Goal: Task Accomplishment & Management: Manage account settings

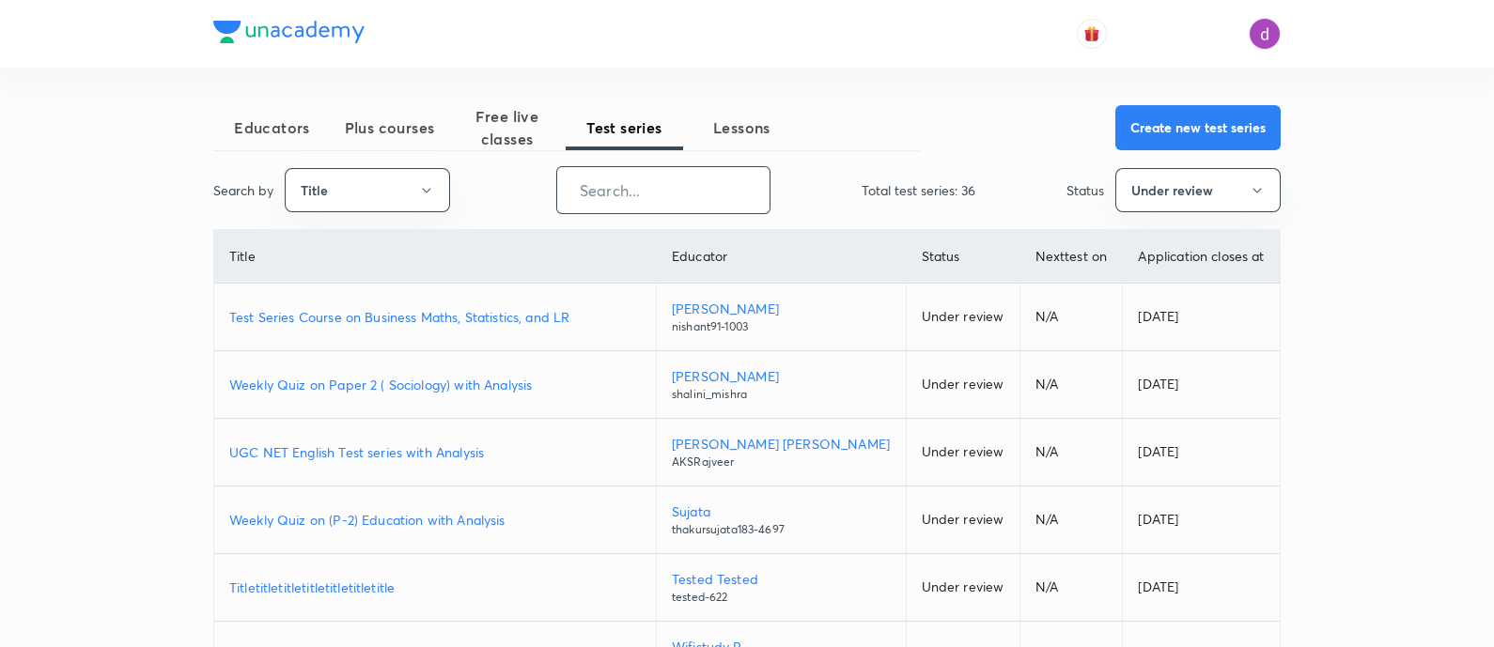
click at [602, 189] on input "text" at bounding box center [663, 190] width 212 height 48
paste input "Iconic Answer Writing Program (Learner's Choice)"
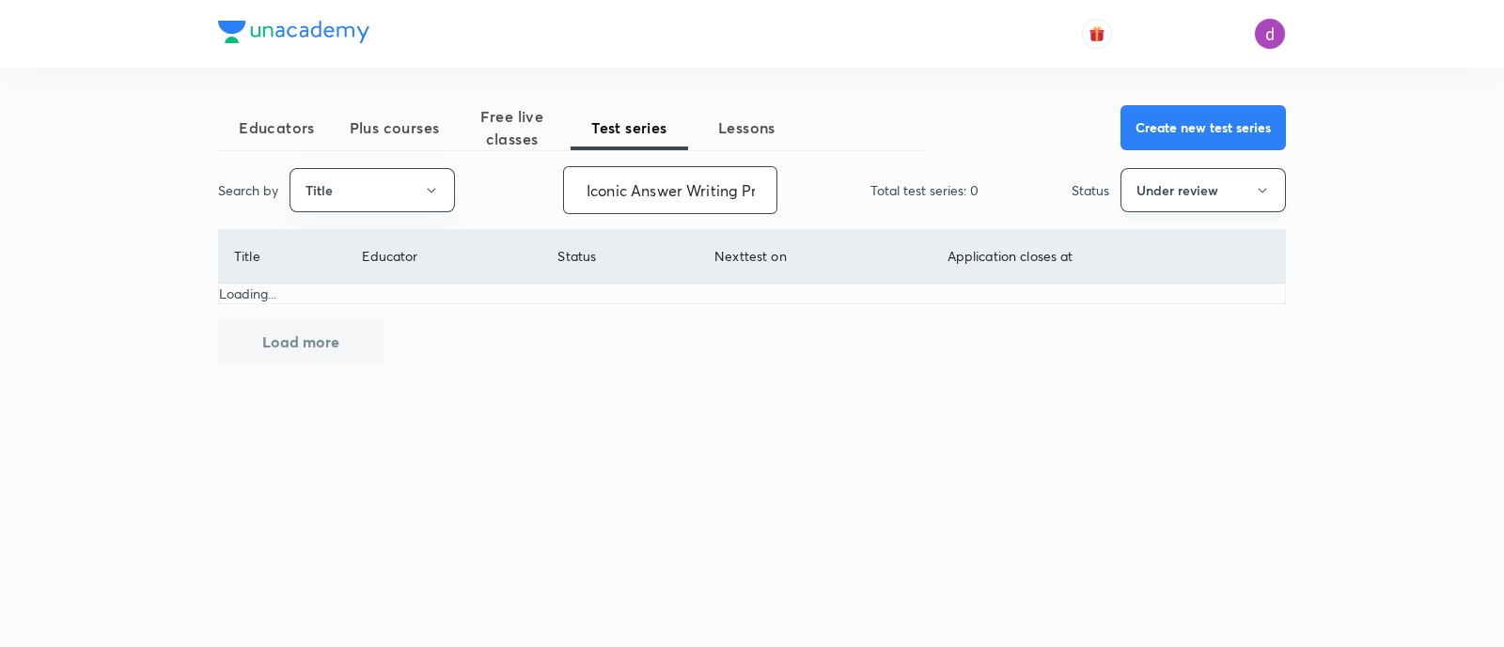
click at [1178, 180] on button "Under review" at bounding box center [1202, 190] width 165 height 44
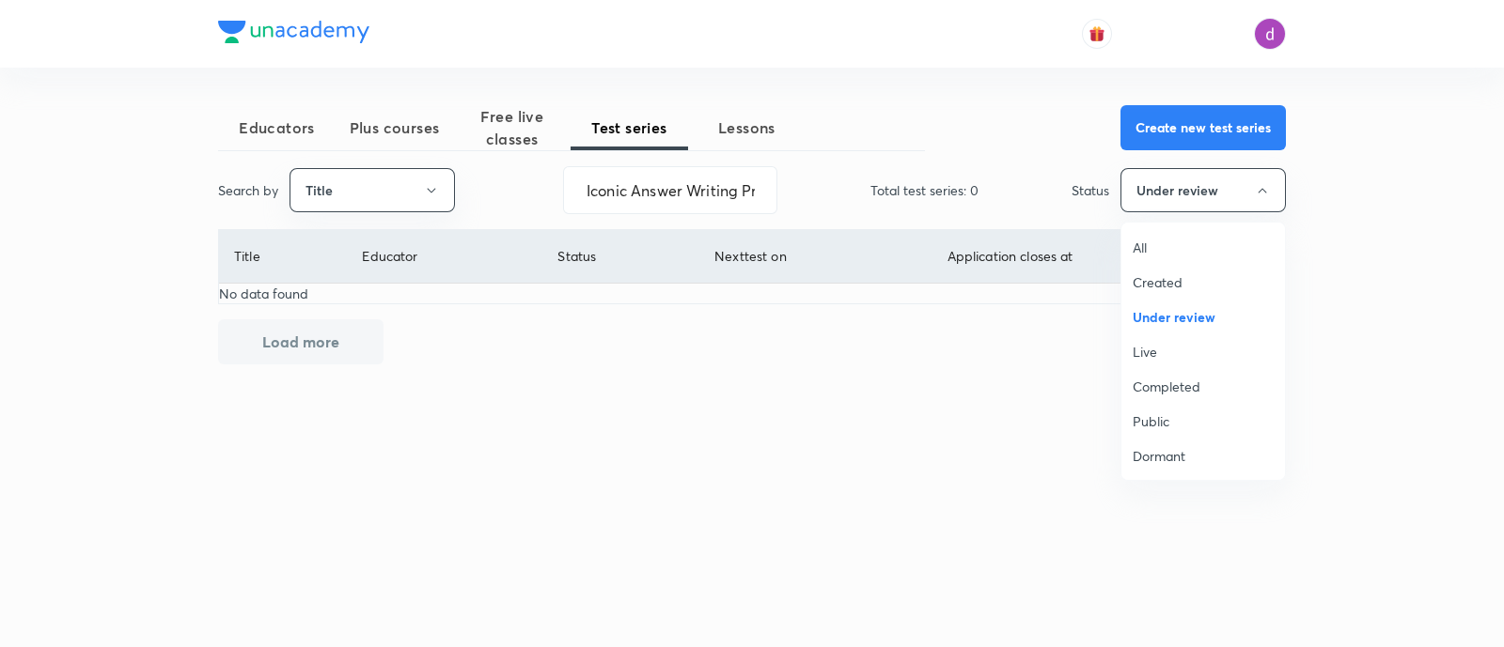
click at [1148, 246] on span "All" at bounding box center [1202, 248] width 141 height 20
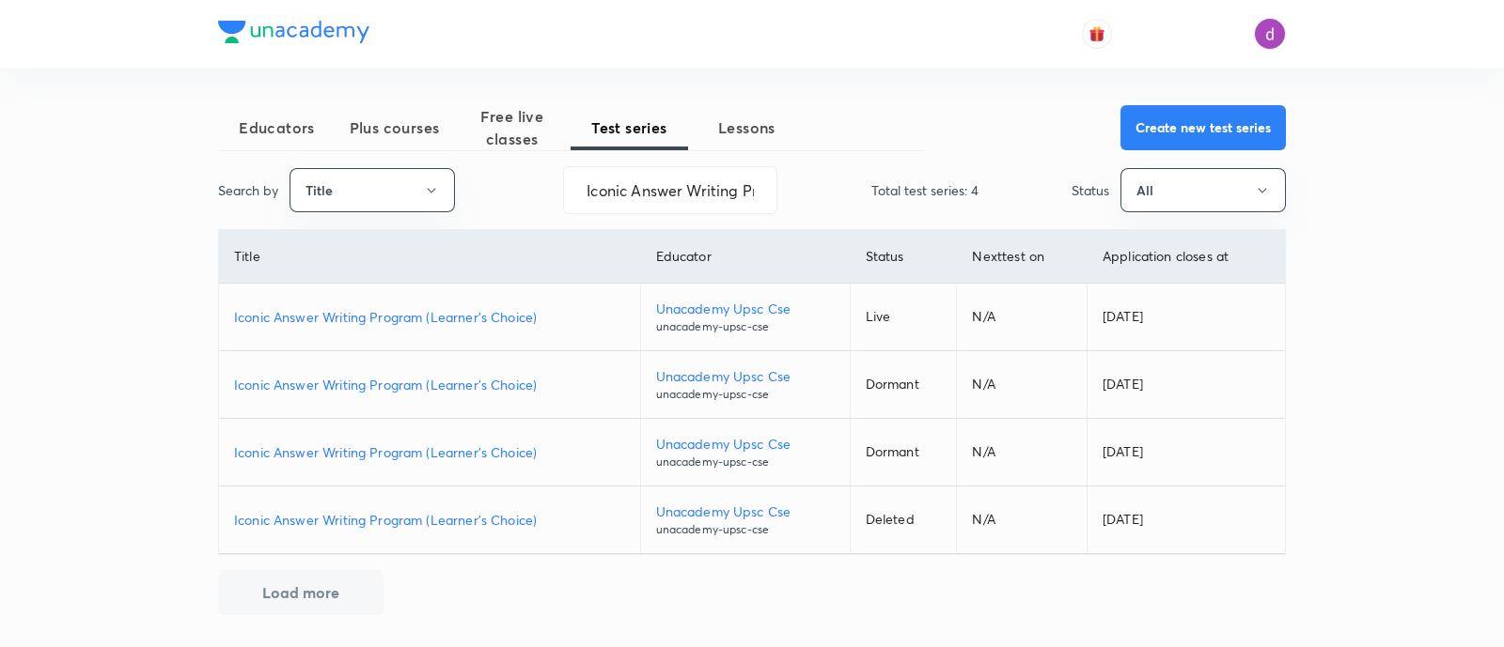
click at [457, 323] on p "Iconic Answer Writing Program (Learner's Choice)" at bounding box center [429, 317] width 391 height 20
click at [740, 191] on input "Iconic Answer Writing Program (Learner's Choice)" at bounding box center [670, 190] width 212 height 48
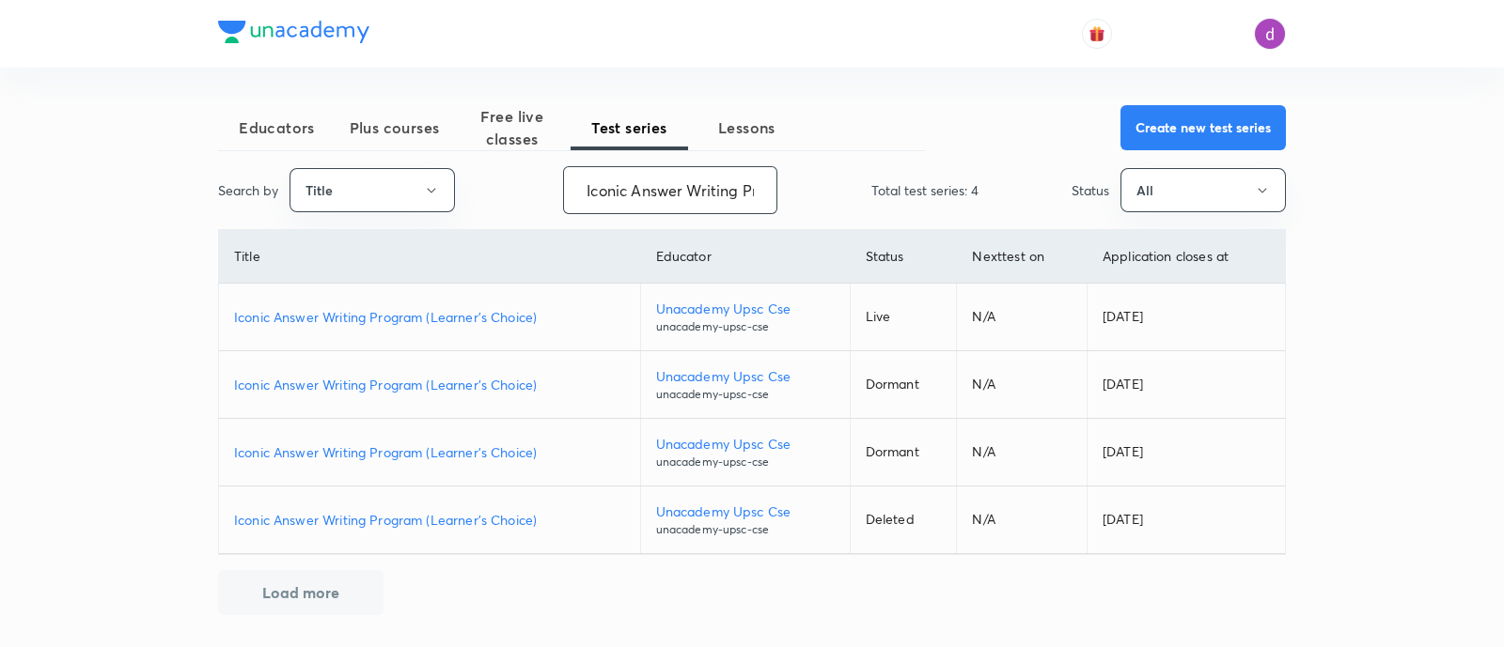
paste input "Daily GS Answer Writing Practice (Iconic"
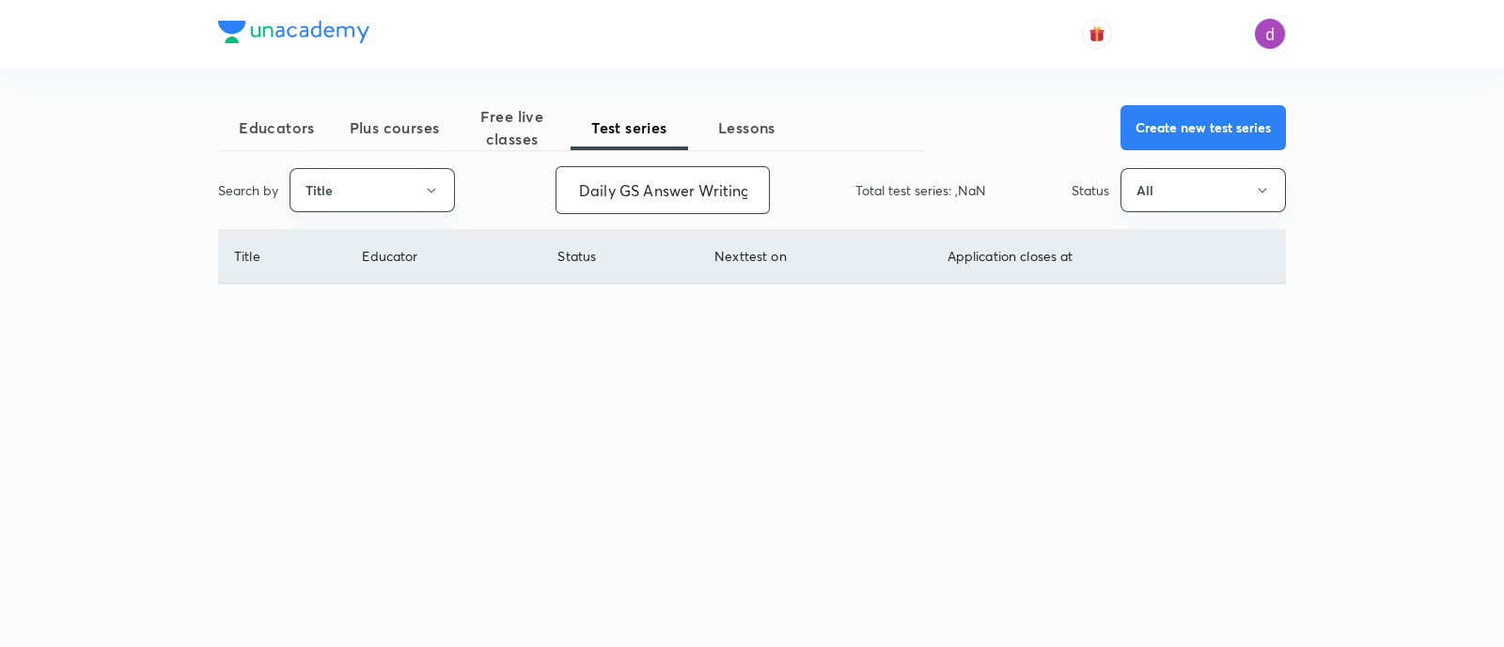
scroll to position [0, 122]
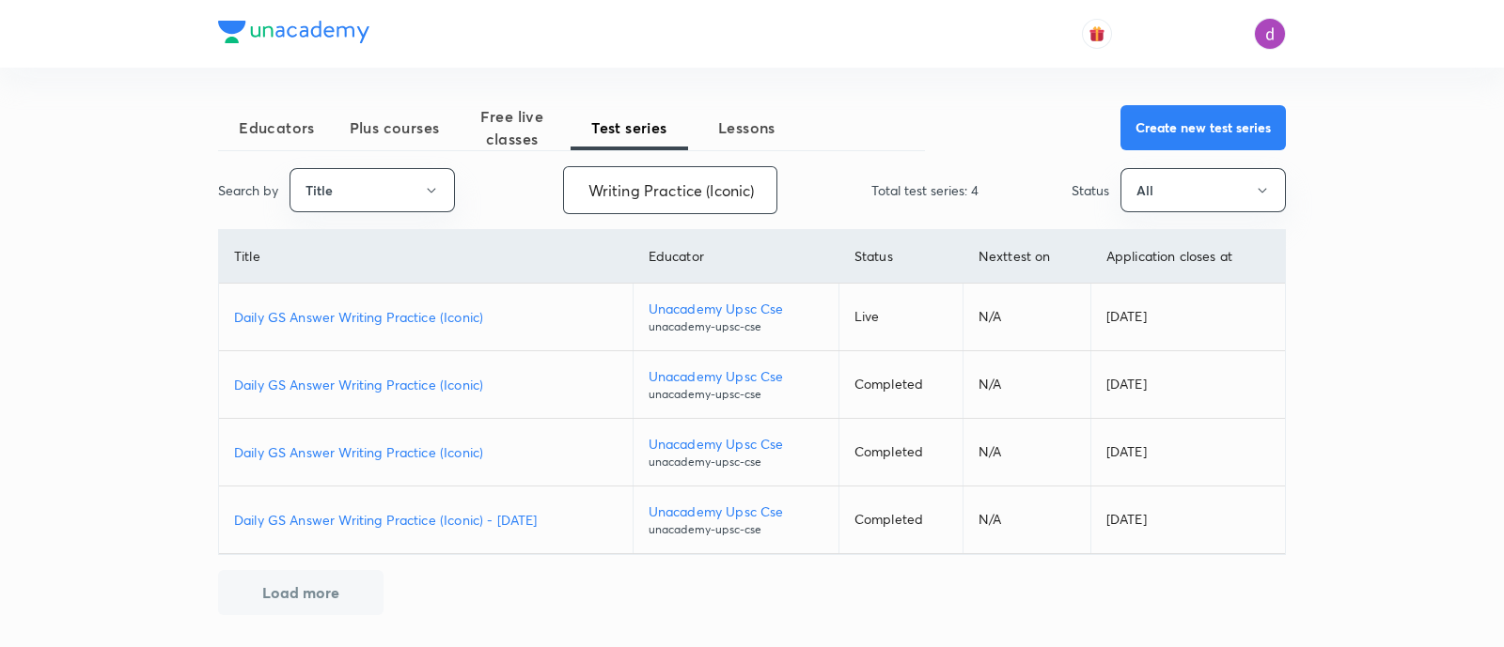
type input "Daily GS Answer Writing Practice (Iconic)"
click at [472, 318] on p "Daily GS Answer Writing Practice (Iconic)" at bounding box center [425, 317] width 383 height 20
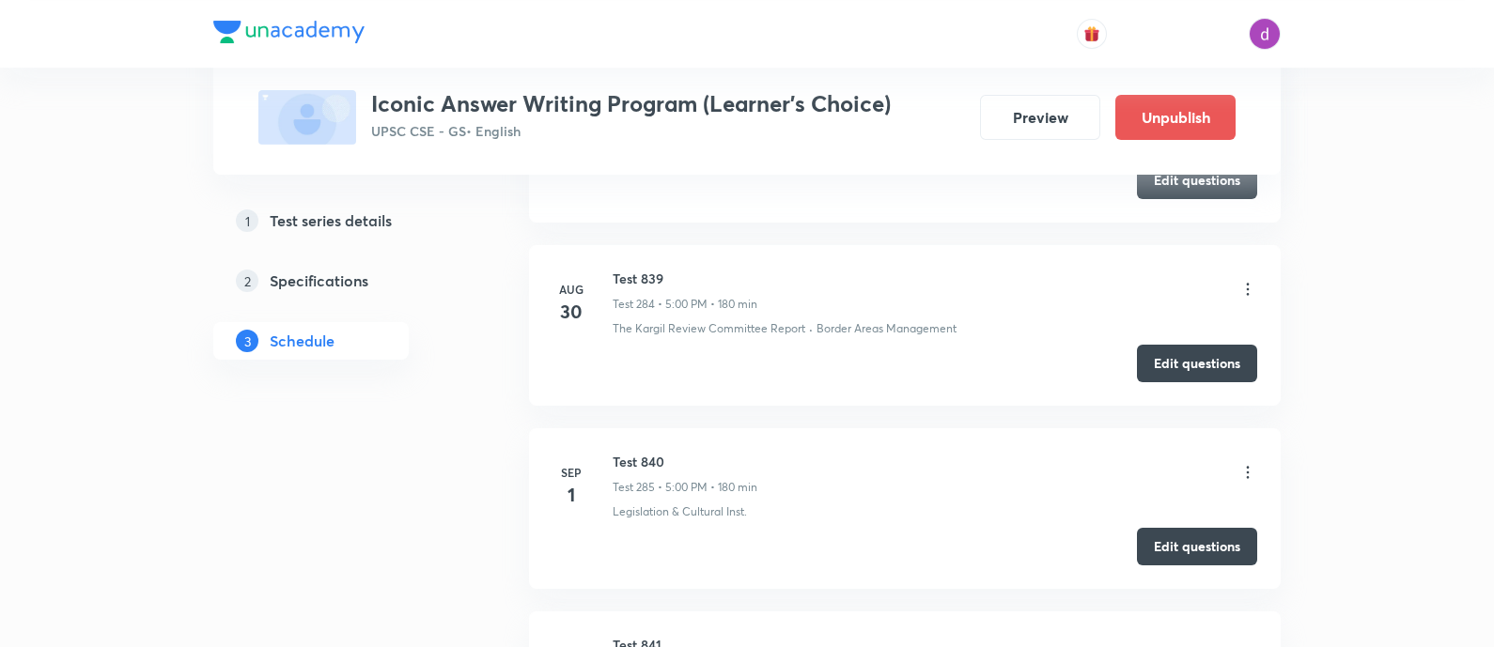
scroll to position [52948, 0]
click at [1247, 647] on icon at bounding box center [1248, 656] width 3 height 12
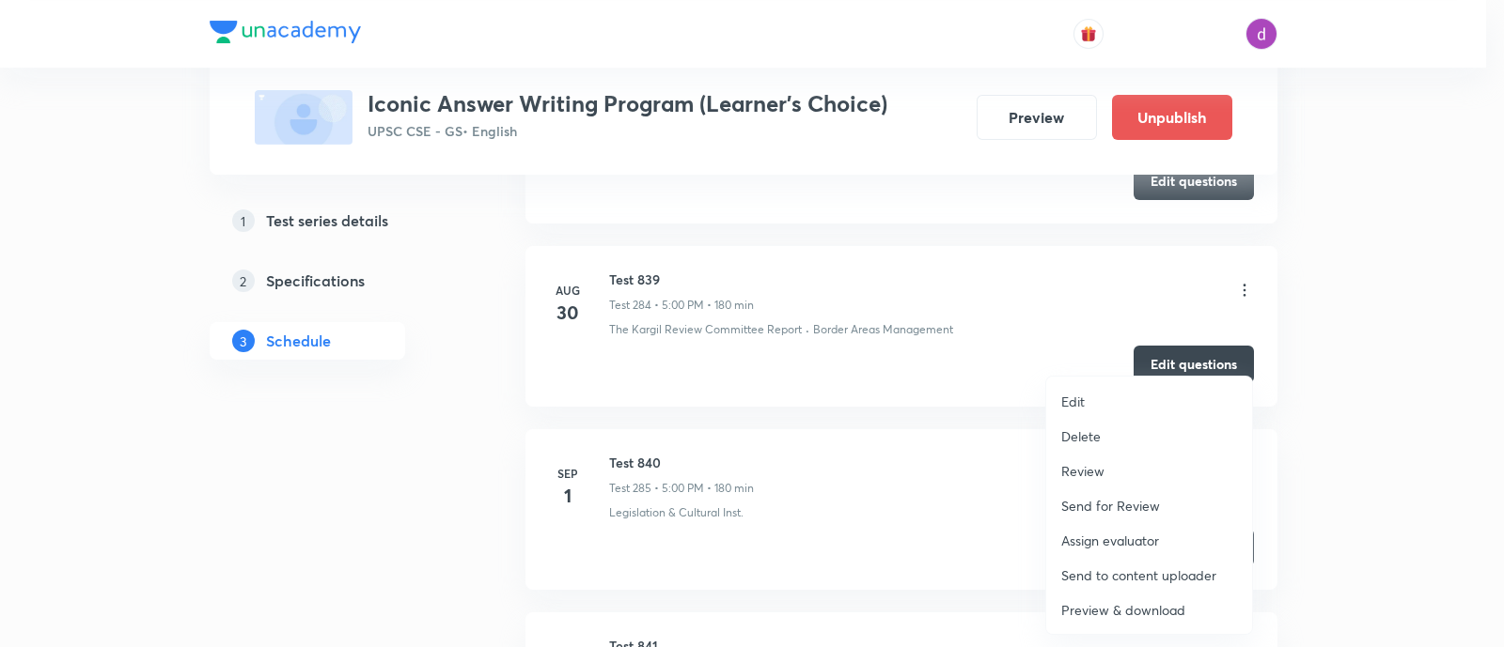
click at [1104, 536] on p "Assign evaluator" at bounding box center [1110, 541] width 98 height 20
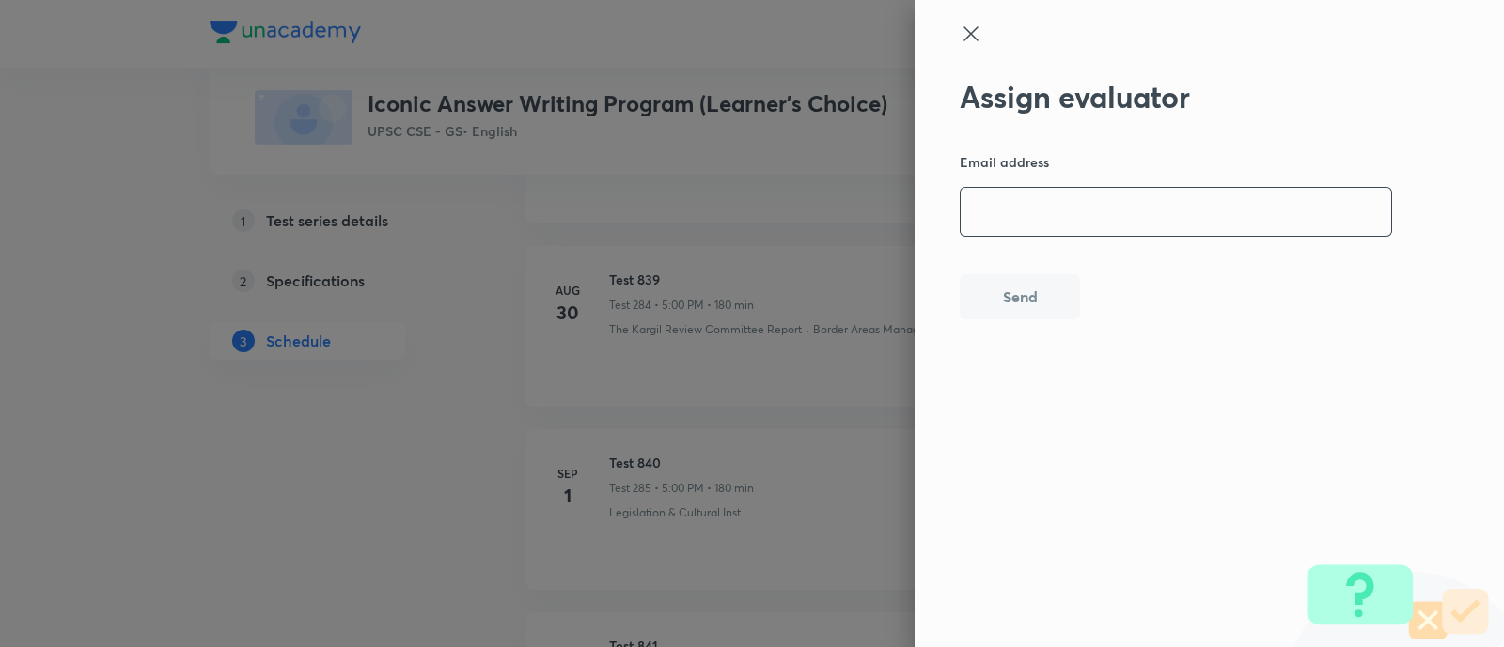
click at [1107, 220] on input "email" at bounding box center [1175, 212] width 430 height 48
paste input "[EMAIL_ADDRESS][DOMAIN_NAME]"
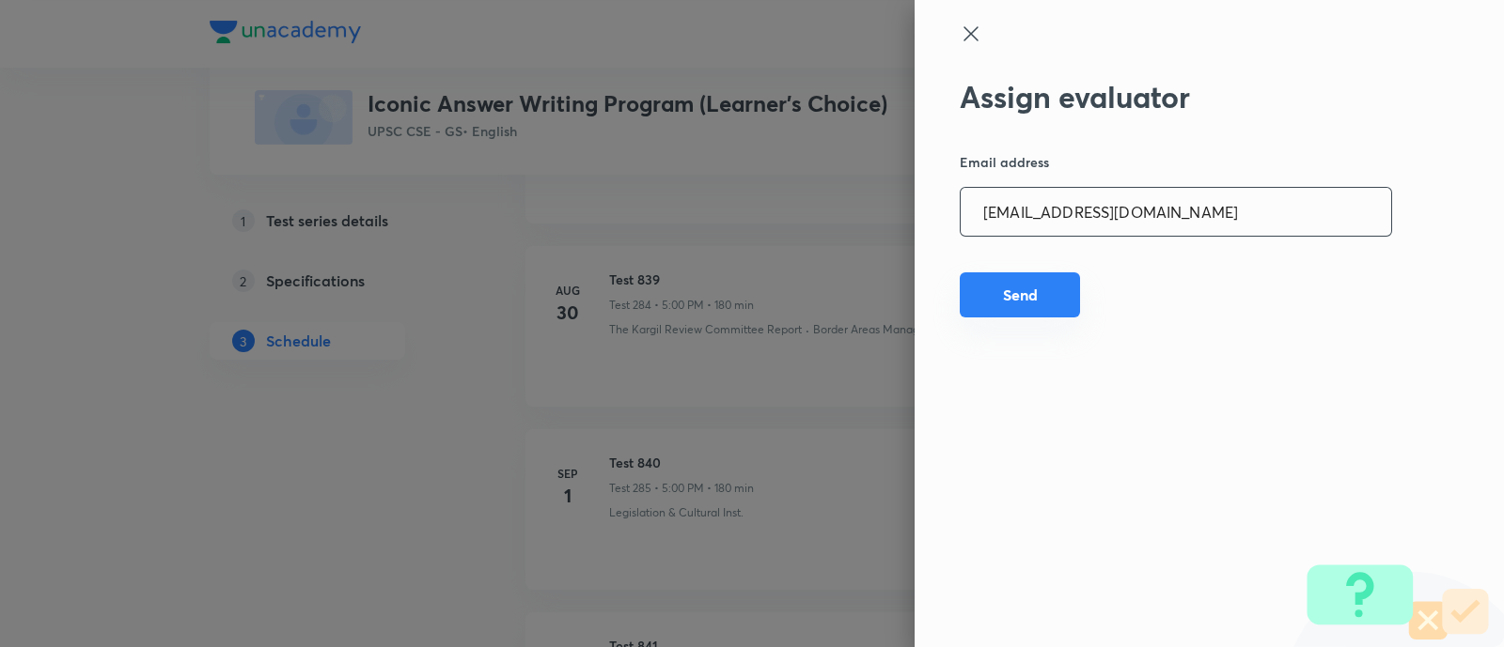
type input "hemraj_shinde@rediffmail.com"
click at [975, 306] on button "Send" at bounding box center [1019, 295] width 120 height 45
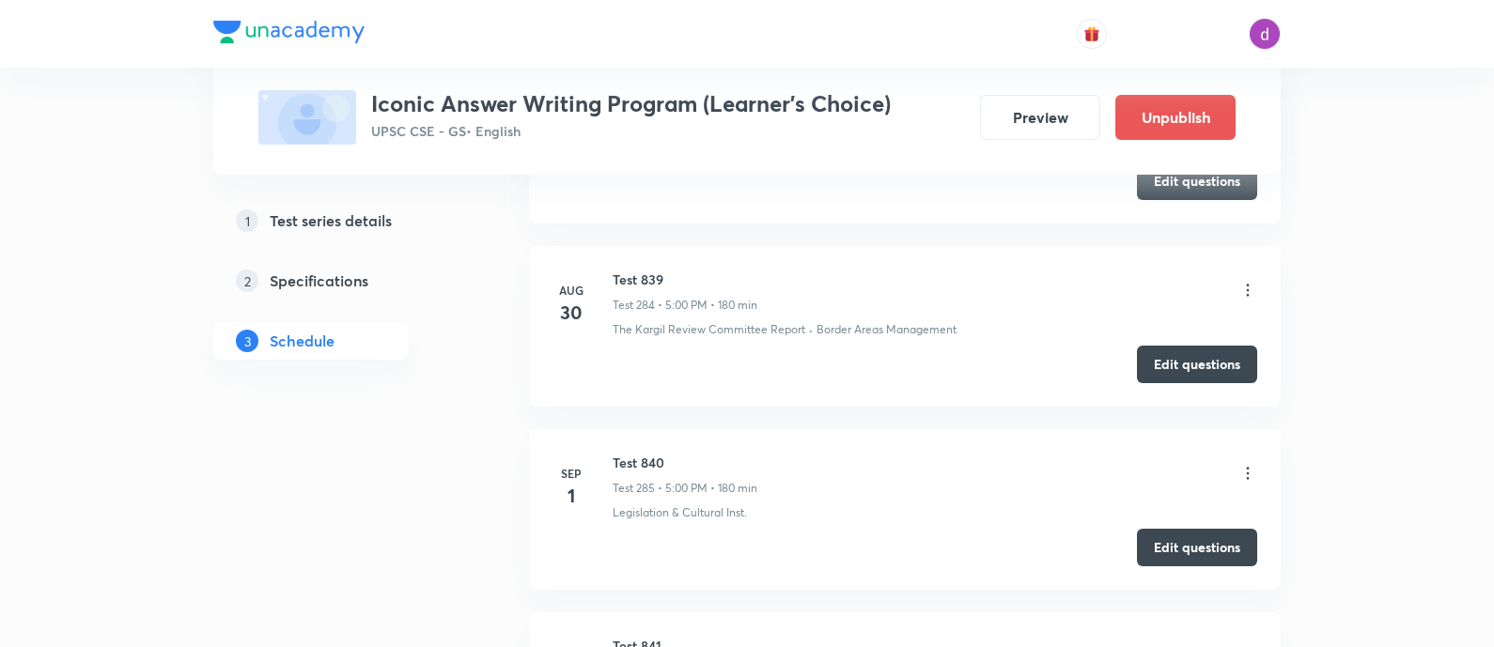
click at [1243, 647] on icon at bounding box center [1248, 656] width 19 height 19
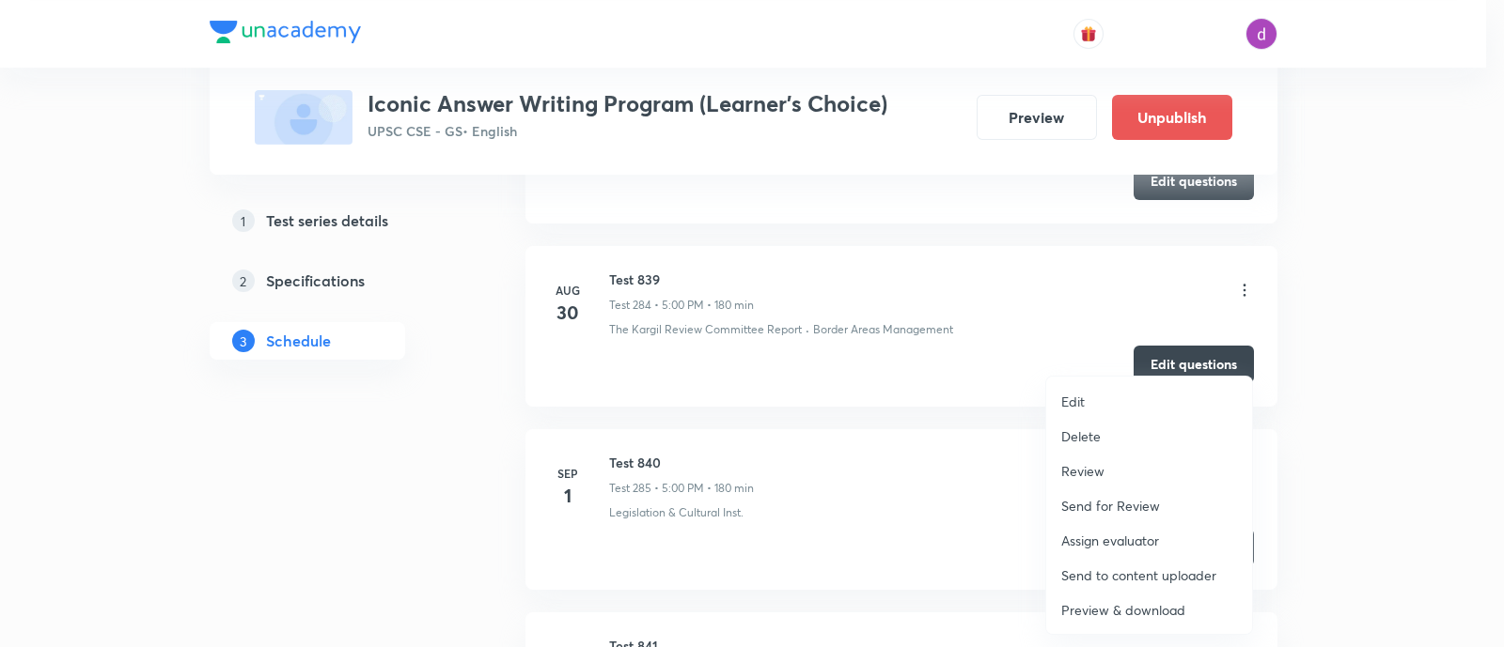
click at [1106, 538] on p "Assign evaluator" at bounding box center [1110, 541] width 98 height 20
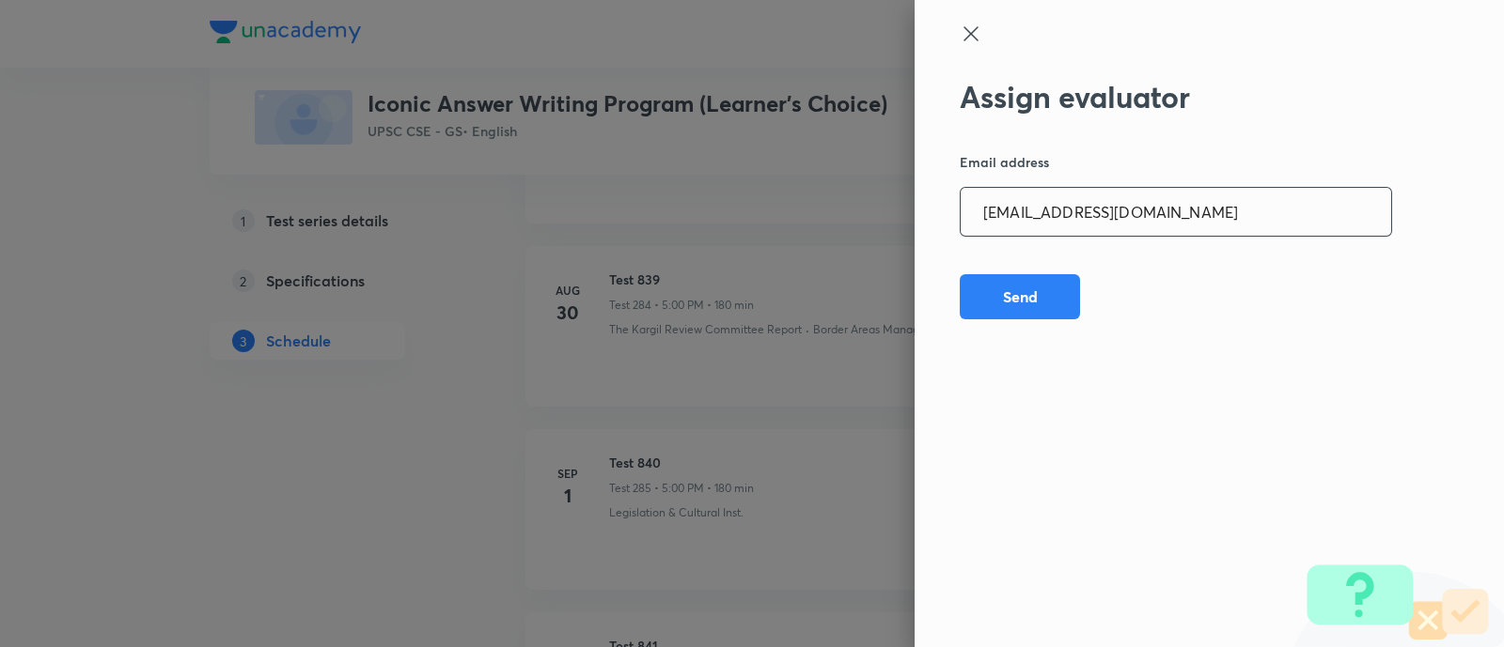
click at [1221, 224] on input "hemraj_shinde@rediffmail.com" at bounding box center [1175, 212] width 430 height 48
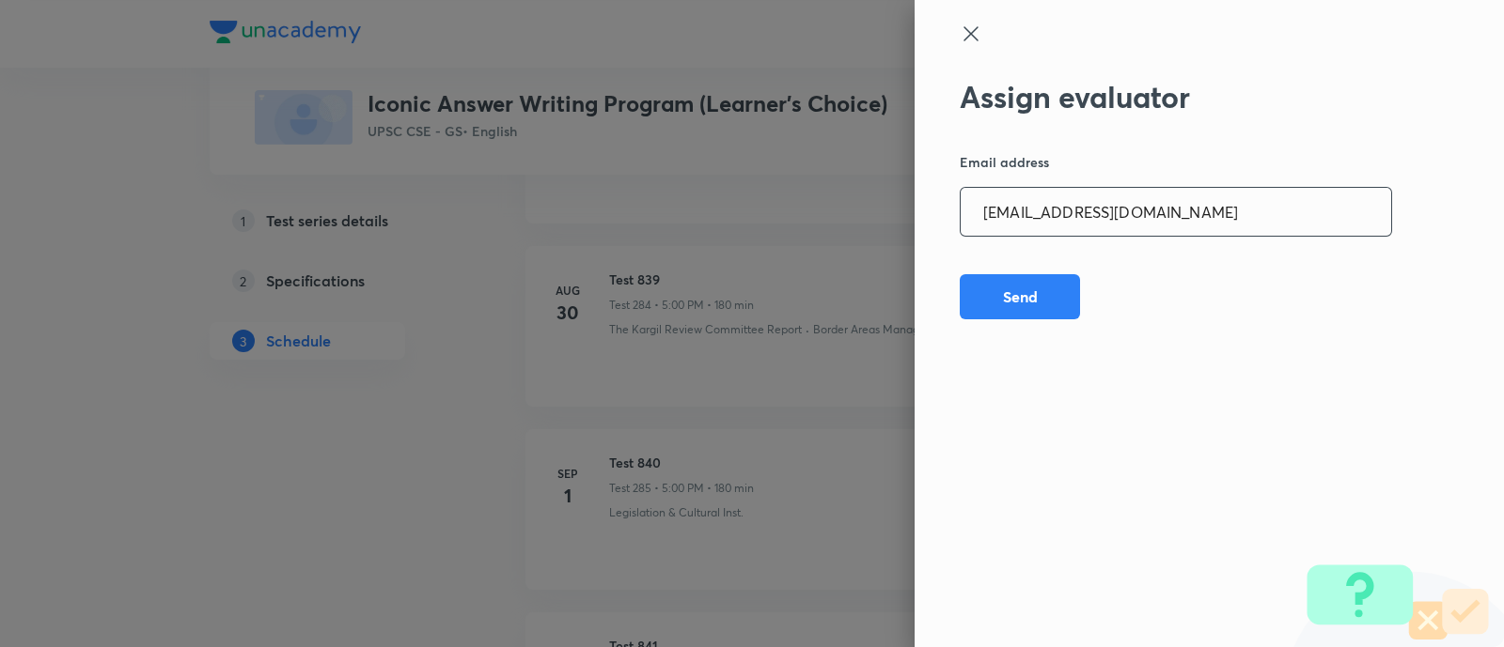
click at [1221, 224] on input "hemraj_shinde@rediffmail.com" at bounding box center [1175, 212] width 430 height 48
paste input "adv.akash.kumar.pandey@g"
type input "adv.akash.kumar.pandey@gmail.com"
click at [1034, 307] on button "Send" at bounding box center [1019, 295] width 120 height 45
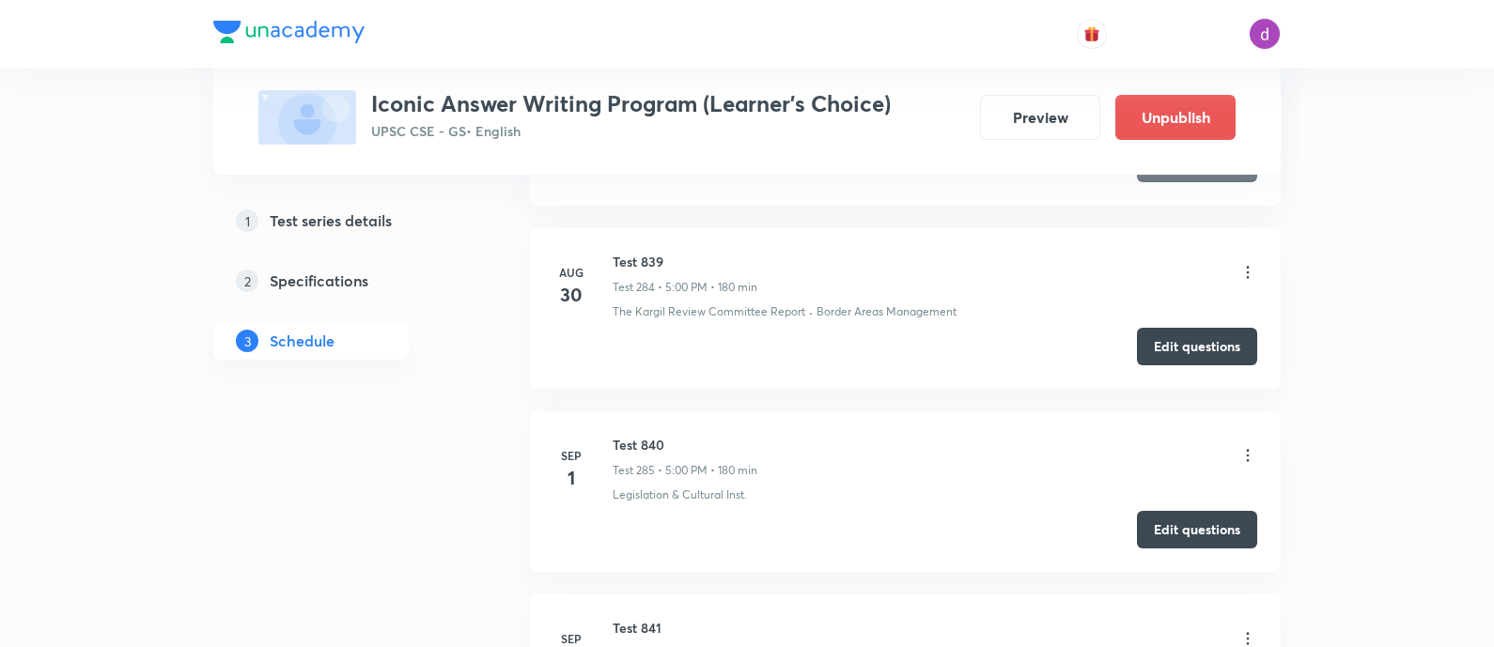
scroll to position [52991, 0]
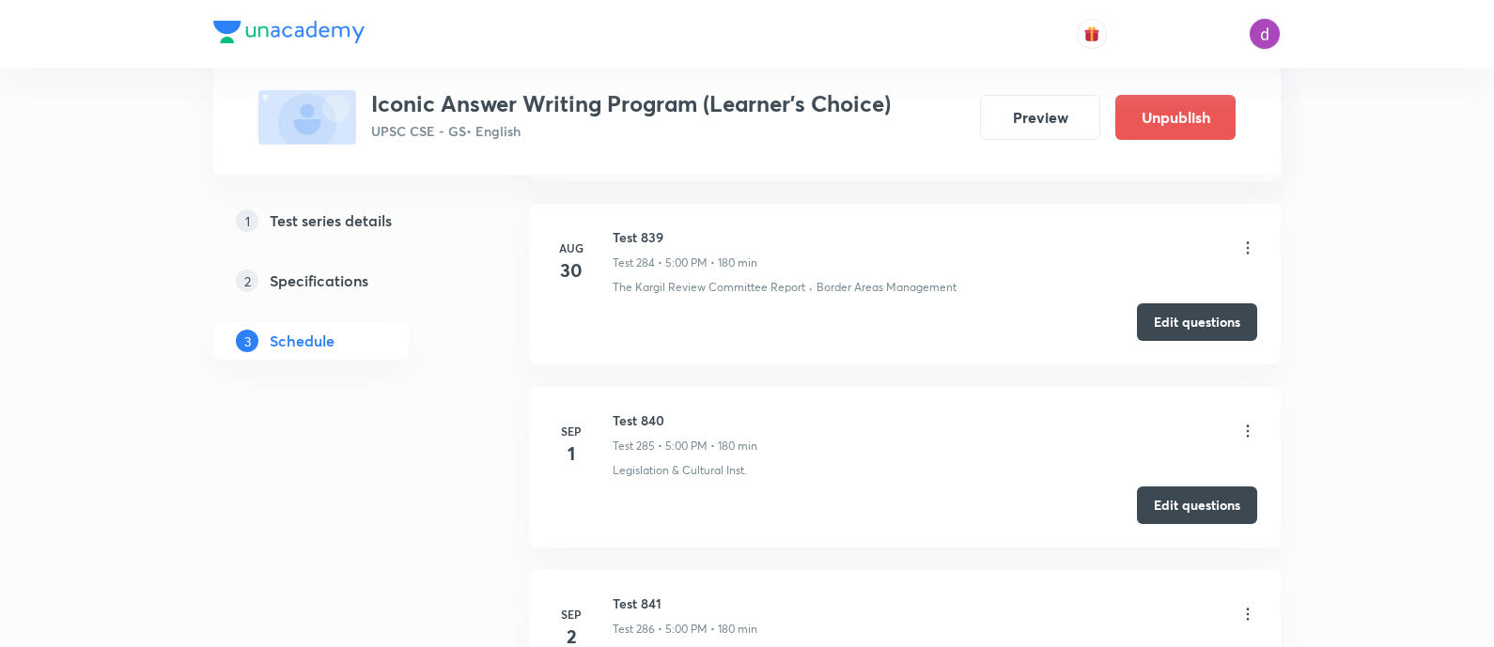
click at [1245, 605] on icon at bounding box center [1248, 614] width 19 height 19
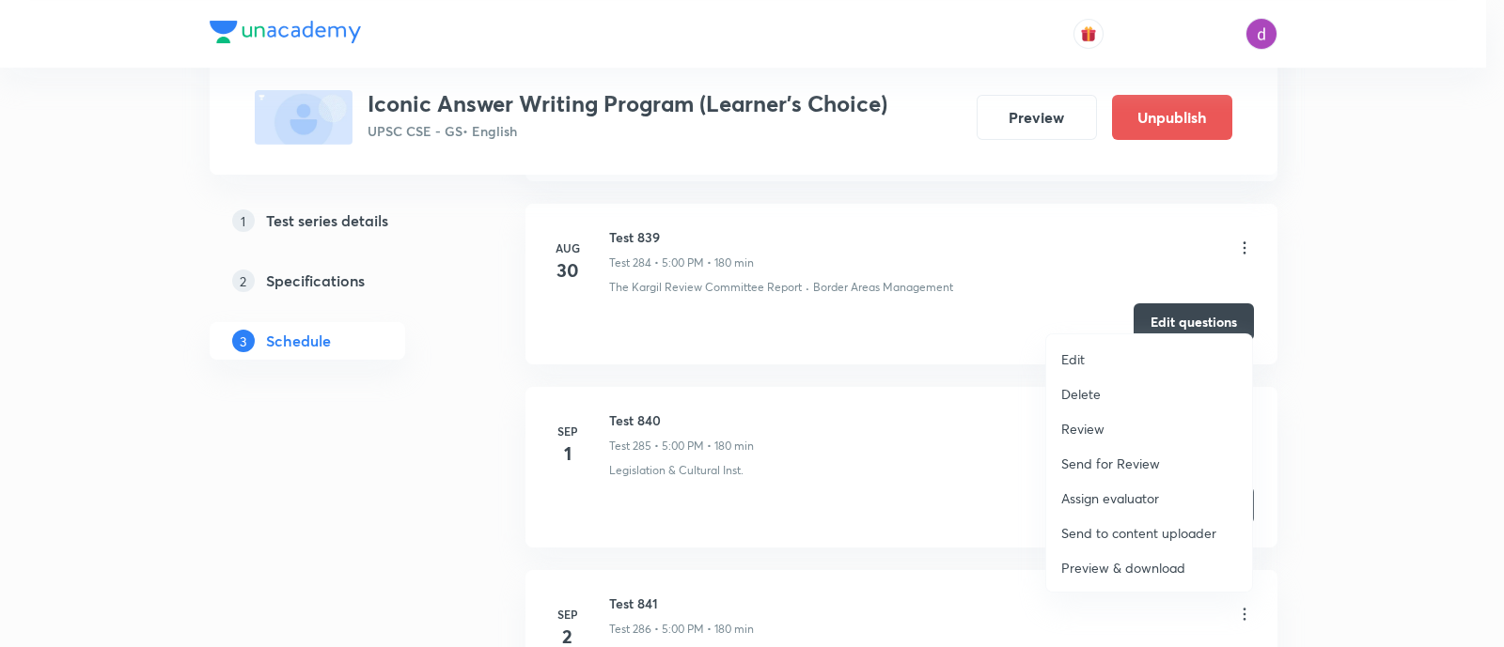
click at [1100, 492] on p "Assign evaluator" at bounding box center [1110, 499] width 98 height 20
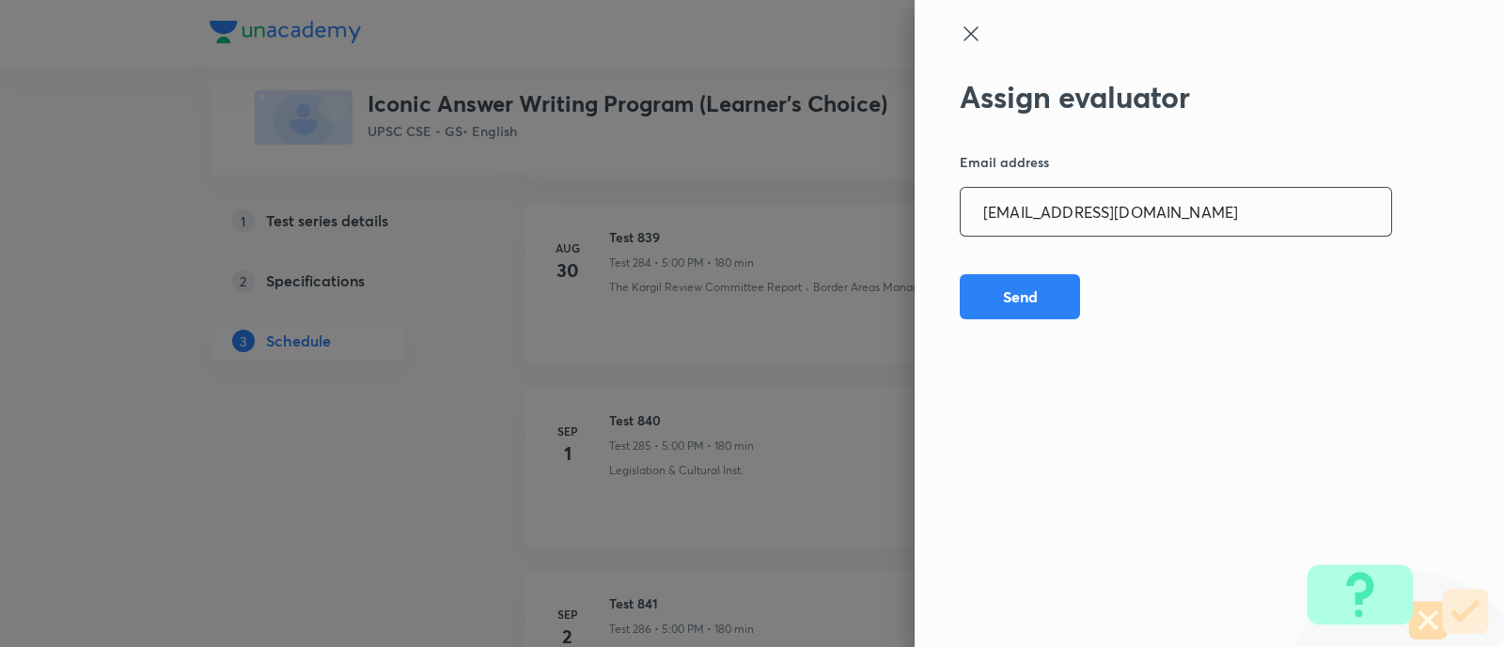
click at [1128, 220] on input "adv.akash.kumar.pandey@gmail.com" at bounding box center [1175, 212] width 430 height 48
paste input "vivek.ald17"
type input "vivek.ald17@gmail.com"
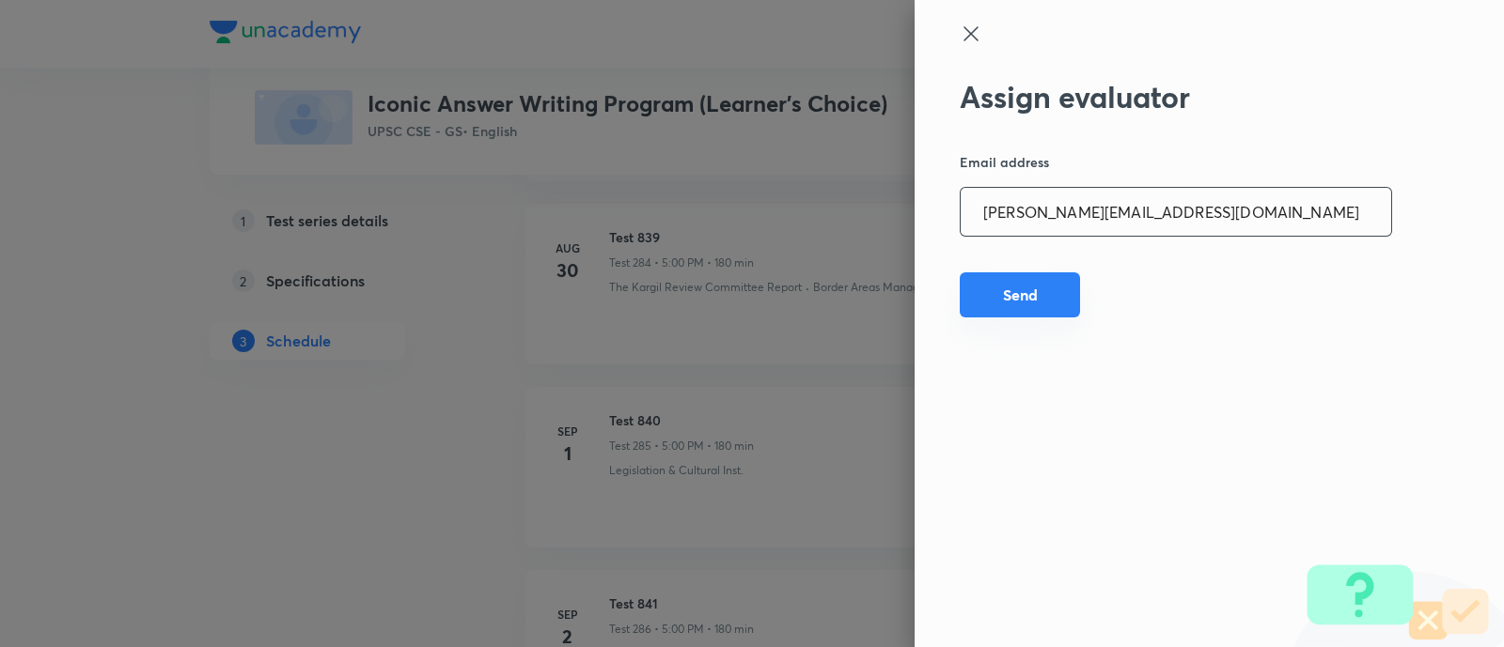
click at [1019, 301] on button "Send" at bounding box center [1019, 295] width 120 height 45
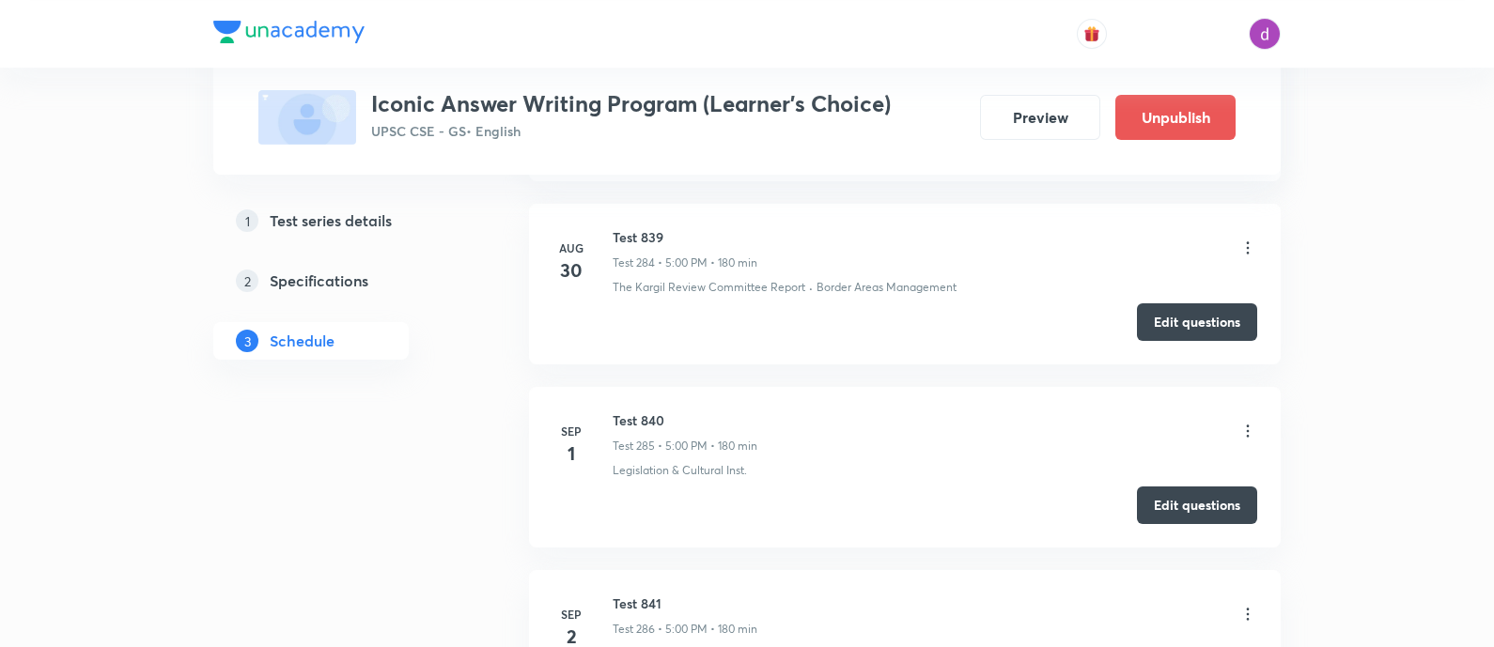
click at [1246, 605] on icon at bounding box center [1248, 614] width 19 height 19
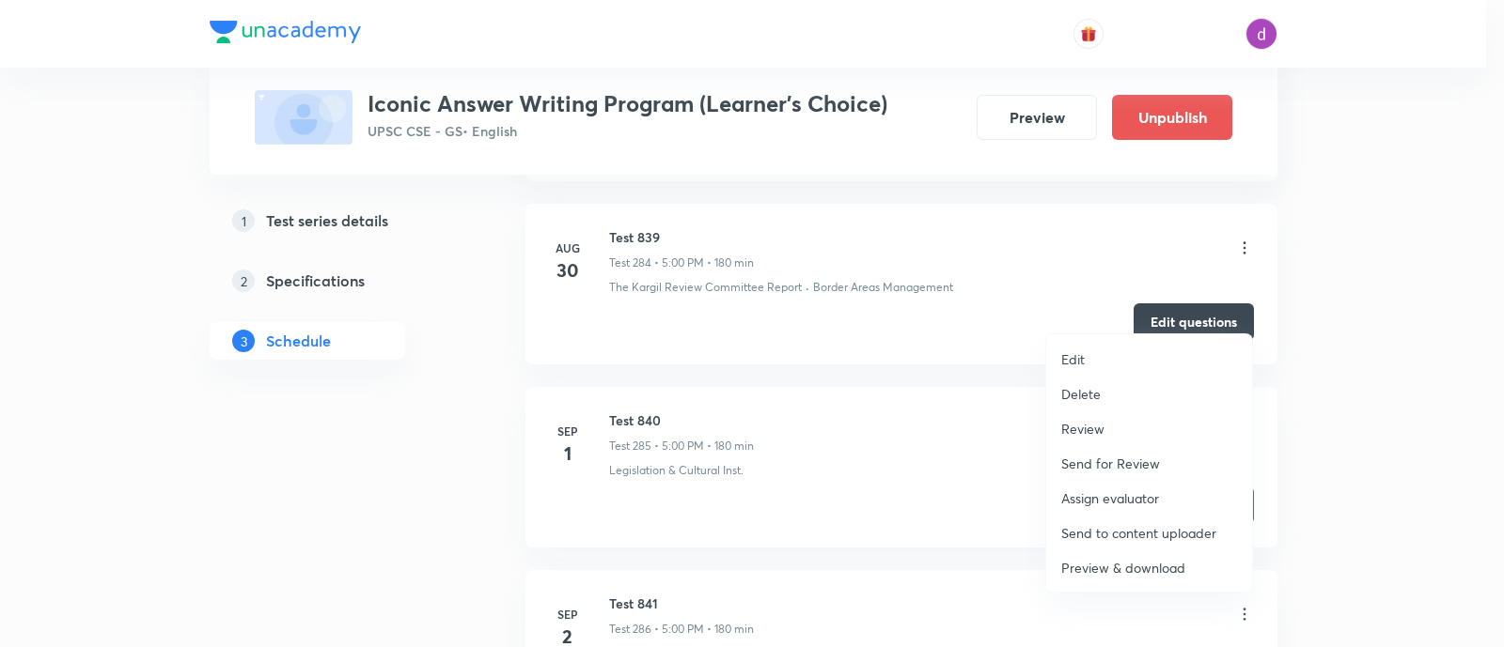
click at [1105, 495] on p "Assign evaluator" at bounding box center [1110, 499] width 98 height 20
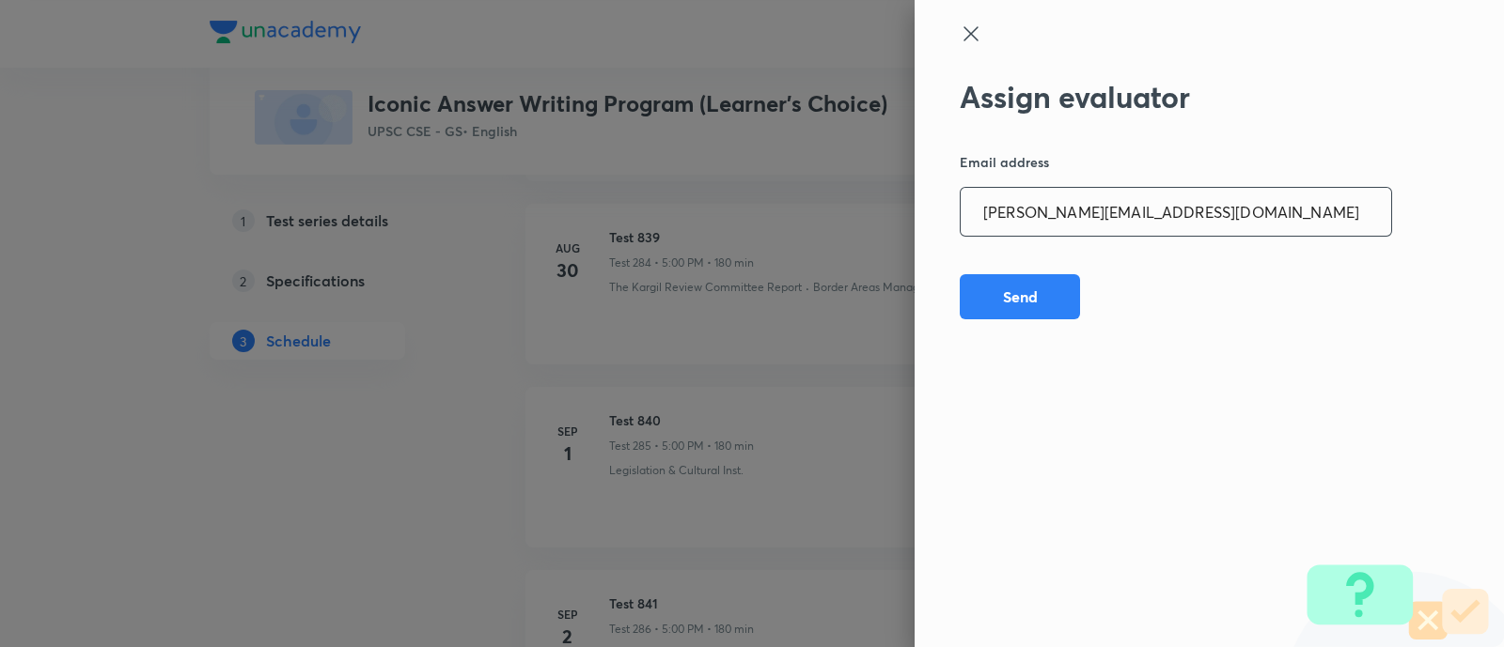
click at [1198, 215] on input "vivek.ald17@gmail.com" at bounding box center [1175, 212] width 430 height 48
paste input "sagarhirave4"
type input "sagarhirave4@gmail.com"
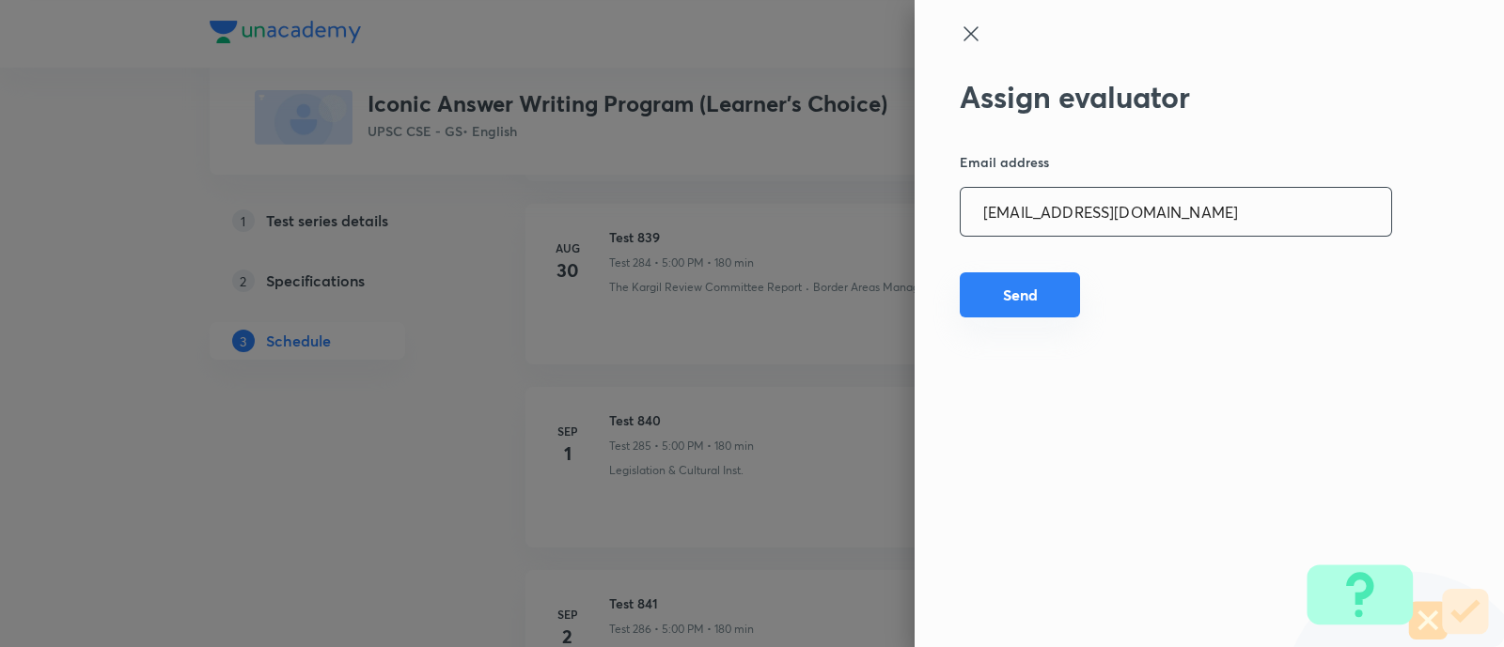
click at [1048, 287] on button "Send" at bounding box center [1019, 295] width 120 height 45
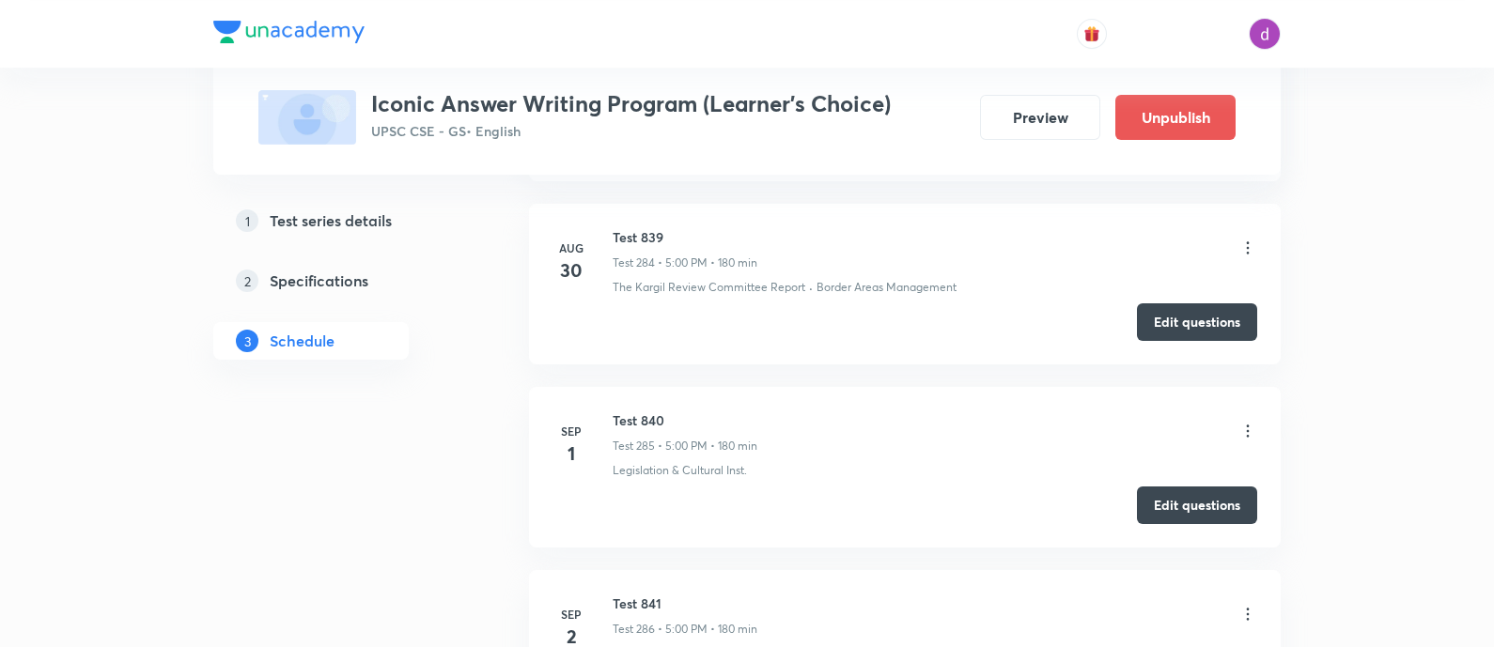
click at [1247, 605] on icon at bounding box center [1248, 614] width 19 height 19
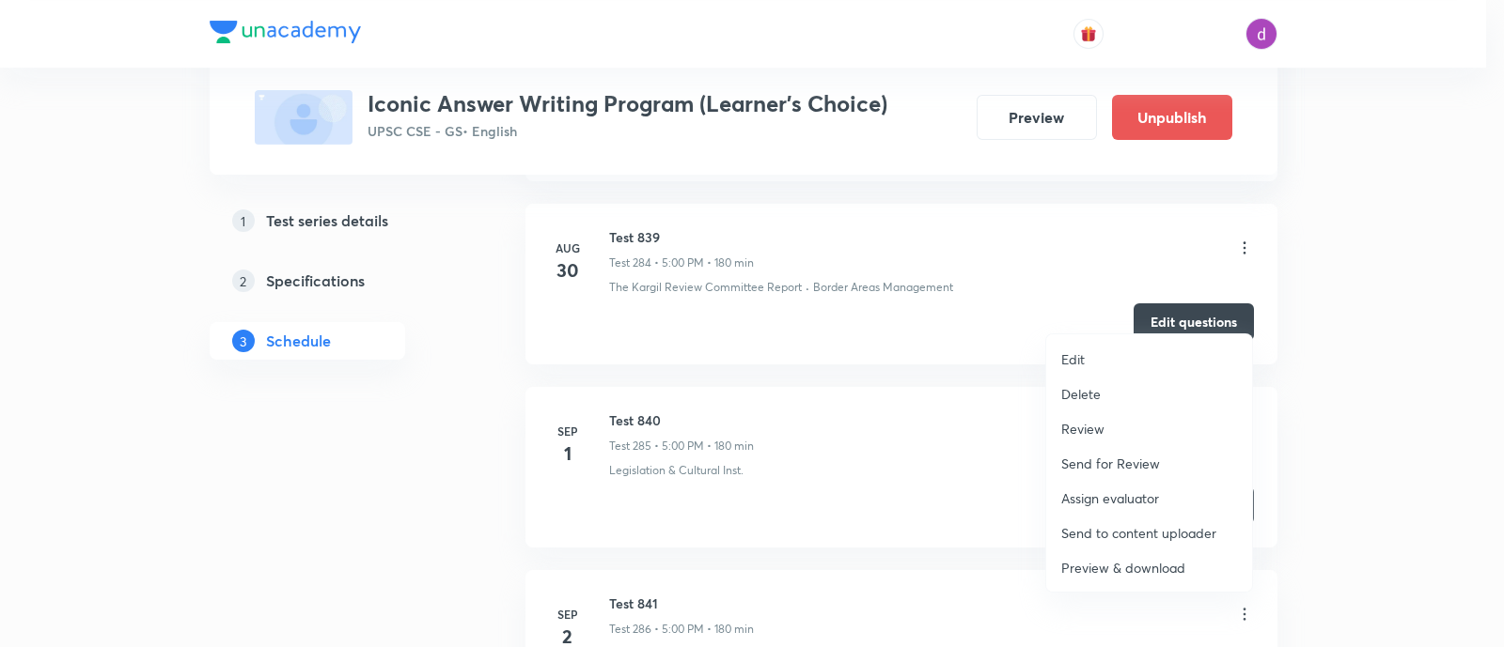
click at [1120, 495] on p "Assign evaluator" at bounding box center [1110, 499] width 98 height 20
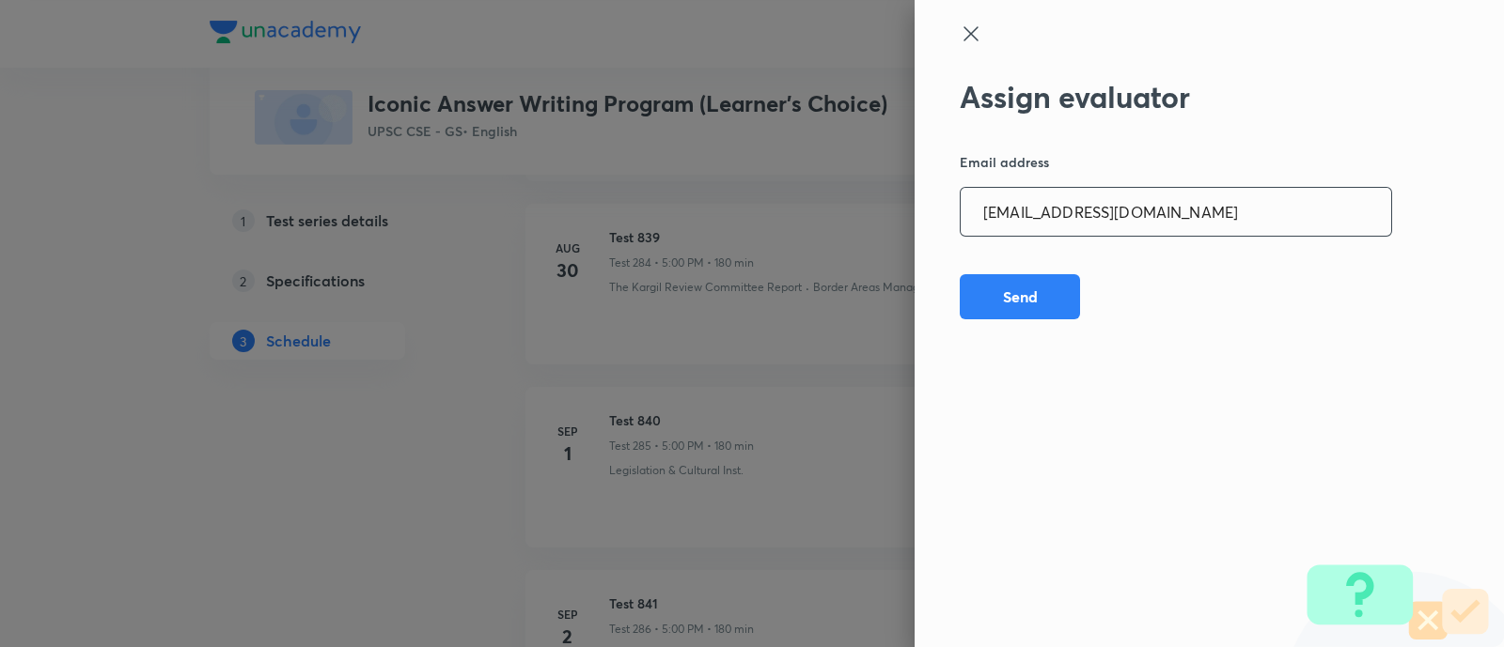
click at [1198, 212] on input "sagarhirave4@gmail.com" at bounding box center [1175, 212] width 430 height 48
paste input "kkshubham23"
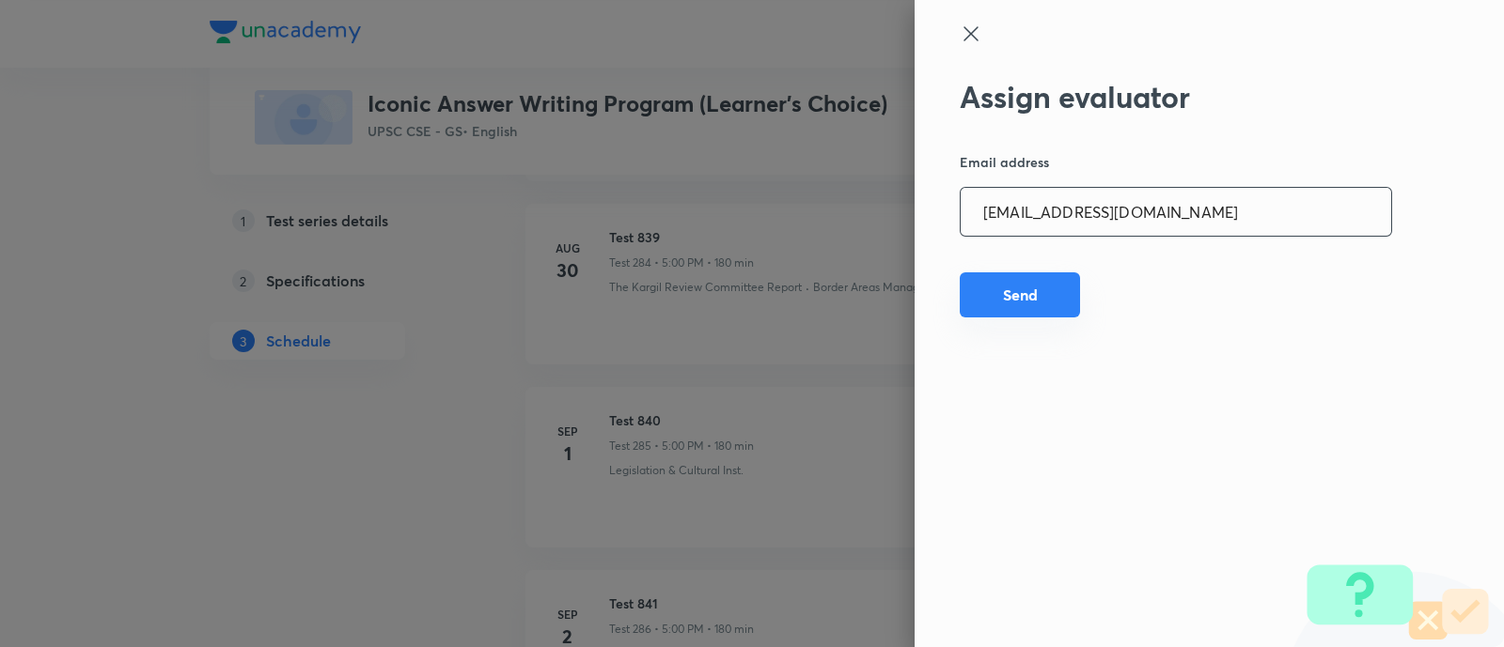
type input "kkshubham234@gmail.com"
click at [1026, 290] on button "Send" at bounding box center [1019, 295] width 120 height 45
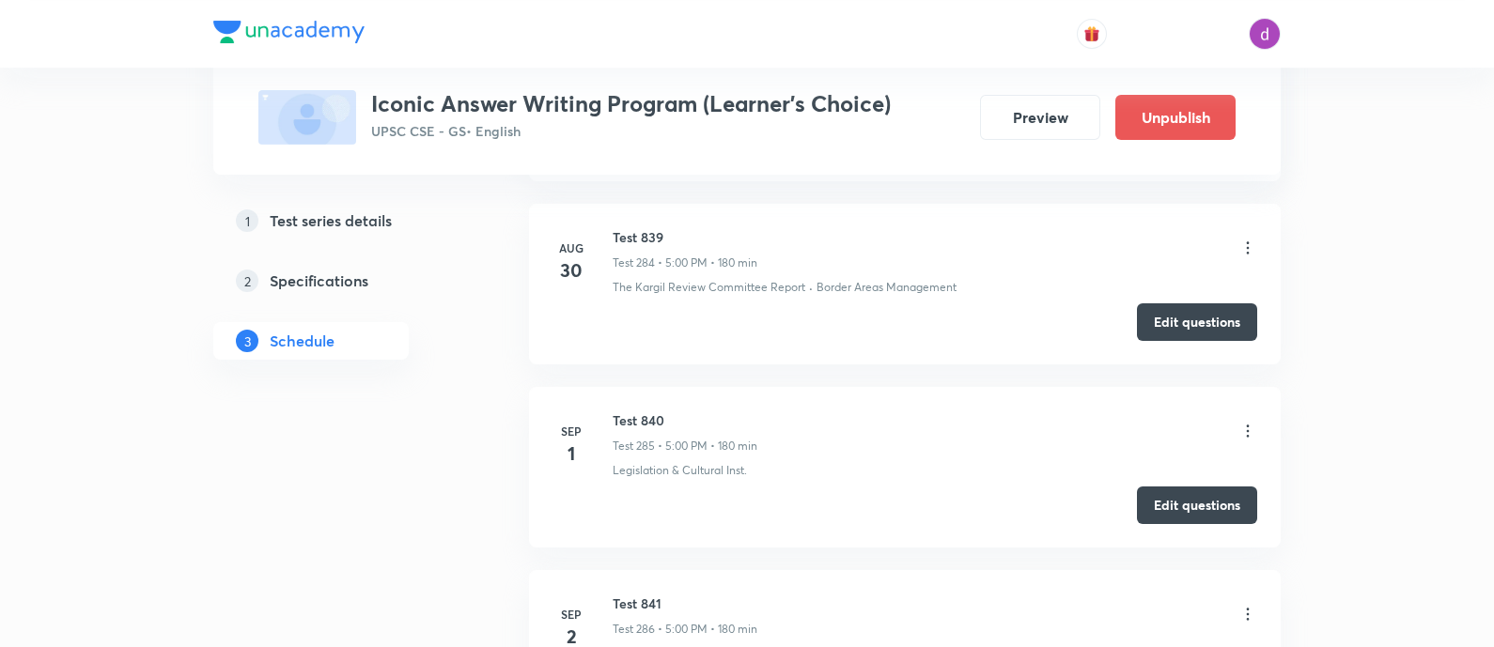
click at [1245, 605] on icon at bounding box center [1248, 614] width 19 height 19
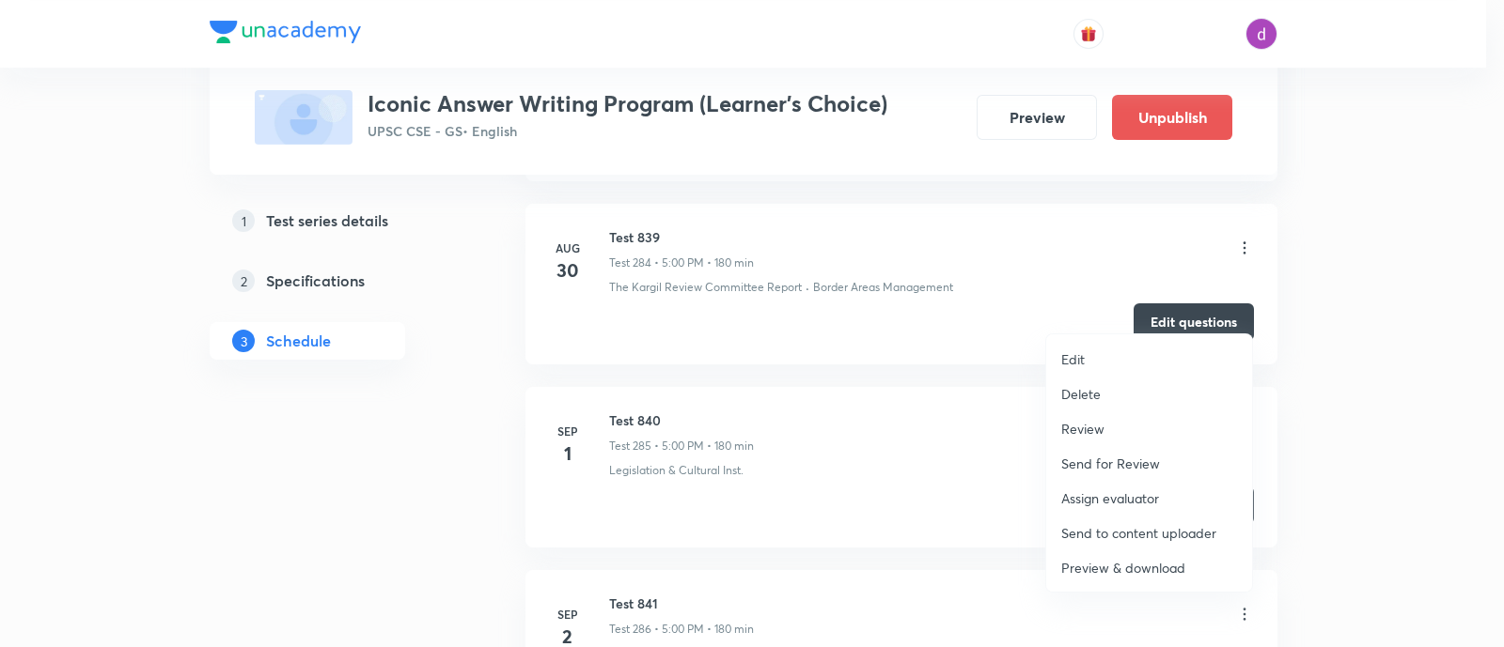
click at [1129, 487] on li "Assign evaluator" at bounding box center [1149, 498] width 206 height 35
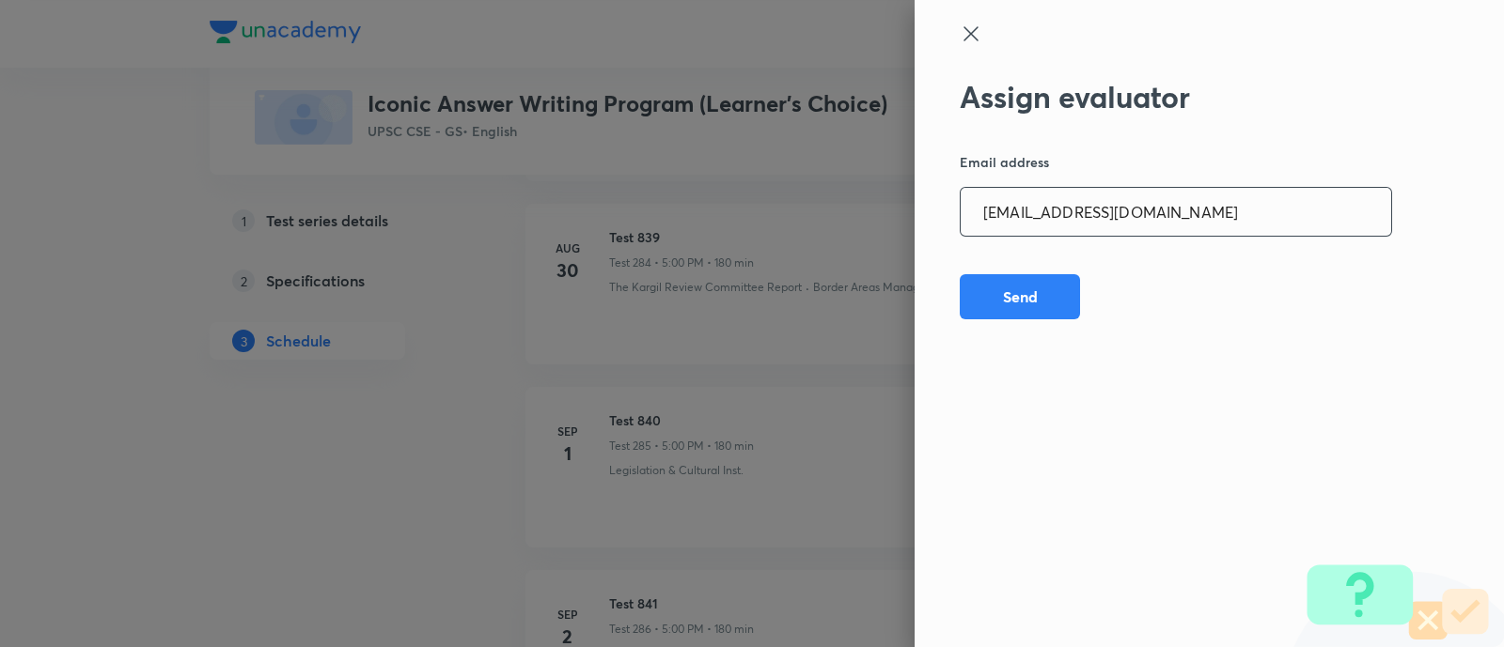
click at [1211, 218] on input "kkshubham234@gmail.com" at bounding box center [1175, 212] width 430 height 48
paste input "opawar10"
type input "opawar10@gmail.com"
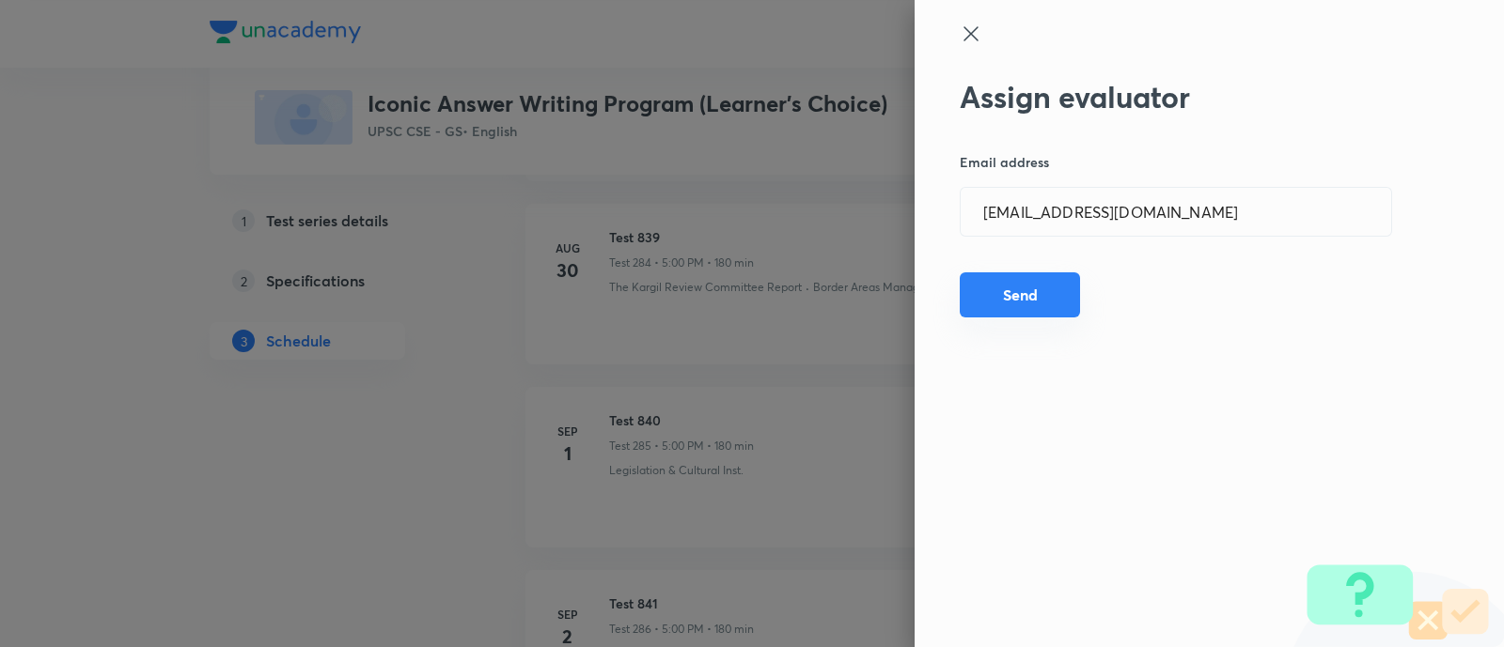
click at [1025, 294] on button "Send" at bounding box center [1019, 295] width 120 height 45
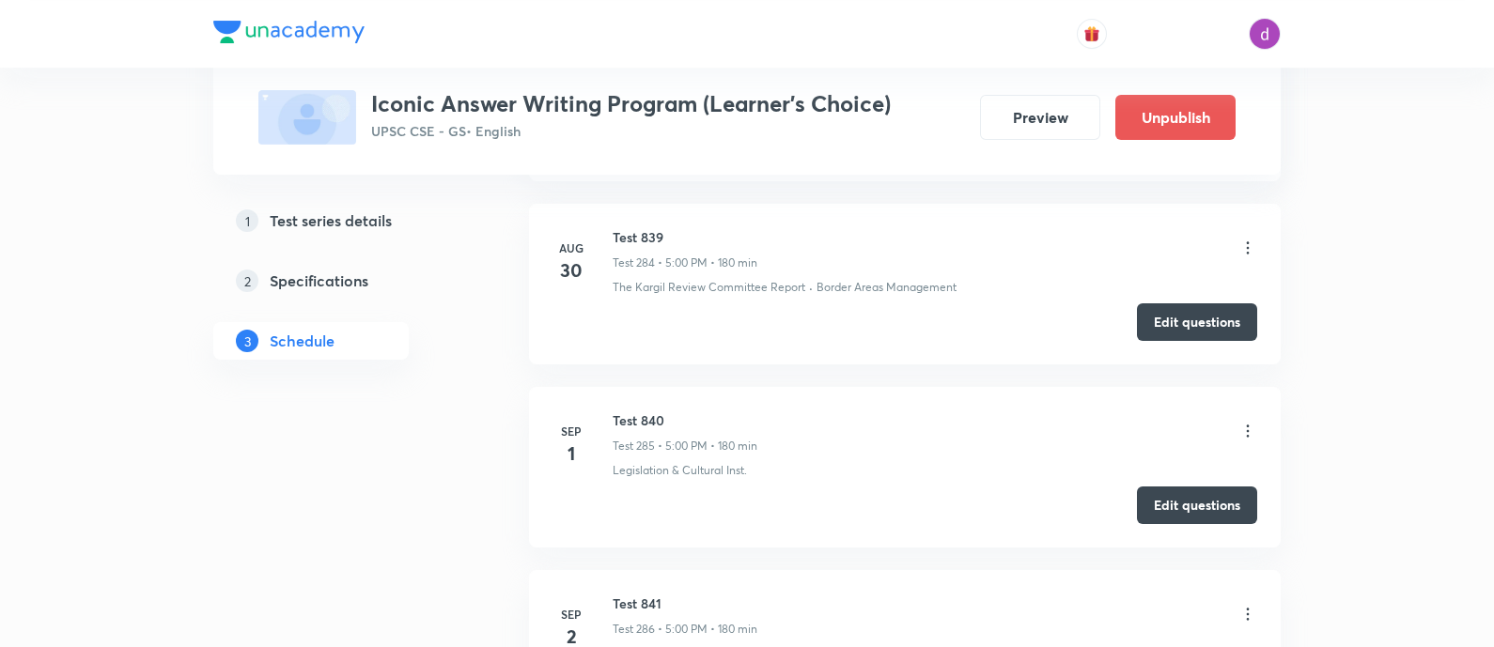
click at [1243, 594] on div "Test 841 Test 286 • 5:00 PM • 180 min" at bounding box center [935, 616] width 645 height 44
click at [1243, 605] on icon at bounding box center [1248, 614] width 19 height 19
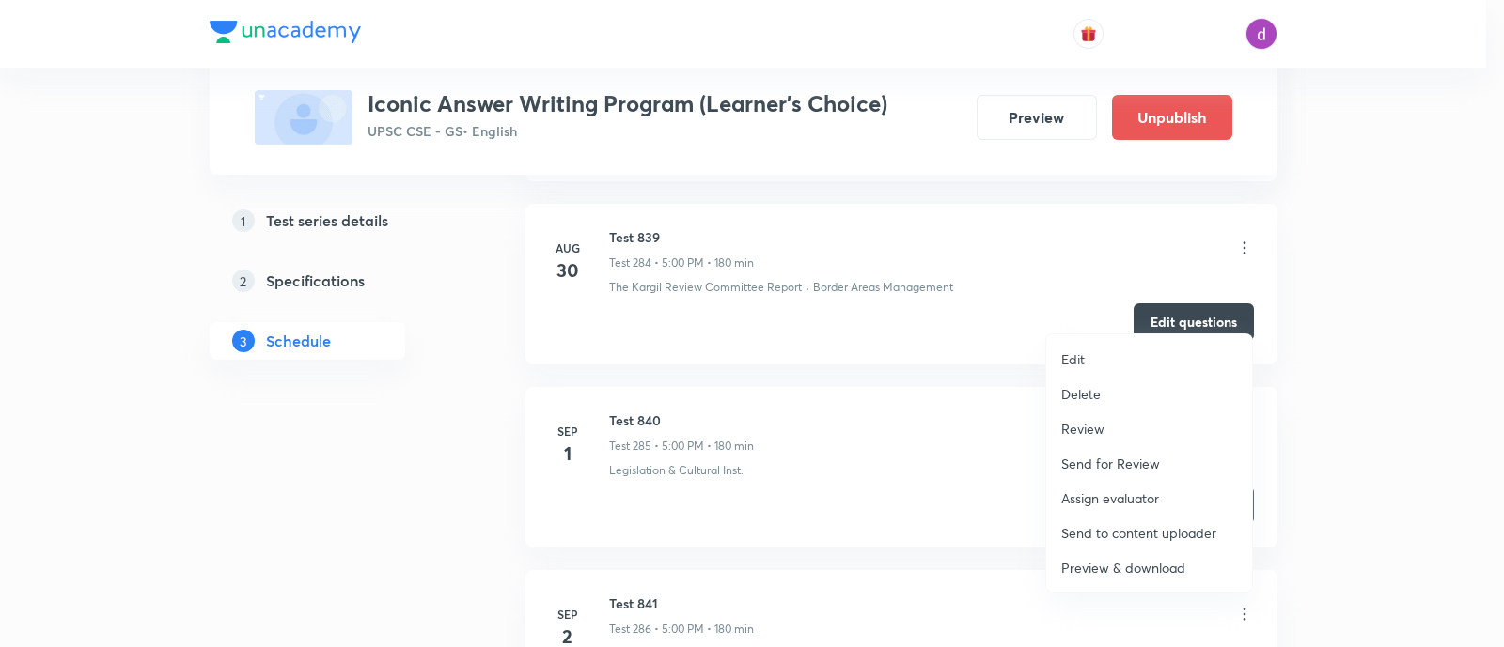
click at [1114, 496] on p "Assign evaluator" at bounding box center [1110, 499] width 98 height 20
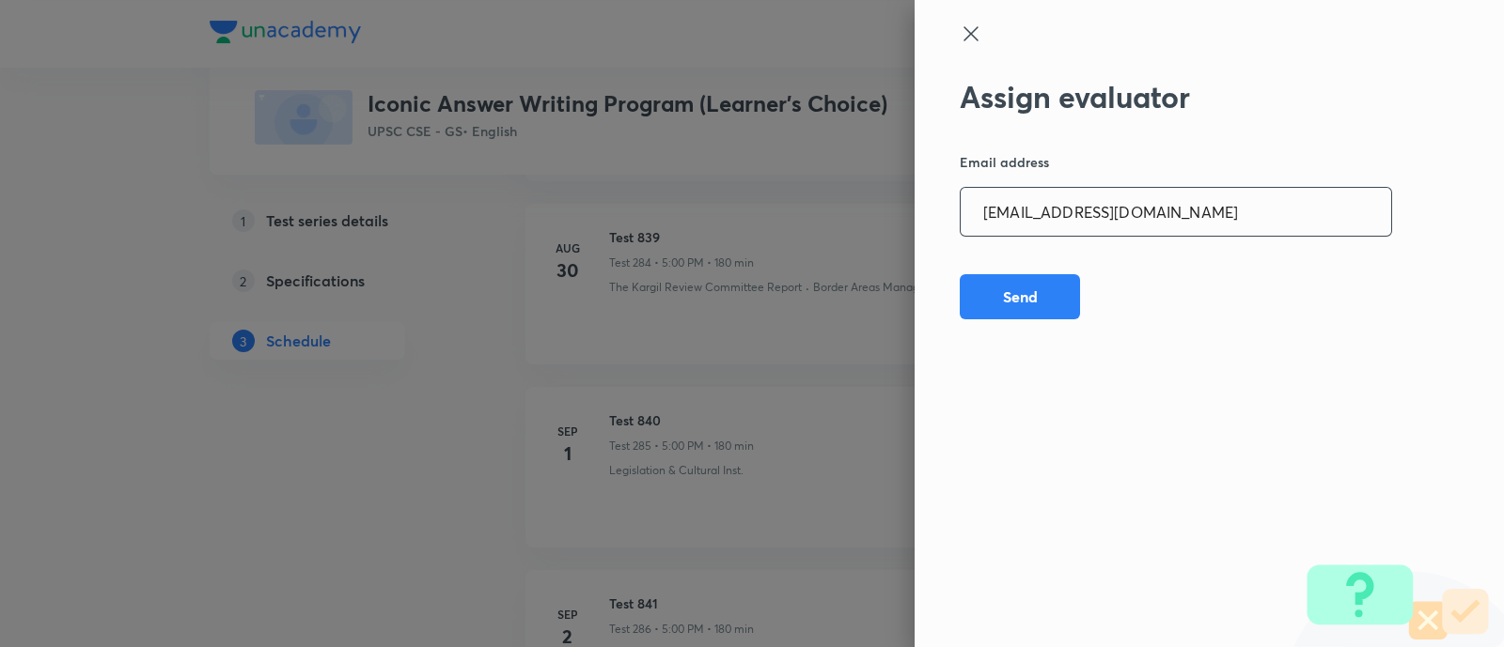
click at [1232, 220] on input "opawar10@gmail.com" at bounding box center [1175, 212] width 430 height 48
paste input "garimasaharan21"
type input "garimasaharan21@gmail.com"
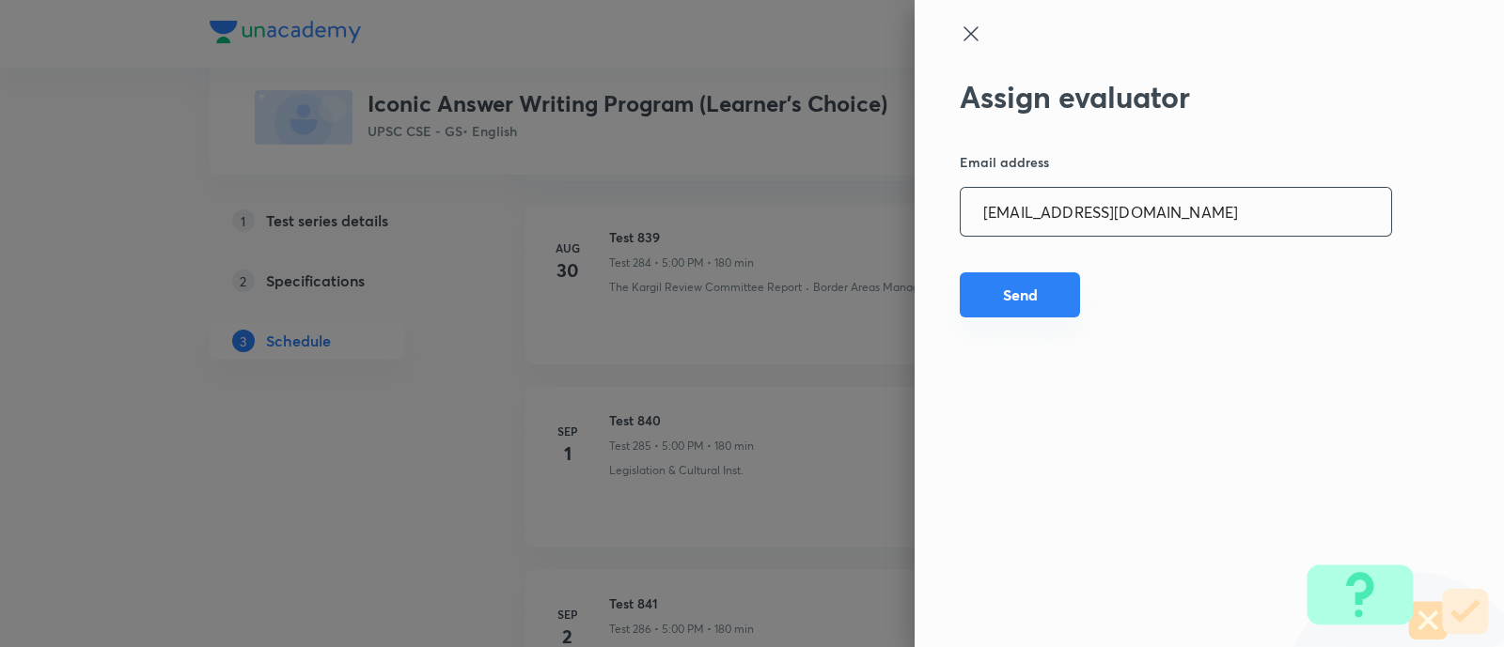
click at [1034, 301] on button "Send" at bounding box center [1019, 295] width 120 height 45
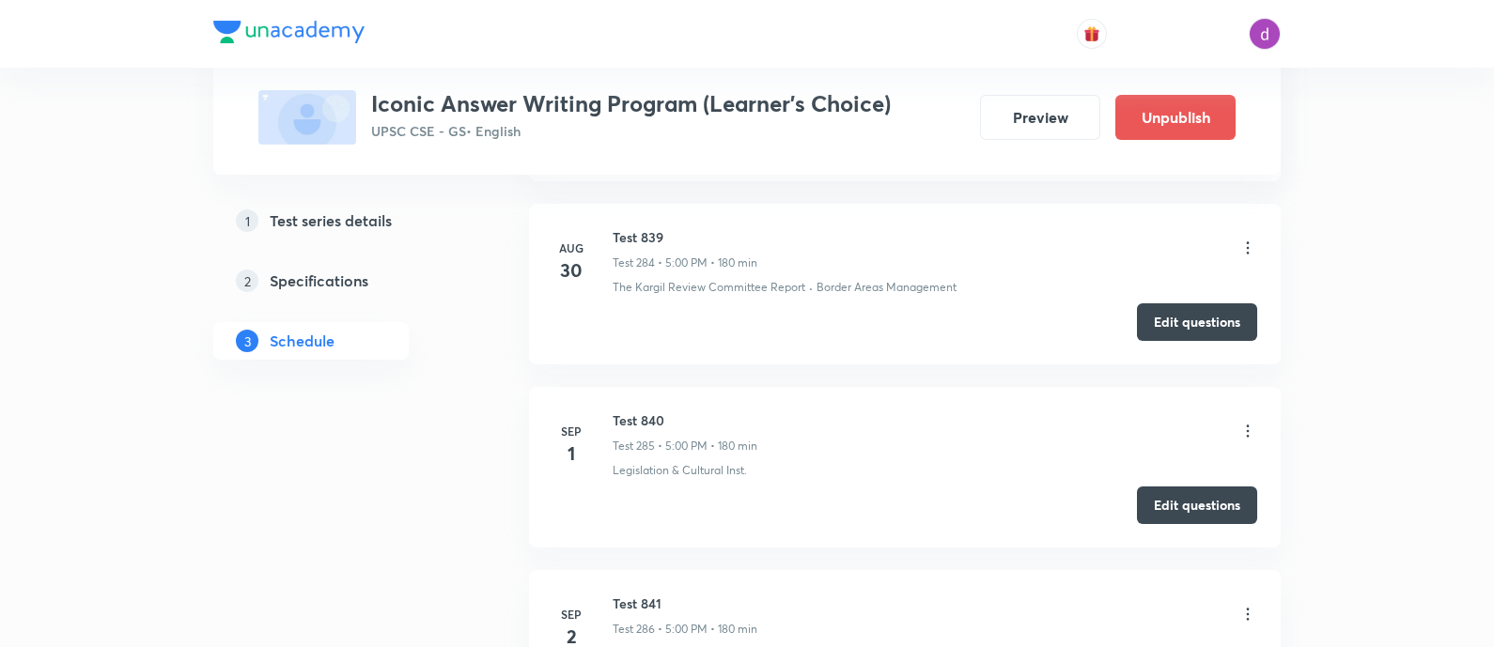
click at [1240, 605] on icon at bounding box center [1248, 614] width 19 height 19
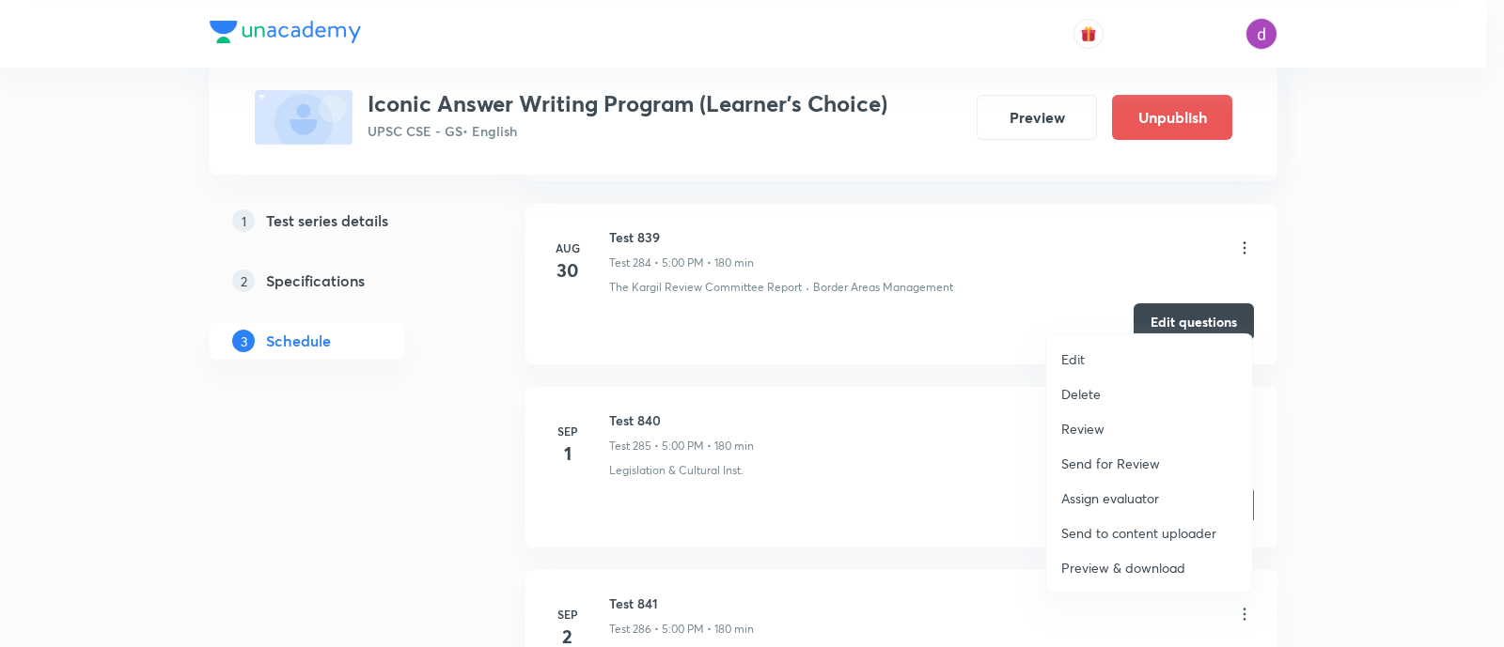
click at [1115, 494] on p "Assign evaluator" at bounding box center [1110, 499] width 98 height 20
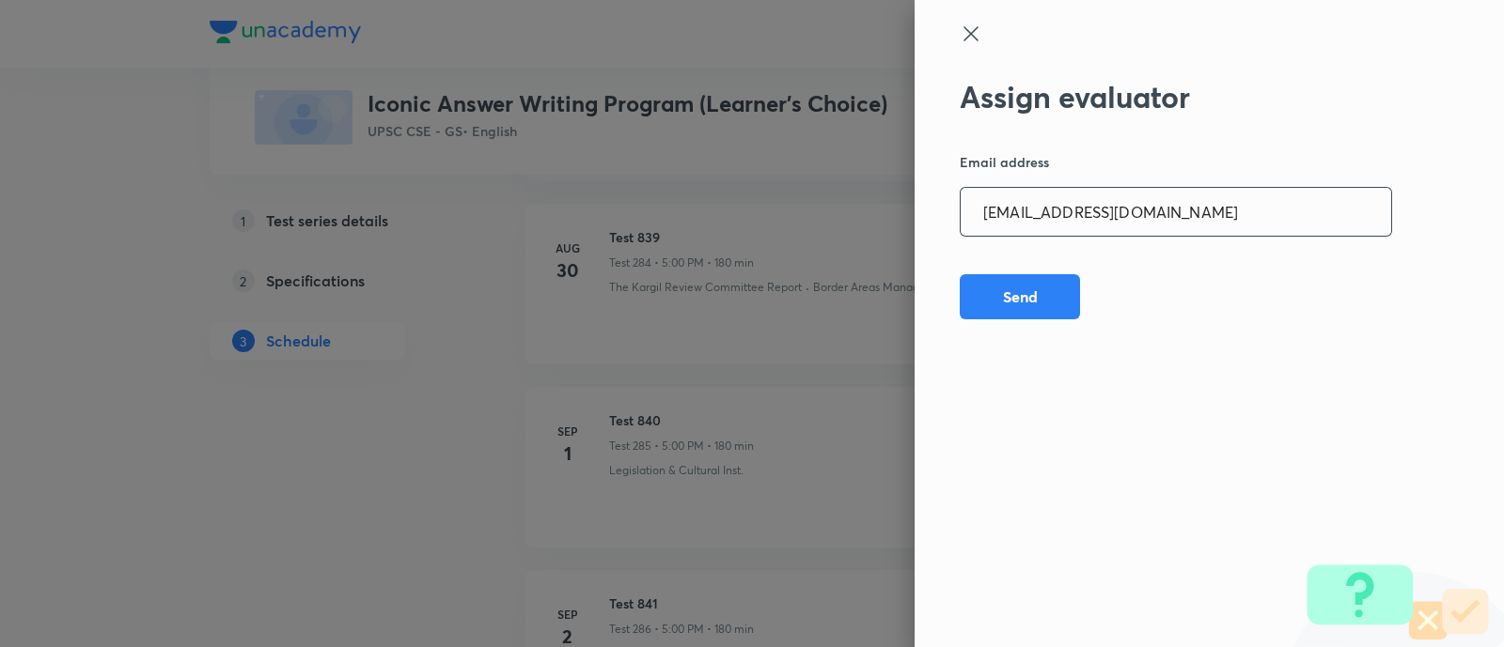
click at [1239, 214] on input "garimasaharan21@gmail.com" at bounding box center [1175, 212] width 430 height 48
paste input "amrimaji97"
type input "amrimaji97@gmail.com"
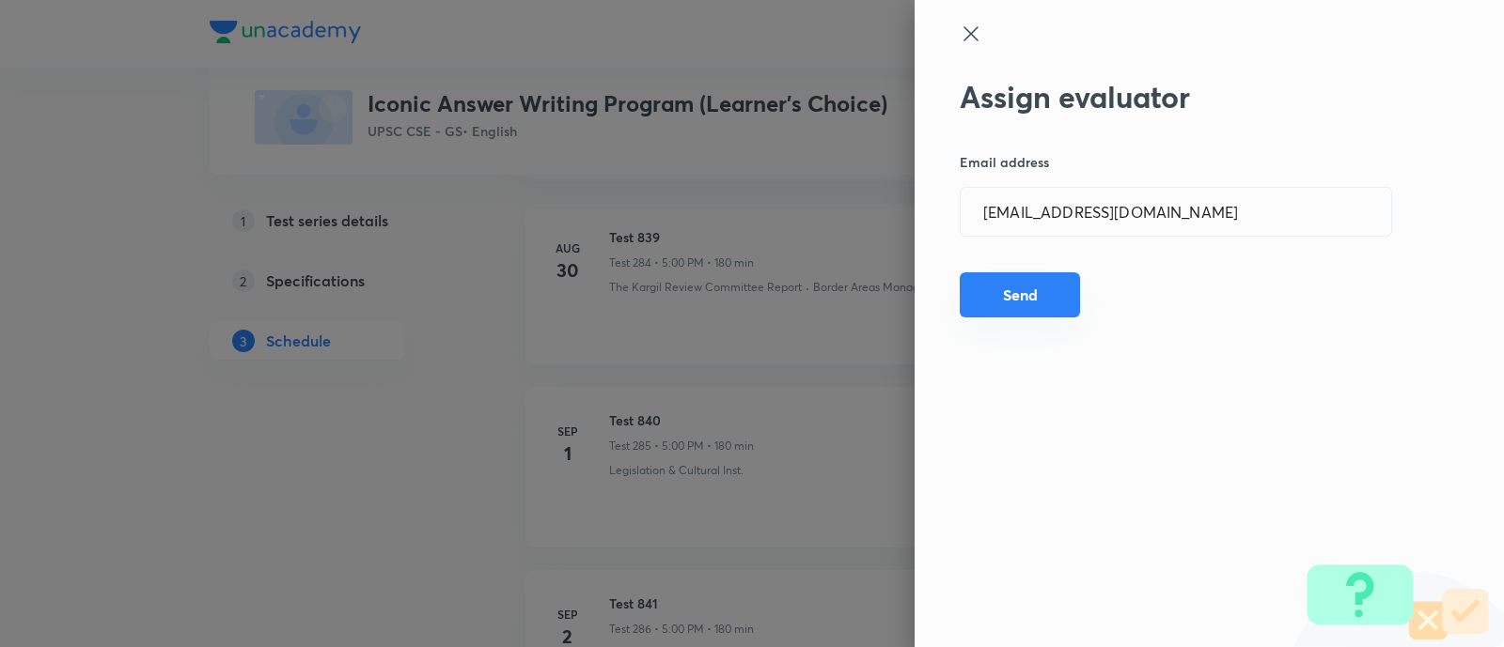
click at [1023, 304] on button "Send" at bounding box center [1019, 295] width 120 height 45
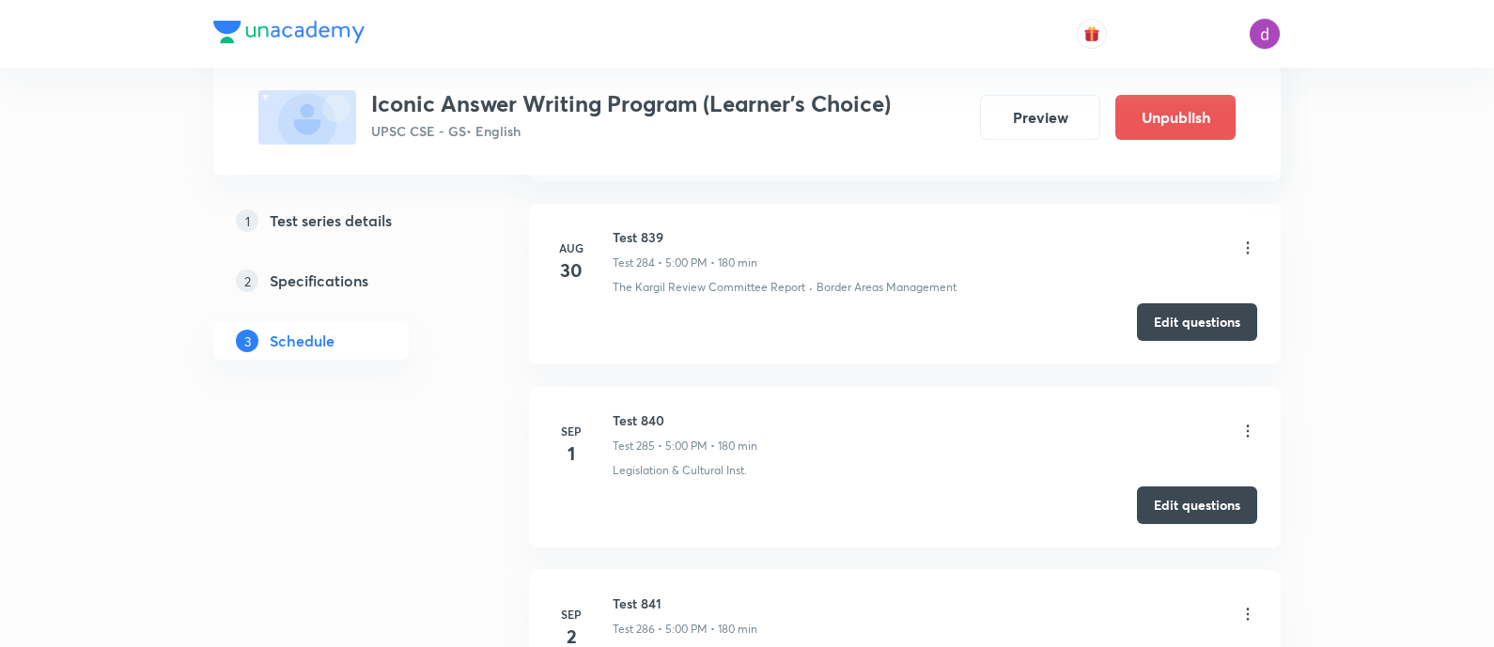
click at [1240, 605] on icon at bounding box center [1248, 614] width 19 height 19
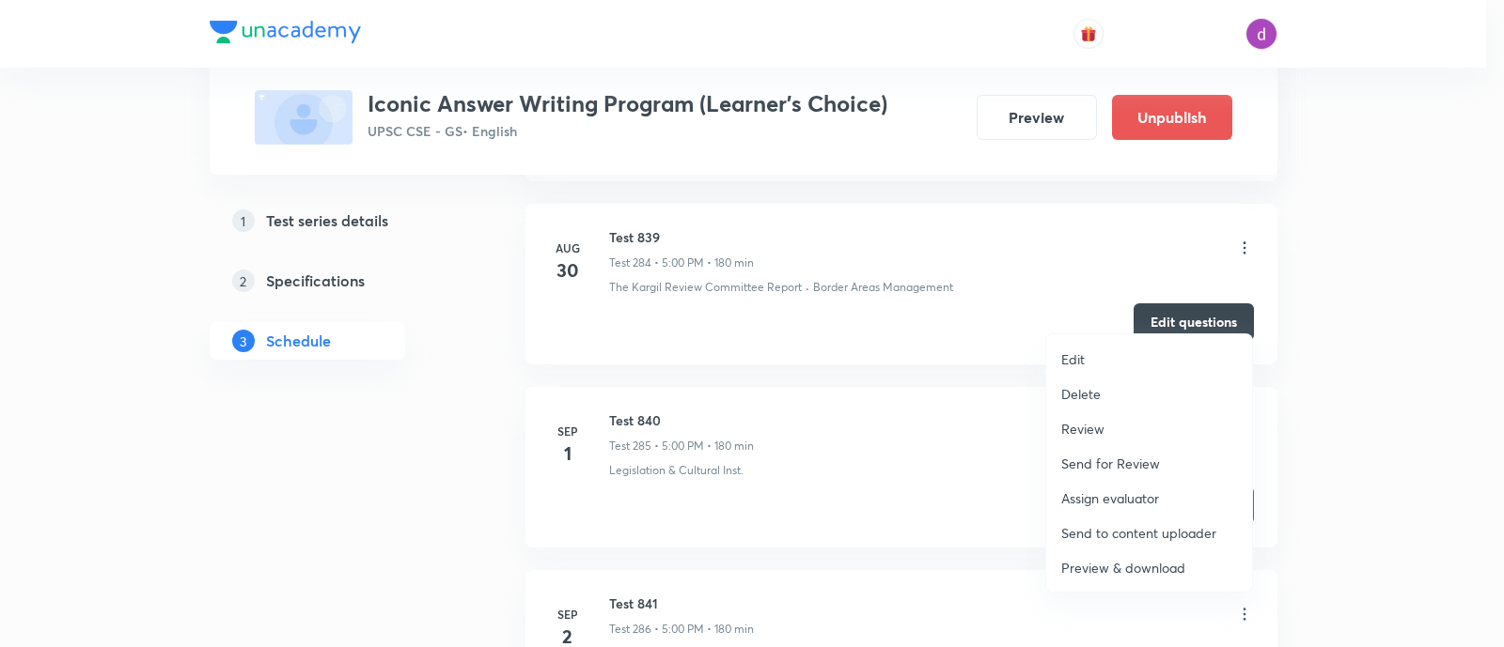
click at [1098, 494] on p "Assign evaluator" at bounding box center [1110, 499] width 98 height 20
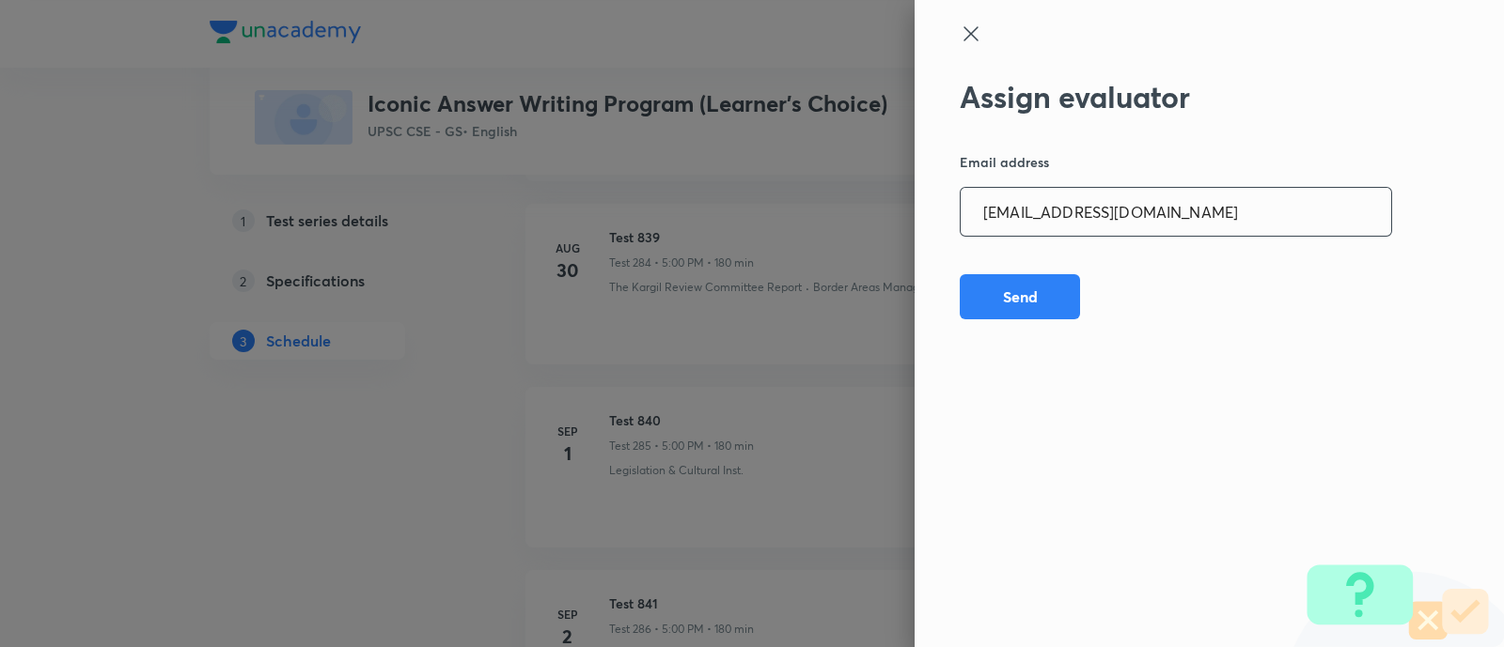
click at [1214, 214] on input "amrimaji97@gmail.com" at bounding box center [1175, 212] width 430 height 48
paste input "sanjivkumarbagree"
type input "sanjivkumarbagree@gmail.com"
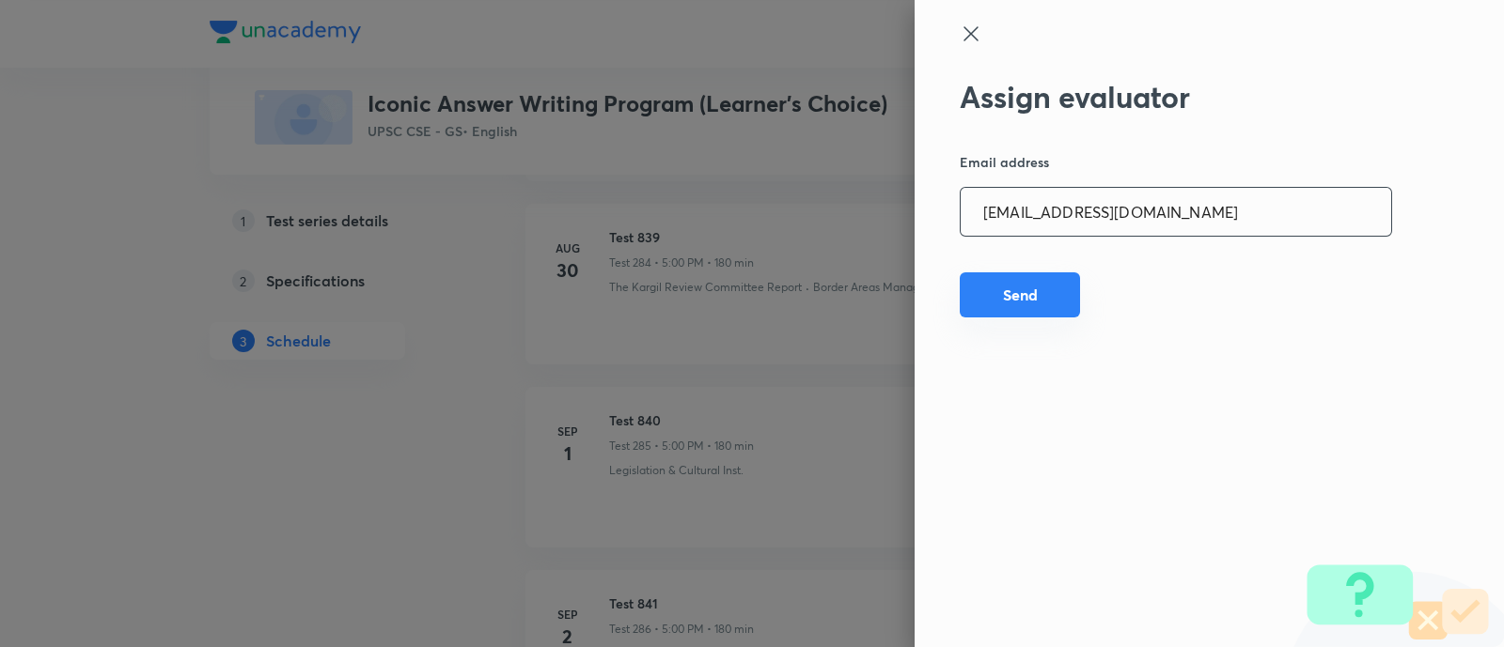
click at [1012, 295] on button "Send" at bounding box center [1019, 295] width 120 height 45
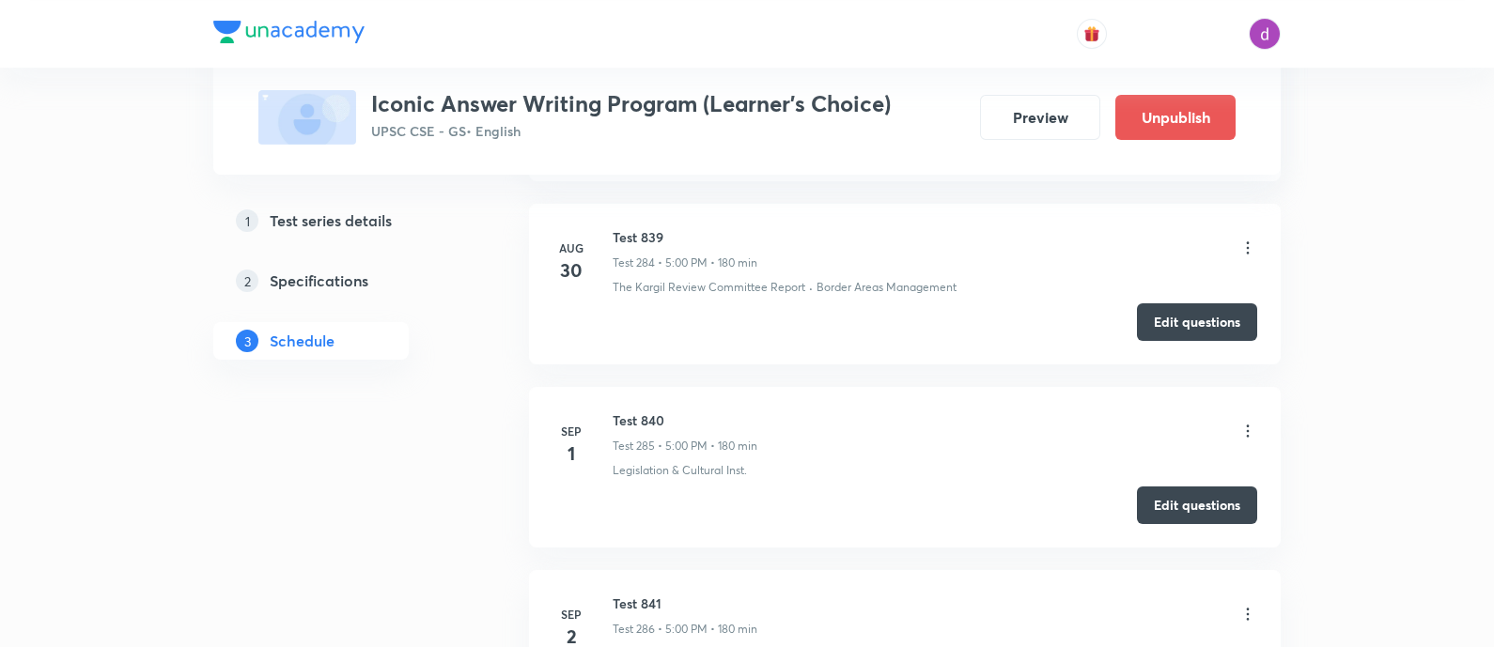
click at [1249, 605] on icon at bounding box center [1248, 614] width 19 height 19
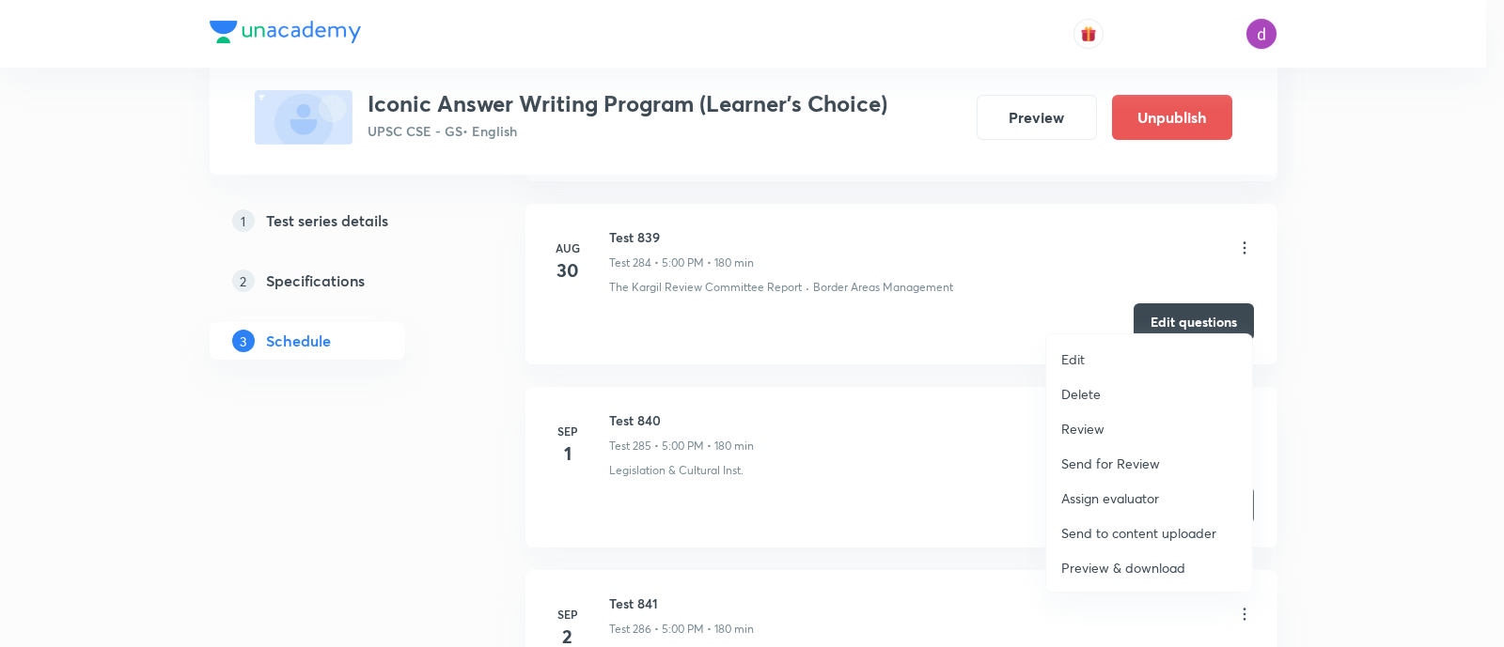
click at [1107, 487] on li "Assign evaluator" at bounding box center [1149, 498] width 206 height 35
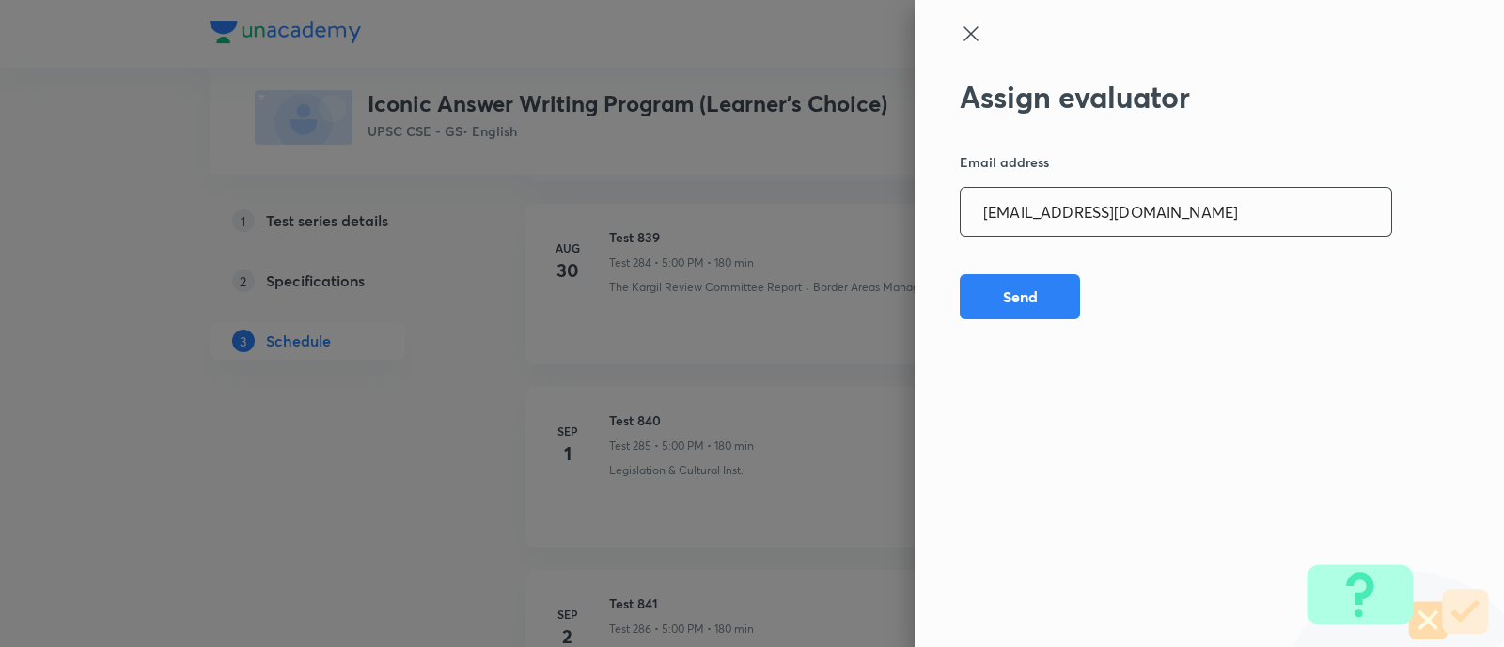
click at [1208, 210] on input "sanjivkumarbagree@gmail.com" at bounding box center [1175, 212] width 430 height 48
paste input "preethihs1999"
type input "preethihs1999@gmail.com"
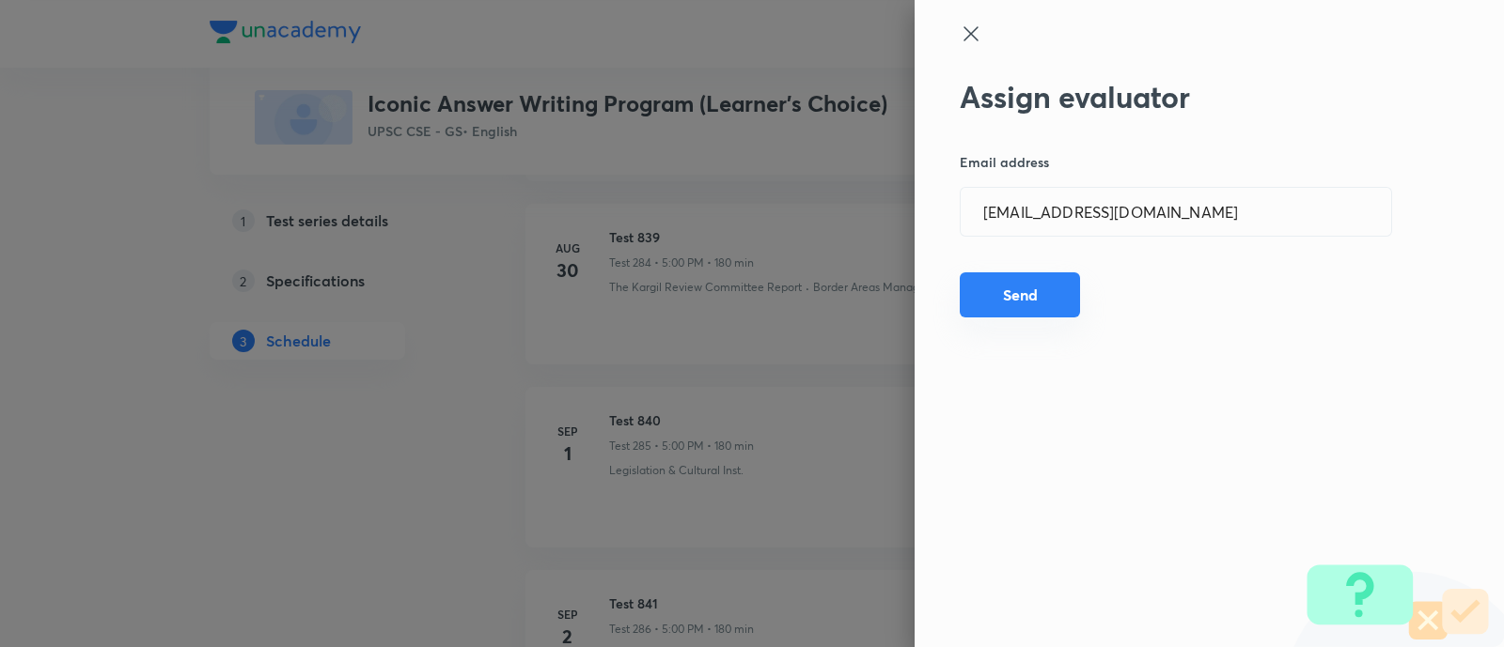
click at [1007, 291] on button "Send" at bounding box center [1019, 295] width 120 height 45
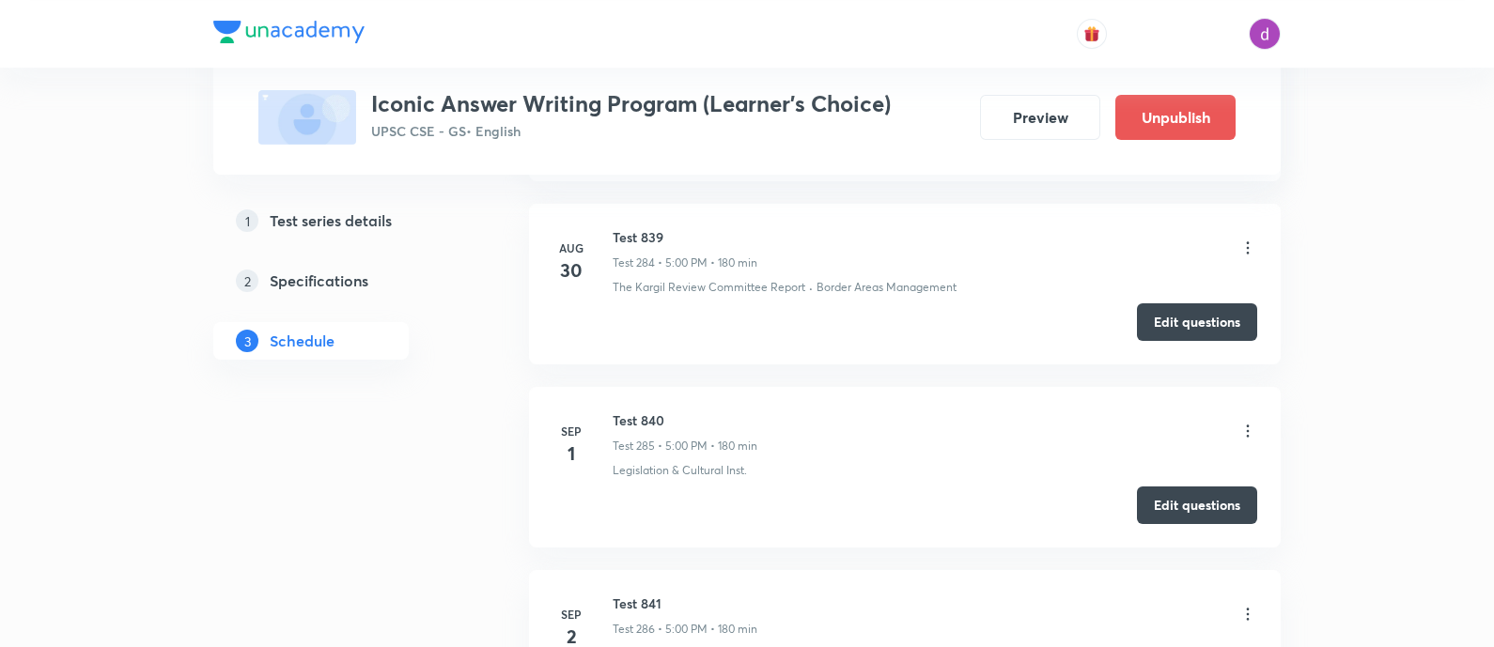
click at [1246, 605] on icon at bounding box center [1248, 614] width 19 height 19
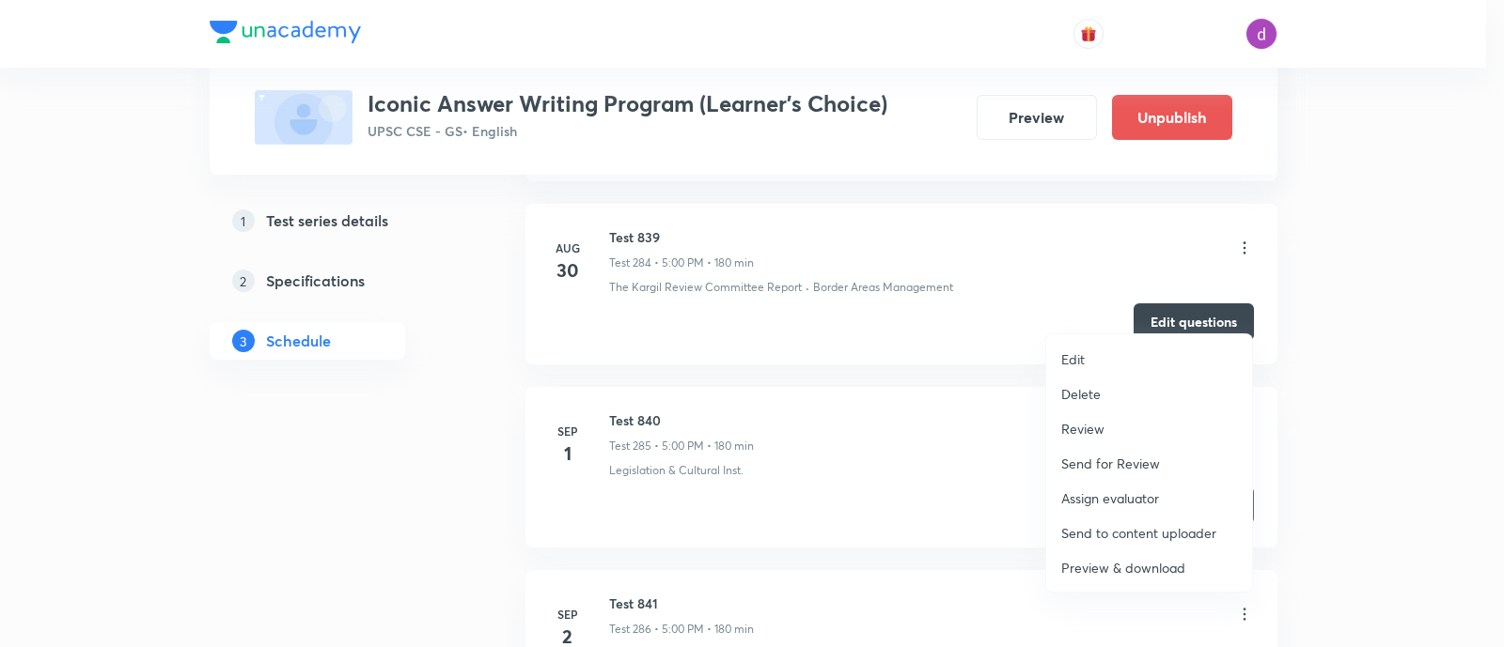
click at [1092, 498] on p "Assign evaluator" at bounding box center [1110, 499] width 98 height 20
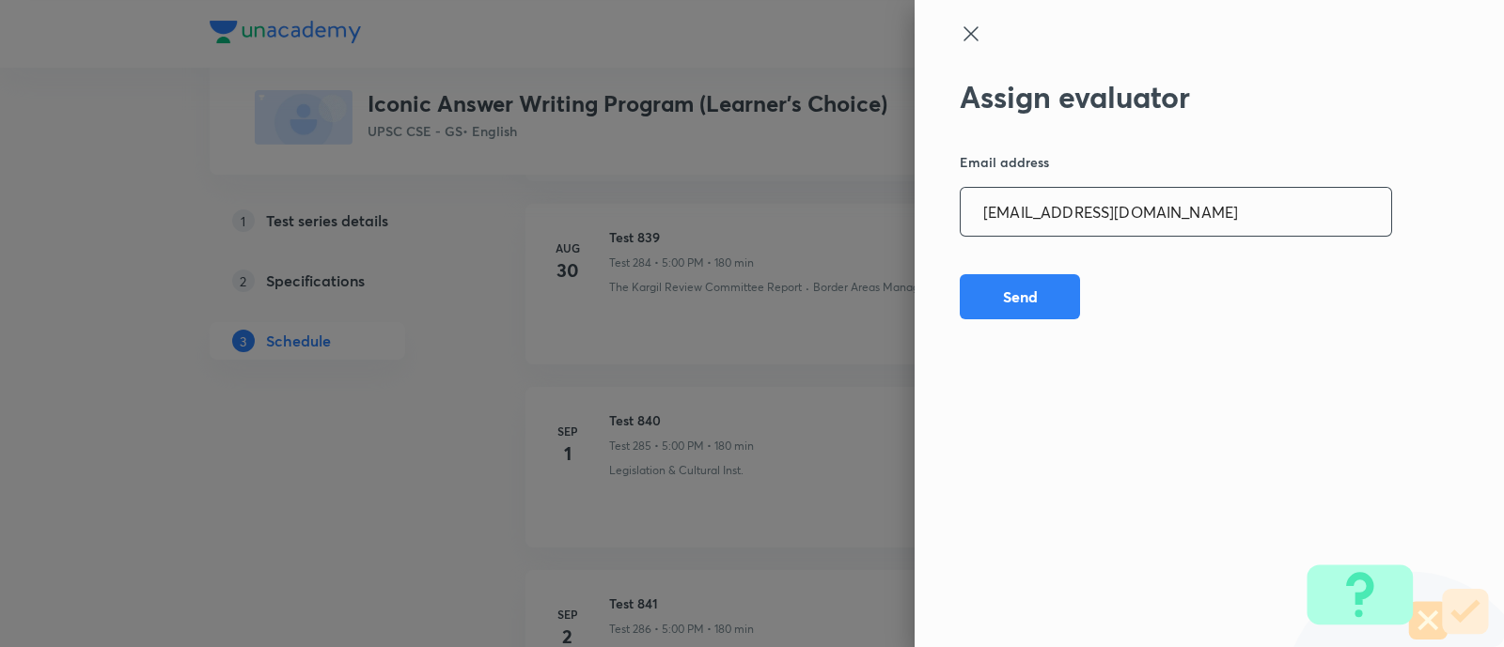
click at [1221, 218] on input "preethihs1999@gmail.com" at bounding box center [1175, 212] width 430 height 48
paste input "madhusharma26506"
type input "madhusharma26506@gmail.com"
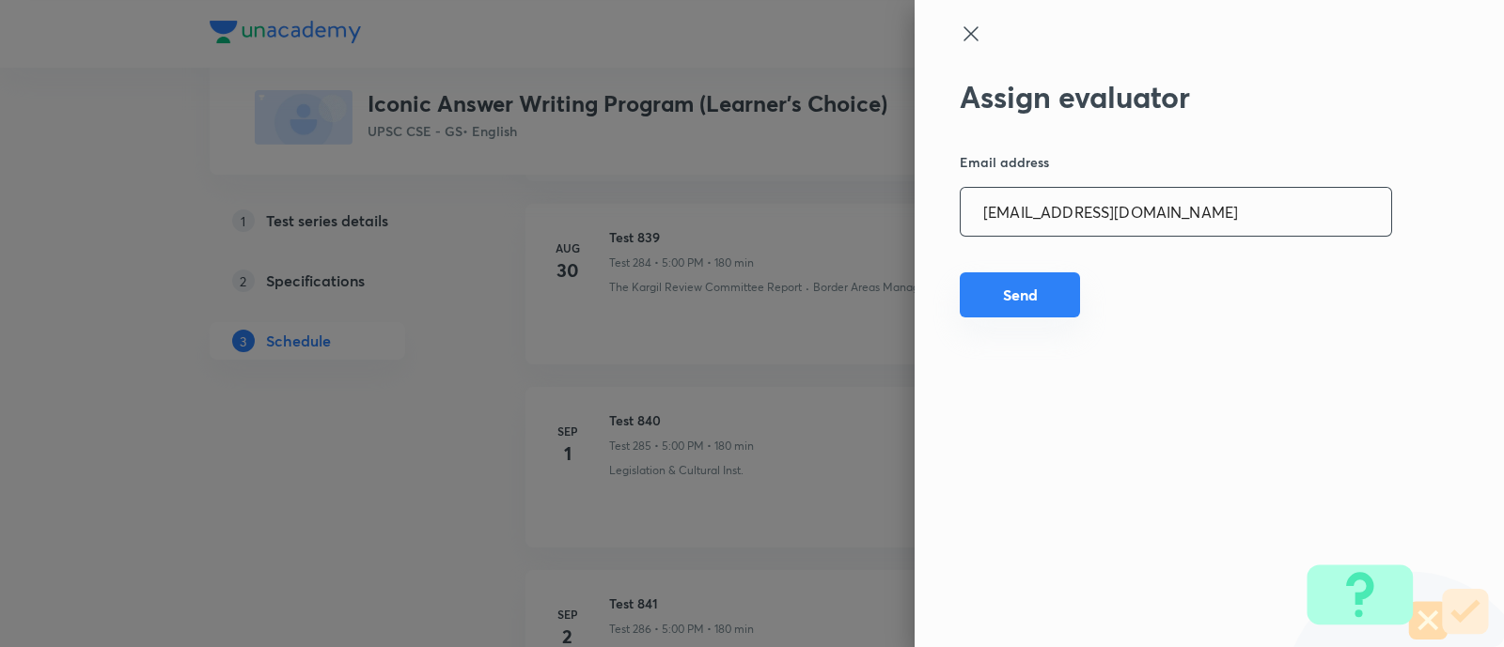
click at [1018, 303] on button "Send" at bounding box center [1019, 295] width 120 height 45
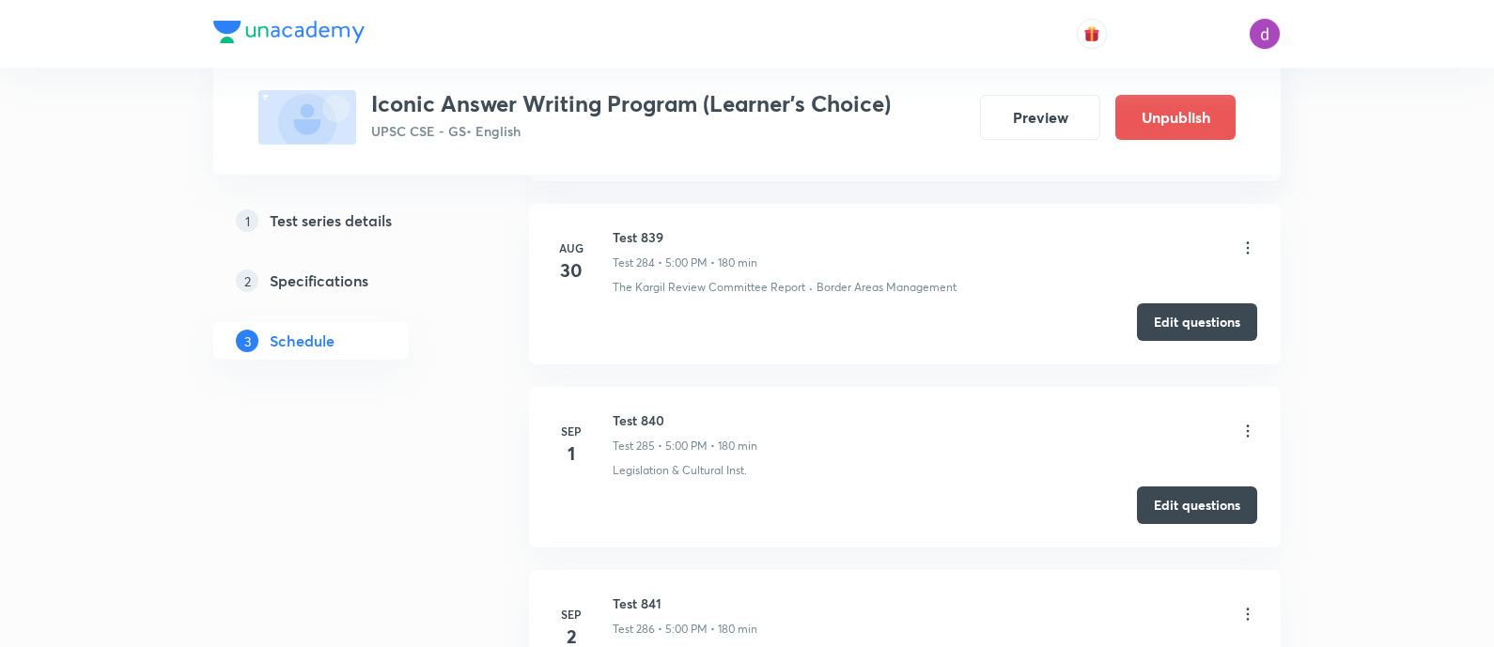
click at [1252, 605] on icon at bounding box center [1248, 614] width 19 height 19
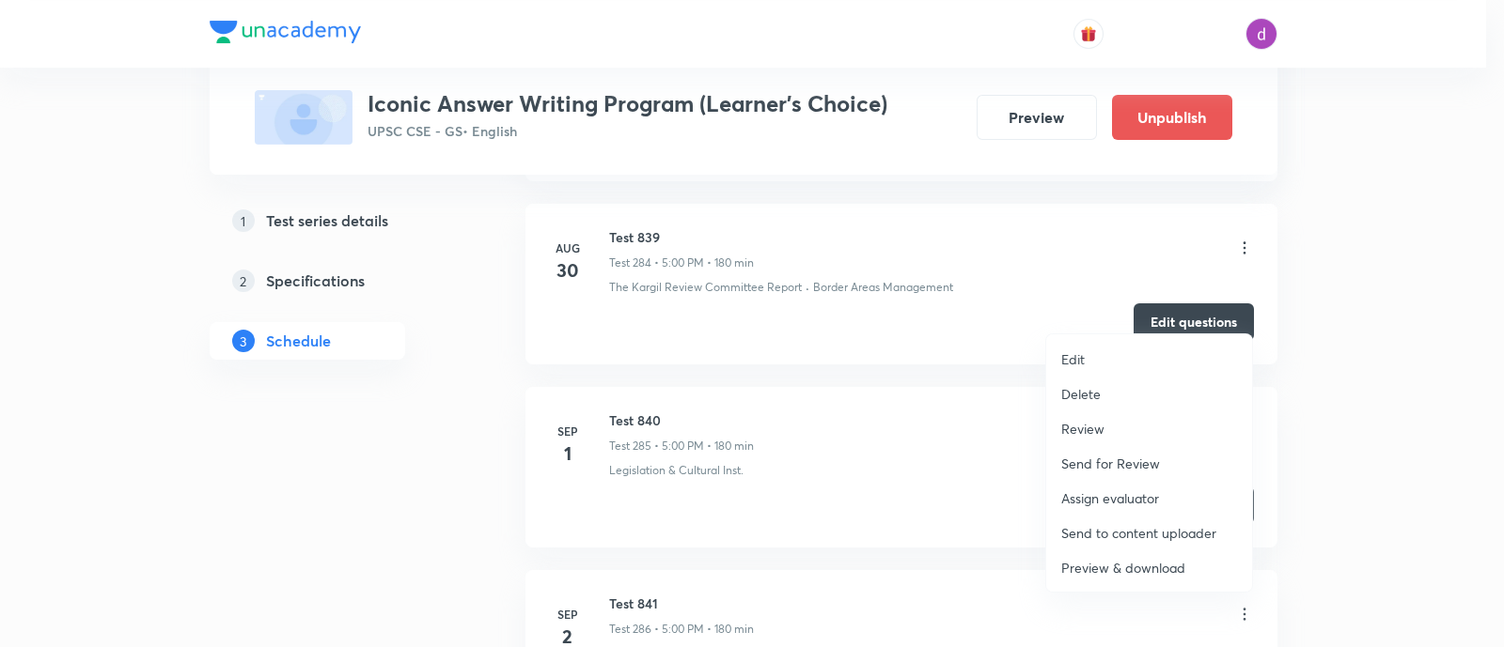
click at [1102, 500] on p "Assign evaluator" at bounding box center [1110, 499] width 98 height 20
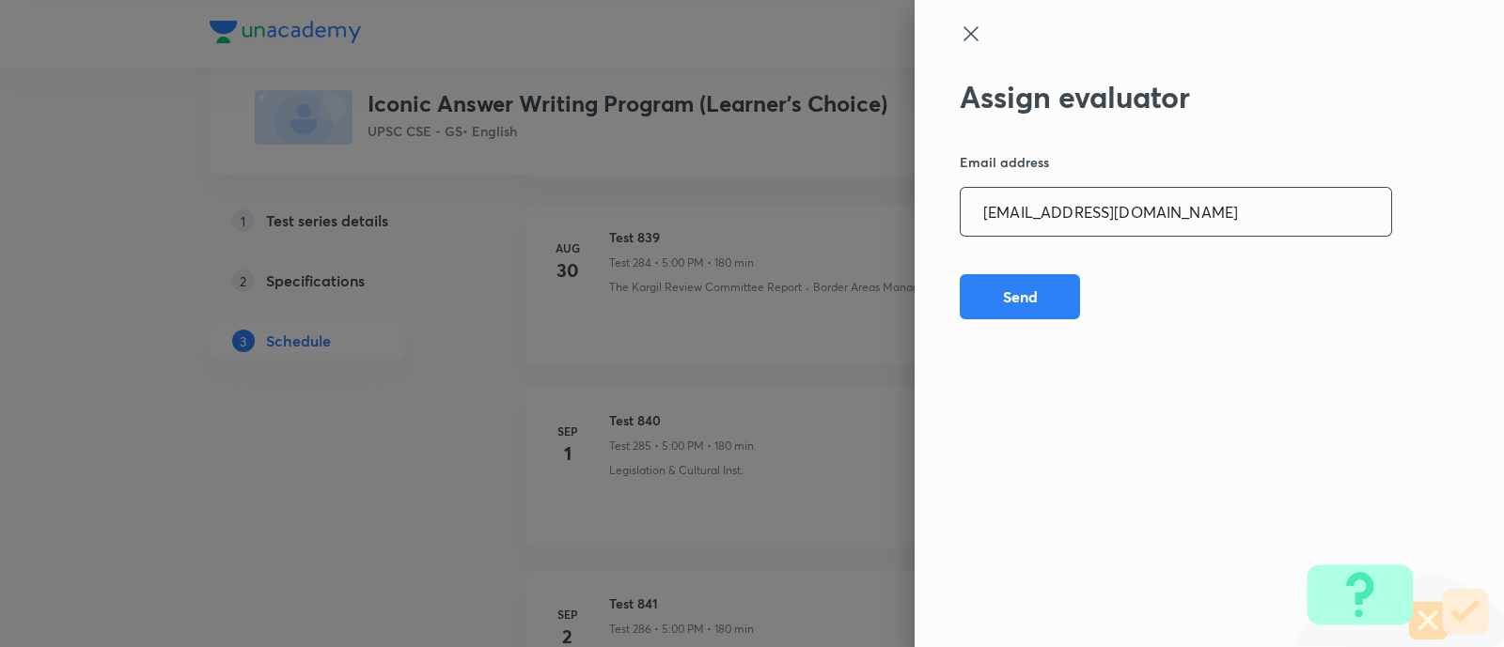
click at [1208, 219] on input "madhusharma26506@gmail.com" at bounding box center [1175, 212] width 430 height 48
paste input "niharikasinghchauhan125"
type input "niharikasinghchauhan125@gmail.com"
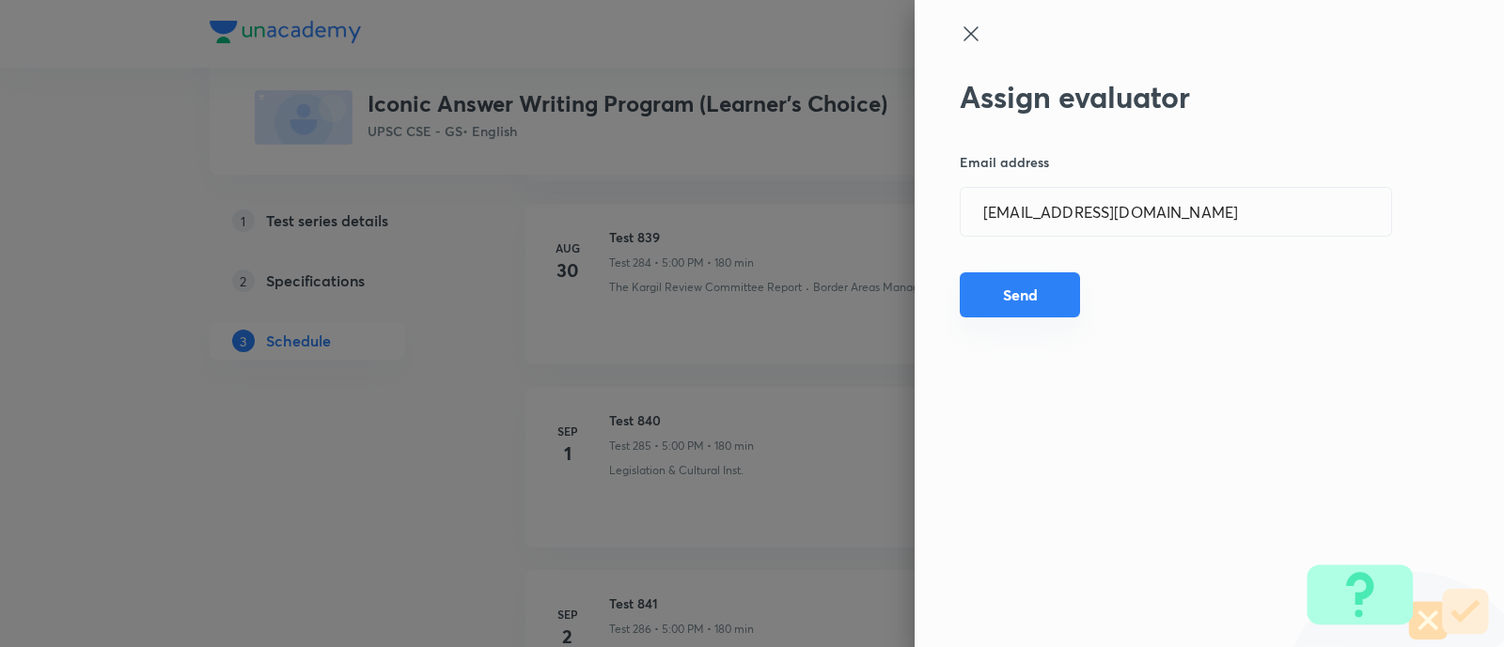
click at [1023, 292] on button "Send" at bounding box center [1019, 295] width 120 height 45
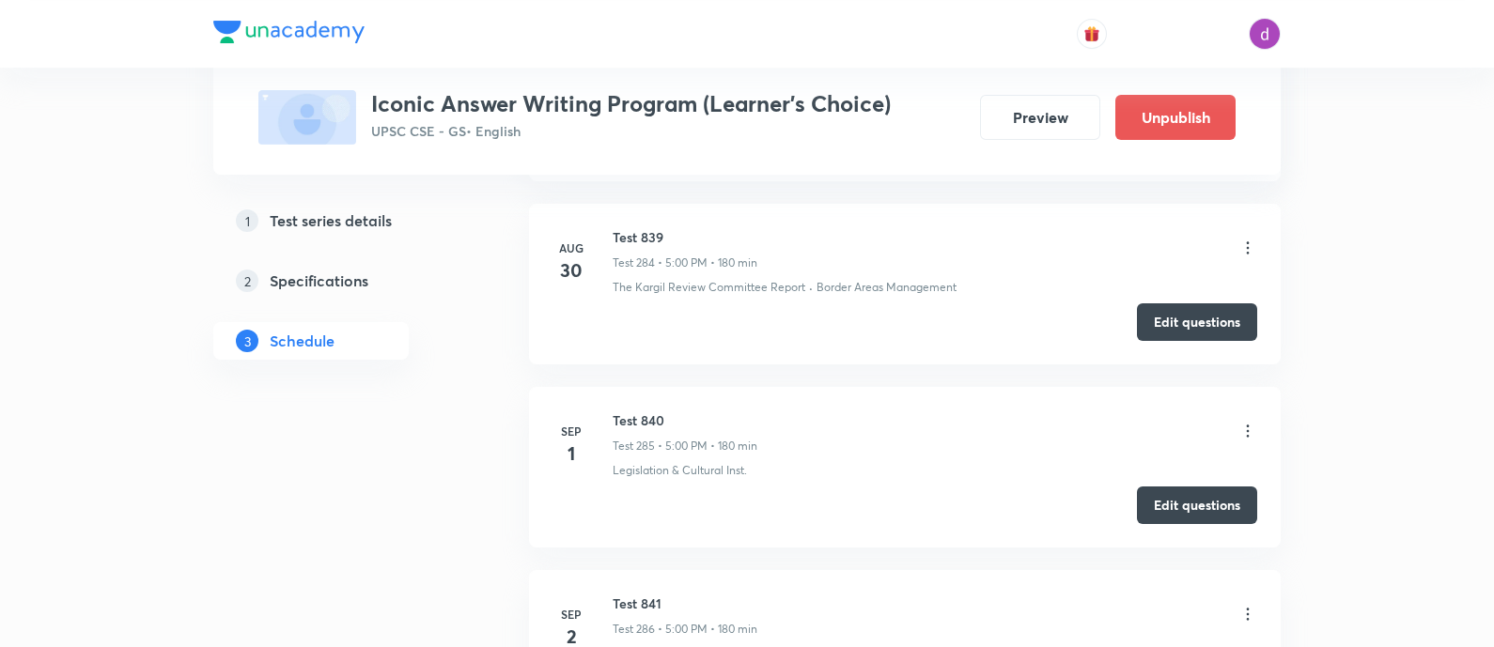
click at [1247, 608] on icon at bounding box center [1248, 614] width 3 height 12
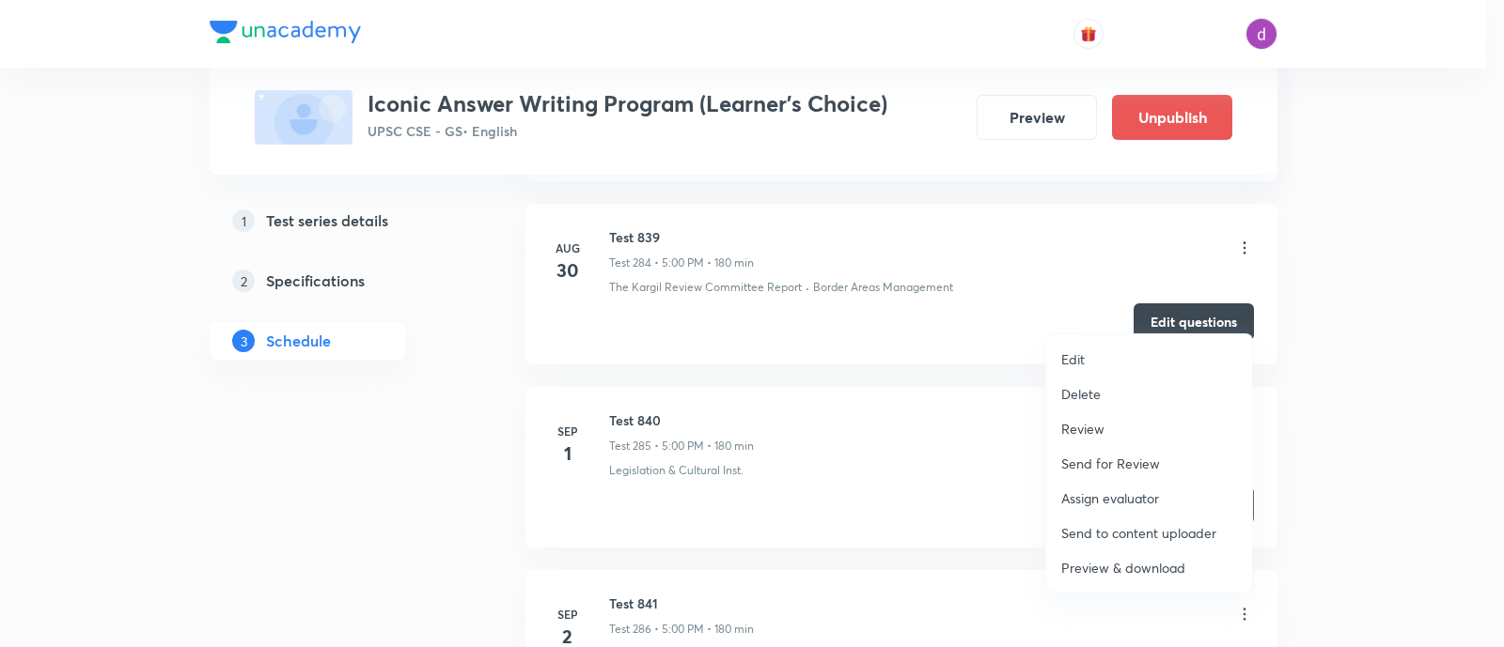
click at [1114, 491] on p "Assign evaluator" at bounding box center [1110, 499] width 98 height 20
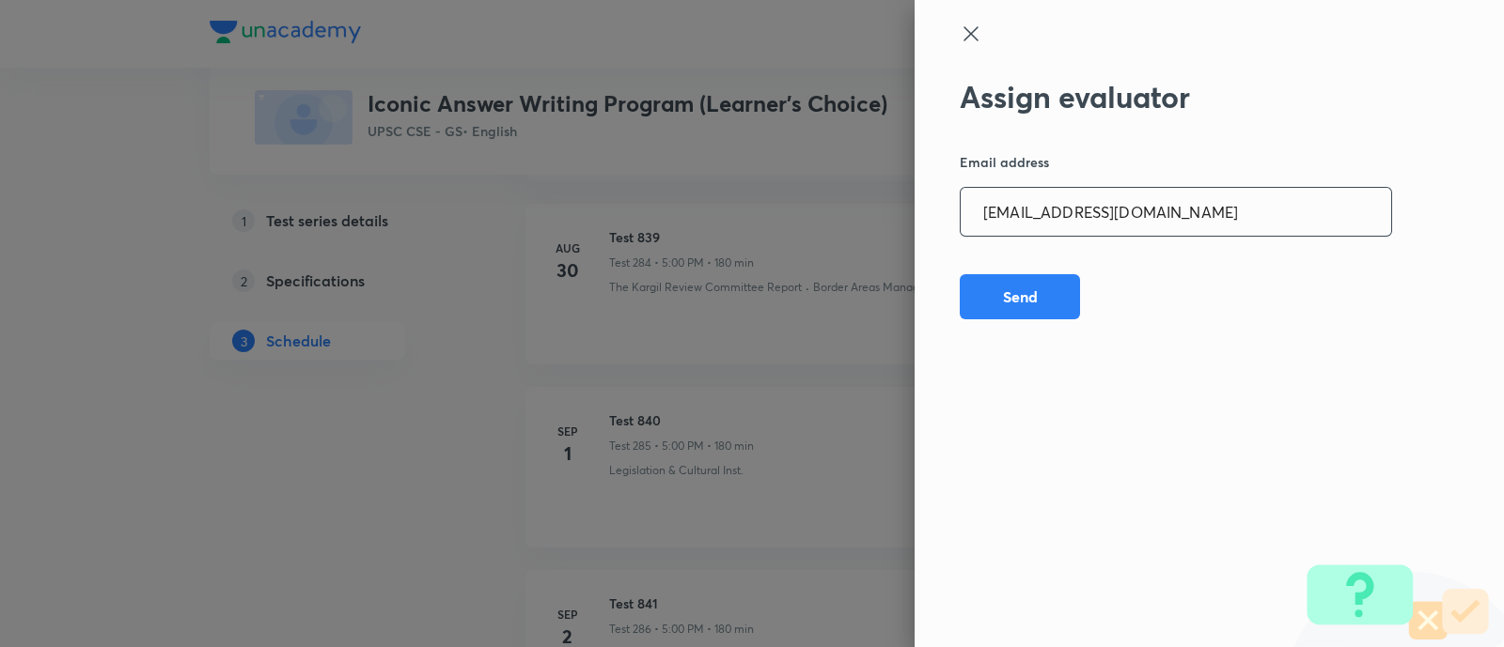
click at [1205, 213] on input "niharikasinghchauhan125@gmail.com" at bounding box center [1175, 212] width 430 height 48
paste input "sheetalbhambhu"
type input "sheetalbhambhu@gmail.com"
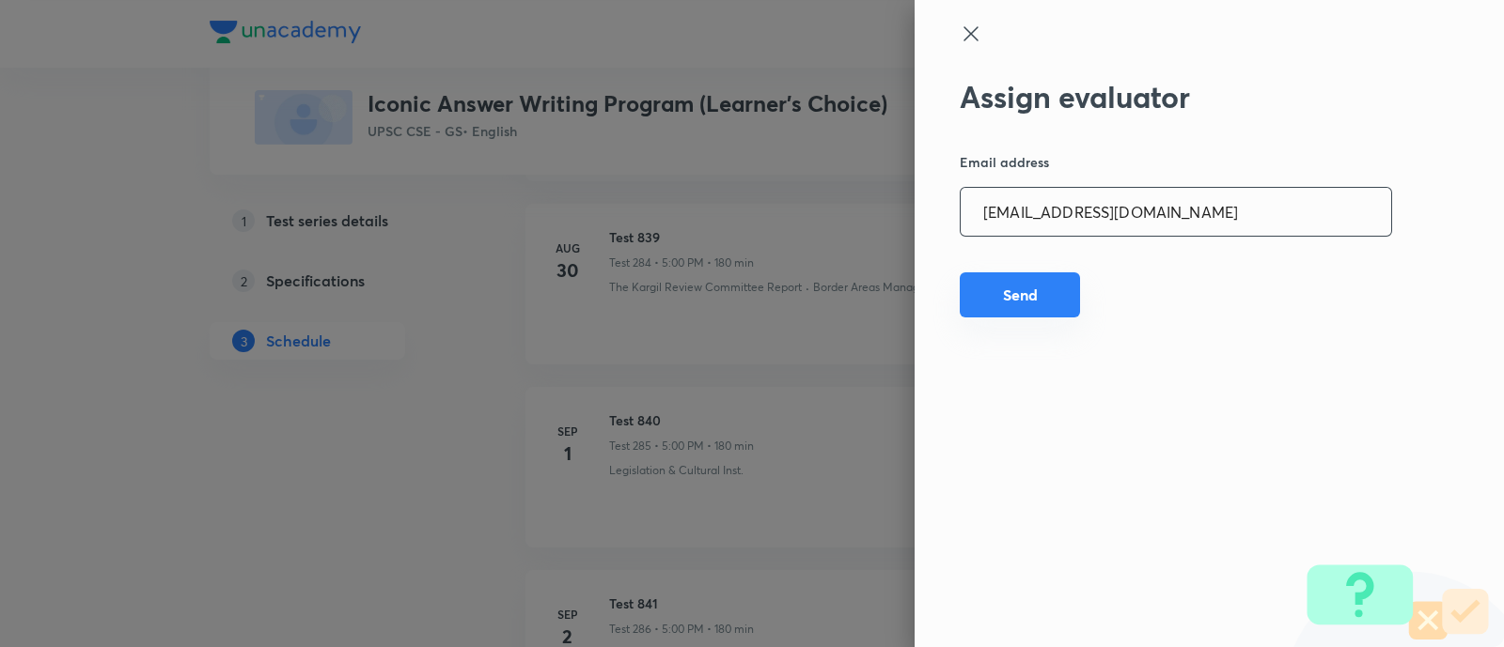
click at [1020, 293] on button "Send" at bounding box center [1019, 295] width 120 height 45
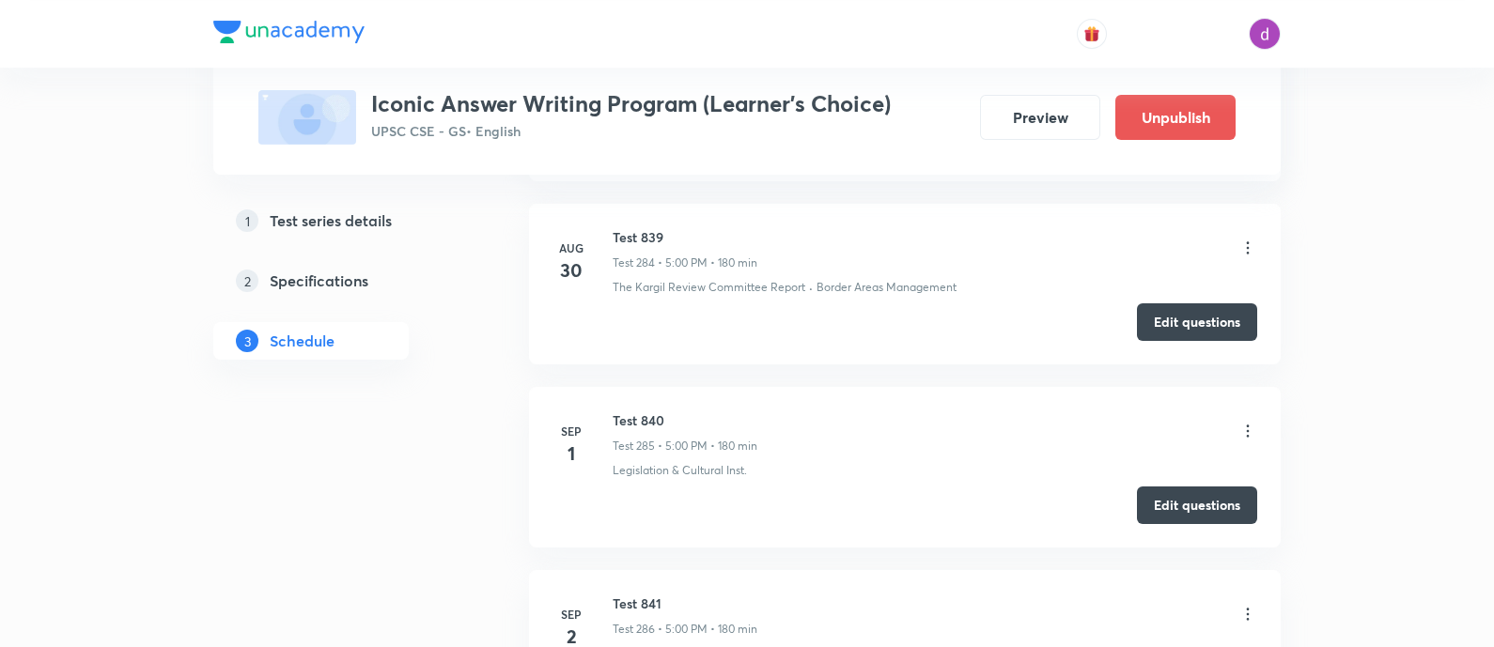
click at [1243, 605] on icon at bounding box center [1248, 614] width 19 height 19
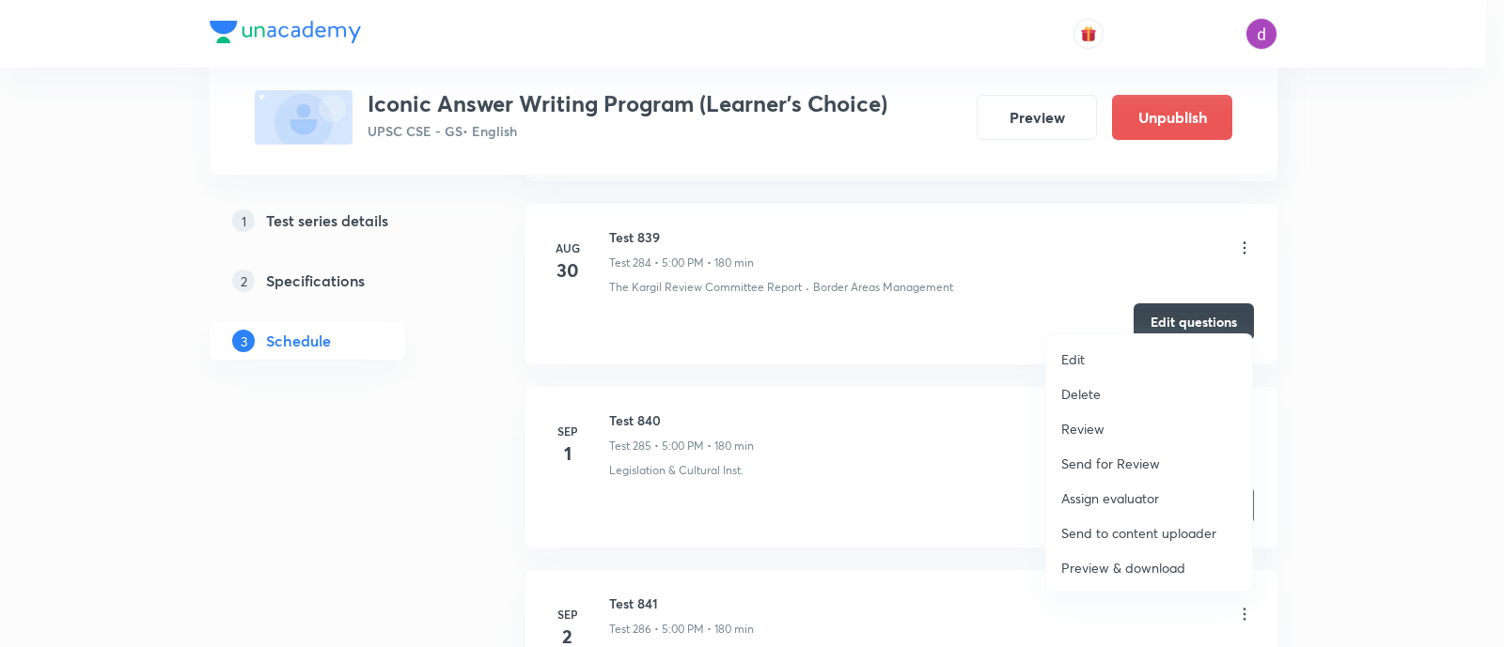
click at [1102, 490] on p "Assign evaluator" at bounding box center [1110, 499] width 98 height 20
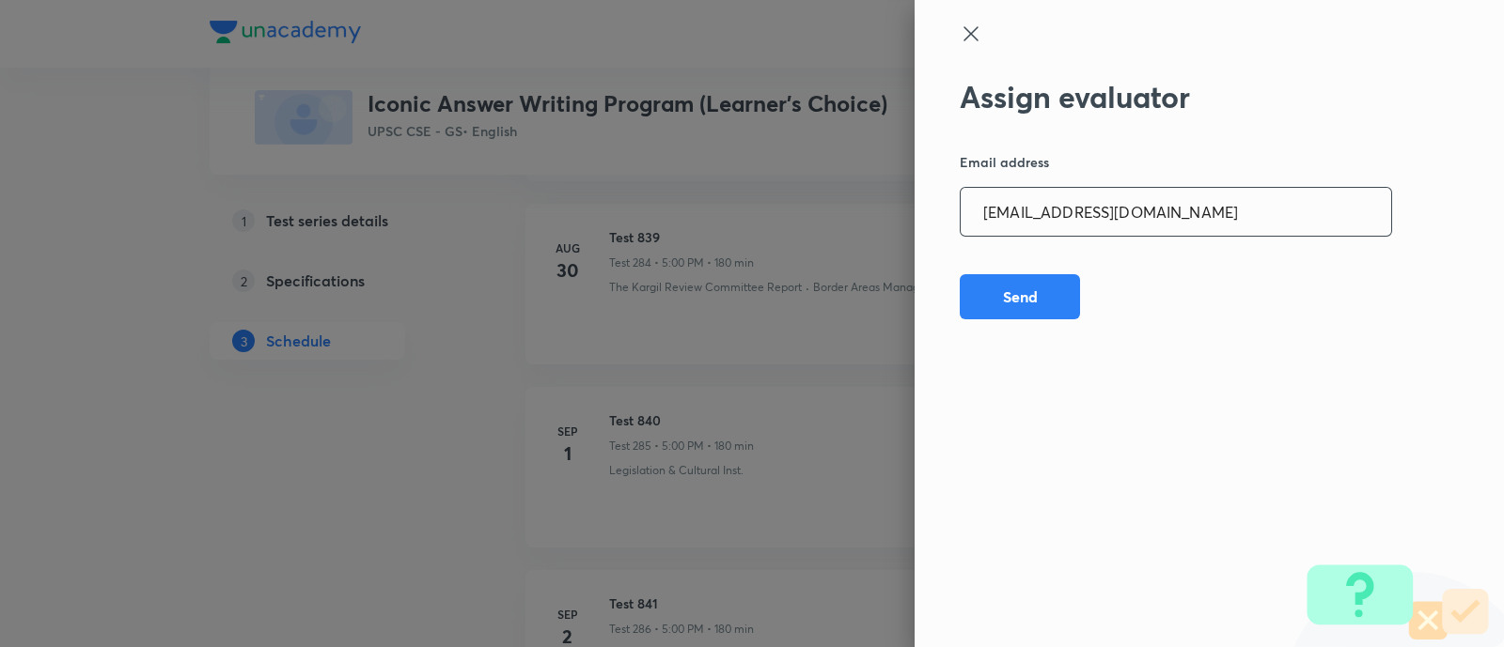
click at [1222, 213] on input "sheetalbhambhu@gmail.com" at bounding box center [1175, 212] width 430 height 48
paste input "rahulagrawal23476"
type input "rahulagrawal23476@gmail.com"
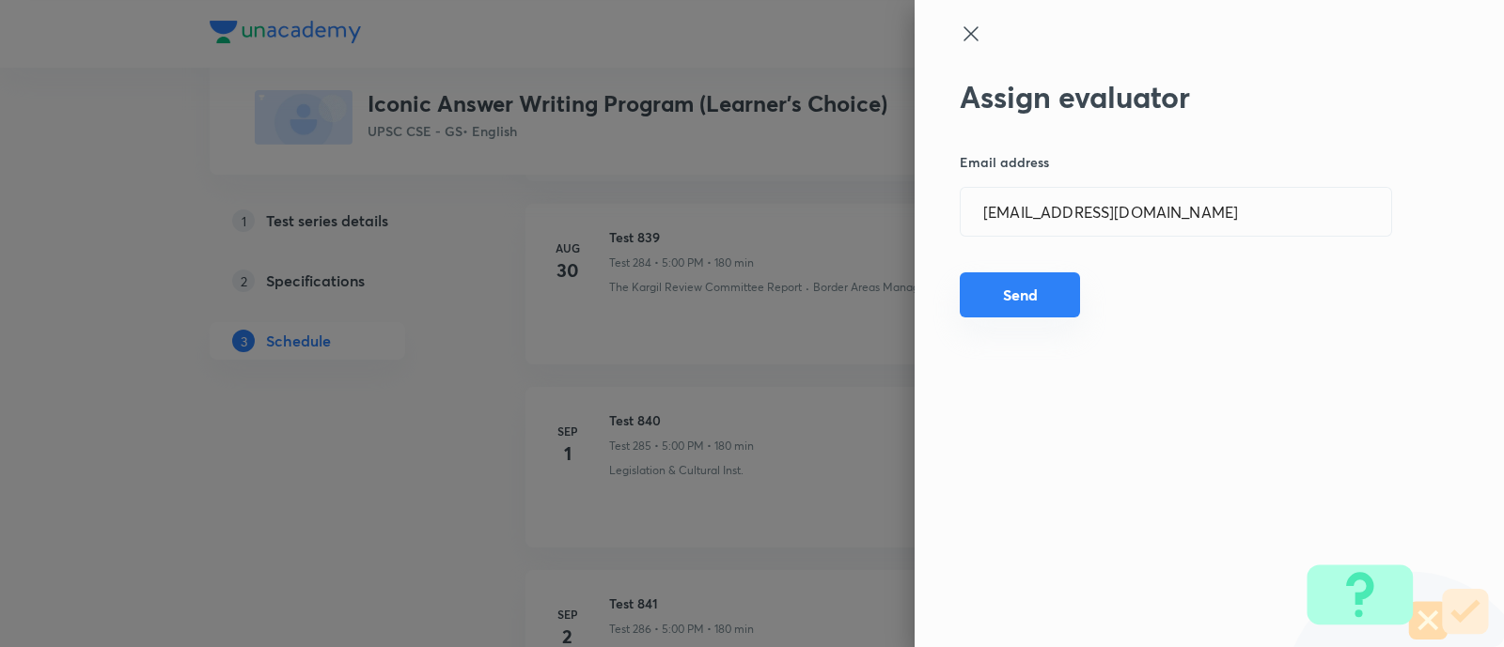
click at [1029, 282] on button "Send" at bounding box center [1019, 295] width 120 height 45
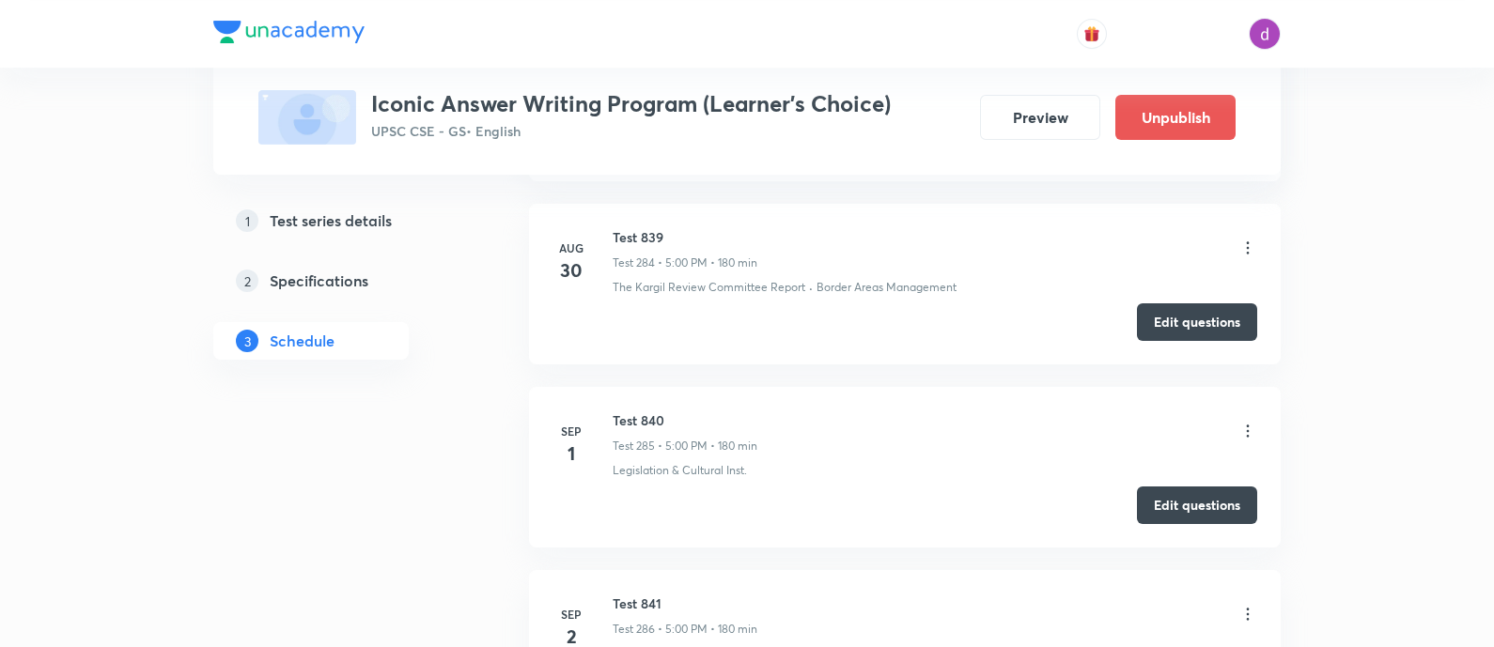
click at [1250, 605] on div at bounding box center [1248, 616] width 19 height 22
click at [1249, 605] on icon at bounding box center [1248, 614] width 19 height 19
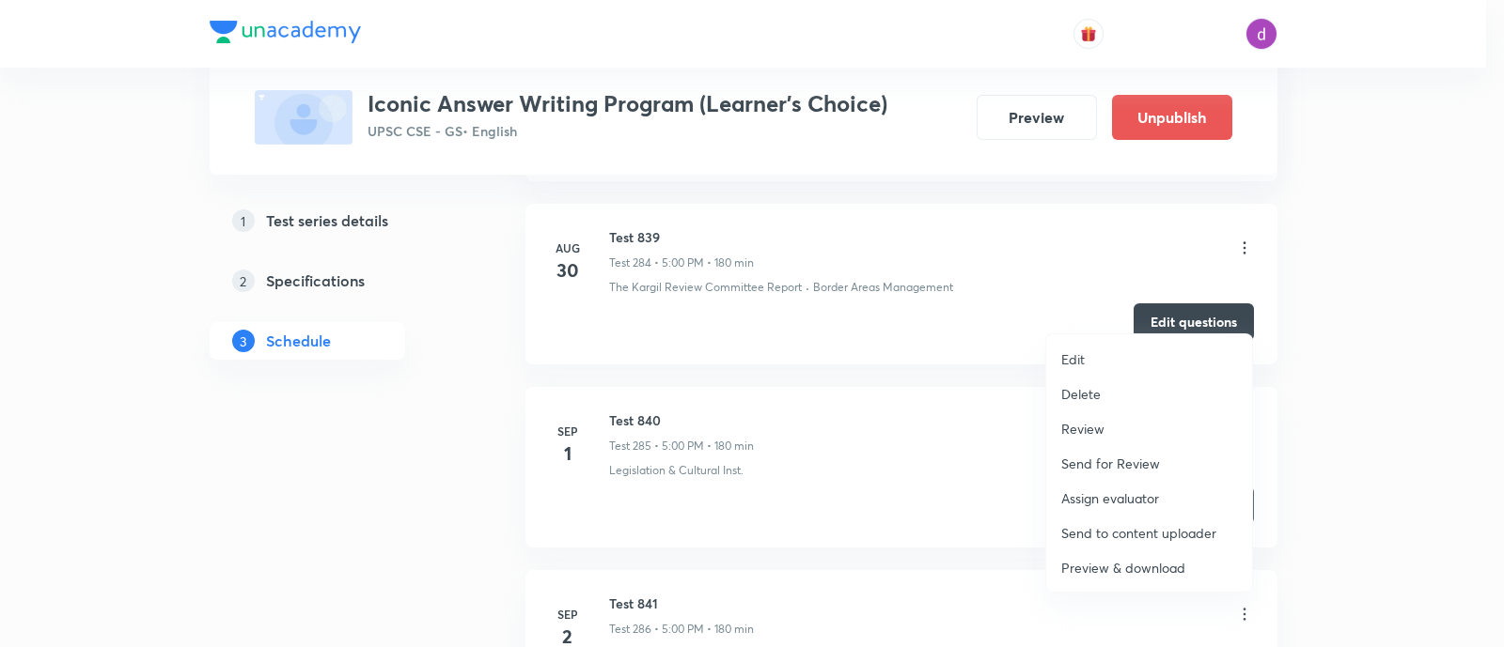
click at [1095, 491] on p "Assign evaluator" at bounding box center [1110, 499] width 98 height 20
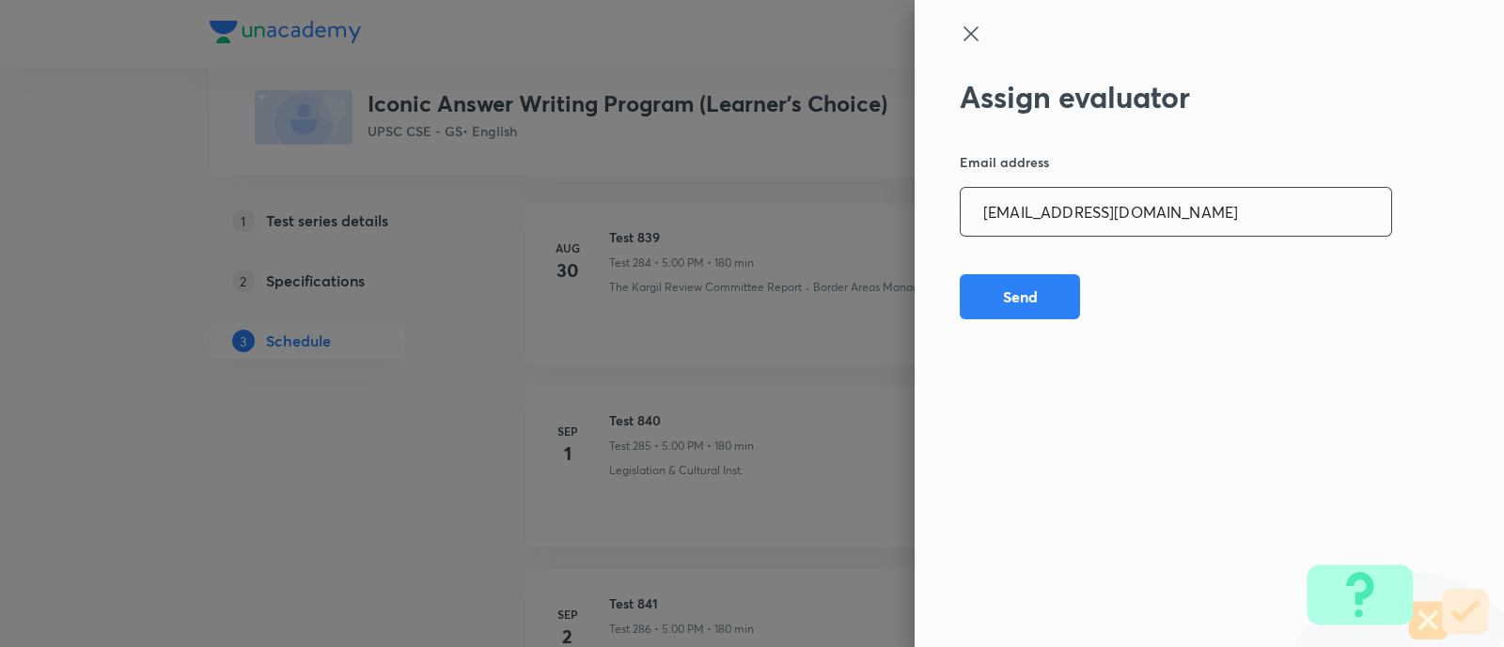
click at [1196, 215] on input "rahulagrawal23476@gmail.com" at bounding box center [1175, 212] width 430 height 48
paste input "npmainsevaluation"
type input "npmainsevaluation@gmail.com"
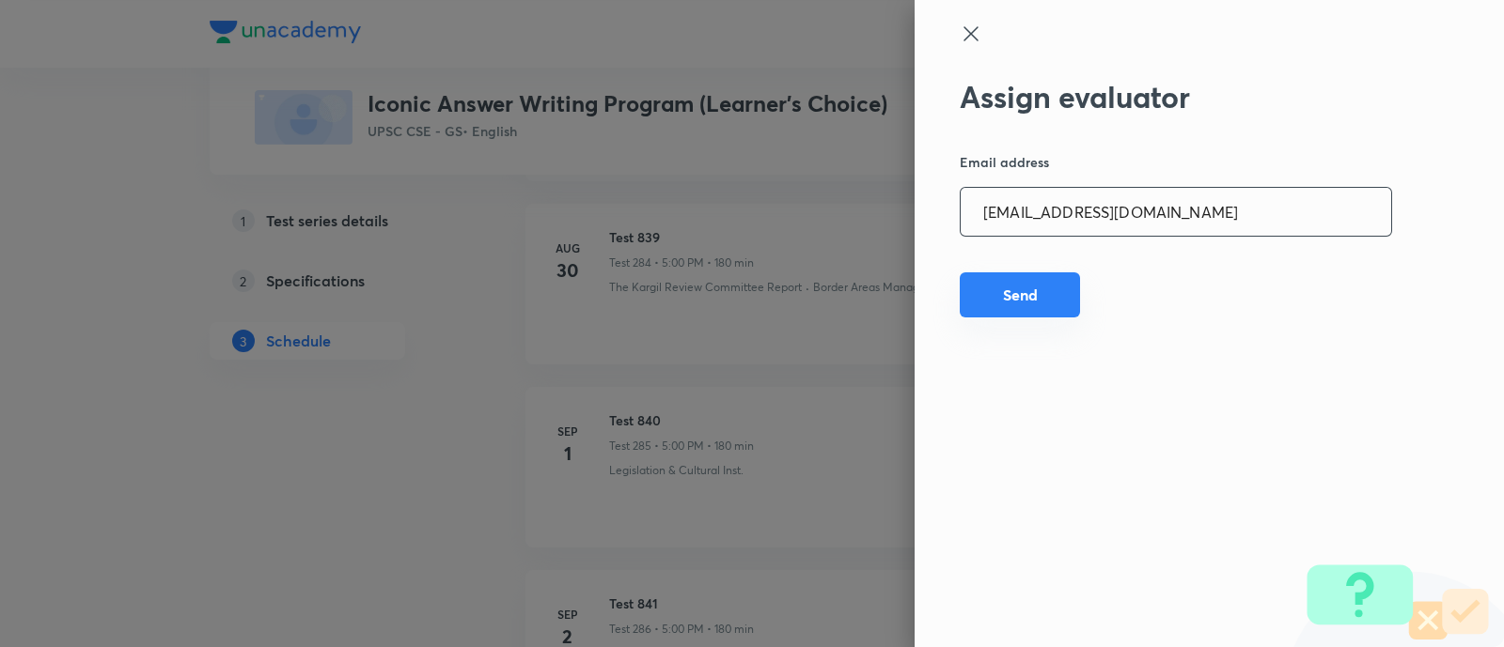
click at [1005, 290] on button "Send" at bounding box center [1019, 295] width 120 height 45
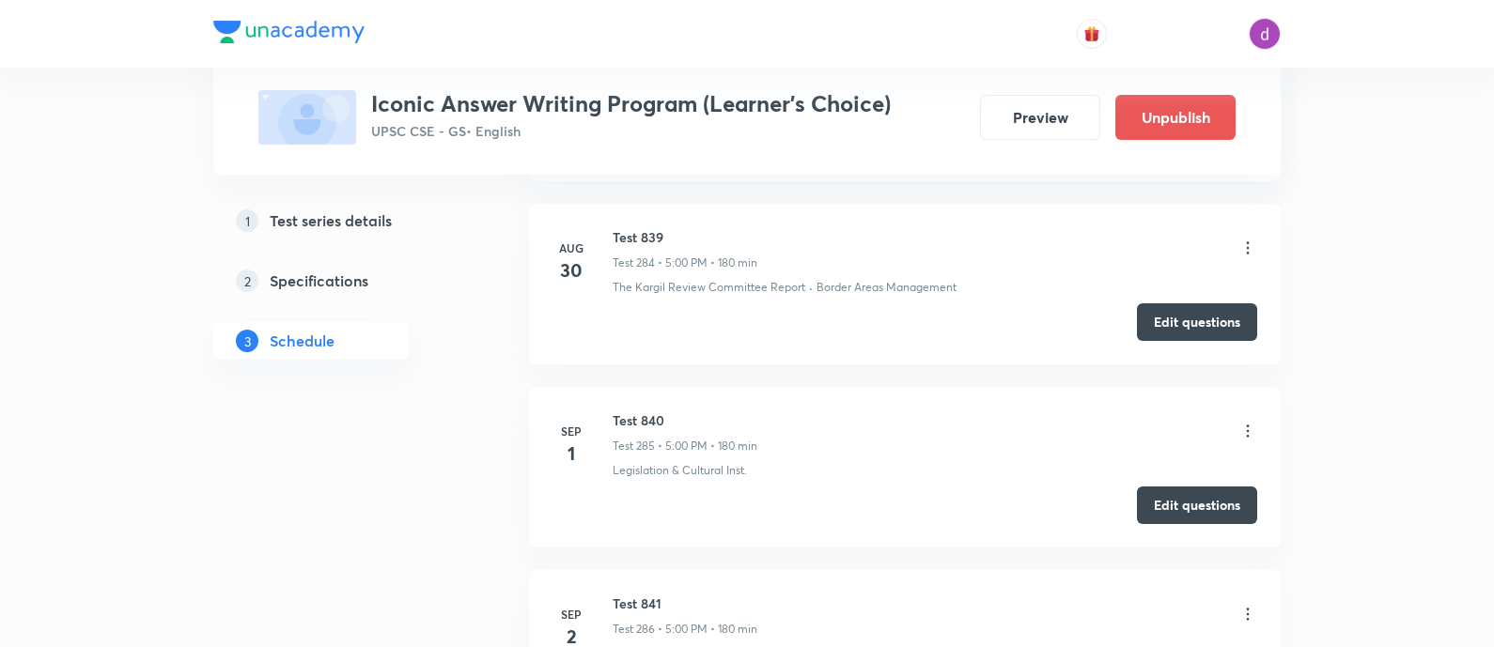
click at [1247, 605] on icon at bounding box center [1248, 614] width 19 height 19
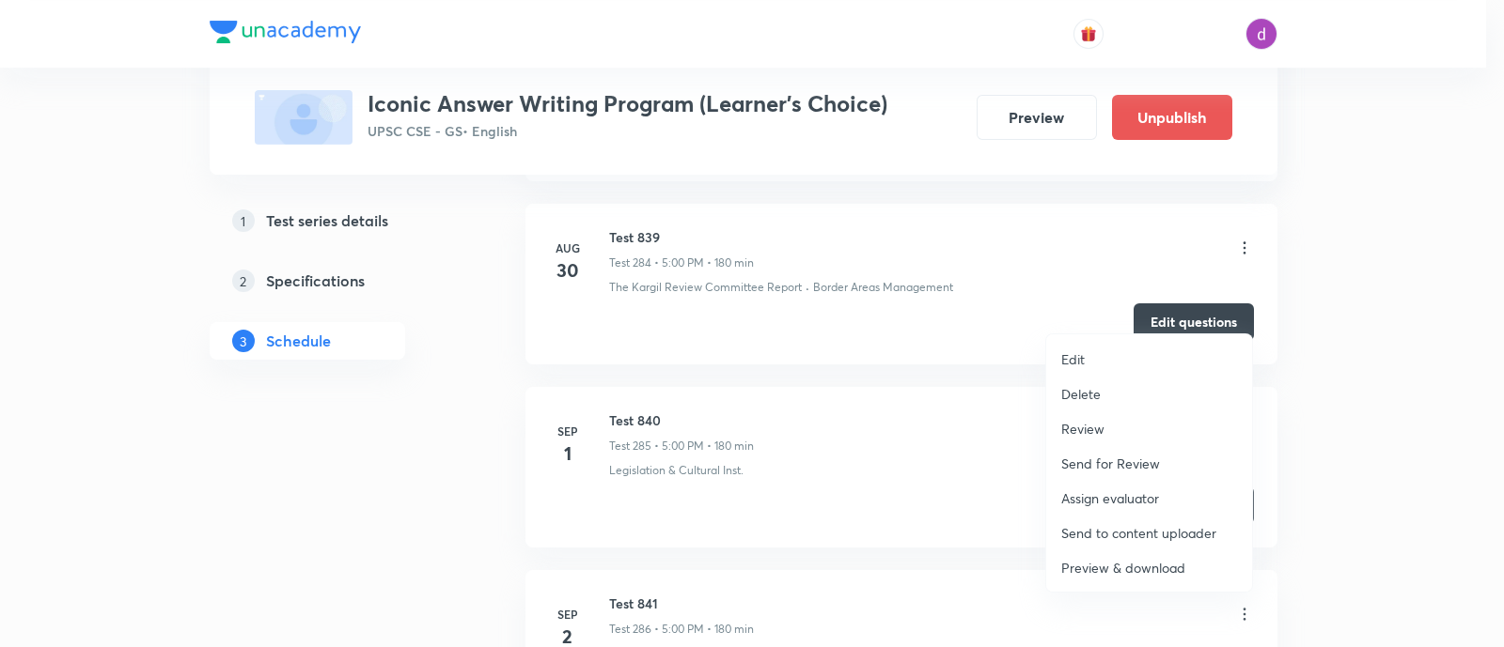
click at [1103, 491] on p "Assign evaluator" at bounding box center [1110, 499] width 98 height 20
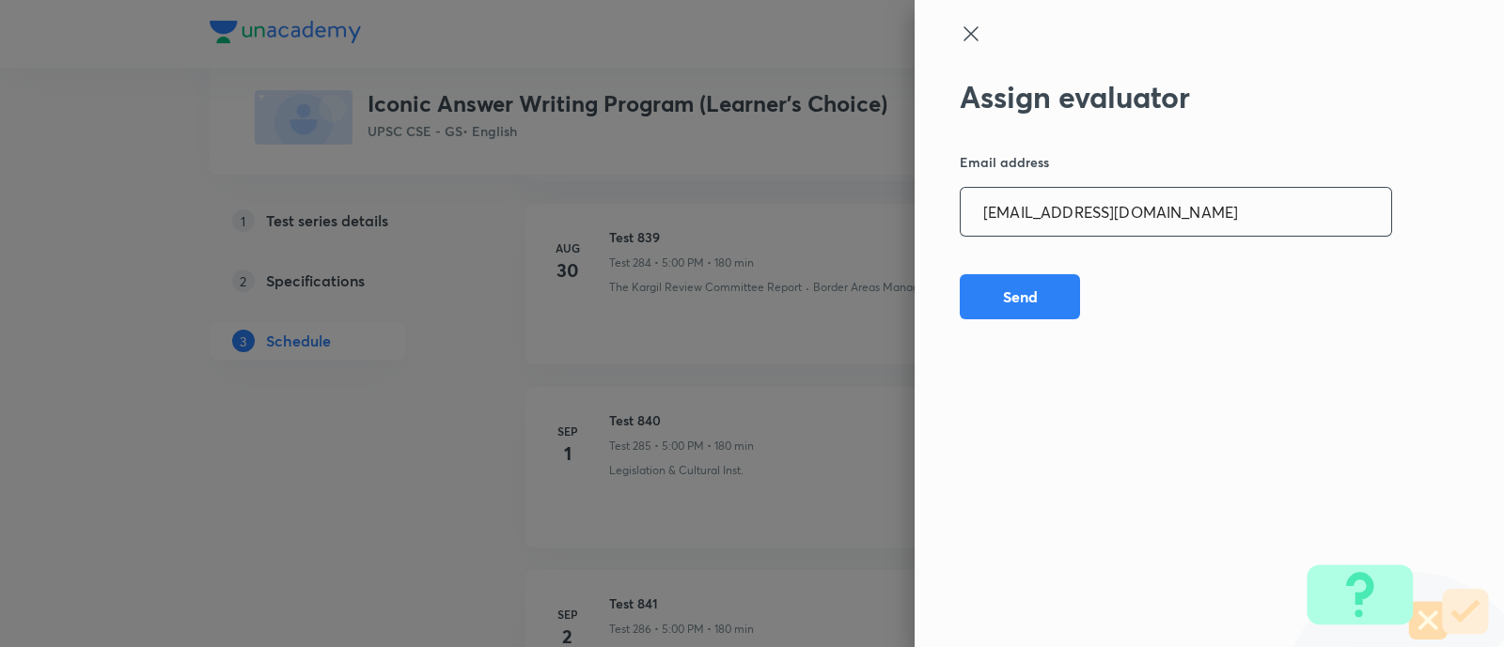
click at [1208, 215] on input "npmainsevaluation@gmail.com" at bounding box center [1175, 212] width 430 height 48
paste input "sharuyadavias2021"
type input "sharuyadavias2021@gmail.com"
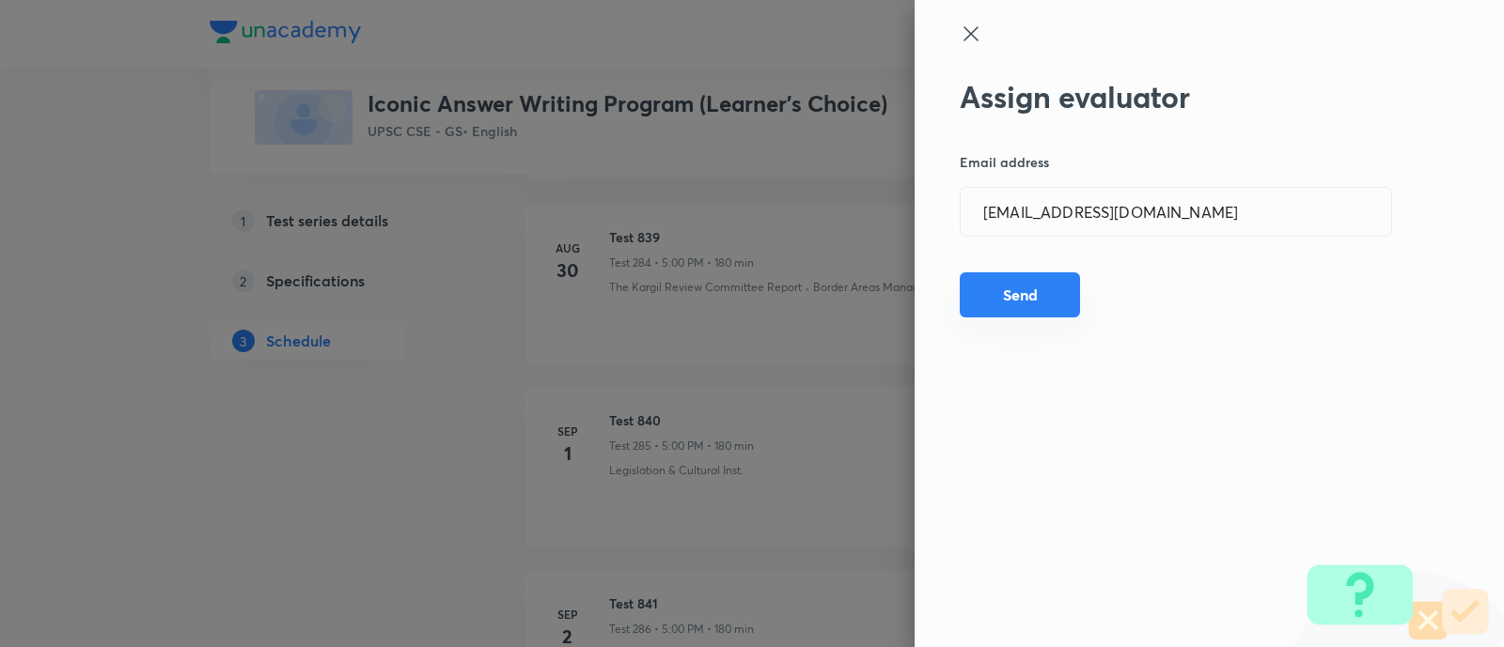
click at [1025, 310] on button "Send" at bounding box center [1019, 295] width 120 height 45
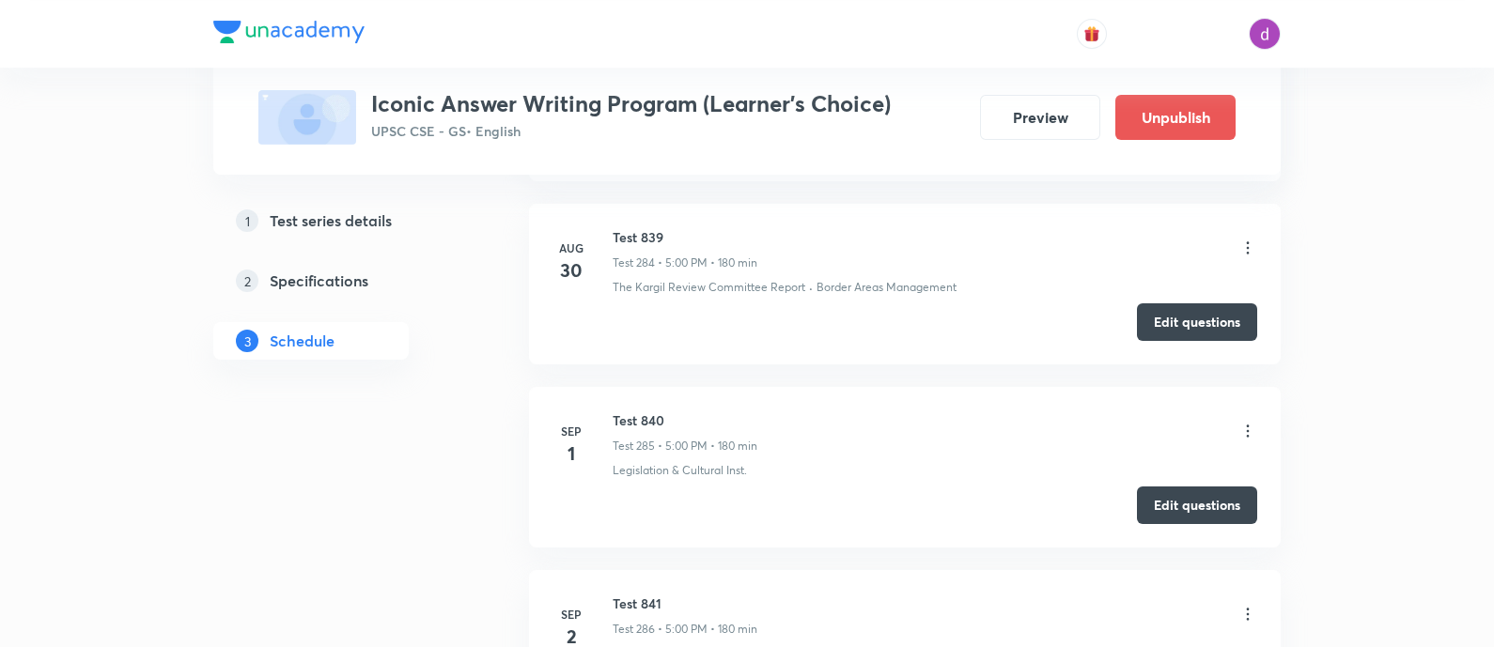
click at [1250, 594] on div "Test 841 Test 286 • 5:00 PM • 180 min" at bounding box center [935, 616] width 645 height 44
click at [1246, 605] on icon at bounding box center [1248, 614] width 19 height 19
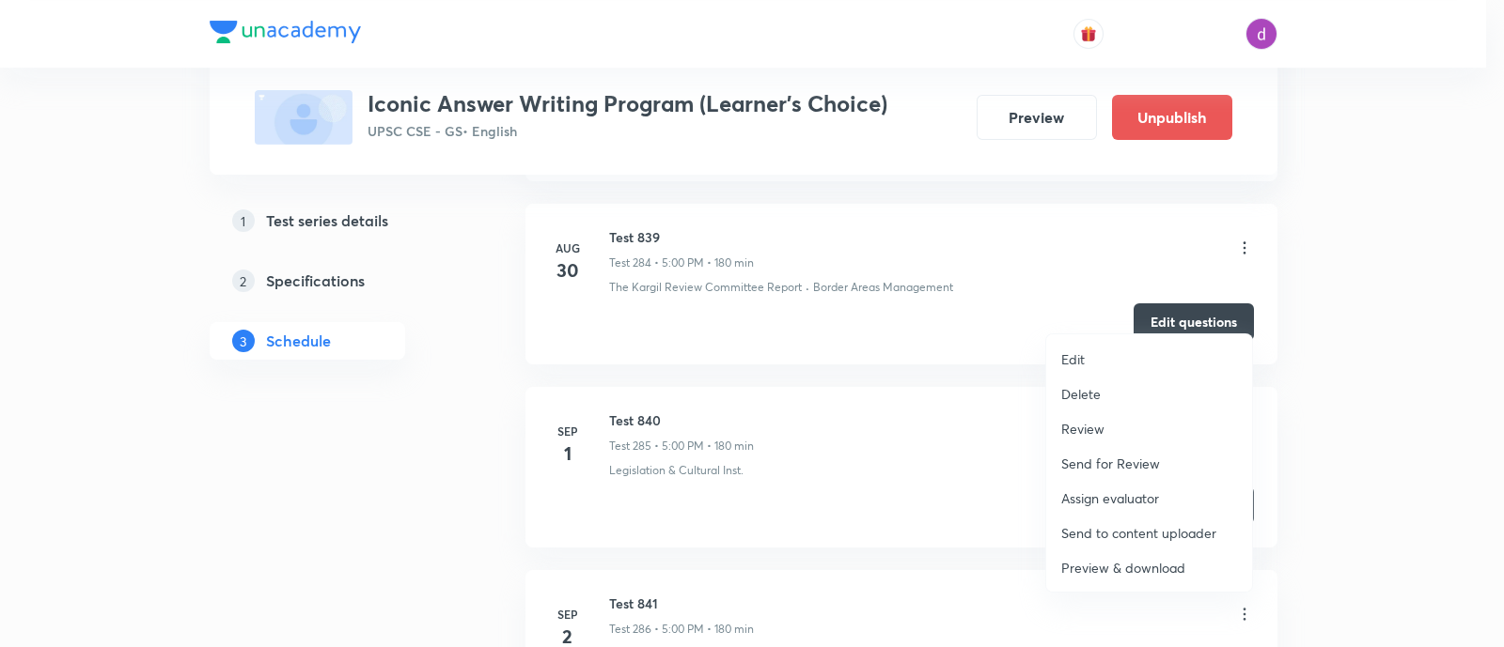
click at [1115, 495] on p "Assign evaluator" at bounding box center [1110, 499] width 98 height 20
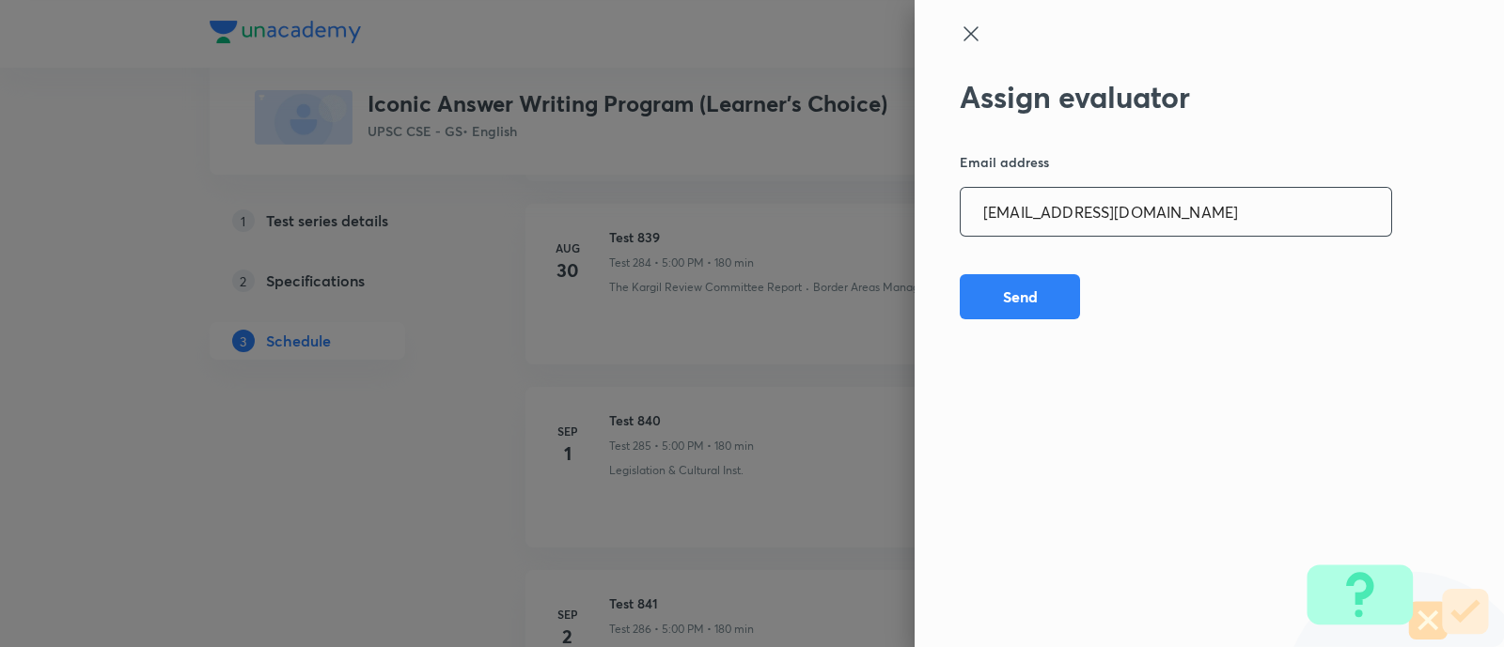
click at [1214, 214] on input "sharuyadavias2021@gmail.com" at bounding box center [1175, 212] width 430 height 48
paste input "adarshkraao"
type input "adarshkraao1@gmail.com"
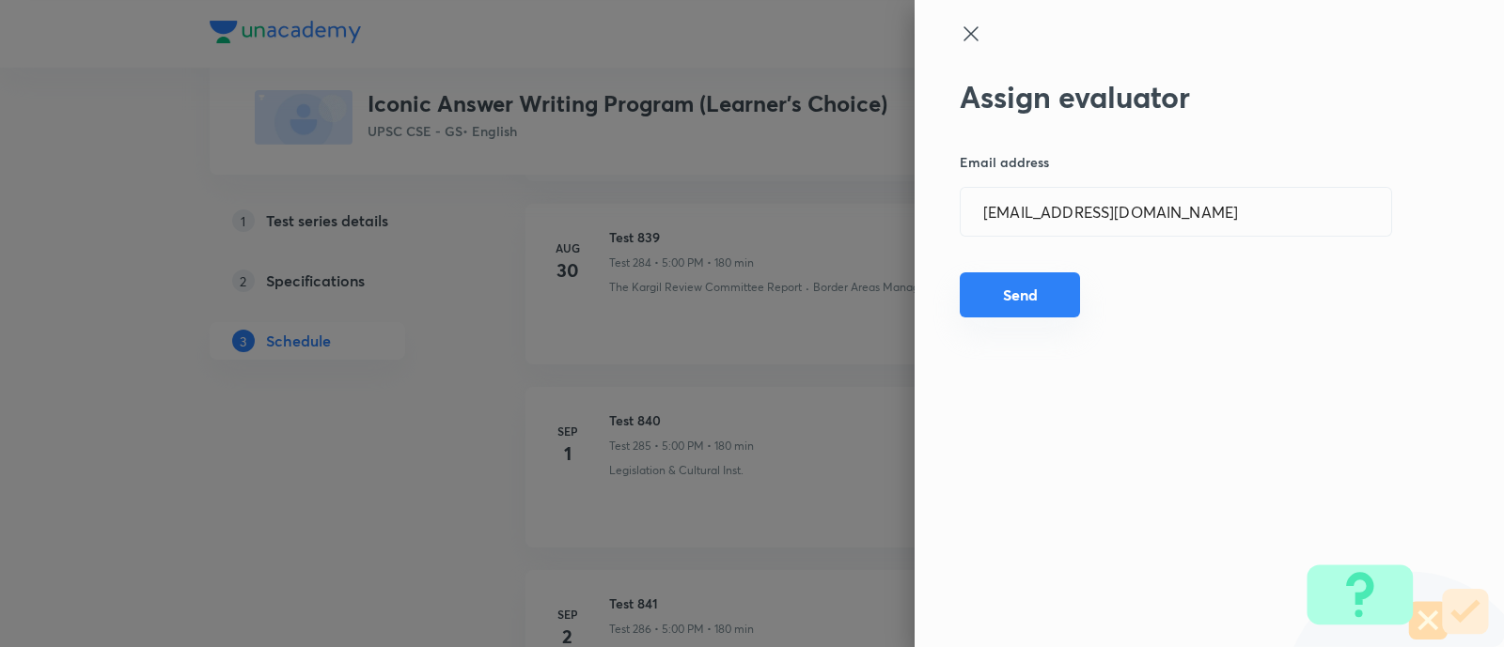
click at [1001, 295] on button "Send" at bounding box center [1019, 295] width 120 height 45
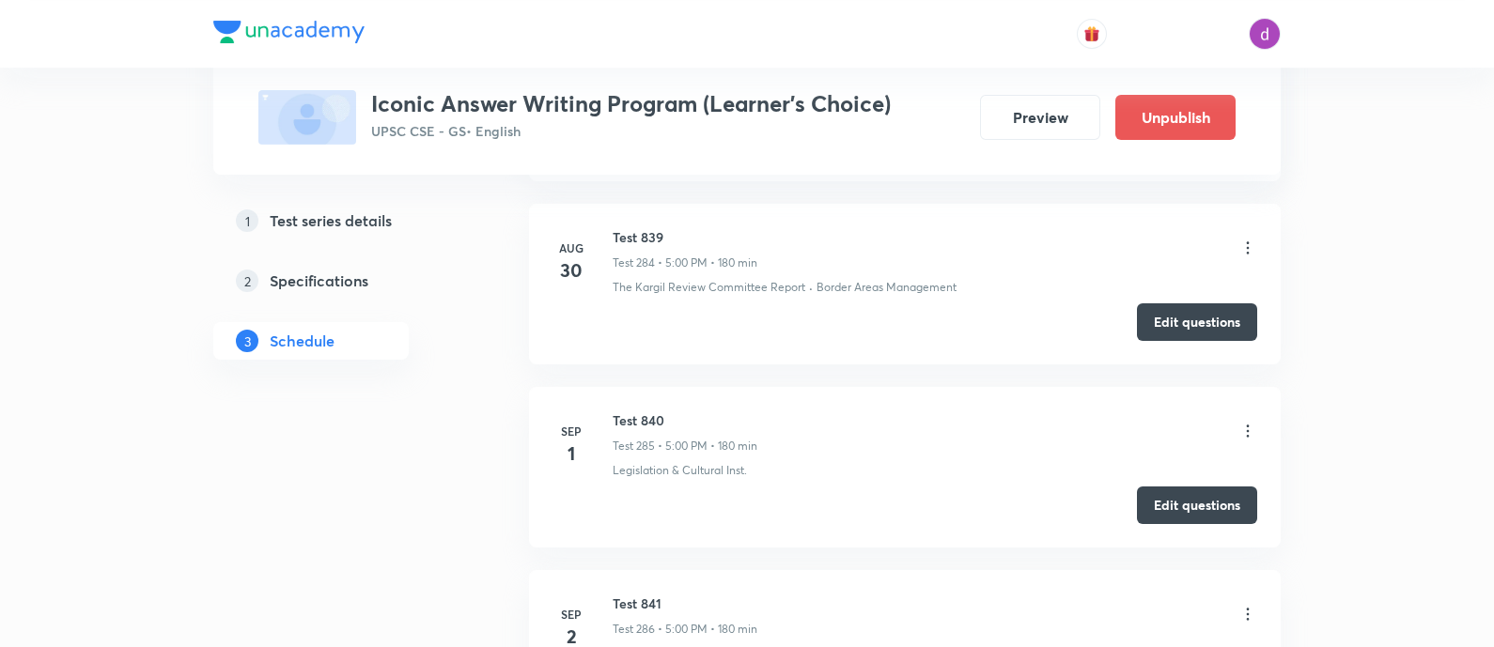
click at [1240, 605] on icon at bounding box center [1248, 614] width 19 height 19
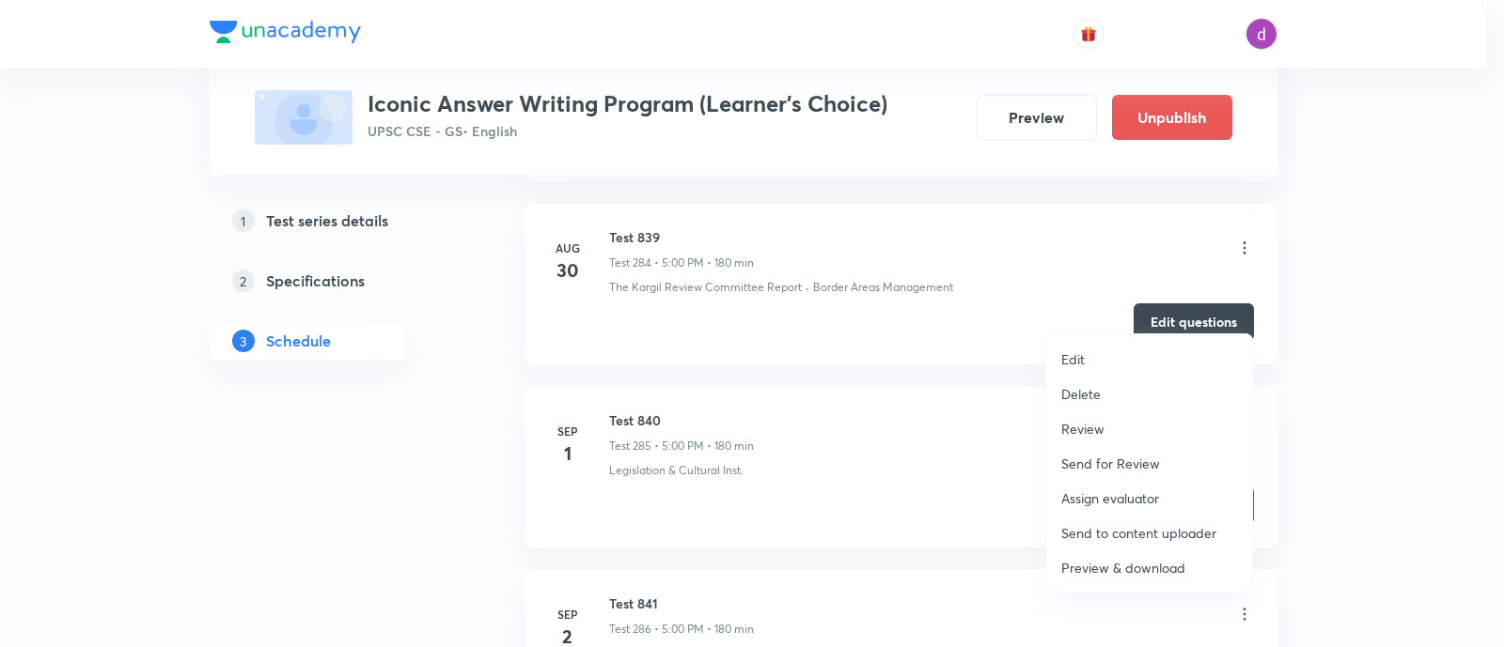
click at [1100, 493] on p "Assign evaluator" at bounding box center [1110, 499] width 98 height 20
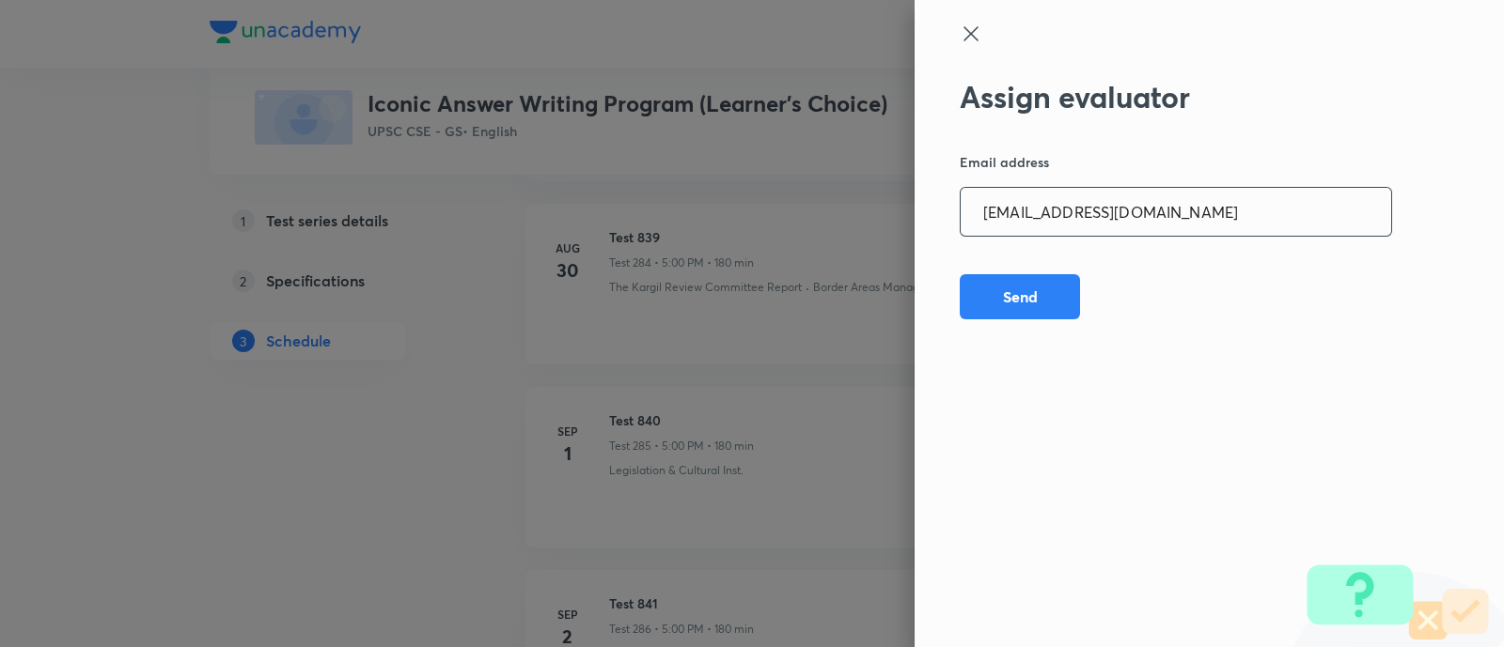
click at [1215, 227] on input "adarshkraao1@gmail.com" at bounding box center [1175, 212] width 430 height 48
paste input "Mailspratyush"
type input "Mailspratyush@gmail.com"
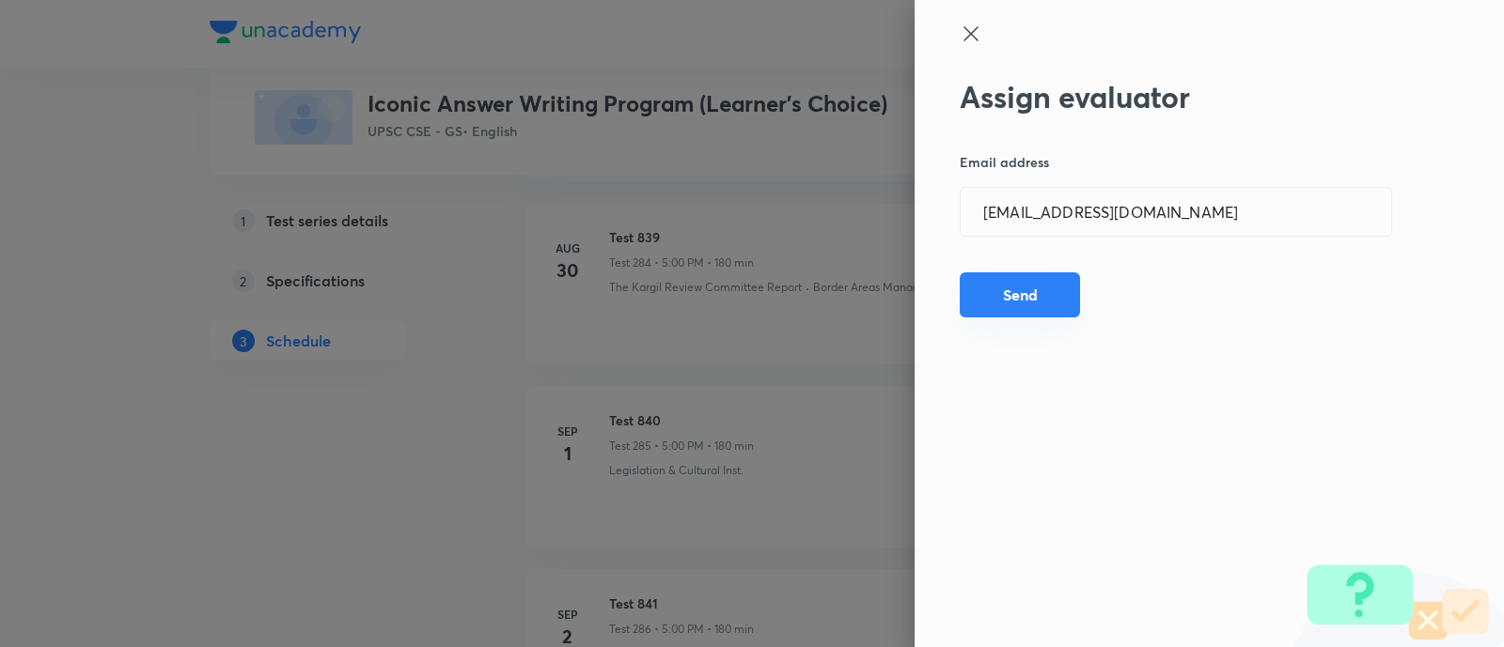
click at [1030, 288] on button "Send" at bounding box center [1019, 295] width 120 height 45
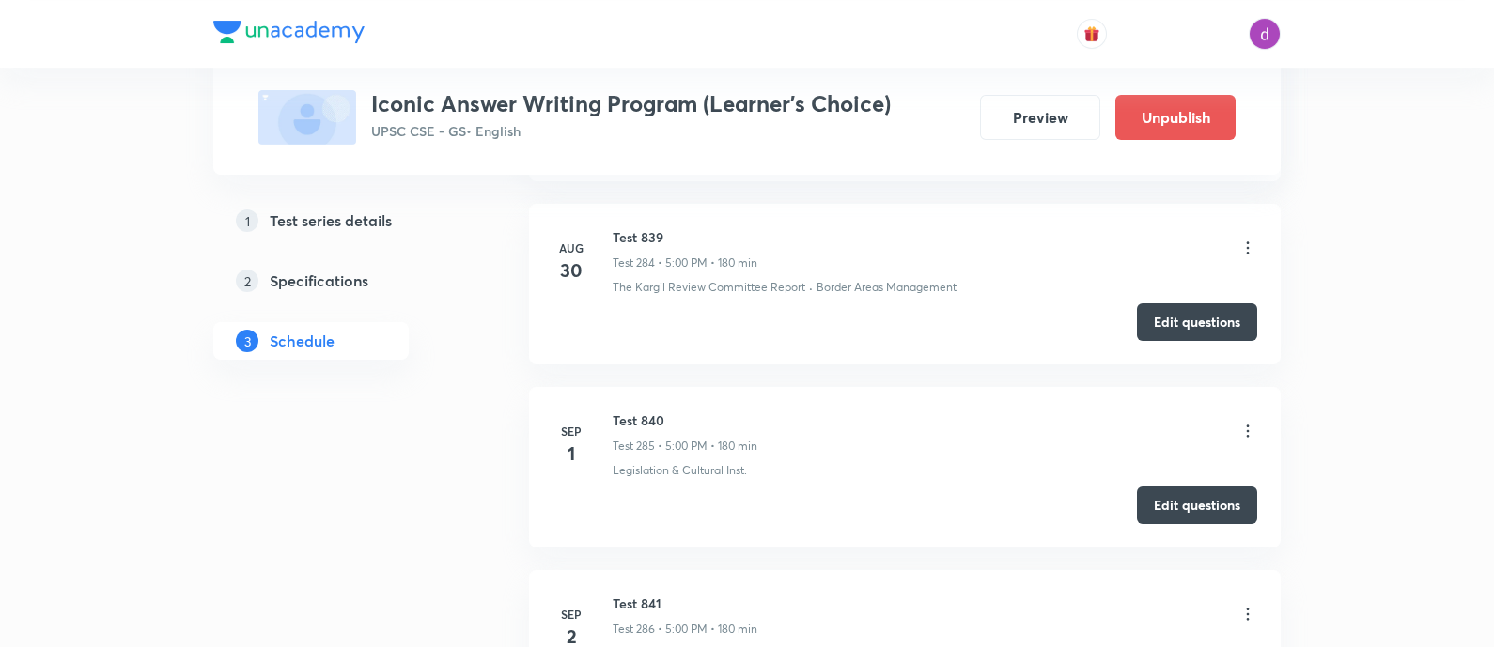
click at [628, 594] on h6 "Test 841" at bounding box center [685, 604] width 145 height 20
copy h6 "Test 841"
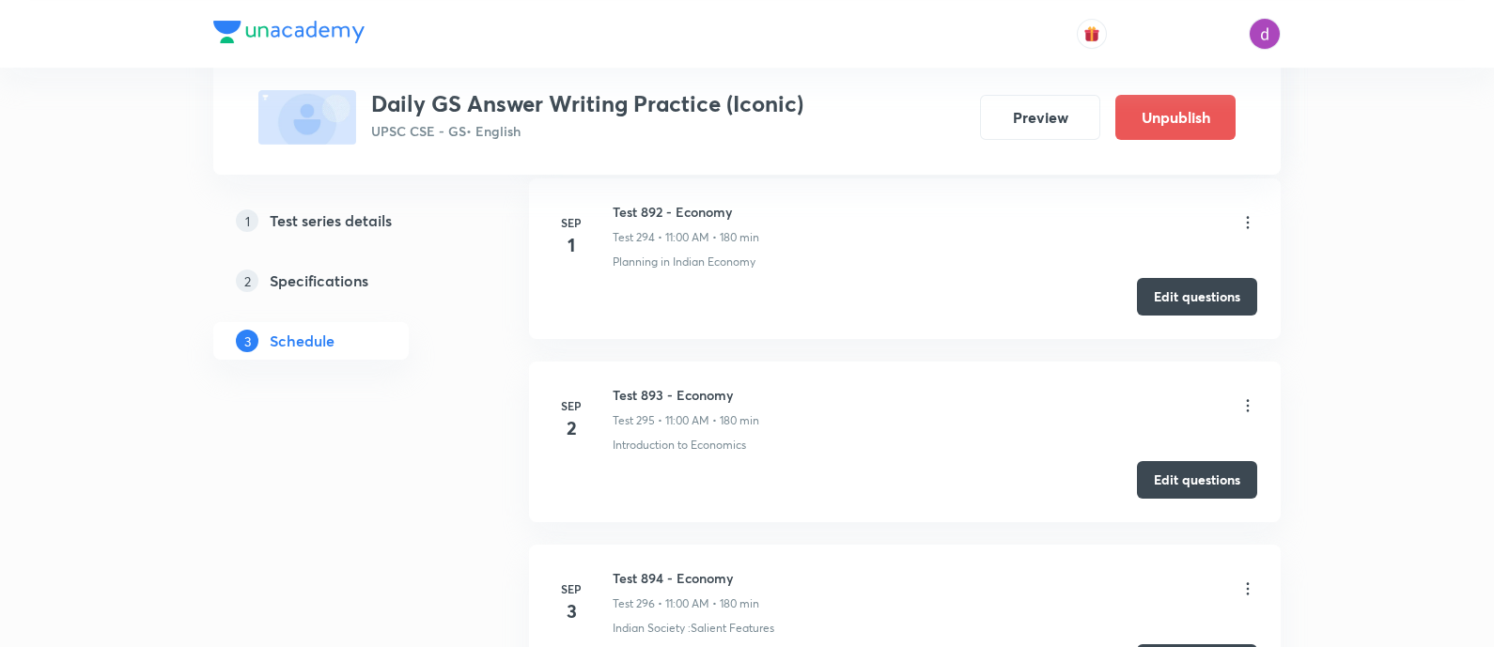
scroll to position [54621, 0]
click at [1253, 398] on icon at bounding box center [1248, 407] width 19 height 19
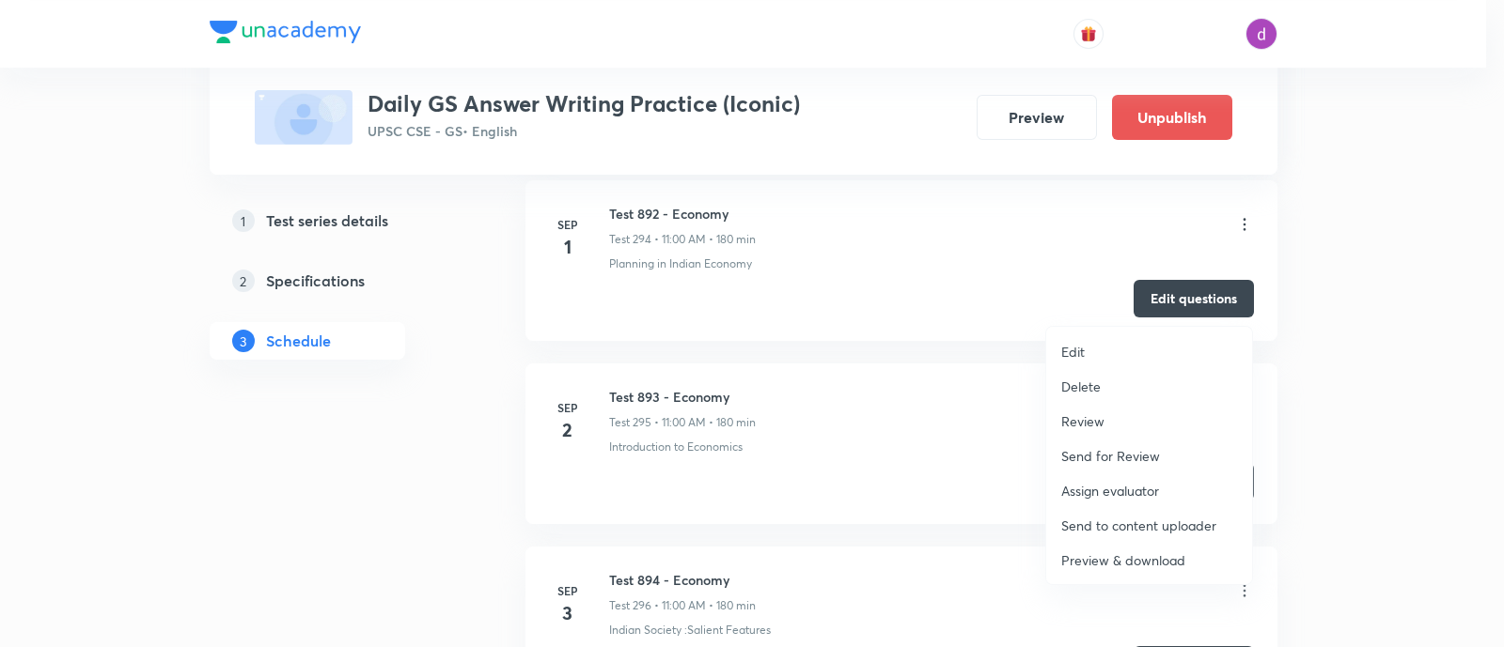
click at [1112, 488] on p "Assign evaluator" at bounding box center [1110, 491] width 98 height 20
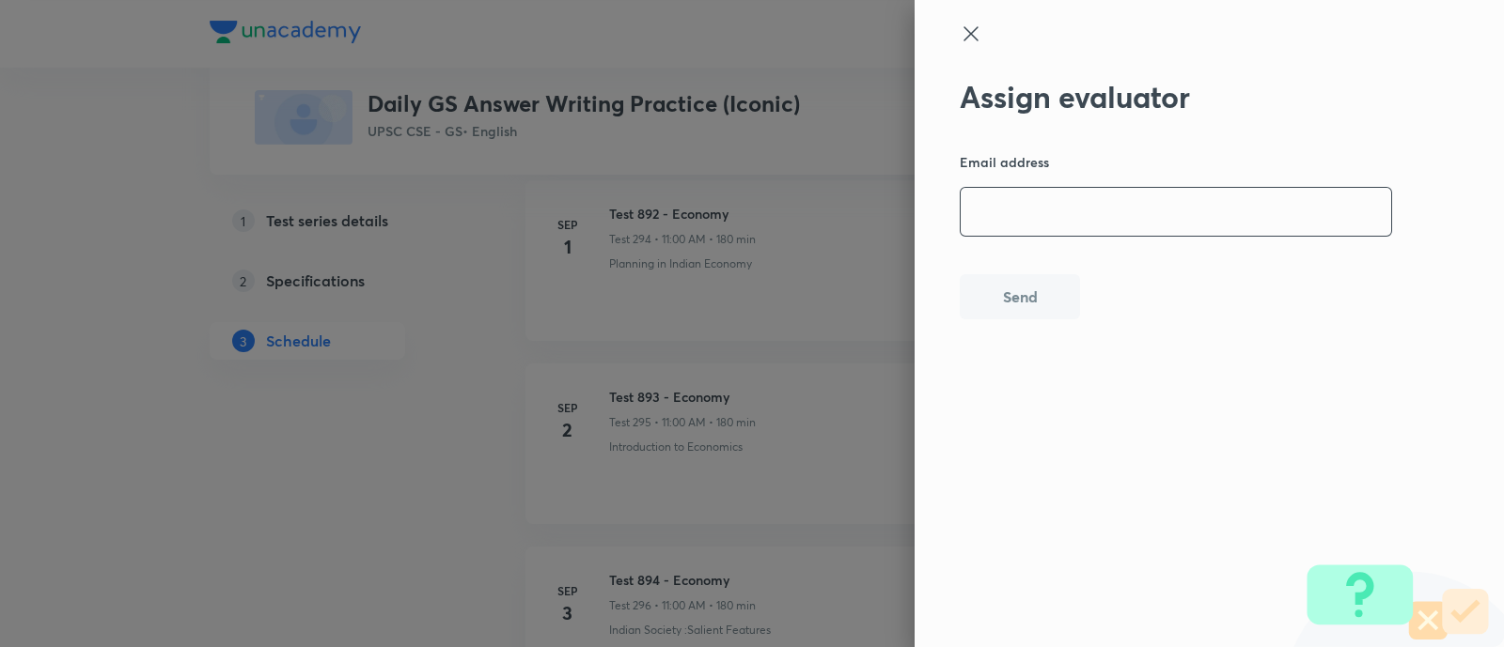
click at [1218, 221] on input "email" at bounding box center [1175, 212] width 430 height 48
paste input "hemraj_shinde@rediffmail.com"
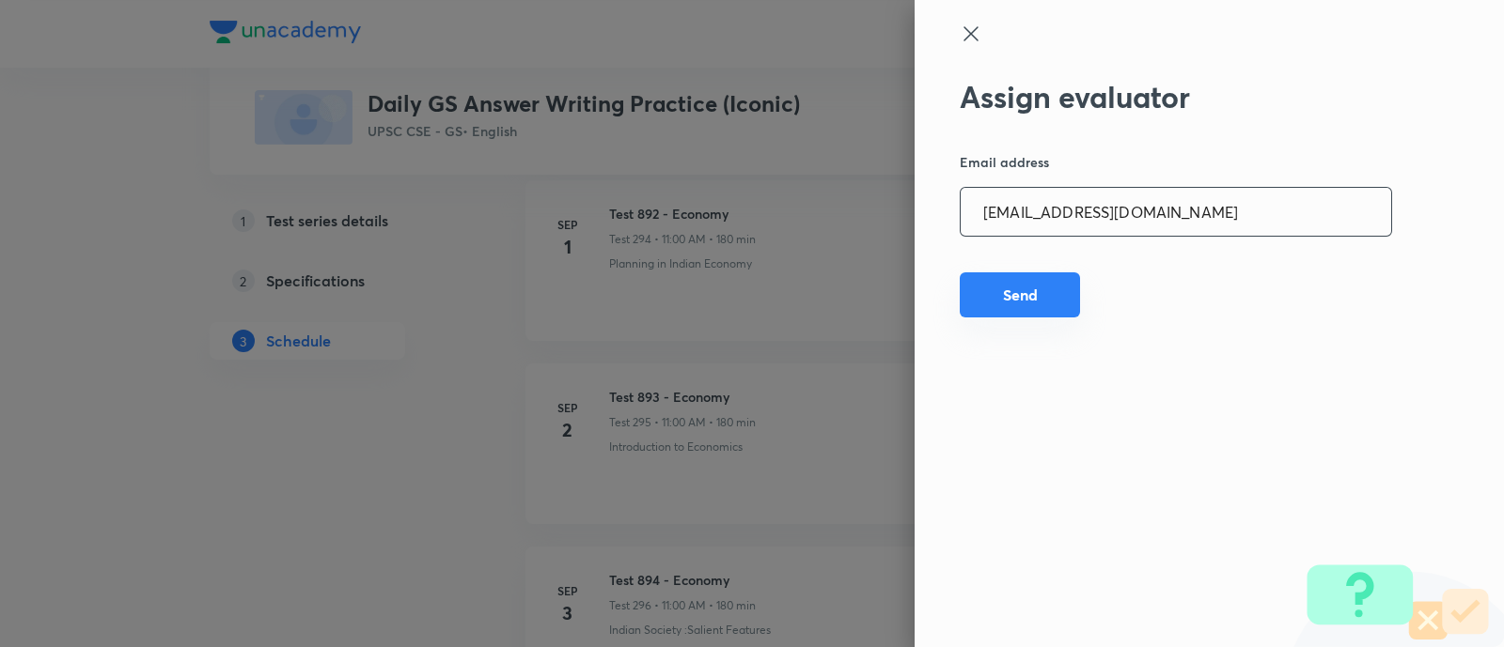
type input "hemraj_shinde@rediffmail.com"
click at [1010, 303] on button "Send" at bounding box center [1019, 295] width 120 height 45
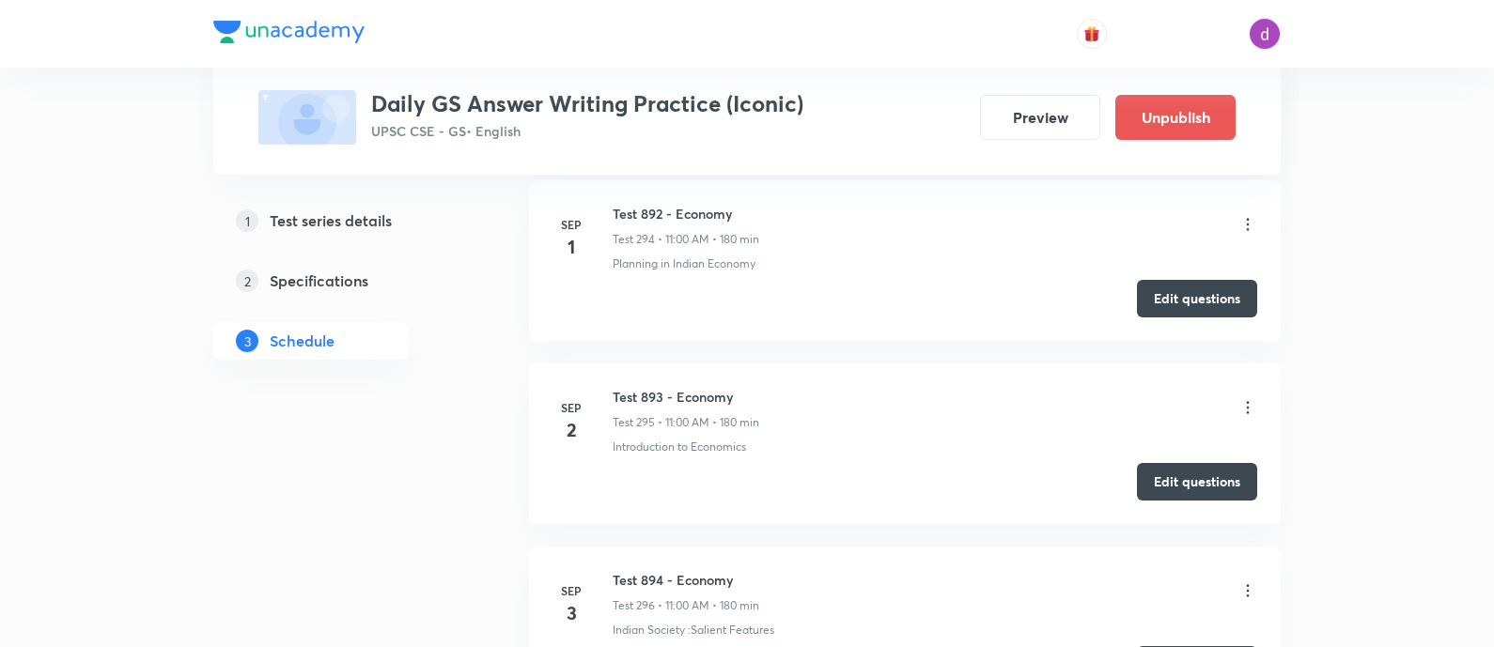
click at [1242, 398] on icon at bounding box center [1248, 407] width 19 height 19
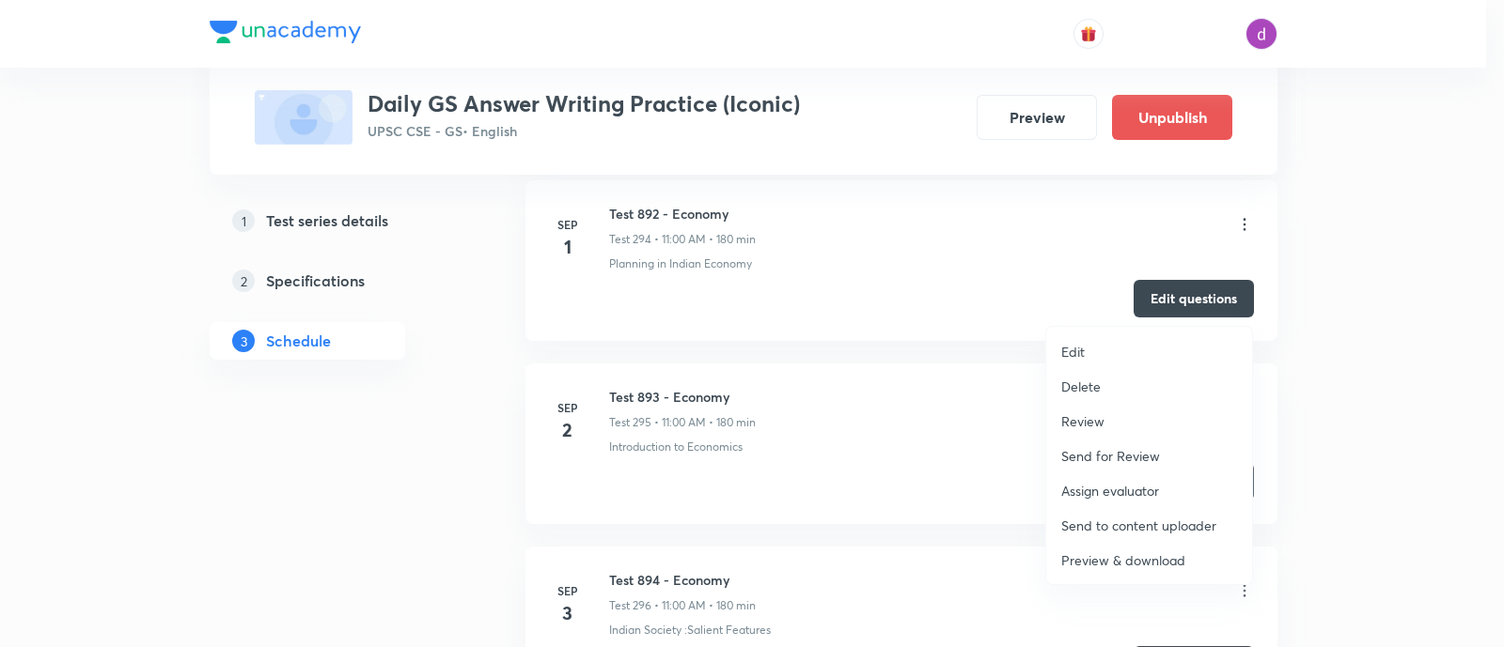
click at [1113, 482] on p "Assign evaluator" at bounding box center [1110, 491] width 98 height 20
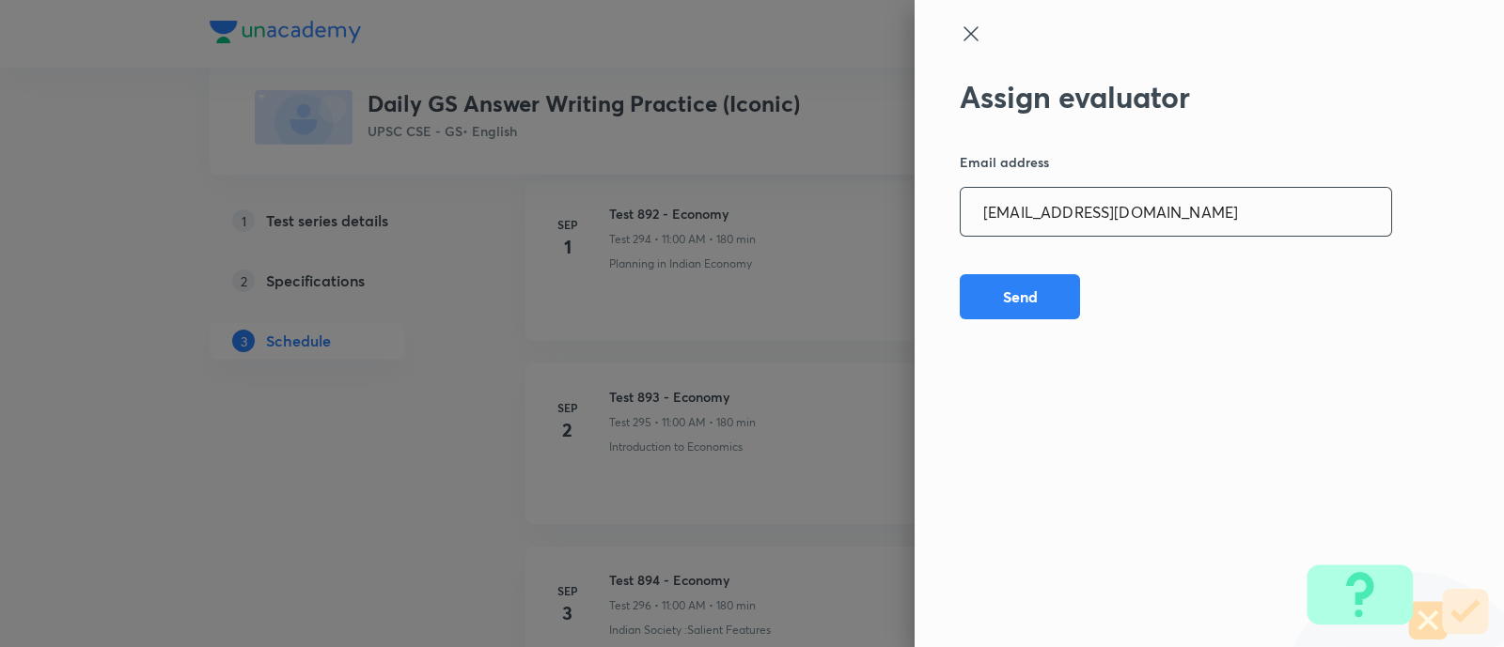
click at [1203, 218] on input "hemraj_shinde@rediffmail.com" at bounding box center [1175, 212] width 430 height 48
paste input "adv.akash.kumar.pandey@g"
type input "adv.akash.kumar.pandey@gmail.com"
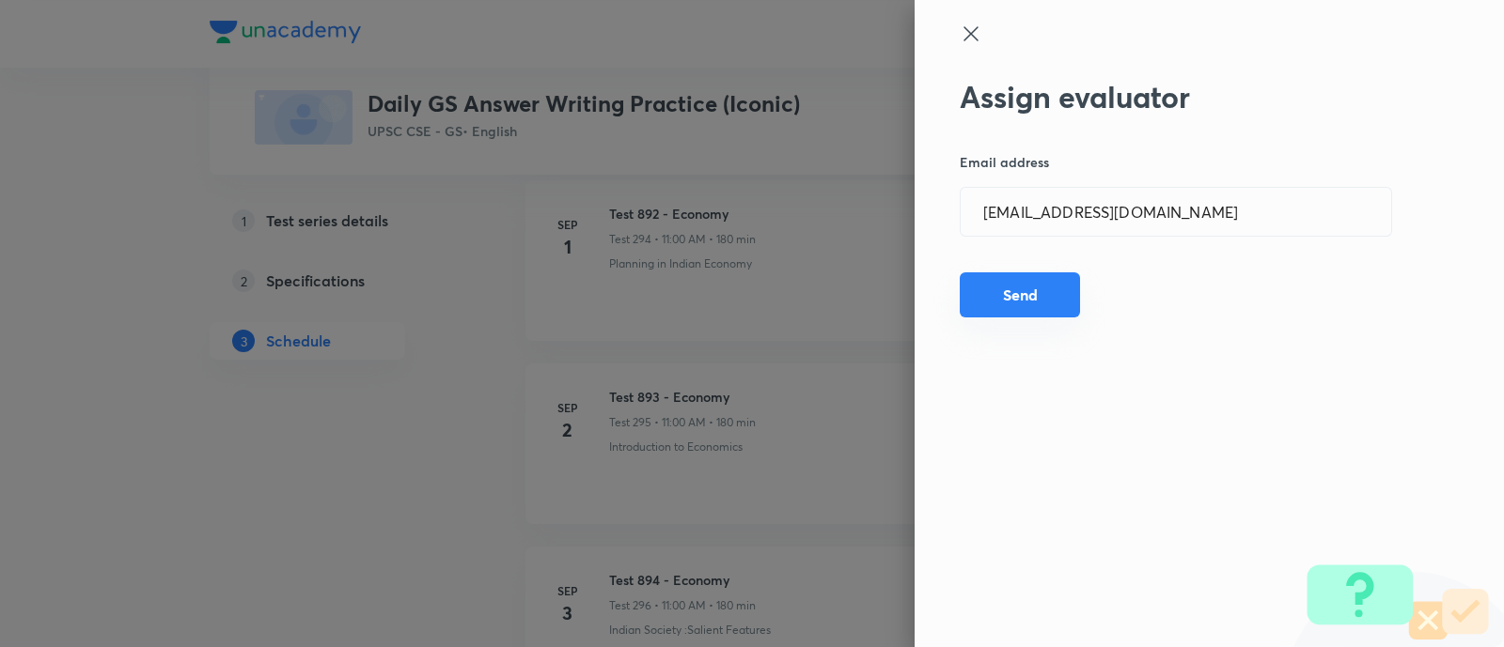
click at [1015, 285] on button "Send" at bounding box center [1019, 295] width 120 height 45
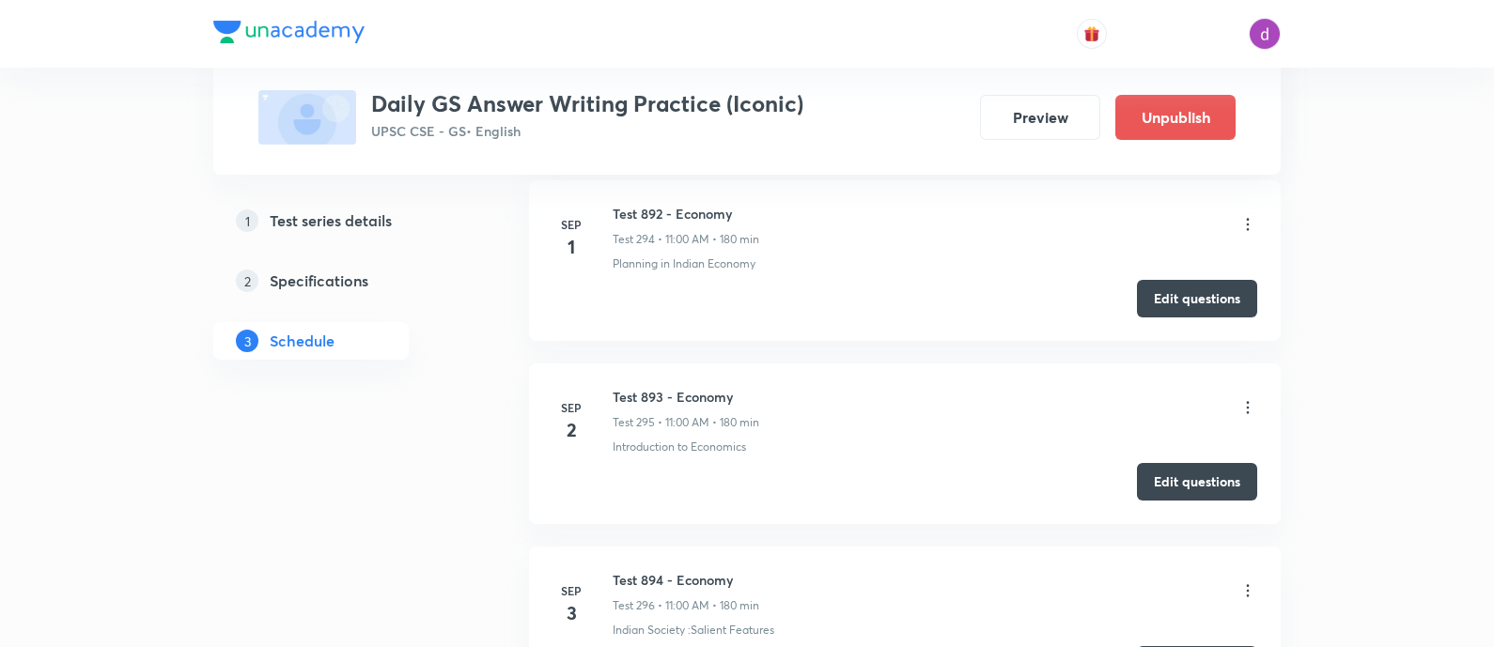
click at [1257, 364] on li "Sep 2 Test 893 - Economy Test 295 • 11:00 AM • 180 min Introduction to Economic…" at bounding box center [905, 444] width 752 height 161
click at [1252, 398] on icon at bounding box center [1248, 407] width 19 height 19
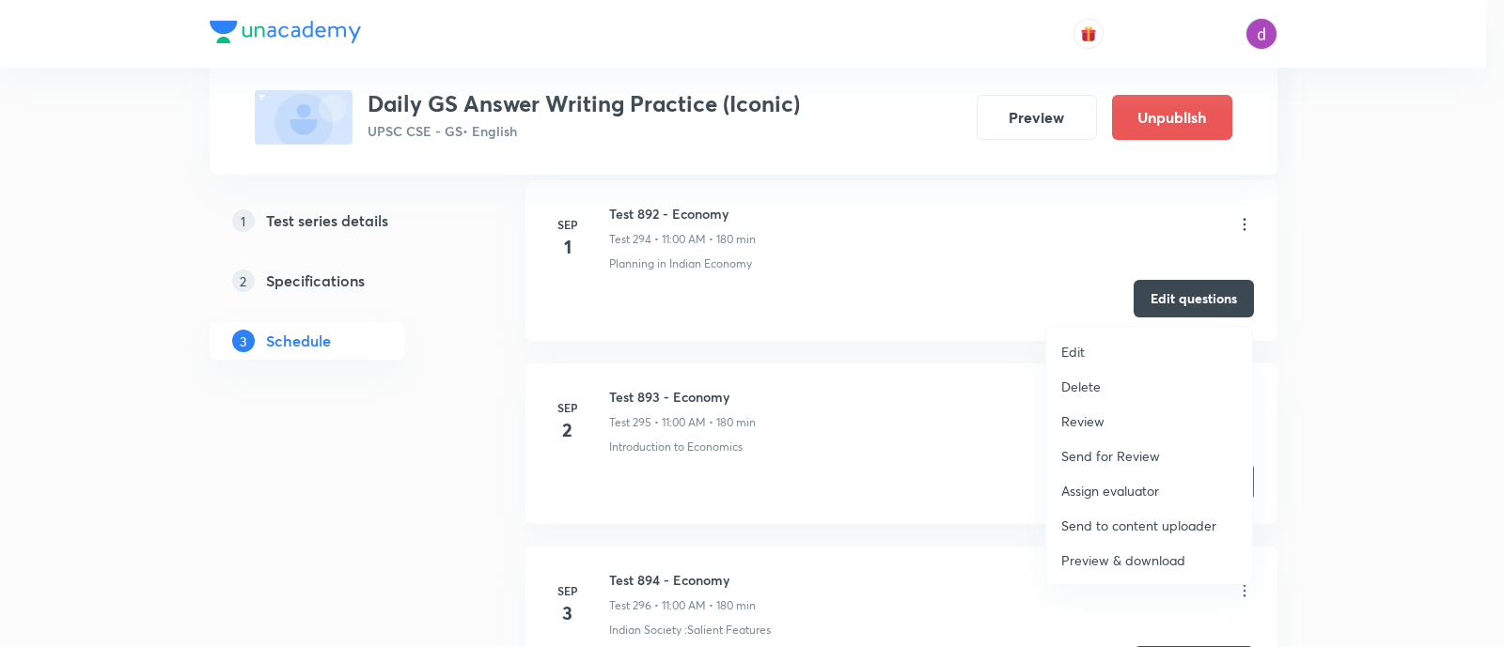
click at [1115, 482] on p "Assign evaluator" at bounding box center [1110, 491] width 98 height 20
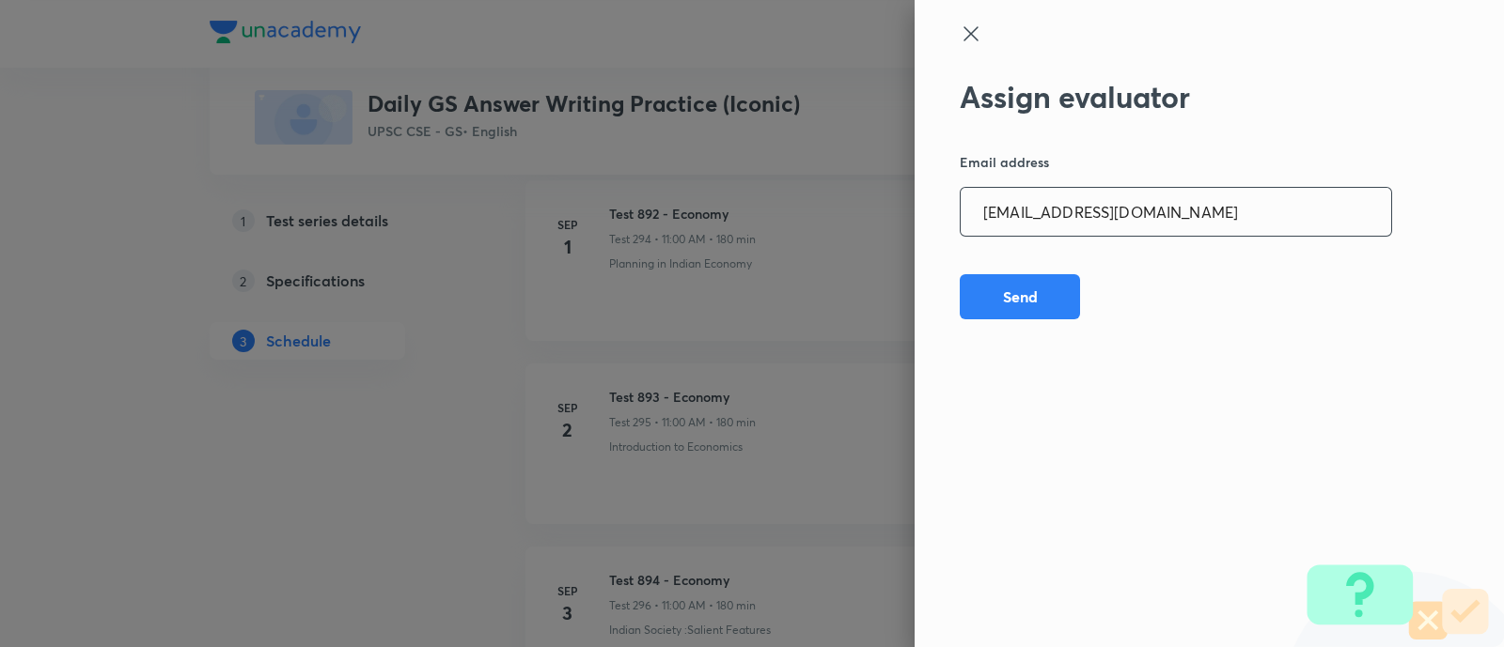
click at [1189, 211] on input "adv.akash.kumar.pandey@gmail.com" at bounding box center [1175, 212] width 430 height 48
paste input "vivek.ald17"
type input "vivek.ald17@gmail.com"
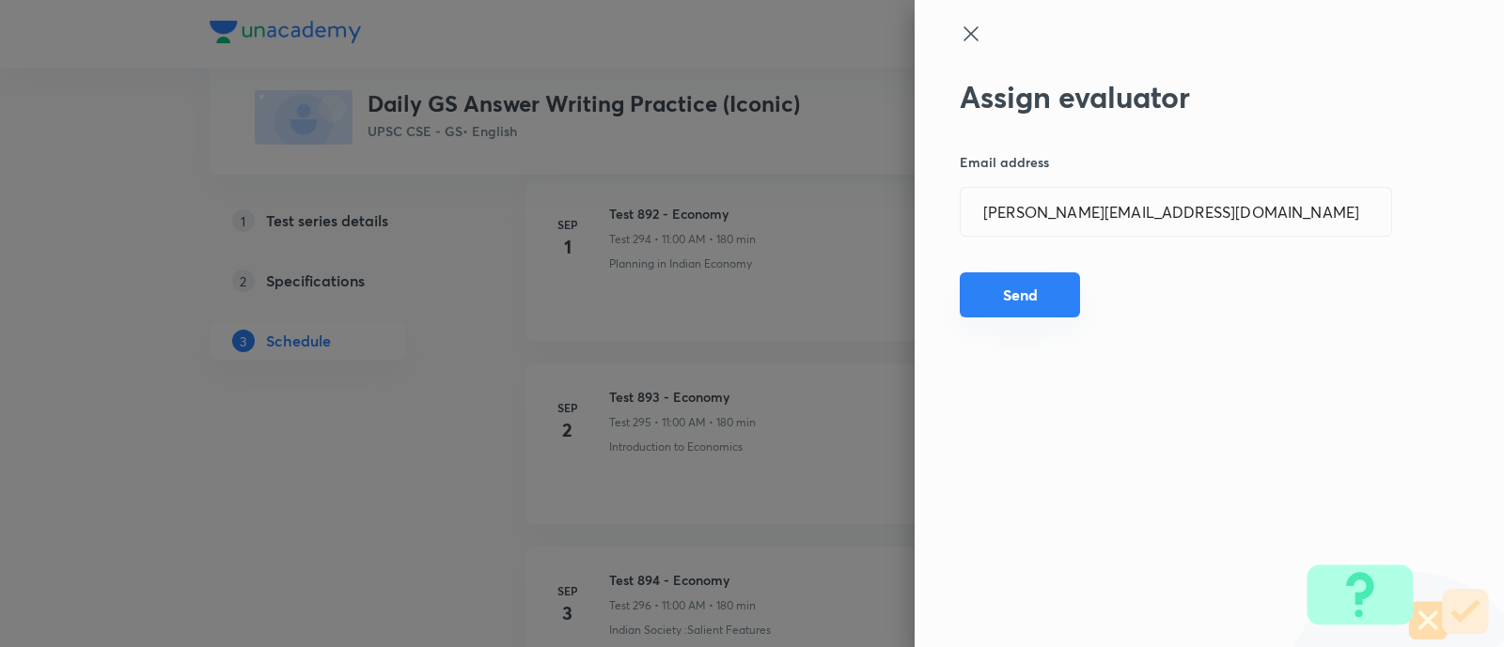
click at [1026, 312] on button "Send" at bounding box center [1019, 295] width 120 height 45
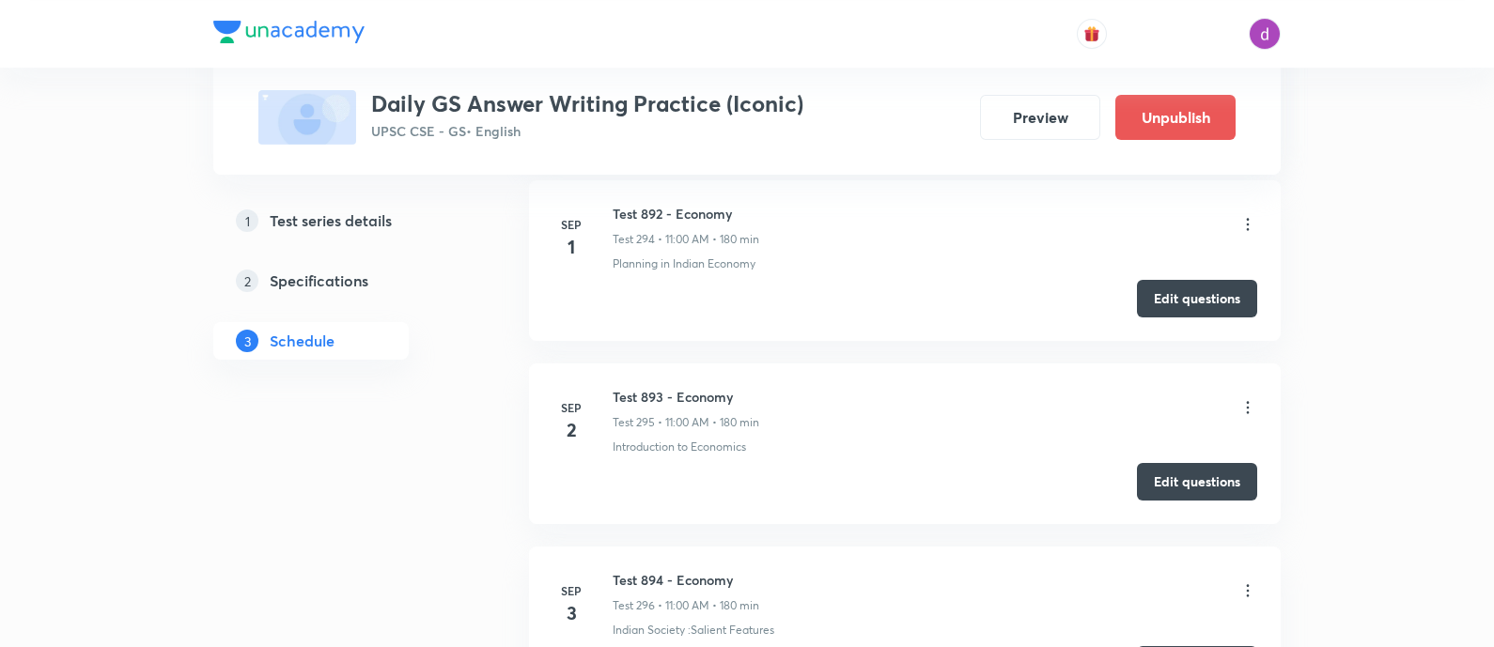
click at [1250, 398] on icon at bounding box center [1248, 407] width 19 height 19
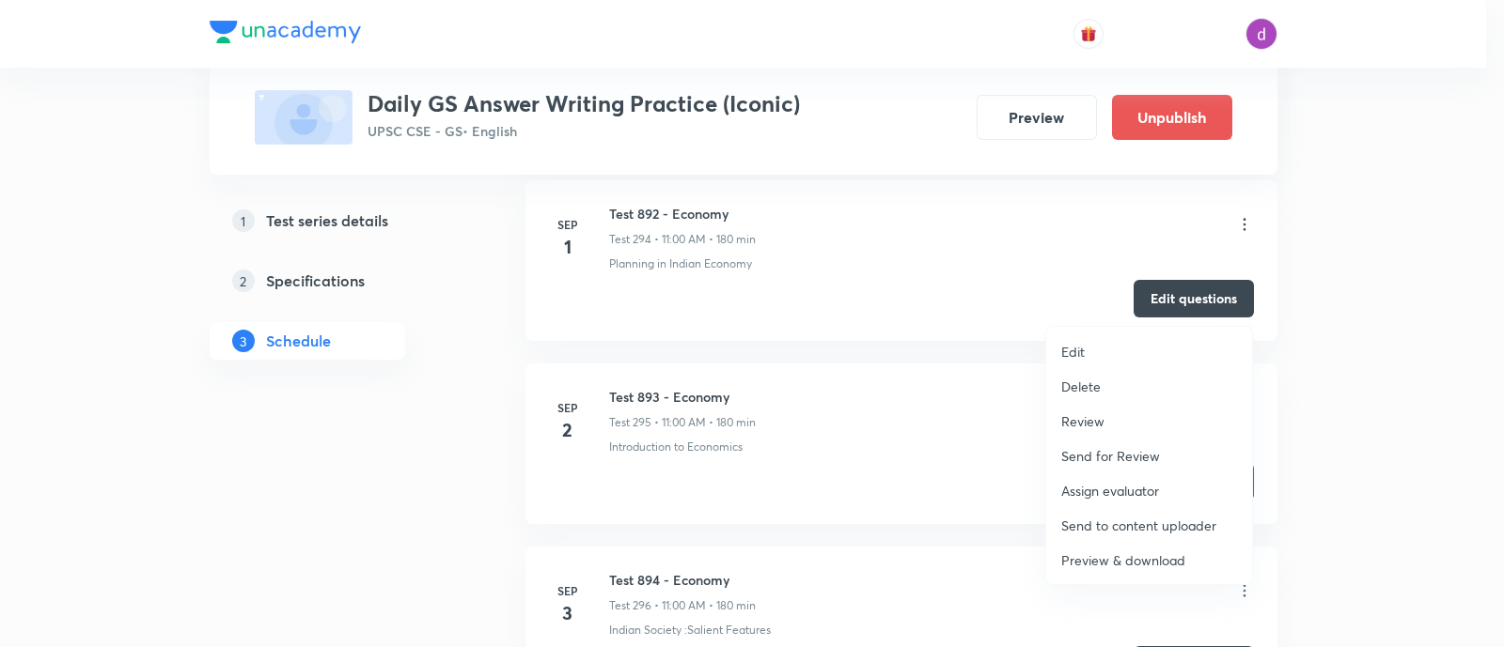
click at [1117, 484] on p "Assign evaluator" at bounding box center [1110, 491] width 98 height 20
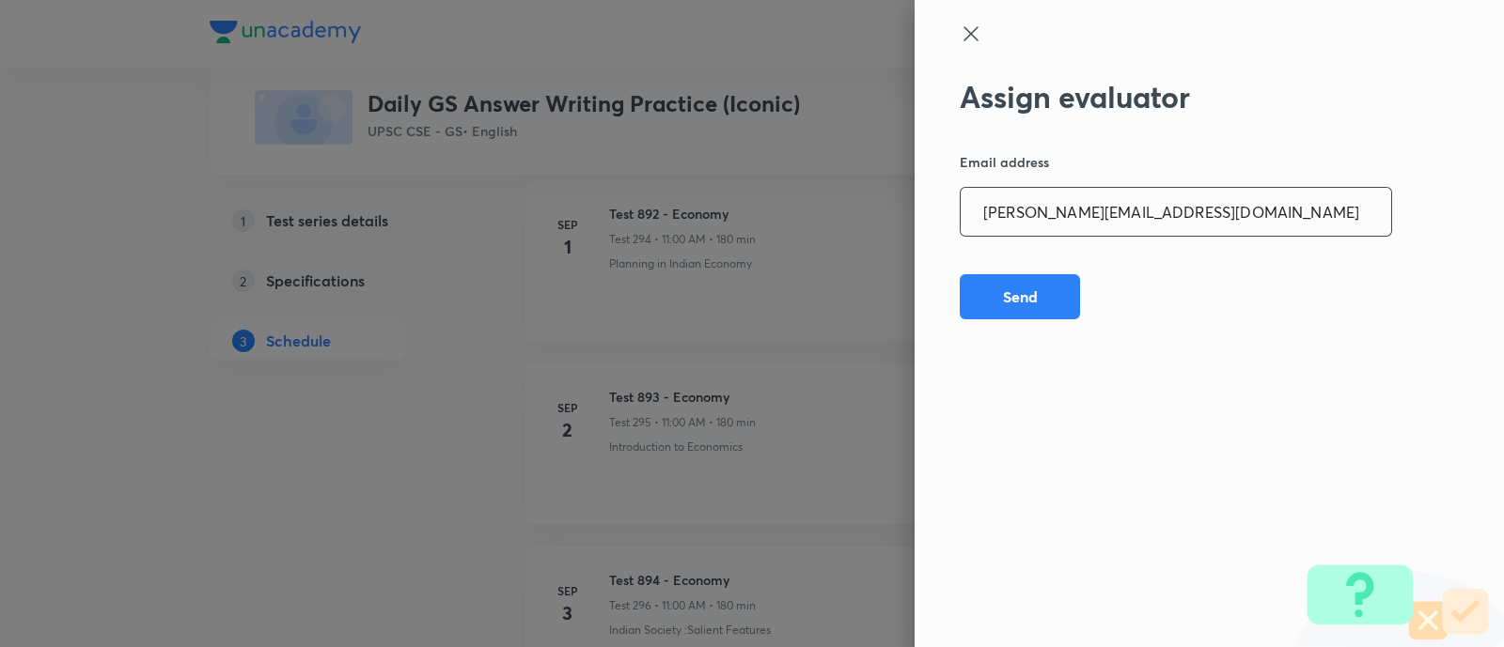
click at [1217, 213] on input "vivek.ald17@gmail.com" at bounding box center [1175, 212] width 430 height 48
paste input "sagarhirave4"
type input "sagarhirave4@gmail.com"
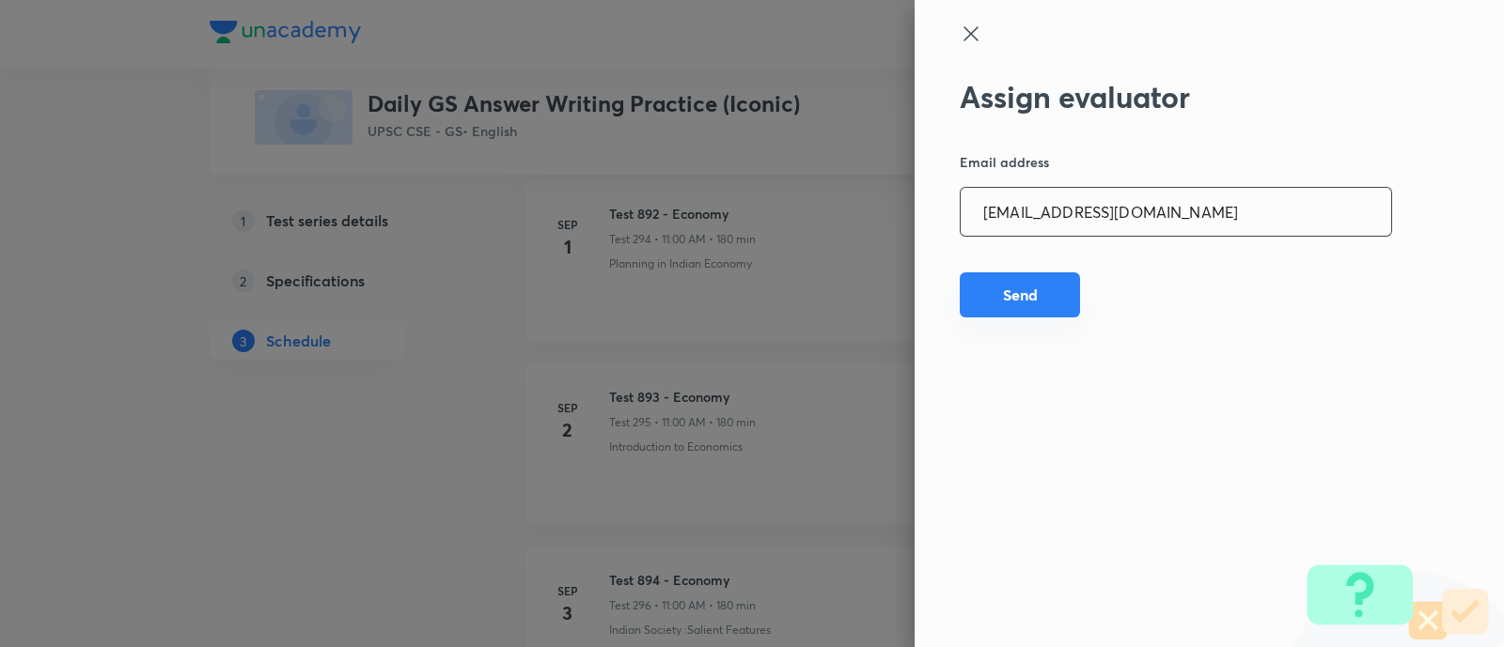
click at [997, 288] on button "Send" at bounding box center [1019, 295] width 120 height 45
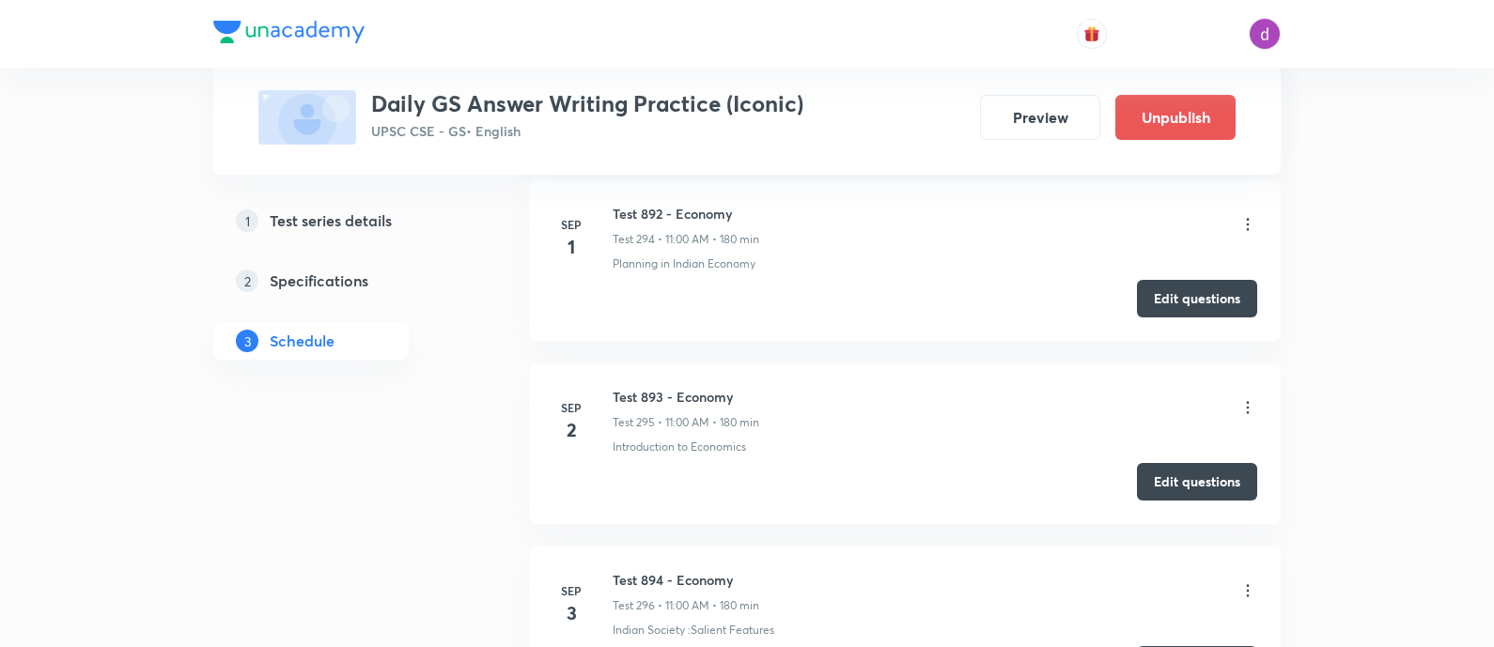
click at [1248, 401] on icon at bounding box center [1248, 407] width 3 height 12
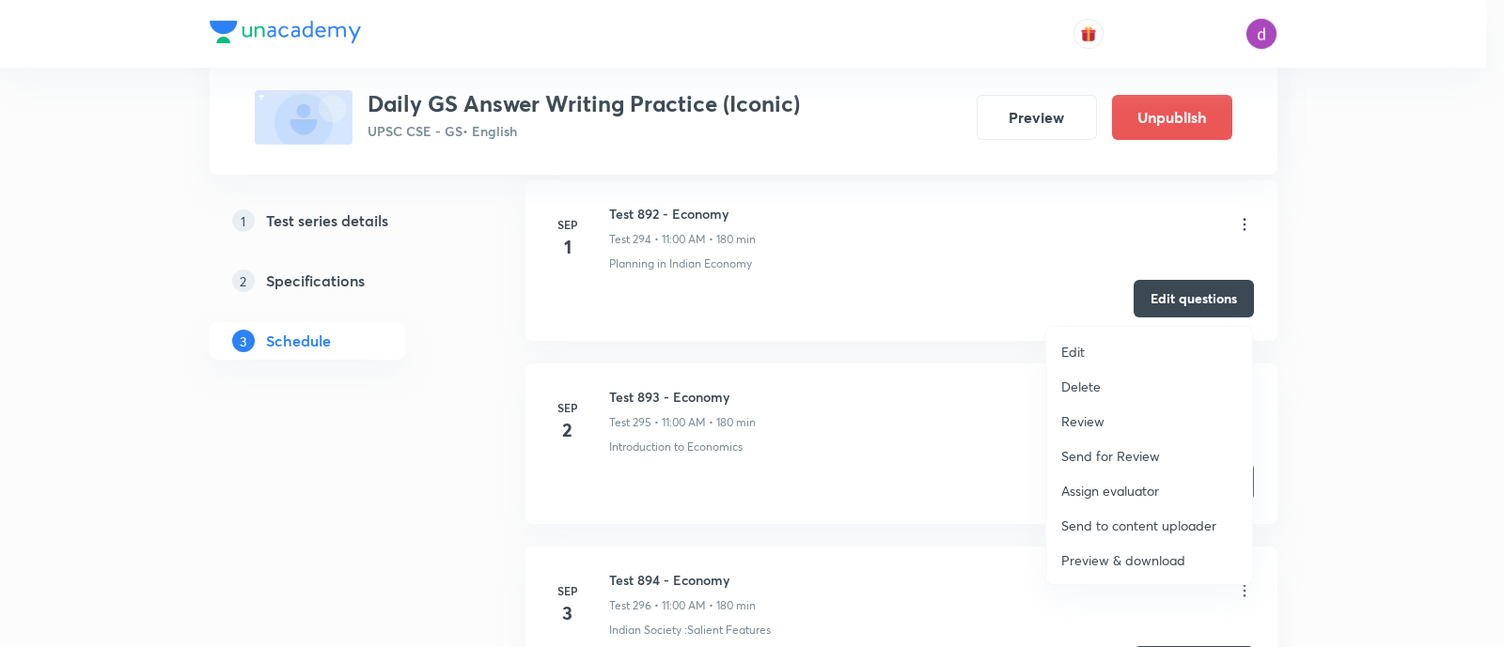
click at [1102, 486] on p "Assign evaluator" at bounding box center [1110, 491] width 98 height 20
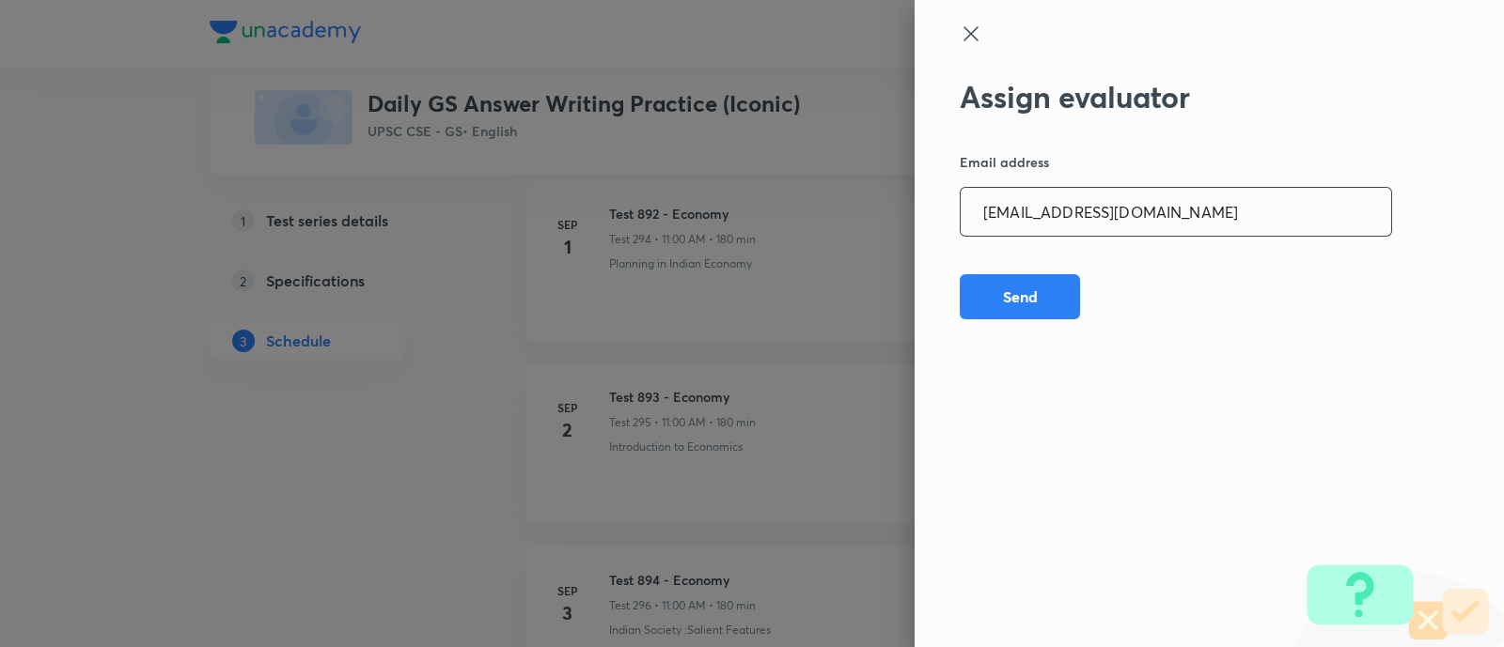
click at [1200, 218] on input "sagarhirave4@gmail.com" at bounding box center [1175, 212] width 430 height 48
paste input "kkshubham23"
type input "kkshubham234@gmail.com"
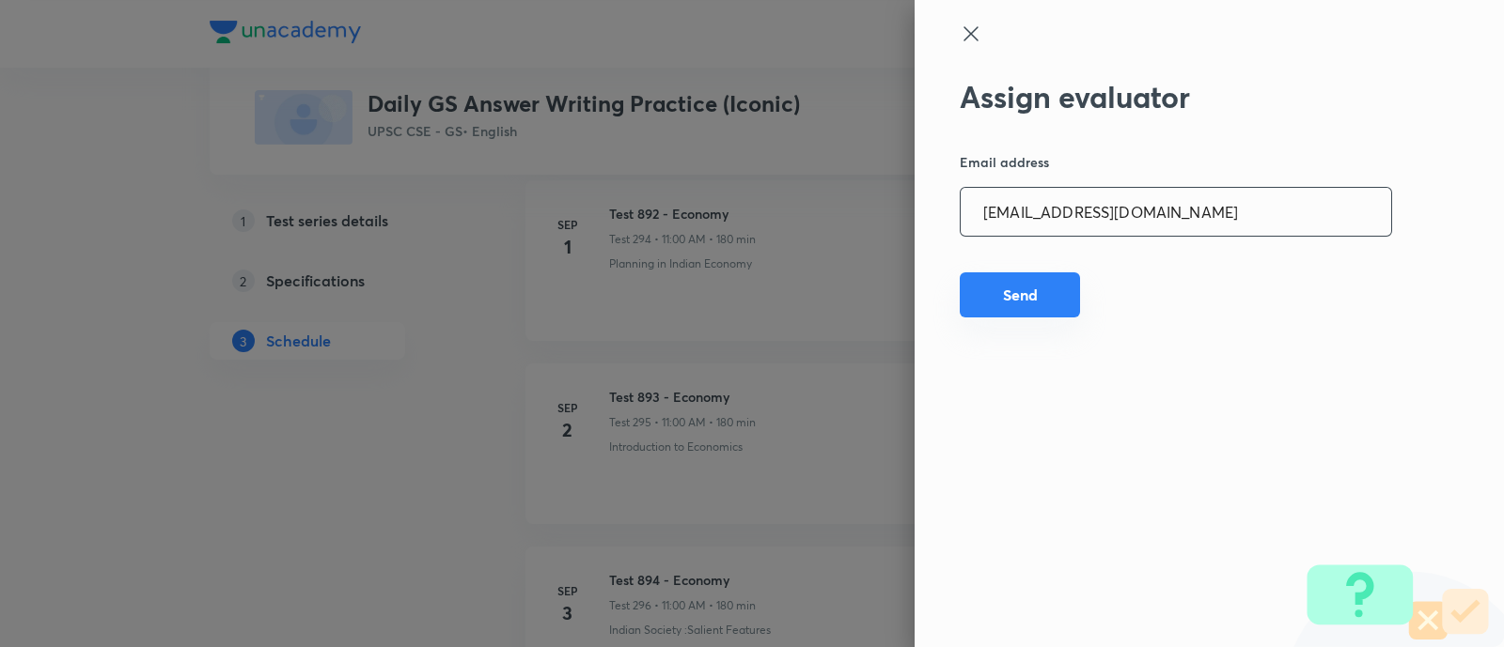
click at [1026, 298] on button "Send" at bounding box center [1019, 295] width 120 height 45
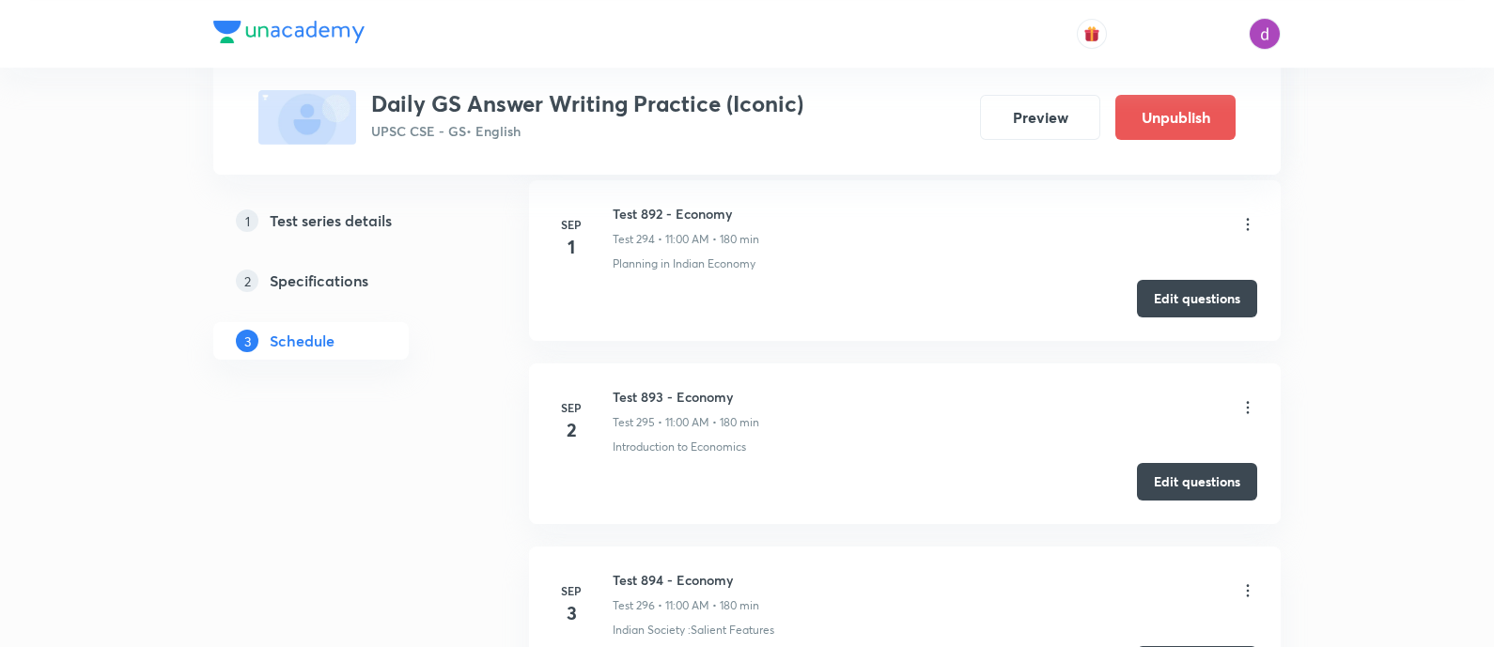
click at [1248, 398] on icon at bounding box center [1248, 407] width 19 height 19
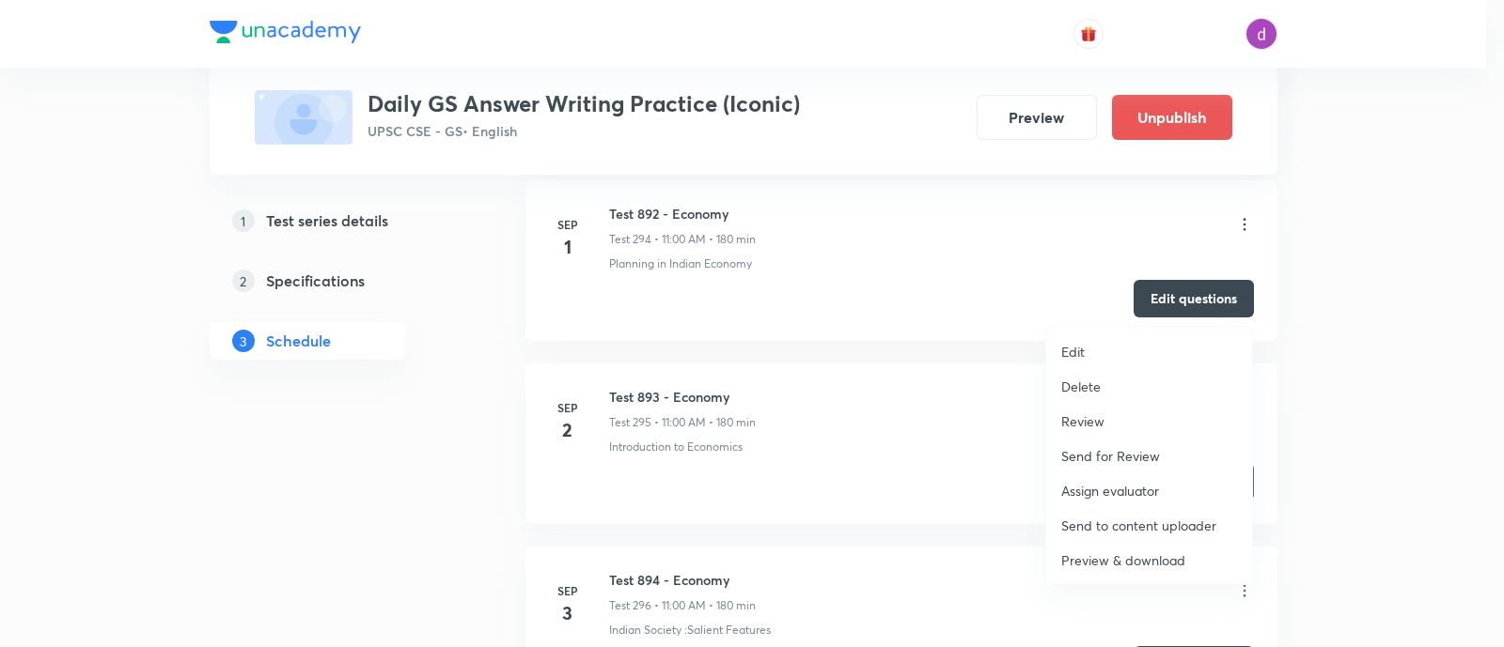
click at [1114, 493] on p "Assign evaluator" at bounding box center [1110, 491] width 98 height 20
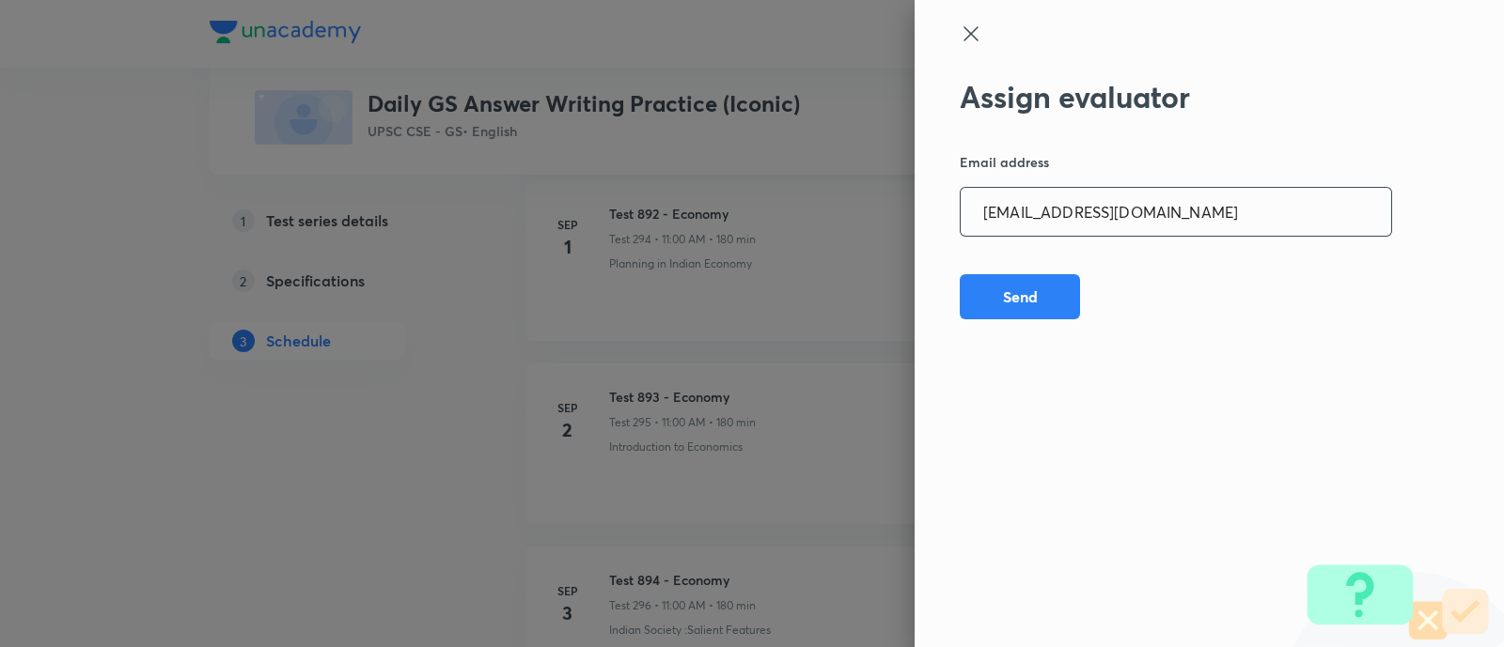
click at [1233, 208] on input "kkshubham234@gmail.com" at bounding box center [1175, 212] width 430 height 48
paste input "opawar10"
type input "opawar10@gmail.com"
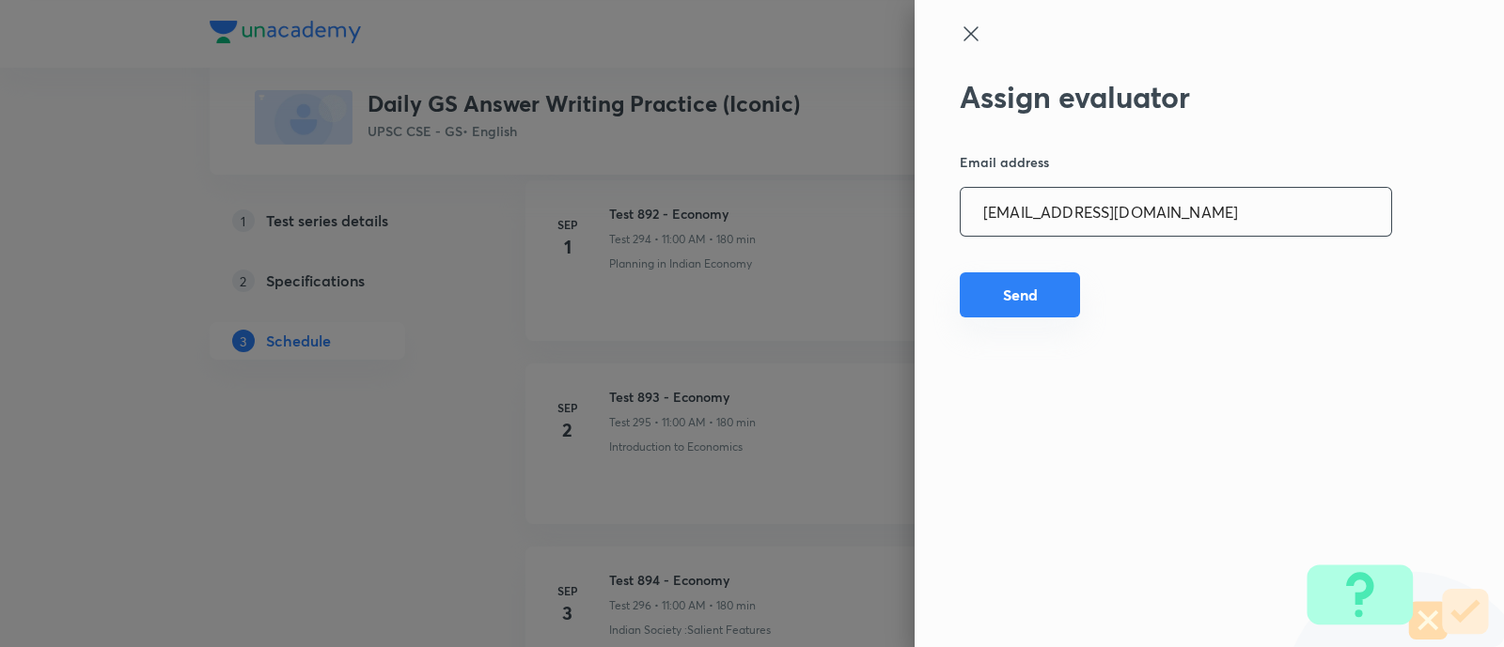
click at [1010, 306] on button "Send" at bounding box center [1019, 295] width 120 height 45
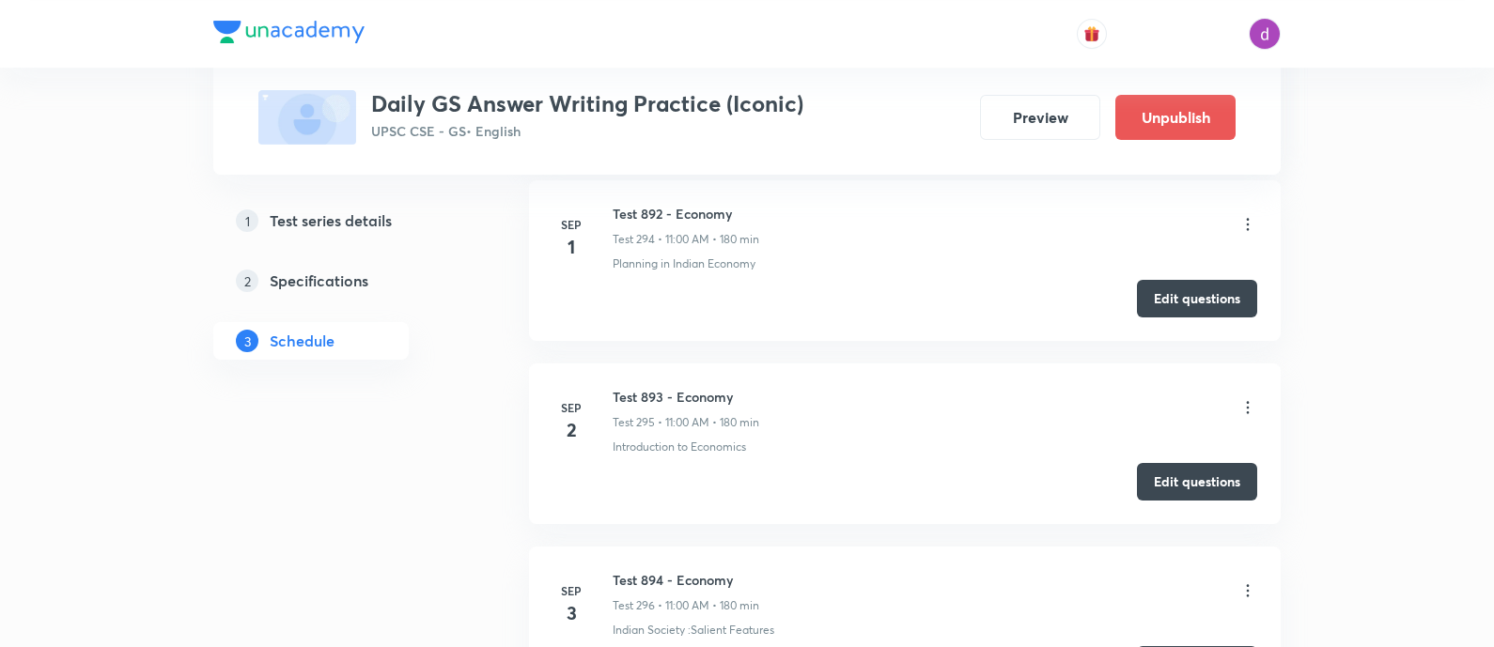
click at [1242, 398] on icon at bounding box center [1248, 407] width 19 height 19
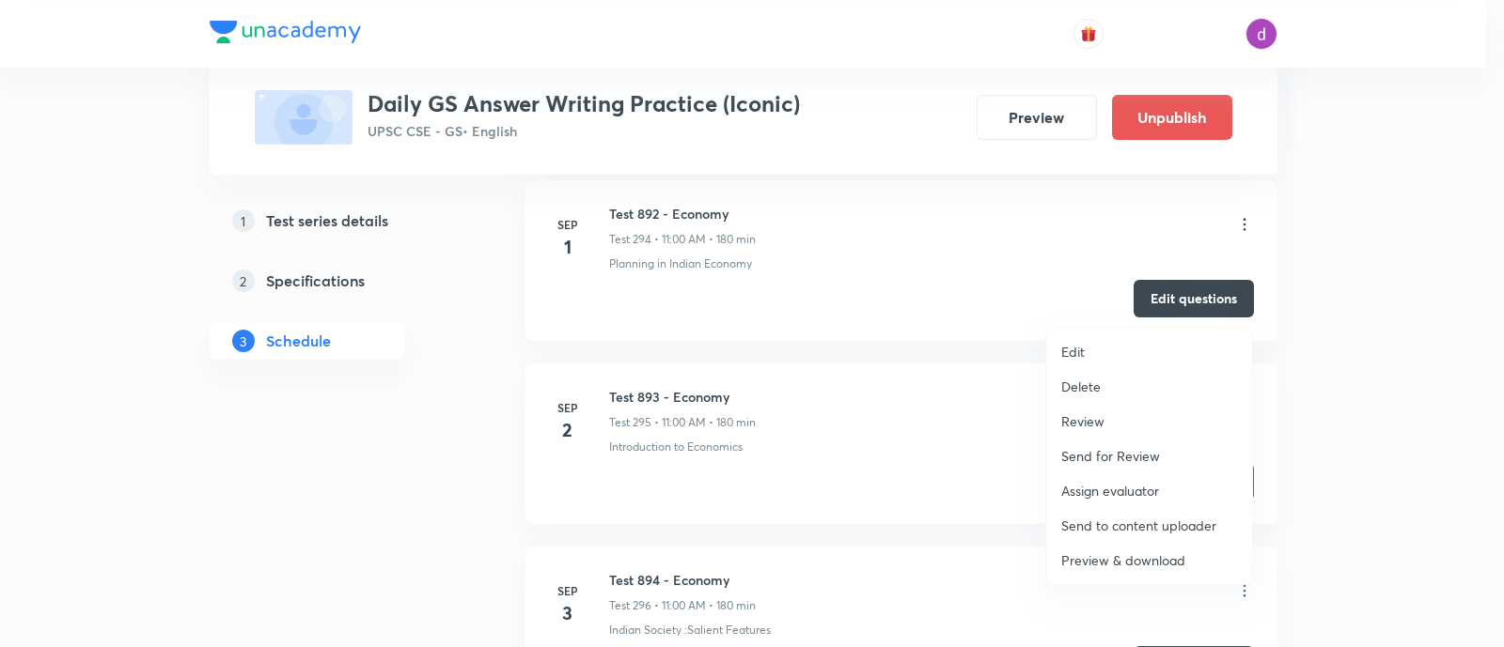
click at [1108, 487] on p "Assign evaluator" at bounding box center [1110, 491] width 98 height 20
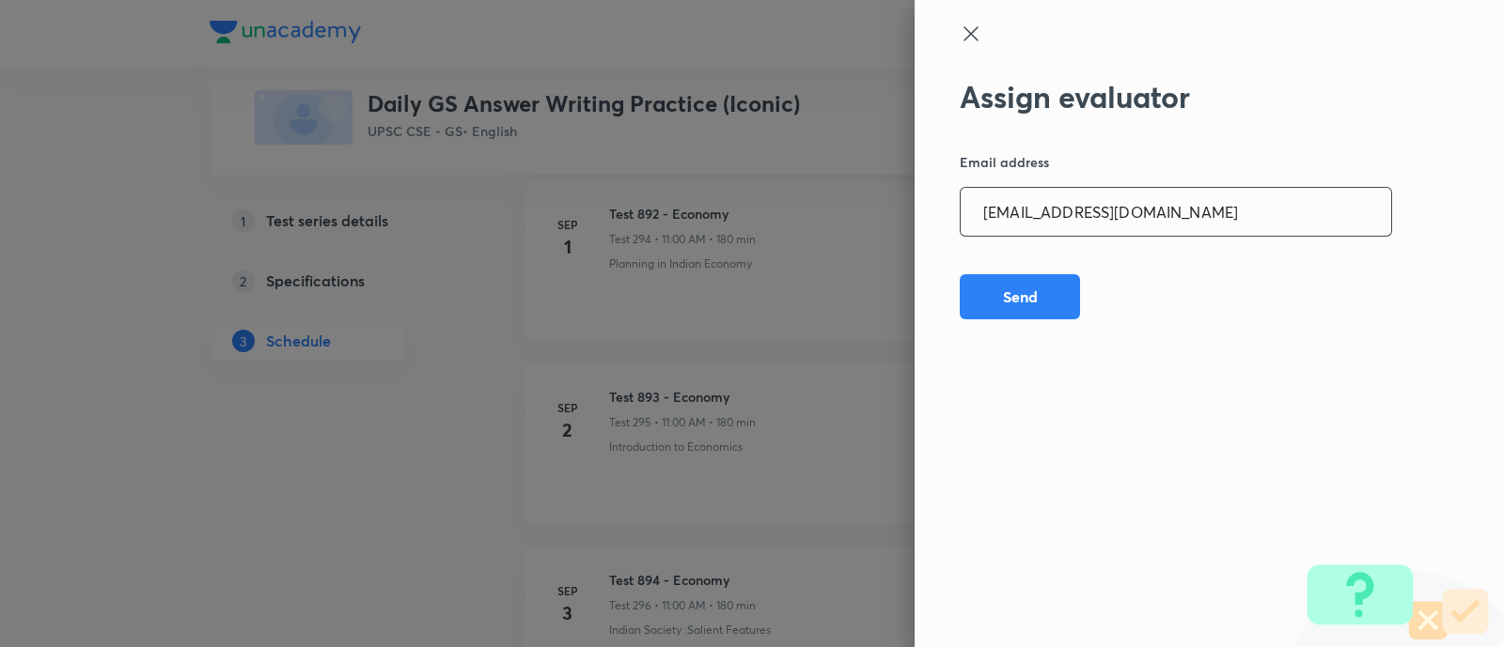
click at [1171, 222] on input "opawar10@gmail.com" at bounding box center [1175, 212] width 430 height 48
paste input "garimasaharan21"
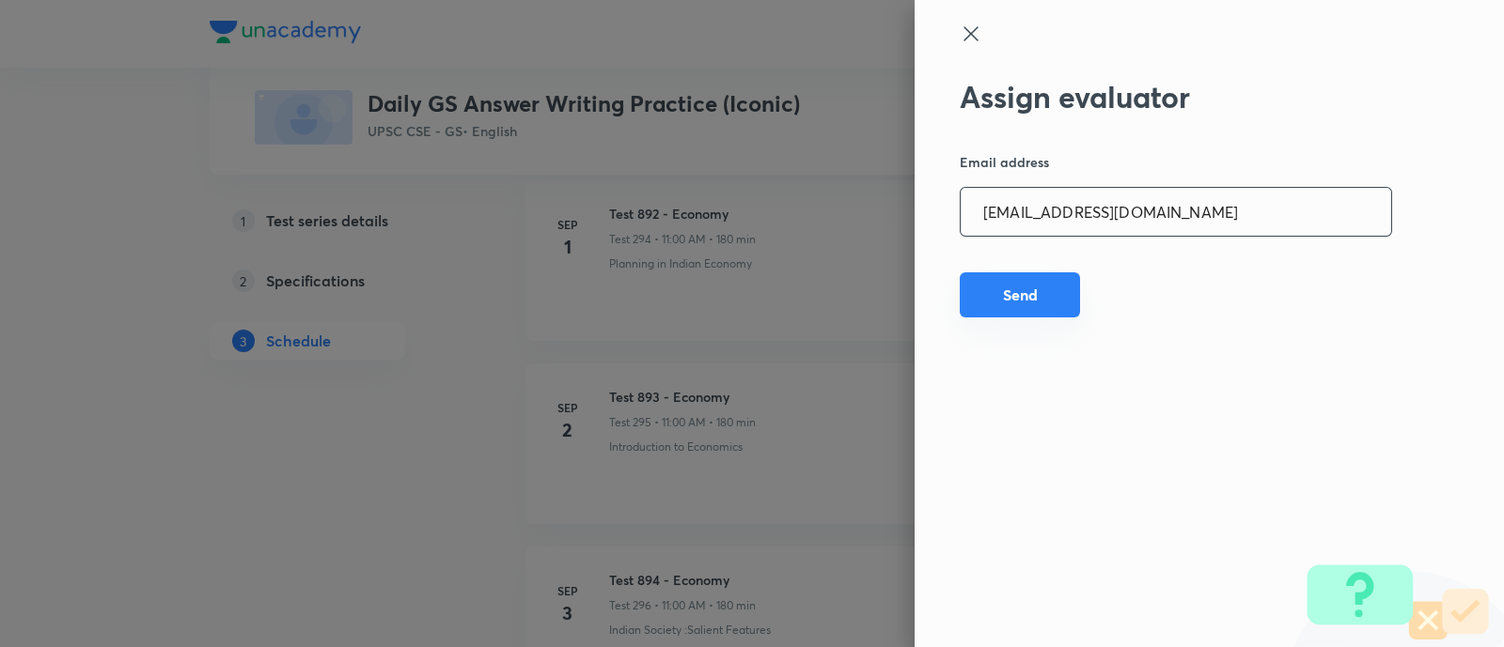
type input "garimasaharan21@gmail.com"
click at [1010, 292] on button "Send" at bounding box center [1019, 295] width 120 height 45
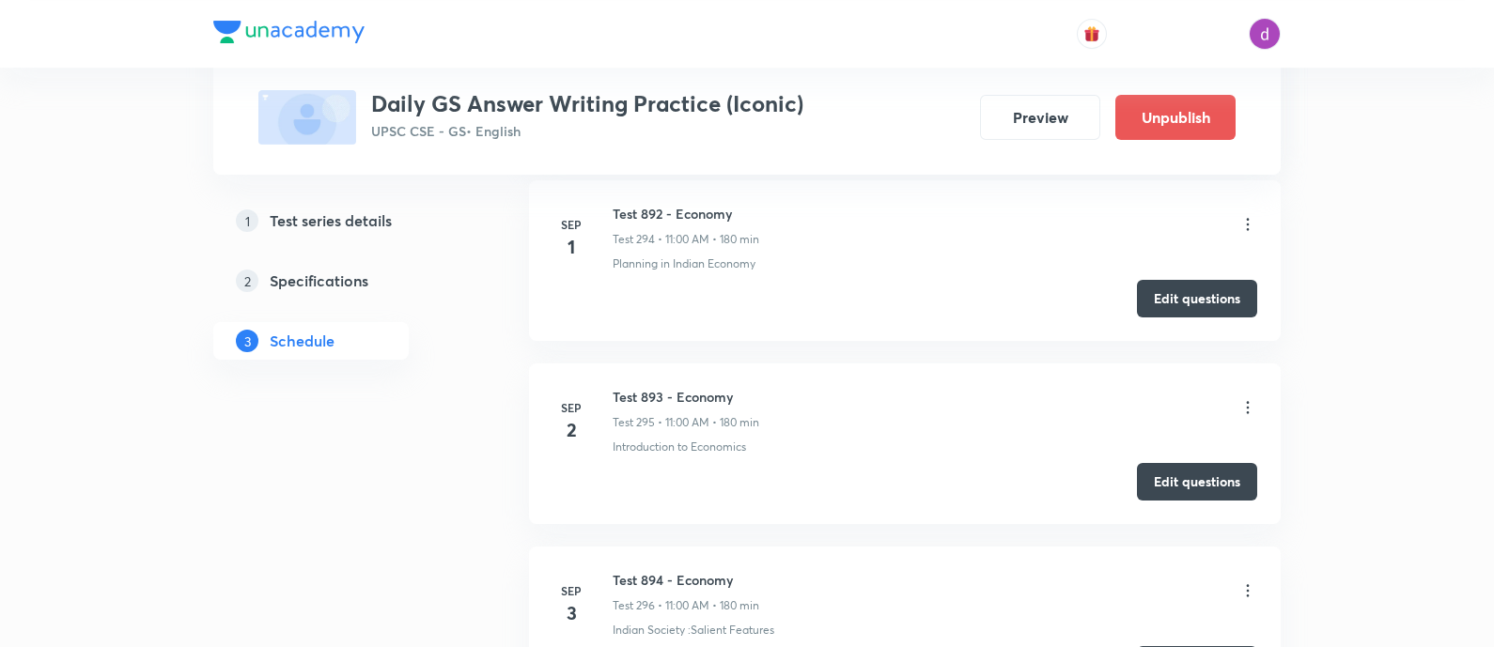
click at [1246, 398] on icon at bounding box center [1248, 407] width 19 height 19
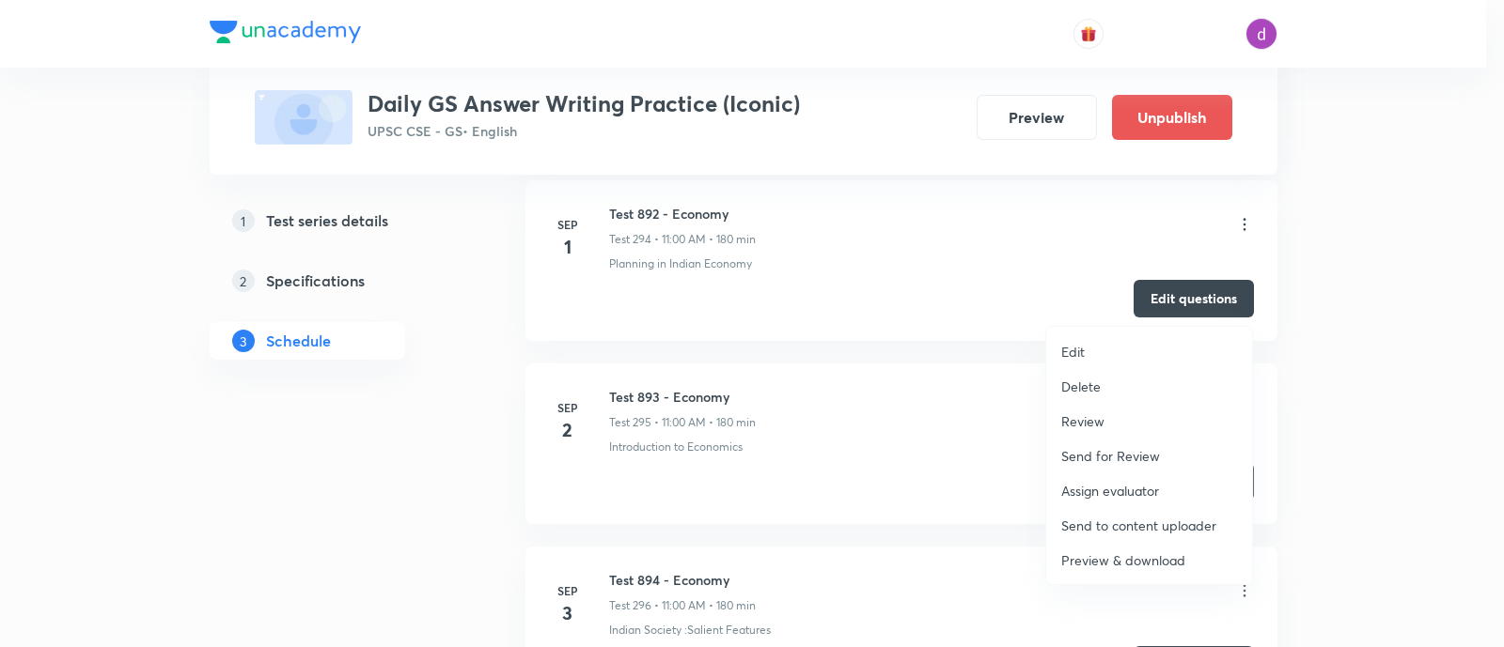
click at [1112, 482] on p "Assign evaluator" at bounding box center [1110, 491] width 98 height 20
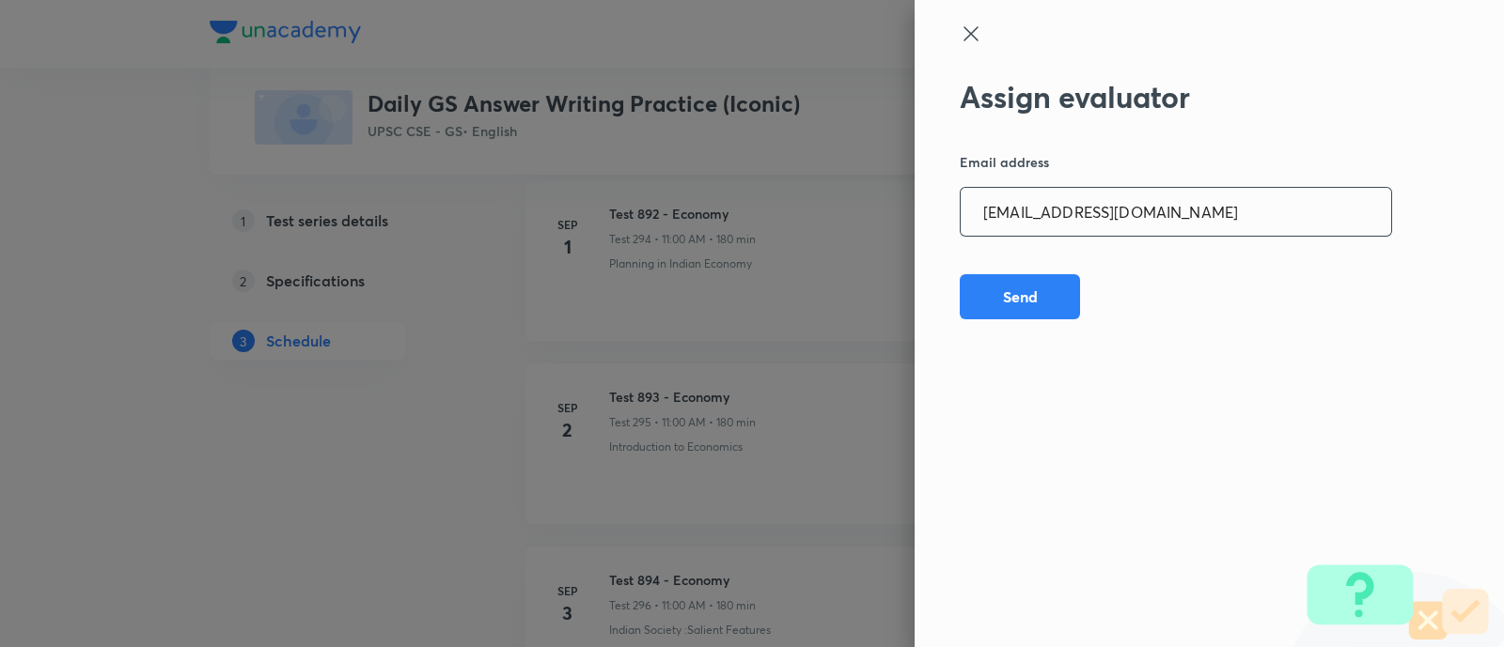
click at [1169, 217] on input "garimasaharan21@gmail.com" at bounding box center [1175, 212] width 430 height 48
paste input "amrimaji97"
type input "amrimaji97@gmail.com"
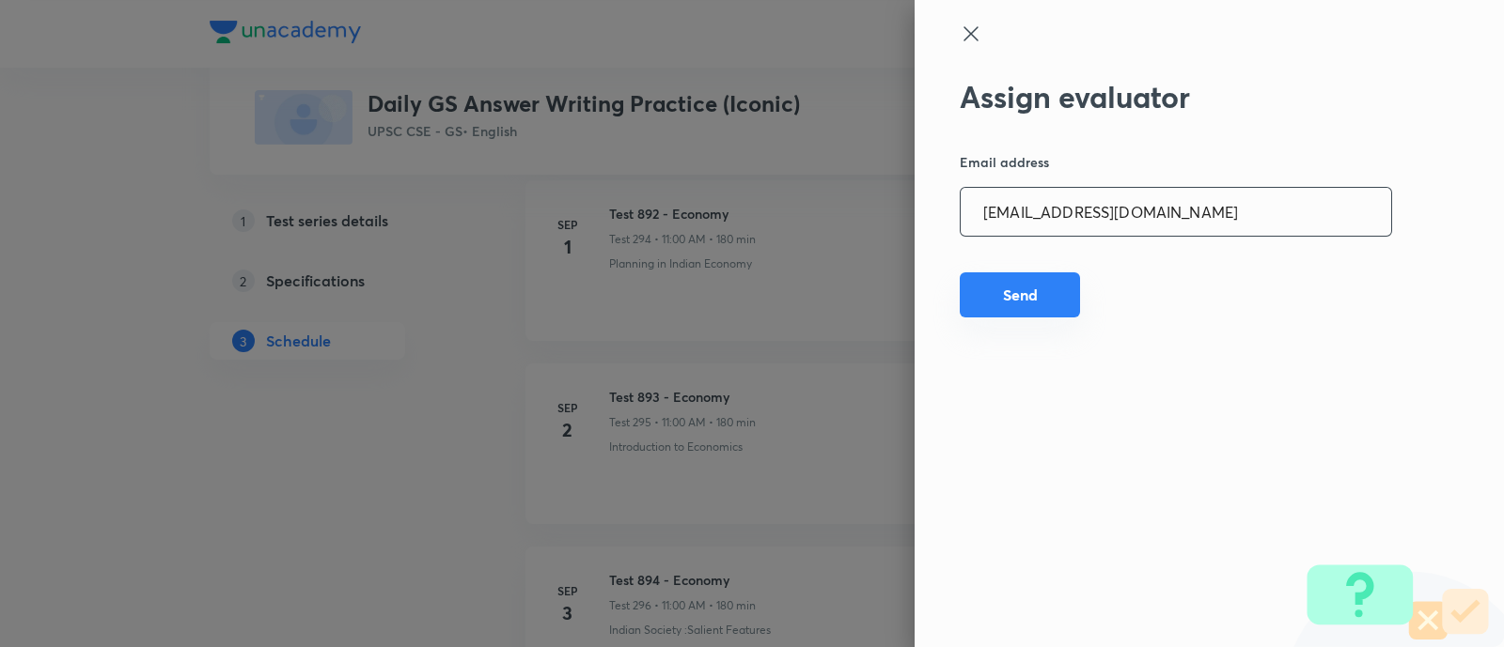
click at [1048, 282] on button "Send" at bounding box center [1019, 295] width 120 height 45
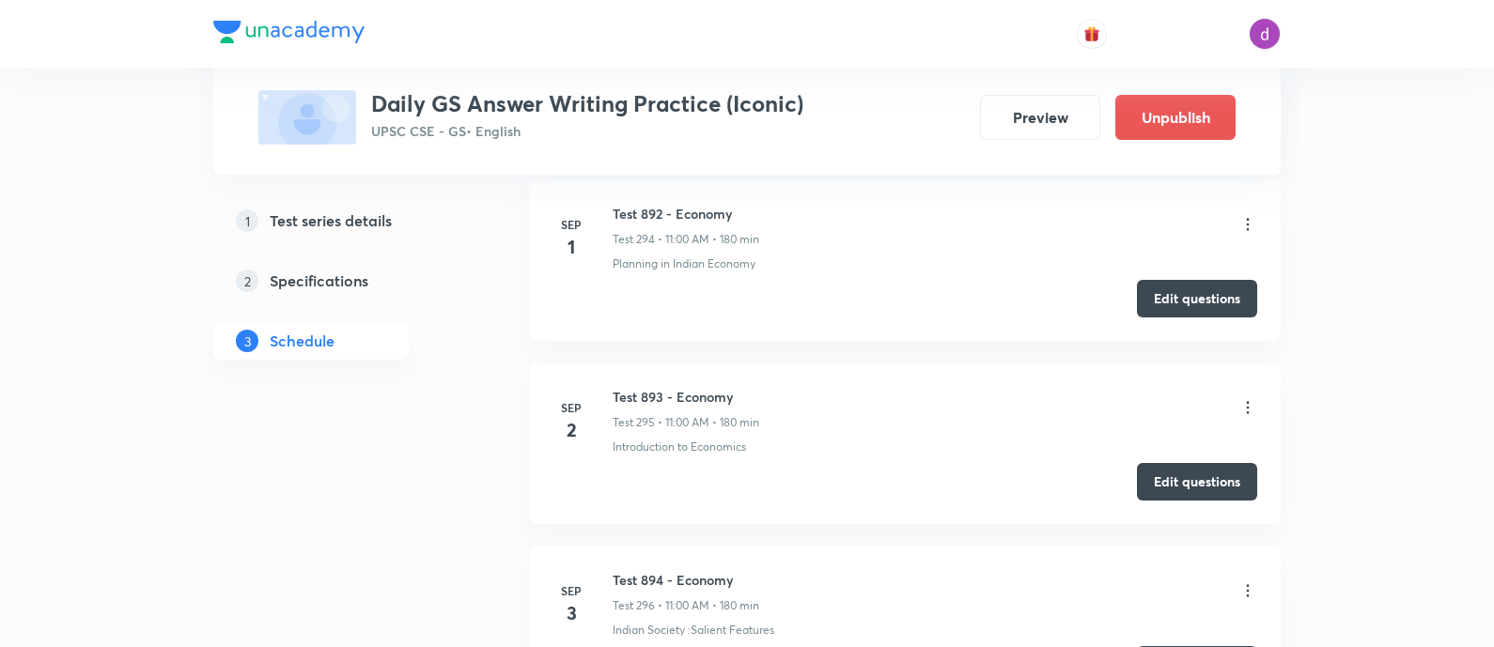
click at [1243, 398] on icon at bounding box center [1248, 407] width 19 height 19
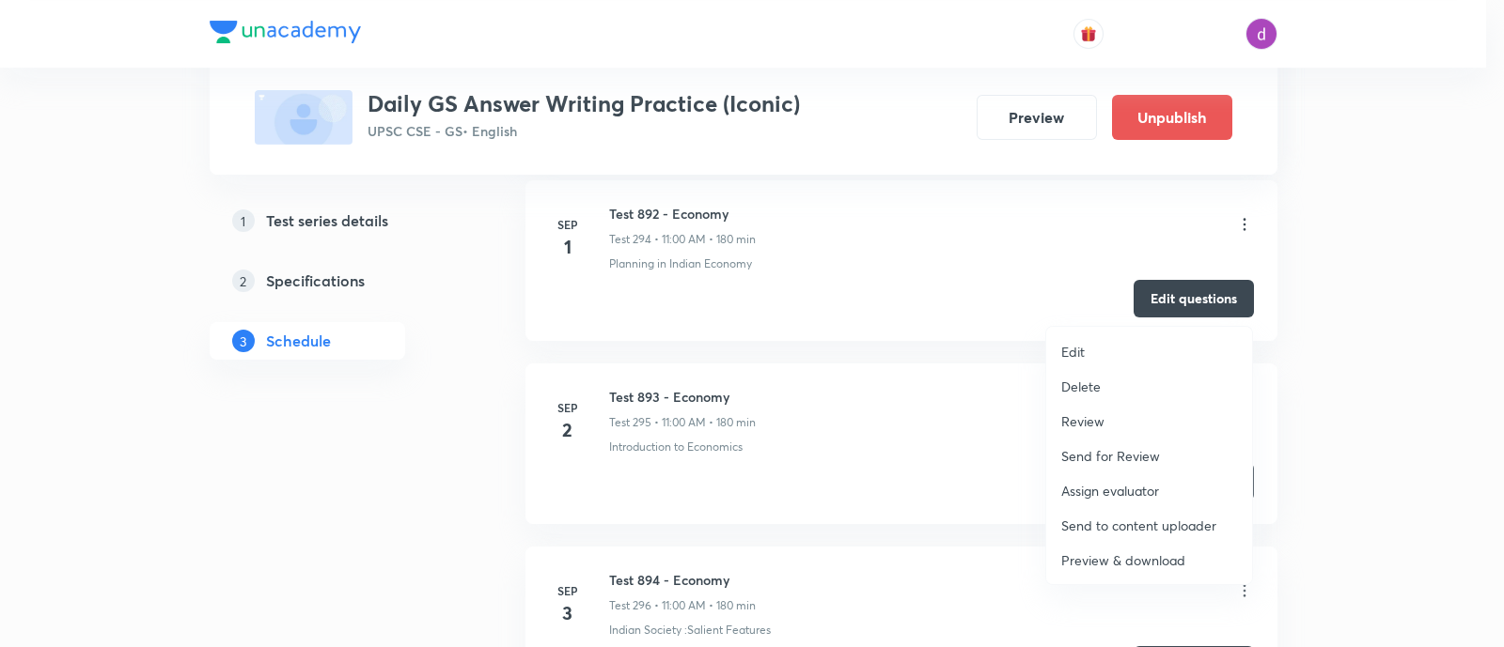
click at [1099, 483] on p "Assign evaluator" at bounding box center [1110, 491] width 98 height 20
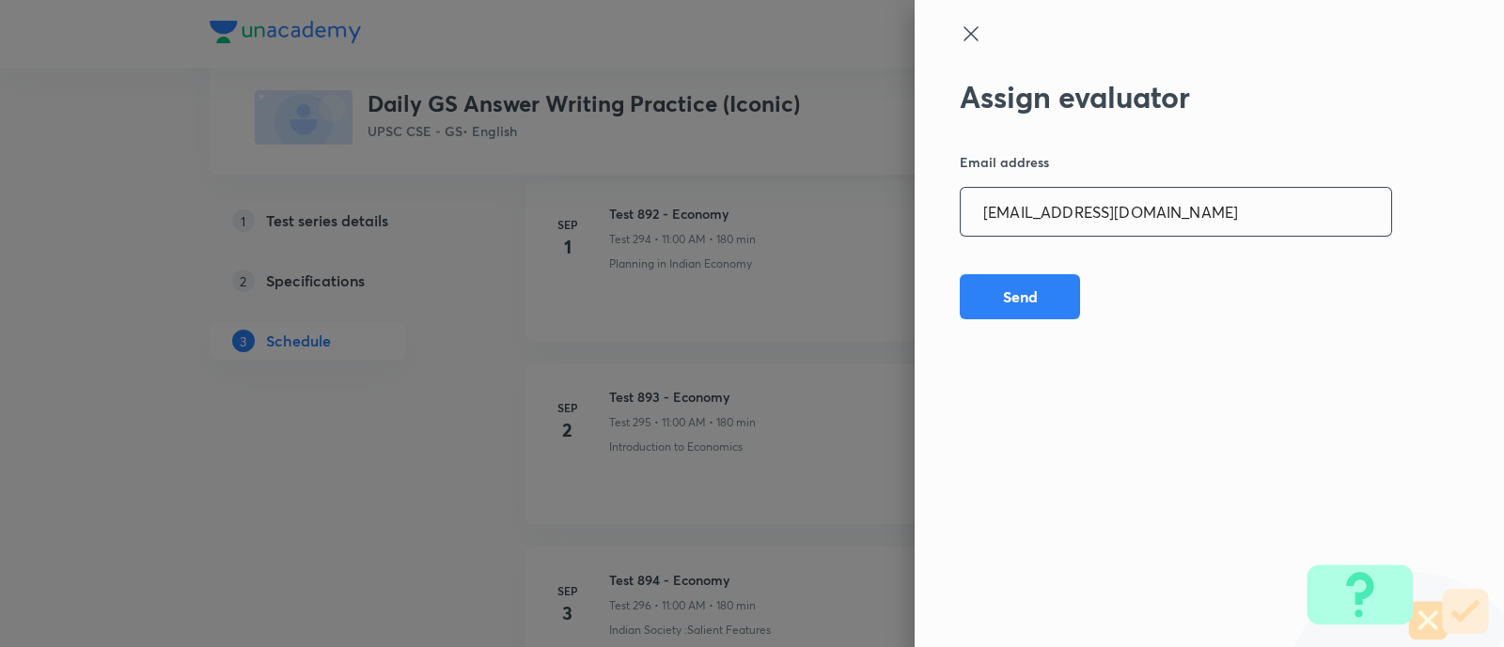
click at [1198, 210] on input "amrimaji97@gmail.com" at bounding box center [1175, 212] width 430 height 48
paste input "sanjivkumarbagree"
type input "sanjivkumarbagree@gmail.com"
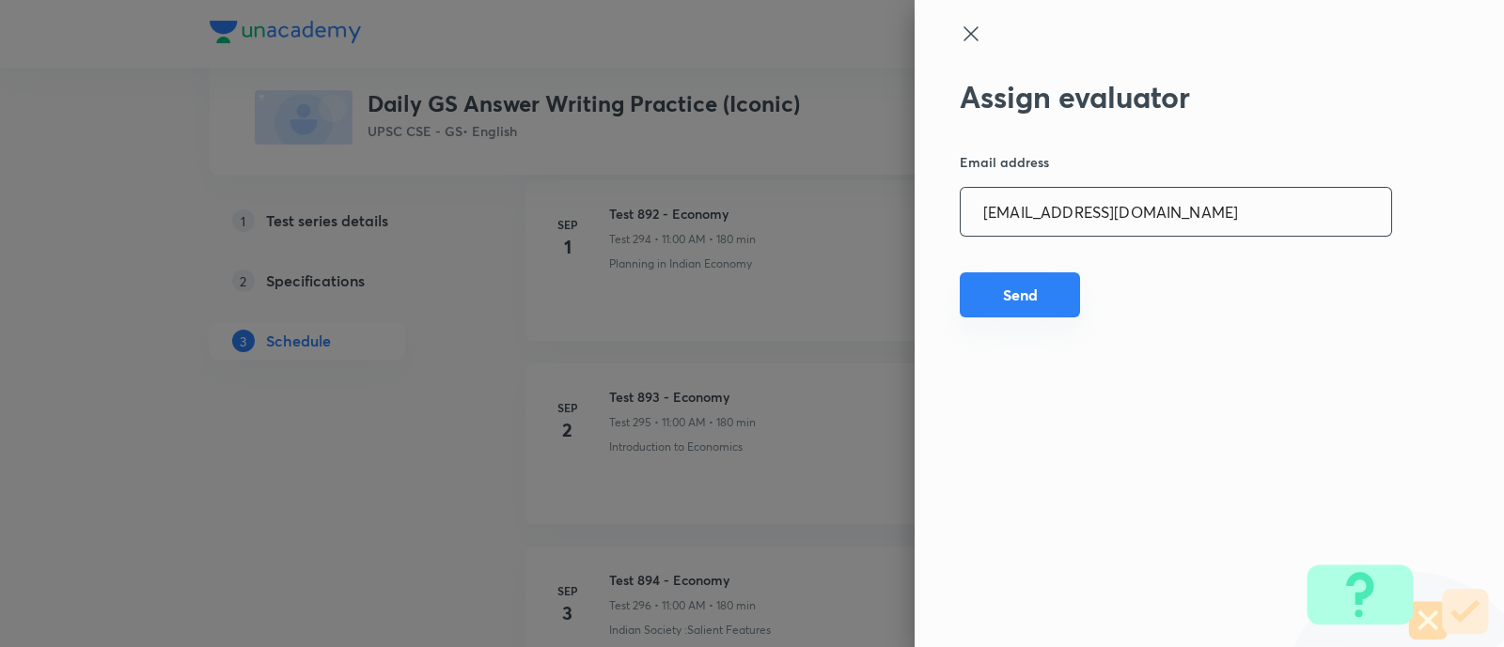
click at [1031, 301] on button "Send" at bounding box center [1019, 295] width 120 height 45
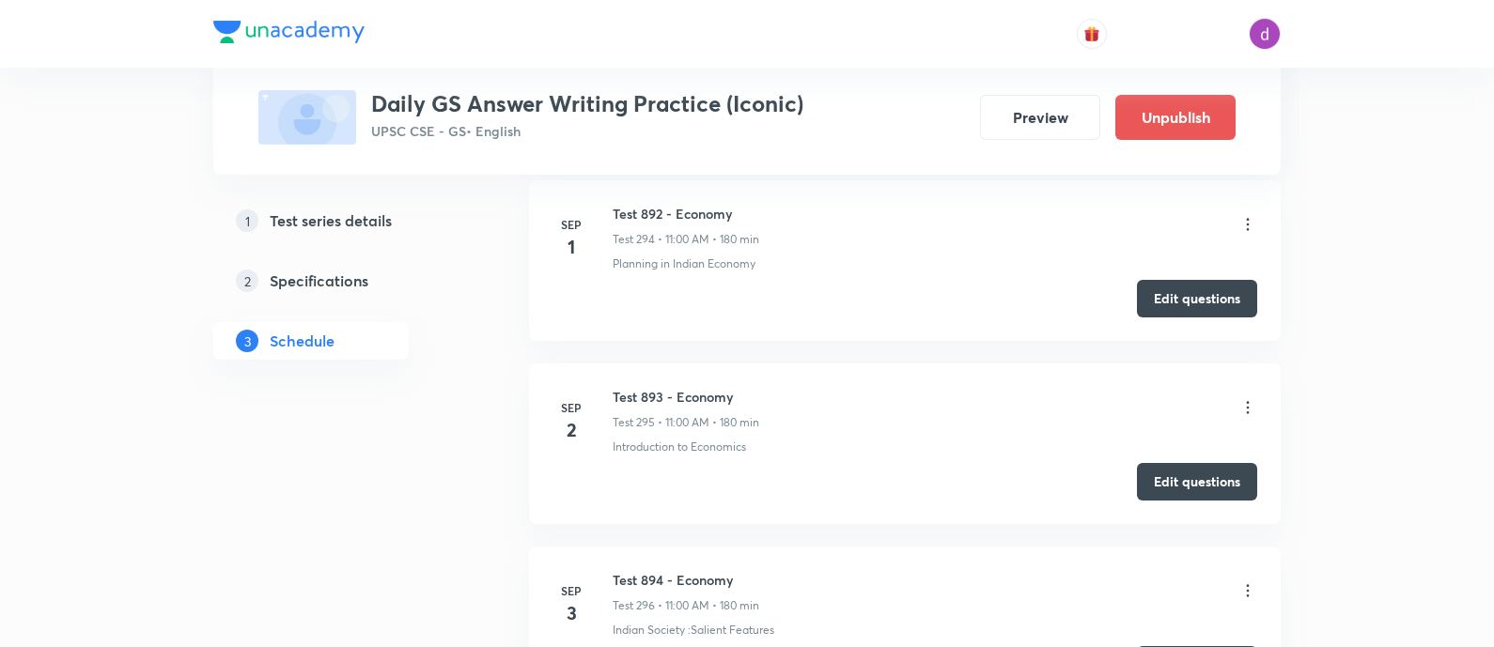
click at [1251, 398] on icon at bounding box center [1248, 407] width 19 height 19
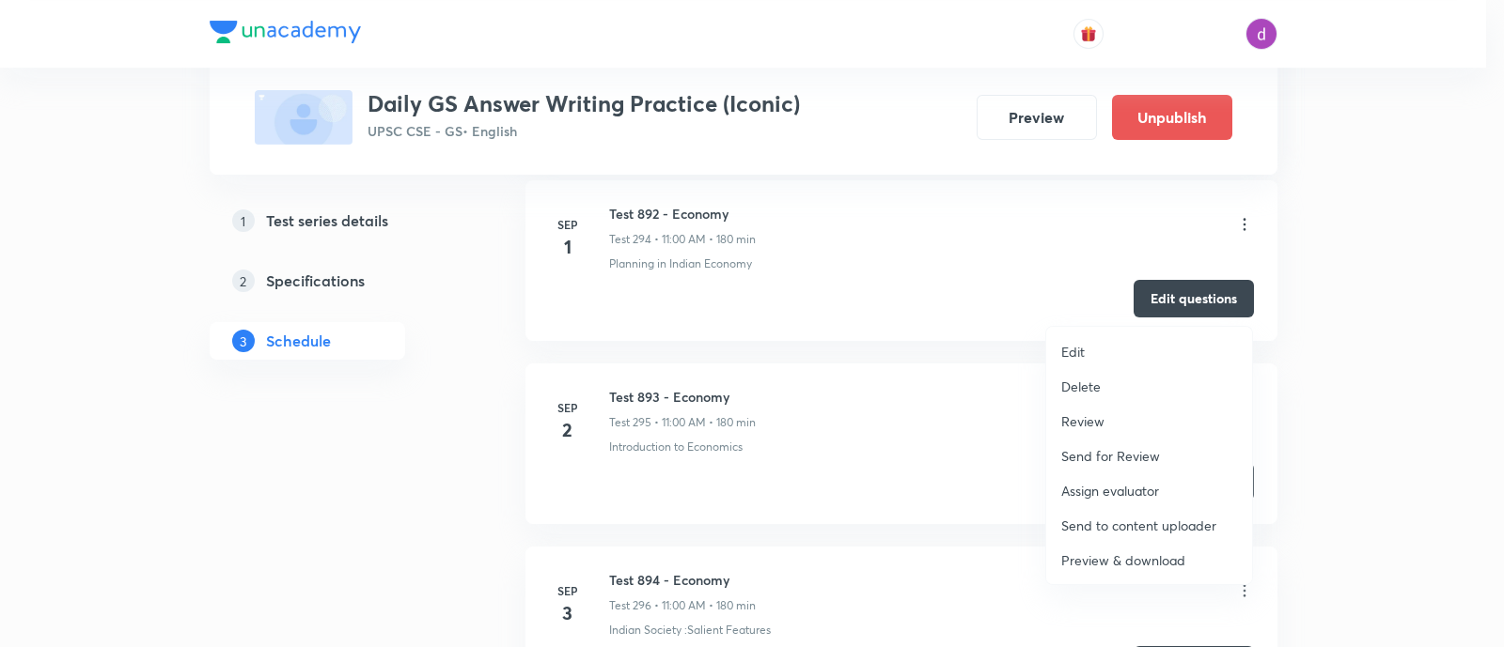
click at [1099, 491] on p "Assign evaluator" at bounding box center [1110, 491] width 98 height 20
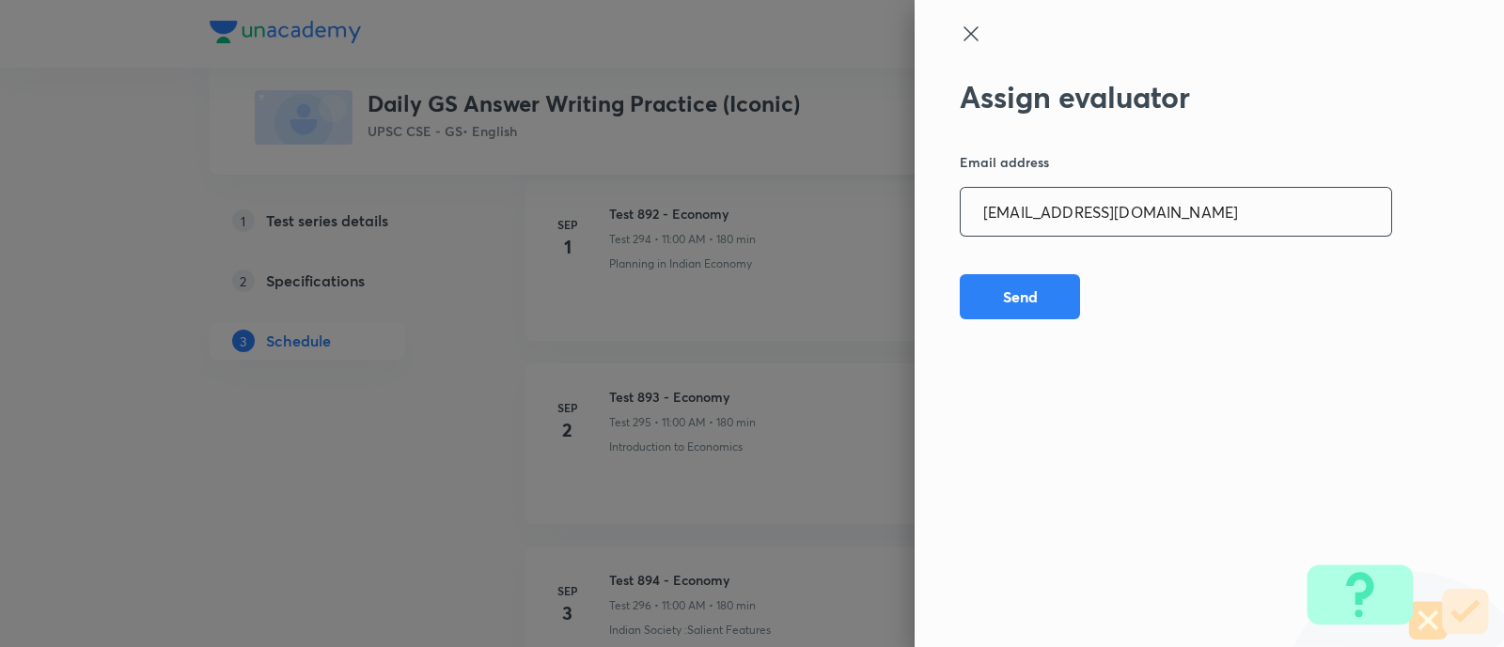
click at [1230, 212] on input "sanjivkumarbagree@gmail.com" at bounding box center [1175, 212] width 430 height 48
paste input "preethihs1999"
type input "preethihs1999@gmail.com"
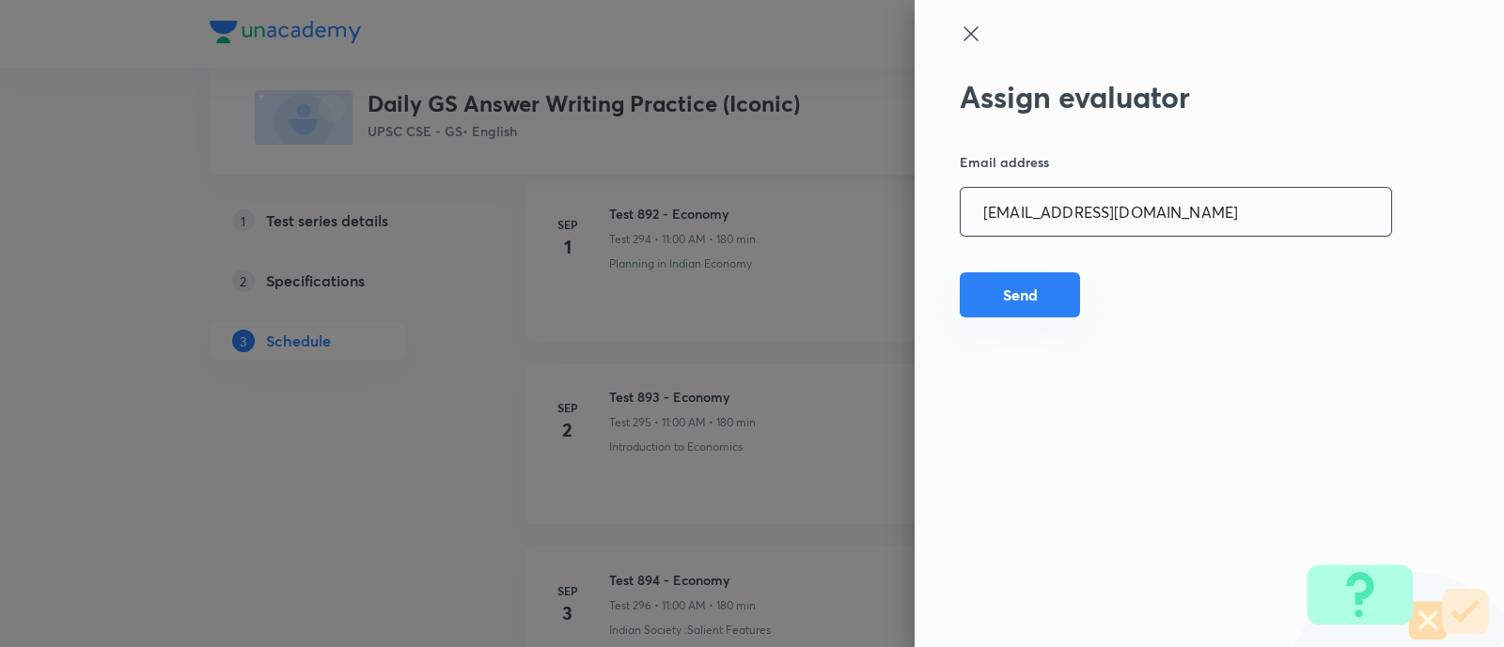
click at [1022, 291] on button "Send" at bounding box center [1019, 295] width 120 height 45
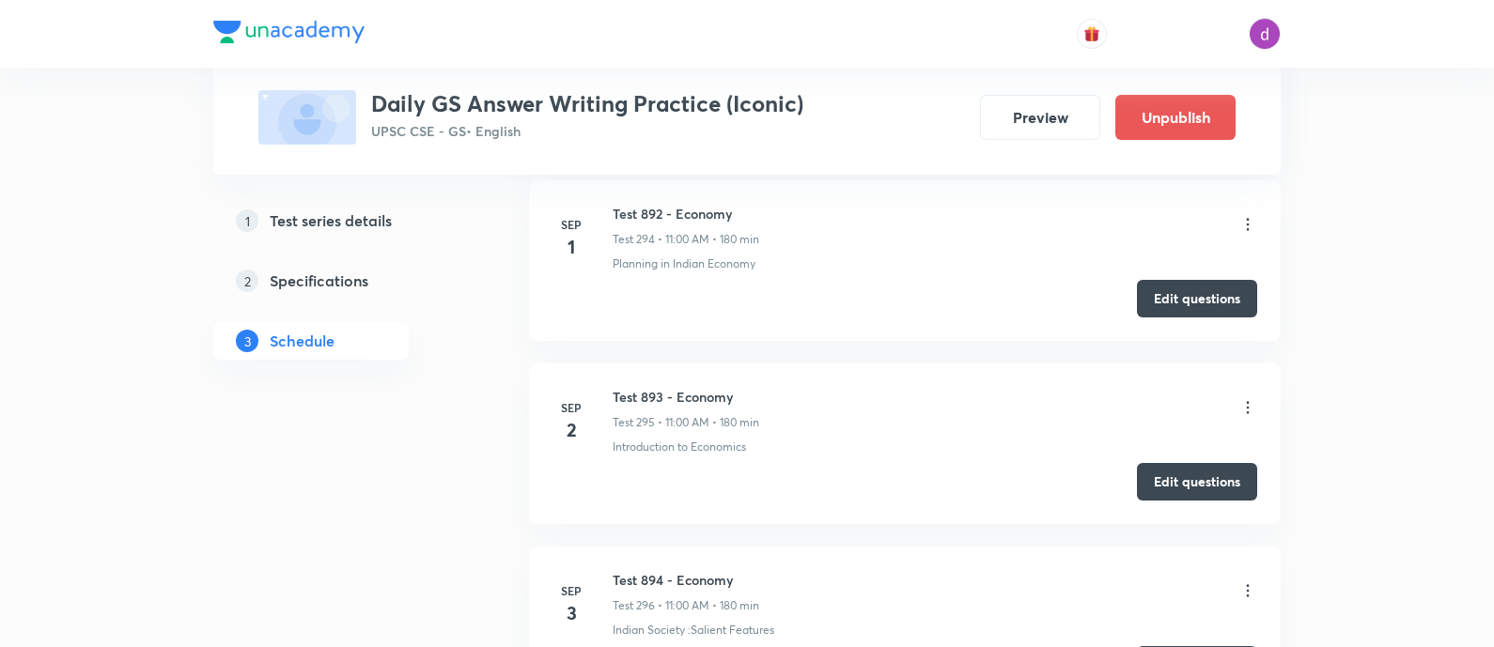
click at [1248, 398] on icon at bounding box center [1248, 407] width 19 height 19
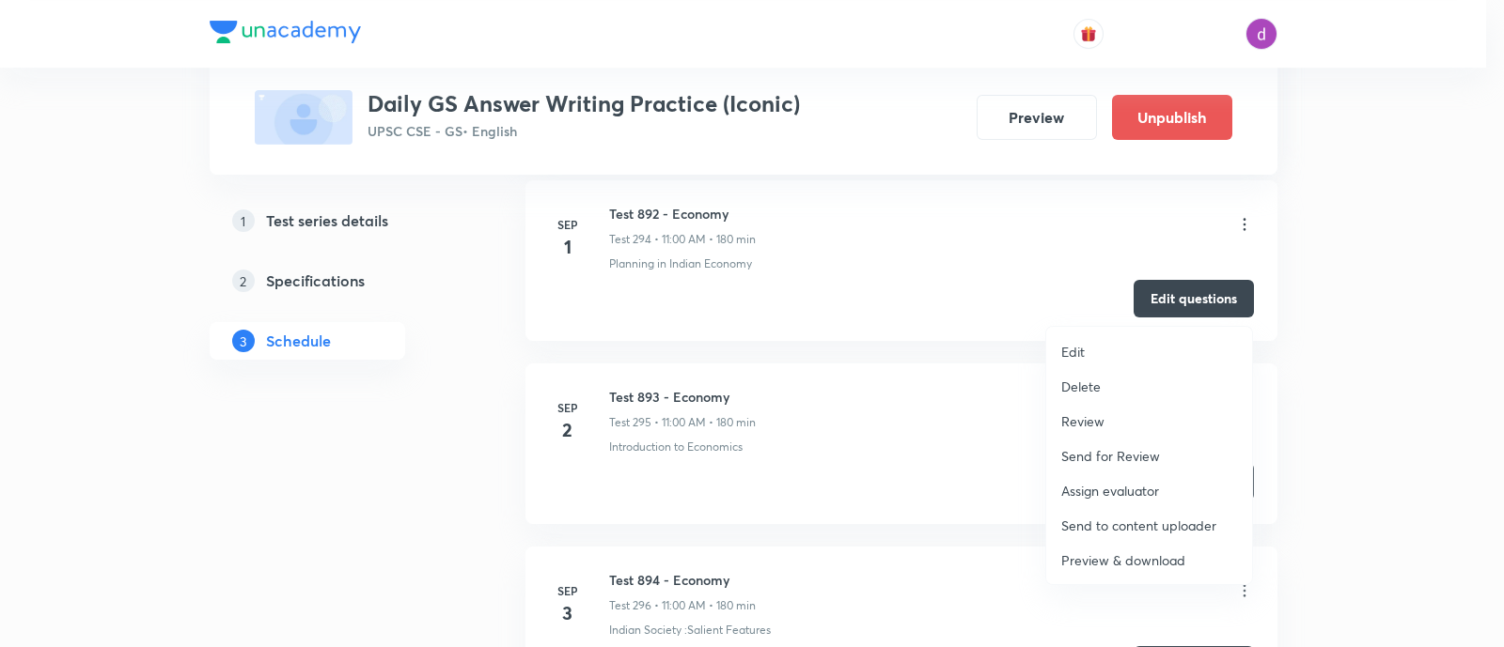
click at [1123, 485] on p "Assign evaluator" at bounding box center [1110, 491] width 98 height 20
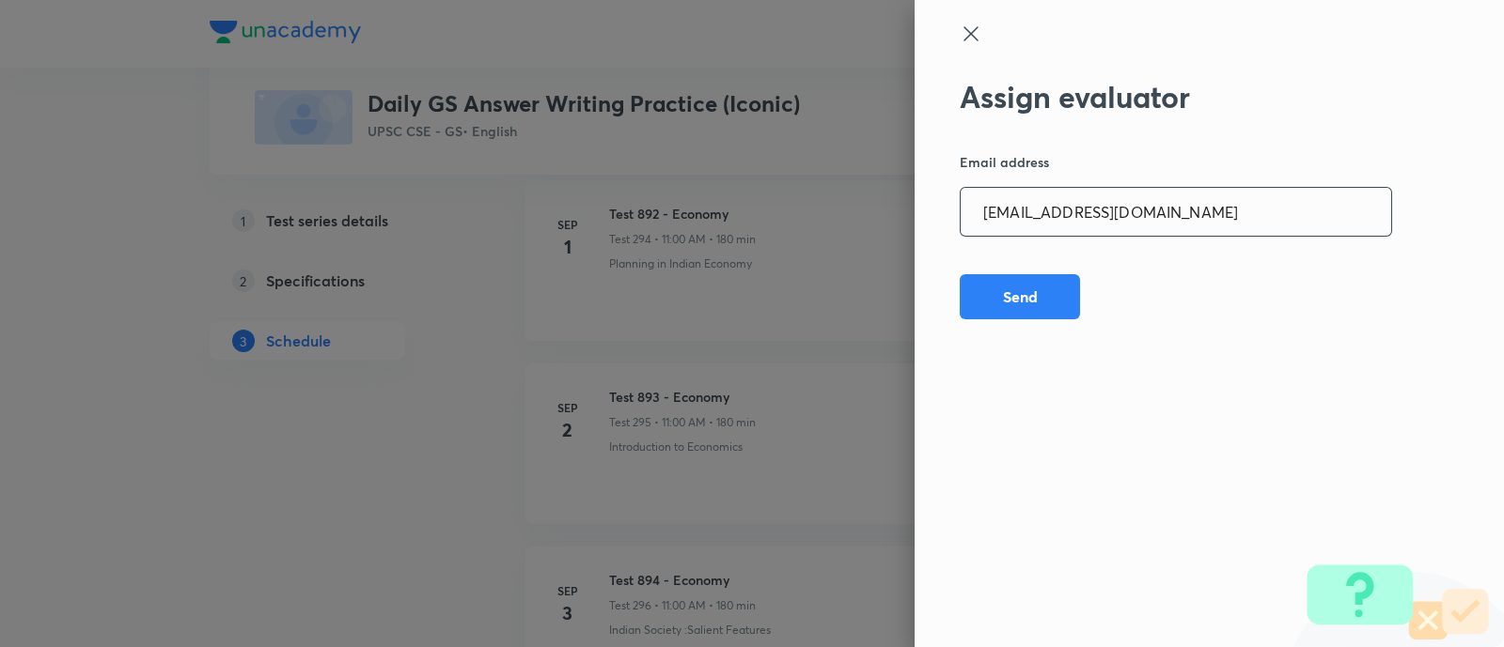
click at [1228, 196] on input "preethihs1999@gmail.com" at bounding box center [1175, 212] width 430 height 48
paste input "madhusharma26506"
type input "madhusharma26506@gmail.com"
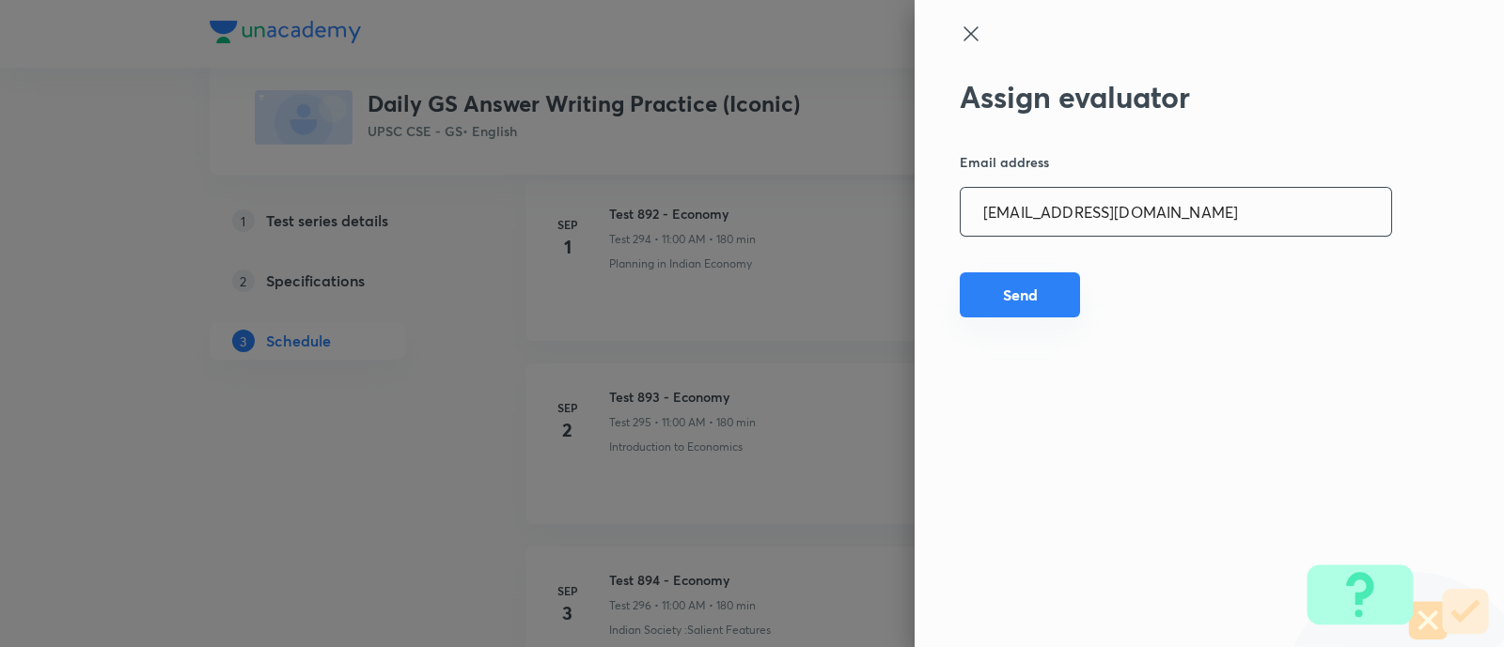
click at [1025, 288] on button "Send" at bounding box center [1019, 295] width 120 height 45
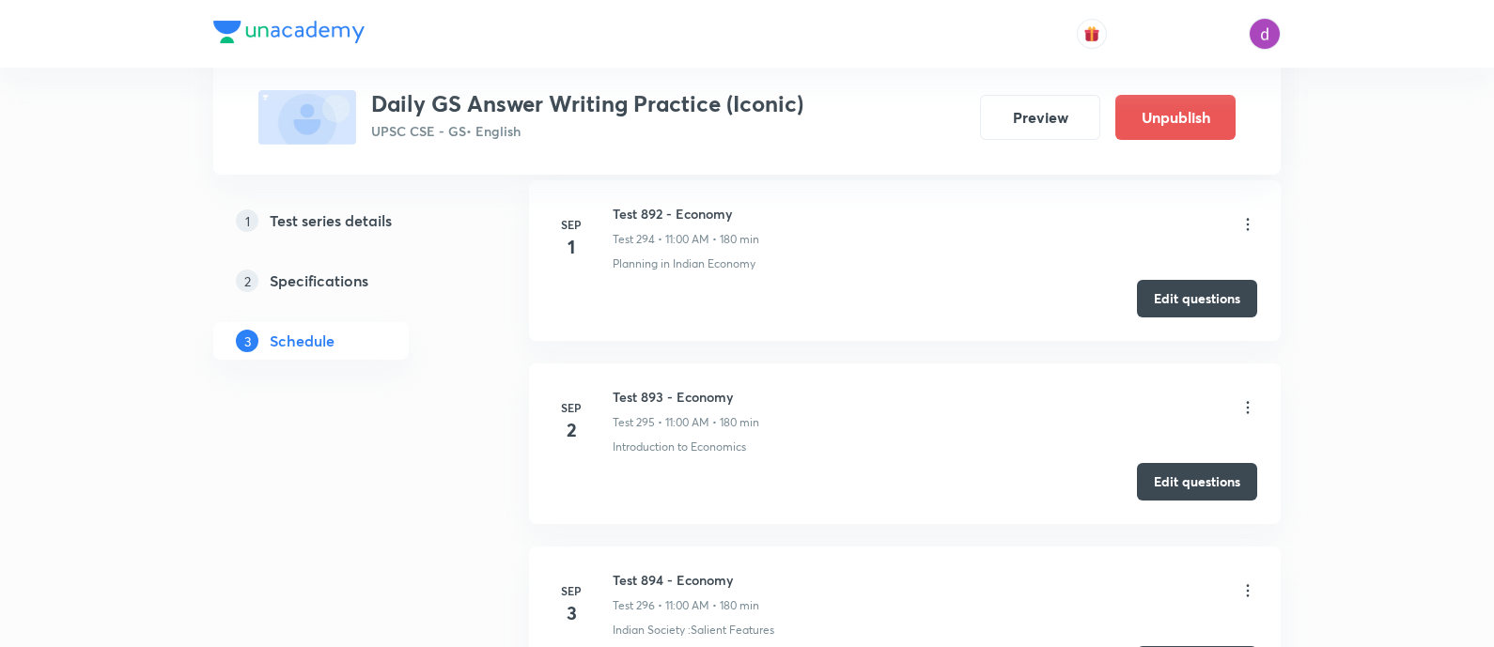
click at [1240, 398] on icon at bounding box center [1248, 407] width 19 height 19
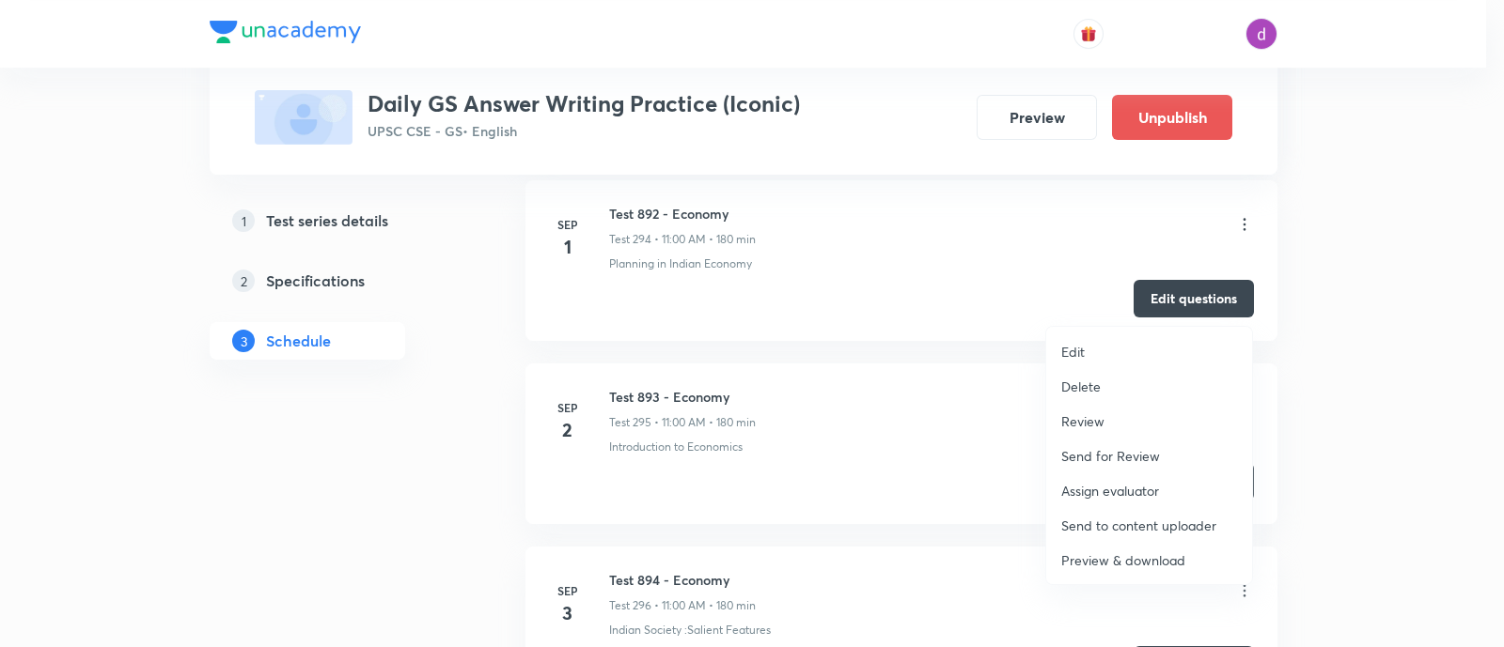
click at [1121, 486] on p "Assign evaluator" at bounding box center [1110, 491] width 98 height 20
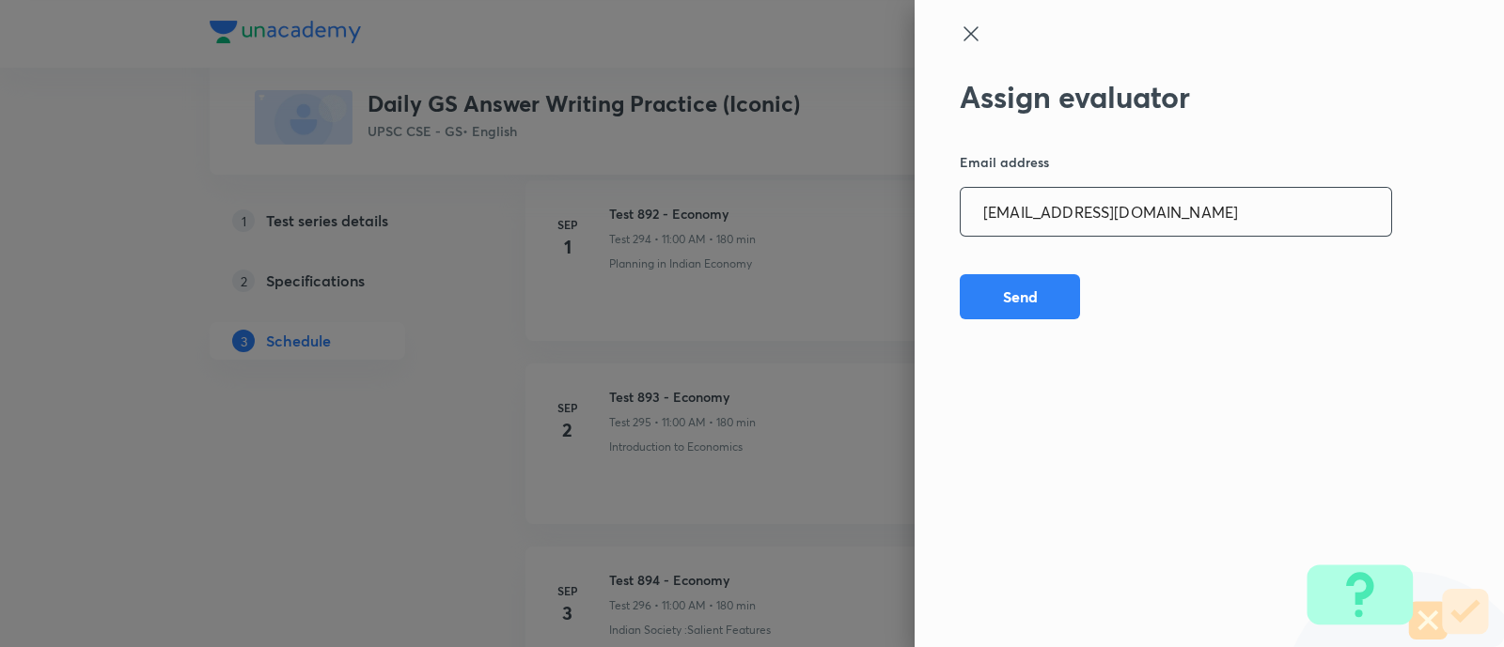
click at [1225, 213] on input "madhusharma26506@gmail.com" at bounding box center [1175, 212] width 430 height 48
paste input "niharikasinghchauhan125"
type input "niharikasinghchauhan125@gmail.com"
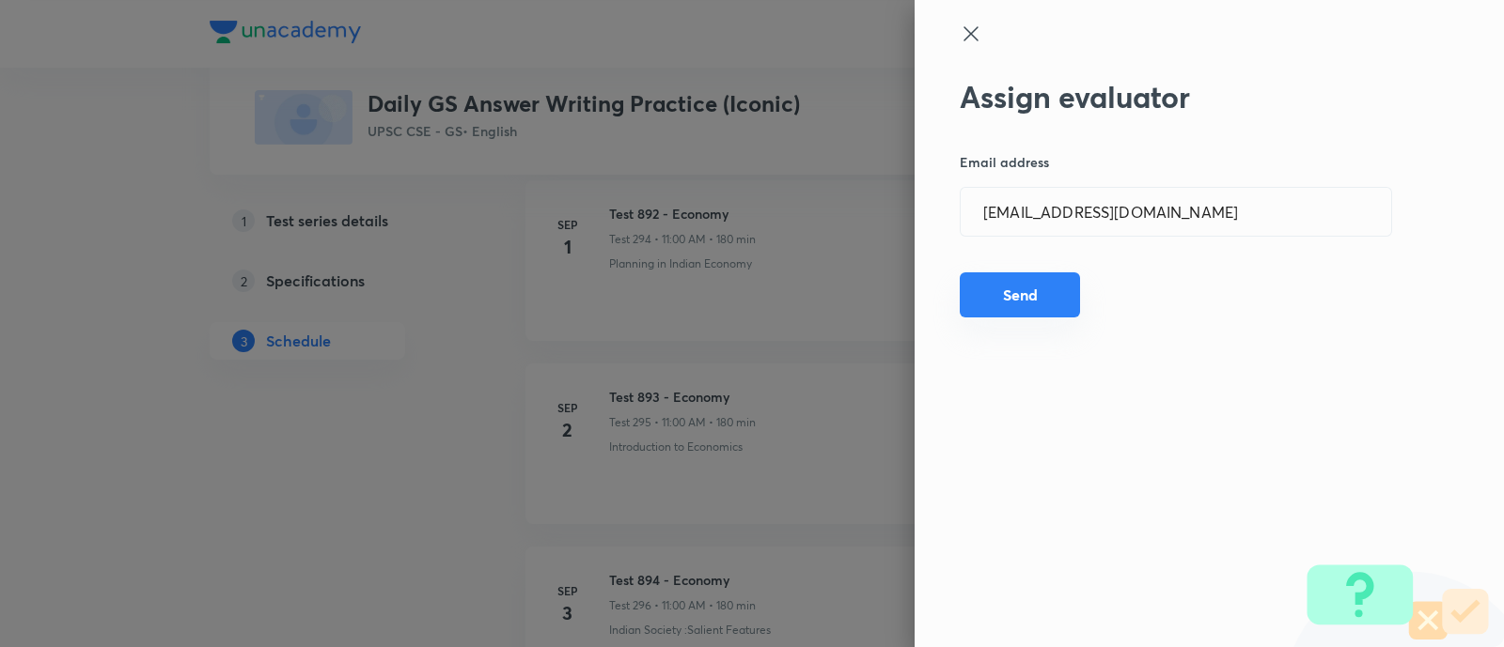
click at [1037, 295] on button "Send" at bounding box center [1019, 295] width 120 height 45
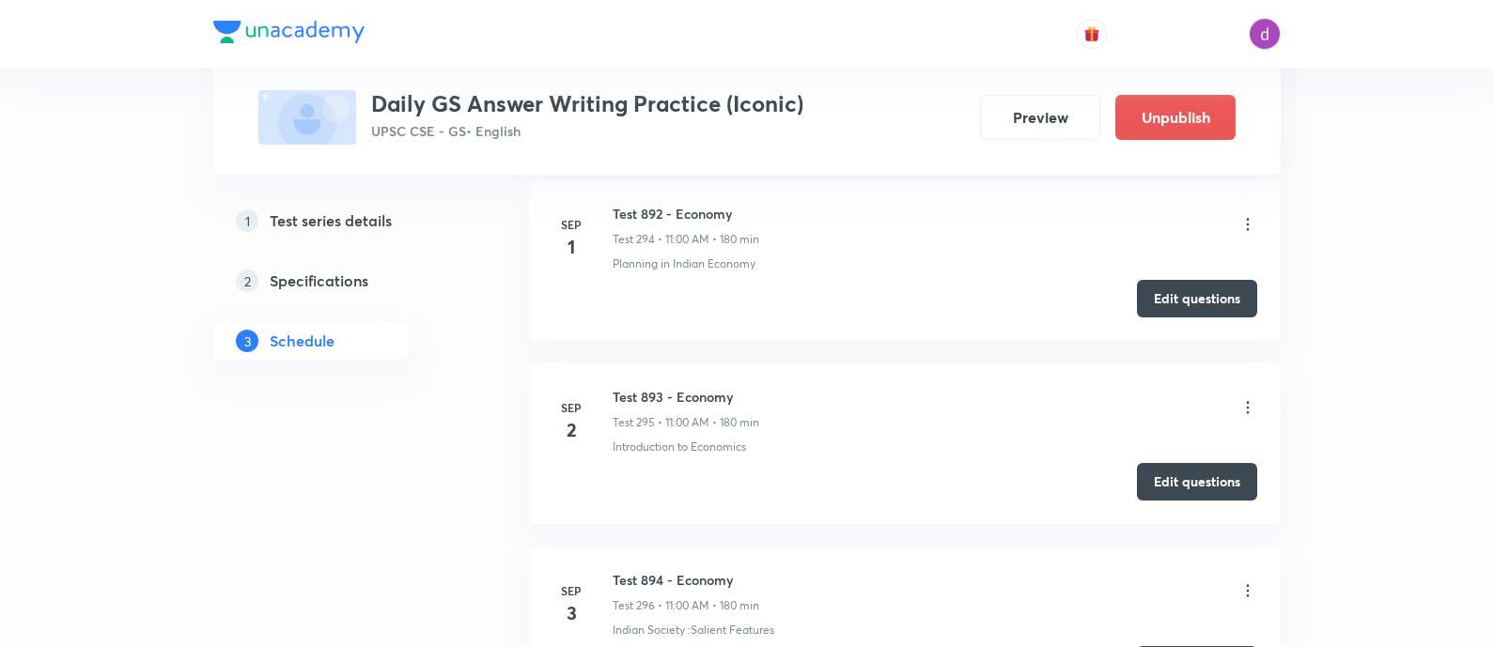
click at [1239, 398] on icon at bounding box center [1248, 407] width 19 height 19
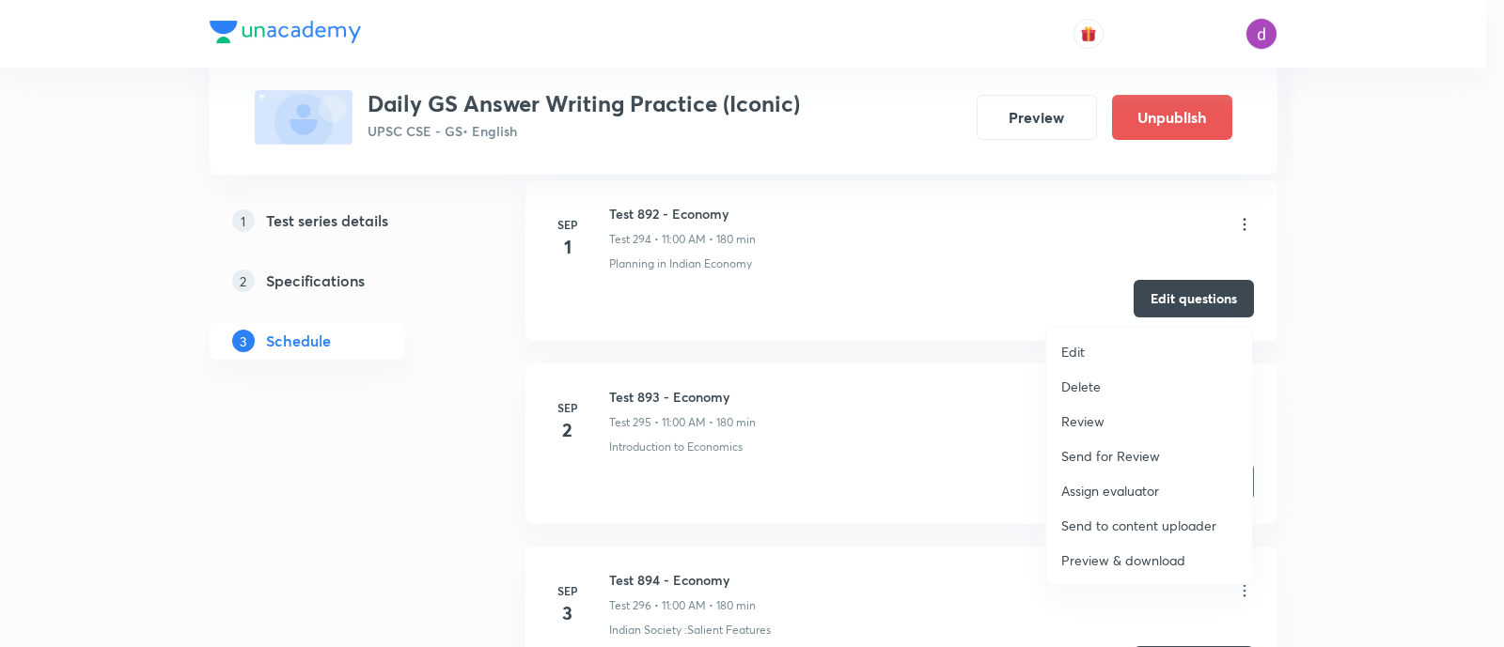
click at [1125, 487] on p "Assign evaluator" at bounding box center [1110, 491] width 98 height 20
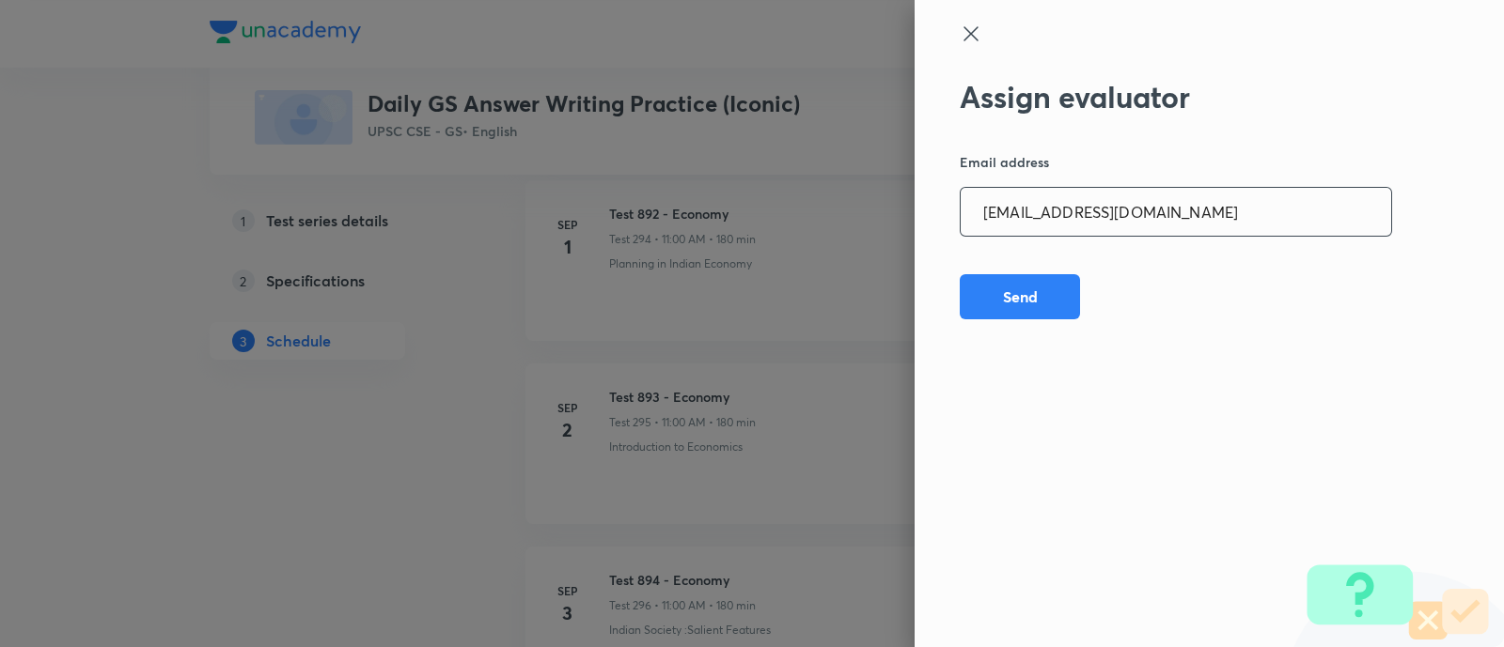
click at [1247, 209] on input "niharikasinghchauhan125@gmail.com" at bounding box center [1175, 212] width 430 height 48
paste input "sheetalbhambhu"
type input "sheetalbhambhu@gmail.com"
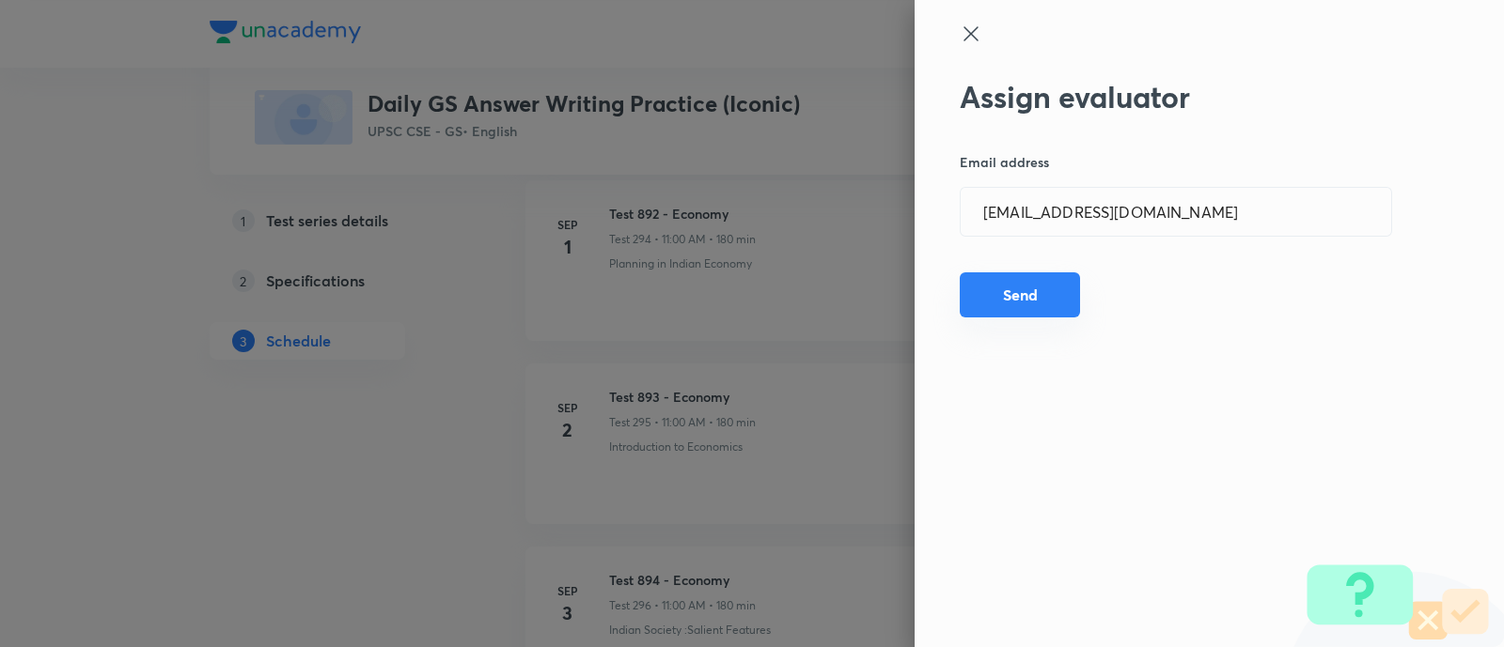
click at [1046, 284] on button "Send" at bounding box center [1019, 295] width 120 height 45
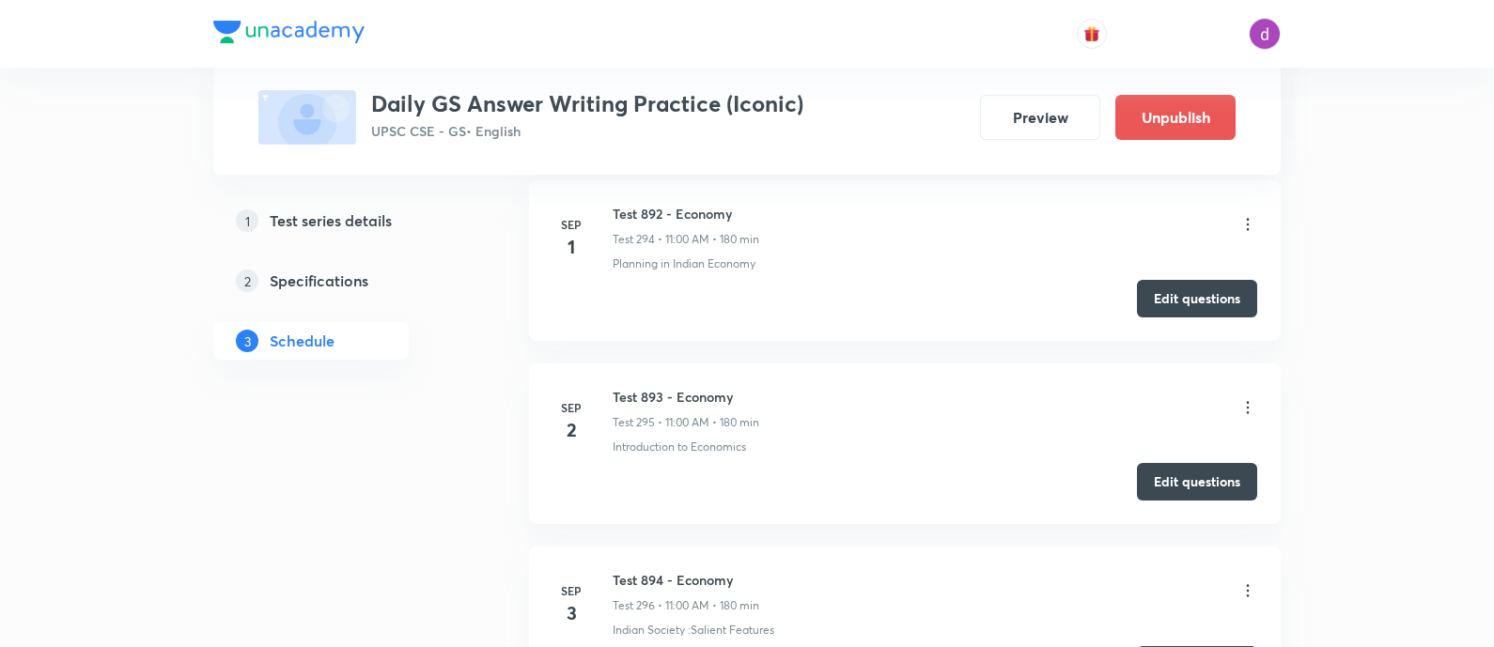
click at [1251, 398] on icon at bounding box center [1248, 407] width 19 height 19
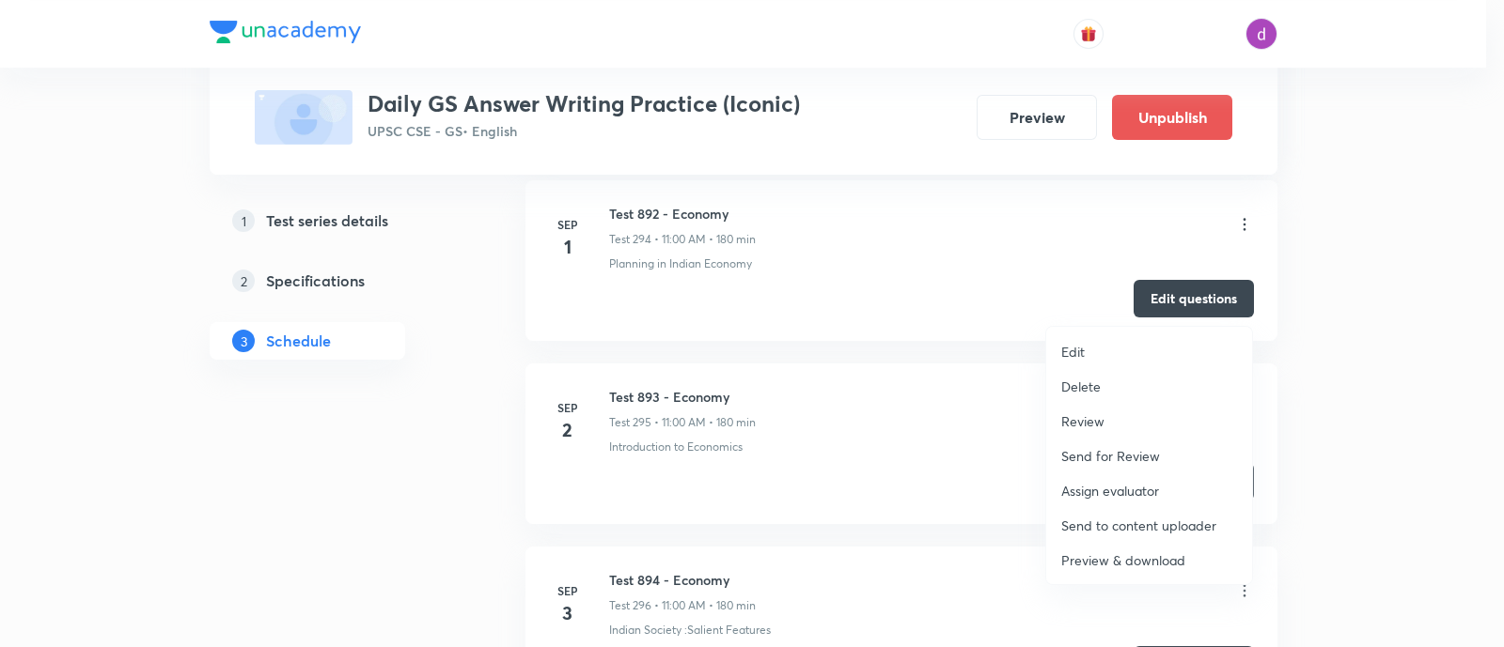
click at [1117, 476] on li "Assign evaluator" at bounding box center [1149, 491] width 206 height 35
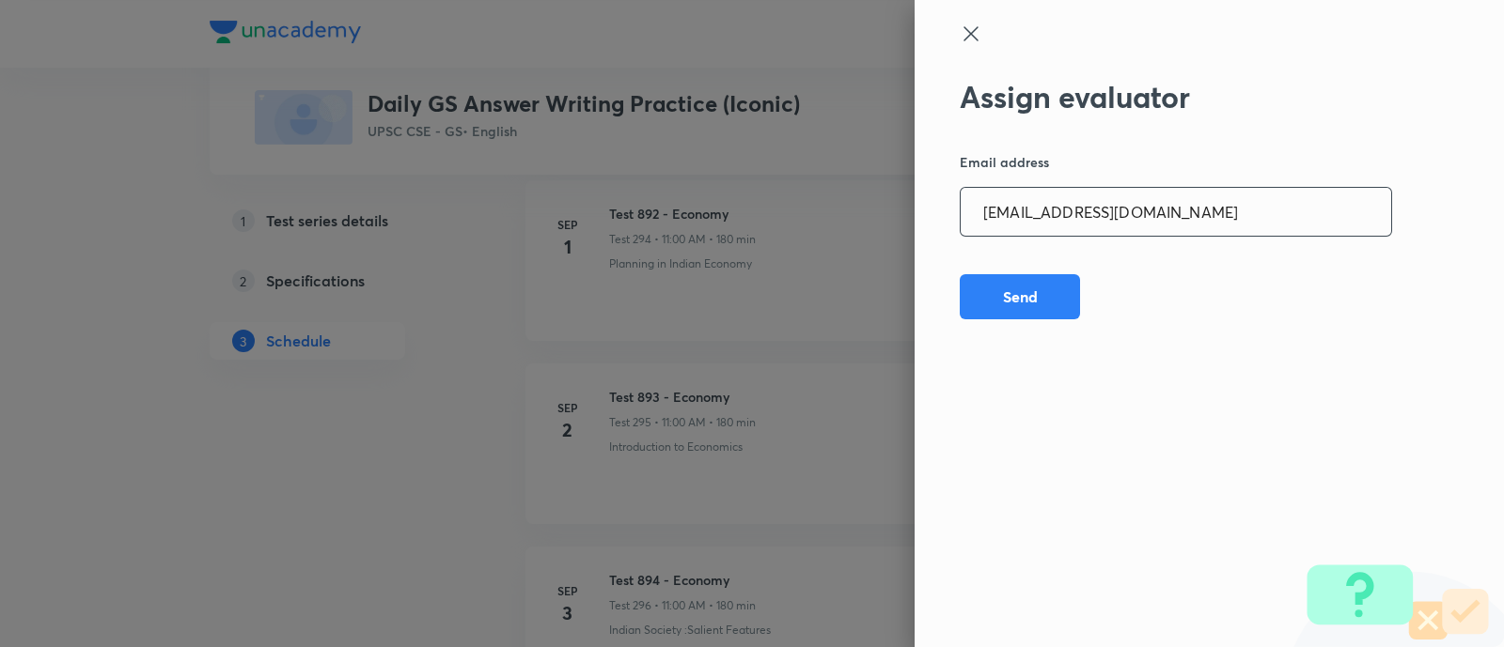
click at [1208, 225] on input "sheetalbhambhu@gmail.com" at bounding box center [1175, 212] width 430 height 48
paste input "rahulagrawal23476"
type input "rahulagrawal23476@gmail.com"
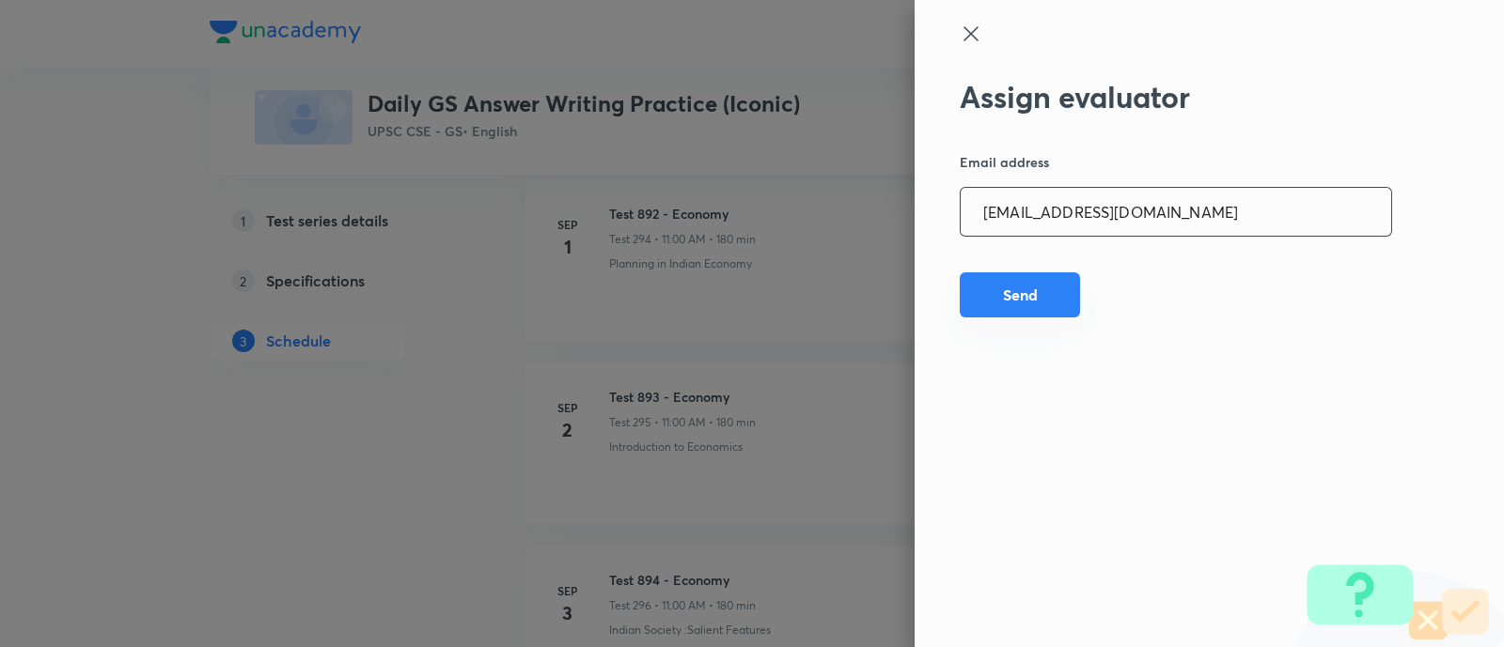
click at [1006, 293] on button "Send" at bounding box center [1019, 295] width 120 height 45
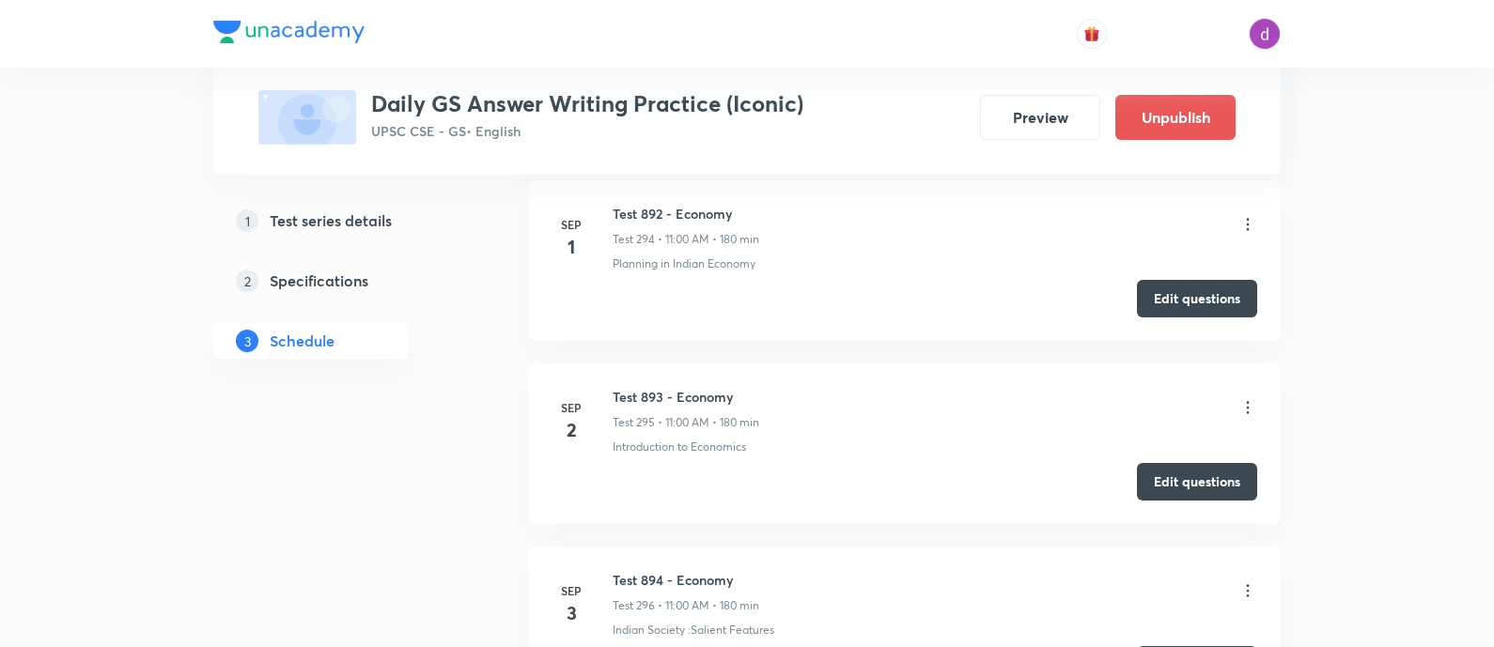
click at [1240, 398] on icon at bounding box center [1248, 407] width 19 height 19
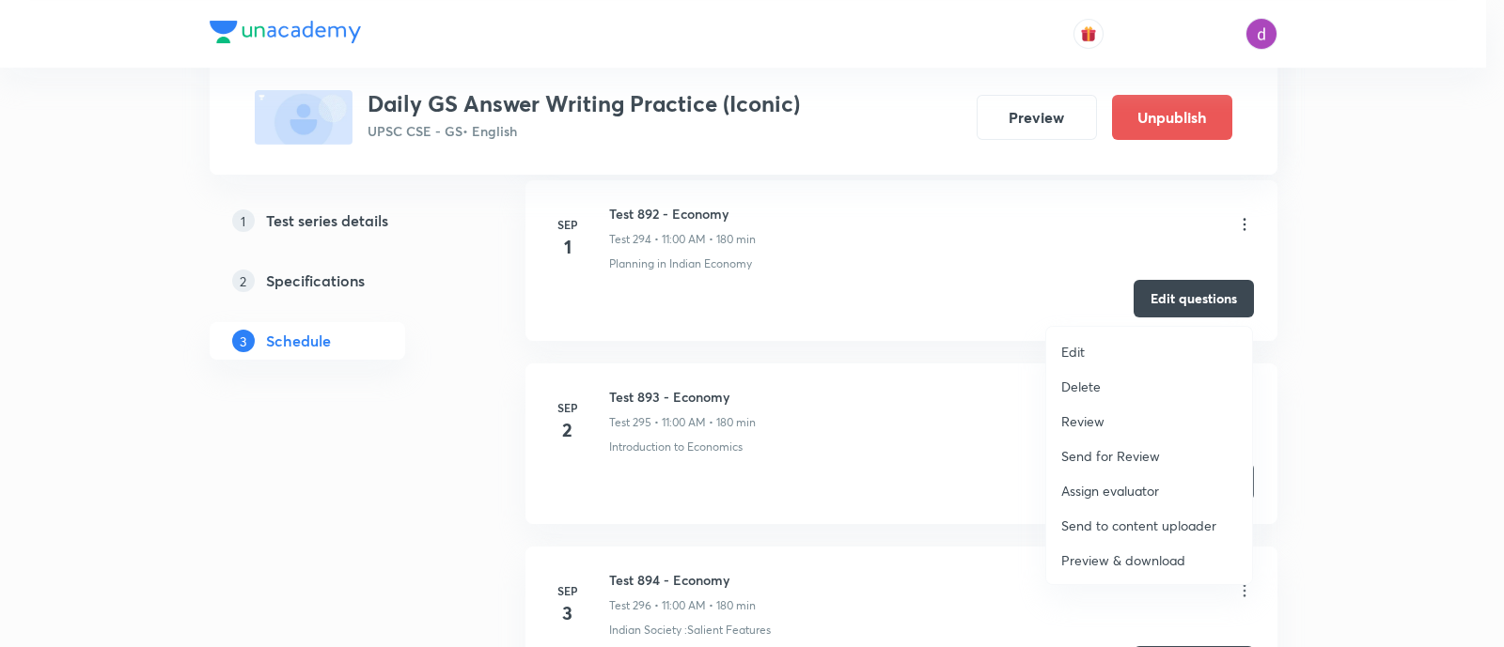
click at [1082, 484] on p "Assign evaluator" at bounding box center [1110, 491] width 98 height 20
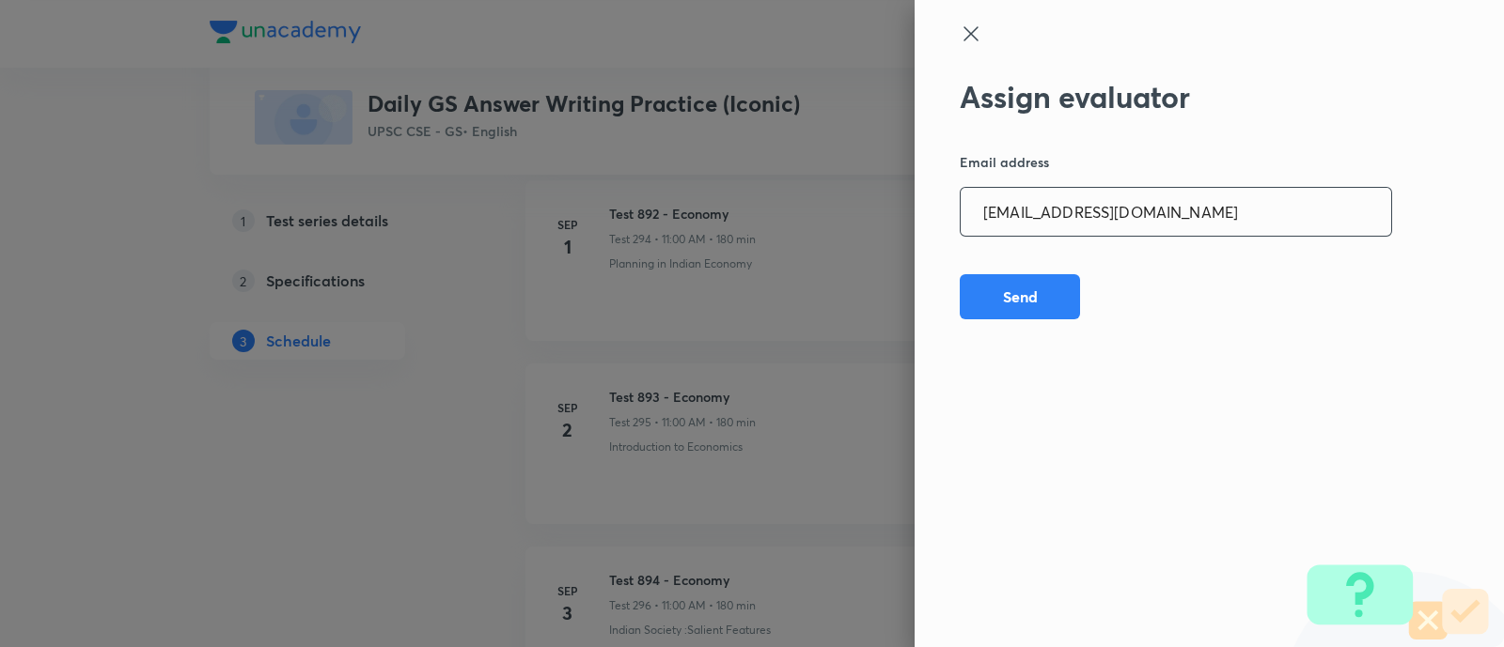
click at [1224, 206] on input "rahulagrawal23476@gmail.com" at bounding box center [1175, 212] width 430 height 48
paste input "npmainsevaluation"
type input "npmainsevaluation@gmail.com"
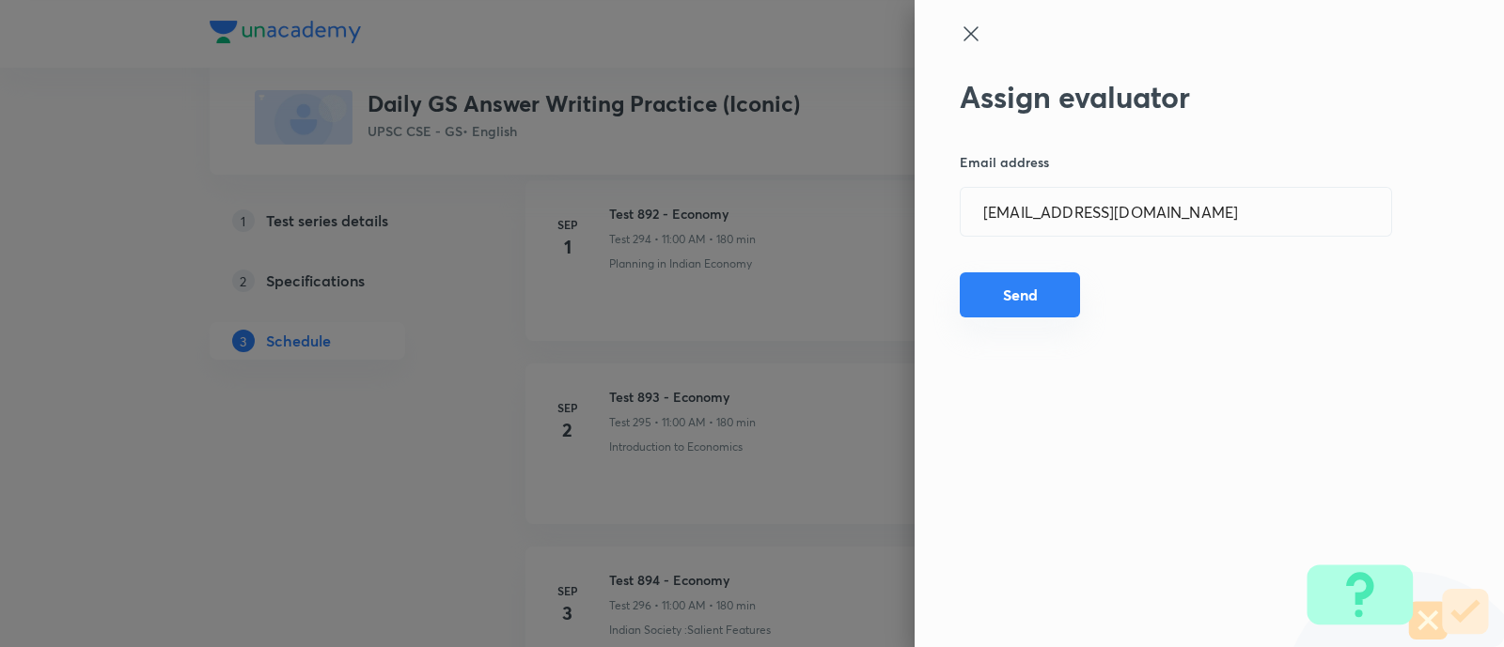
click at [1038, 295] on button "Send" at bounding box center [1019, 295] width 120 height 45
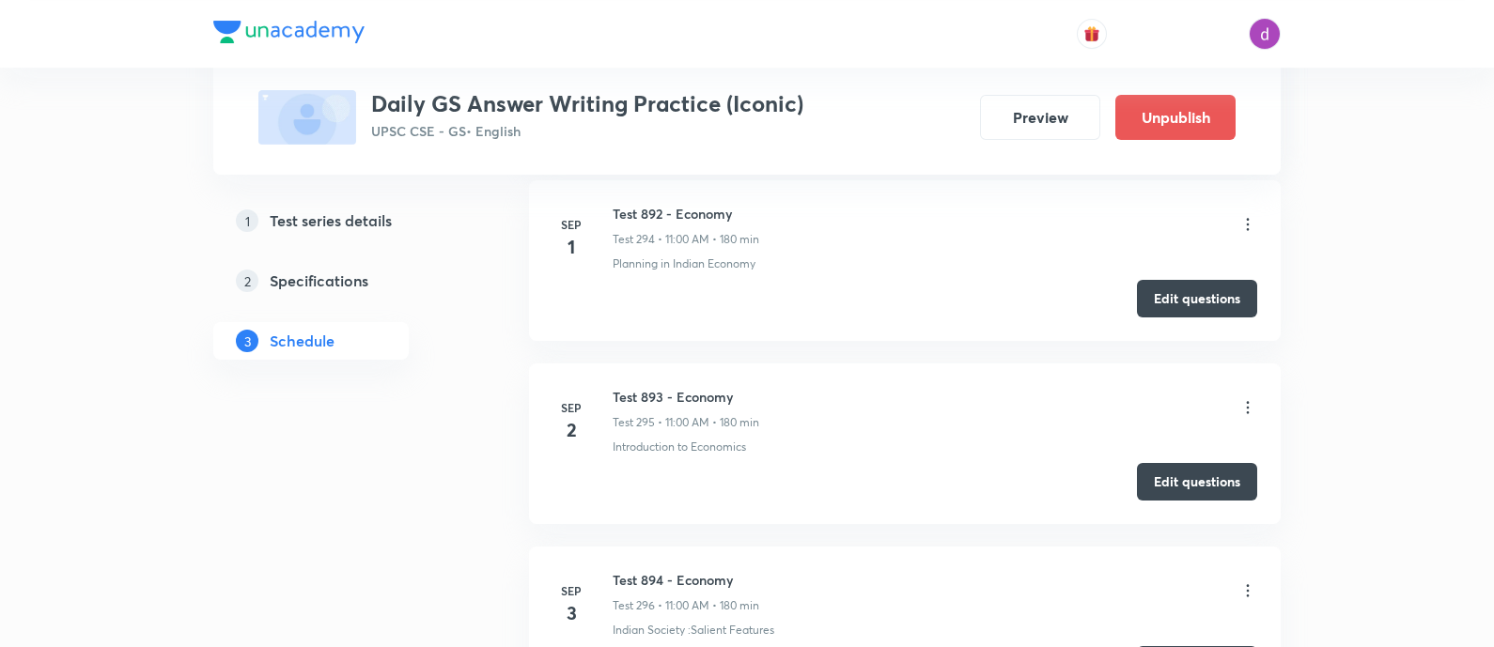
click at [1251, 398] on icon at bounding box center [1248, 407] width 19 height 19
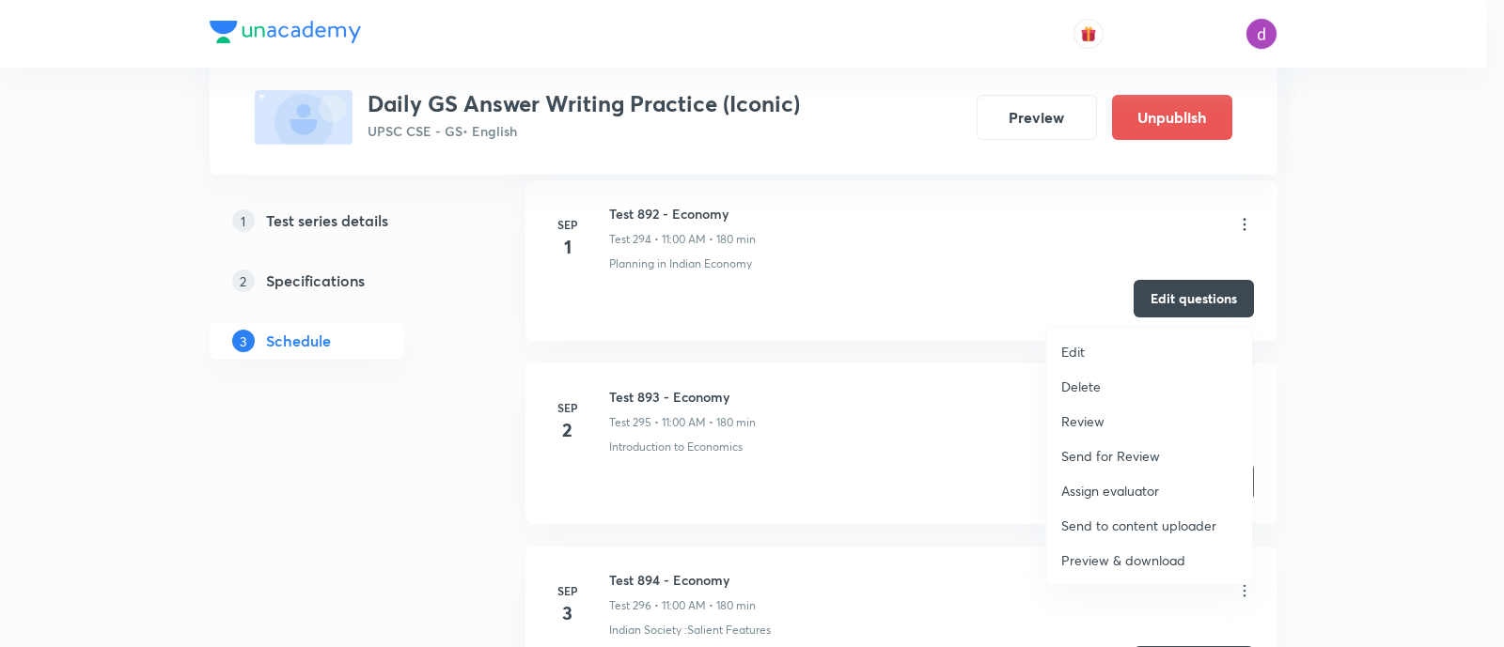
click at [1108, 483] on p "Assign evaluator" at bounding box center [1110, 491] width 98 height 20
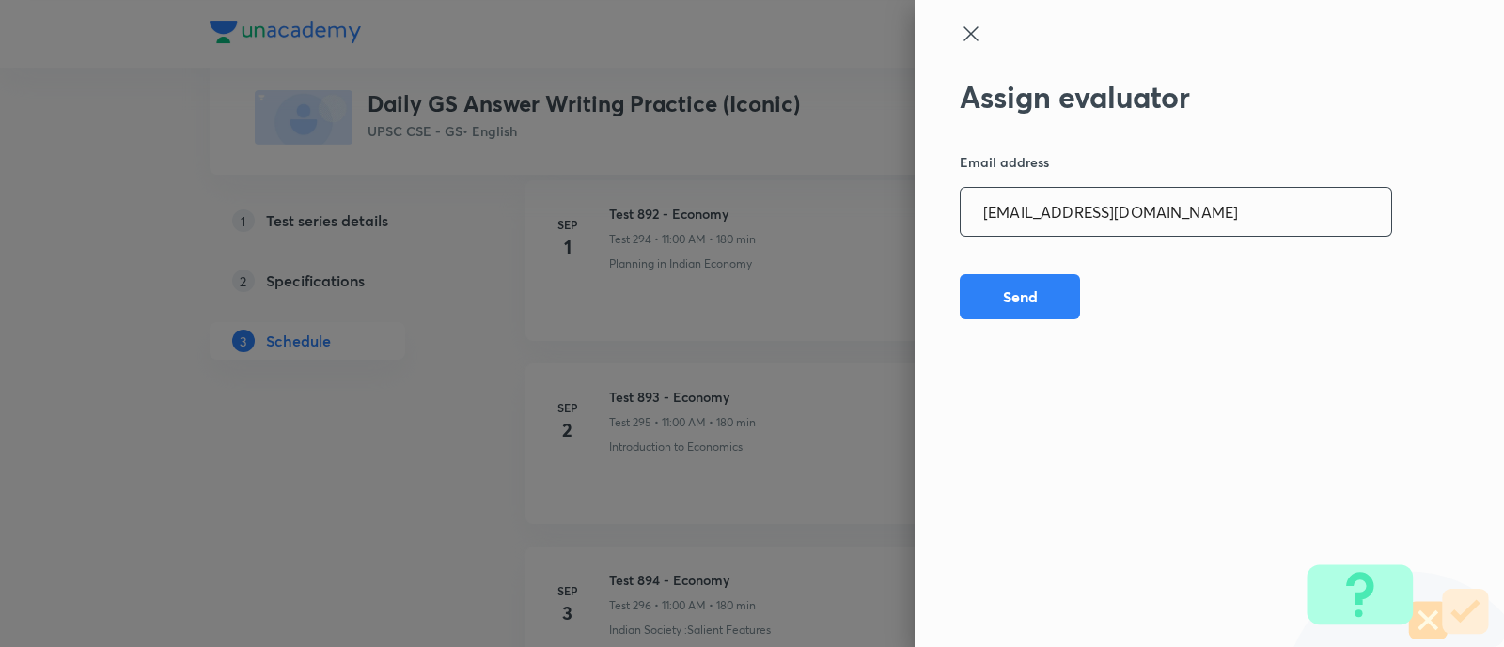
click at [1218, 190] on input "npmainsevaluation@gmail.com" at bounding box center [1175, 212] width 430 height 48
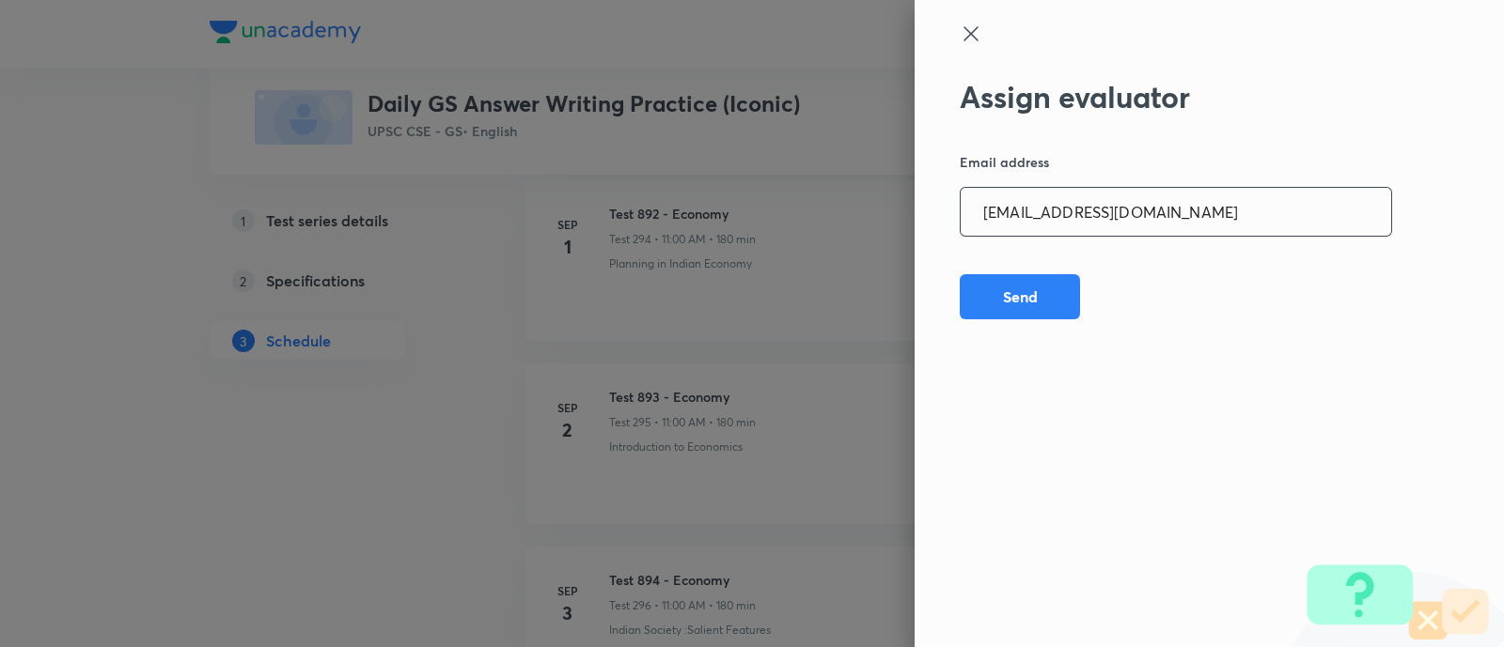
paste input "sharuyadavias2021"
type input "sharuyadavias2021@gmail.com"
click at [1021, 280] on button "Send" at bounding box center [1019, 295] width 120 height 45
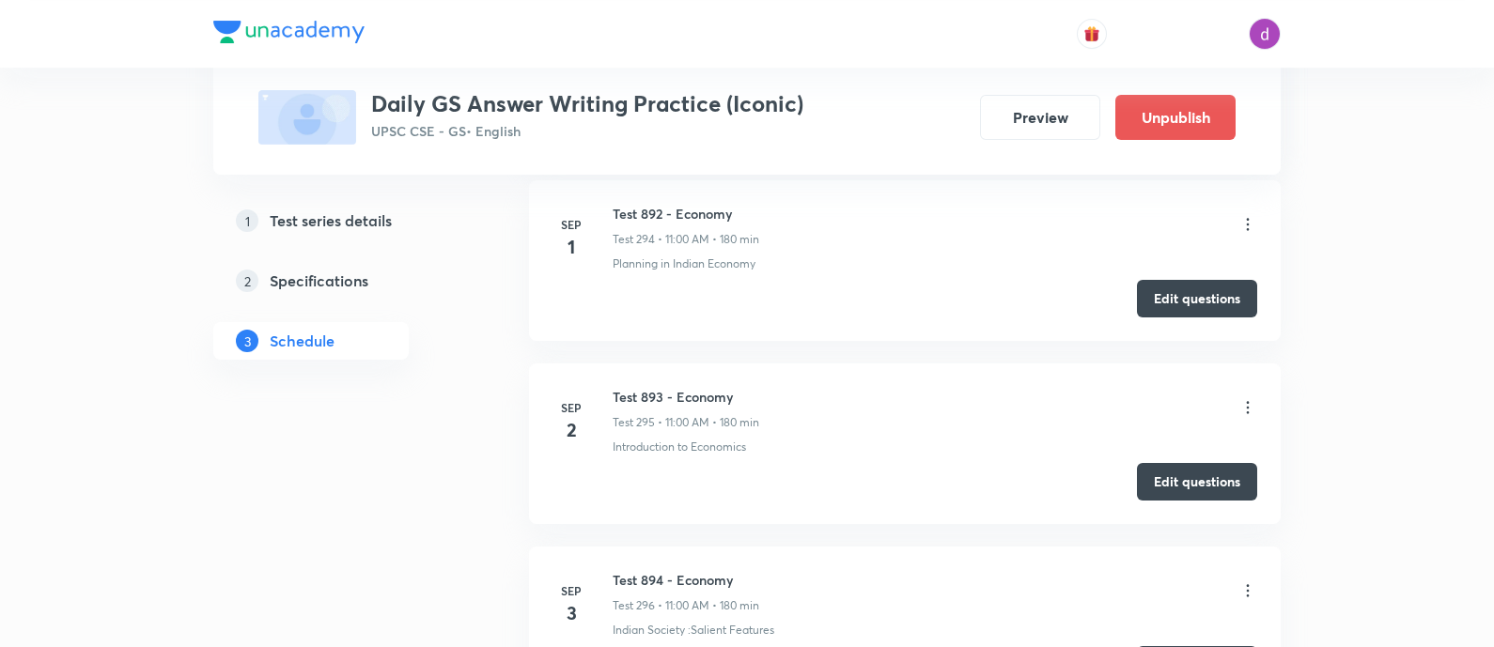
click at [1248, 401] on icon at bounding box center [1248, 407] width 3 height 12
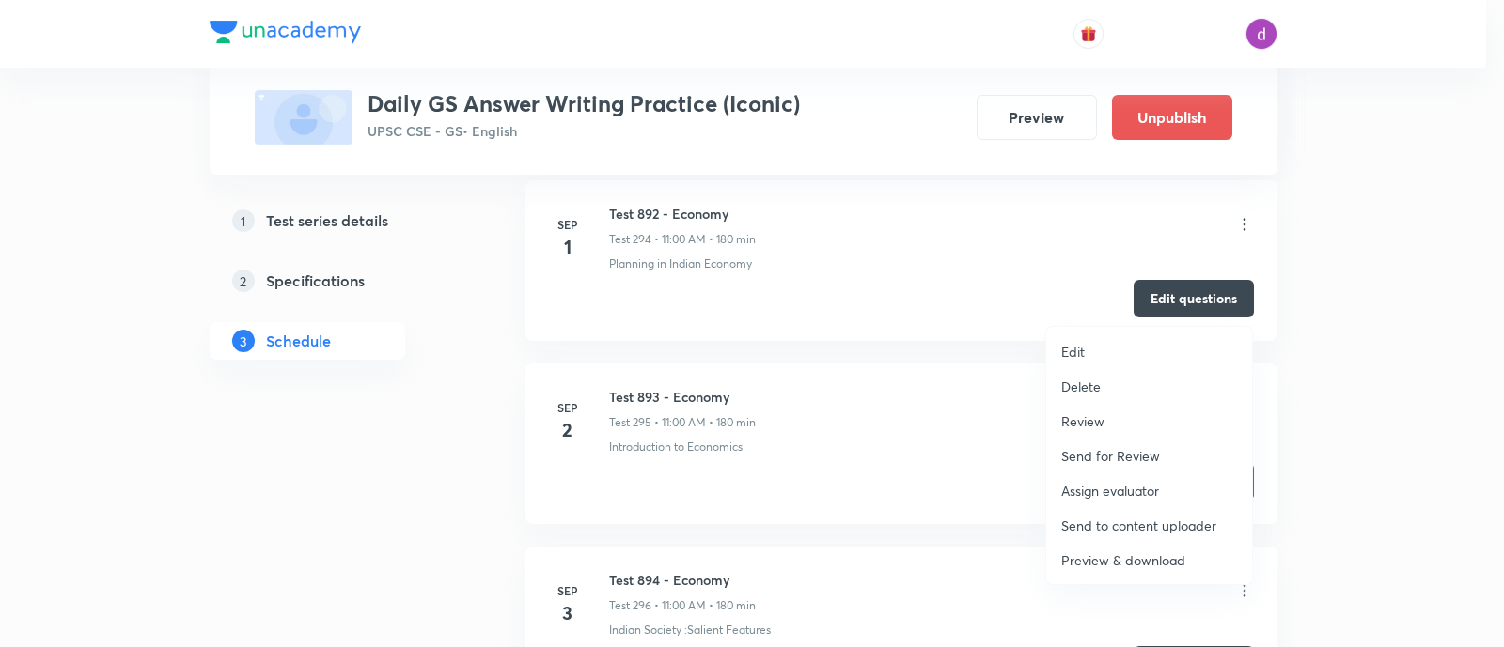
click at [1118, 483] on p "Assign evaluator" at bounding box center [1110, 491] width 98 height 20
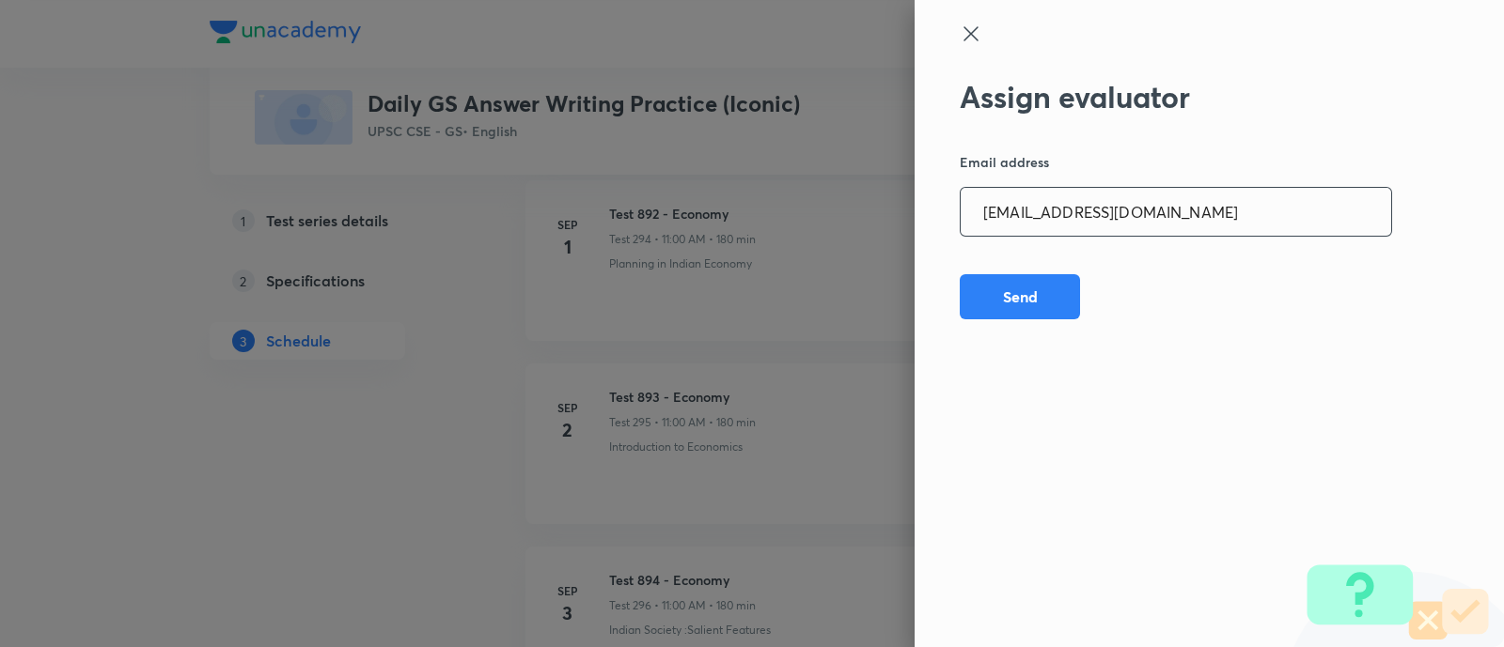
click at [1208, 205] on input "sharuyadavias2021@gmail.com" at bounding box center [1175, 212] width 430 height 48
paste input "adarshkraao"
type input "adarshkraao1@gmail.com"
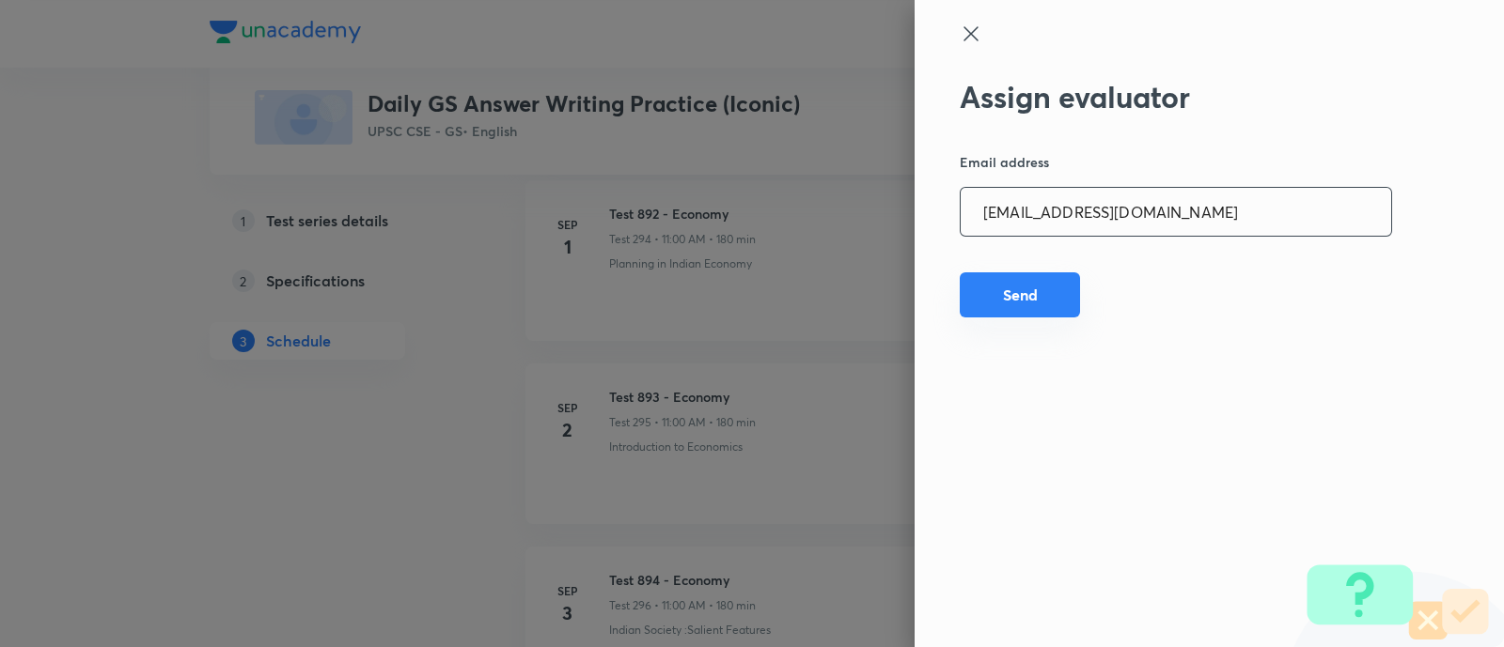
click at [1030, 287] on button "Send" at bounding box center [1019, 295] width 120 height 45
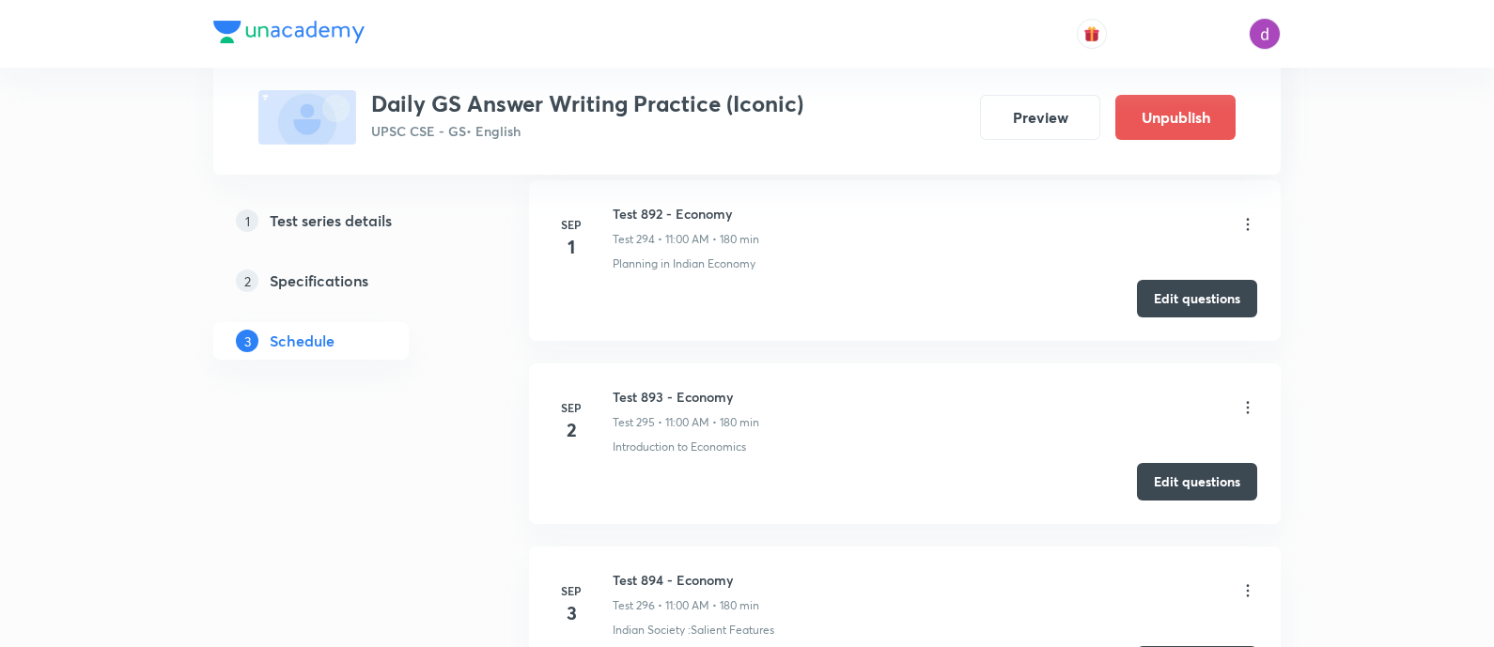
click at [1248, 401] on icon at bounding box center [1248, 407] width 3 height 12
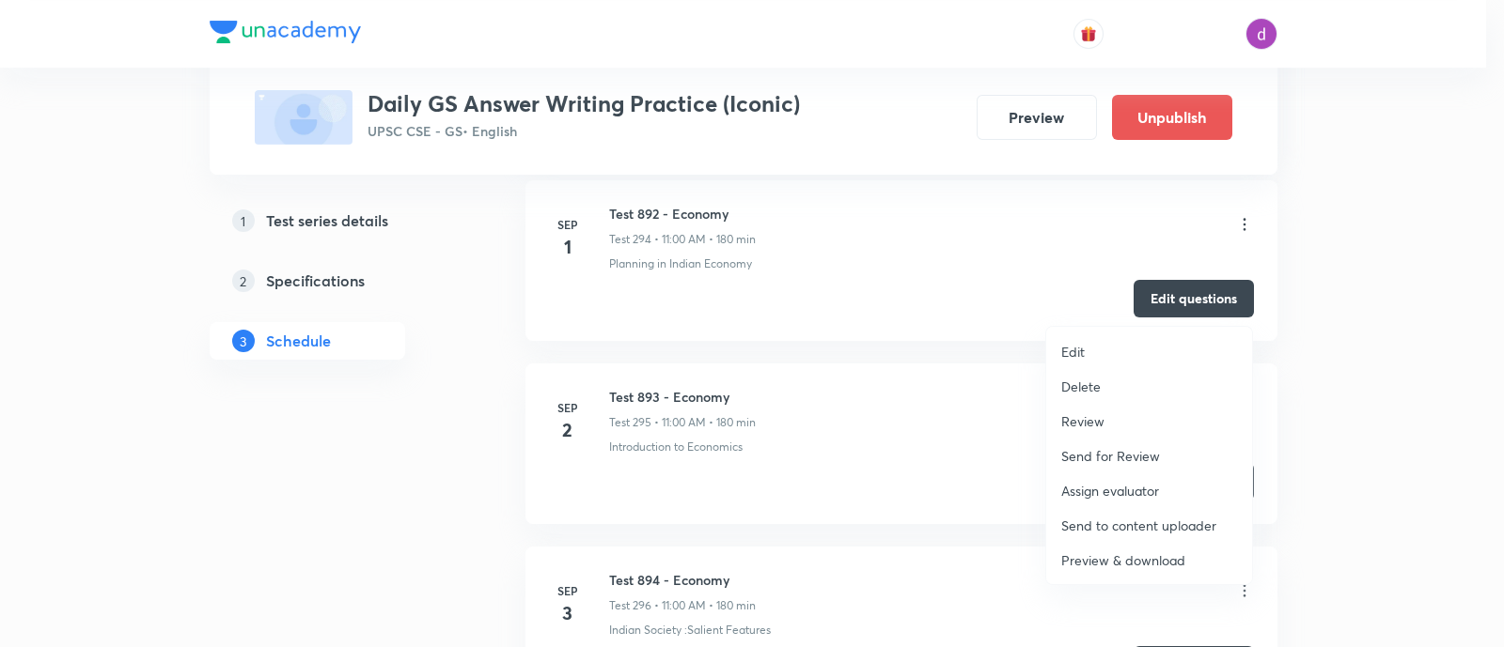
click at [1109, 481] on p "Assign evaluator" at bounding box center [1110, 491] width 98 height 20
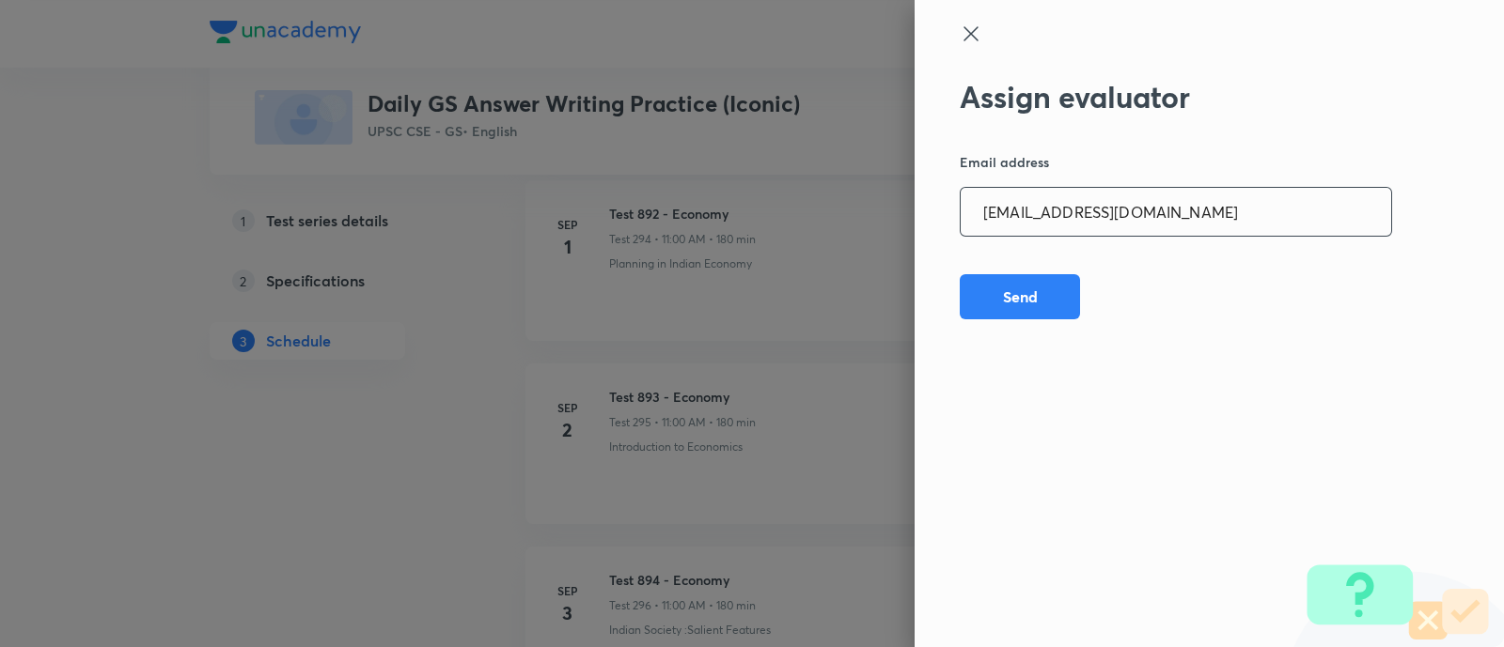
click at [1188, 215] on input "adarshkraao1@gmail.com" at bounding box center [1175, 212] width 430 height 48
paste input "Mailspratyush"
type input "Mailspratyush@gmail.com"
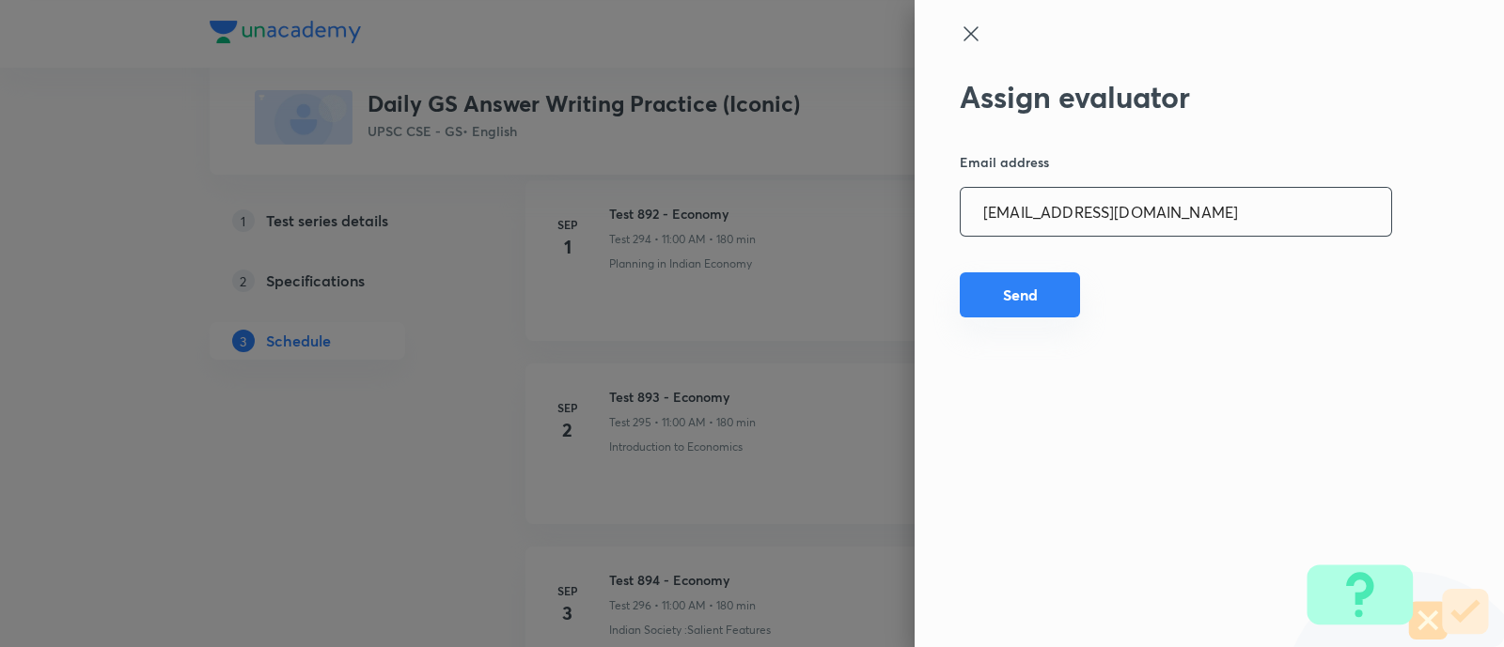
click at [989, 293] on button "Send" at bounding box center [1019, 295] width 120 height 45
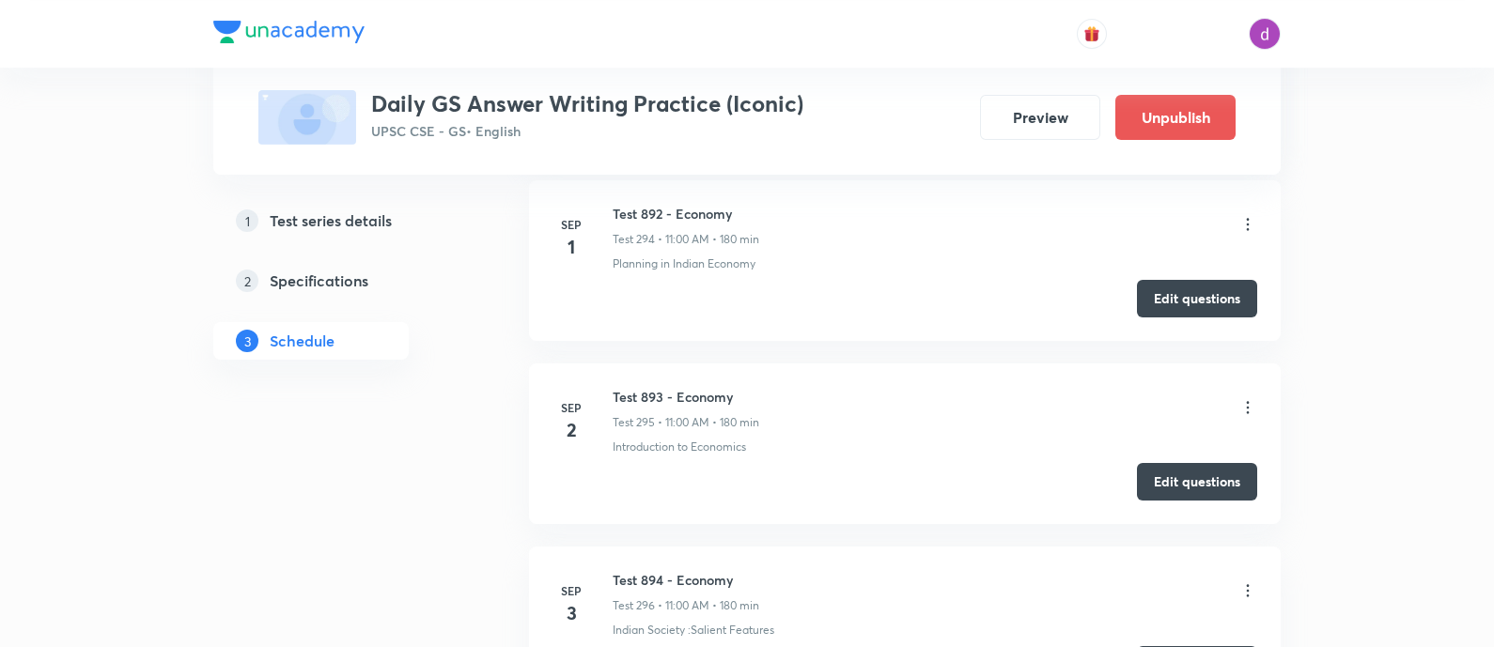
click at [664, 387] on h6 "Test 893 - Economy" at bounding box center [686, 397] width 147 height 20
copy h6 "Test 893 - Economy"
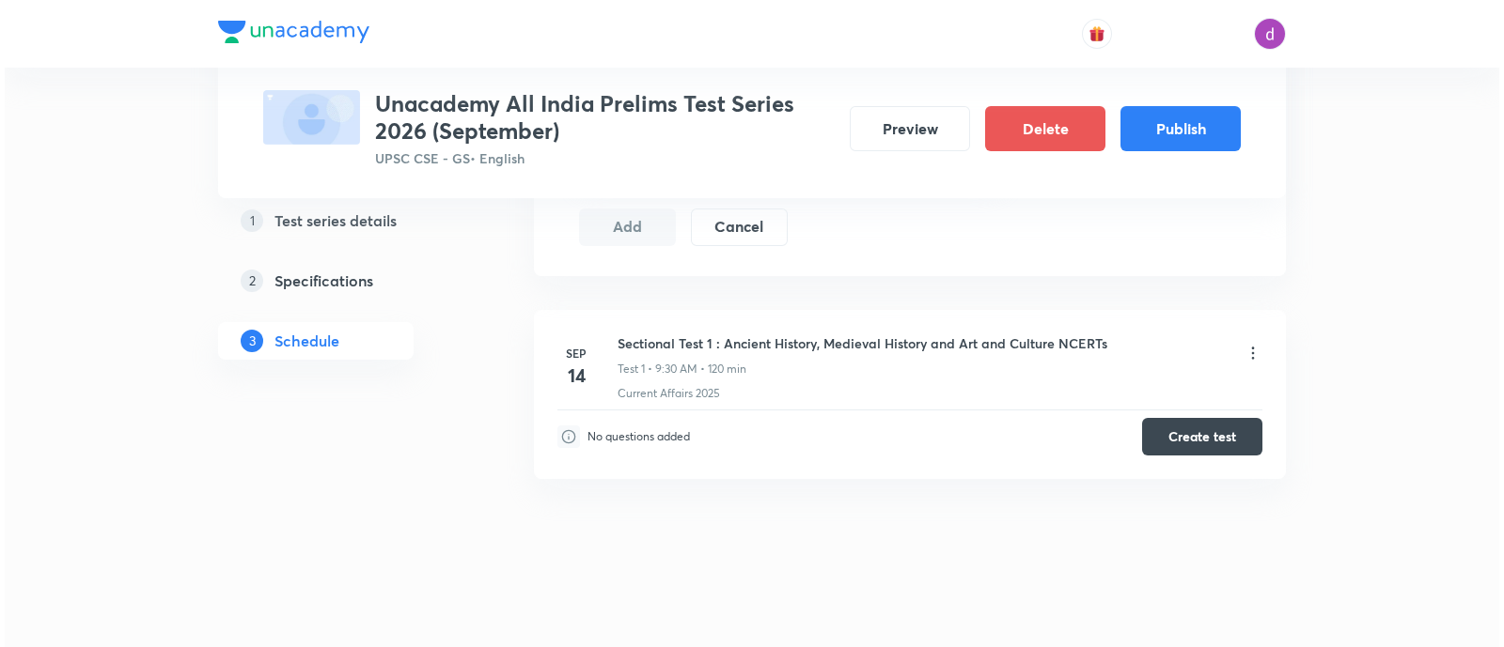
scroll to position [829, 0]
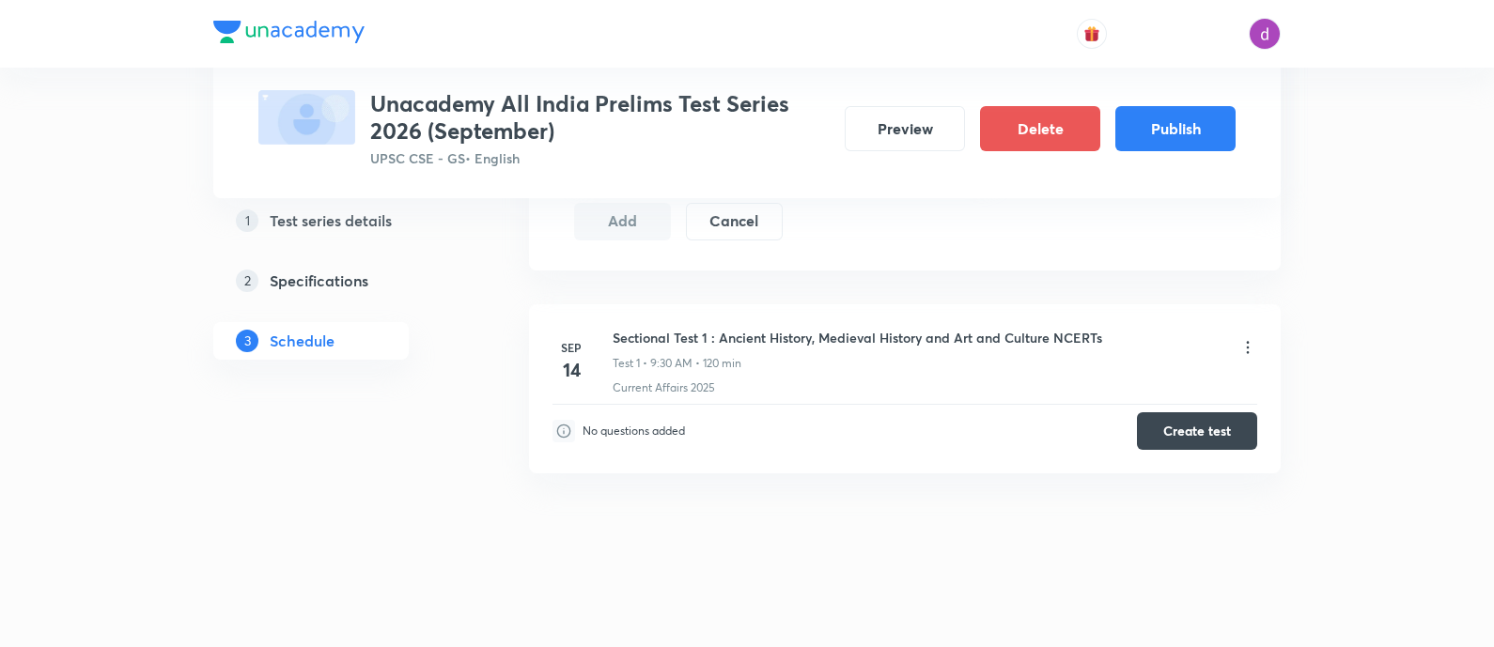
click at [1245, 345] on icon at bounding box center [1248, 347] width 19 height 19
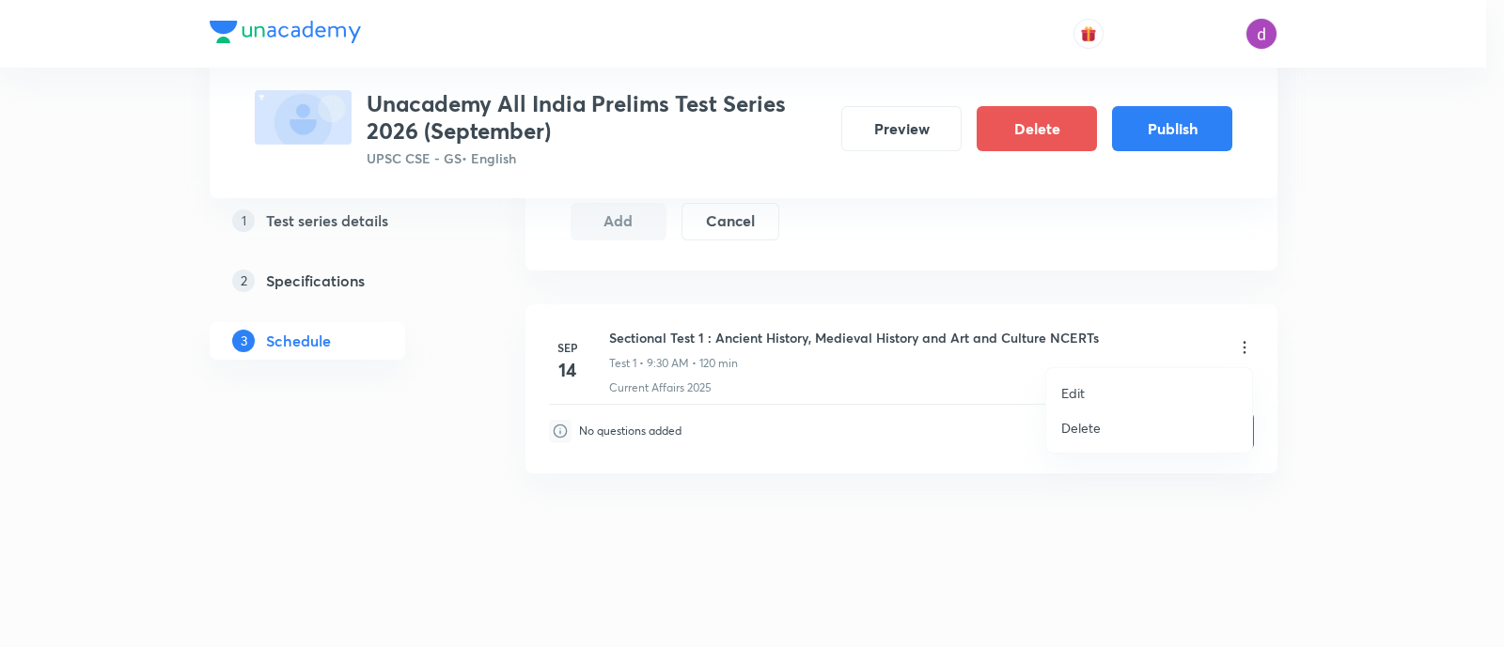
click at [1113, 391] on li "Edit" at bounding box center [1149, 393] width 206 height 35
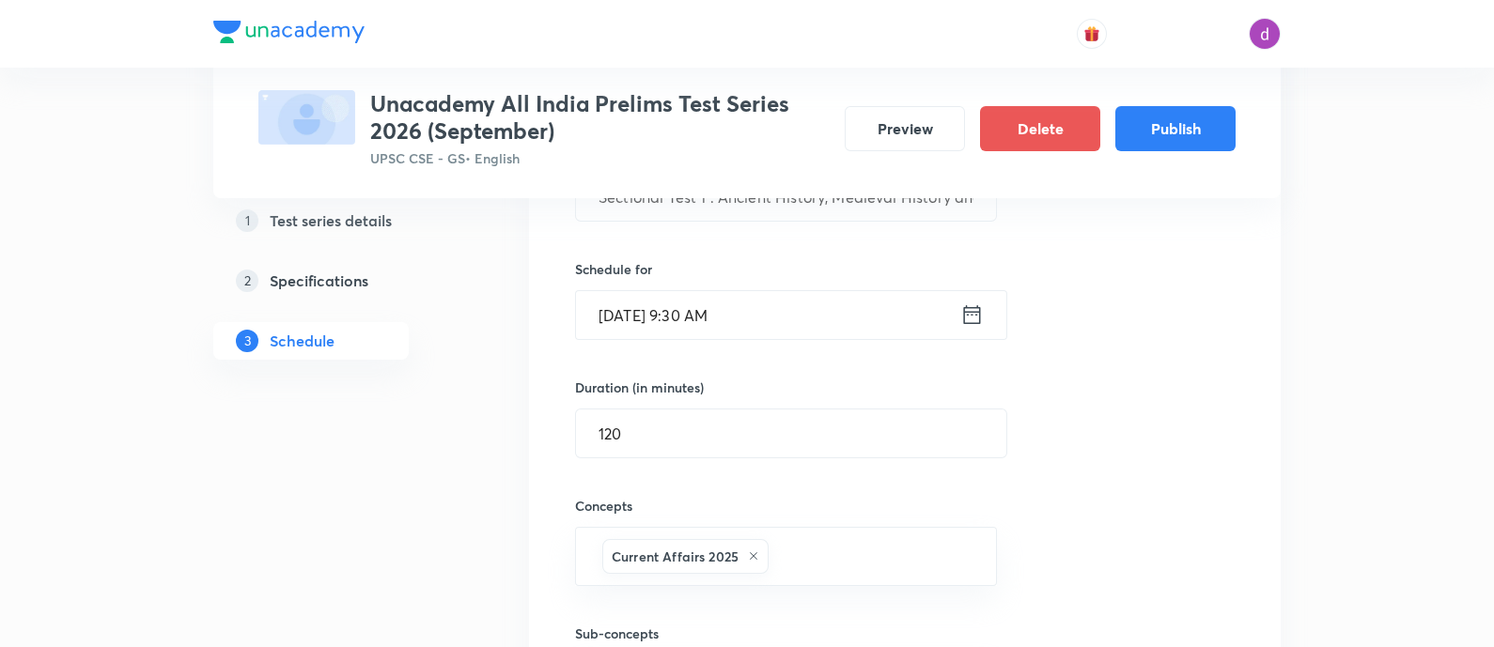
scroll to position [487, 0]
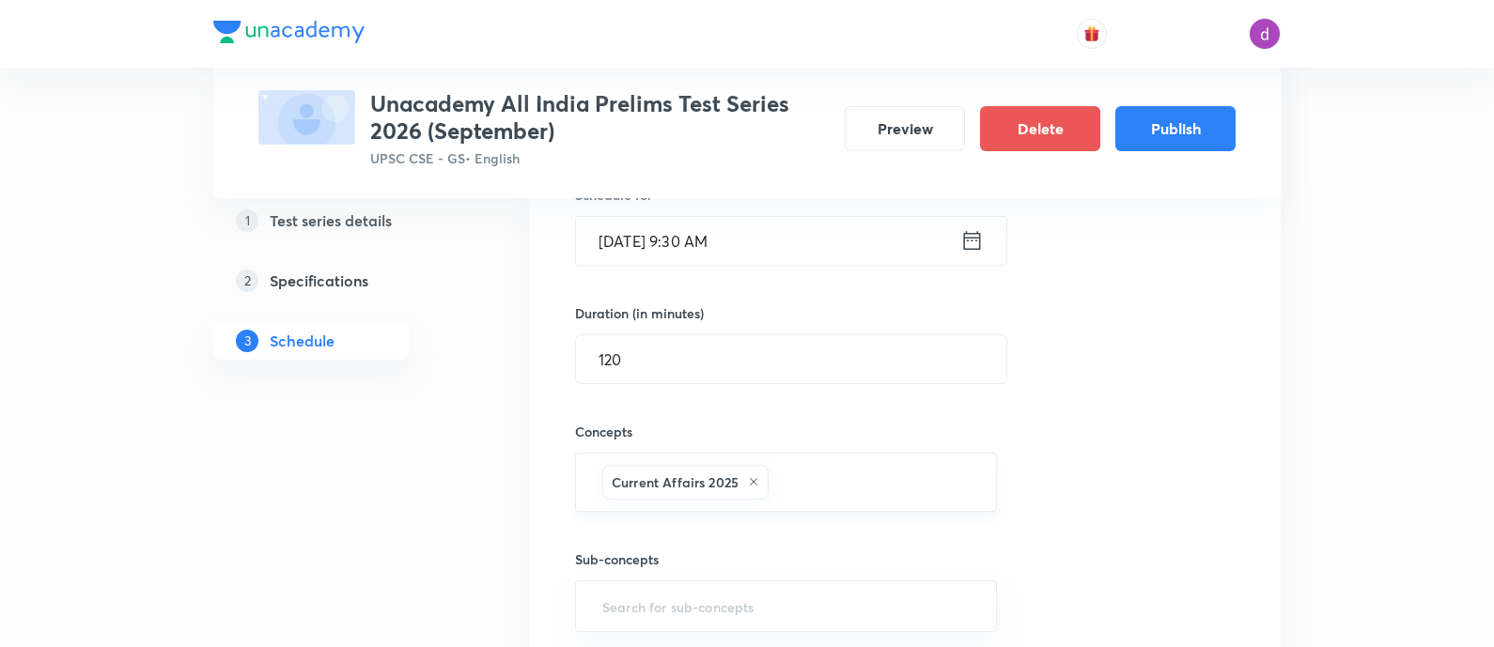
click at [799, 479] on input "text" at bounding box center [872, 482] width 201 height 35
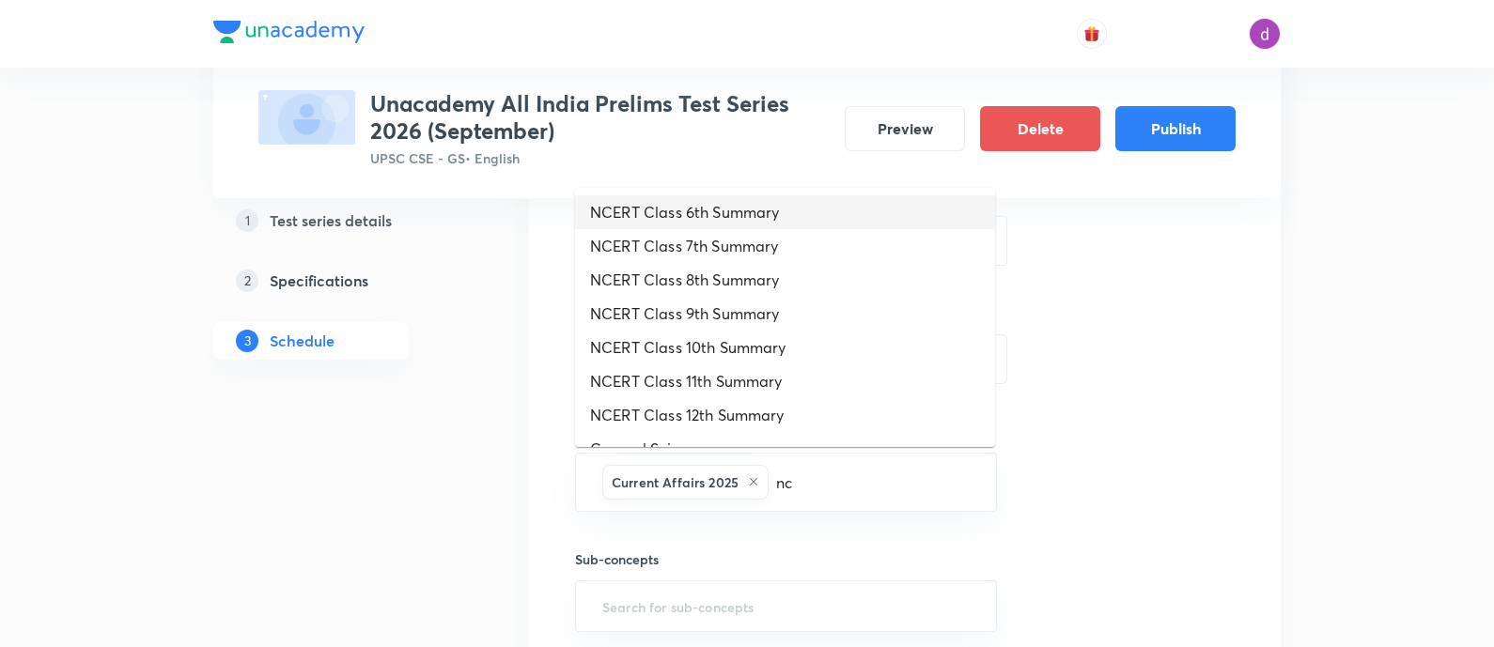
type input "nc"
click at [818, 482] on input "text" at bounding box center [872, 482] width 201 height 35
click at [771, 213] on li "NCERT Class 6th Summary" at bounding box center [785, 212] width 420 height 34
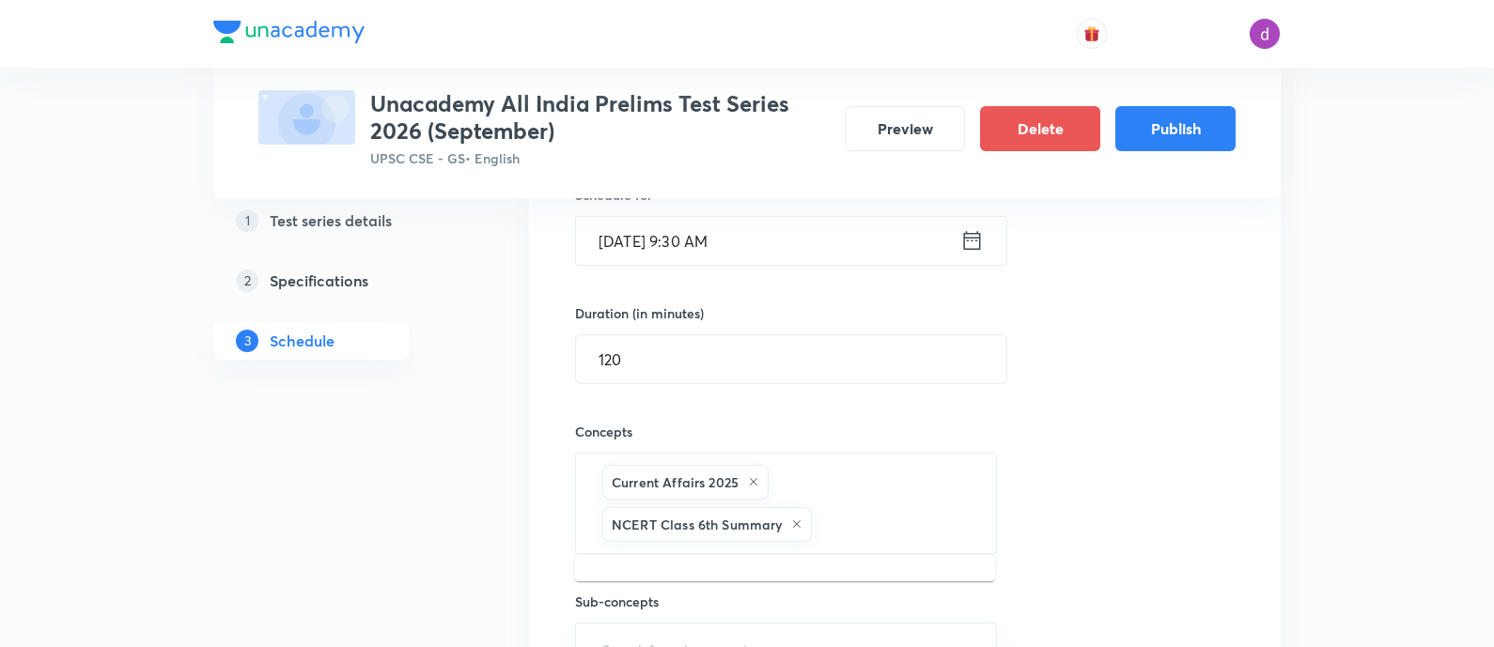
click at [841, 517] on input "text" at bounding box center [894, 524] width 157 height 35
type input "n"
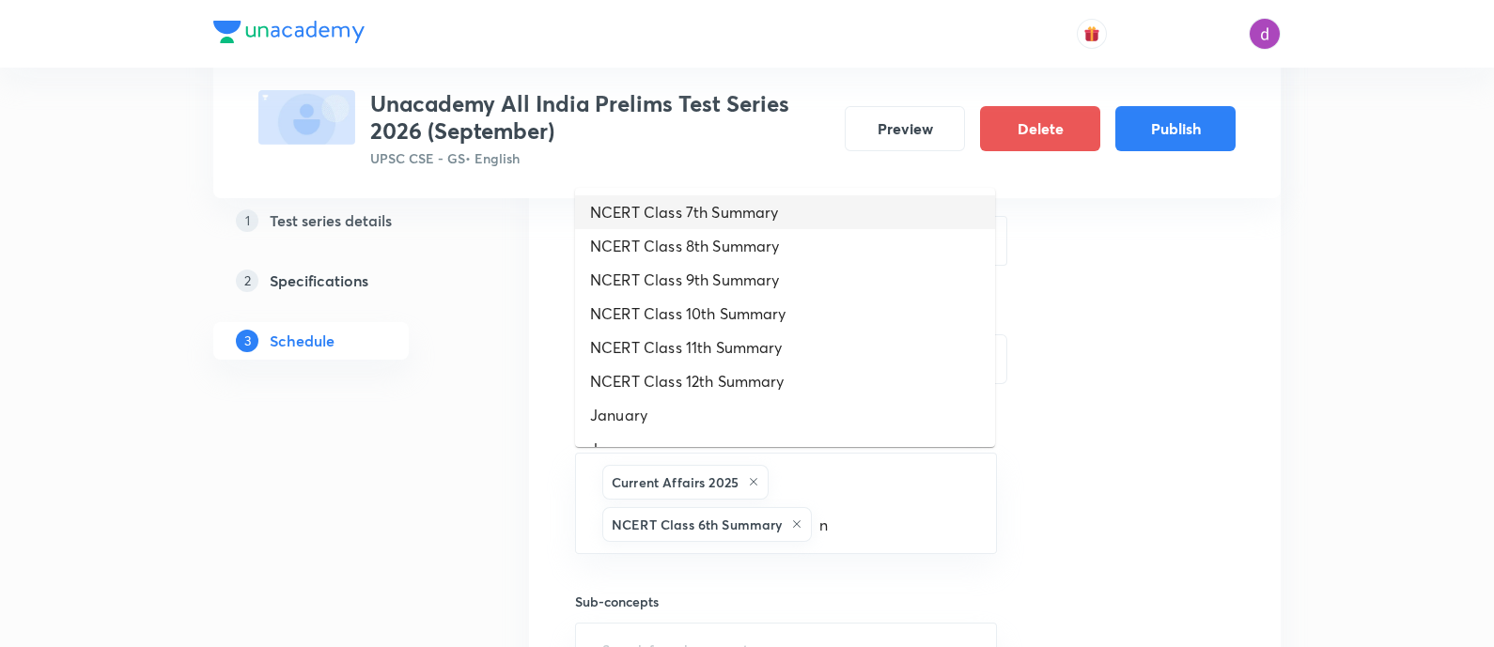
click at [789, 208] on li "NCERT Class 7th Summary" at bounding box center [785, 212] width 420 height 34
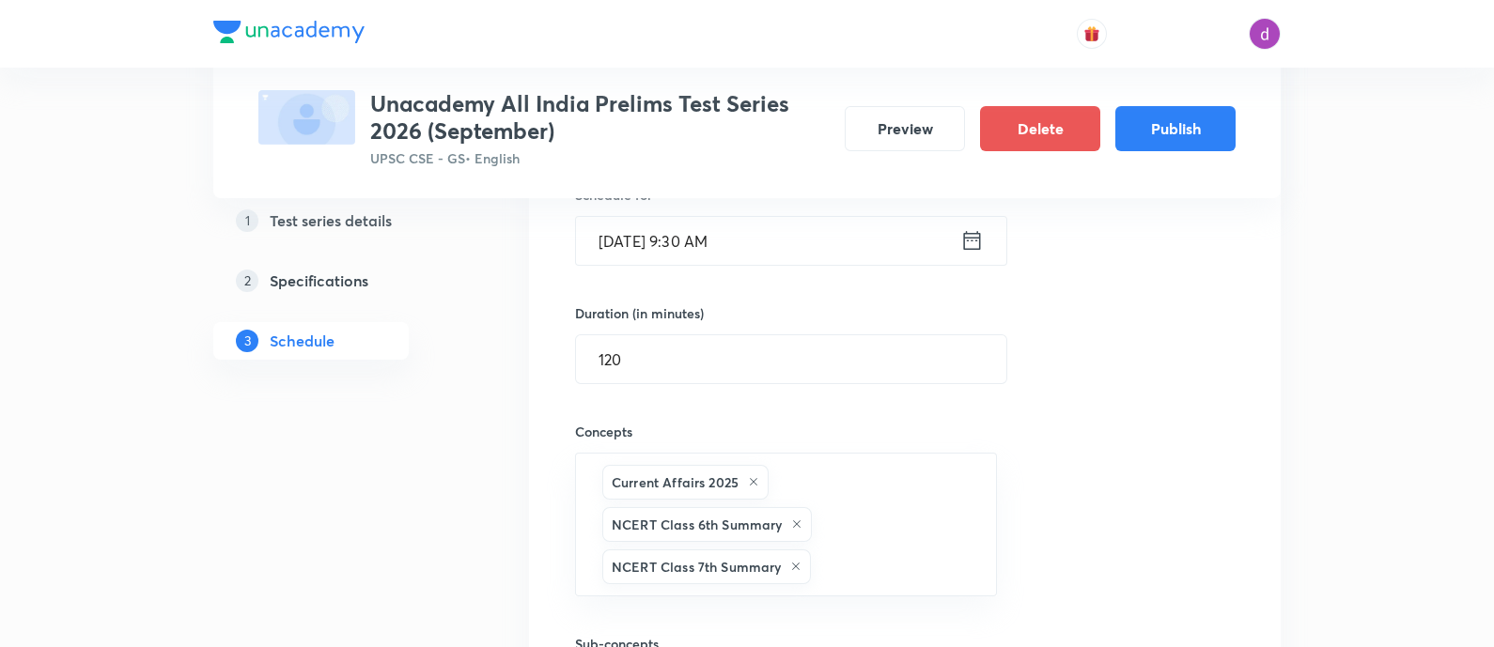
click at [789, 208] on div "Schedule for Sep 14, 2025, 9:30 AM ​" at bounding box center [786, 225] width 422 height 81
click at [854, 568] on input "text" at bounding box center [894, 567] width 158 height 35
type input "n"
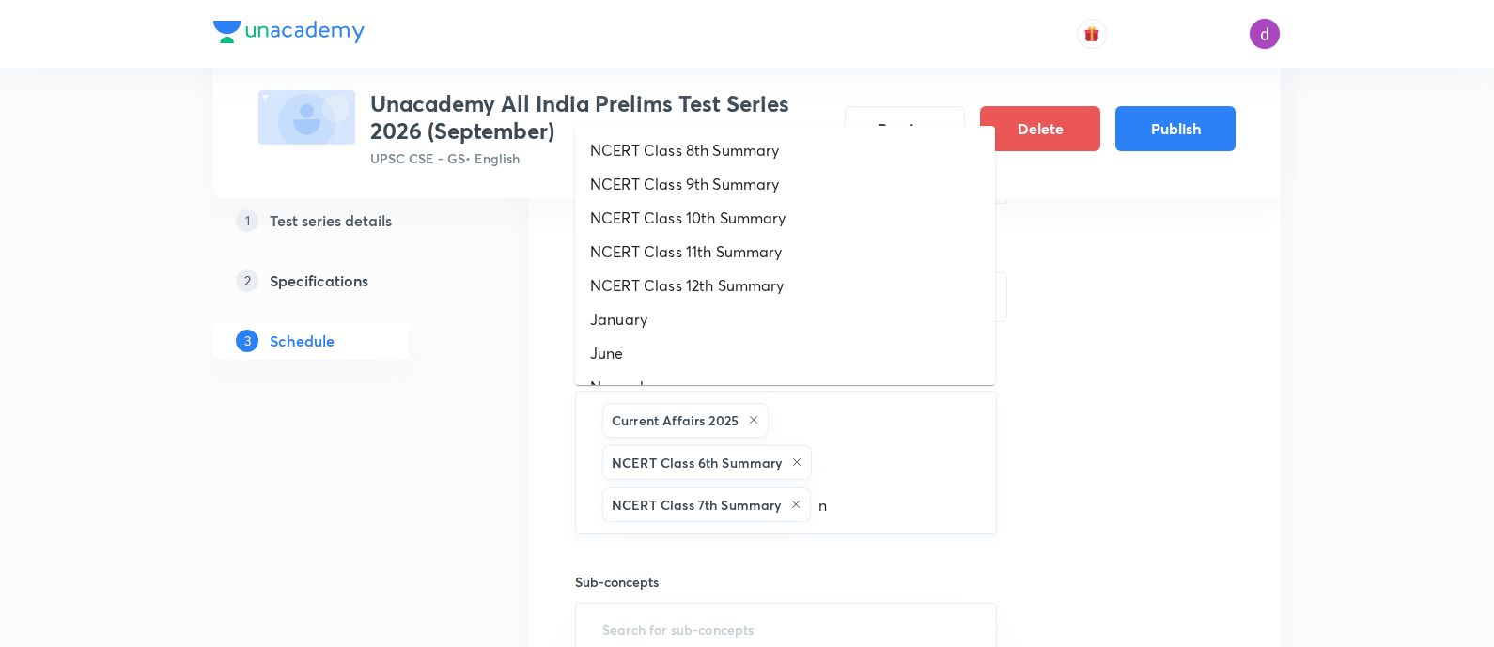
scroll to position [474, 0]
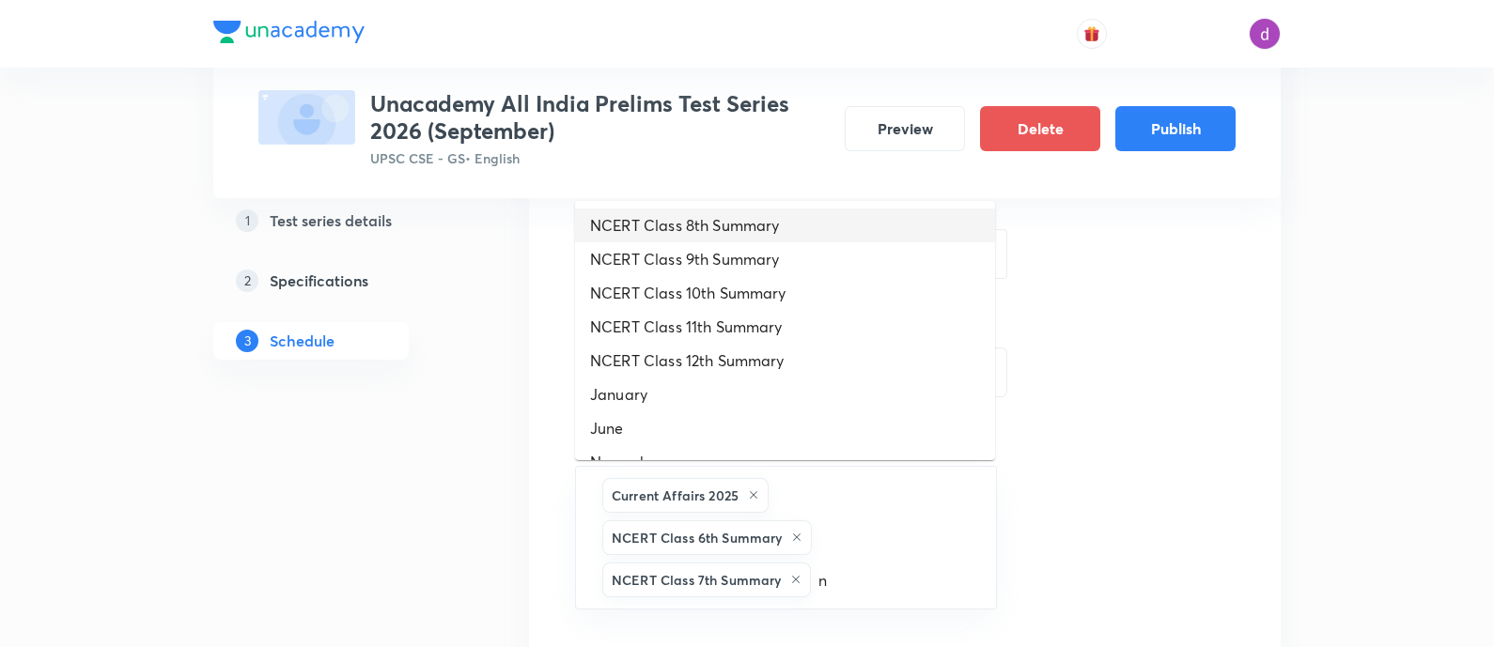
click at [812, 227] on li "NCERT Class 8th Summary" at bounding box center [785, 226] width 420 height 34
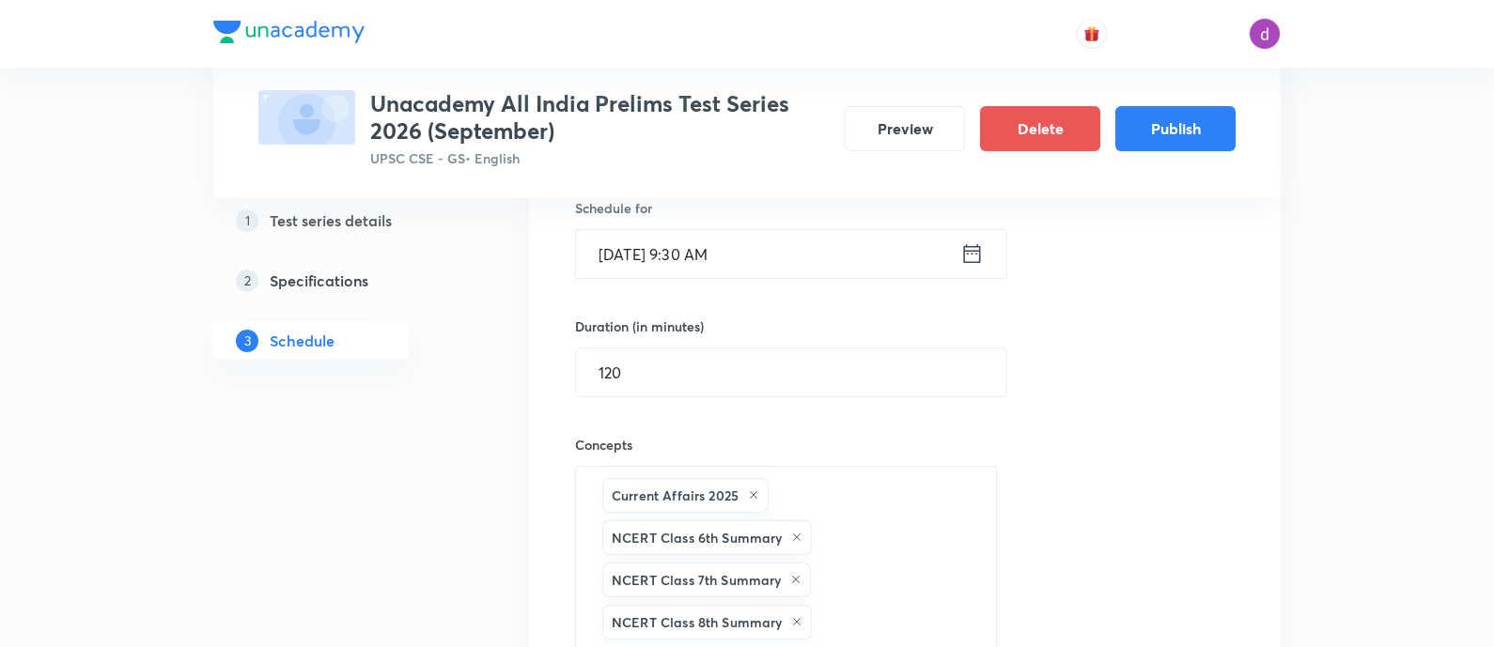
click at [868, 638] on div "Current Affairs 2025 NCERT Class 6th Summary NCERT Class 7th Summary NCERT Clas…" at bounding box center [786, 559] width 422 height 186
type input "n"
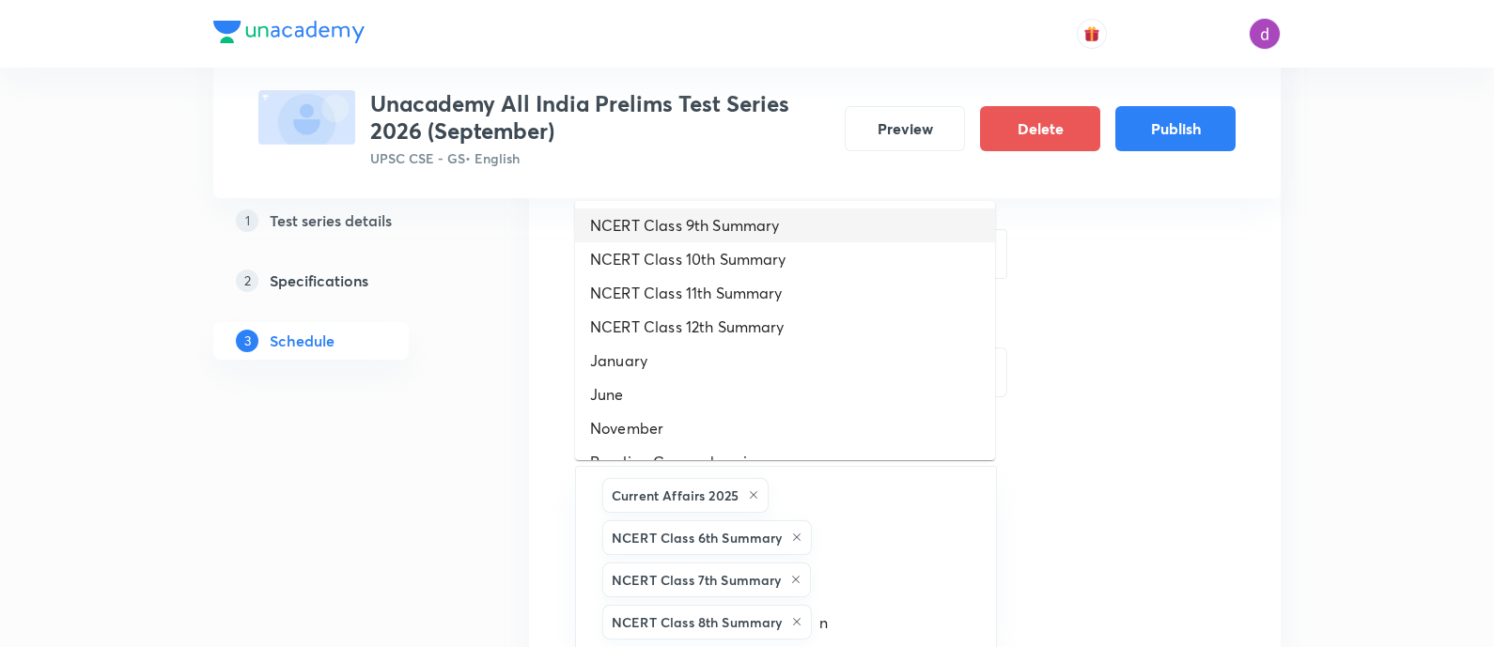
click at [826, 235] on li "NCERT Class 9th Summary" at bounding box center [785, 226] width 420 height 34
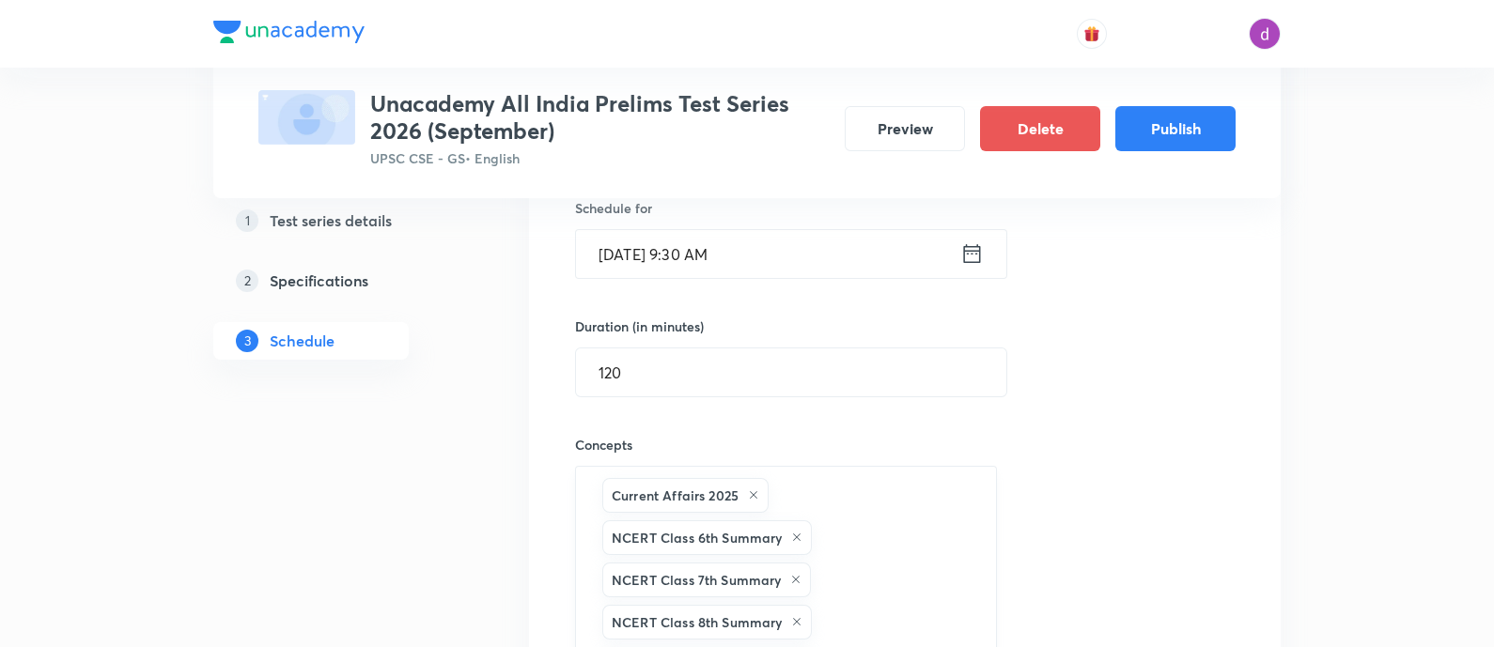
click at [832, 614] on div "Current Affairs 2025 NCERT Class 6th Summary NCERT Class 7th Summary NCERT Clas…" at bounding box center [786, 580] width 422 height 228
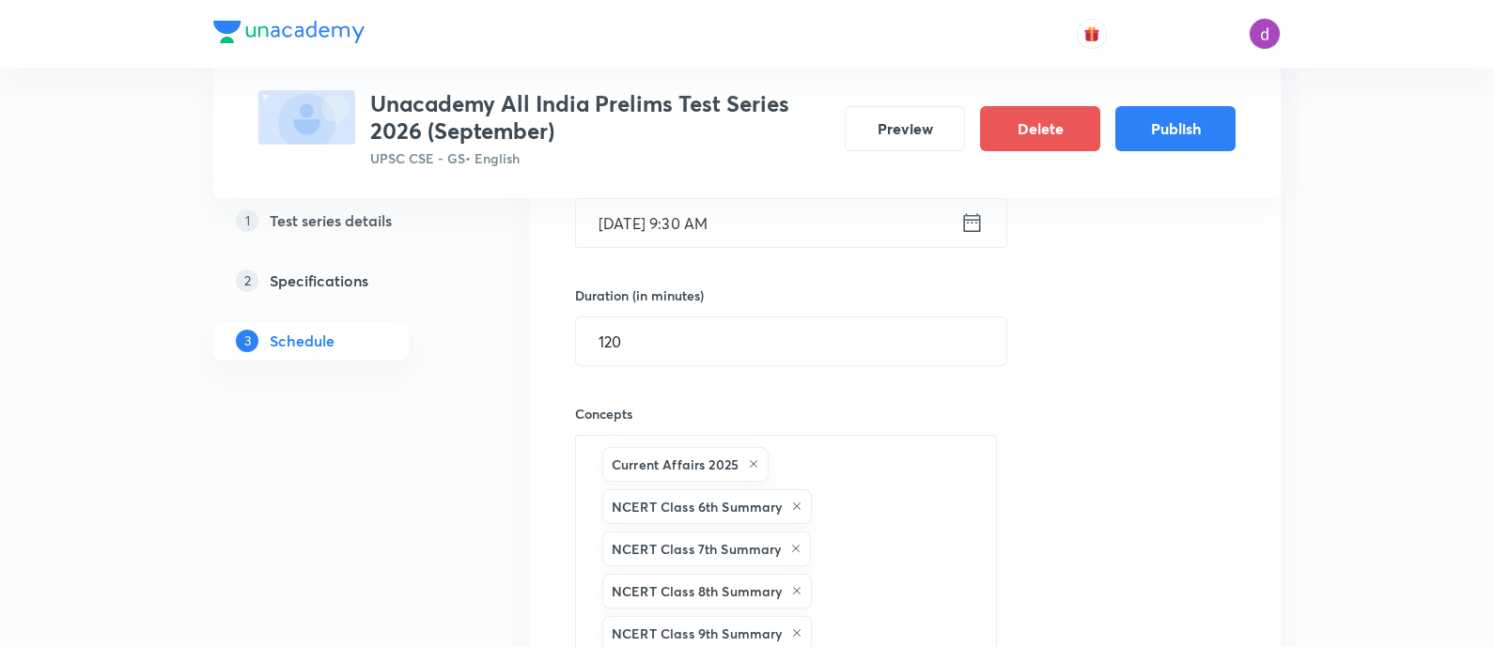
type input "n"
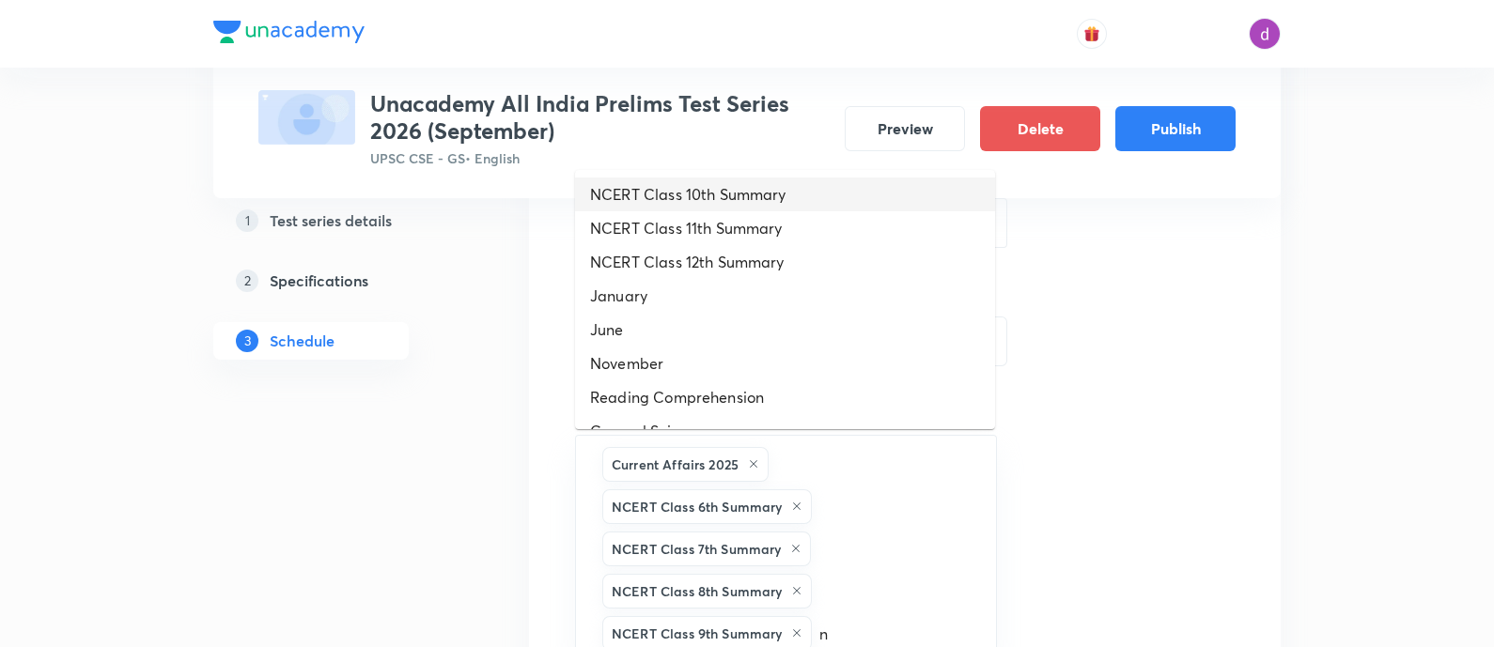
click at [815, 190] on li "NCERT Class 10th Summary" at bounding box center [785, 195] width 420 height 34
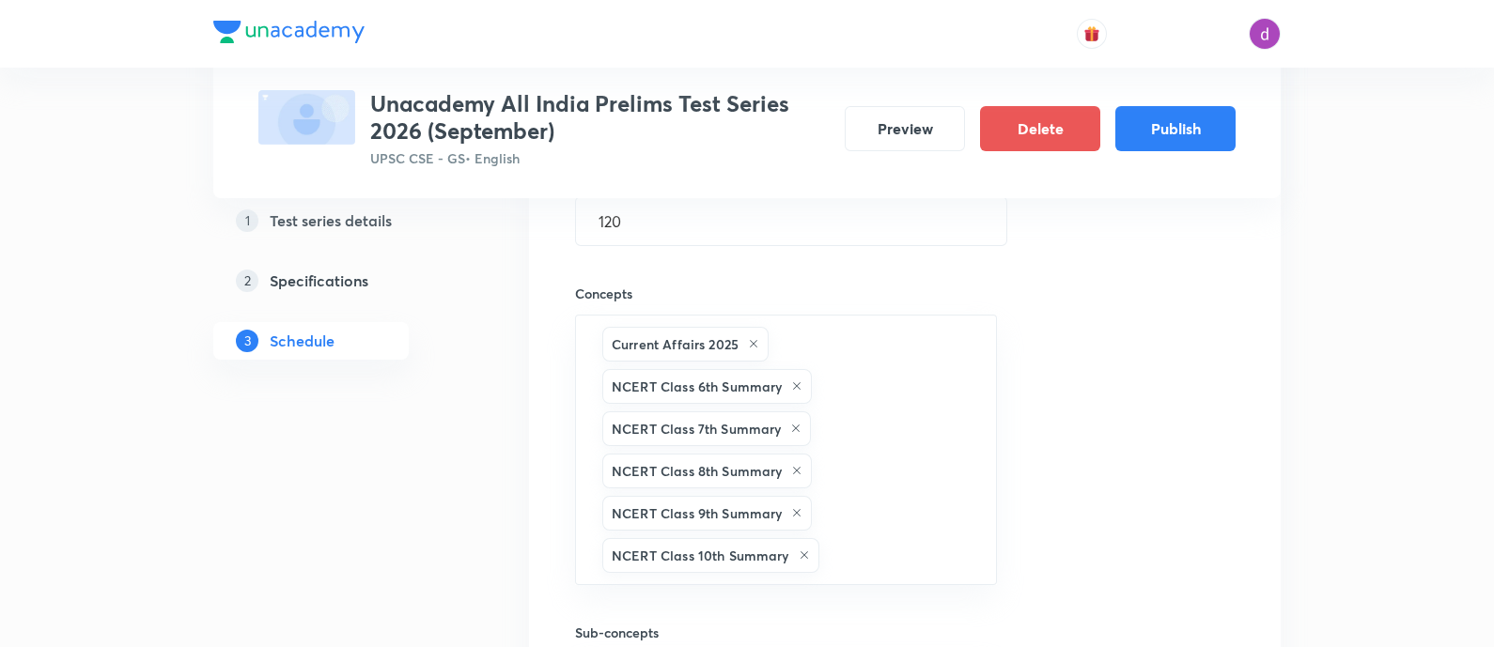
scroll to position [630, 0]
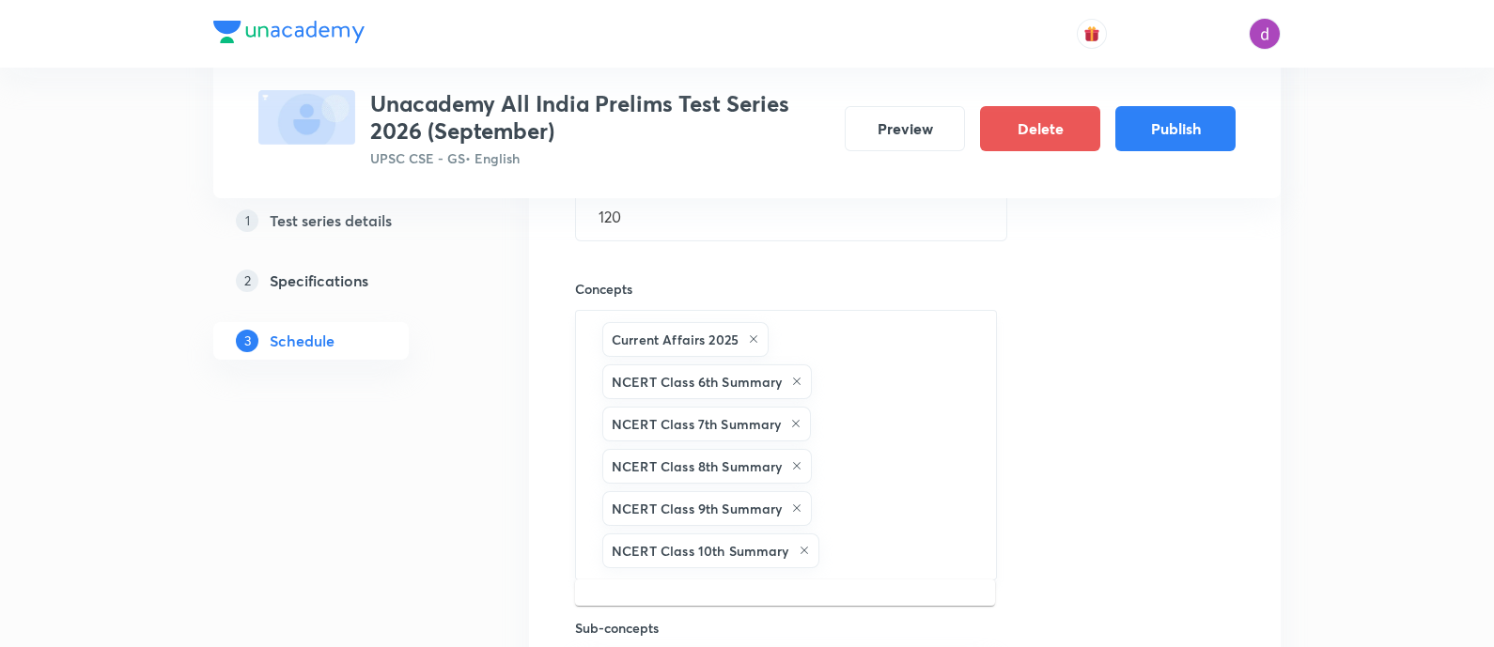
click at [865, 561] on input "text" at bounding box center [898, 551] width 150 height 35
type input "n"
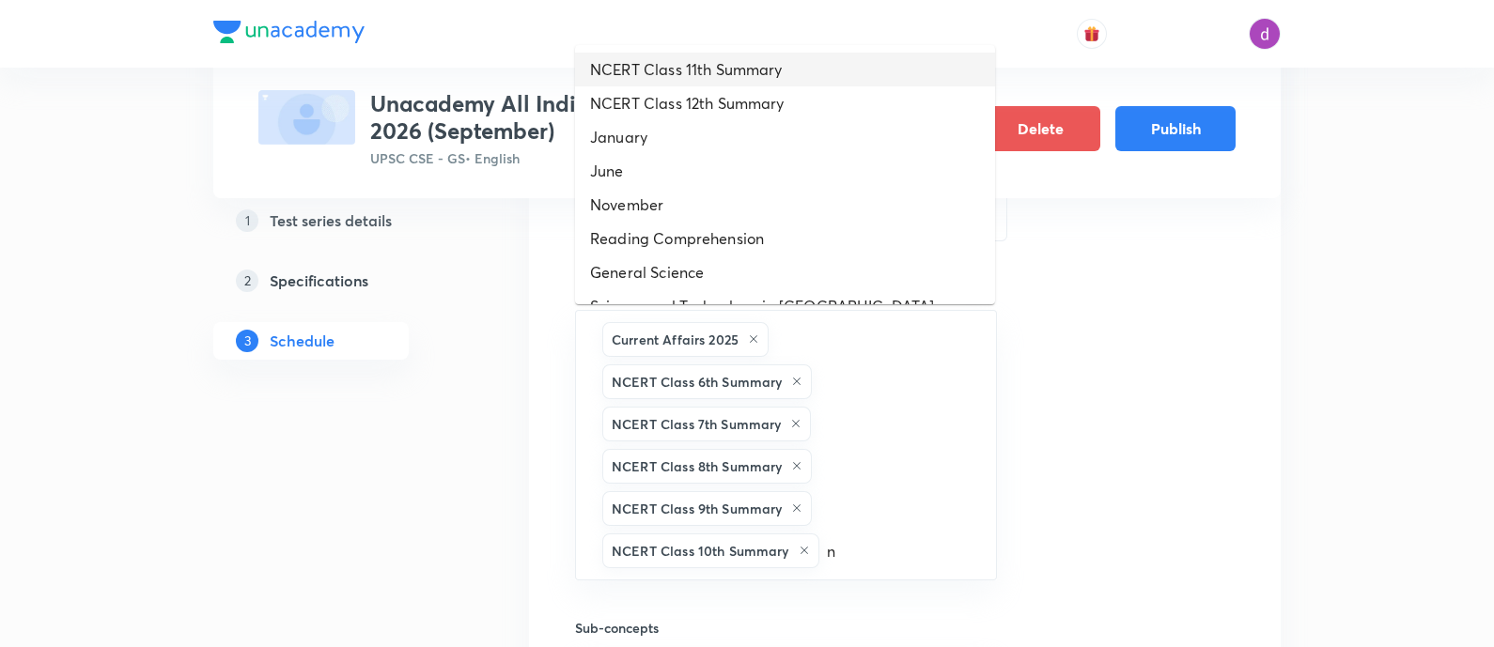
click at [793, 75] on li "NCERT Class 11th Summary" at bounding box center [785, 70] width 420 height 34
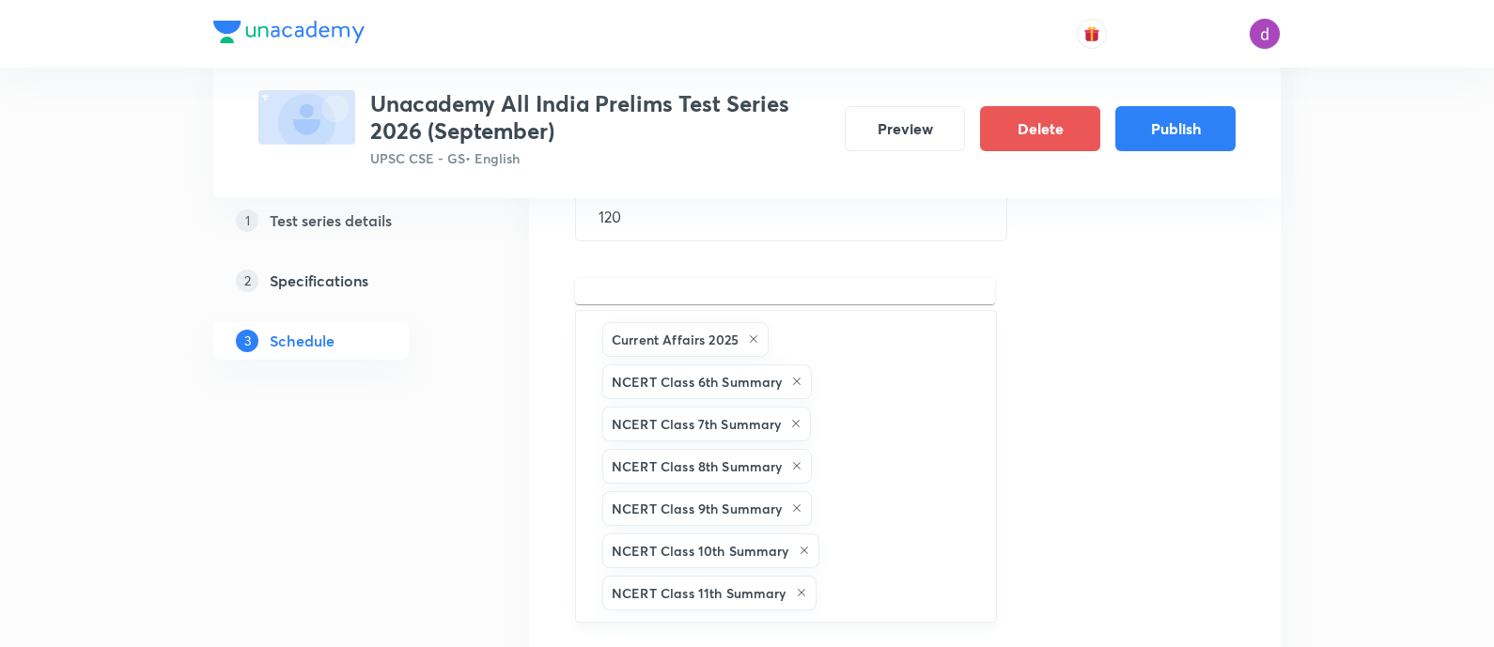
click at [846, 592] on input "text" at bounding box center [896, 593] width 153 height 35
type input "n"
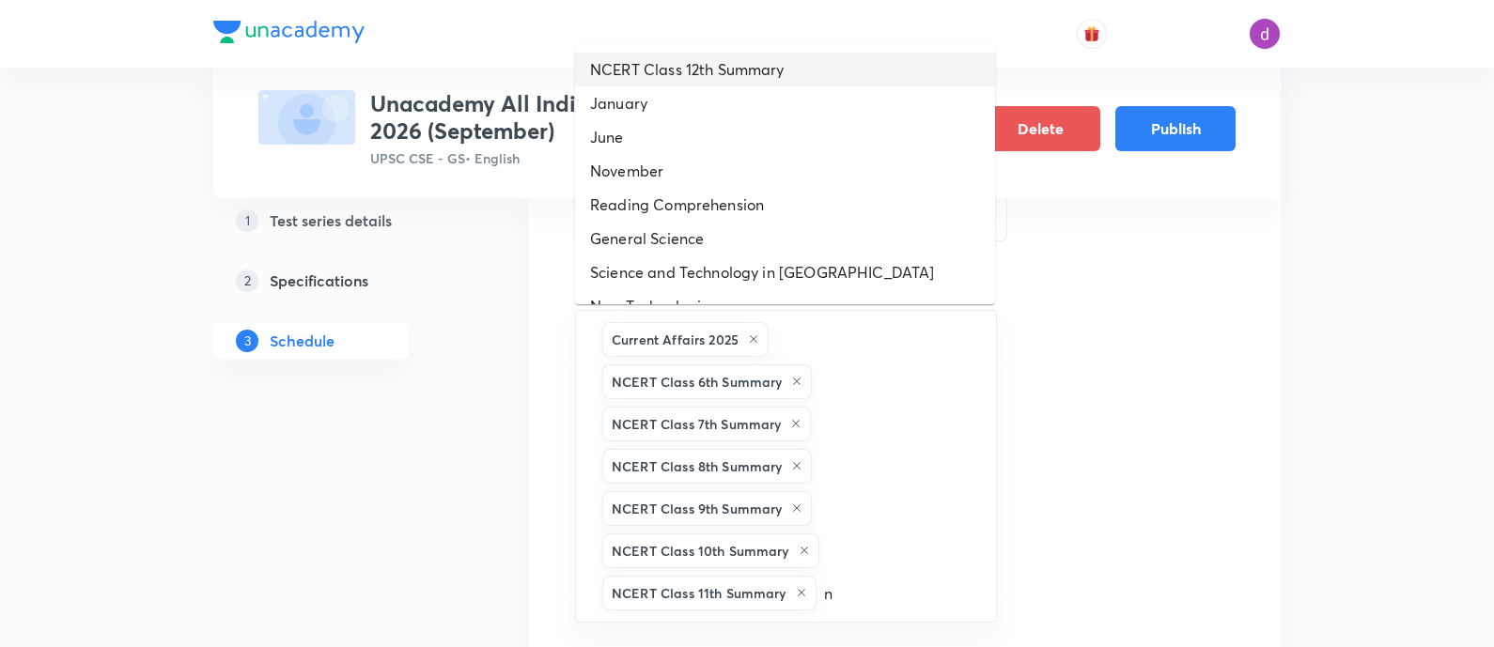
click at [816, 64] on li "NCERT Class 12th Summary" at bounding box center [785, 70] width 420 height 34
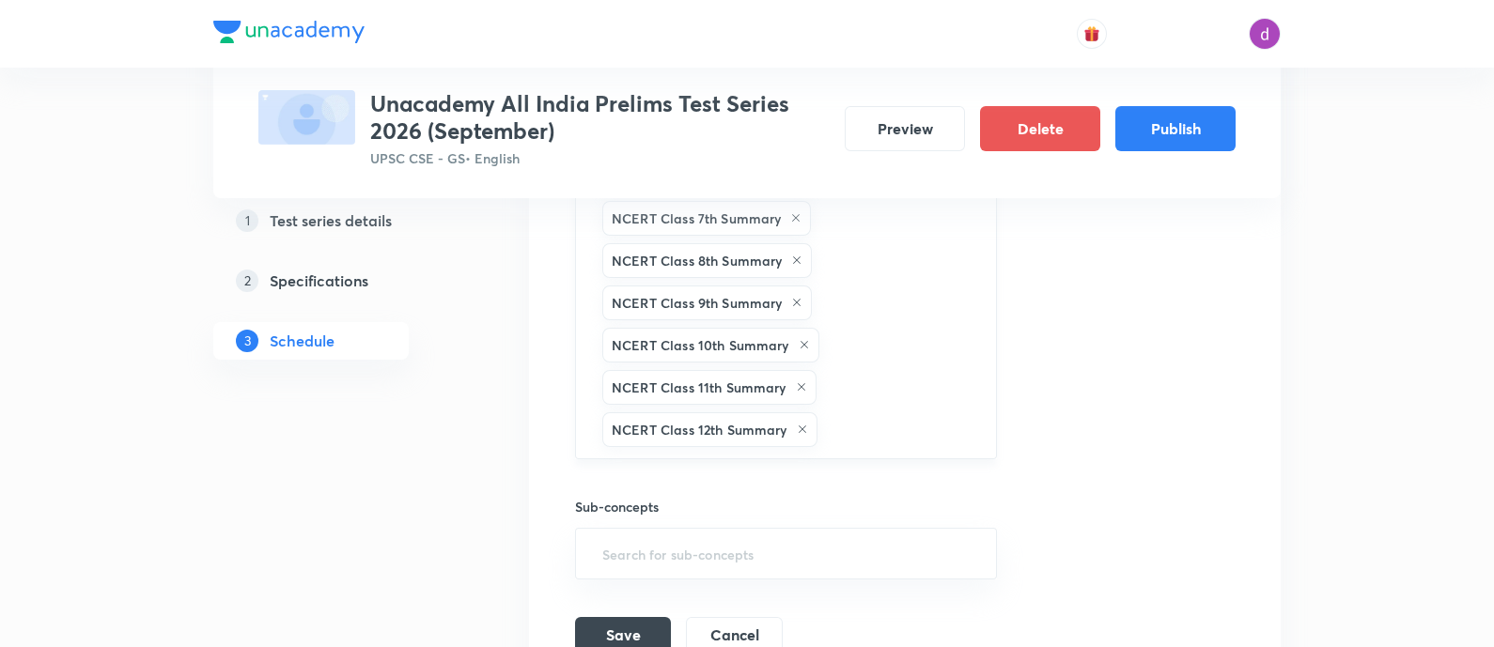
scroll to position [840, 0]
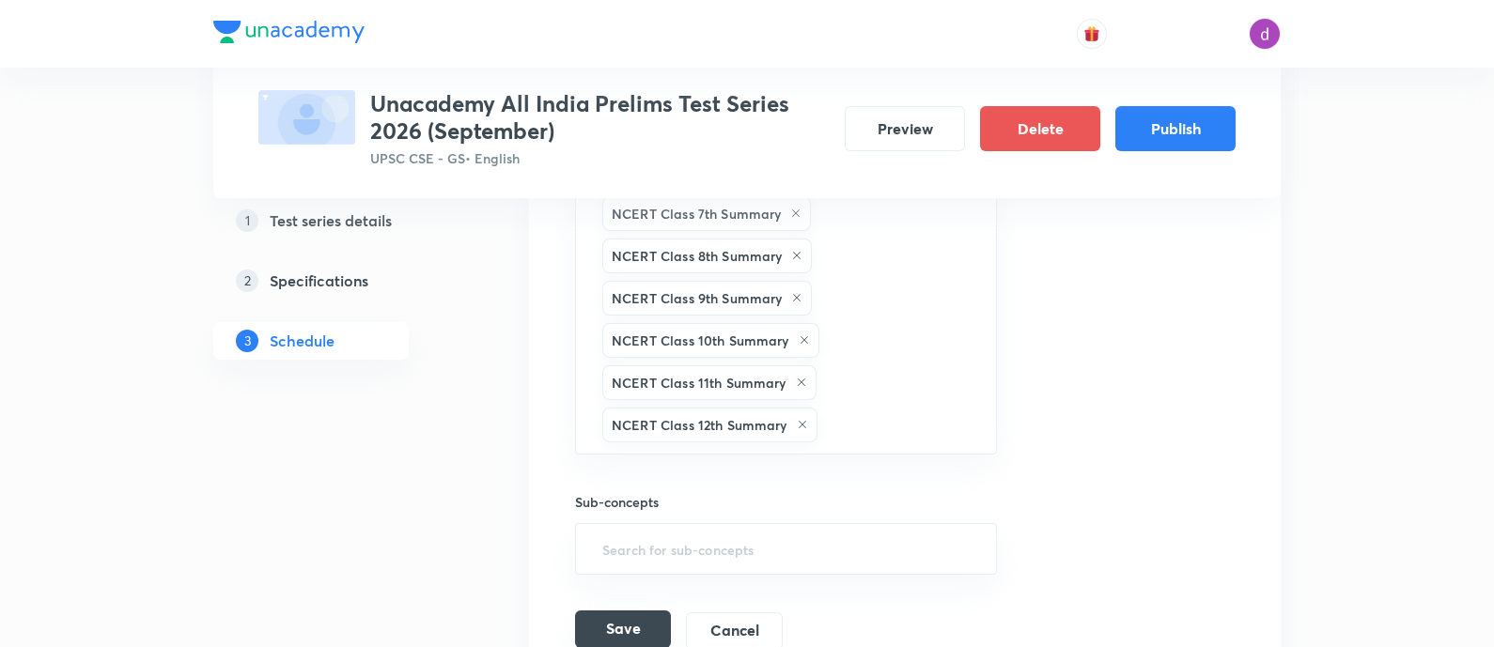
click at [611, 618] on button "Save" at bounding box center [623, 630] width 96 height 38
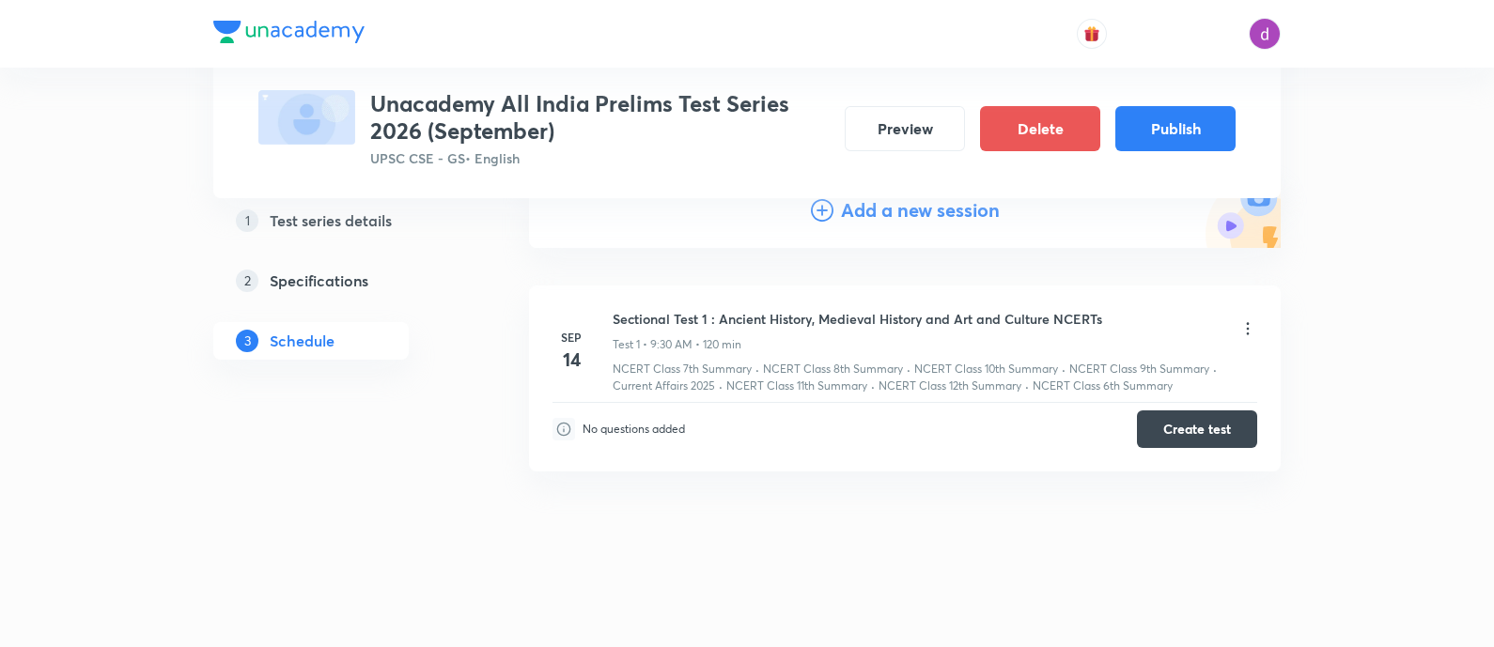
scroll to position [0, 0]
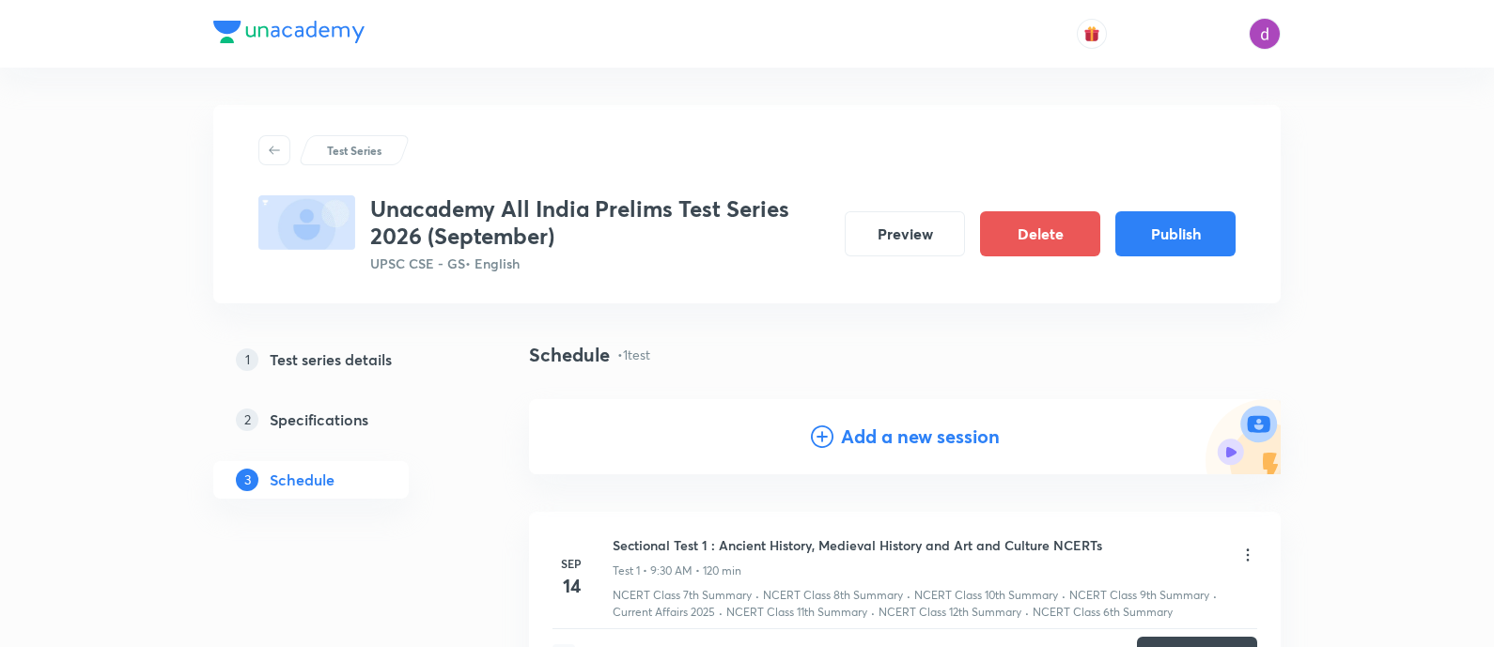
click at [888, 430] on h4 "Add a new session" at bounding box center [920, 437] width 159 height 28
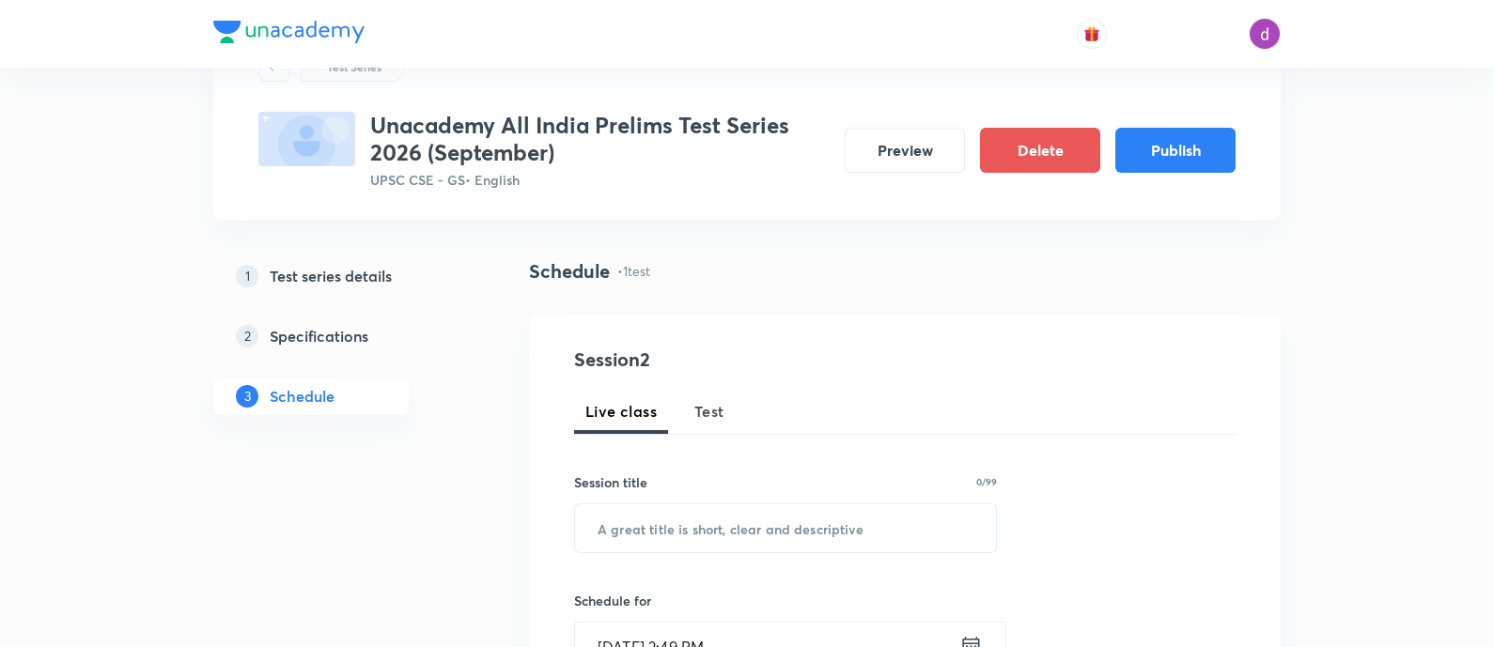
scroll to position [85, 0]
click at [704, 424] on button "Test" at bounding box center [709, 410] width 53 height 45
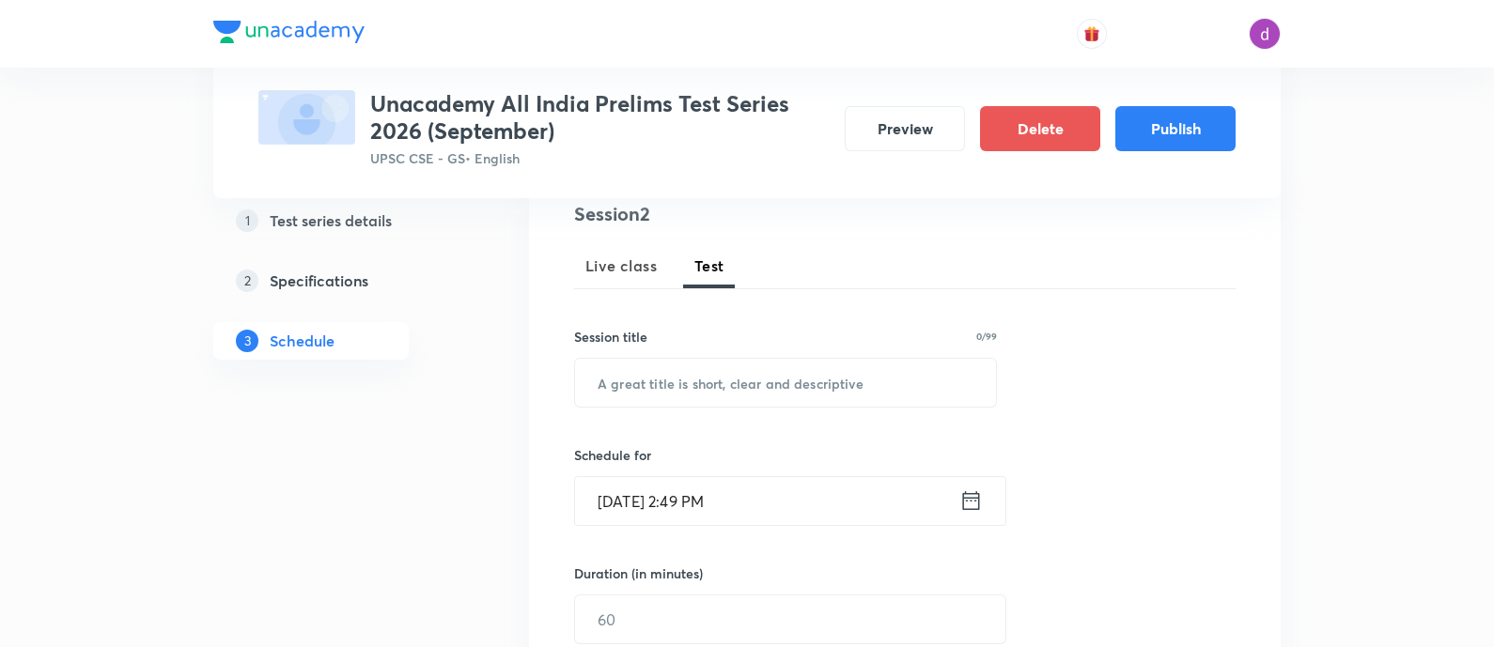
scroll to position [227, 0]
click at [789, 389] on input "text" at bounding box center [785, 385] width 421 height 48
paste input "Sectional Test 2 : Modern Indian History NCERTs"
type input "Sectional Test 2 : Modern Indian History NCERTs"
click at [760, 505] on input "Sep 3, 2025, 2:49 PM" at bounding box center [767, 503] width 384 height 48
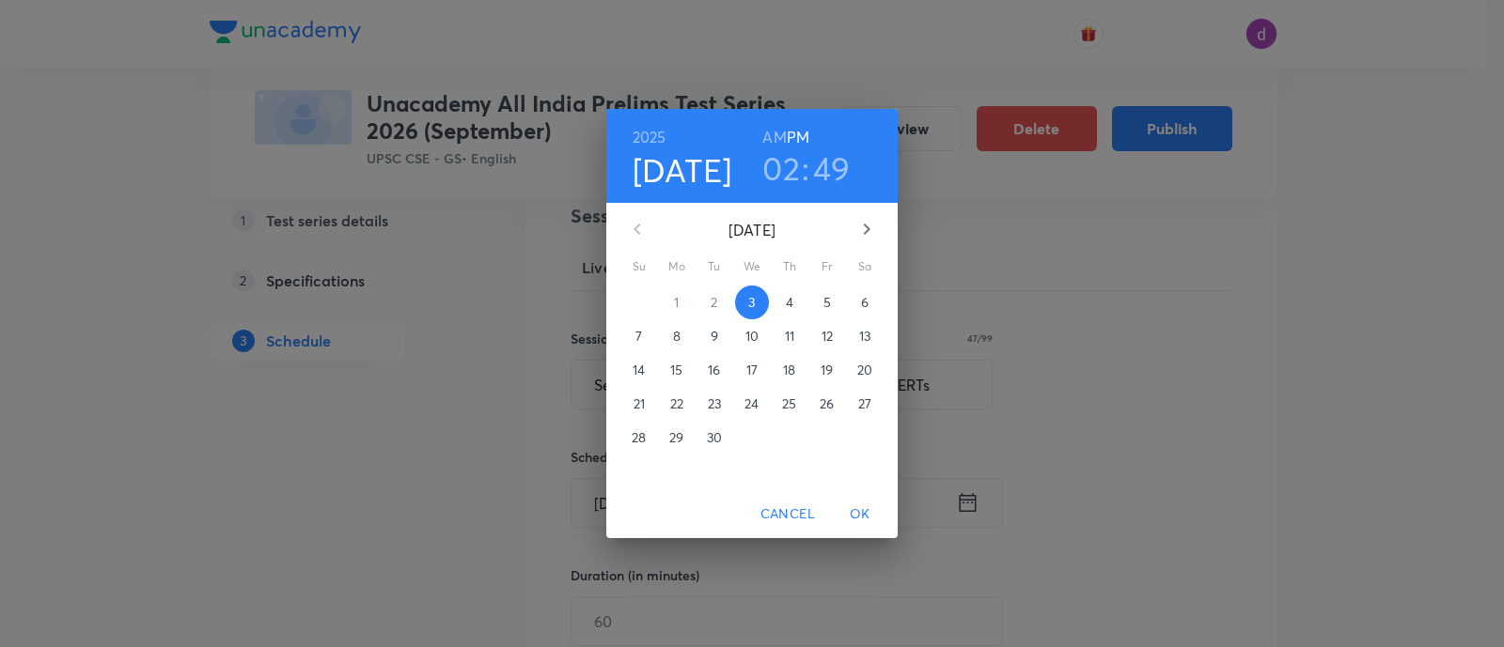
click at [638, 398] on p "21" at bounding box center [638, 404] width 11 height 19
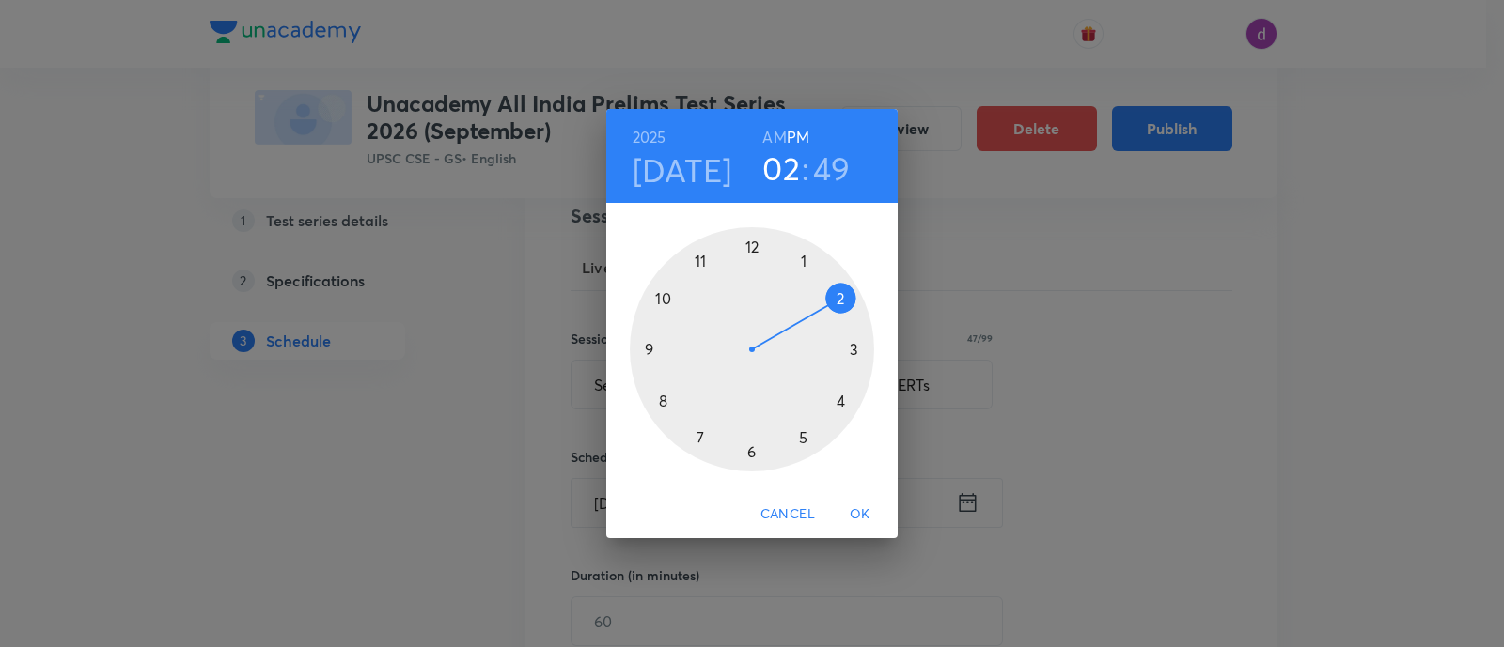
click at [649, 349] on div at bounding box center [752, 349] width 244 height 244
click at [752, 453] on div at bounding box center [752, 349] width 244 height 244
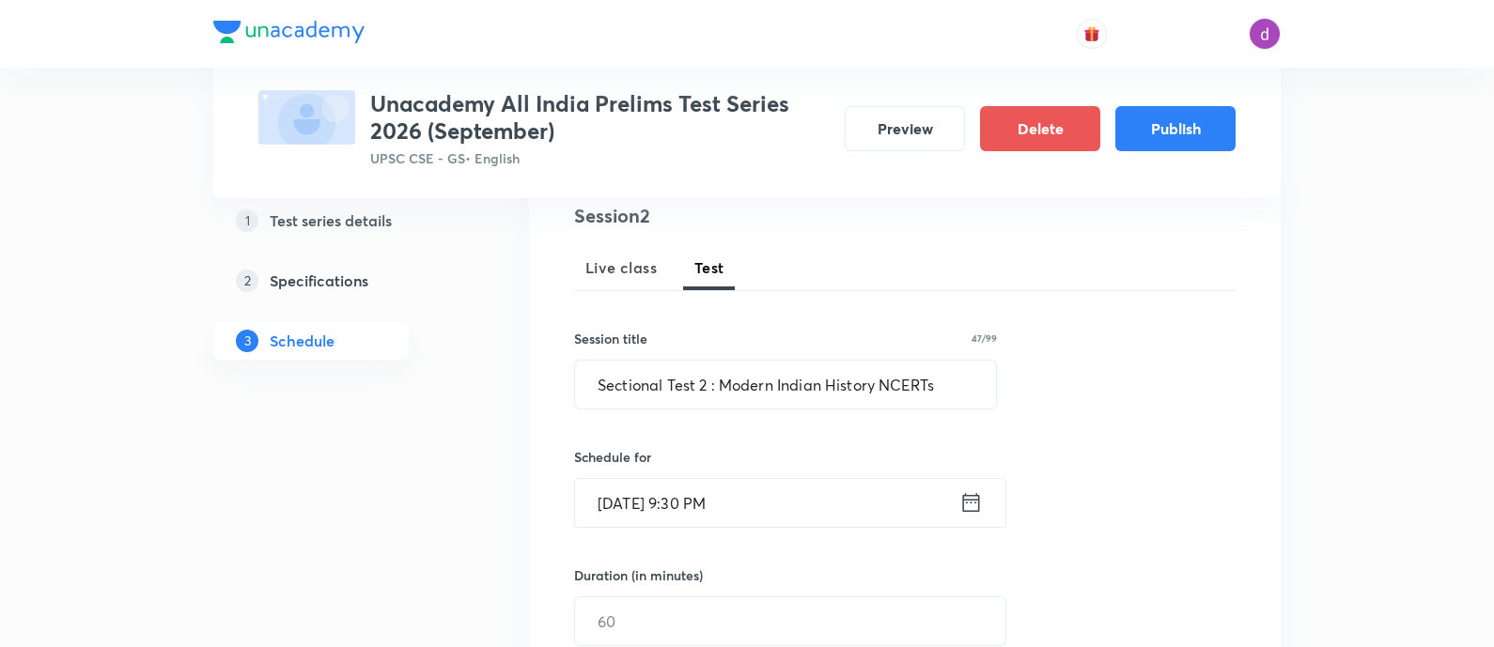
click at [756, 494] on input "Sep 21, 2025, 9:30 PM" at bounding box center [767, 503] width 384 height 48
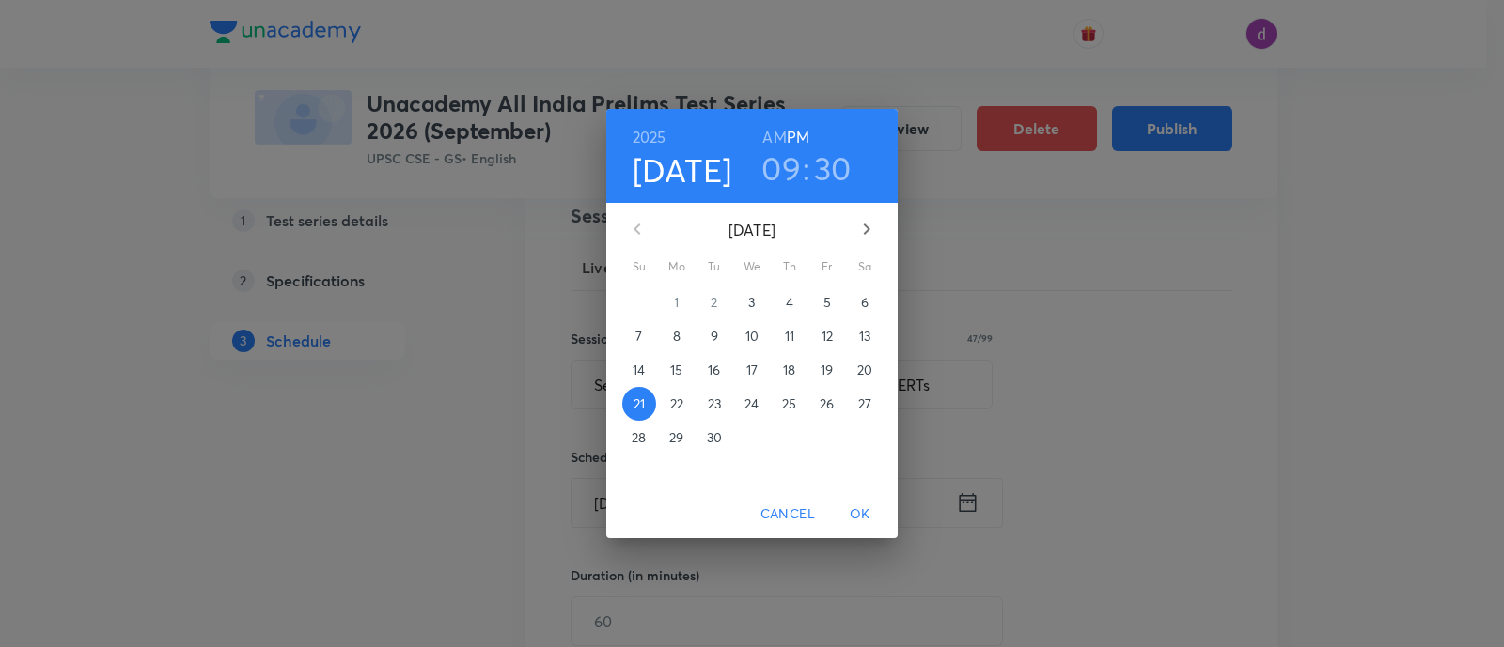
click at [777, 136] on h6 "AM" at bounding box center [773, 137] width 23 height 26
click at [860, 507] on span "OK" at bounding box center [859, 514] width 45 height 23
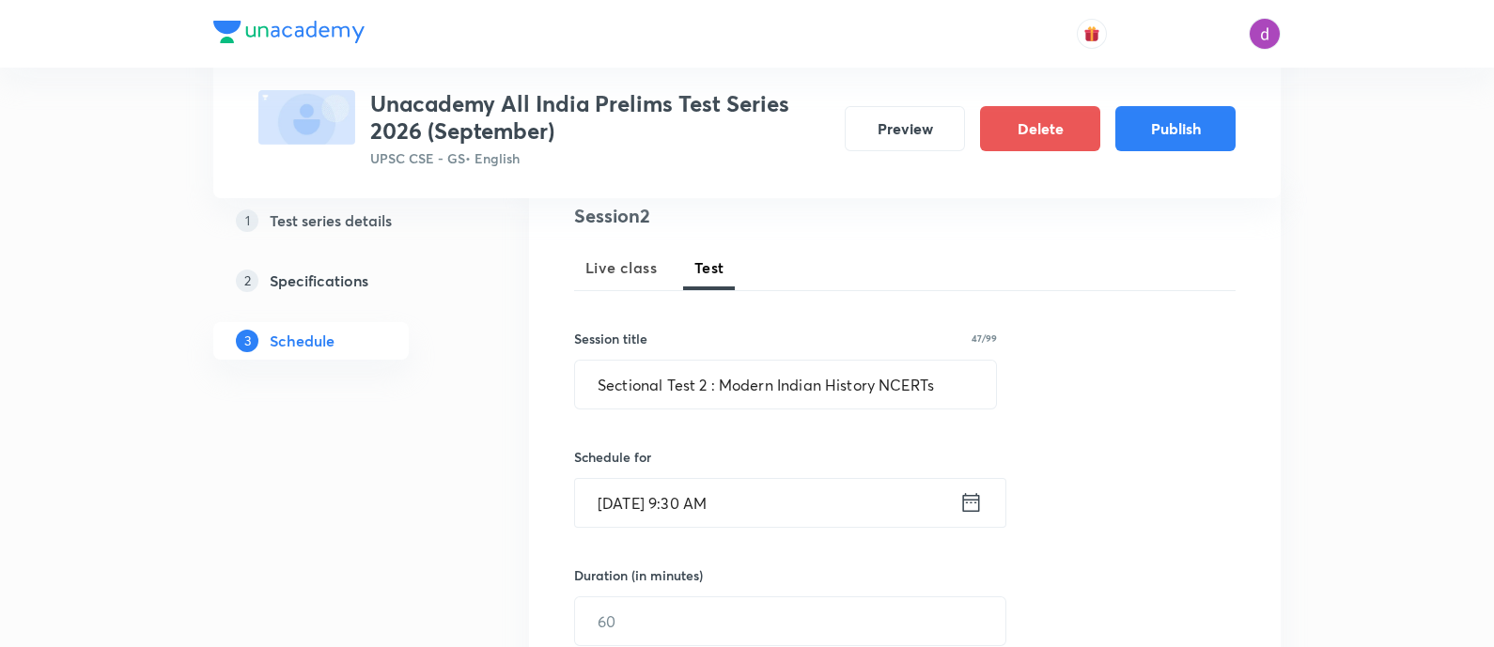
scroll to position [273, 0]
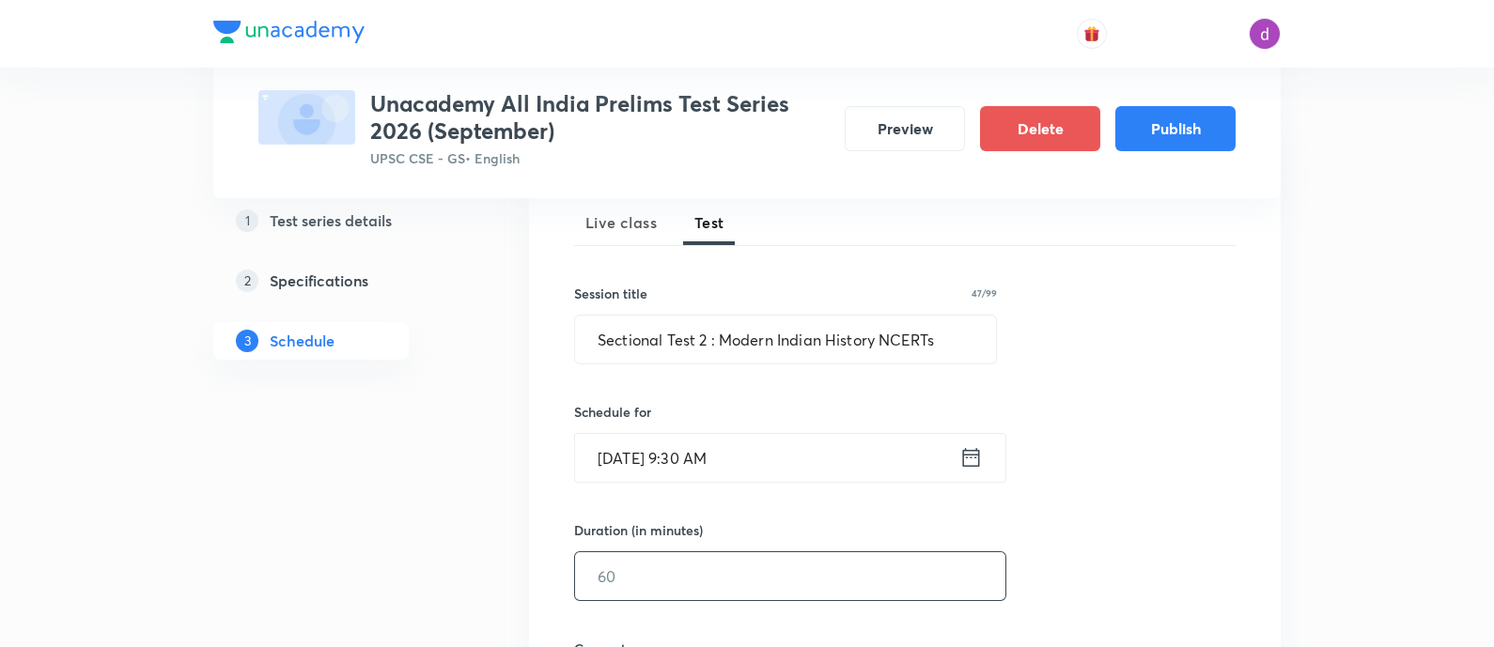
click at [738, 578] on input "text" at bounding box center [790, 577] width 430 height 48
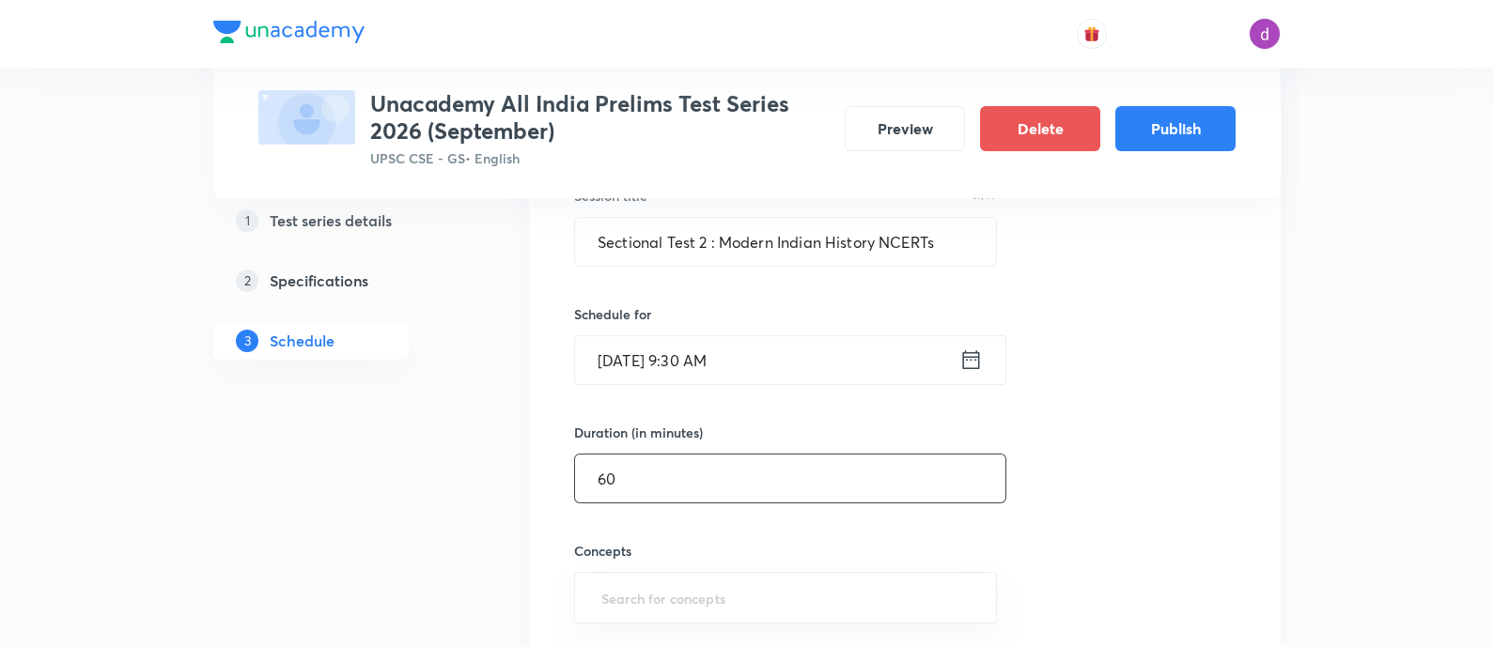
scroll to position [370, 0]
type input "60"
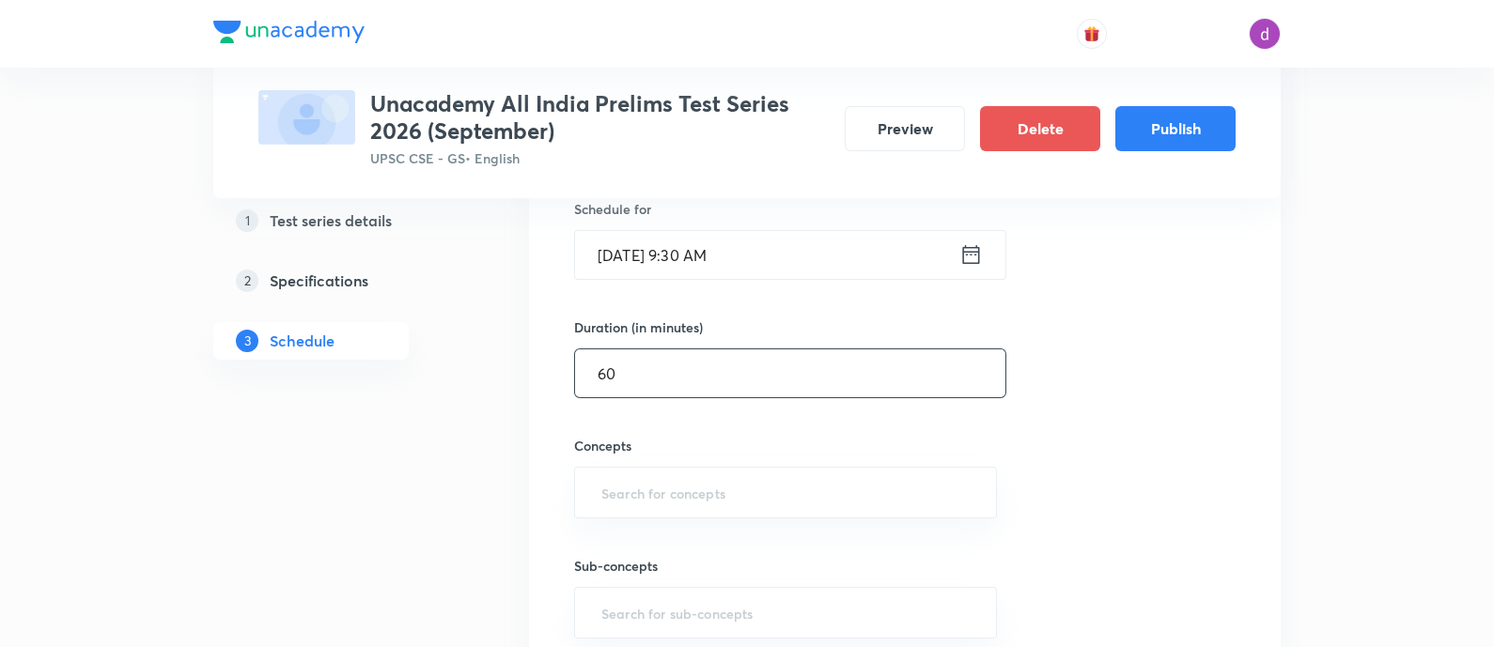
scroll to position [476, 0]
click at [729, 507] on div "​" at bounding box center [785, 492] width 423 height 52
type input "n"
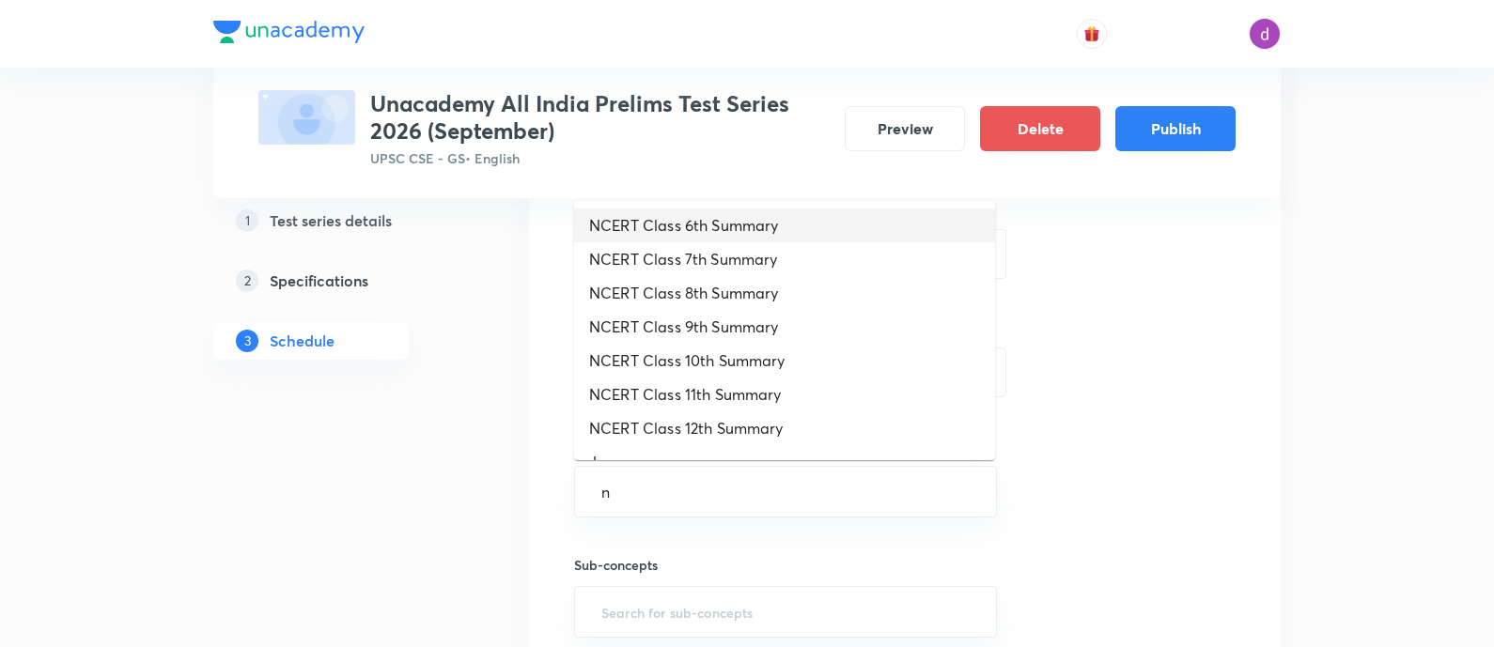
click at [803, 223] on li "NCERT Class 6th Summary" at bounding box center [784, 226] width 421 height 34
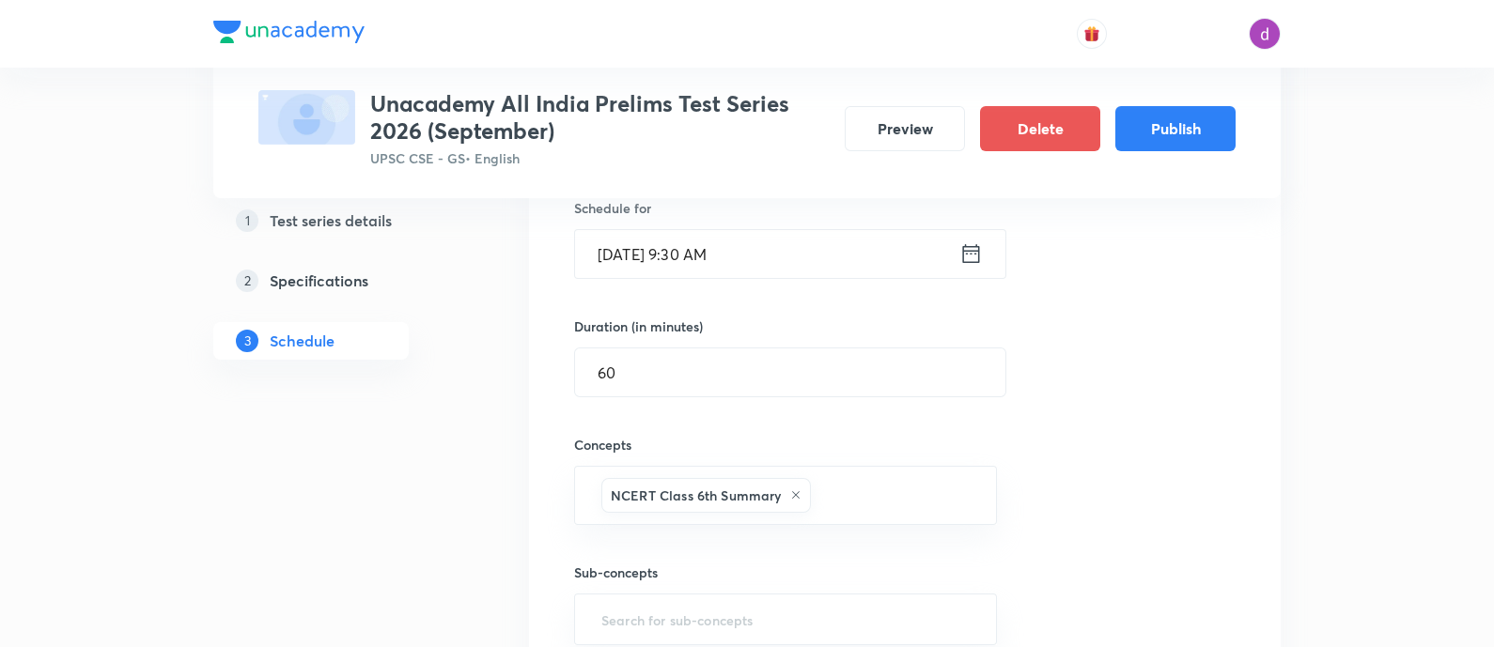
type input "n"
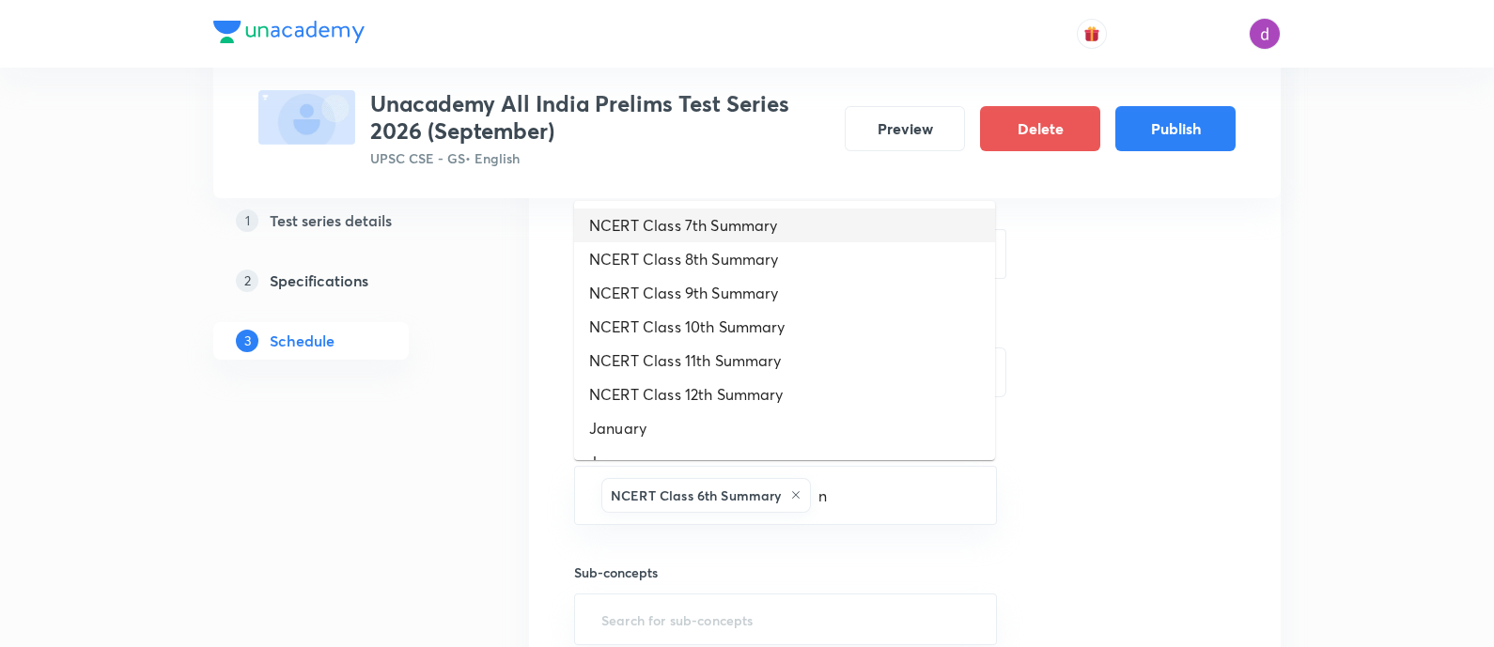
click at [790, 225] on li "NCERT Class 7th Summary" at bounding box center [784, 226] width 421 height 34
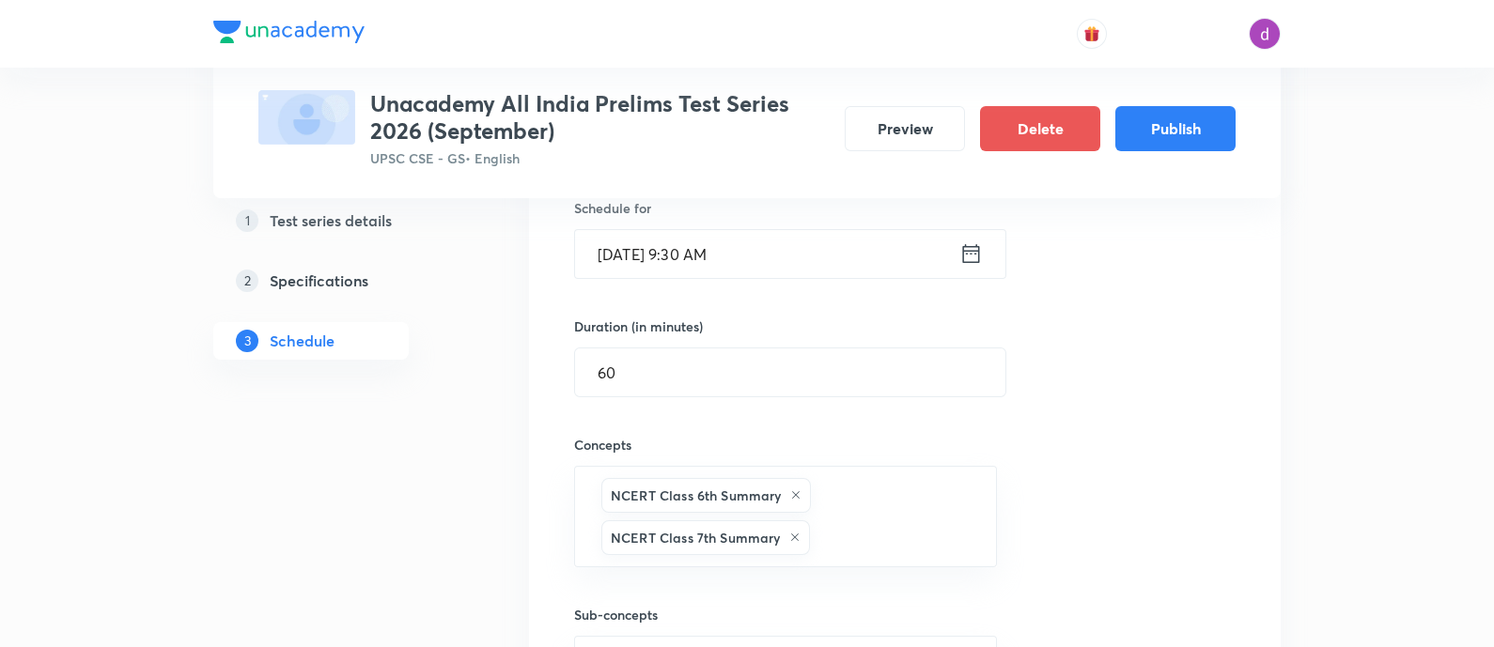
type input "n"
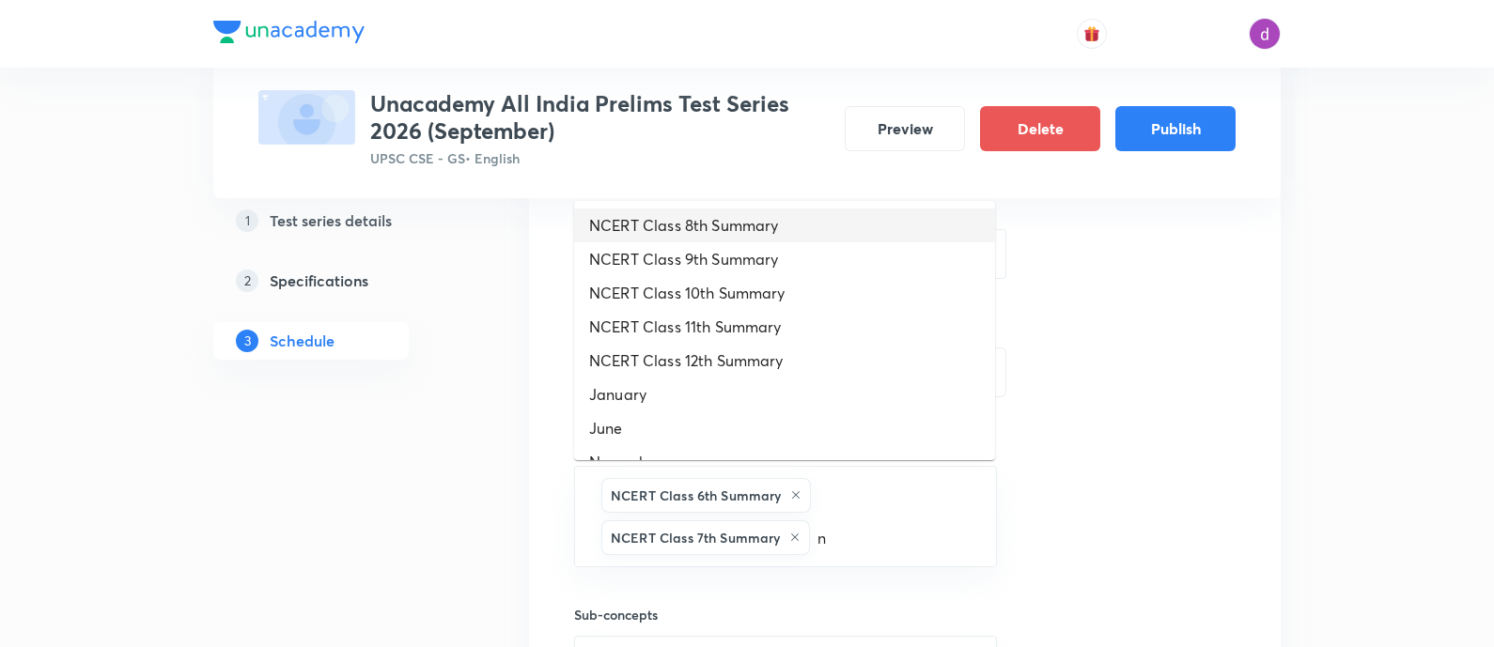
click at [790, 225] on li "NCERT Class 8th Summary" at bounding box center [784, 226] width 421 height 34
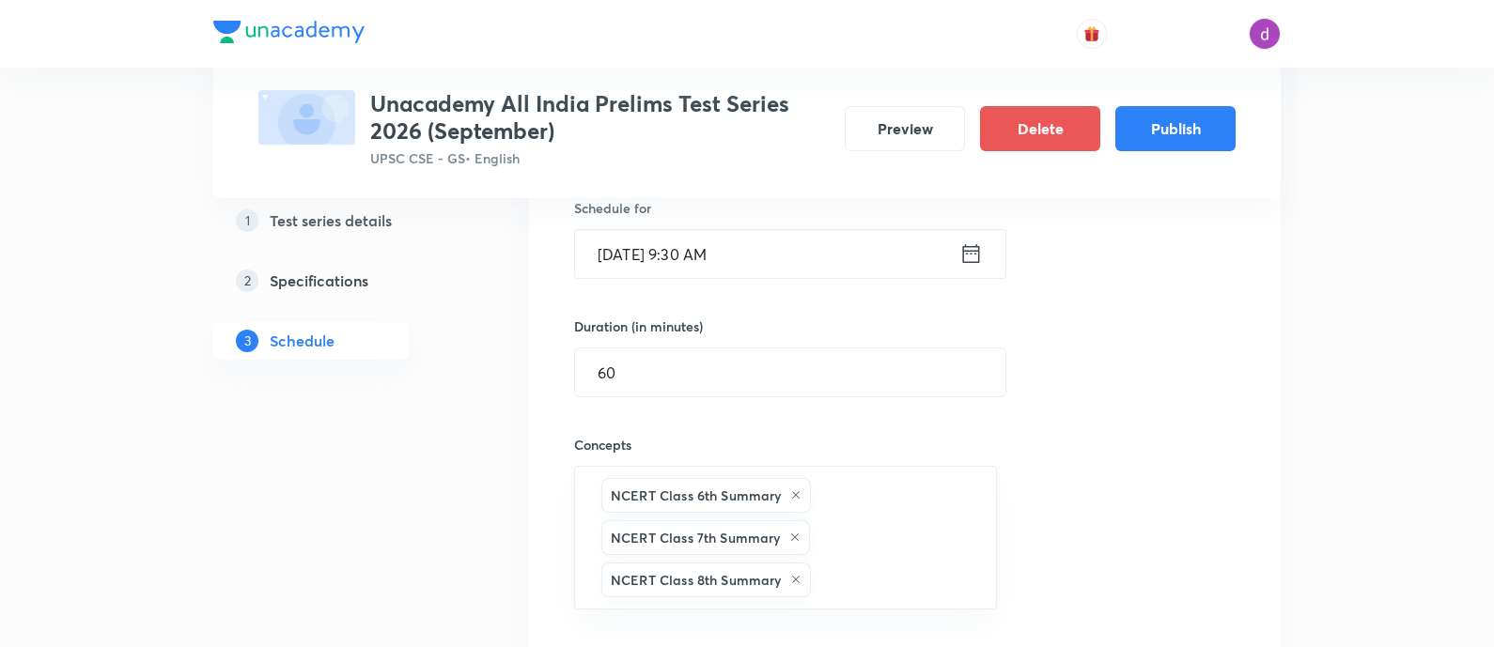
type input "n"
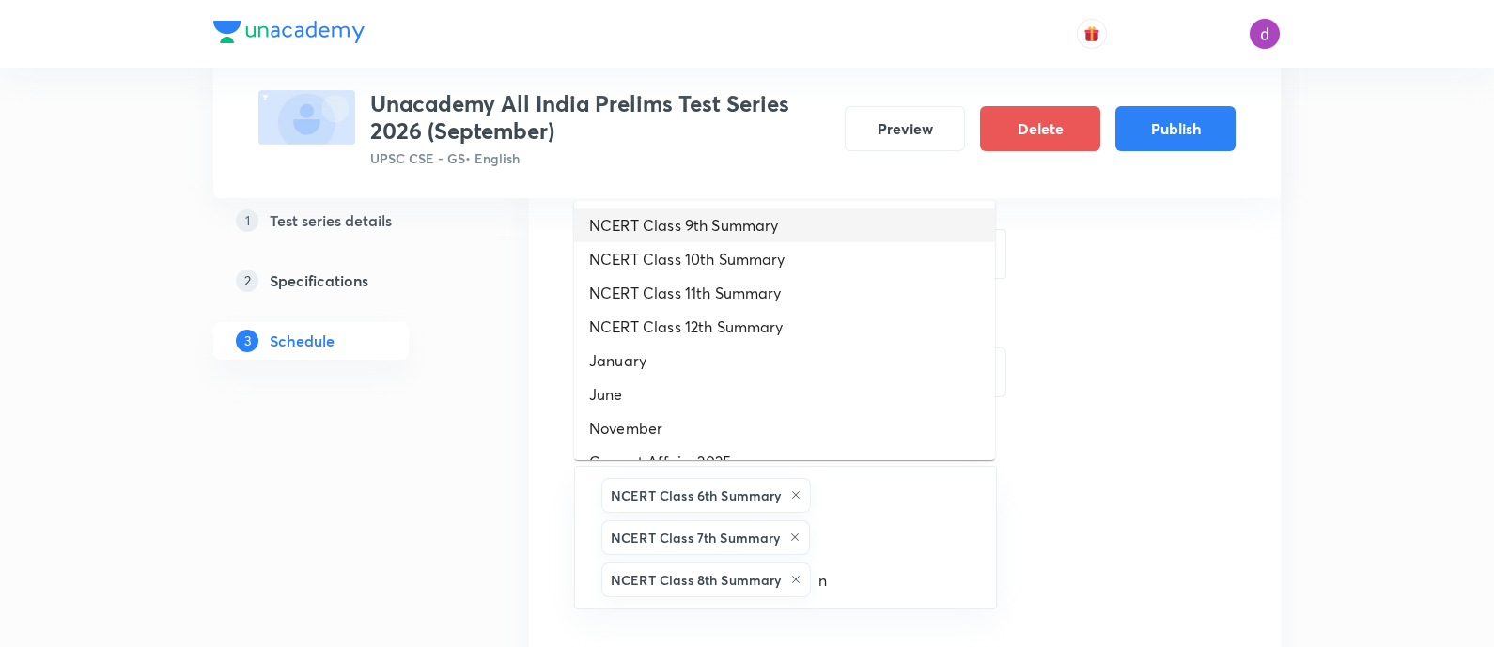
click at [790, 225] on li "NCERT Class 9th Summary" at bounding box center [784, 226] width 421 height 34
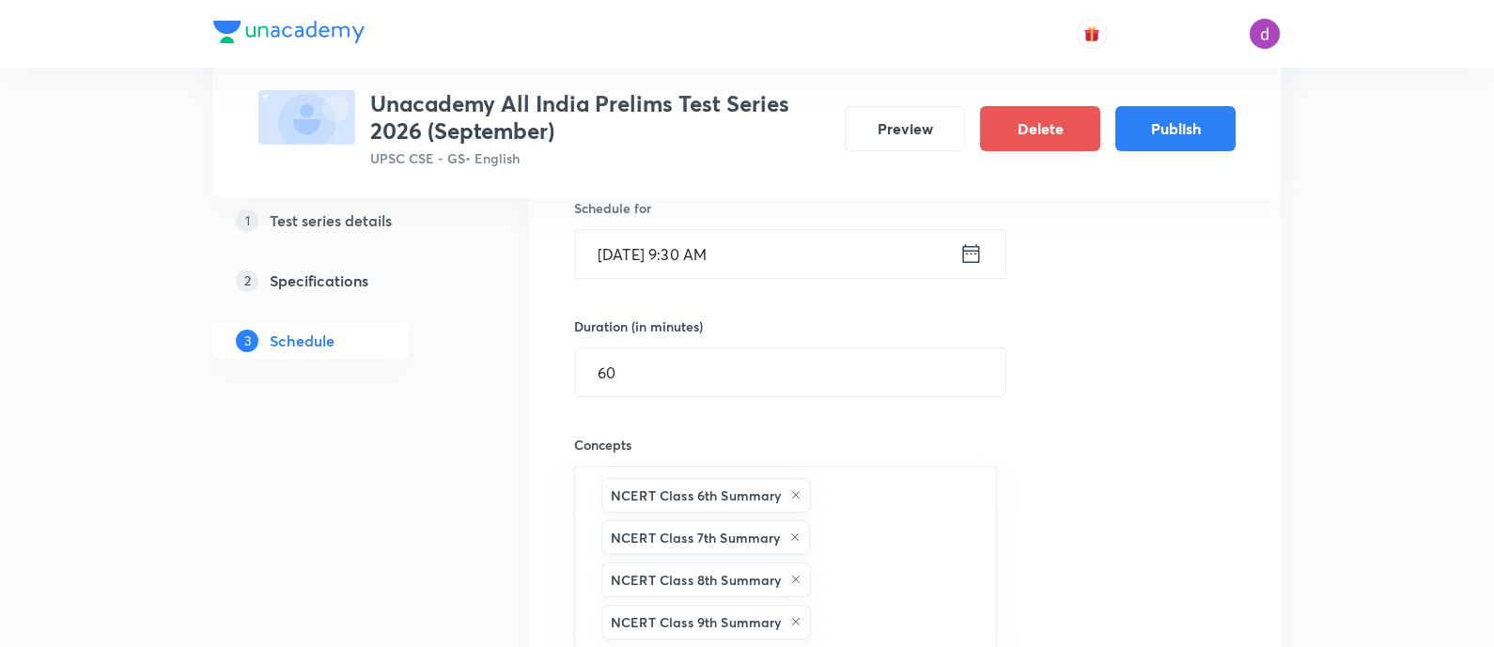
type input "n"
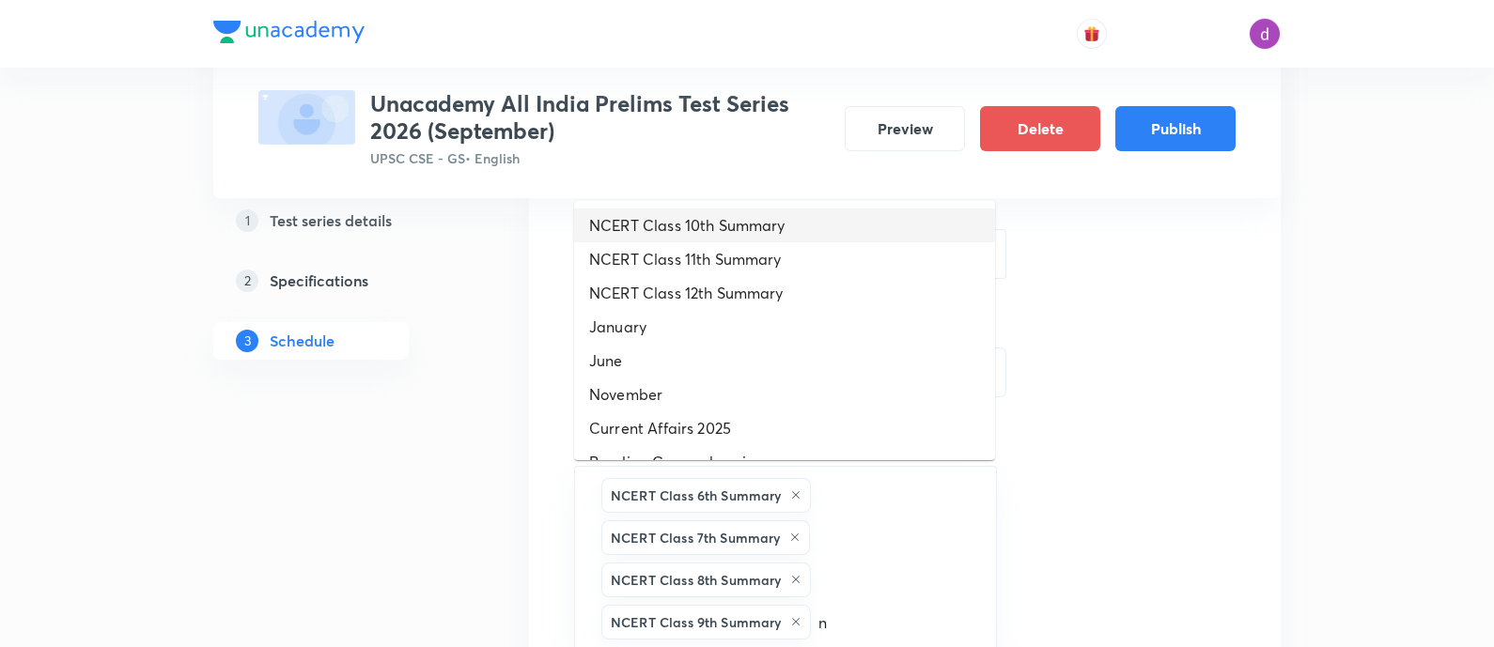
click at [790, 225] on li "NCERT Class 10th Summary" at bounding box center [784, 226] width 421 height 34
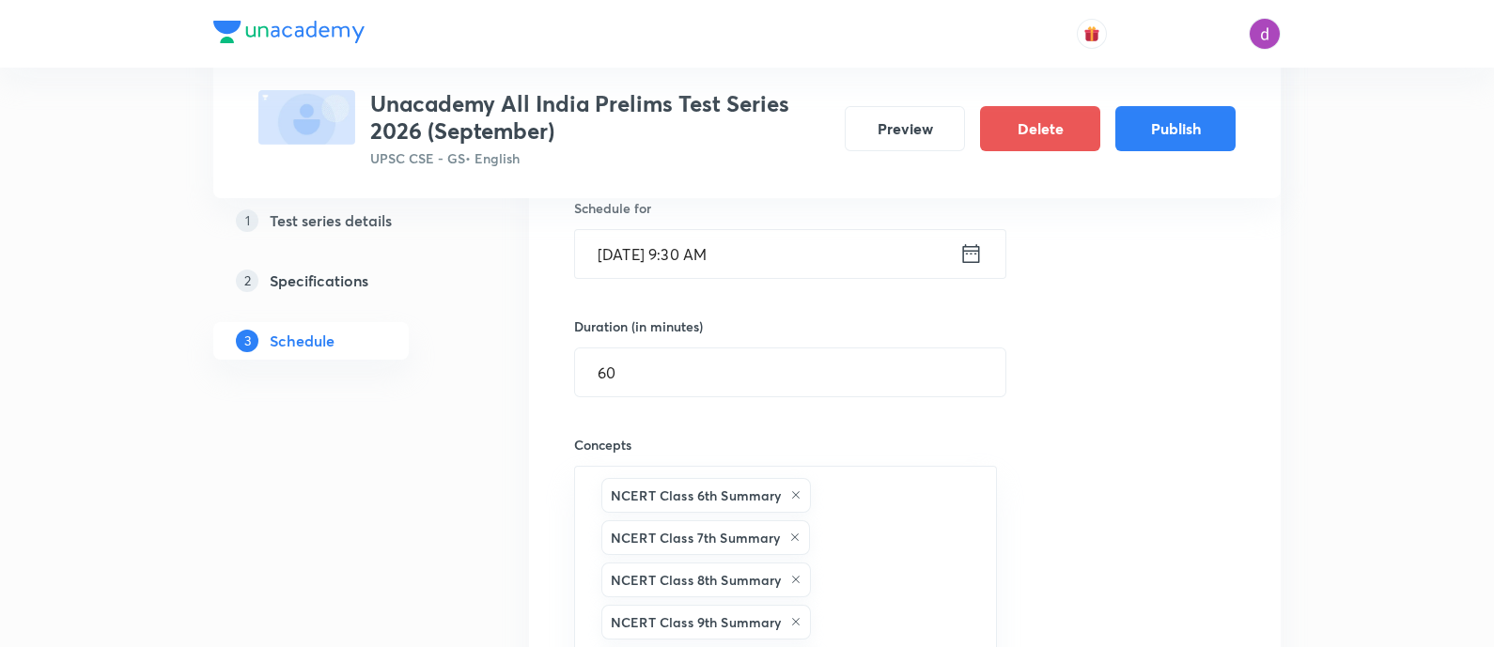
type input "n"
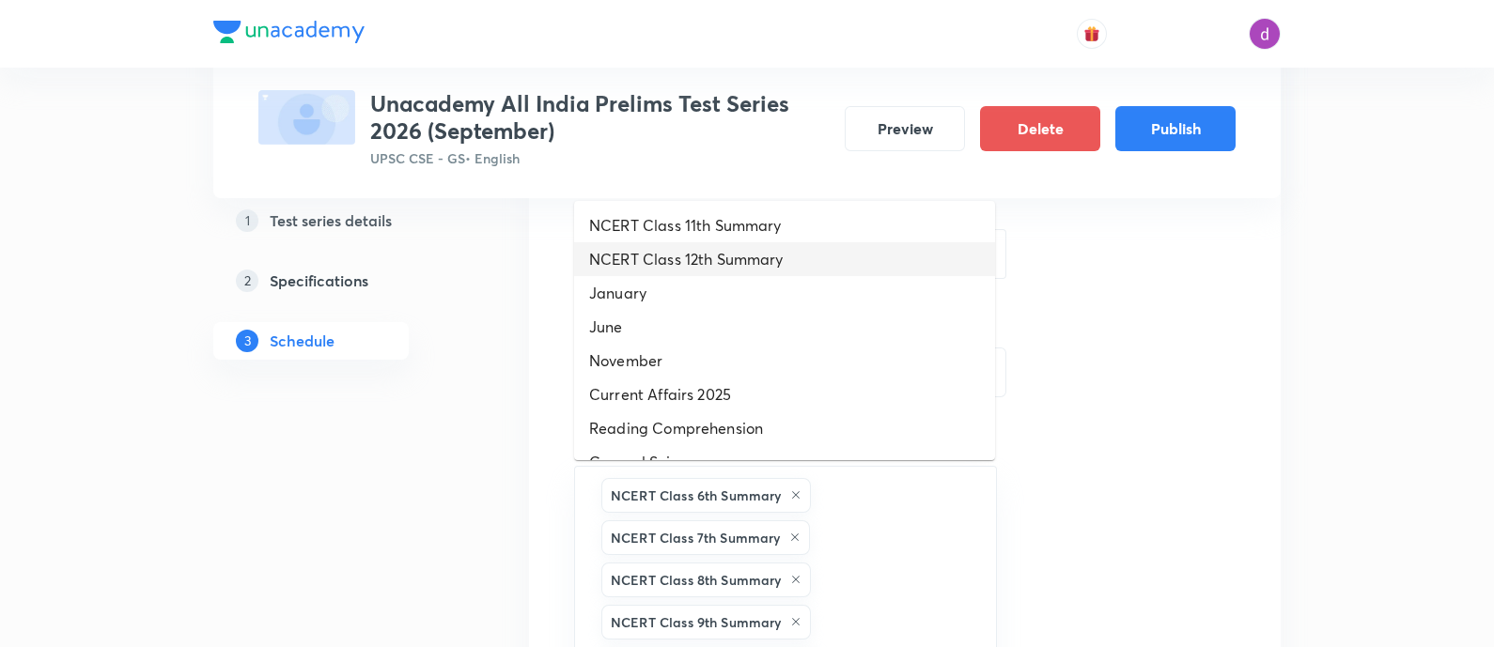
scroll to position [500, 0]
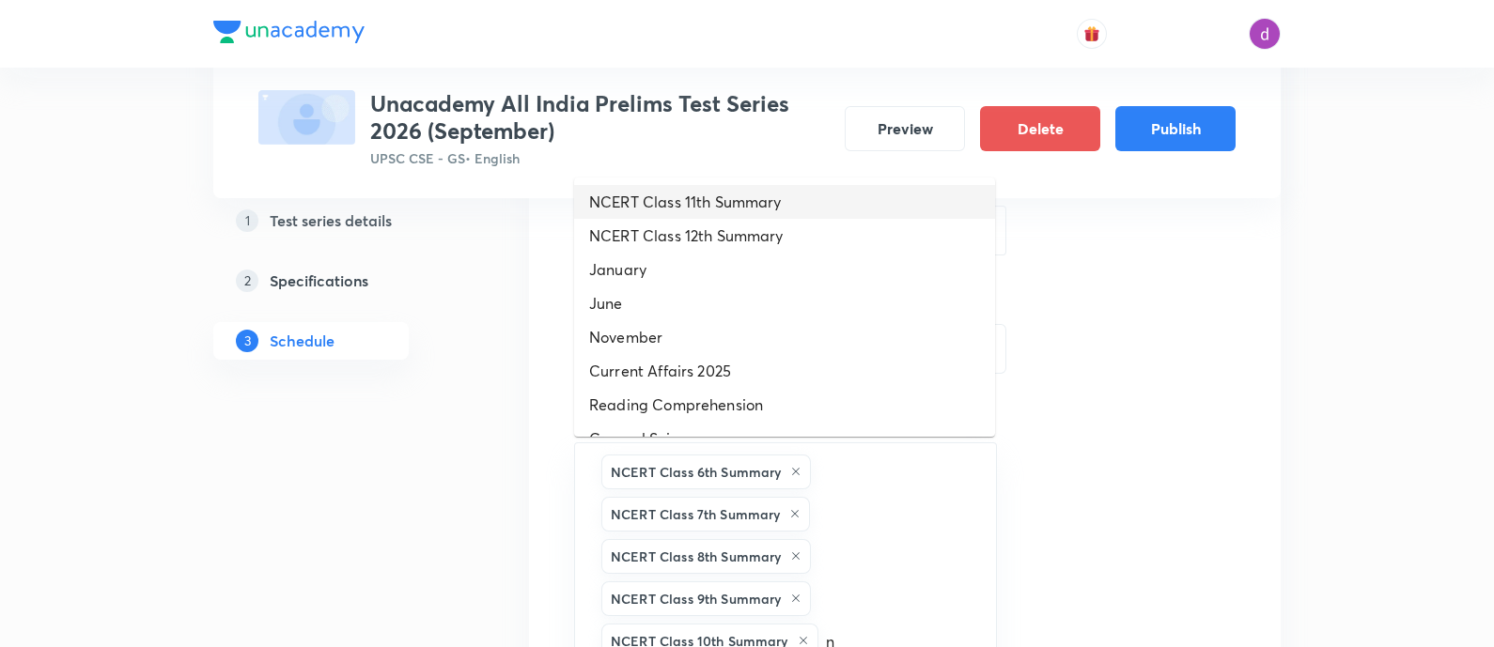
click at [785, 207] on li "NCERT Class 11th Summary" at bounding box center [784, 202] width 421 height 34
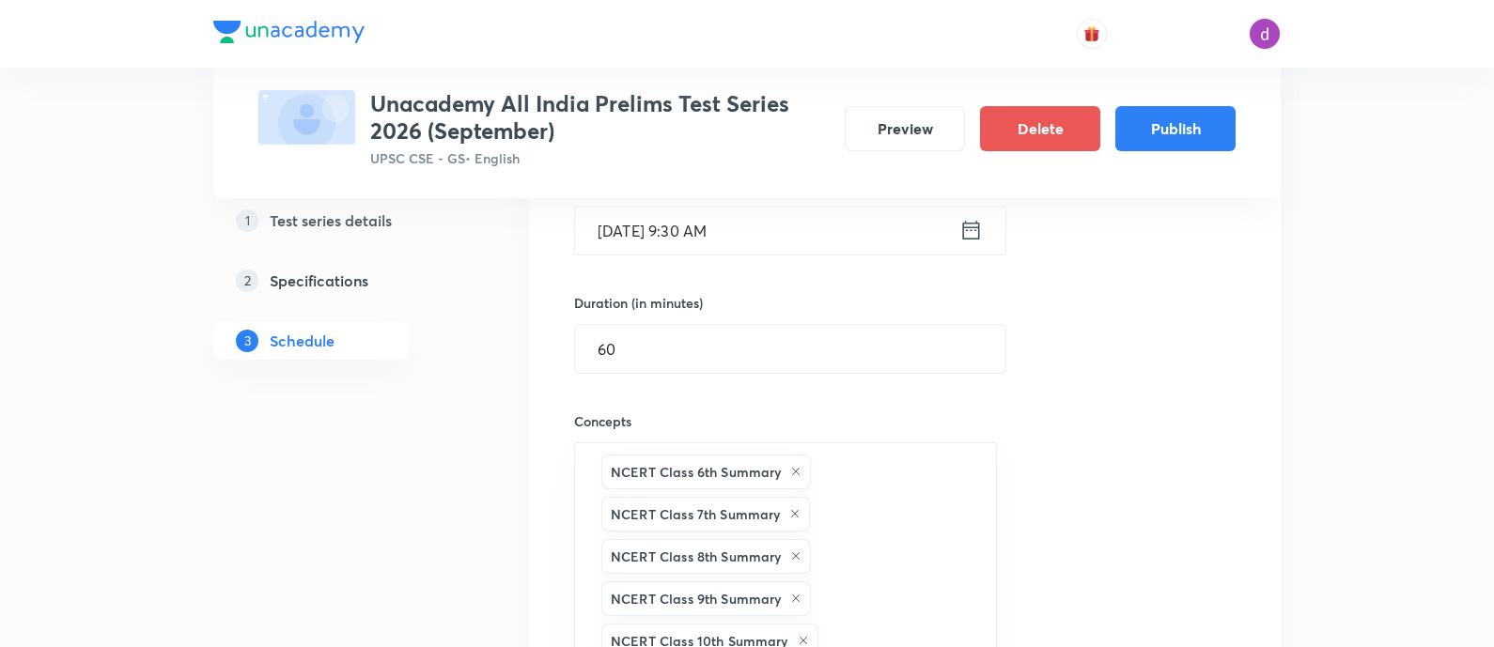
type input "n"
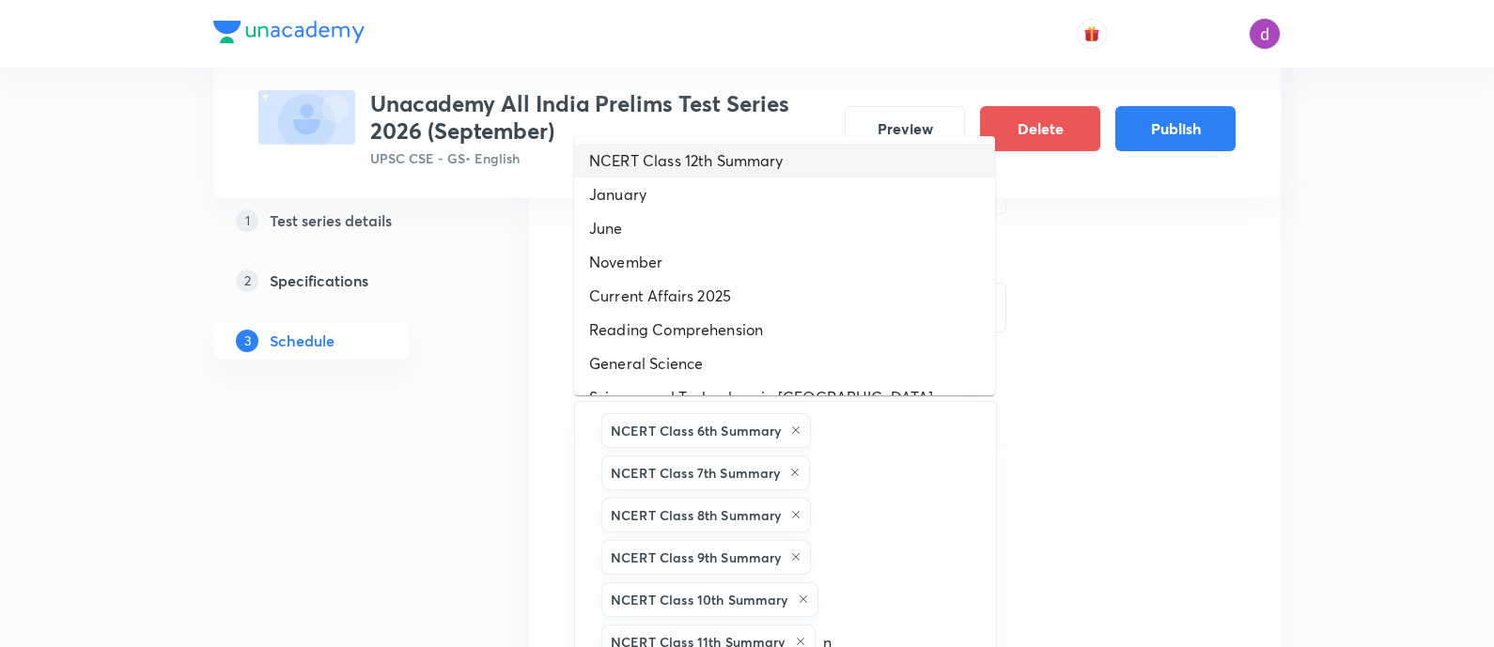
click at [778, 166] on li "NCERT Class 12th Summary" at bounding box center [784, 161] width 421 height 34
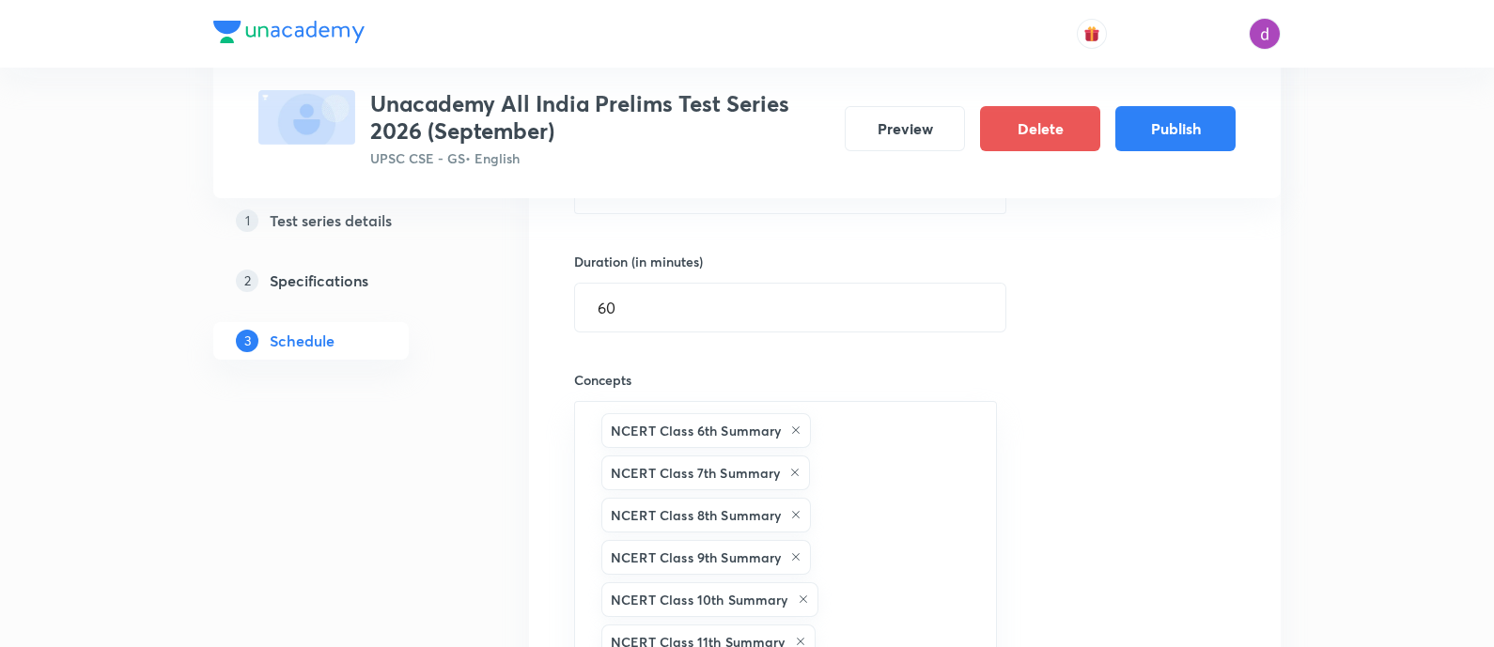
click at [1095, 387] on div "Session 2 Live class Test Session title 47/99 Sectional Test 2 : Modern Indian …" at bounding box center [905, 398] width 662 height 1021
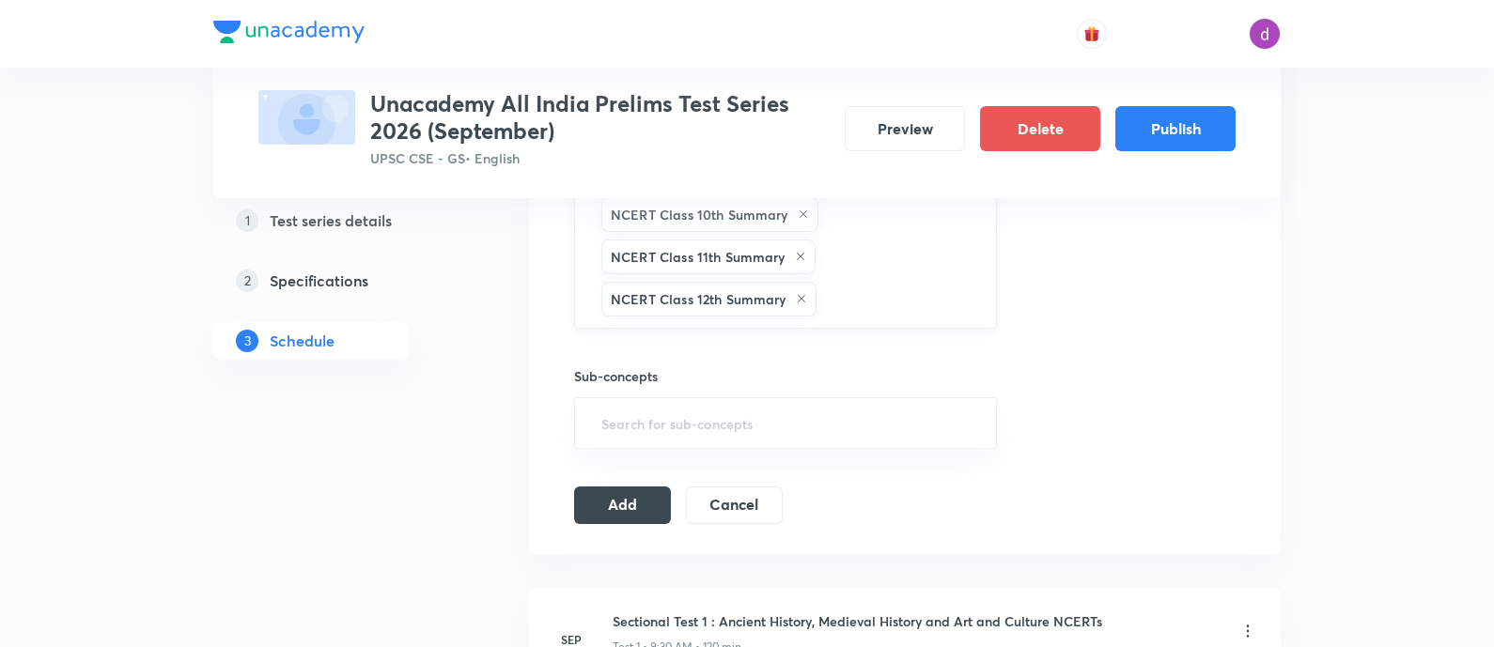
scroll to position [939, 0]
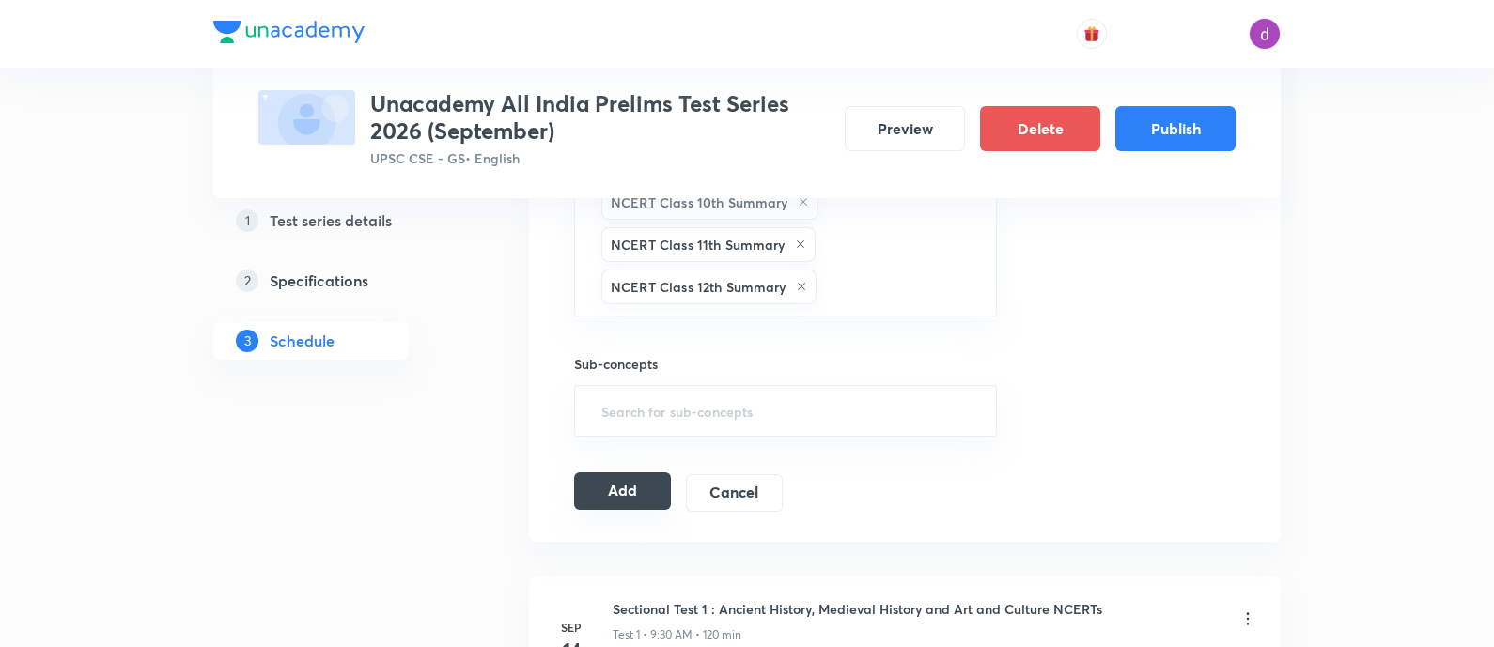
click at [639, 491] on button "Add" at bounding box center [622, 492] width 97 height 38
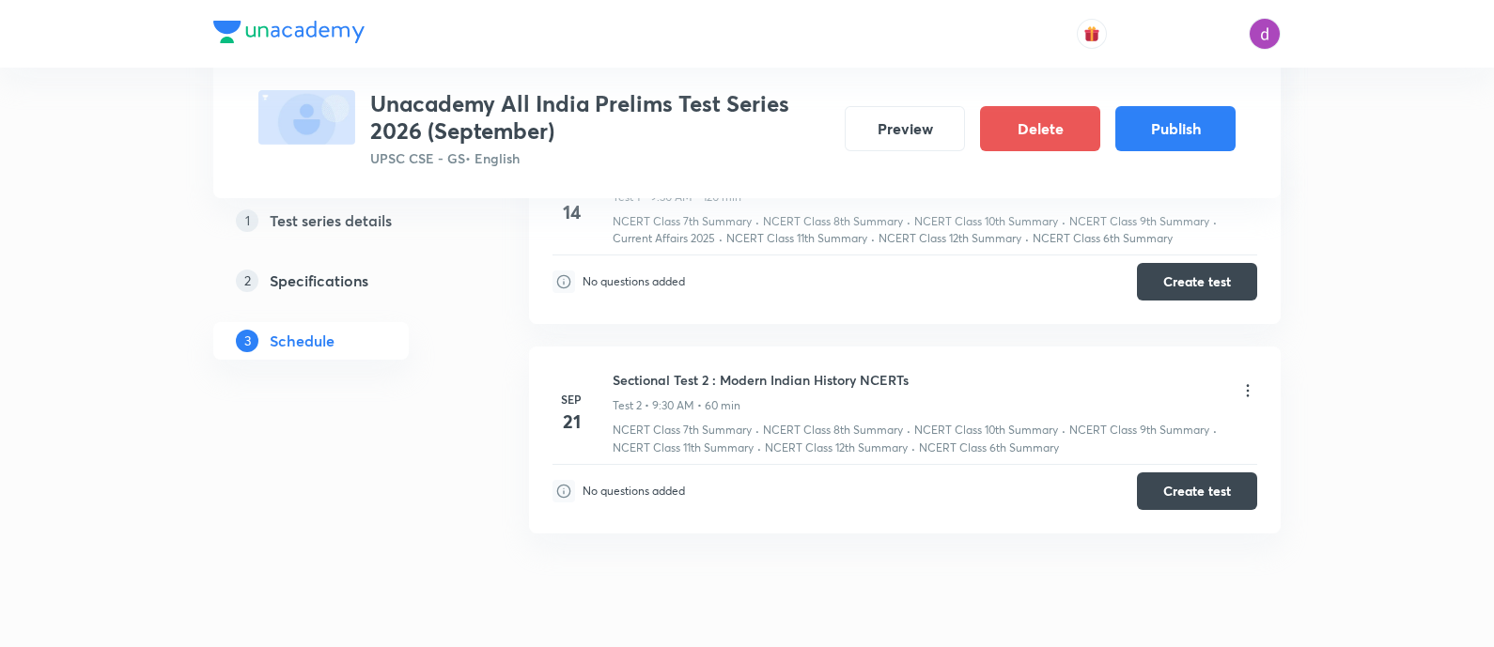
scroll to position [0, 0]
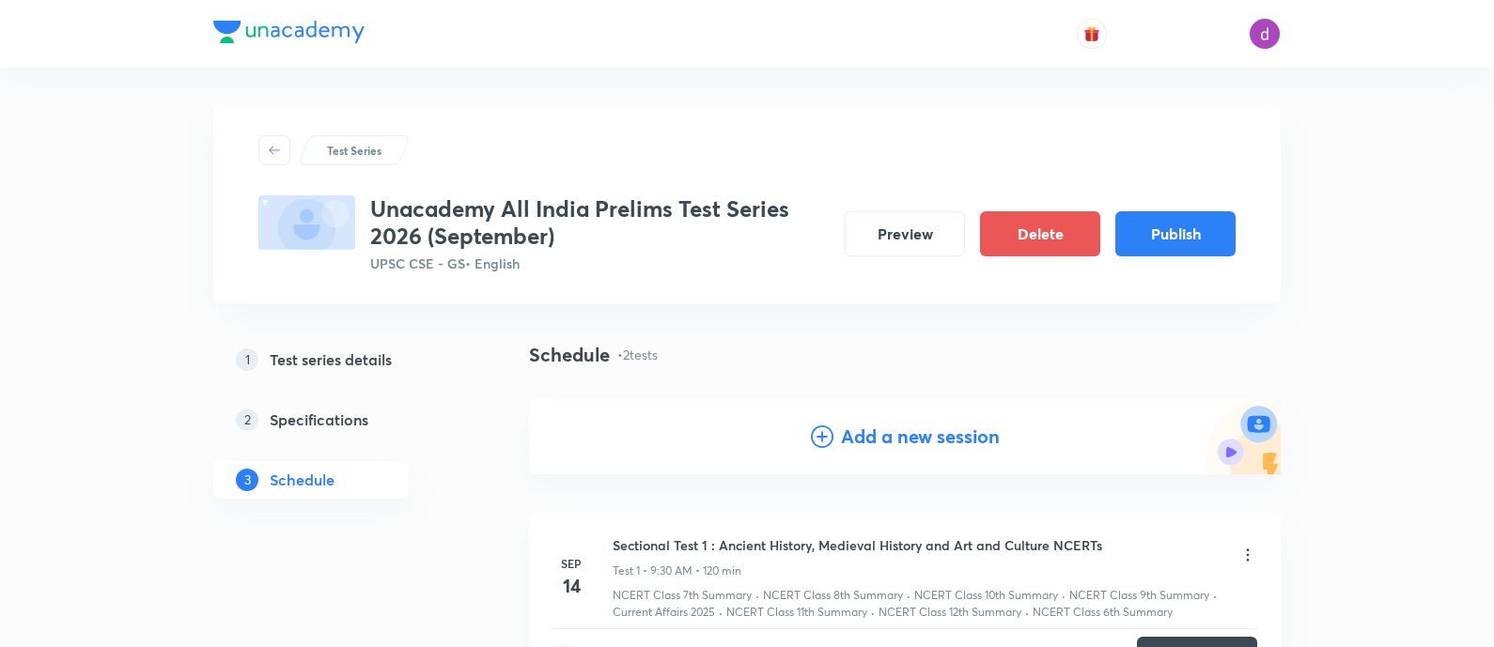
click at [858, 448] on h4 "Add a new session" at bounding box center [920, 437] width 159 height 28
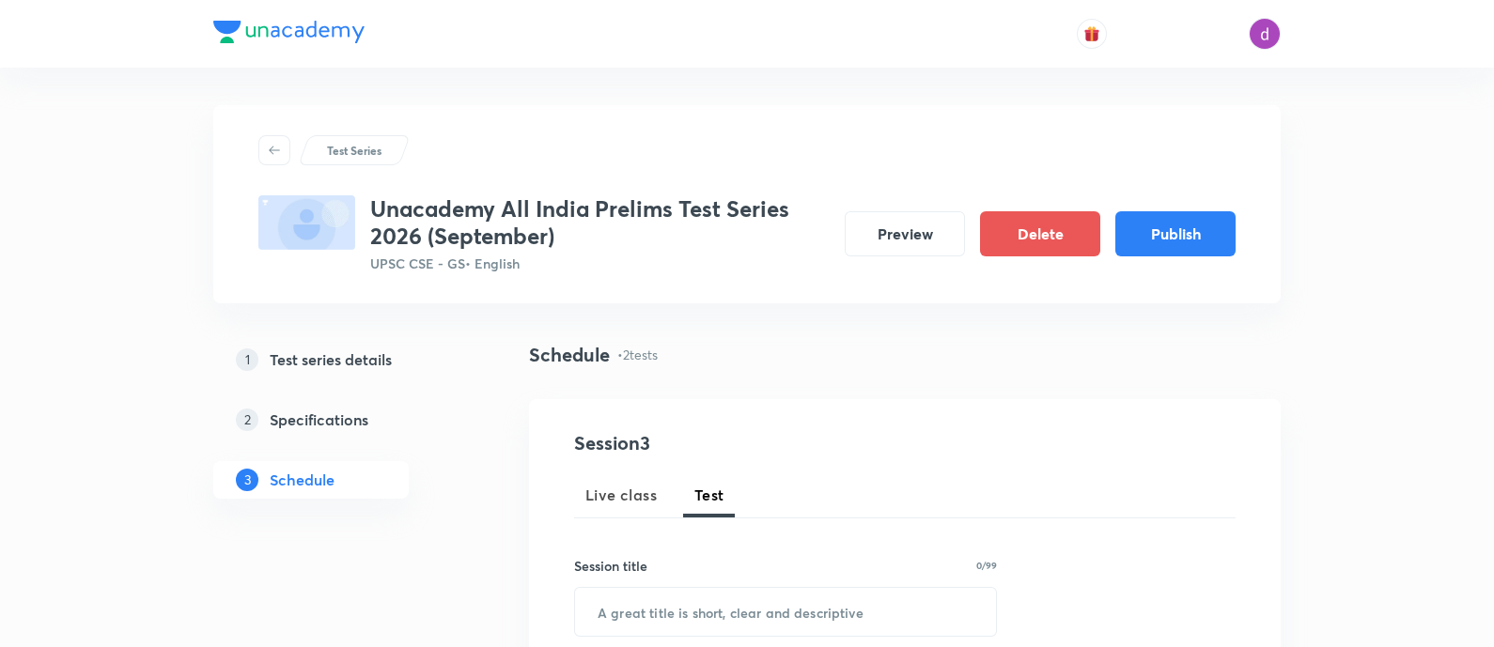
scroll to position [164, 0]
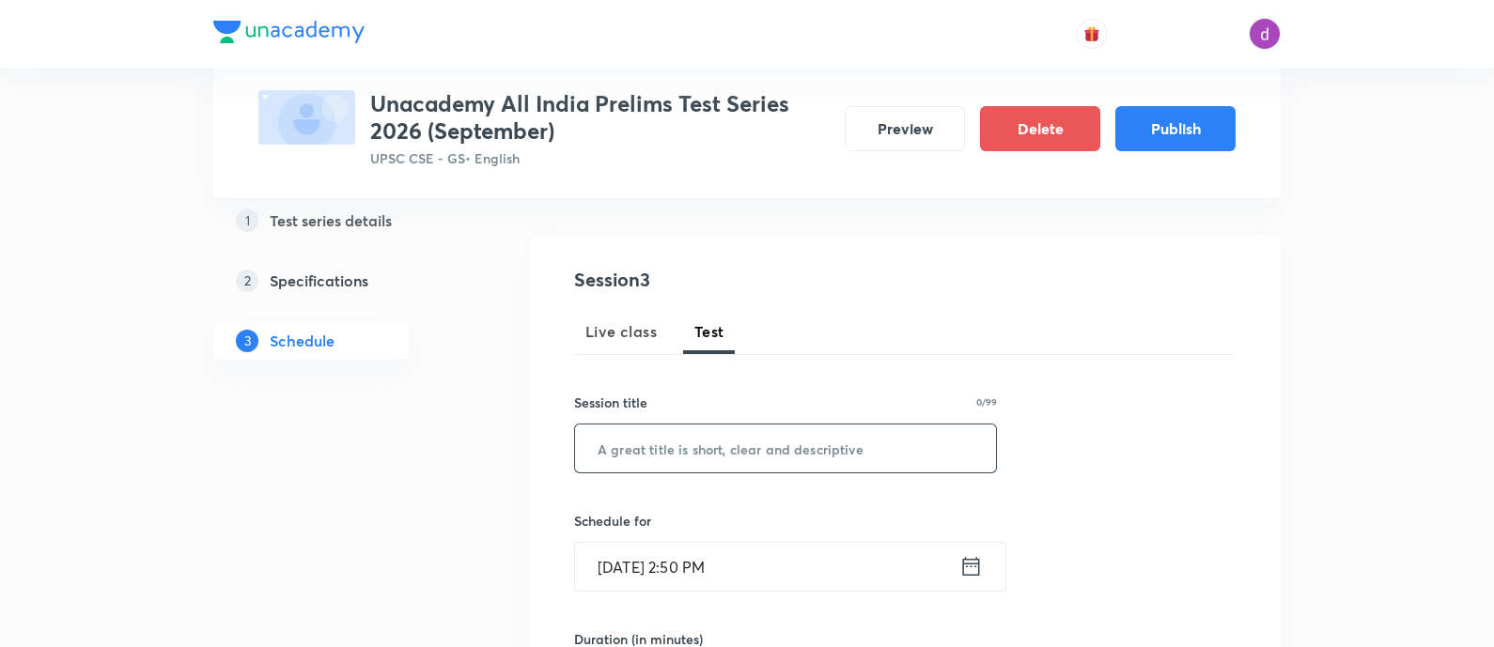
click at [760, 431] on input "text" at bounding box center [785, 449] width 421 height 48
paste input "Sectional Test 3 : Polity NCERTs"
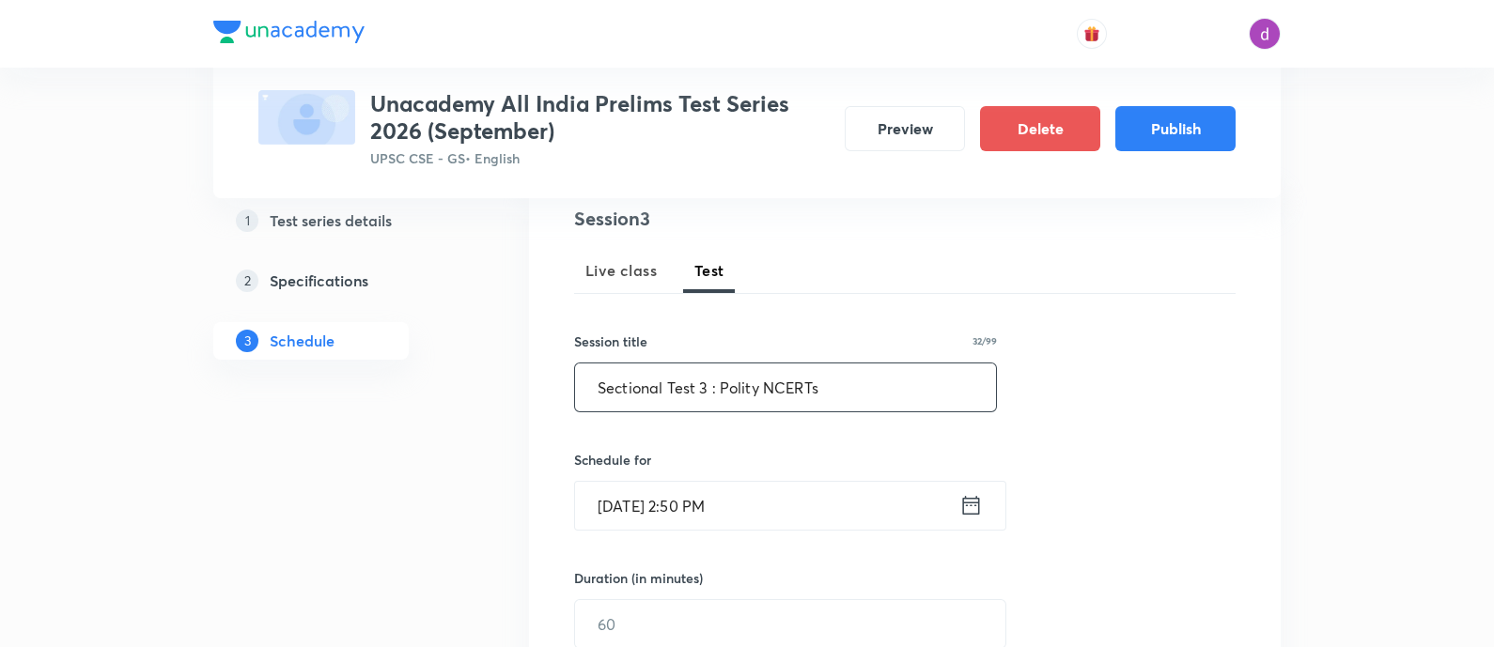
scroll to position [232, 0]
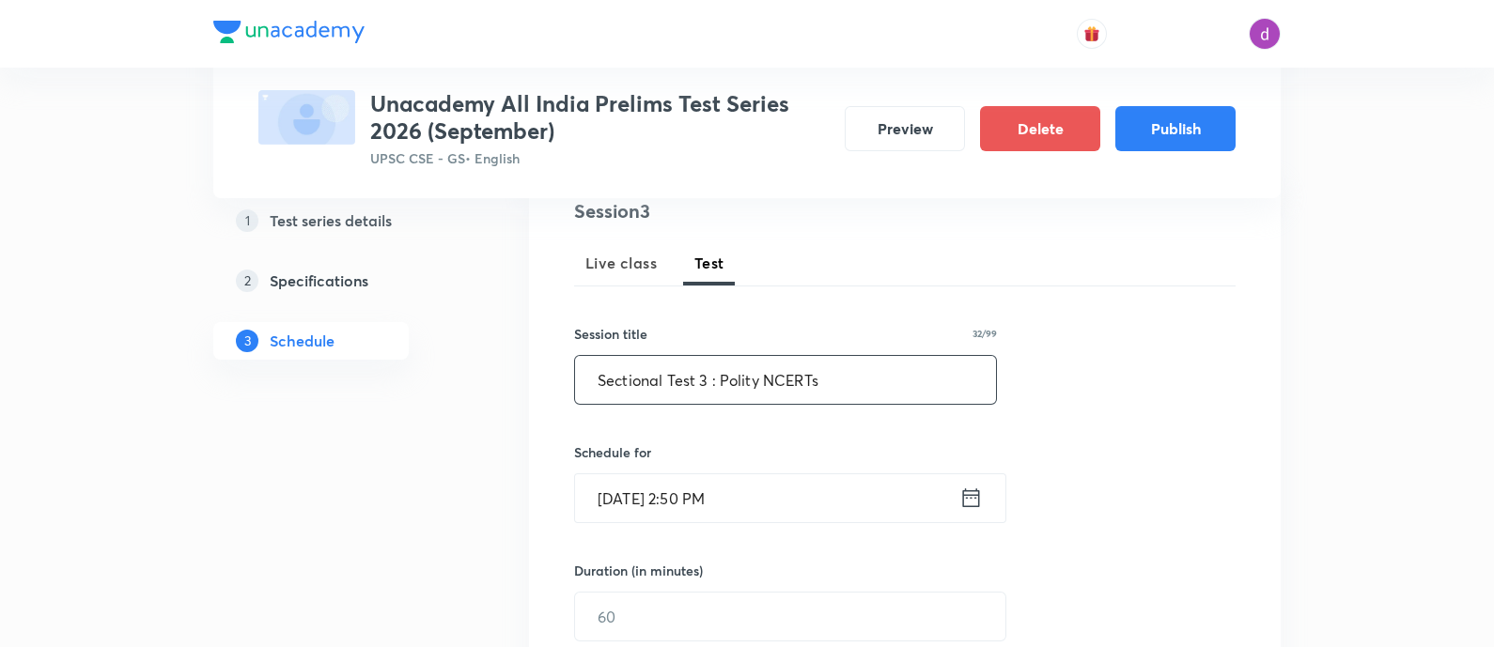
type input "Sectional Test 3 : Polity NCERTs"
click at [924, 499] on input "Sep 3, 2025, 2:50 PM" at bounding box center [767, 499] width 384 height 48
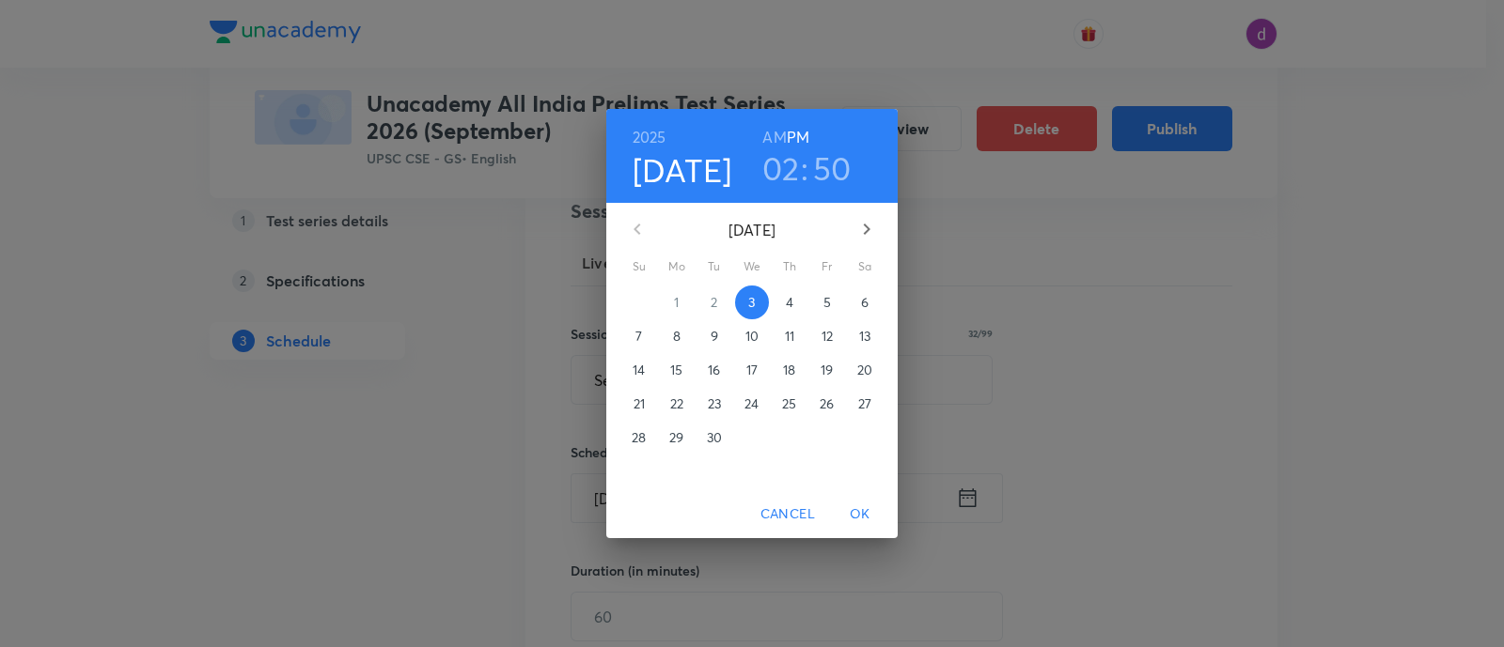
click at [647, 436] on span "28" at bounding box center [639, 438] width 34 height 19
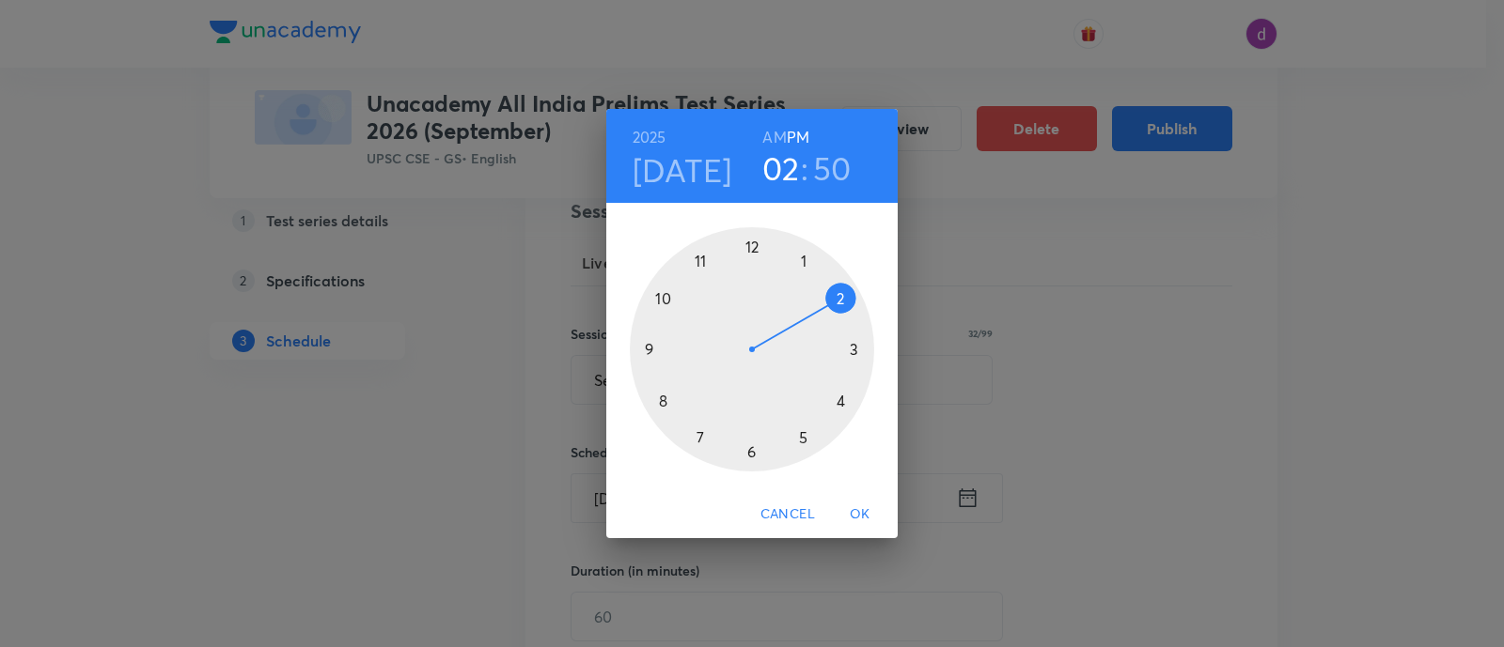
click at [782, 133] on h6 "AM" at bounding box center [773, 137] width 23 height 26
click at [650, 353] on div at bounding box center [752, 349] width 244 height 244
click at [746, 445] on div at bounding box center [752, 349] width 244 height 244
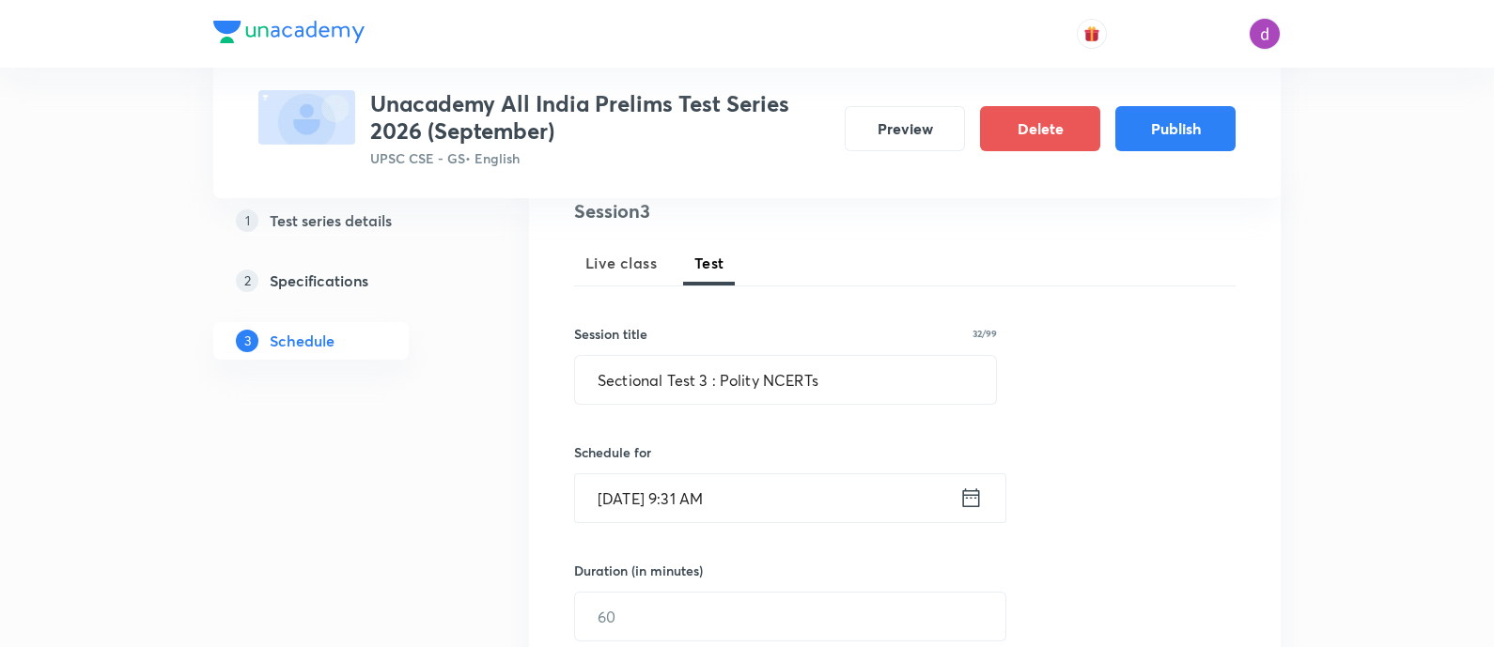
click at [743, 487] on input "Sep 28, 2025, 9:31 AM" at bounding box center [767, 499] width 384 height 48
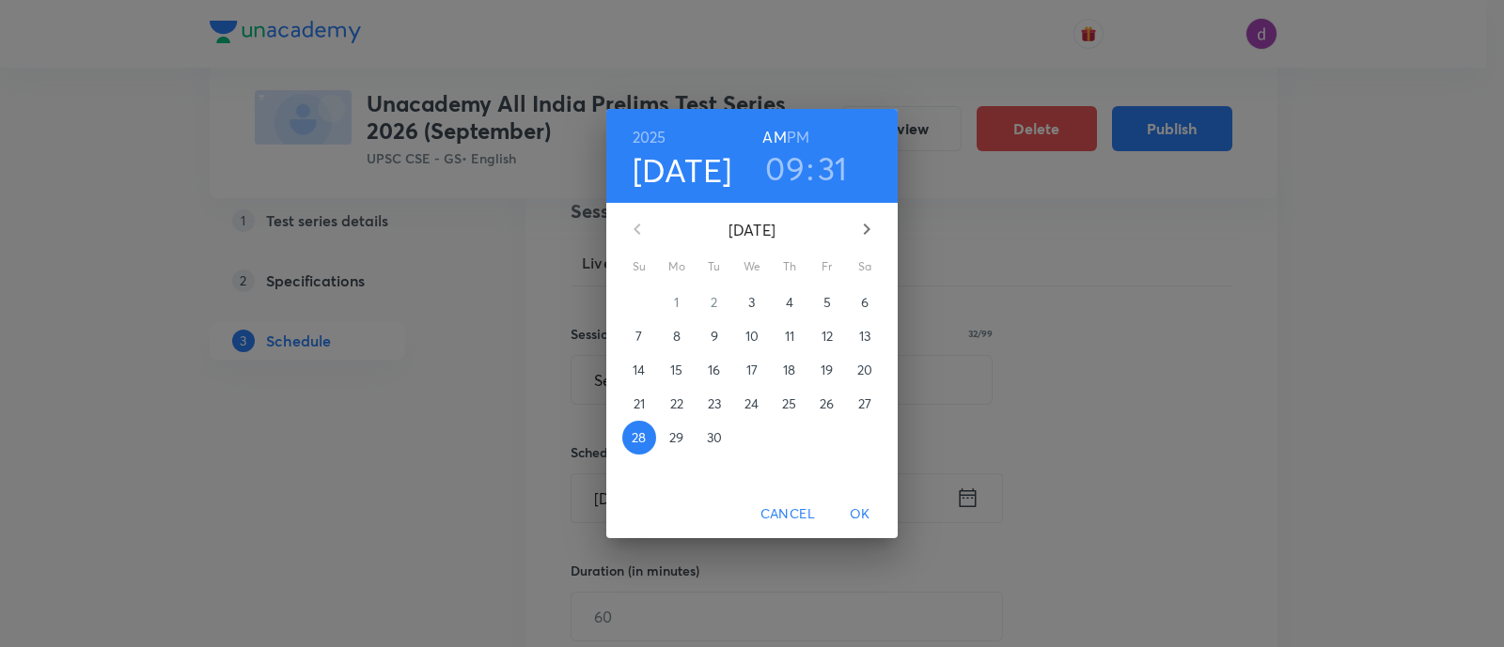
click at [823, 164] on h3 "31" at bounding box center [833, 167] width 30 height 39
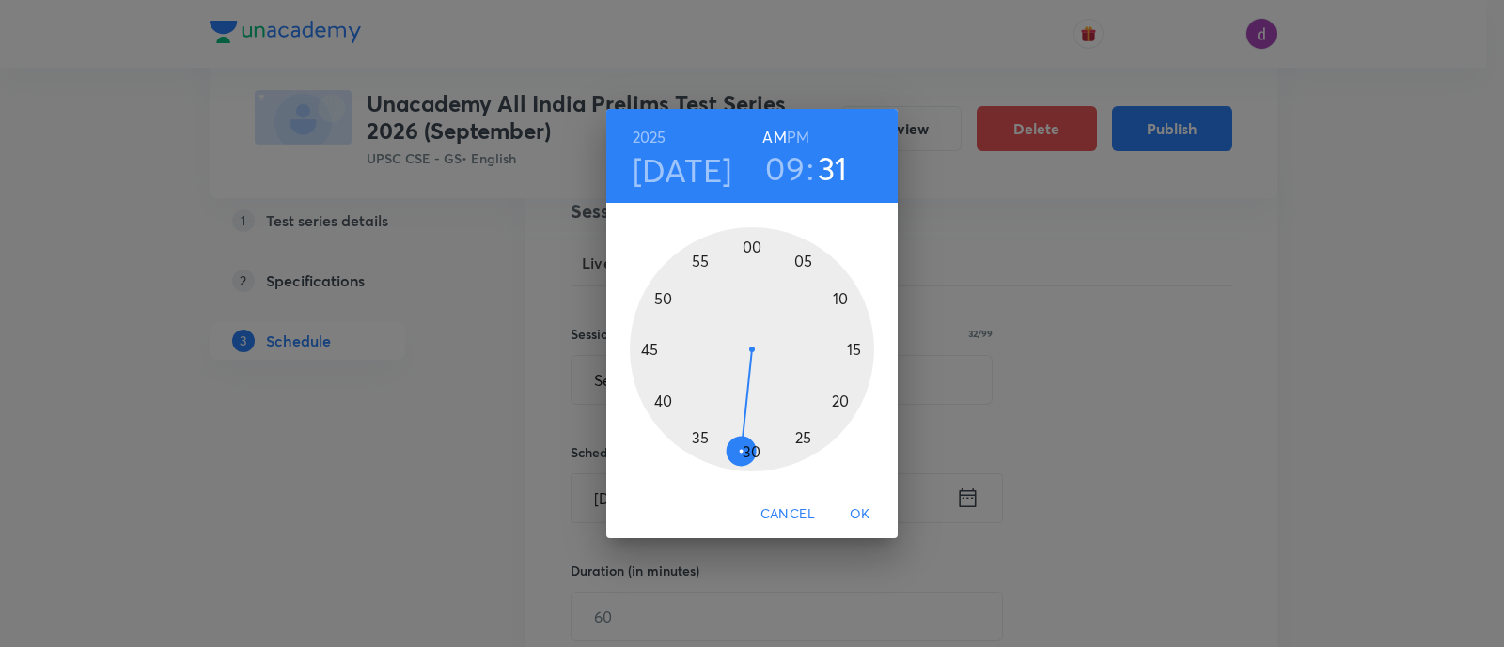
click at [750, 453] on div at bounding box center [752, 349] width 244 height 244
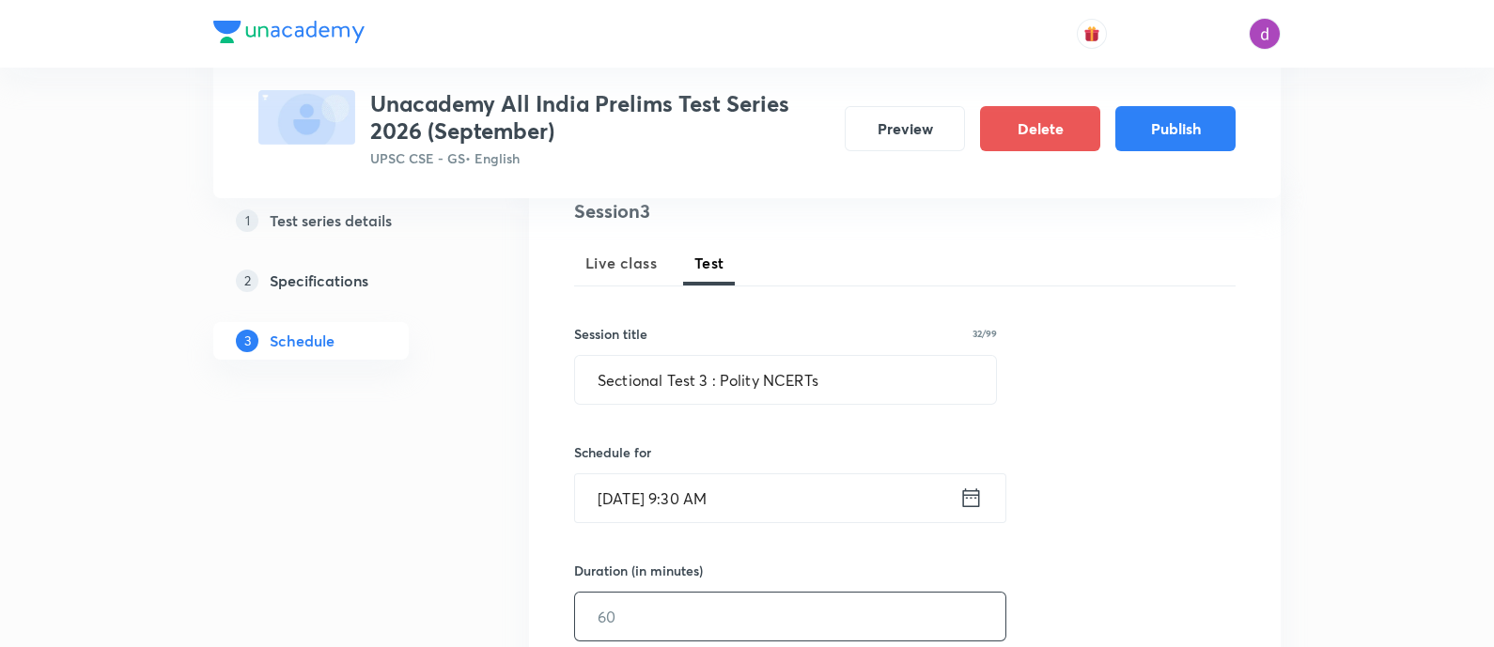
click at [701, 612] on input "text" at bounding box center [790, 617] width 430 height 48
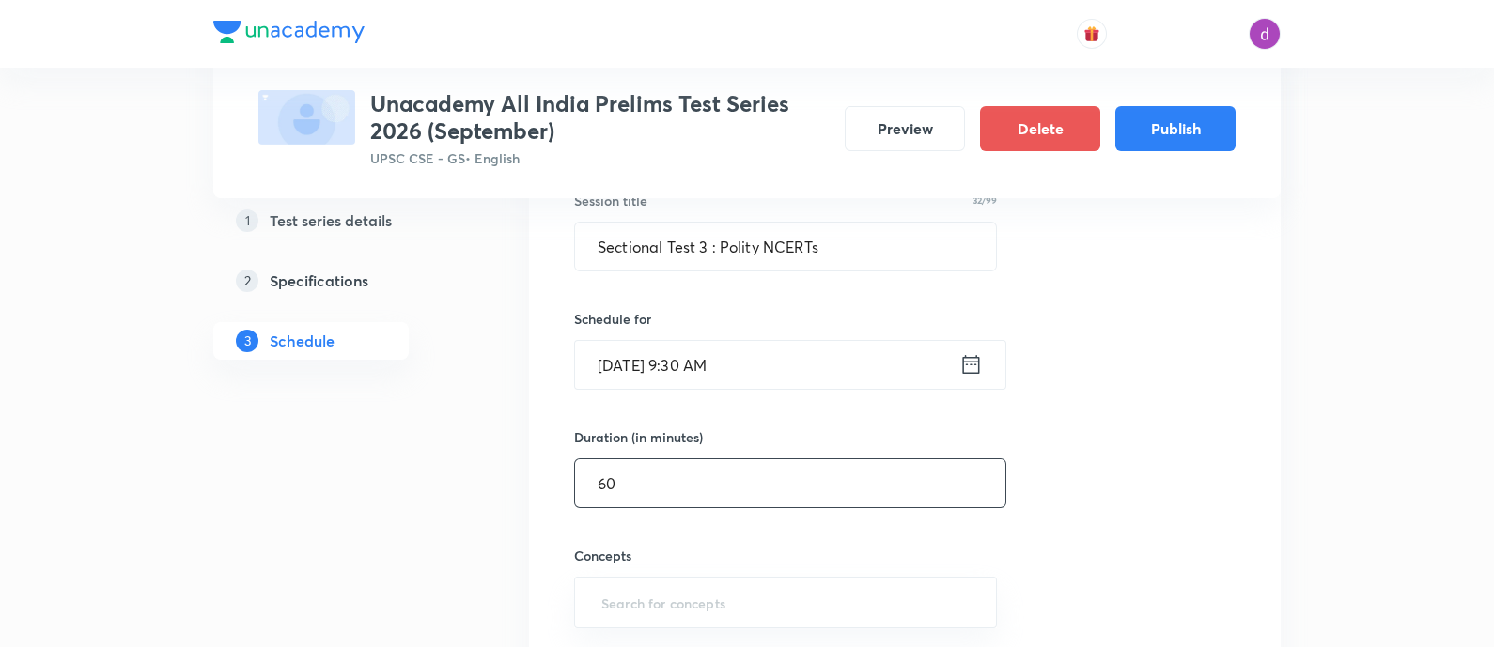
scroll to position [372, 0]
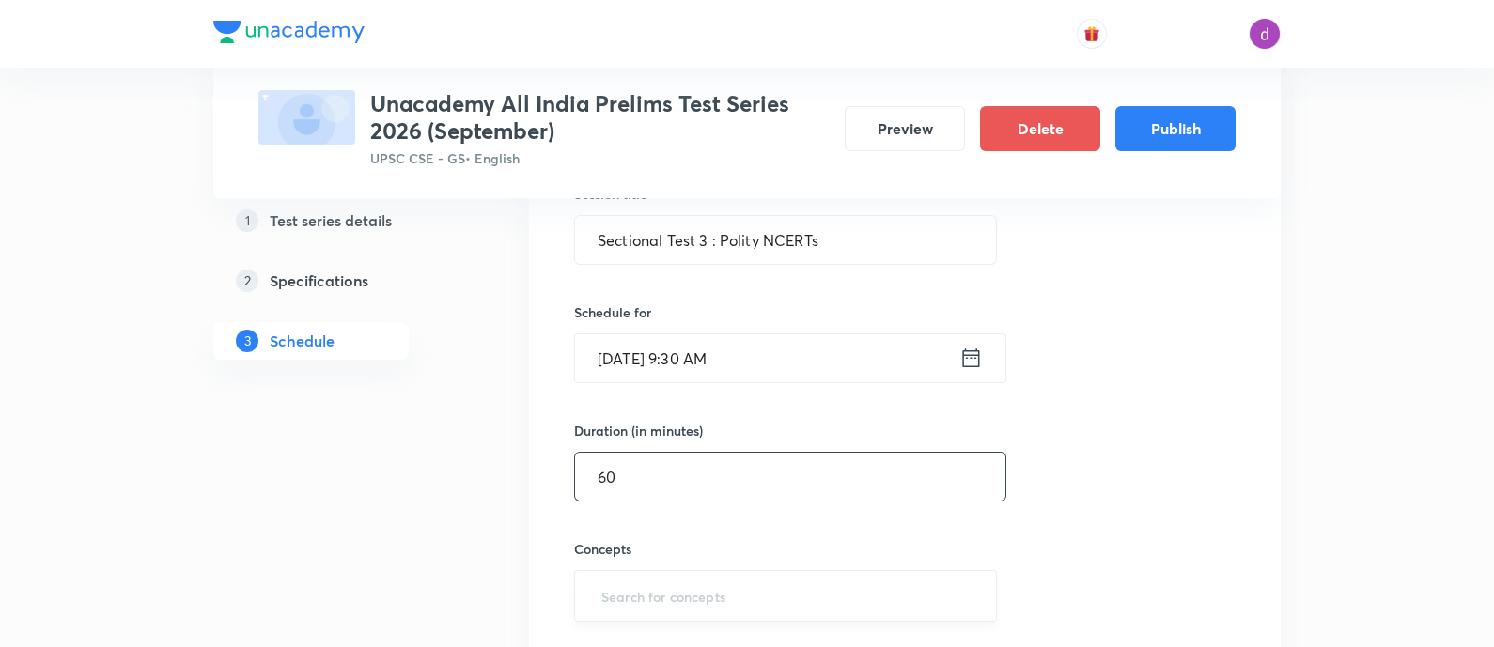
type input "60"
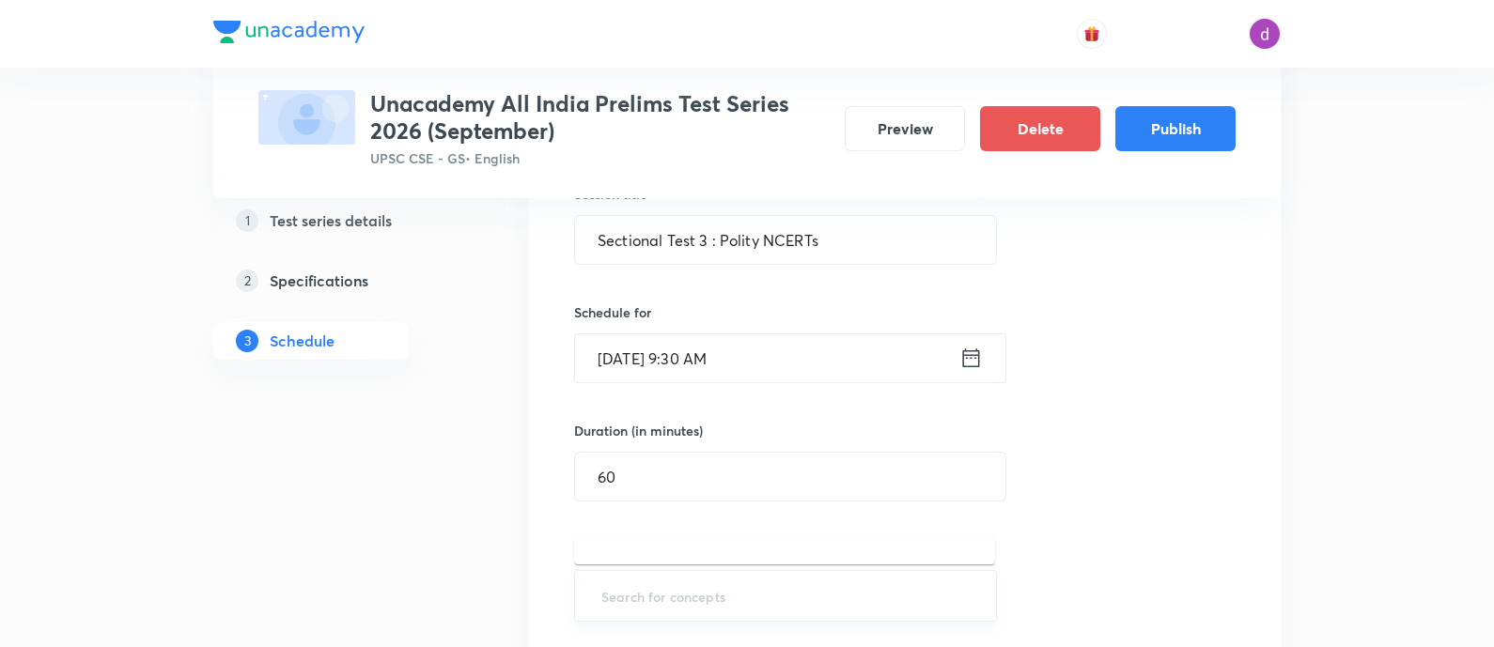
click at [701, 587] on input "text" at bounding box center [786, 596] width 376 height 35
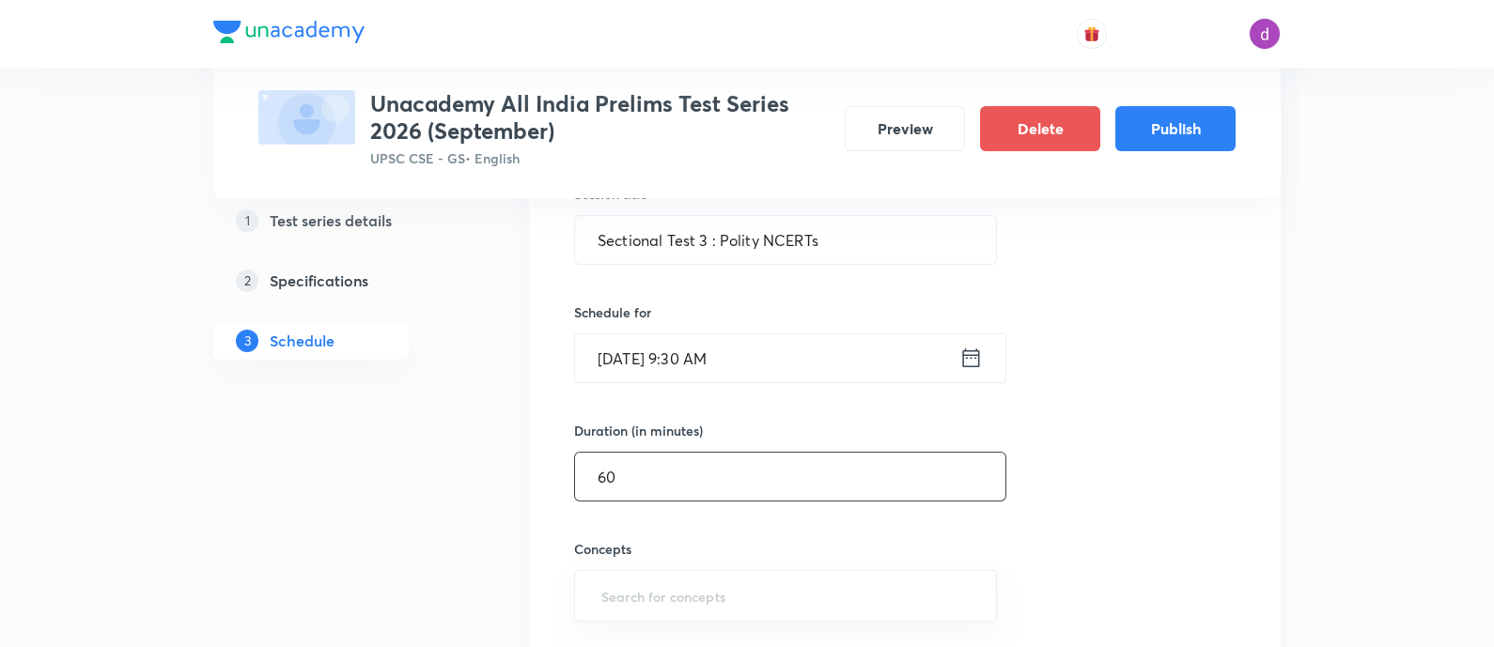
type input "n"
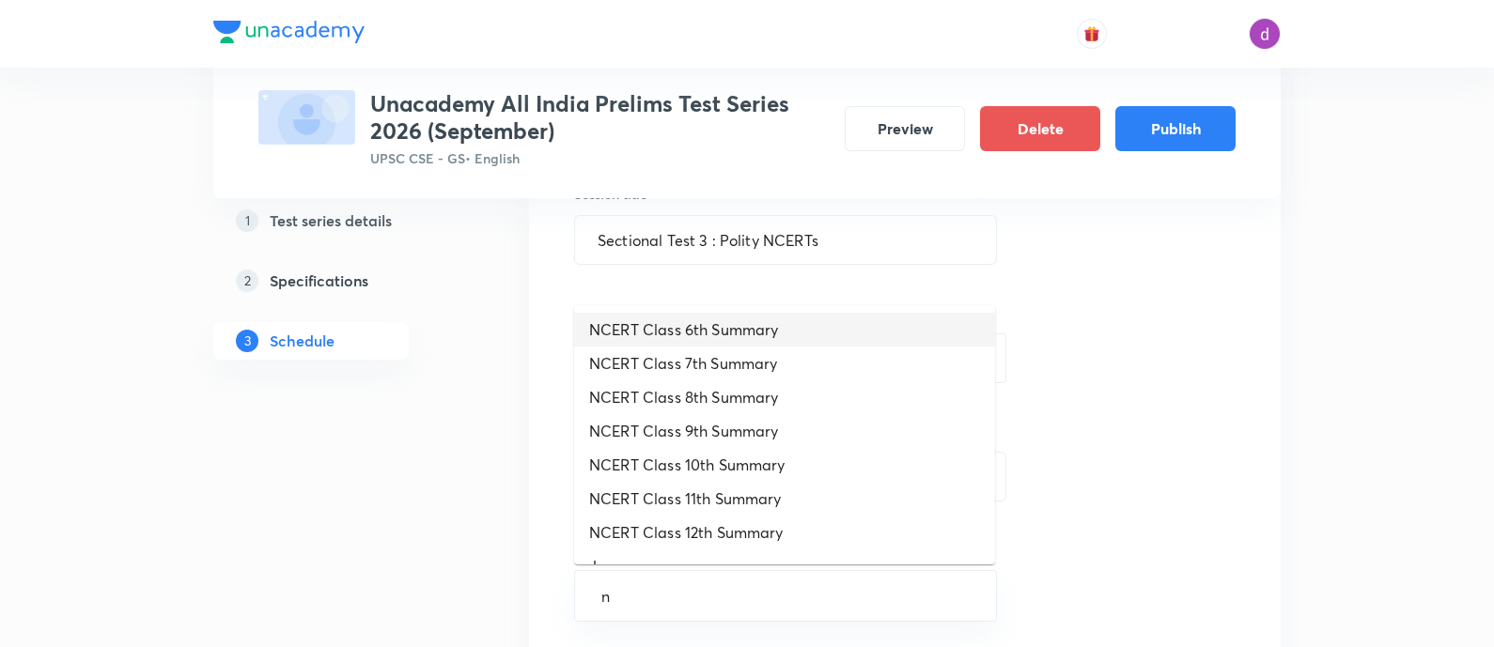
click at [730, 321] on li "NCERT Class 6th Summary" at bounding box center [784, 330] width 421 height 34
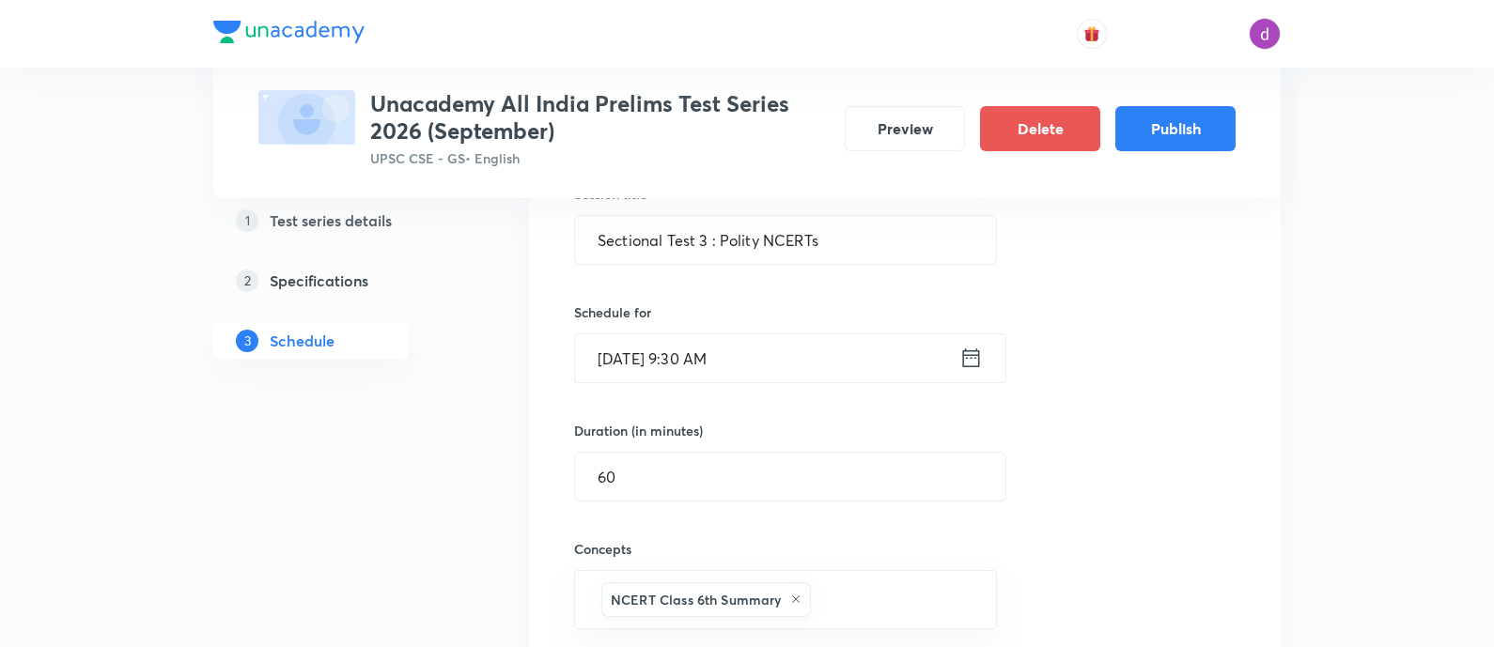
type input "n"
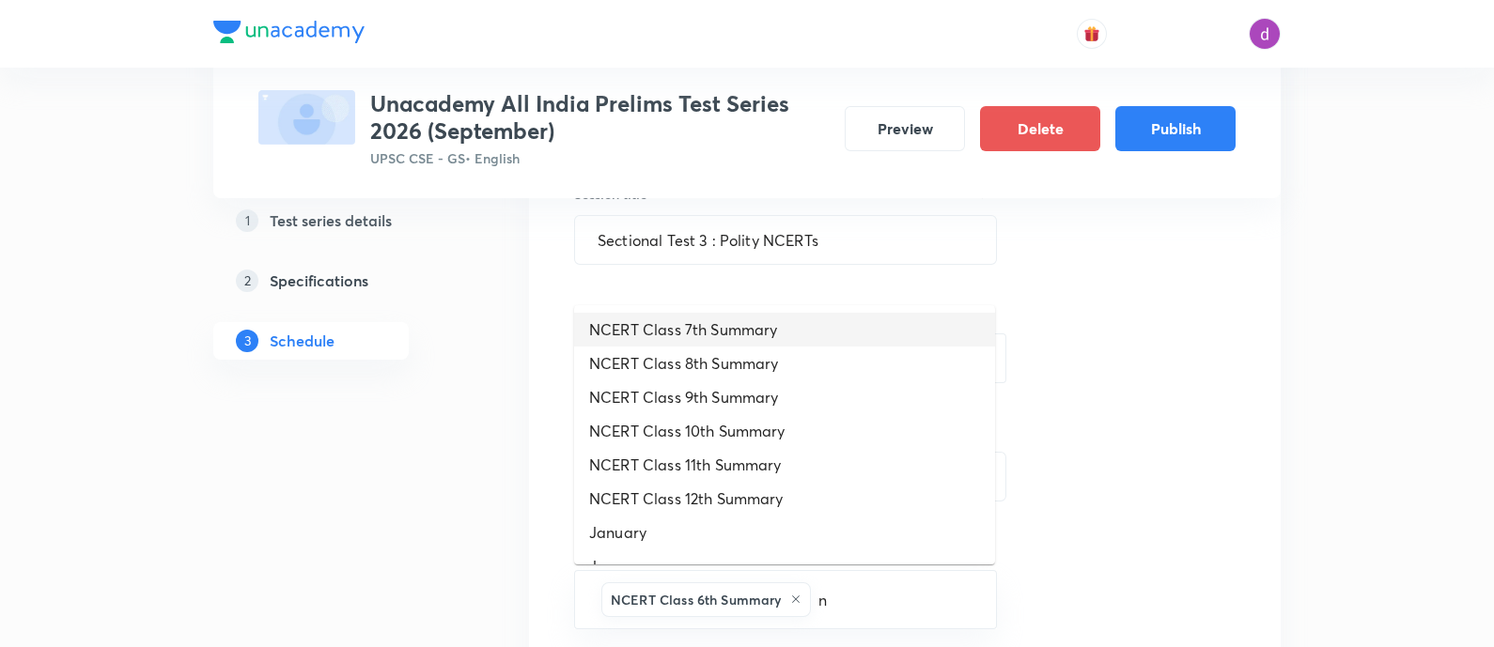
click at [730, 321] on li "NCERT Class 7th Summary" at bounding box center [784, 330] width 421 height 34
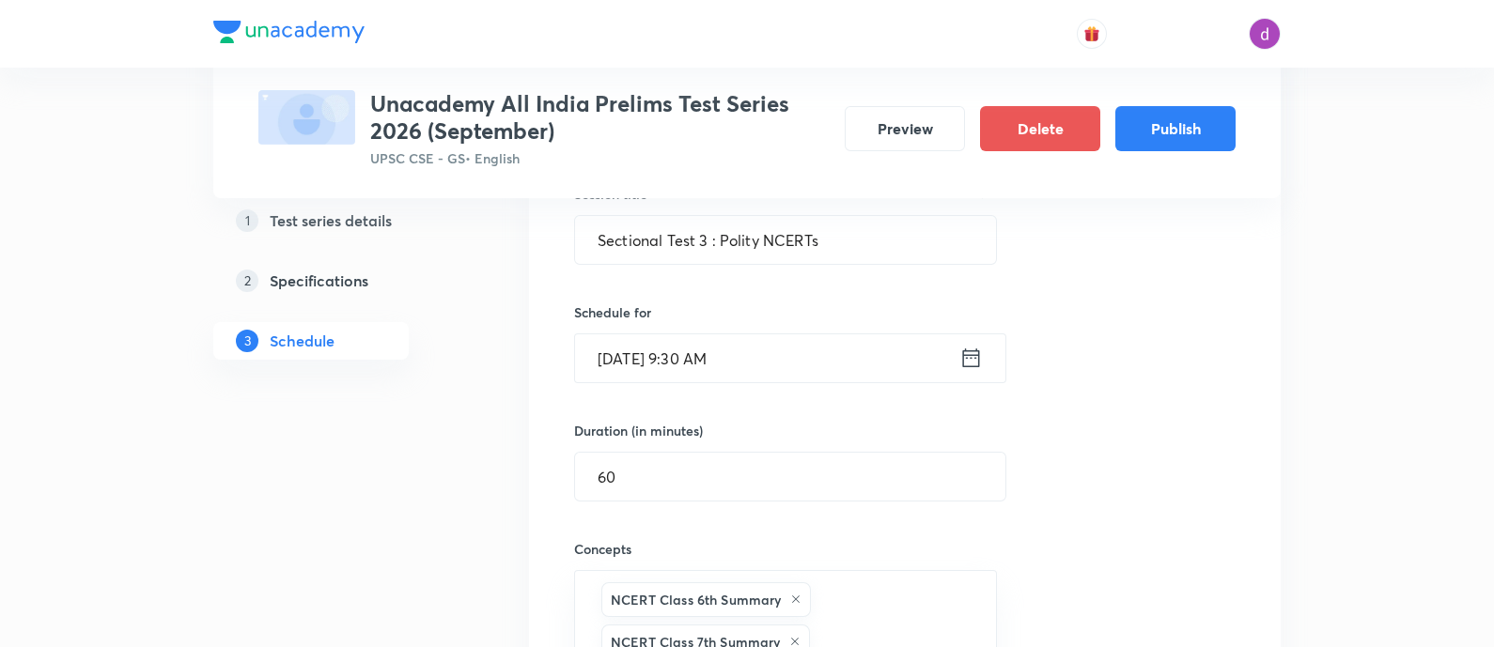
type input "n"
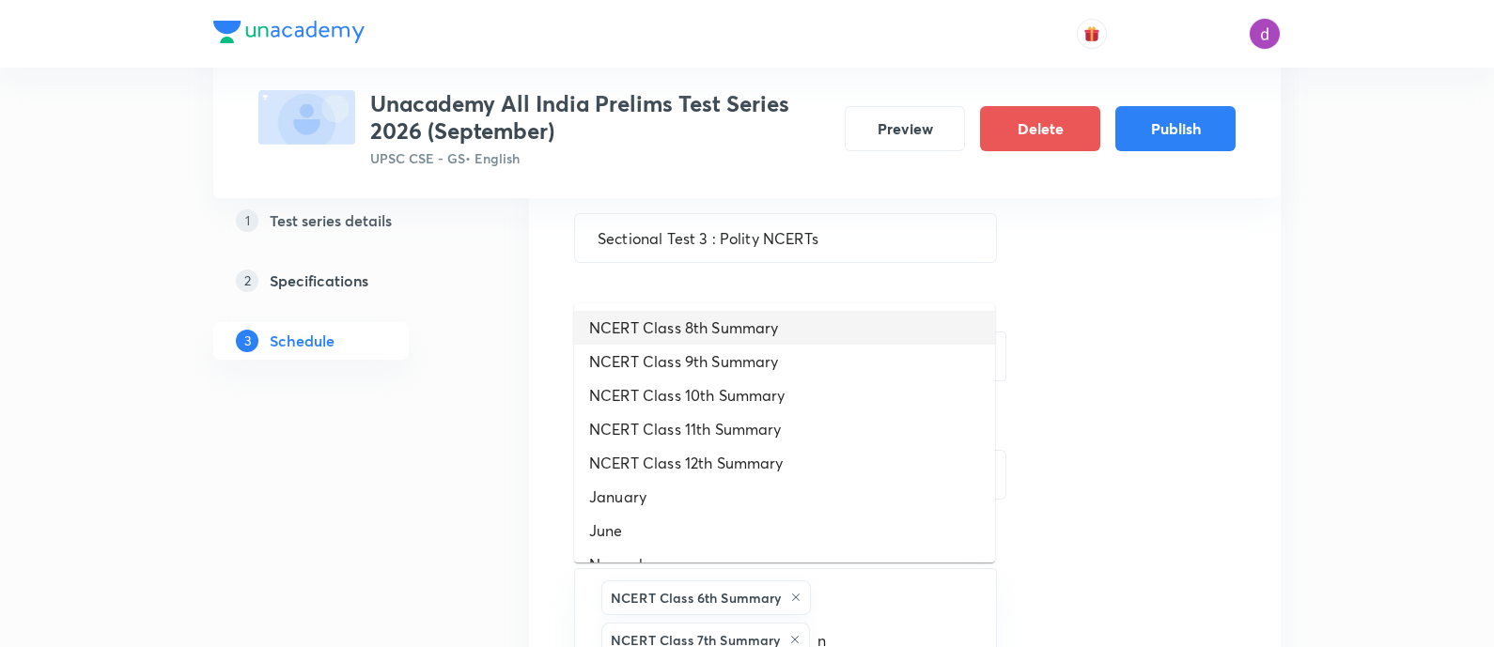
click at [730, 321] on li "NCERT Class 8th Summary" at bounding box center [784, 328] width 421 height 34
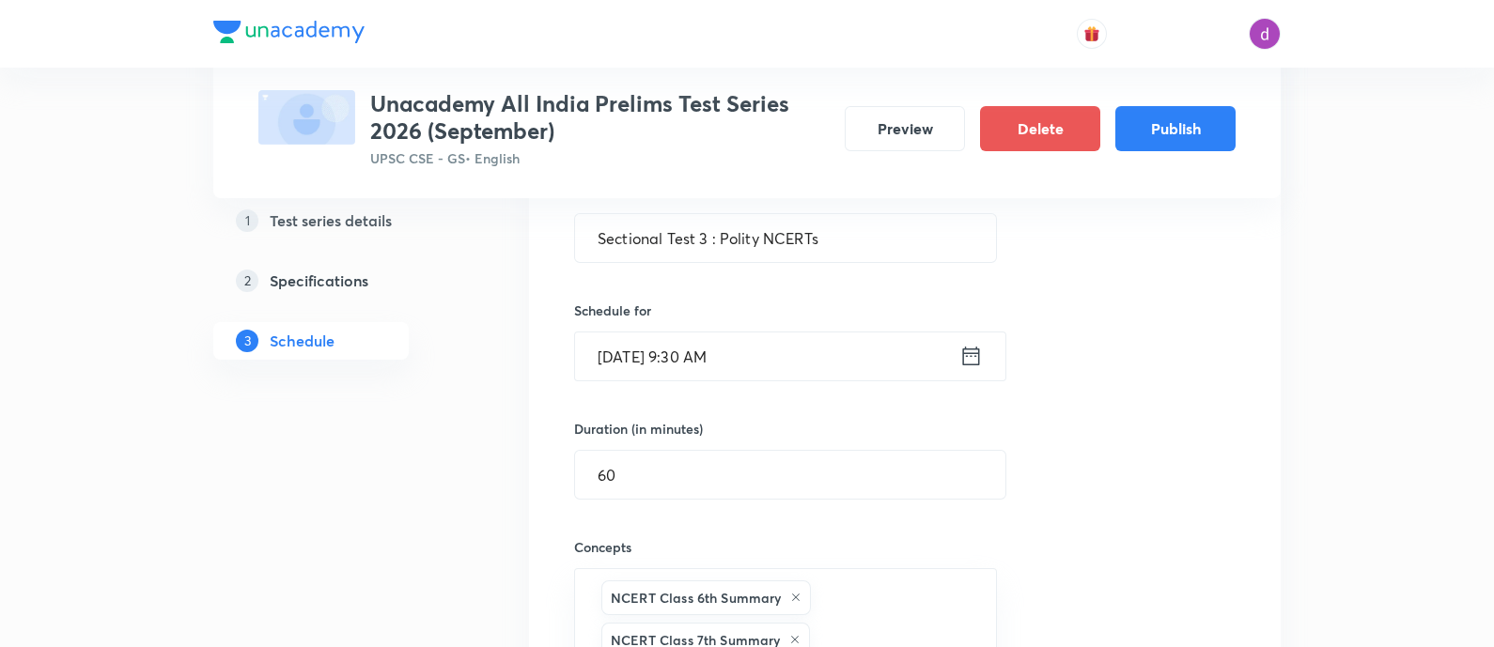
type input "n"
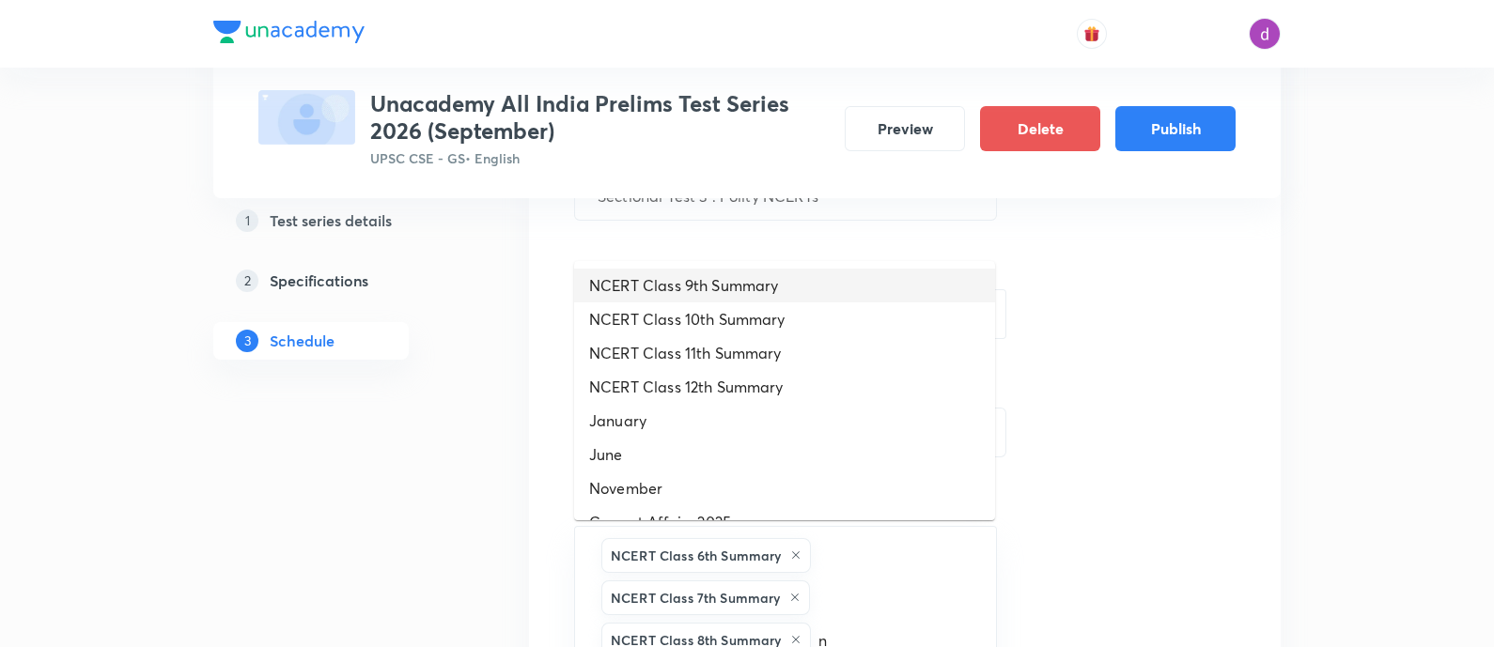
click at [730, 288] on li "NCERT Class 9th Summary" at bounding box center [784, 286] width 421 height 34
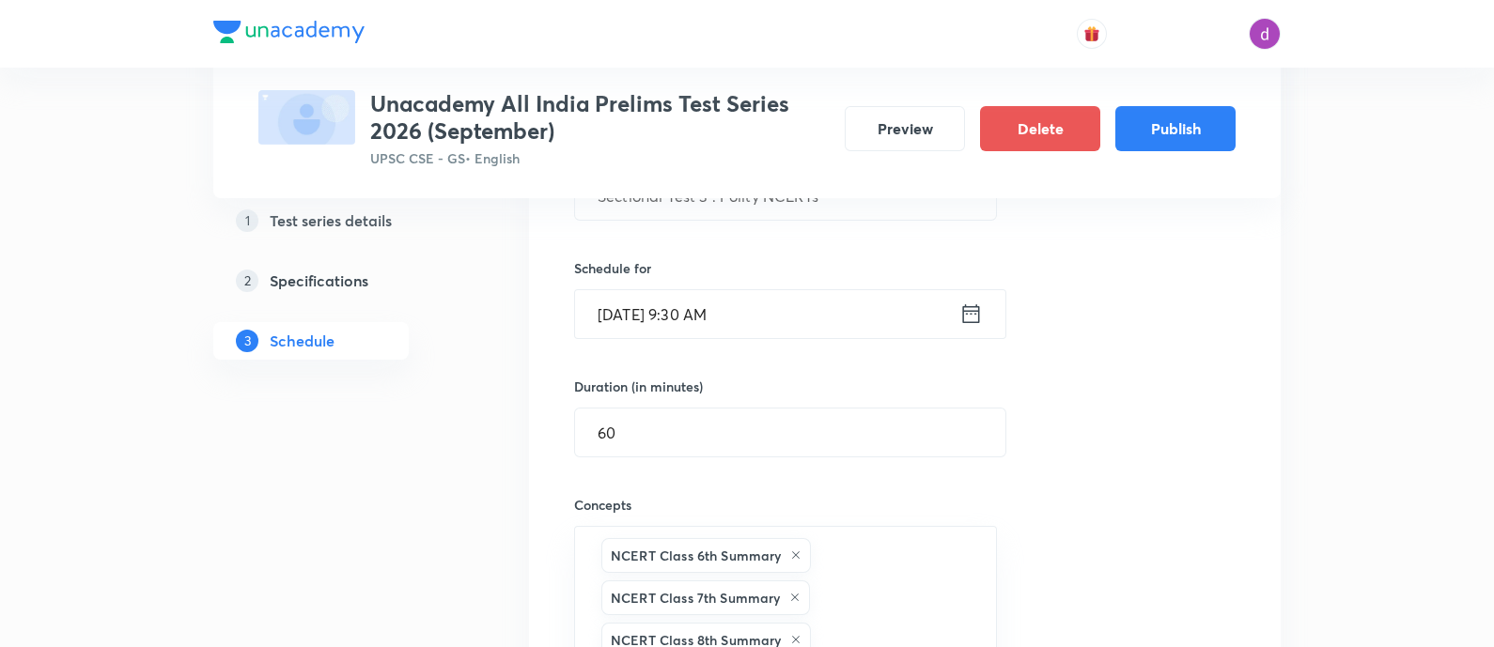
type input "n"
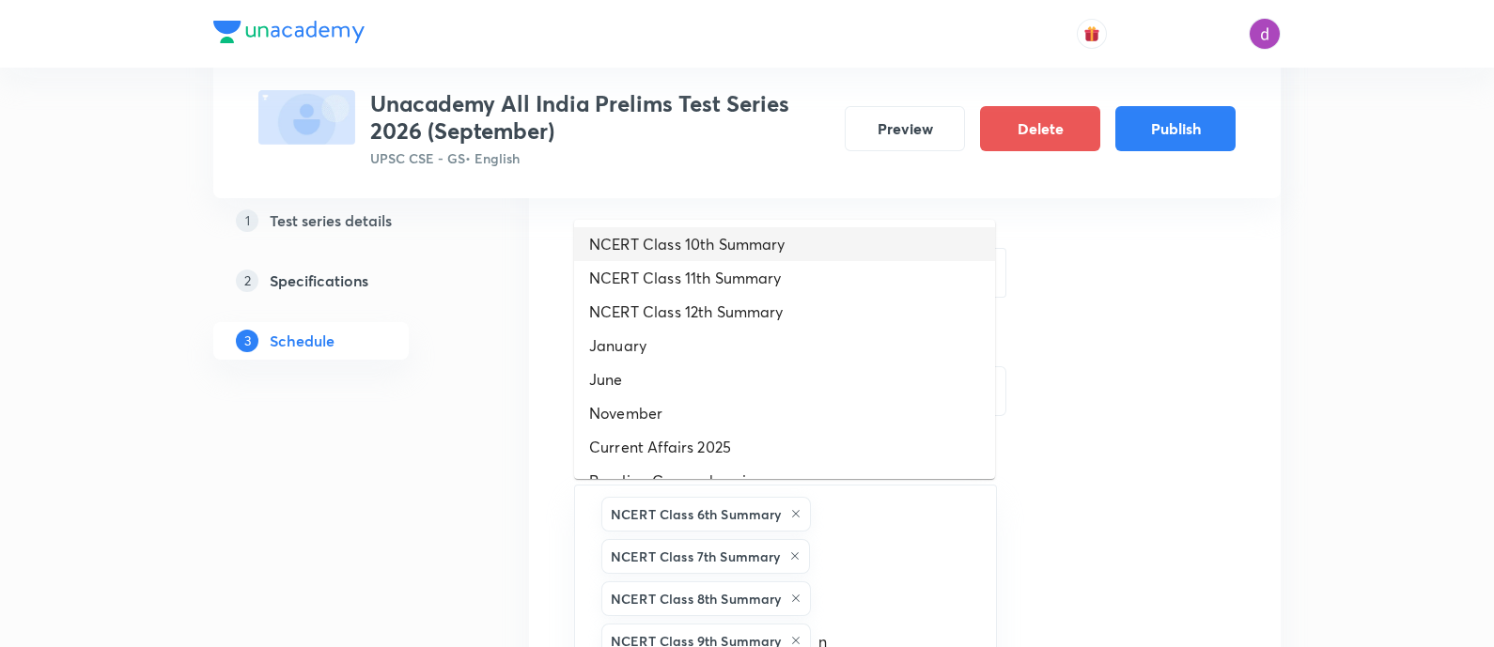
click at [728, 246] on li "NCERT Class 10th Summary" at bounding box center [784, 244] width 421 height 34
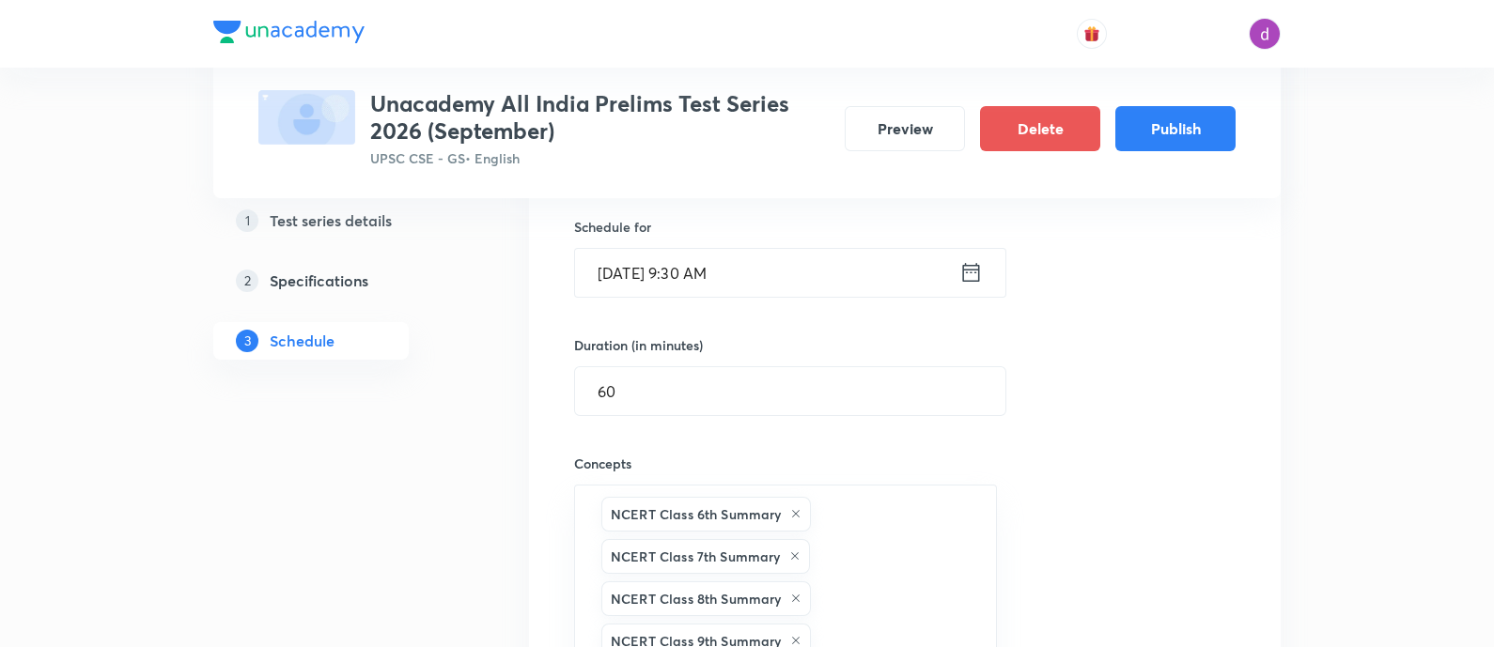
type input "n"
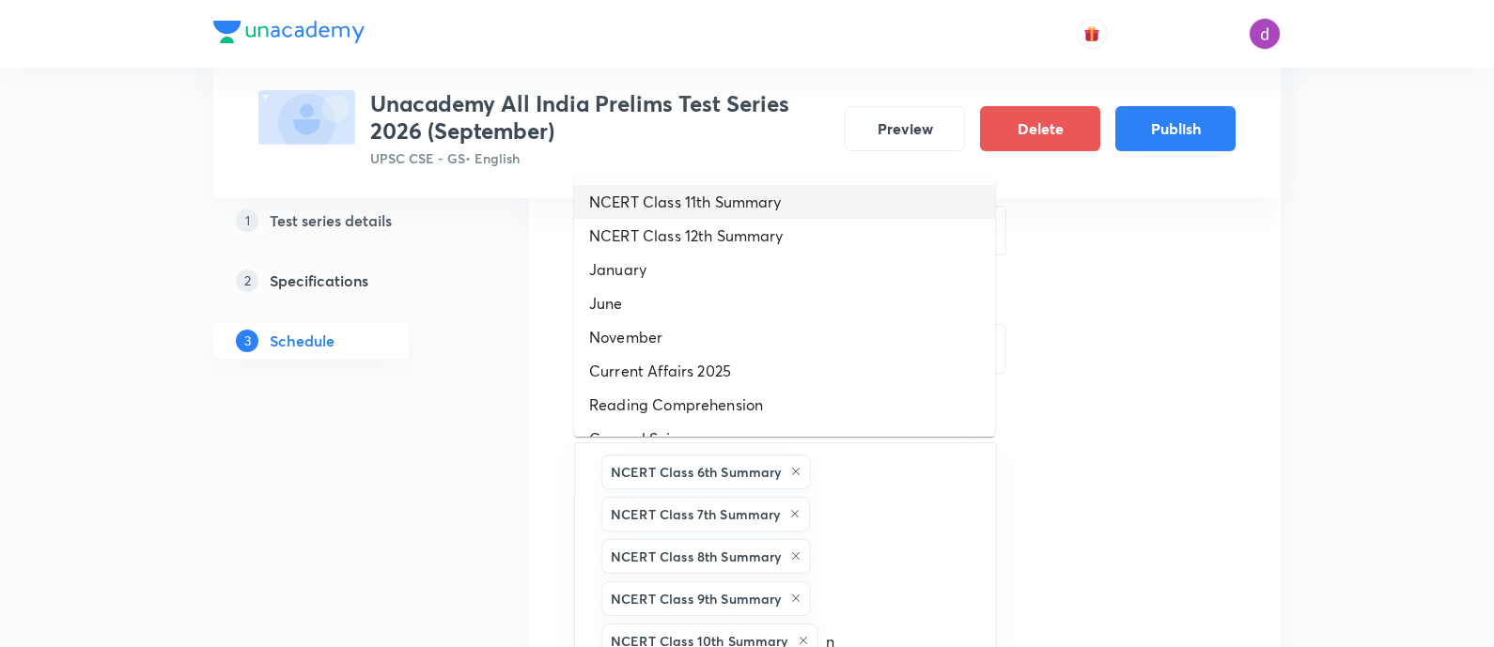
click at [728, 206] on li "NCERT Class 11th Summary" at bounding box center [784, 202] width 421 height 34
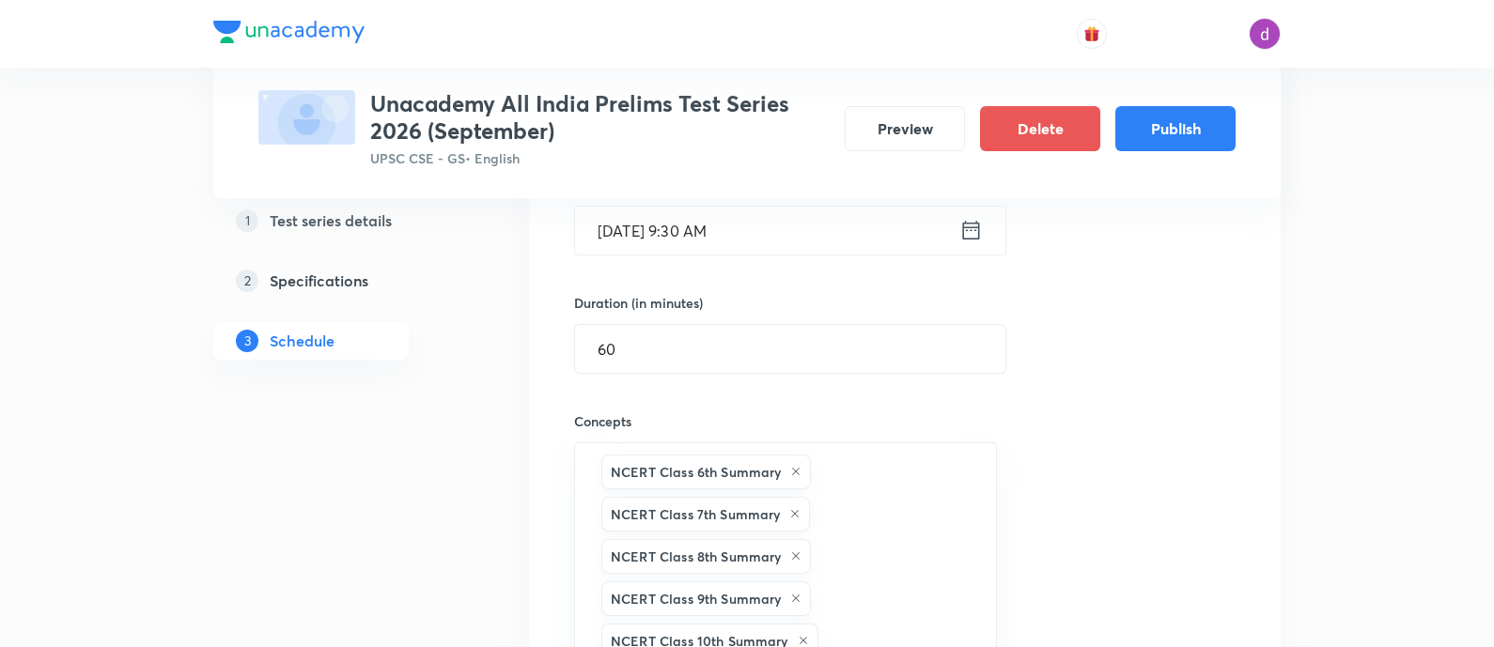
type input "n"
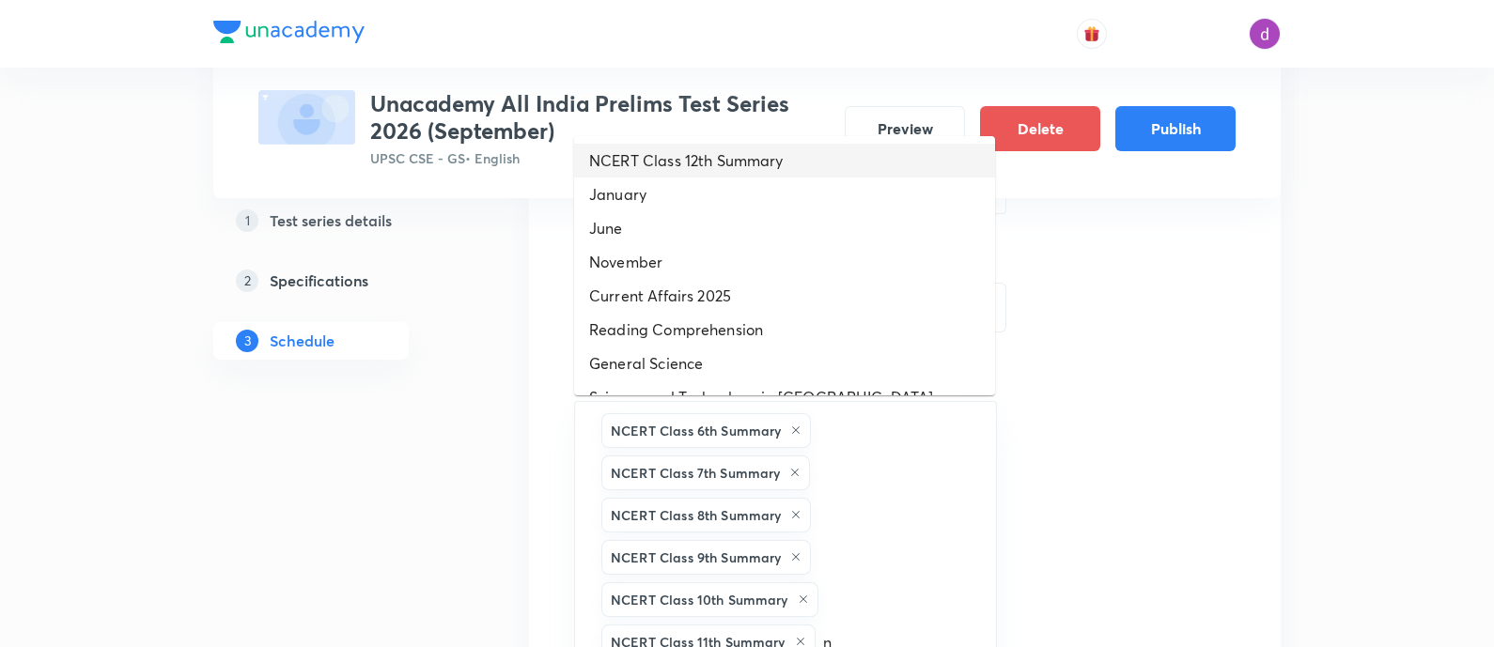
click at [721, 163] on li "NCERT Class 12th Summary" at bounding box center [784, 161] width 421 height 34
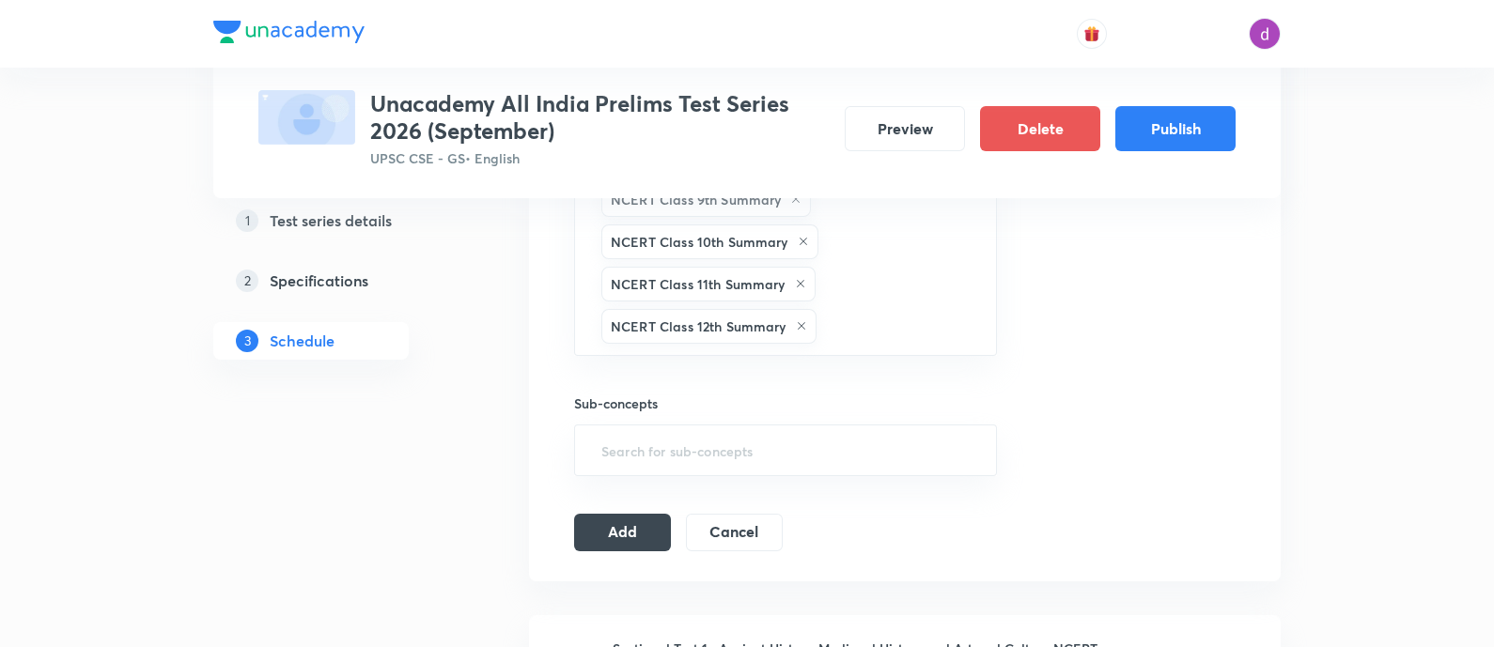
scroll to position [906, 0]
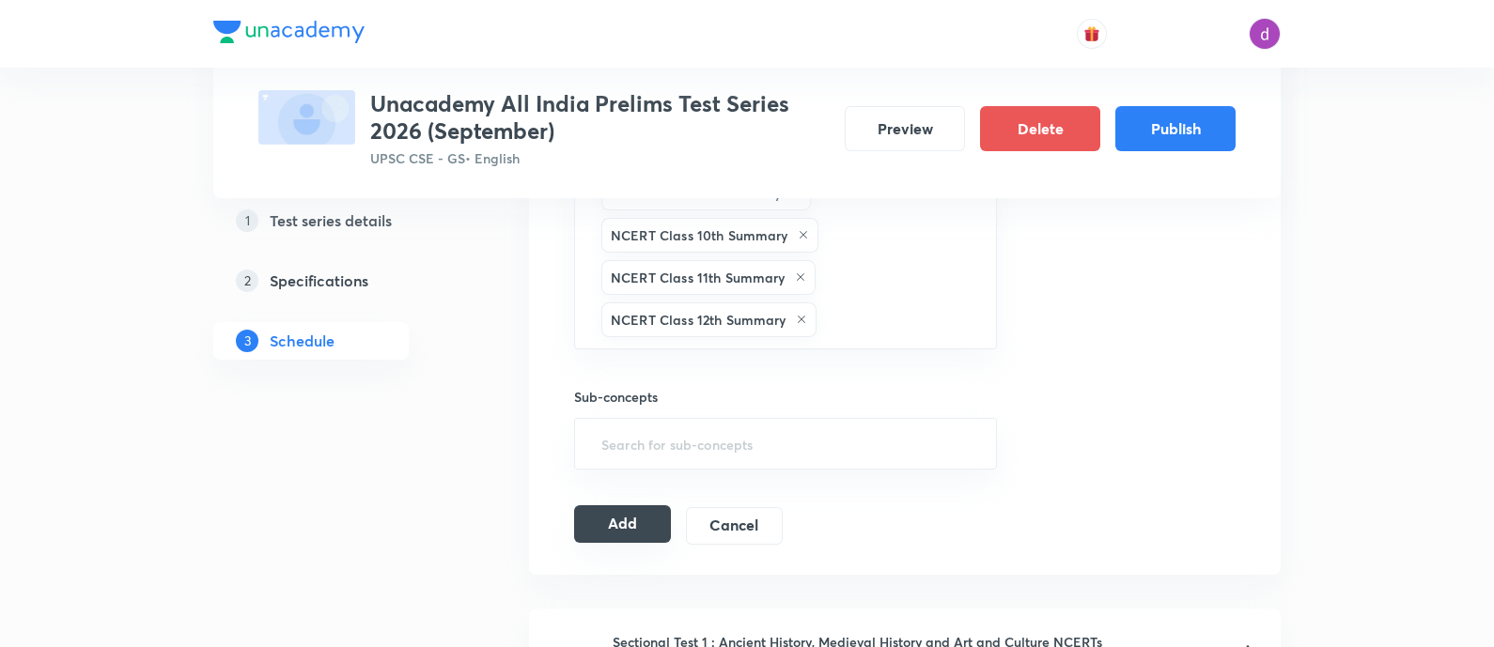
click at [654, 509] on button "Add" at bounding box center [622, 525] width 97 height 38
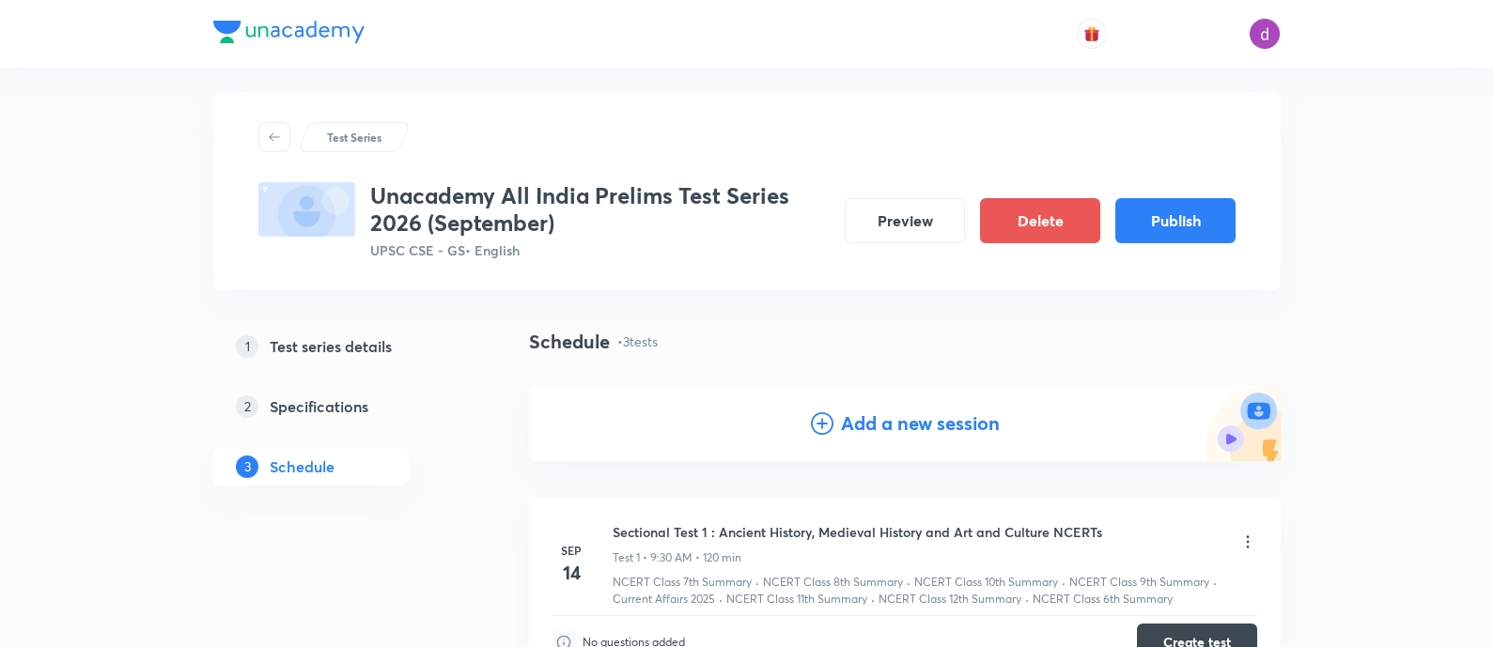
scroll to position [0, 0]
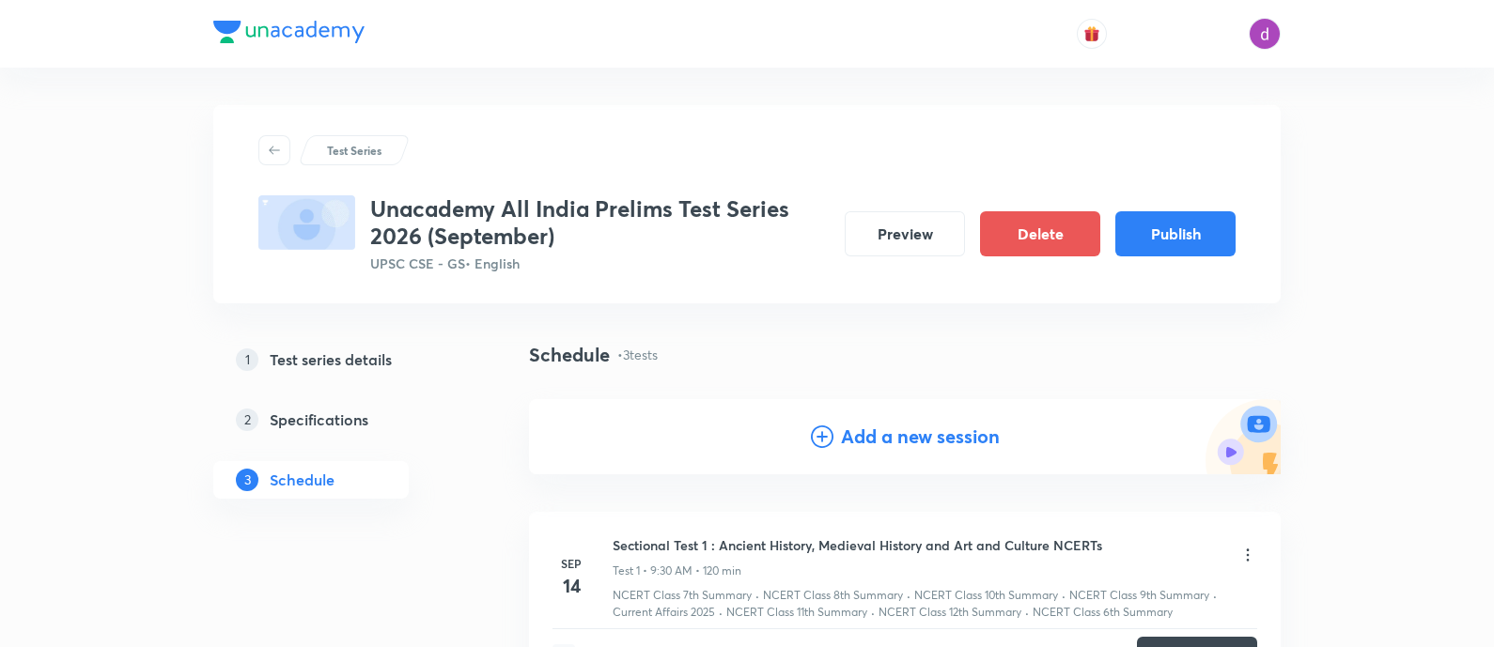
click at [905, 439] on h4 "Add a new session" at bounding box center [920, 437] width 159 height 28
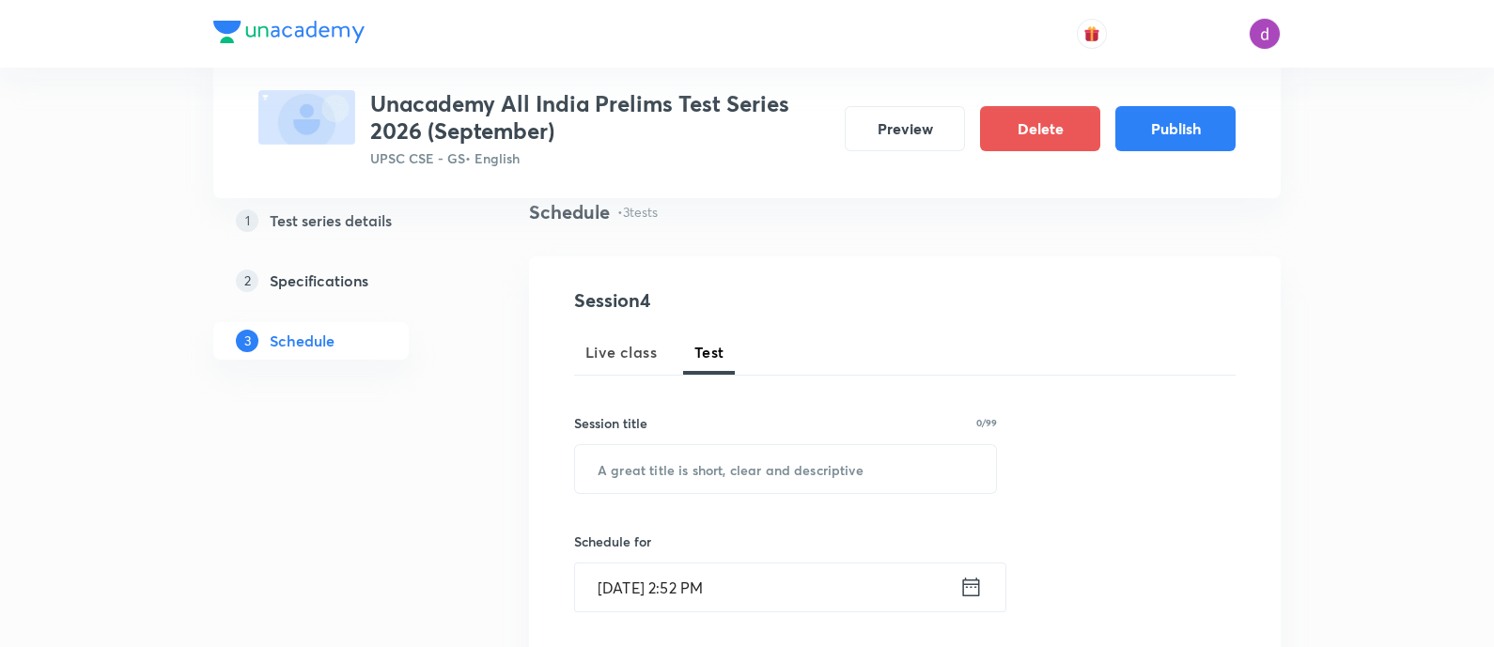
scroll to position [146, 0]
click at [700, 471] on input "text" at bounding box center [785, 467] width 421 height 48
paste input "Sectional Test 4 : Economy NCERTs"
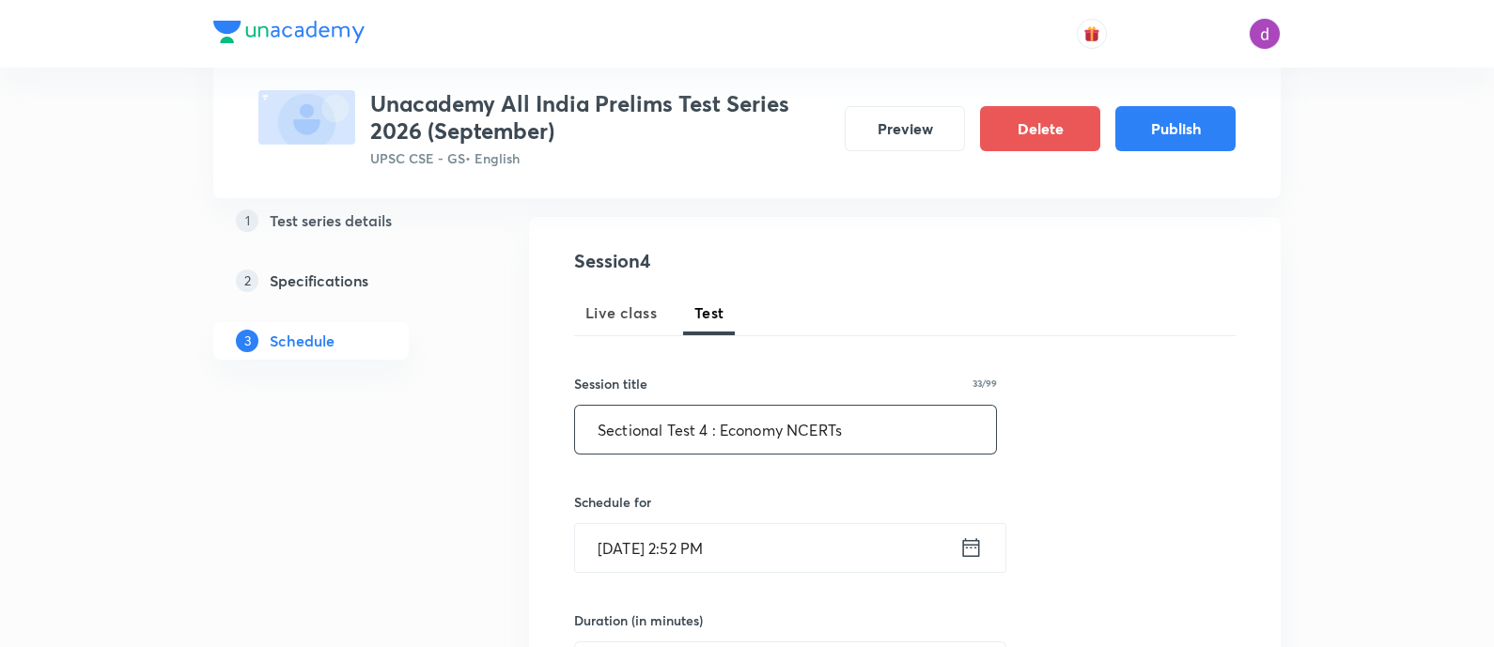
type input "Sectional Test 4 : Economy NCERTs"
click at [847, 558] on input "Sep 3, 2025, 2:52 PM" at bounding box center [767, 548] width 384 height 48
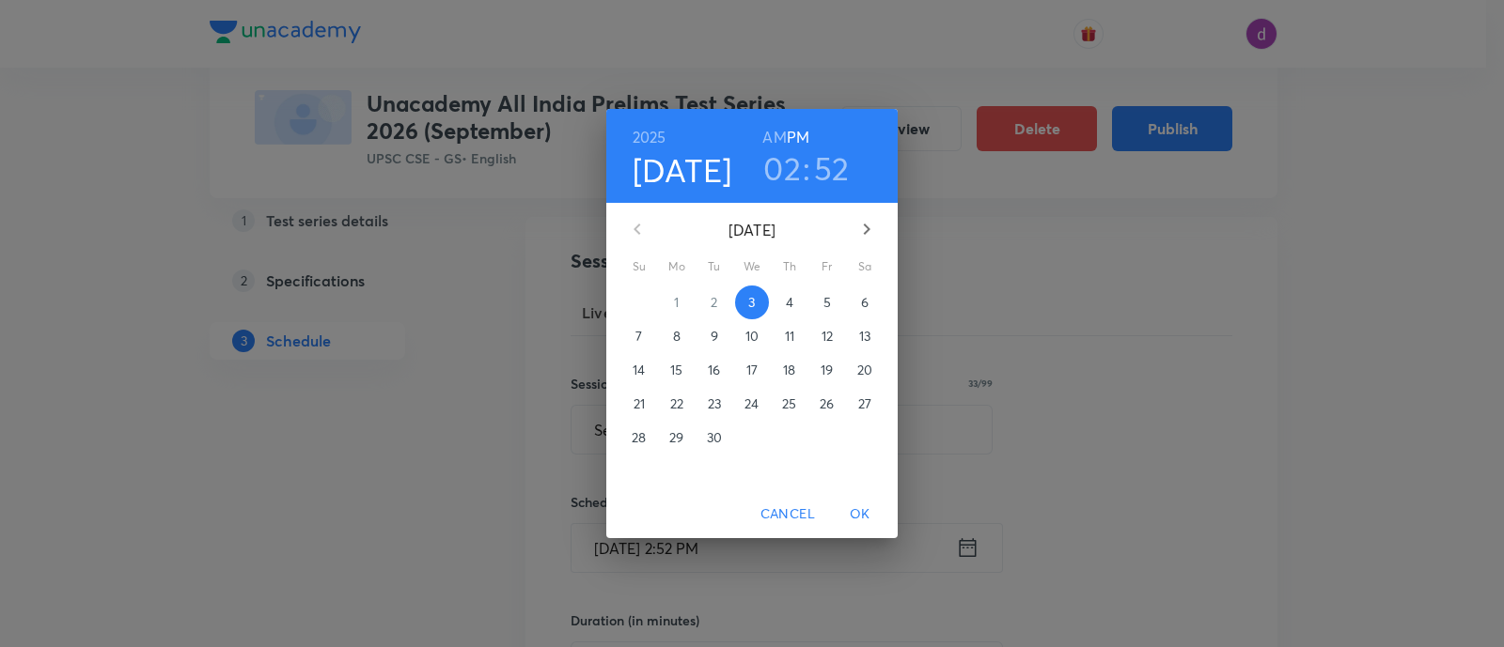
click at [880, 227] on button "button" at bounding box center [866, 229] width 45 height 45
click at [640, 336] on p "5" at bounding box center [639, 336] width 8 height 19
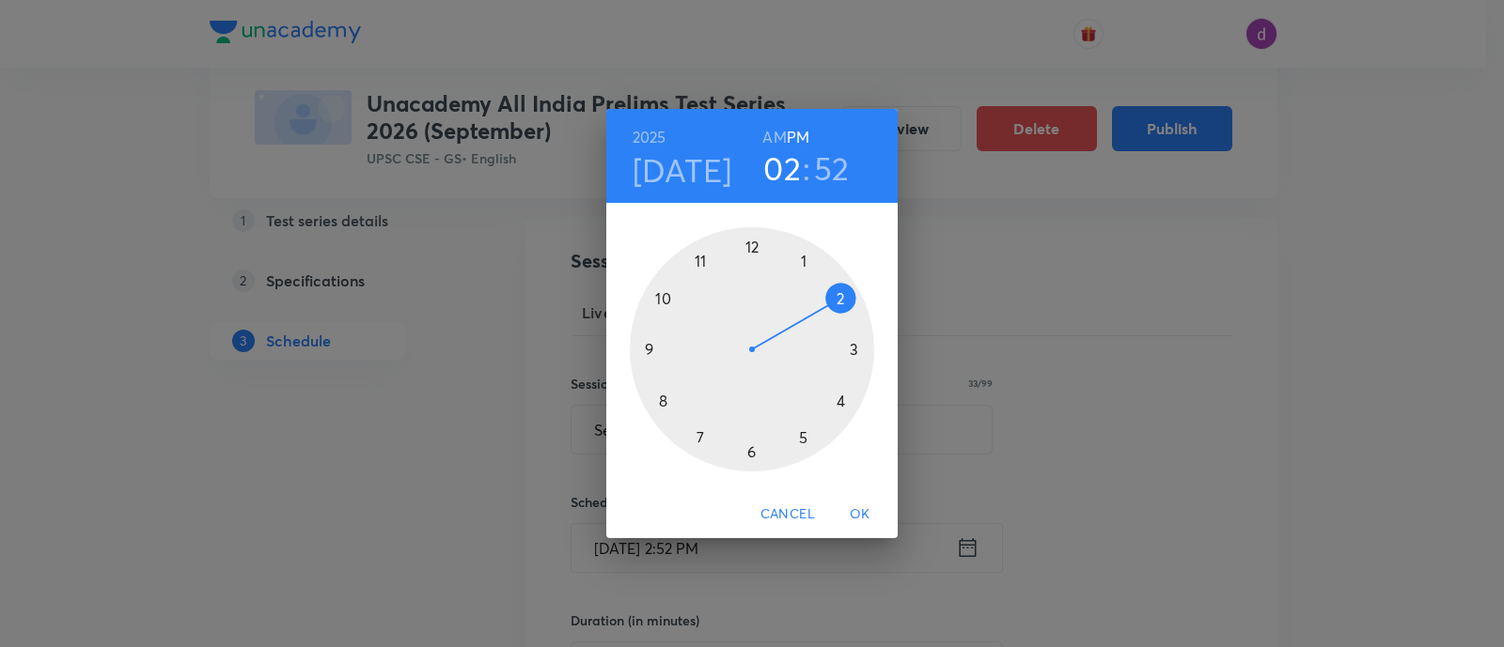
click at [767, 133] on h6 "AM" at bounding box center [773, 137] width 23 height 26
click at [651, 351] on div at bounding box center [752, 349] width 244 height 244
click at [751, 456] on div at bounding box center [752, 349] width 244 height 244
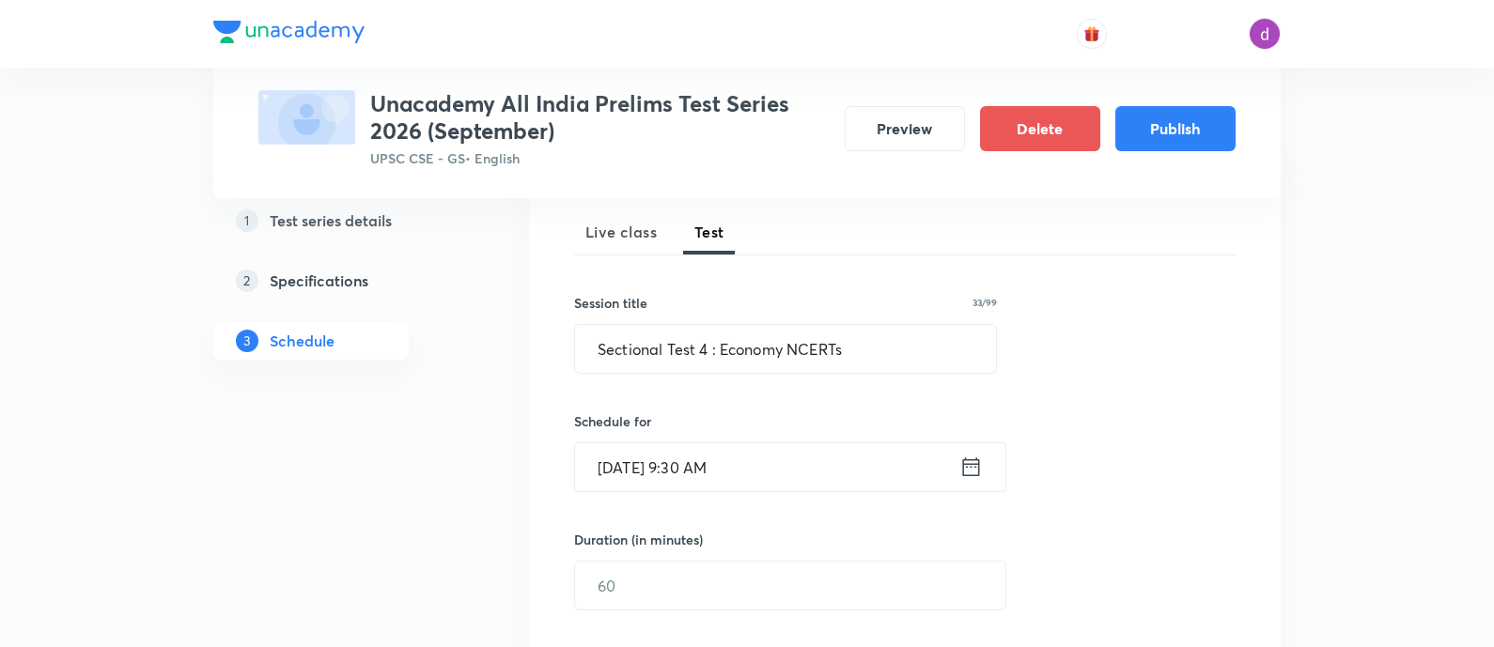
scroll to position [267, 0]
click at [671, 581] on input "text" at bounding box center [790, 582] width 430 height 48
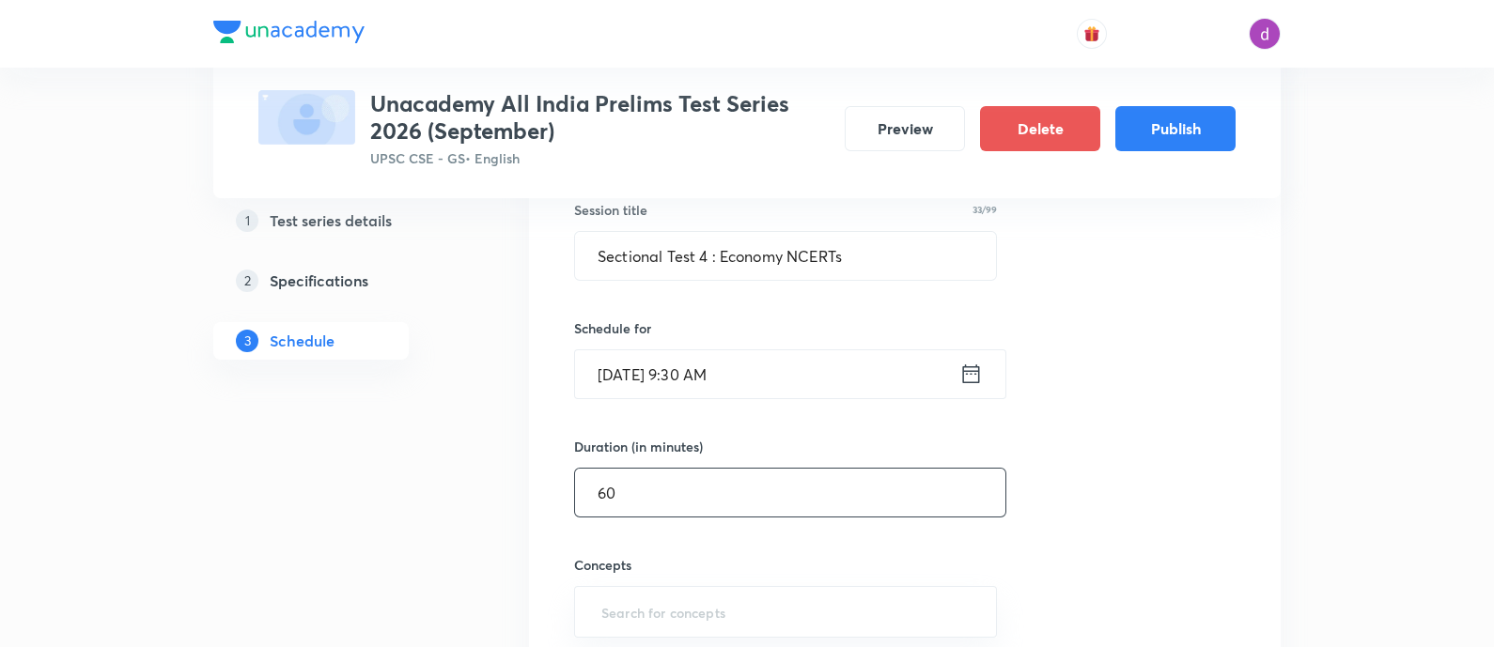
scroll to position [358, 0]
type input "60"
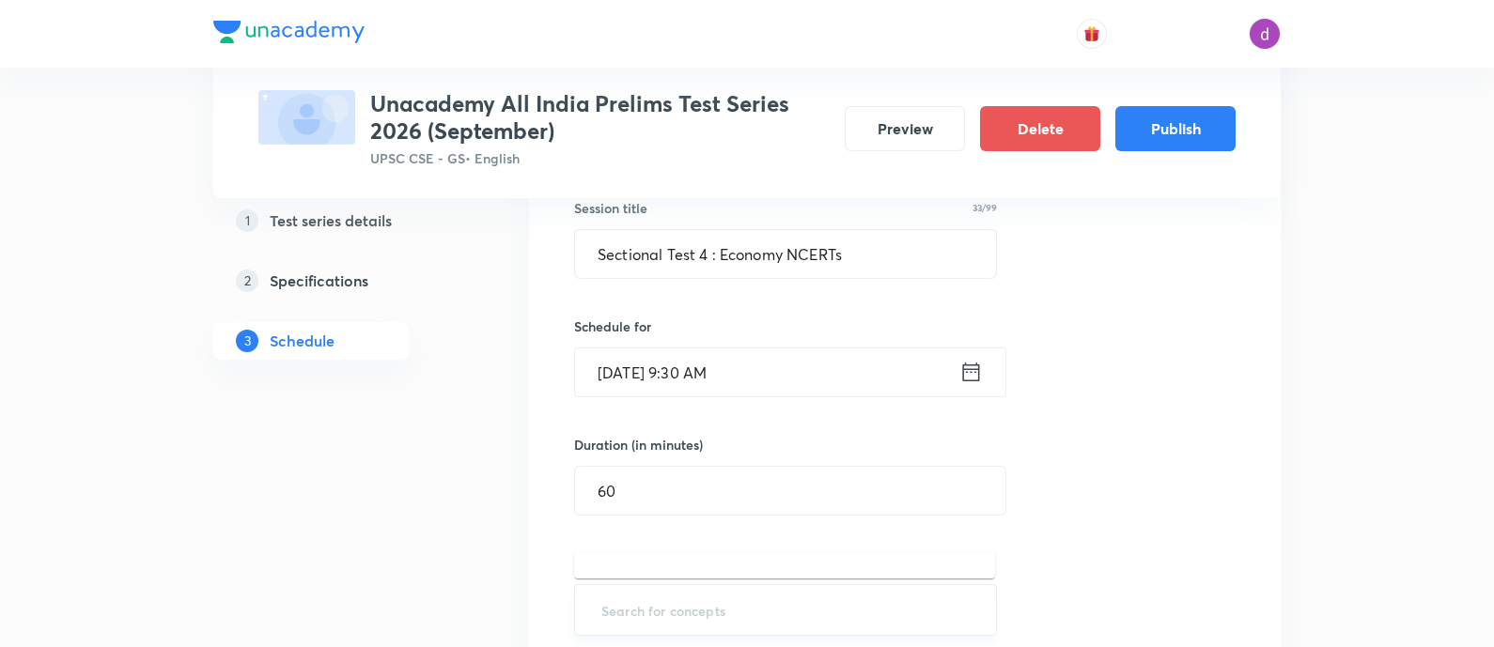
click at [668, 595] on input "text" at bounding box center [786, 610] width 376 height 35
type input "n"
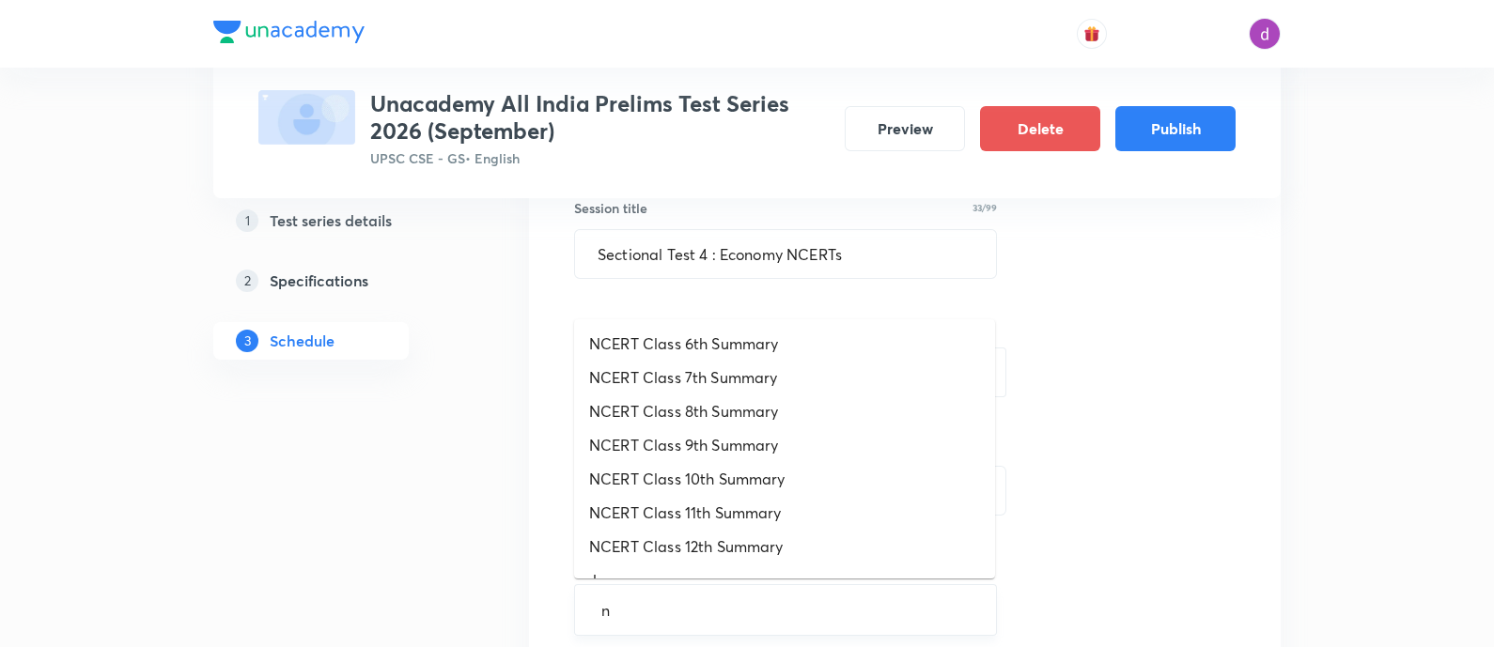
scroll to position [438, 0]
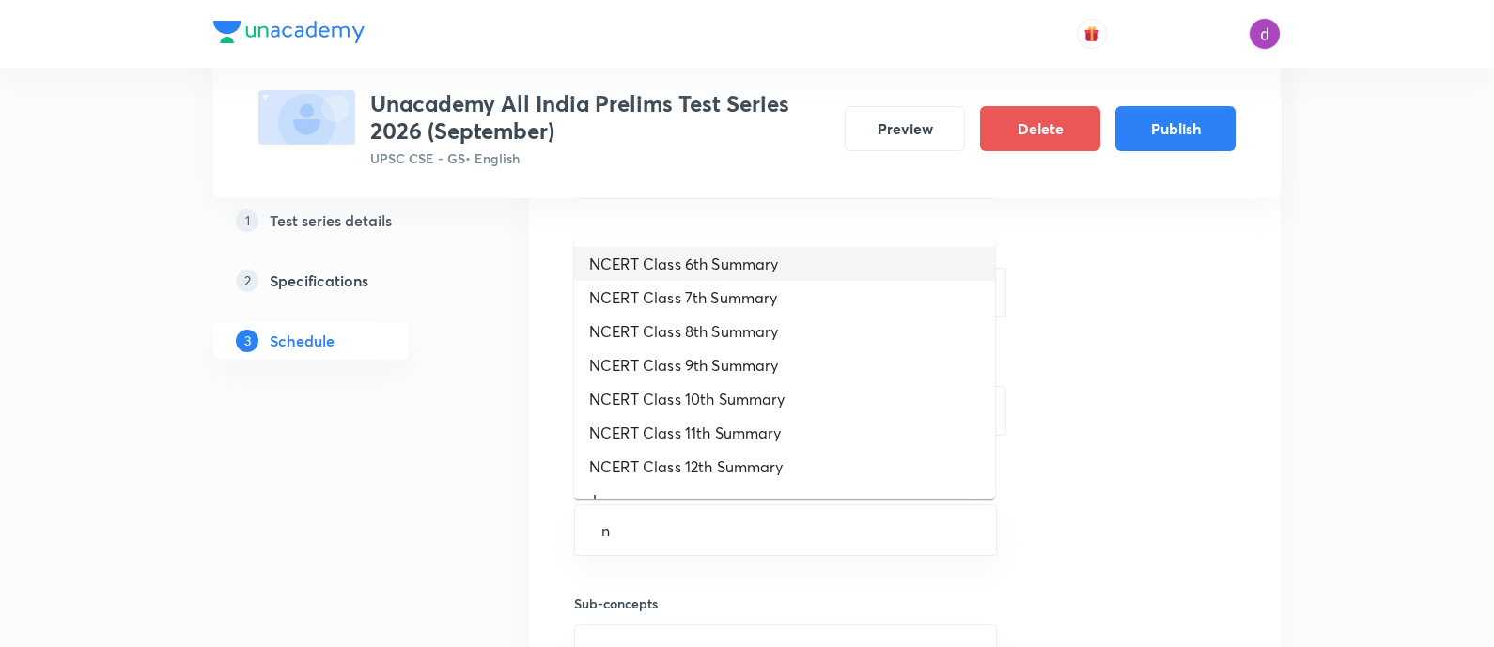
click at [738, 258] on li "NCERT Class 6th Summary" at bounding box center [784, 264] width 421 height 34
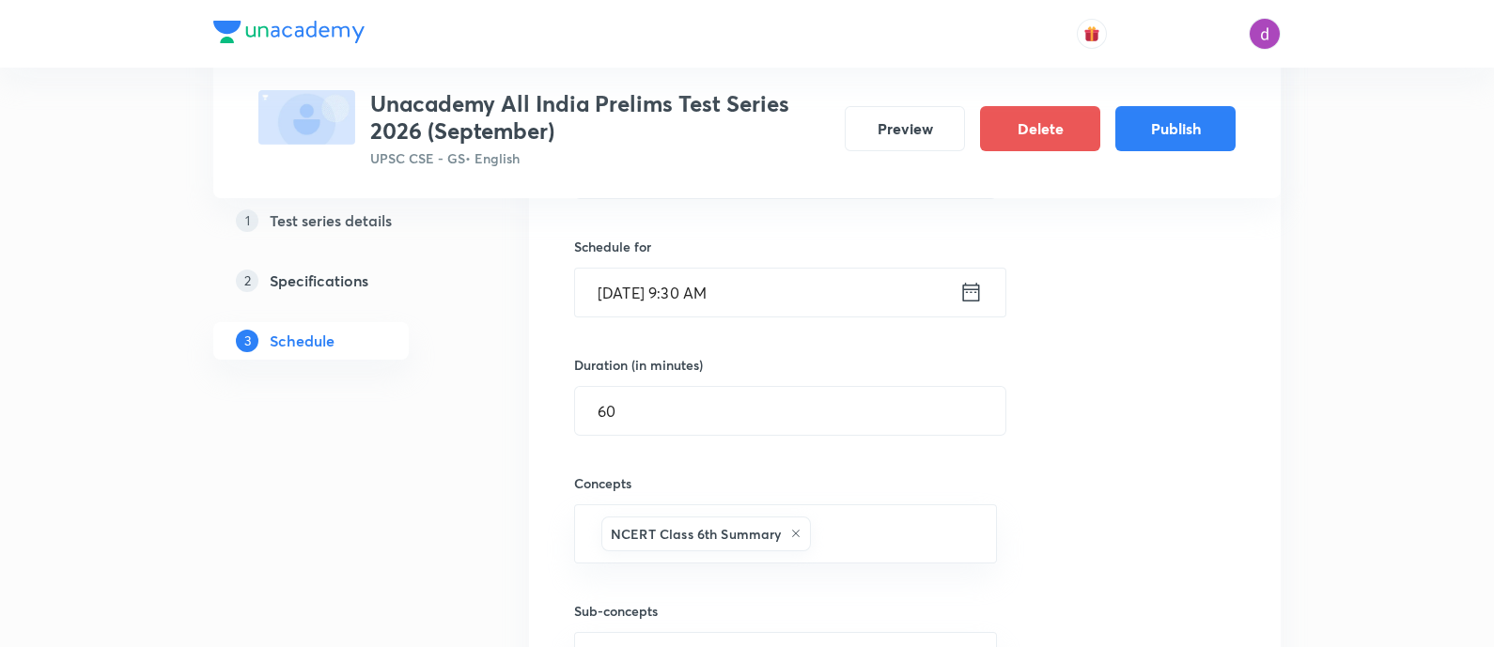
type input "n"
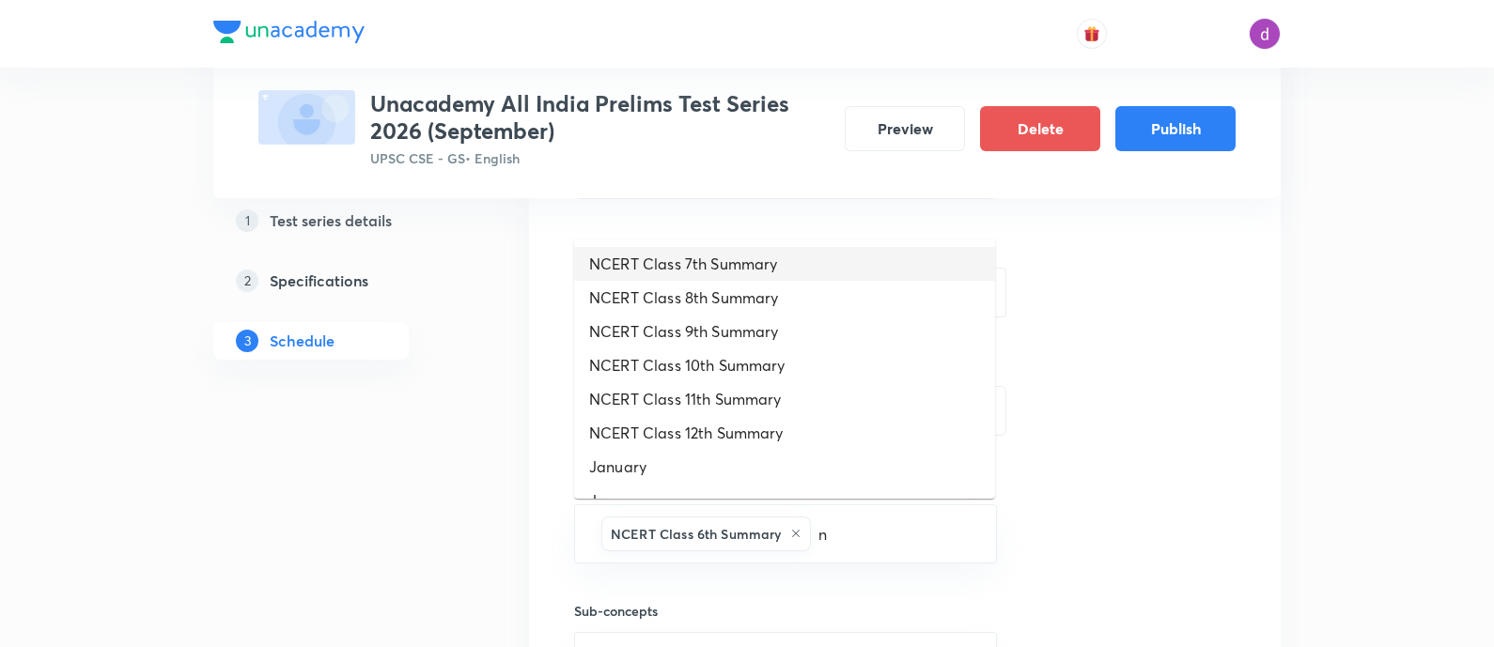
click at [738, 258] on li "NCERT Class 7th Summary" at bounding box center [784, 264] width 421 height 34
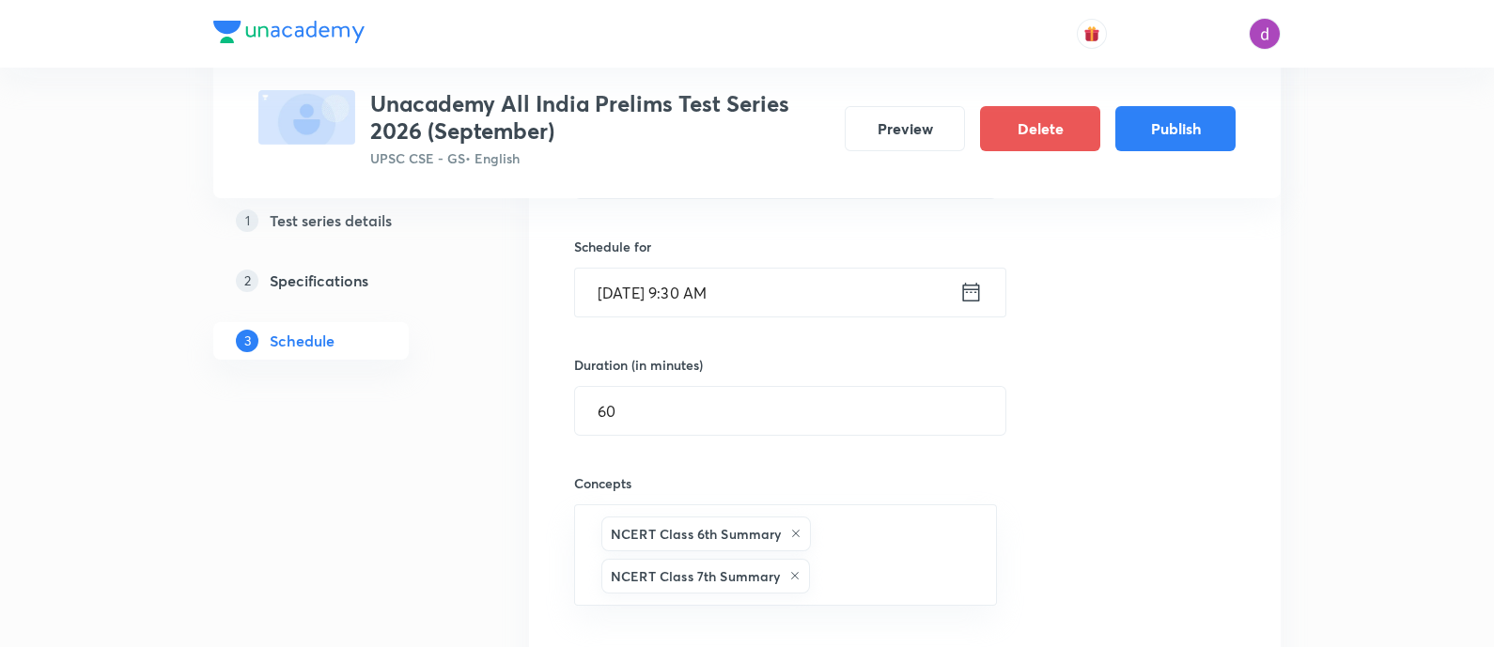
type input "n"
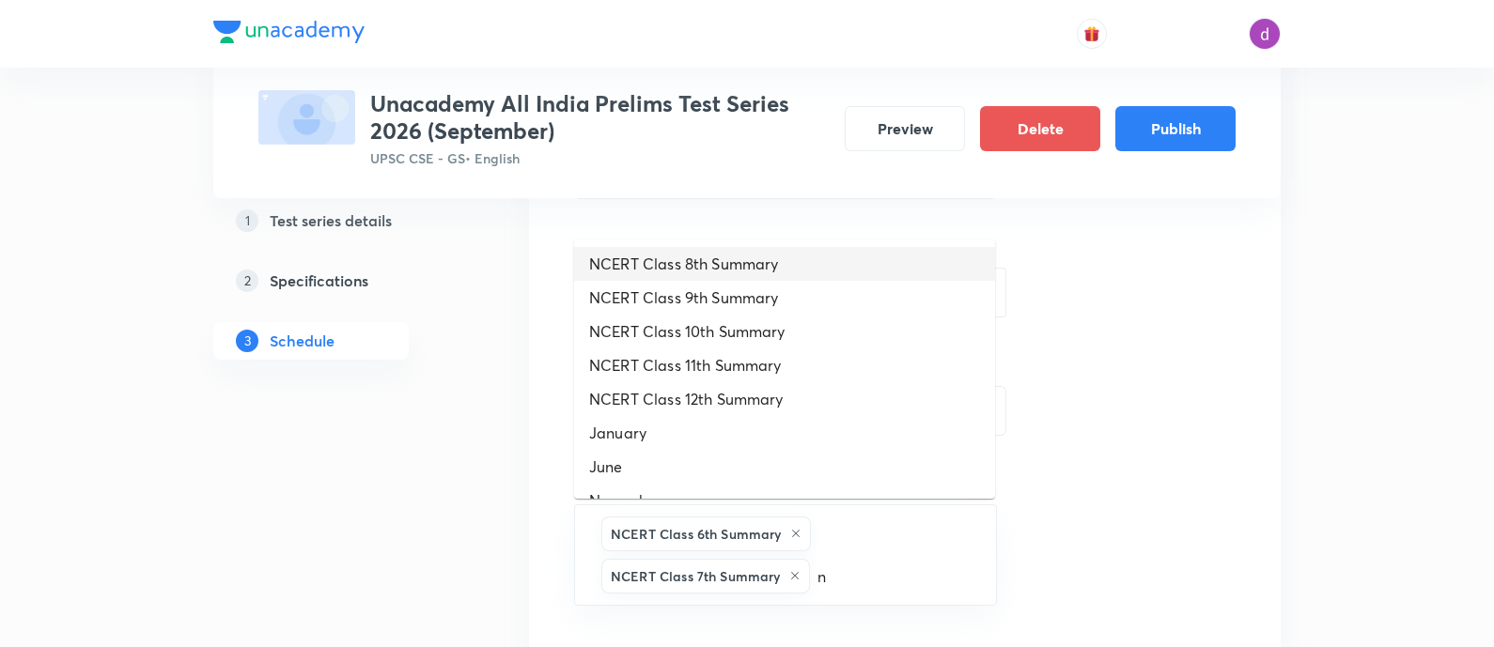
drag, startPoint x: 738, startPoint y: 258, endPoint x: 690, endPoint y: 254, distance: 48.2
click at [690, 254] on li "NCERT Class 8th Summary" at bounding box center [784, 264] width 421 height 34
type input "n"
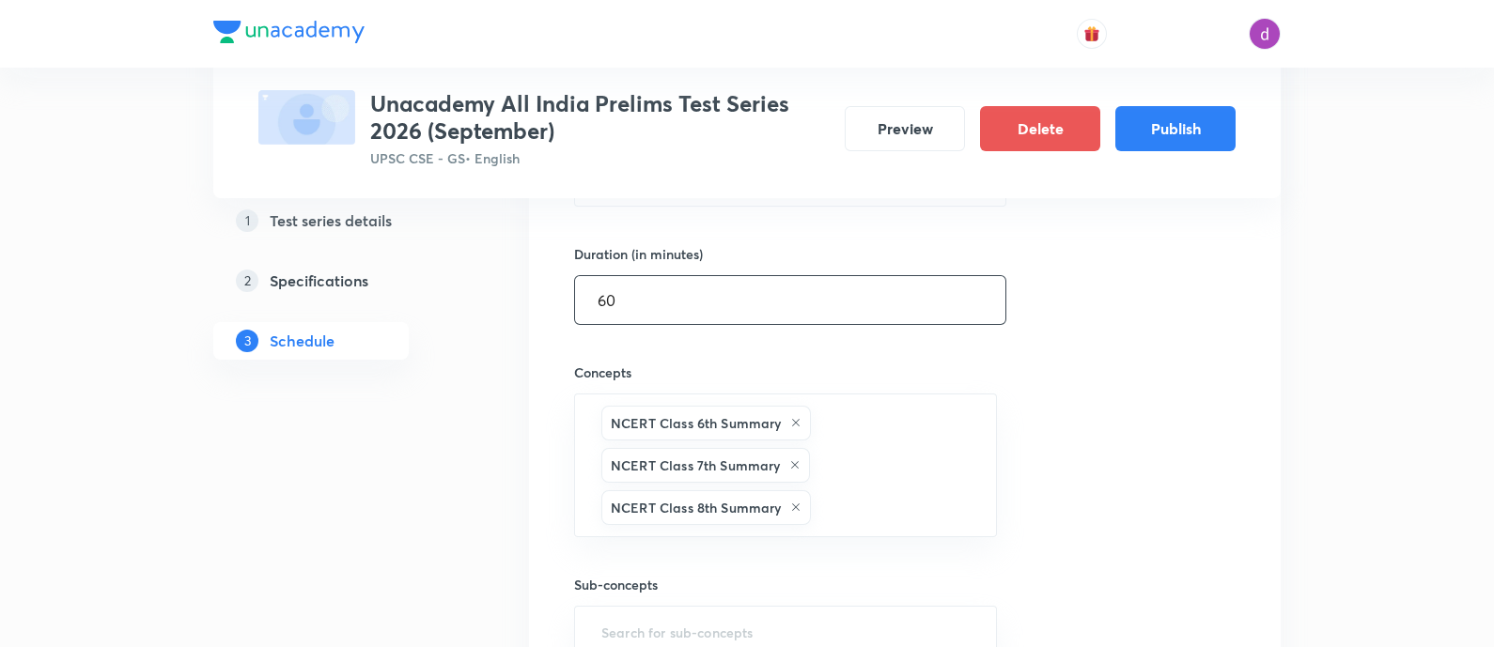
scroll to position [550, 0]
type input "n"
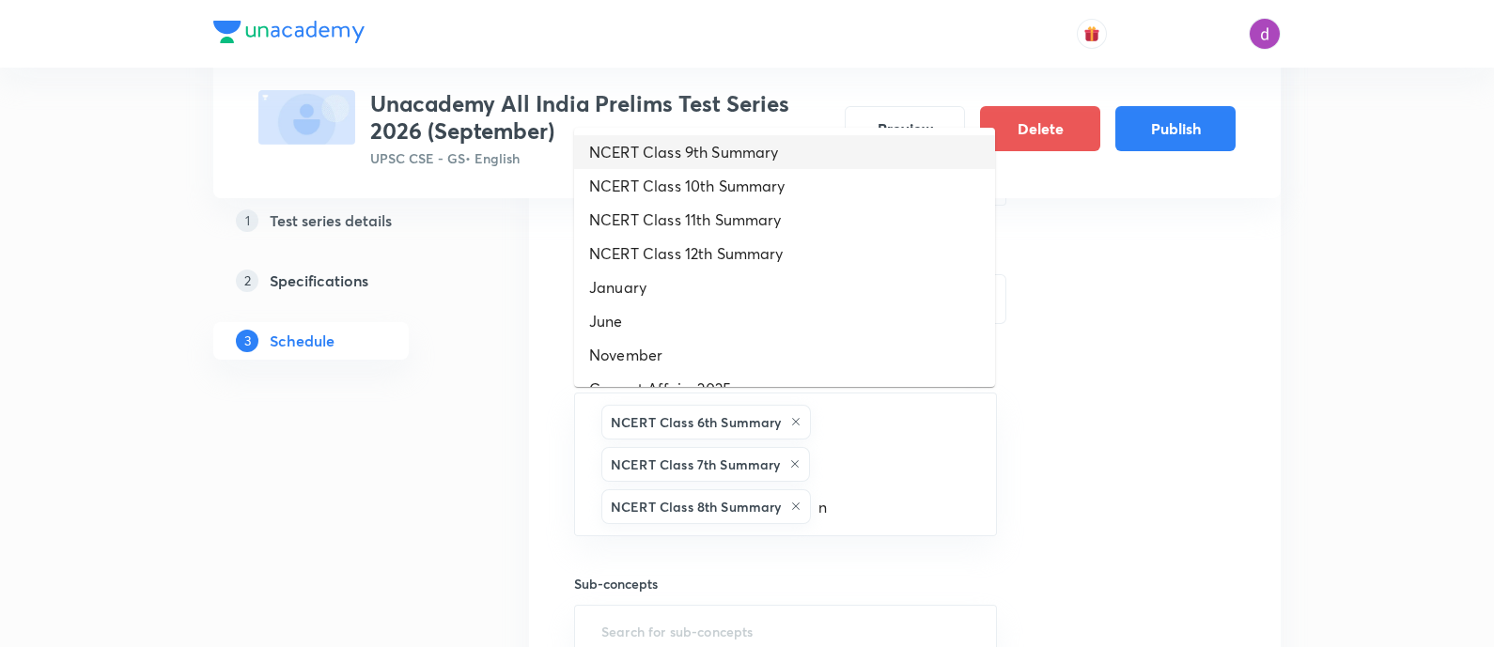
click at [801, 153] on li "NCERT Class 9th Summary" at bounding box center [784, 152] width 421 height 34
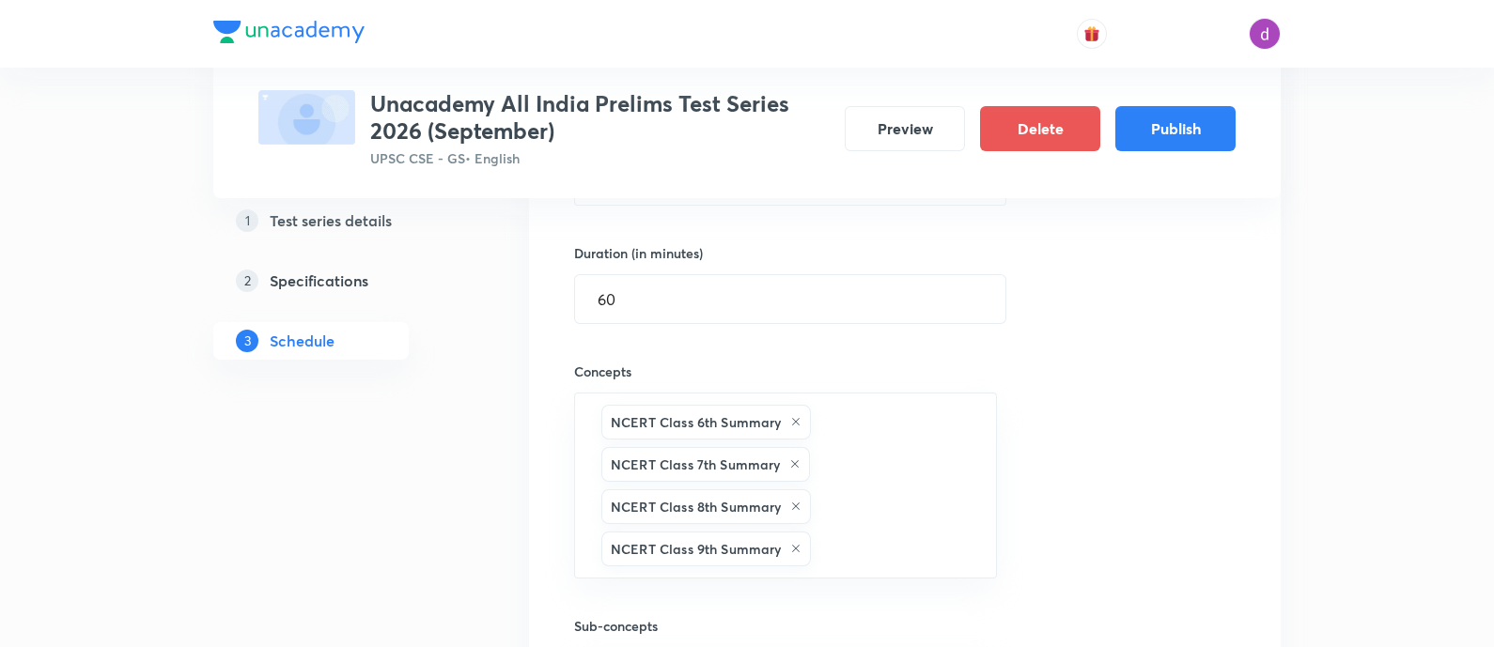
type input "n"
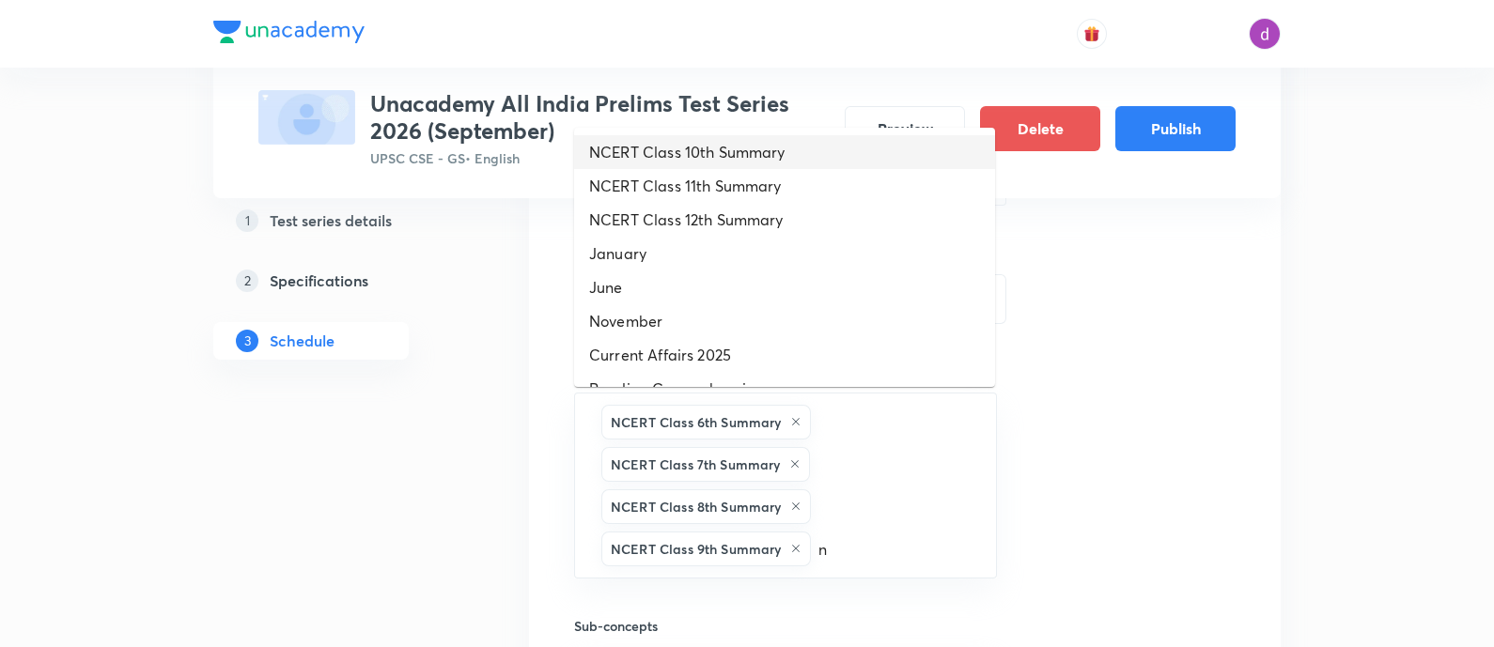
click at [801, 153] on li "NCERT Class 10th Summary" at bounding box center [784, 152] width 421 height 34
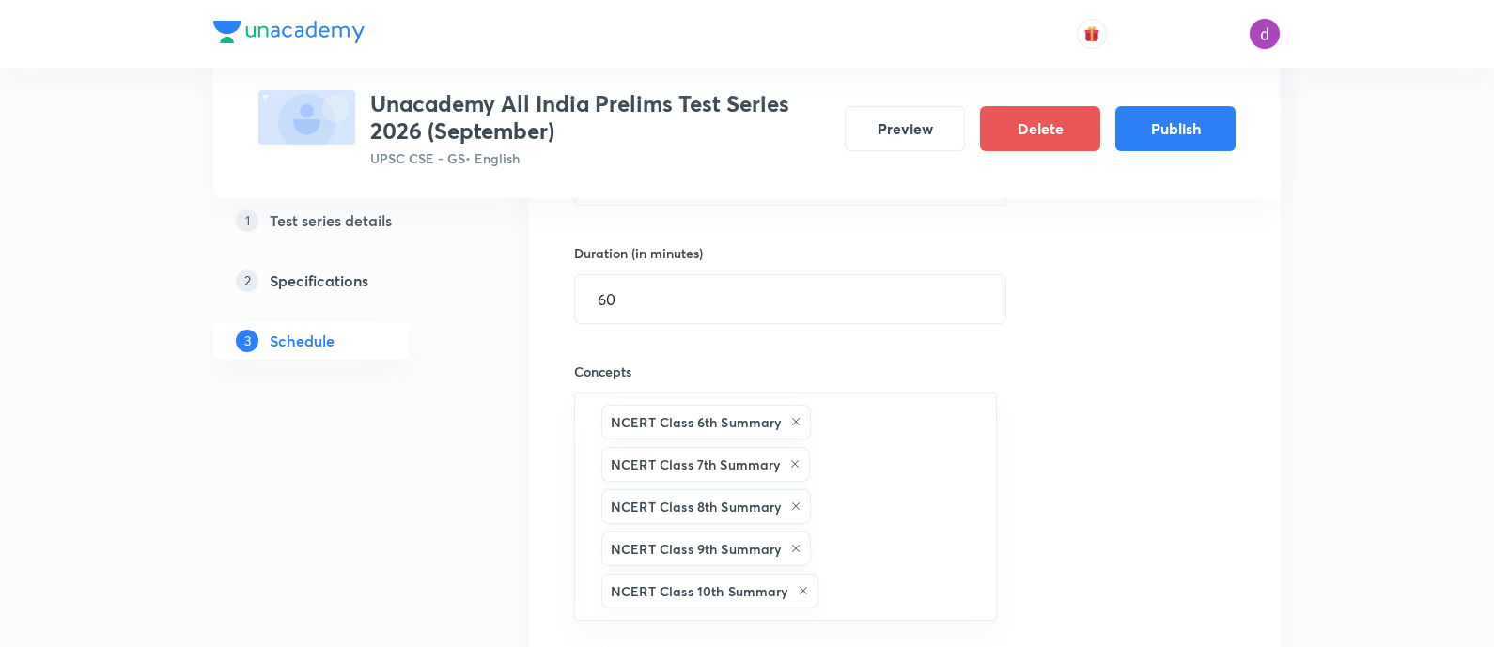
type input "n"
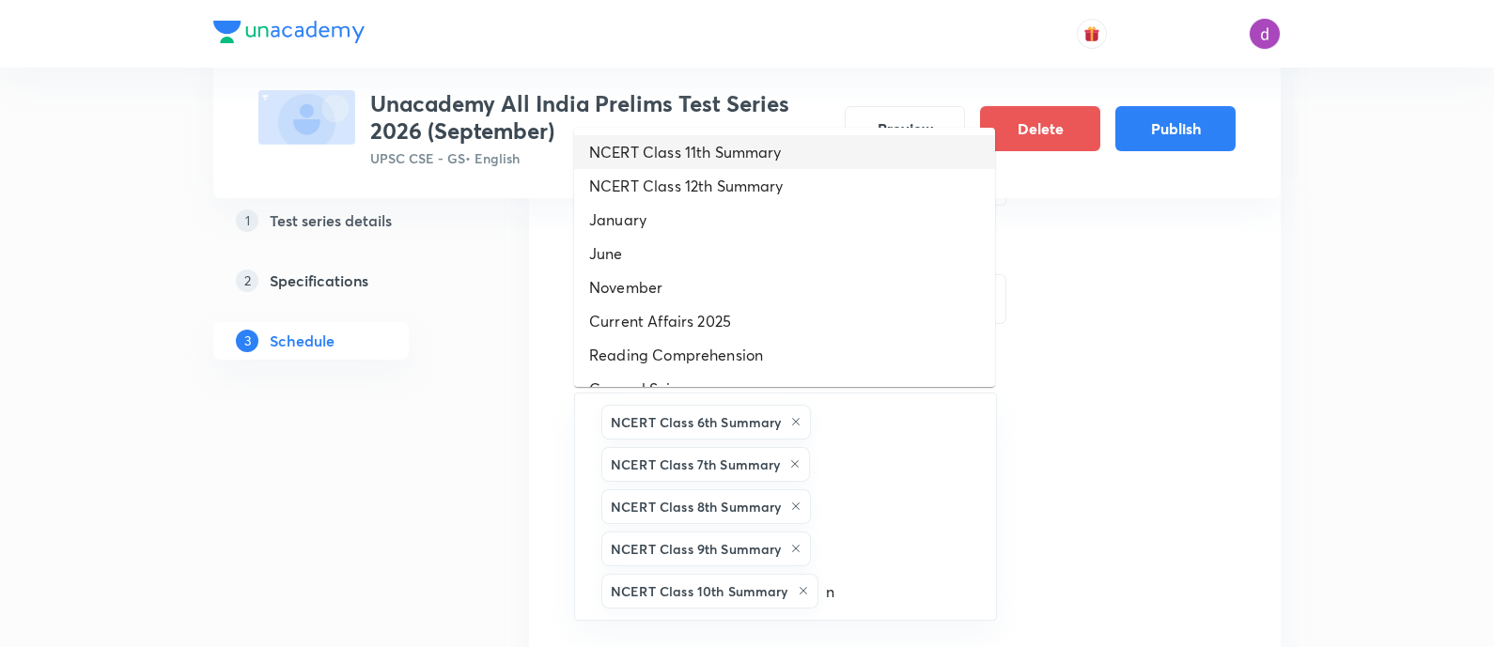
click at [801, 153] on li "NCERT Class 11th Summary" at bounding box center [784, 152] width 421 height 34
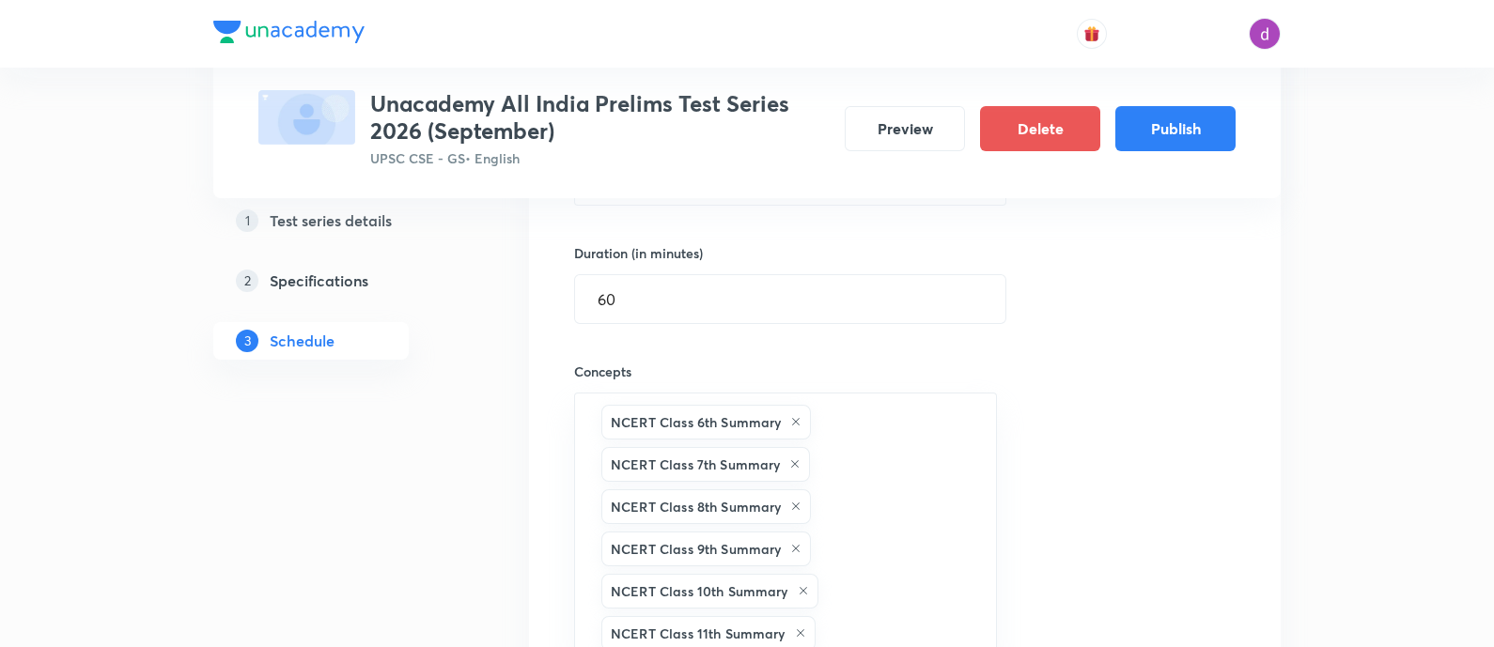
type input "n"
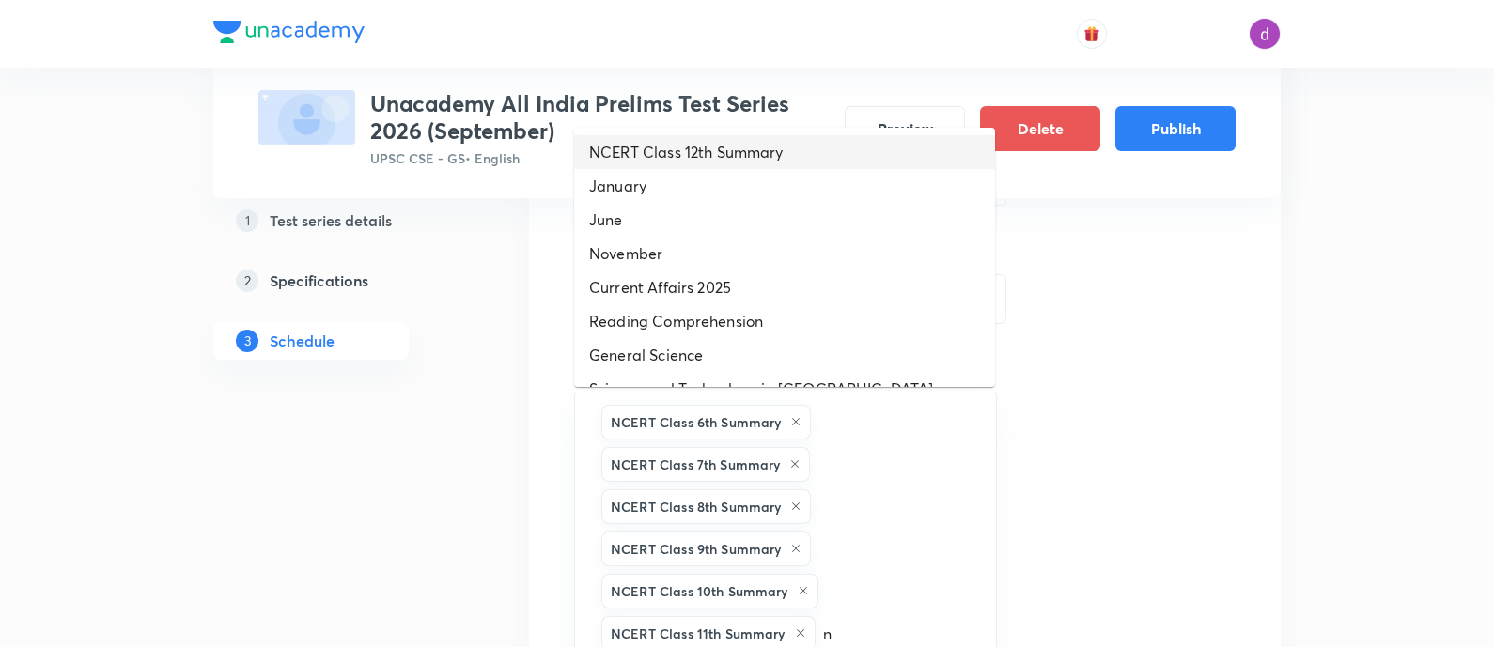
click at [801, 153] on li "NCERT Class 12th Summary" at bounding box center [784, 152] width 421 height 34
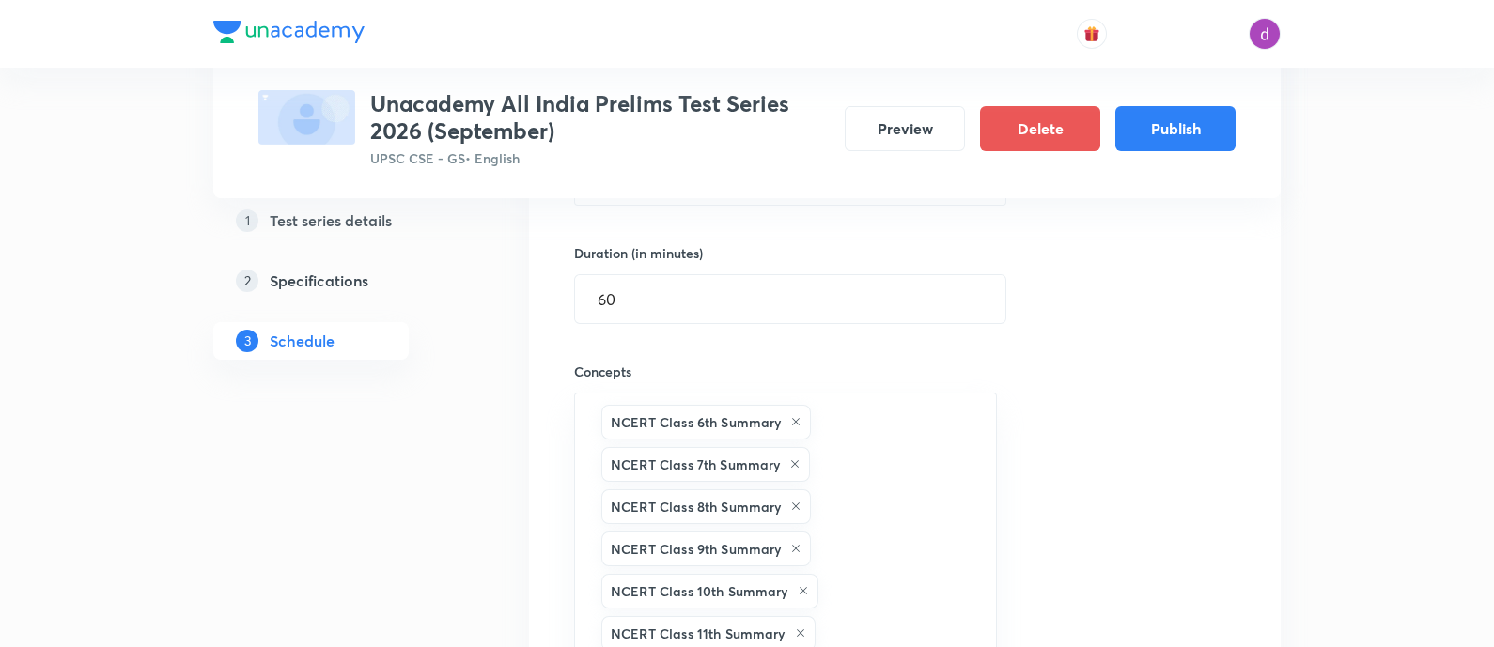
click at [1024, 394] on div "Session 4 Live class Test Session title 33/99 Sectional Test 4 : Economy NCERTs…" at bounding box center [905, 390] width 662 height 1021
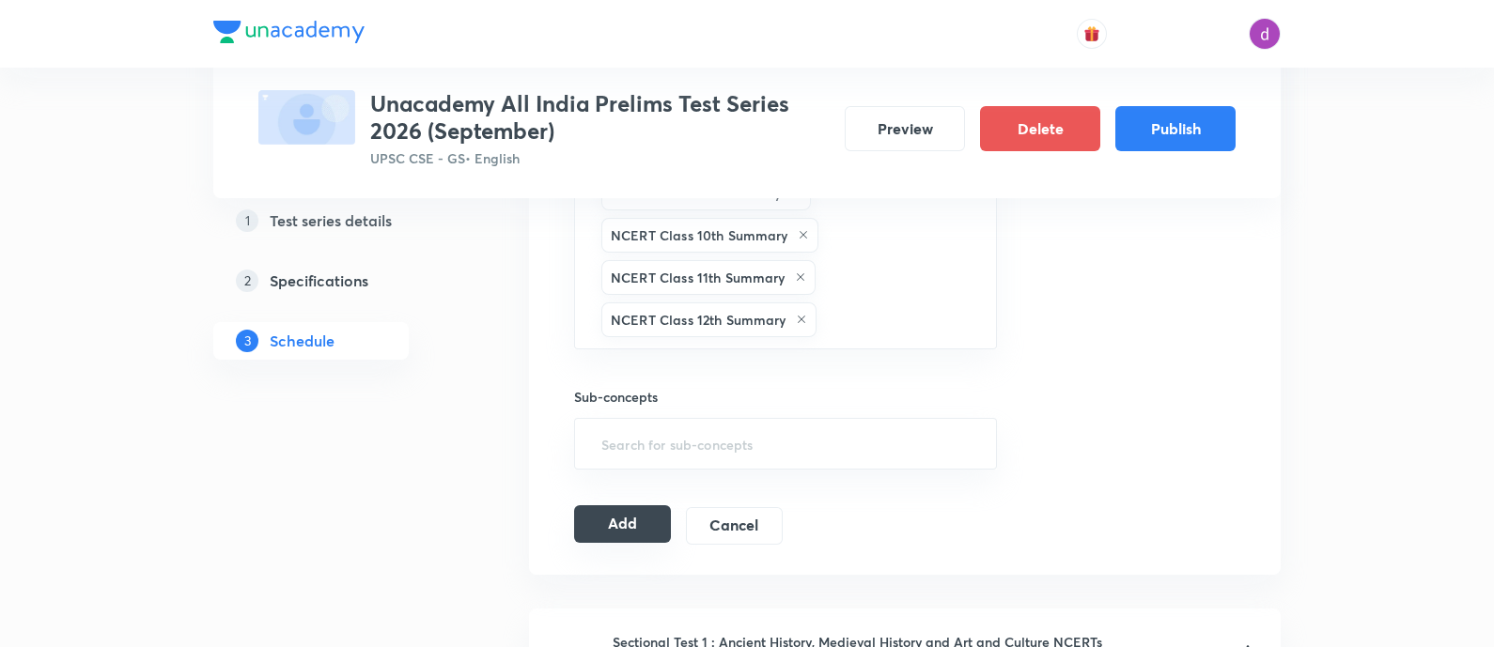
scroll to position [958, 0]
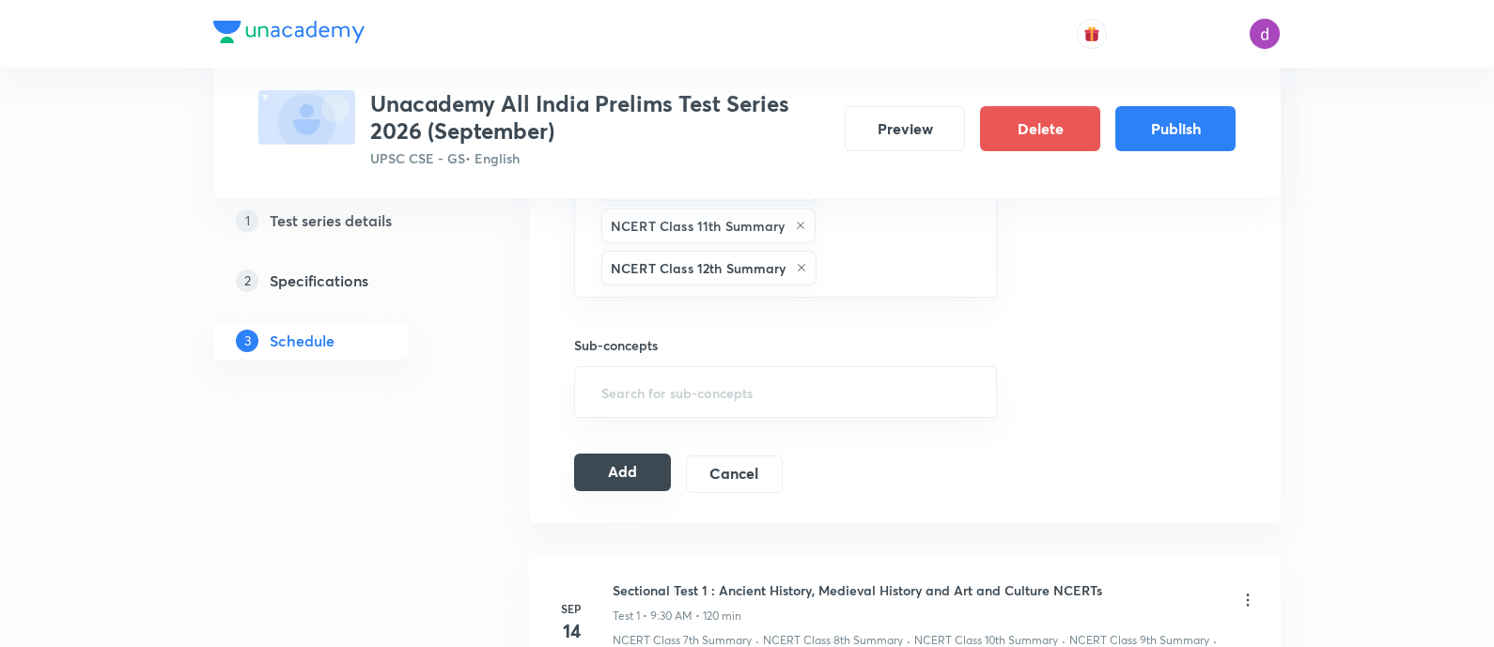
click at [608, 481] on button "Add" at bounding box center [622, 473] width 97 height 38
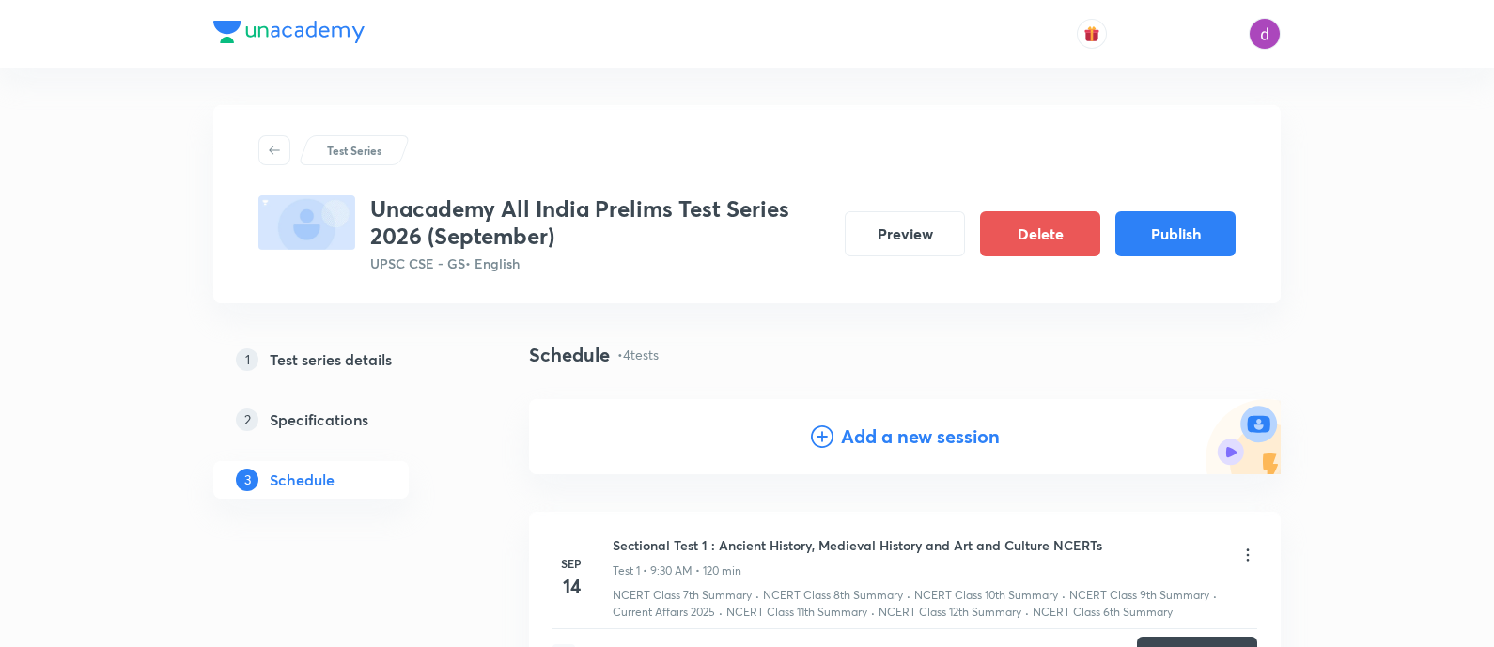
scroll to position [0, 0]
click at [860, 438] on h4 "Add a new session" at bounding box center [920, 437] width 159 height 28
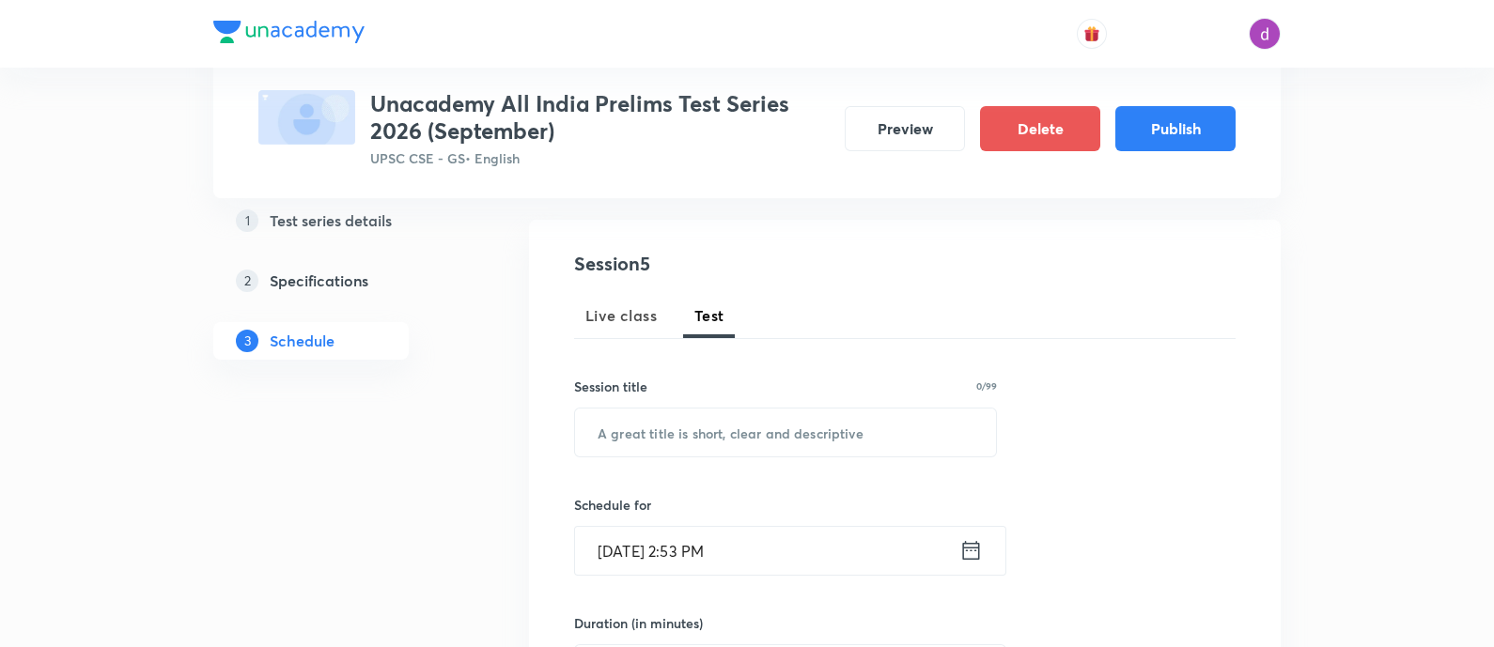
scroll to position [187, 0]
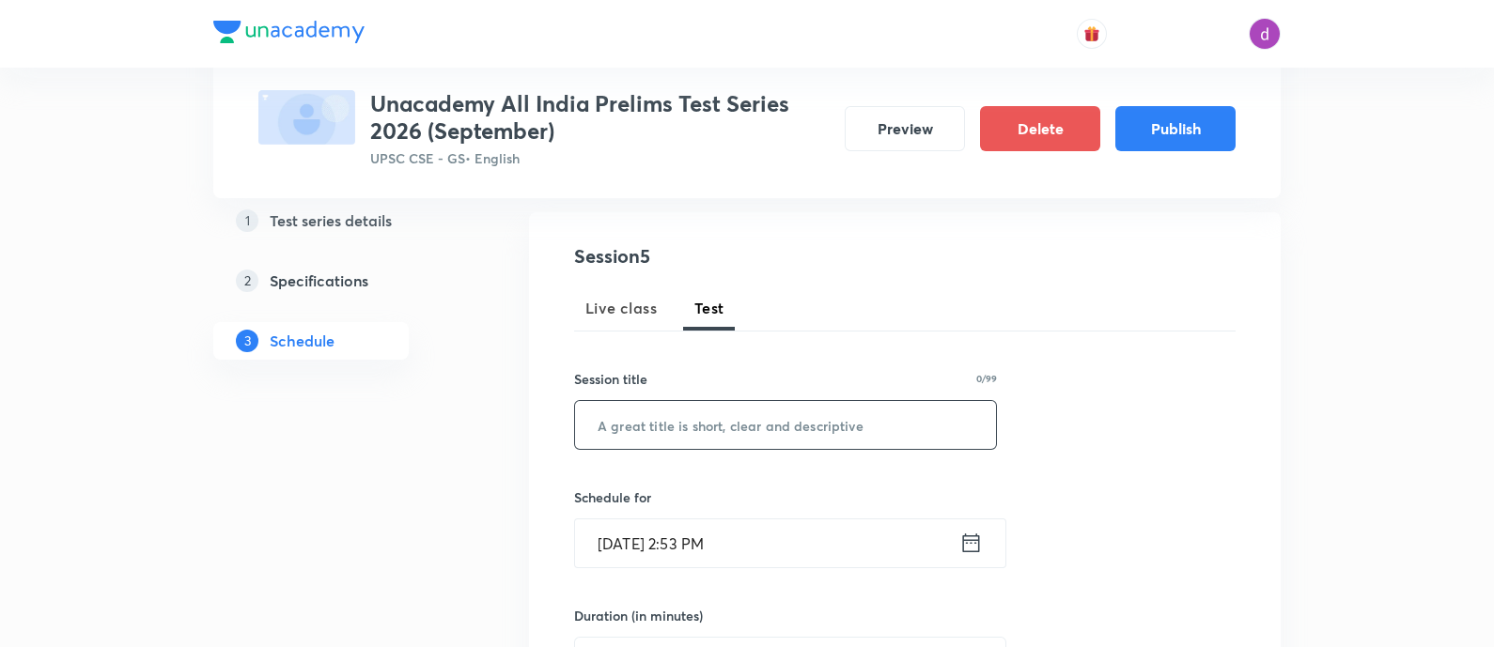
click at [822, 423] on input "text" at bounding box center [785, 425] width 421 height 48
paste input "Sectional Test 5 : Science NCERTs"
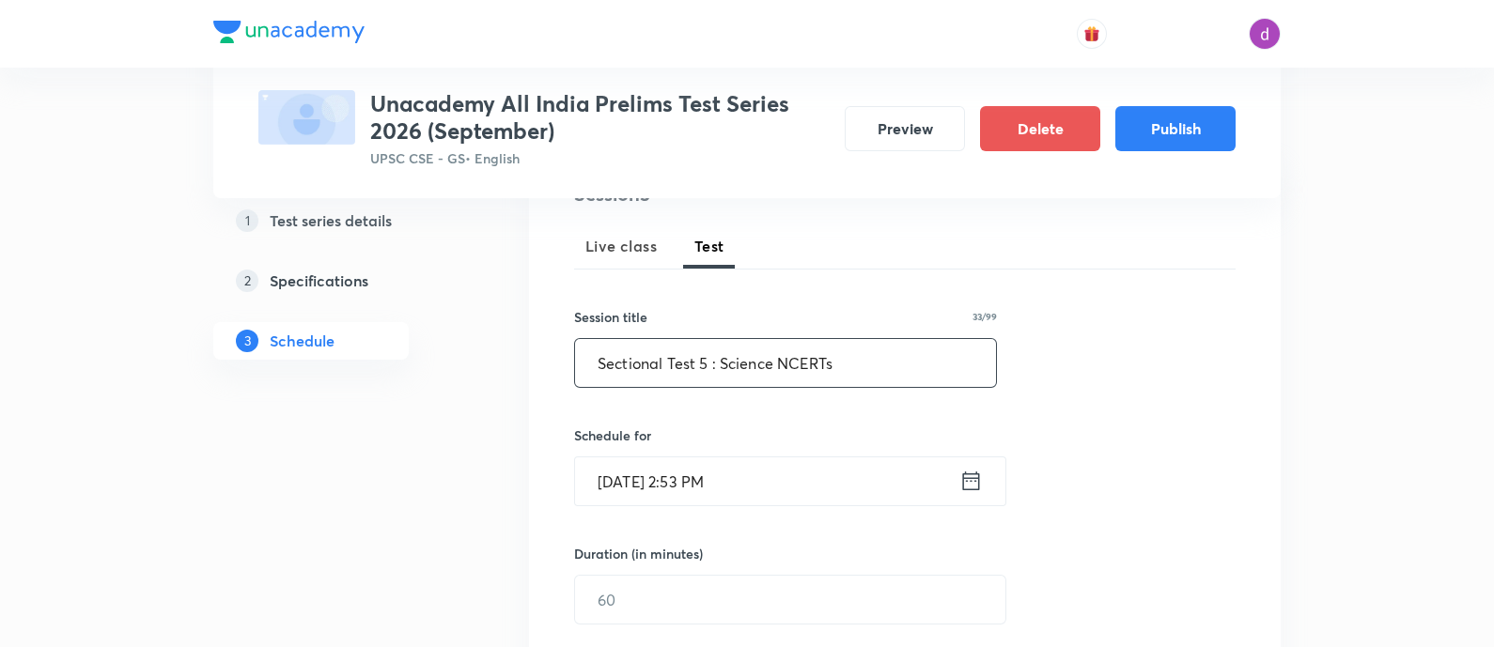
scroll to position [250, 0]
type input "Sectional Test 5 : Science NCERTs"
click at [779, 478] on input "Sep 3, 2025, 2:53 PM" at bounding box center [767, 481] width 384 height 48
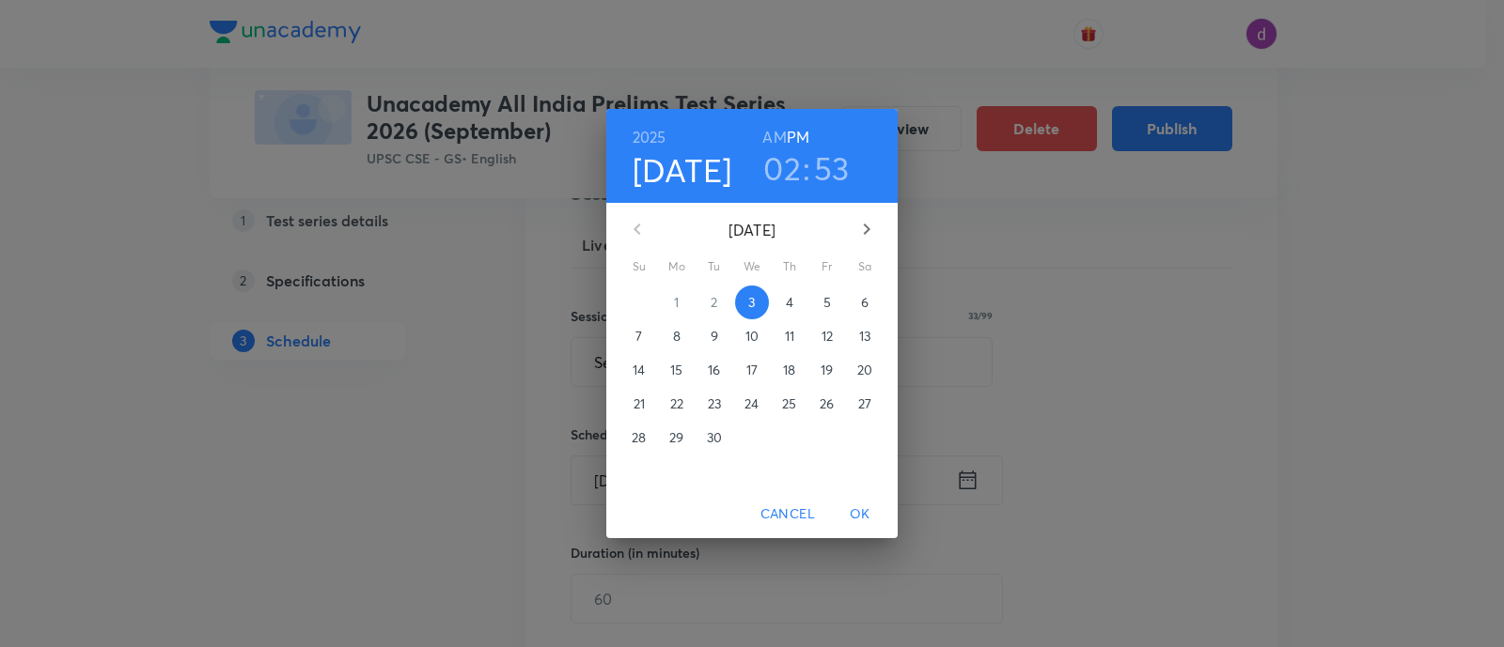
click at [865, 235] on icon "button" at bounding box center [866, 229] width 23 height 23
click at [643, 364] on p "12" at bounding box center [638, 370] width 11 height 19
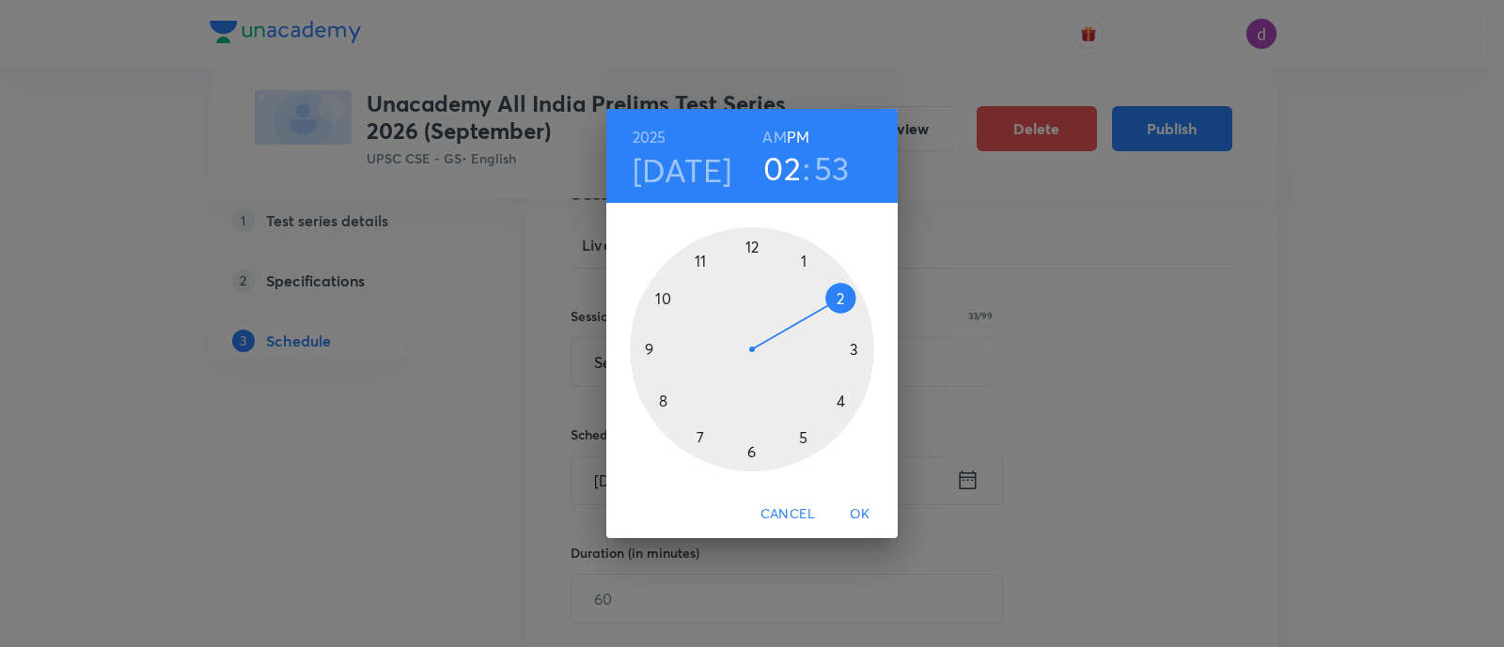
click at [775, 133] on h6 "AM" at bounding box center [773, 137] width 23 height 26
click at [648, 351] on div at bounding box center [752, 349] width 244 height 244
click at [748, 451] on div at bounding box center [752, 349] width 244 height 244
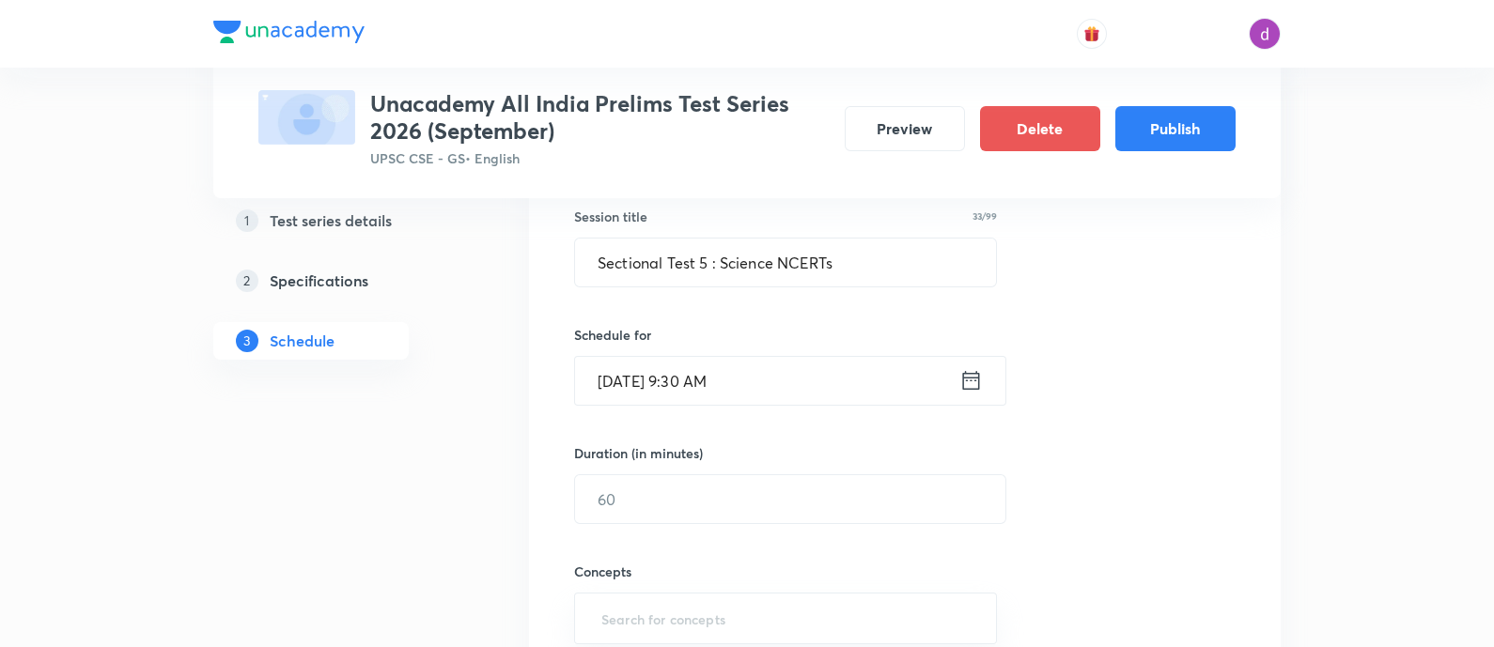
scroll to position [351, 0]
click at [727, 483] on input "text" at bounding box center [790, 498] width 430 height 48
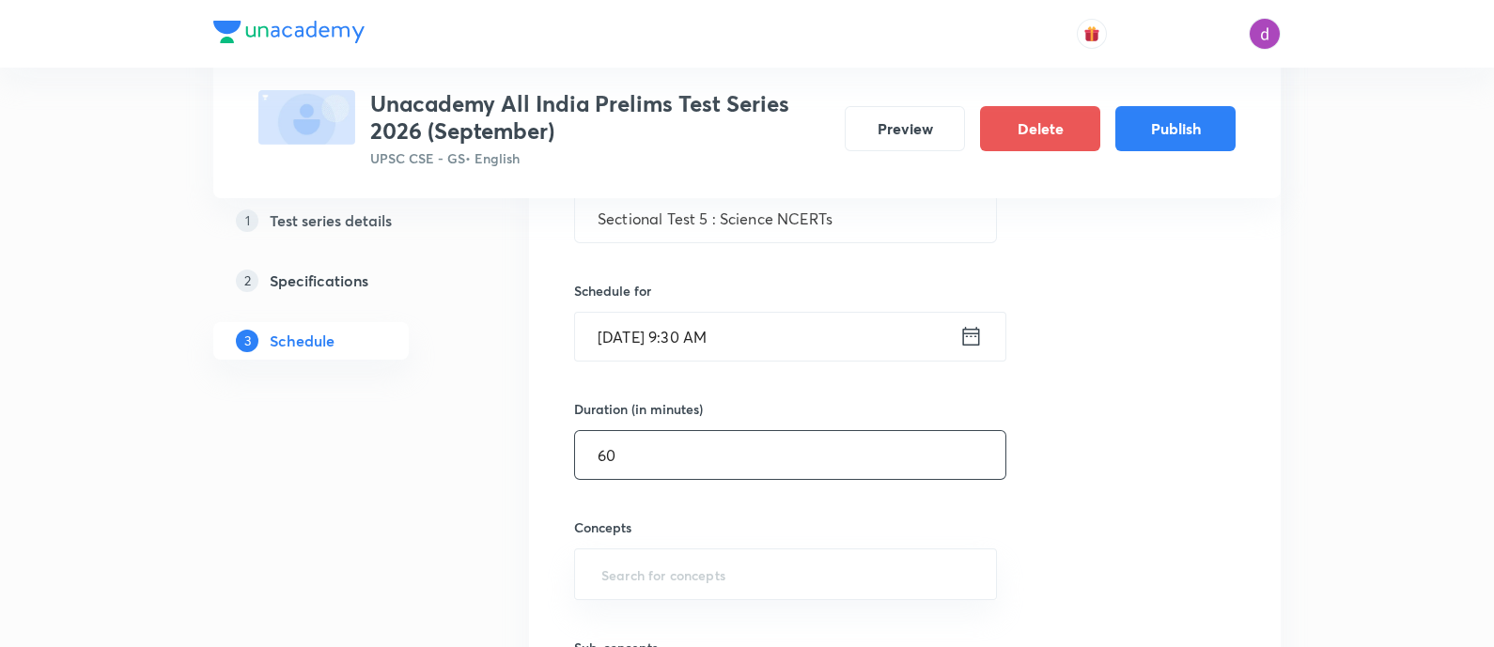
type input "60"
click at [688, 584] on input "text" at bounding box center [786, 574] width 376 height 35
type input "n"
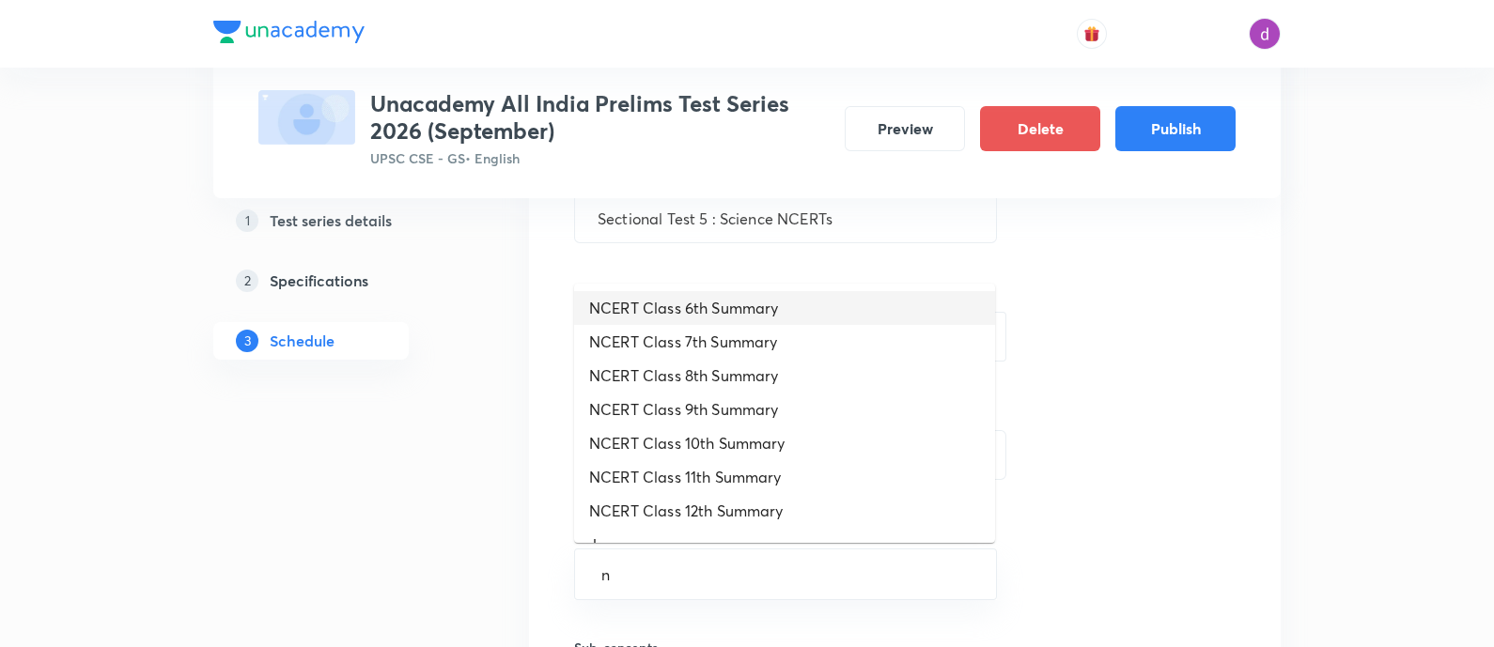
drag, startPoint x: 756, startPoint y: 308, endPoint x: 701, endPoint y: 307, distance: 55.5
click at [701, 307] on li "NCERT Class 6th Summary" at bounding box center [784, 308] width 421 height 34
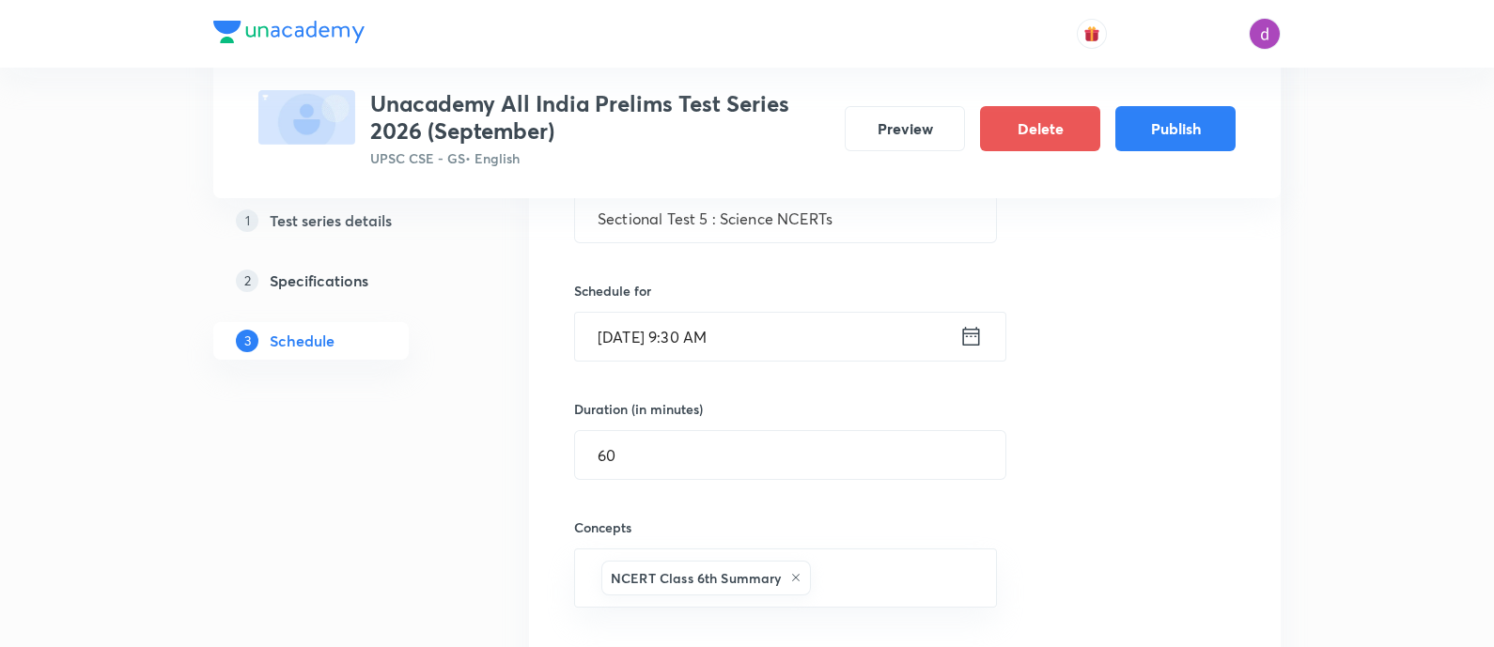
type input "n"
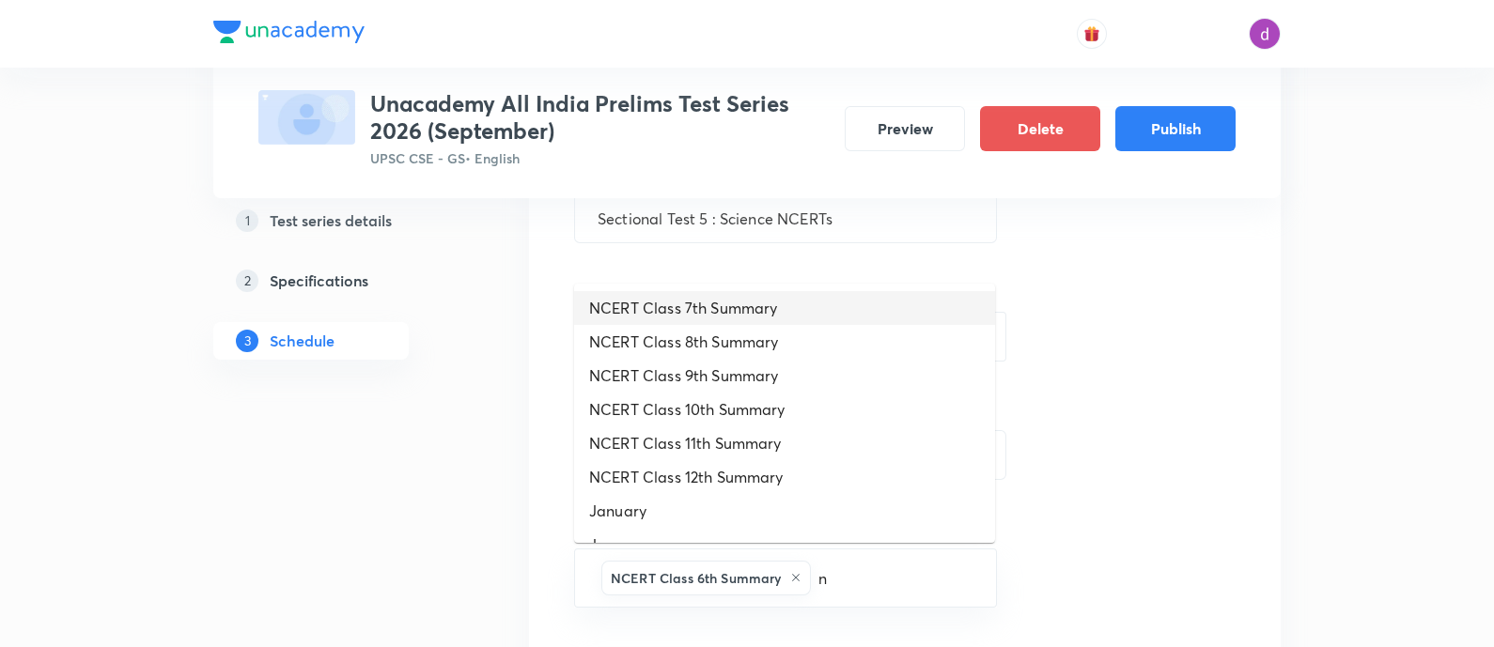
click at [701, 307] on li "NCERT Class 7th Summary" at bounding box center [784, 308] width 421 height 34
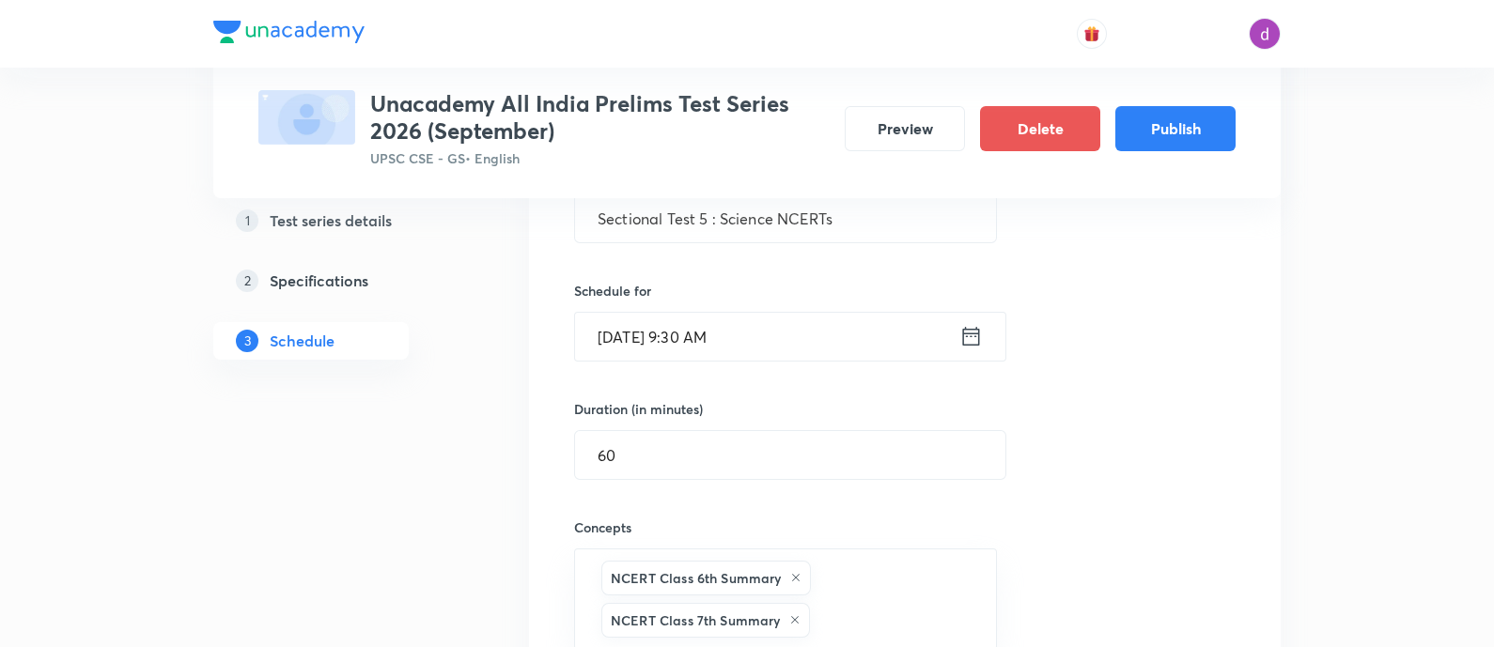
type input "n"
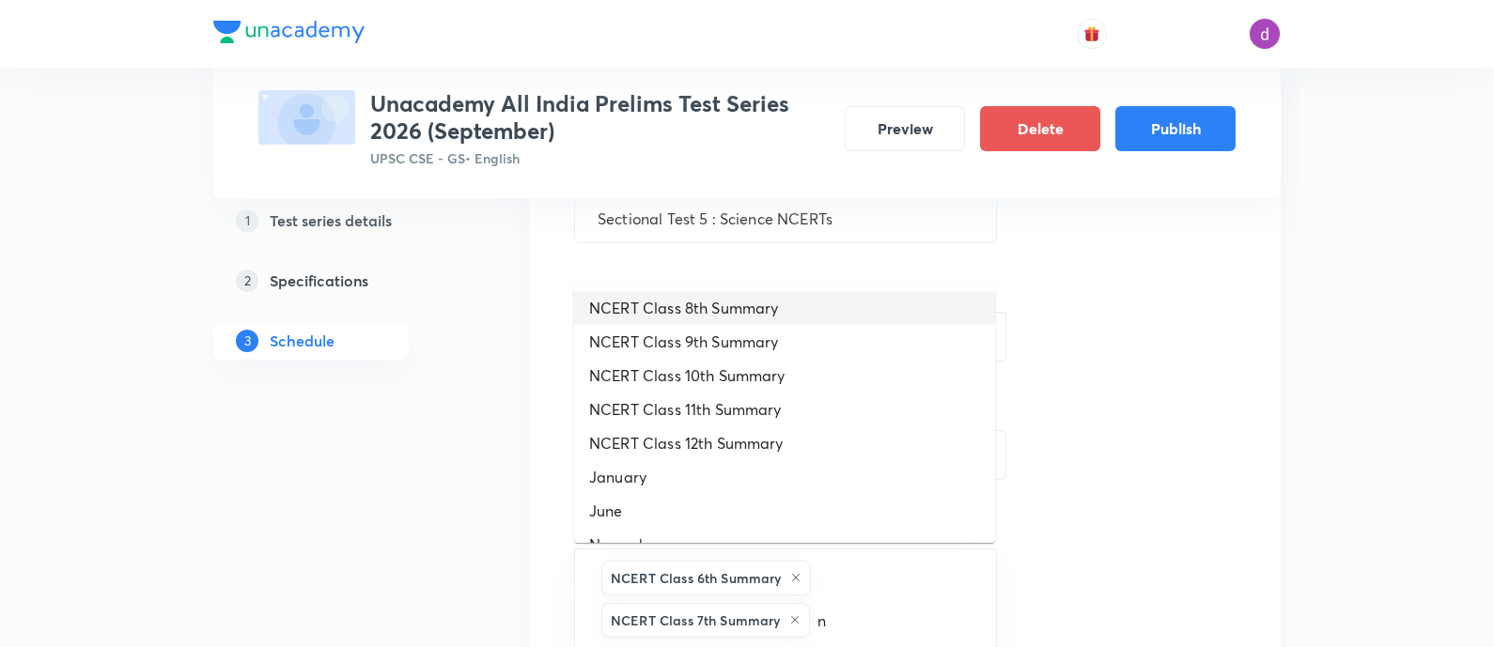
click at [701, 307] on li "NCERT Class 8th Summary" at bounding box center [784, 308] width 421 height 34
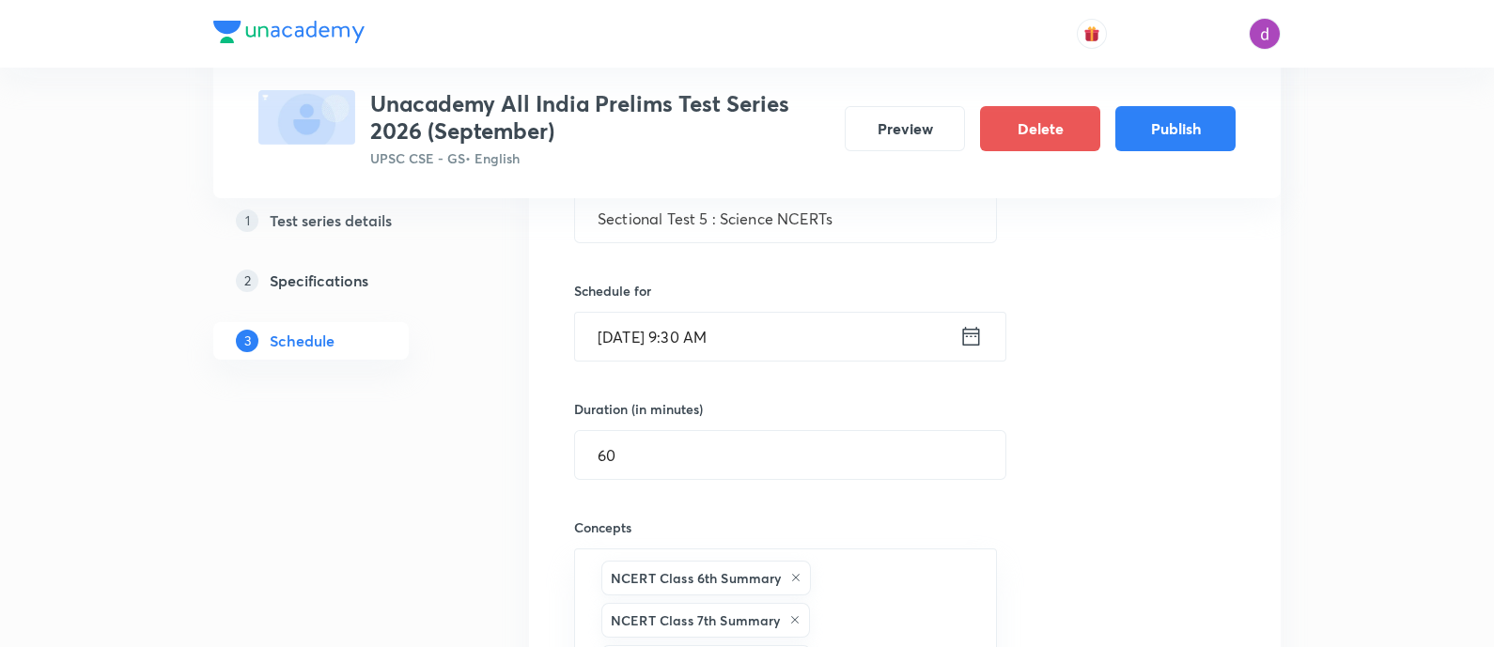
type input "n"
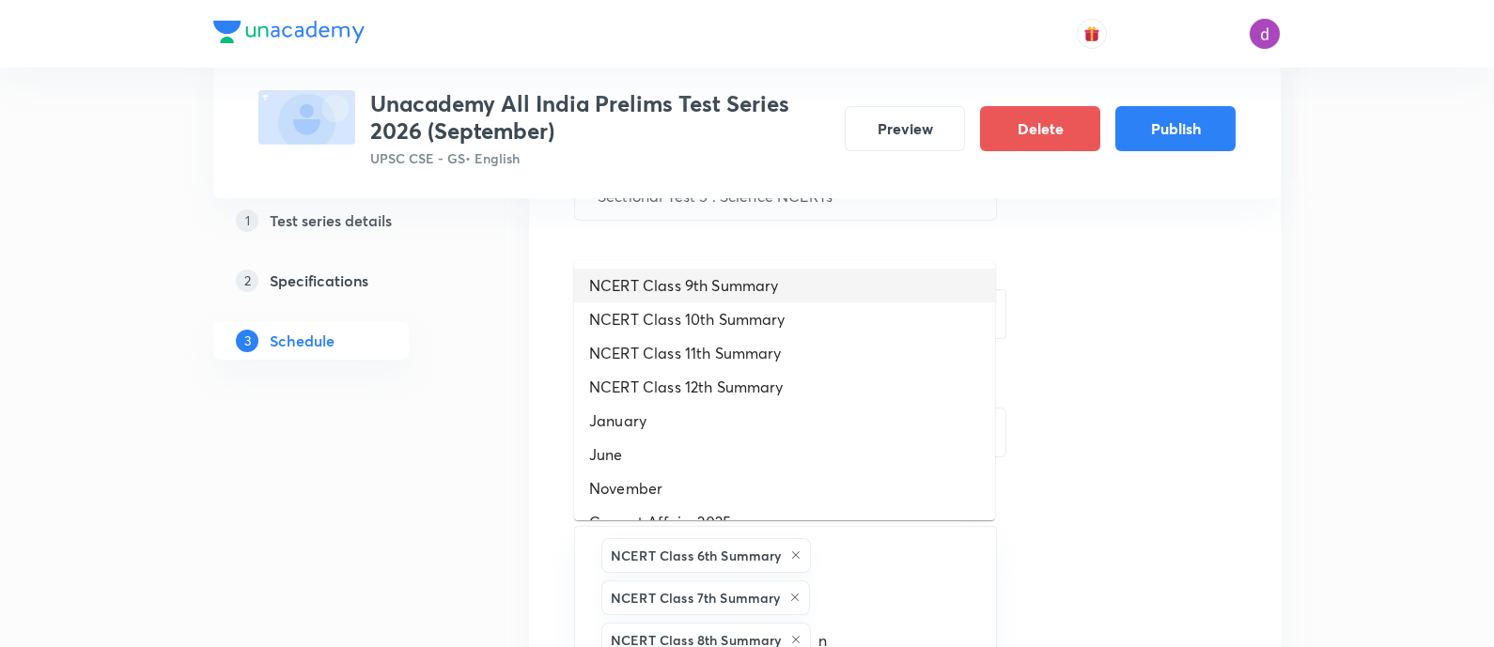
click at [699, 288] on li "NCERT Class 9th Summary" at bounding box center [784, 286] width 421 height 34
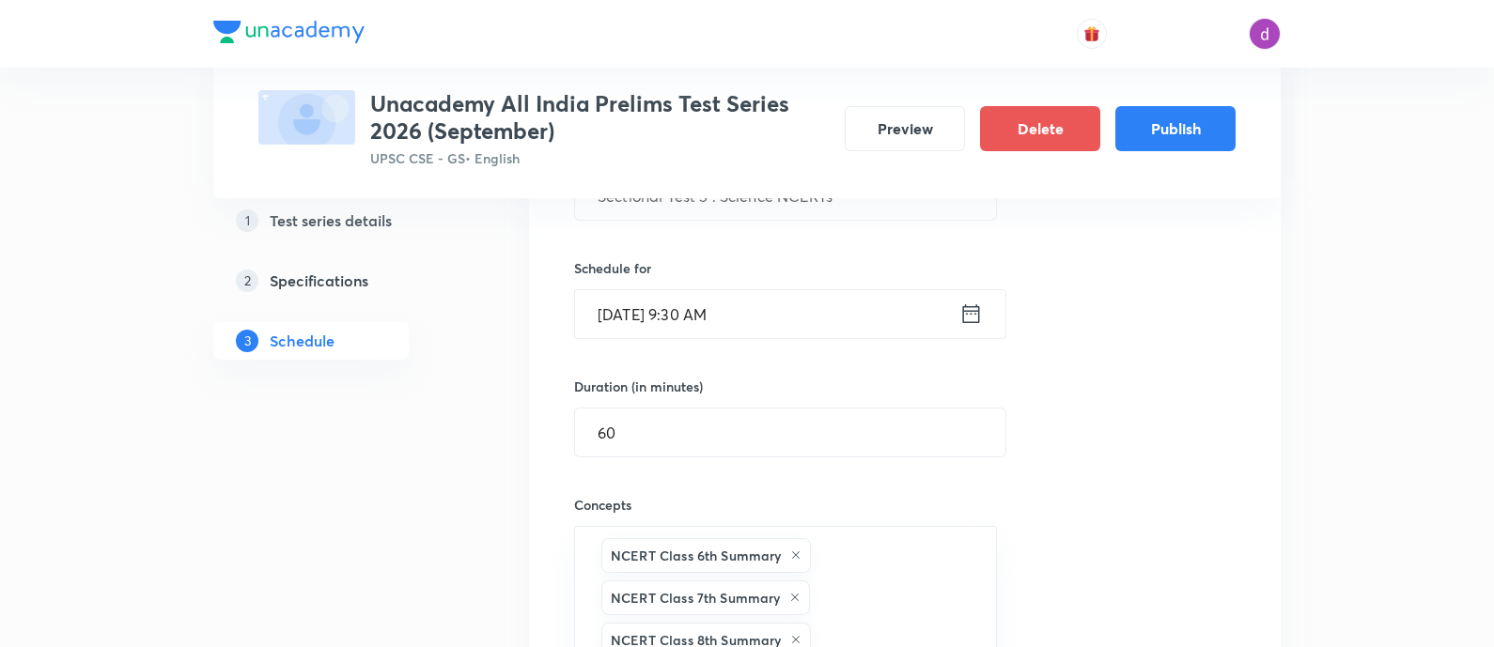
type input "n"
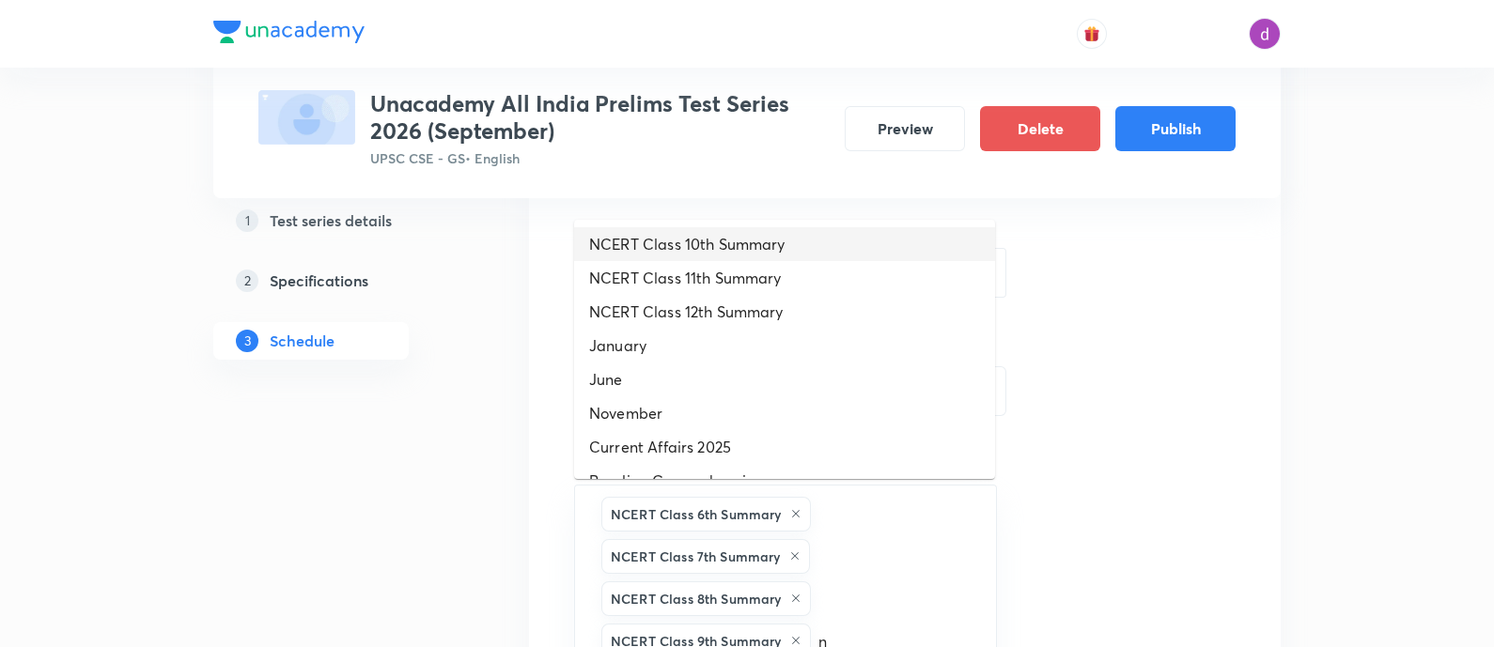
click at [696, 246] on li "NCERT Class 10th Summary" at bounding box center [784, 244] width 421 height 34
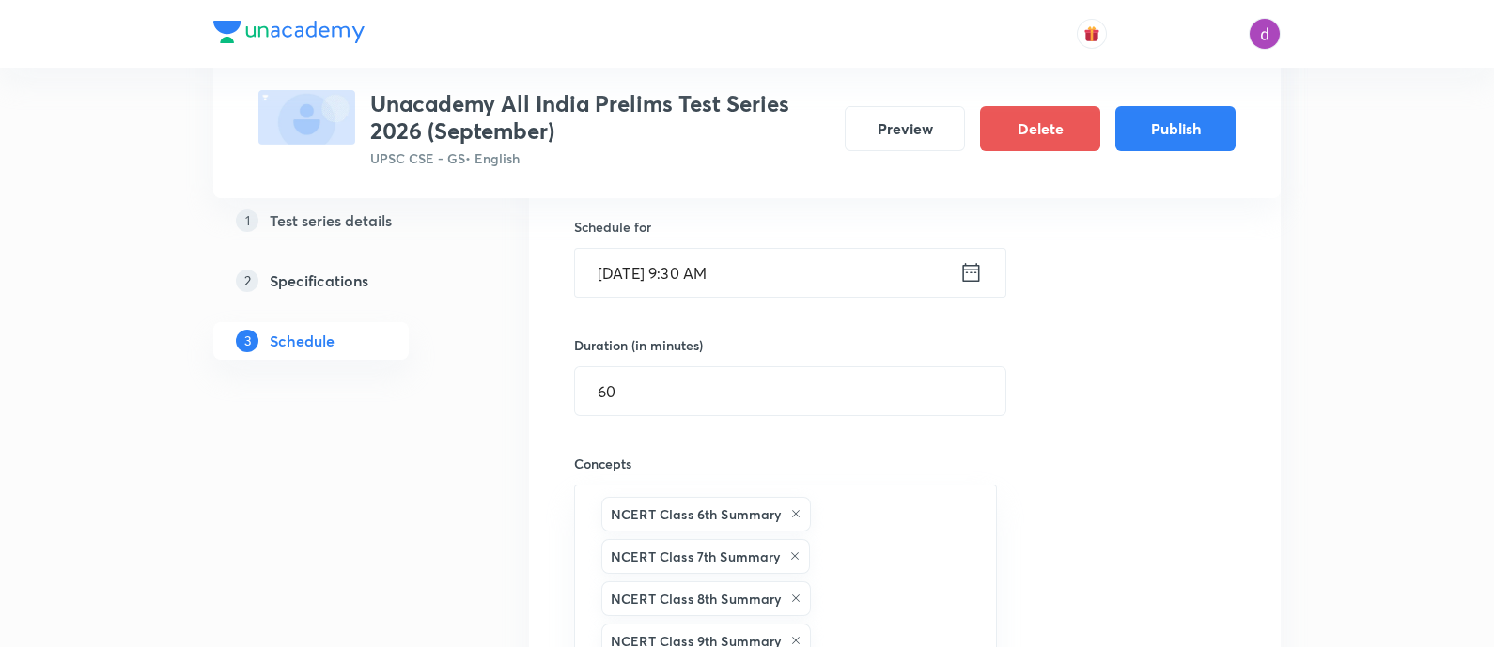
type input "n"
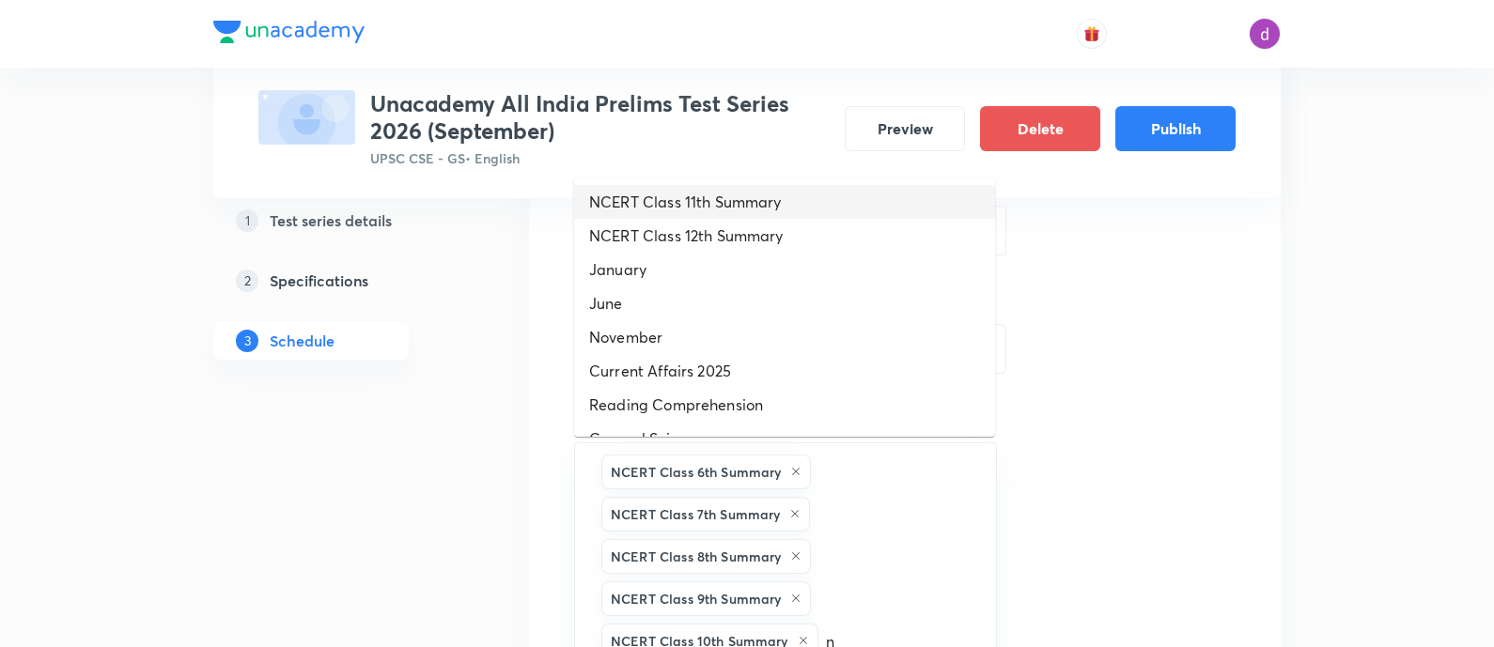
click at [694, 211] on li "NCERT Class 11th Summary" at bounding box center [784, 202] width 421 height 34
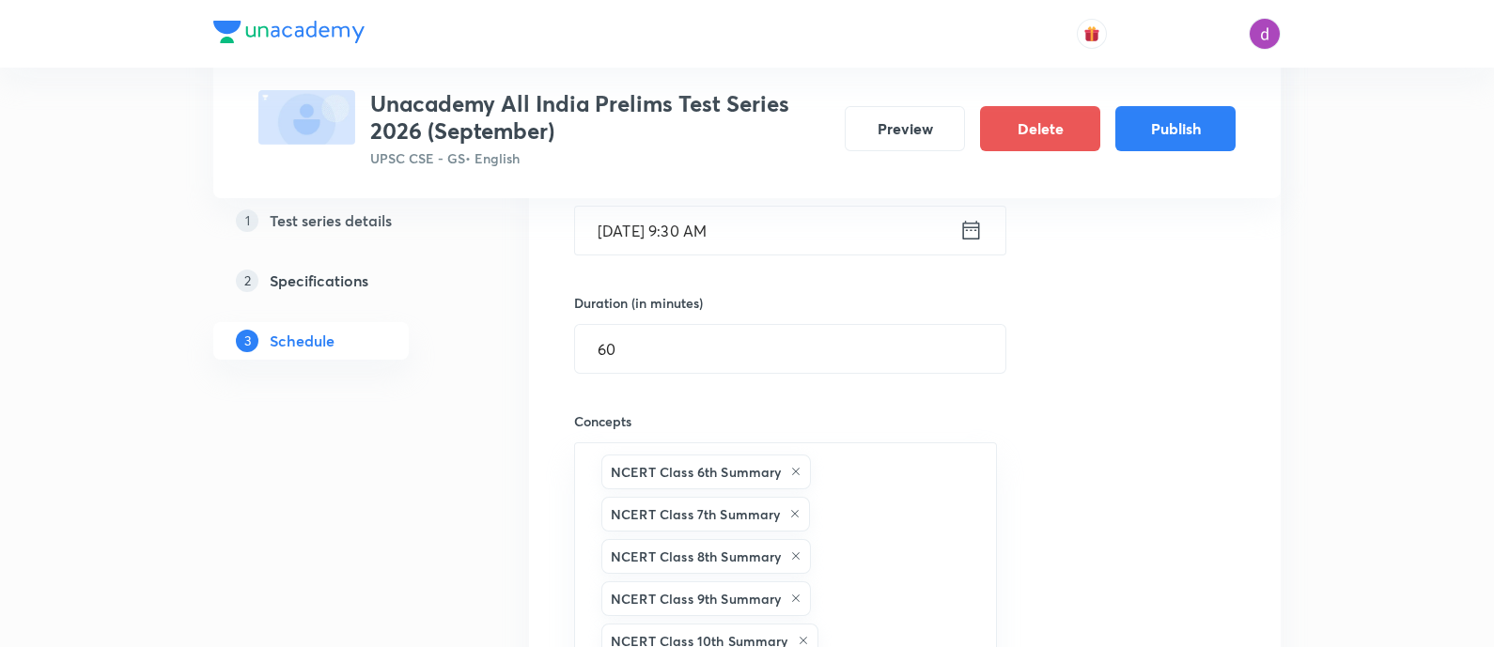
type input "n"
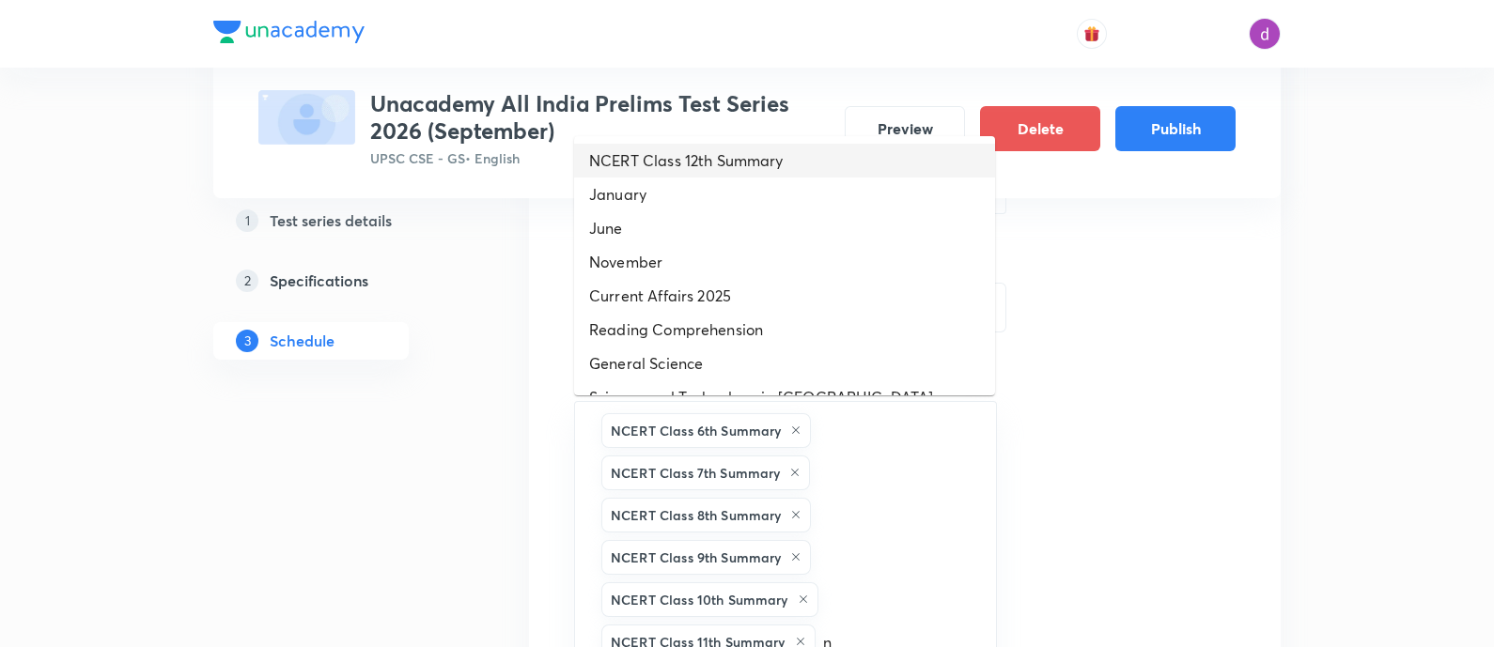
click at [701, 148] on li "NCERT Class 12th Summary" at bounding box center [784, 161] width 421 height 34
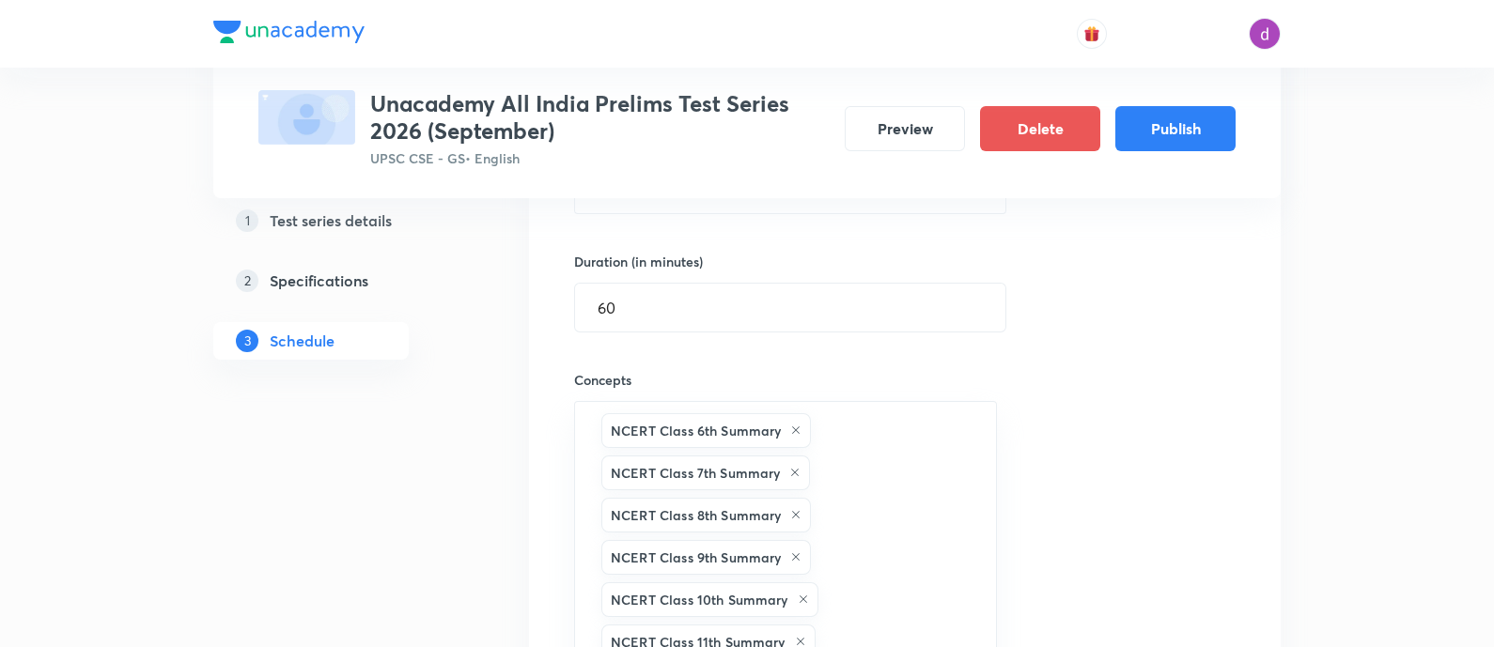
click at [1113, 400] on div "Session 5 Live class Test Session title 33/99 Sectional Test 5 : Science NCERTs…" at bounding box center [905, 398] width 662 height 1021
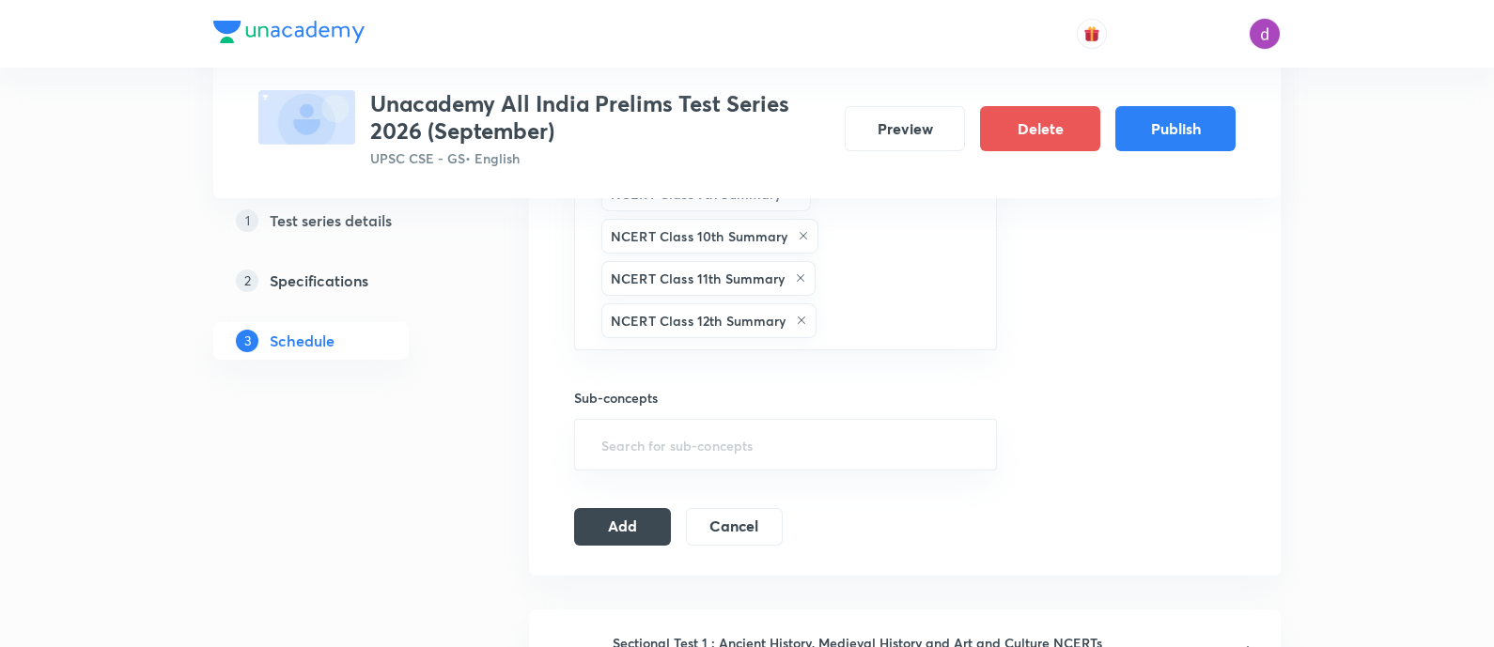
scroll to position [906, 0]
click at [634, 511] on button "Add" at bounding box center [622, 525] width 97 height 38
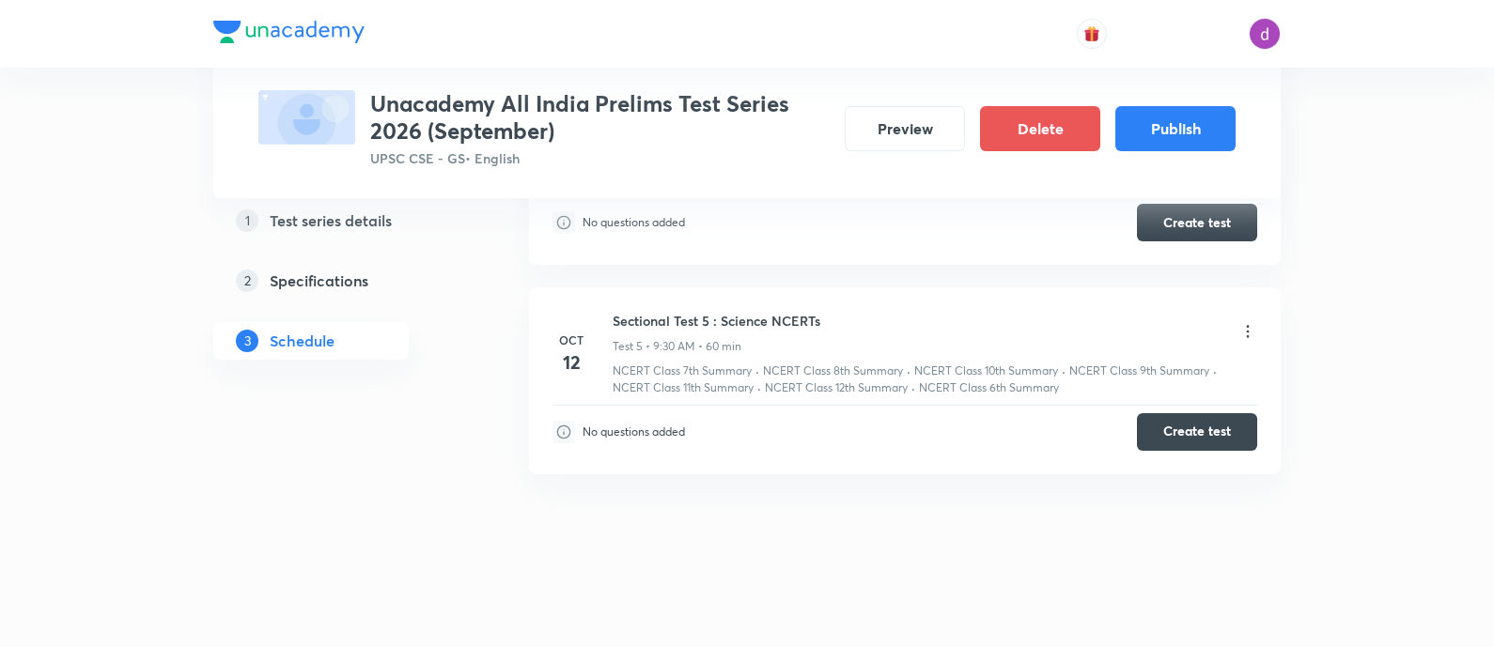
scroll to position [0, 0]
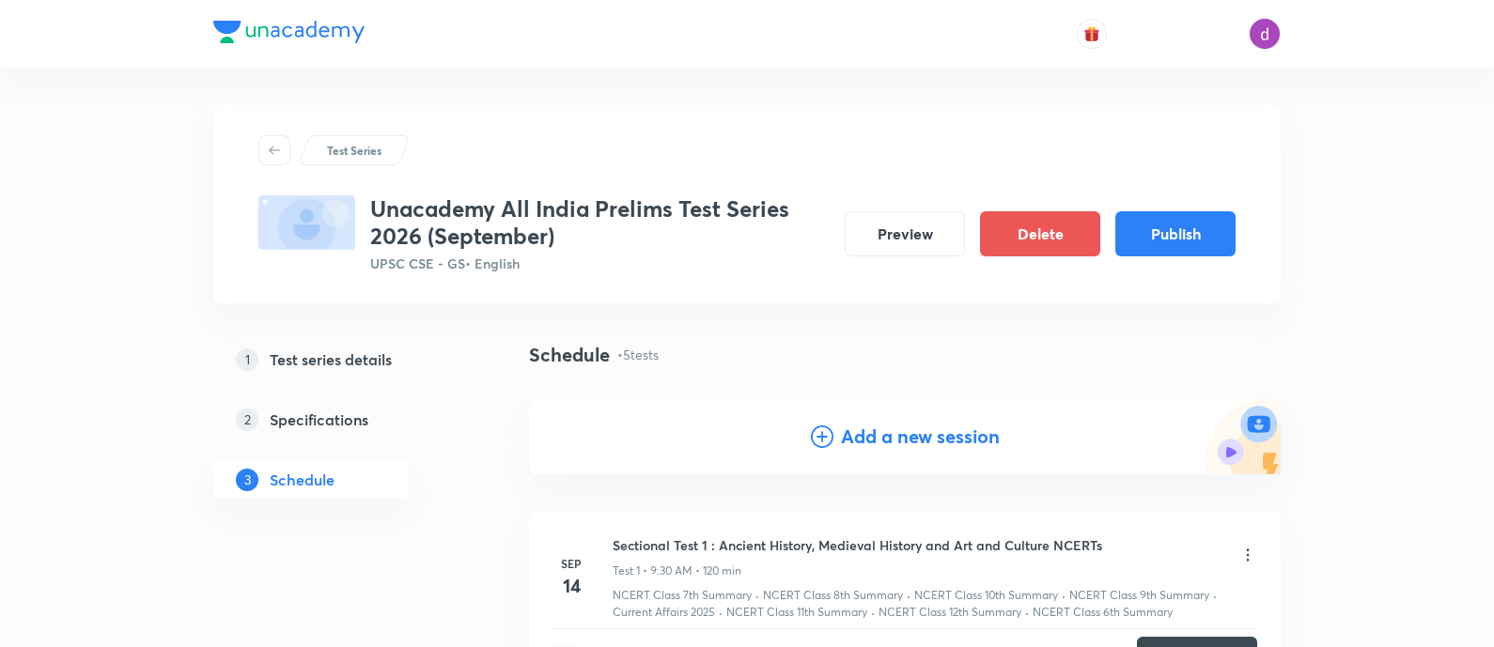
click at [860, 429] on h4 "Add a new session" at bounding box center [920, 437] width 159 height 28
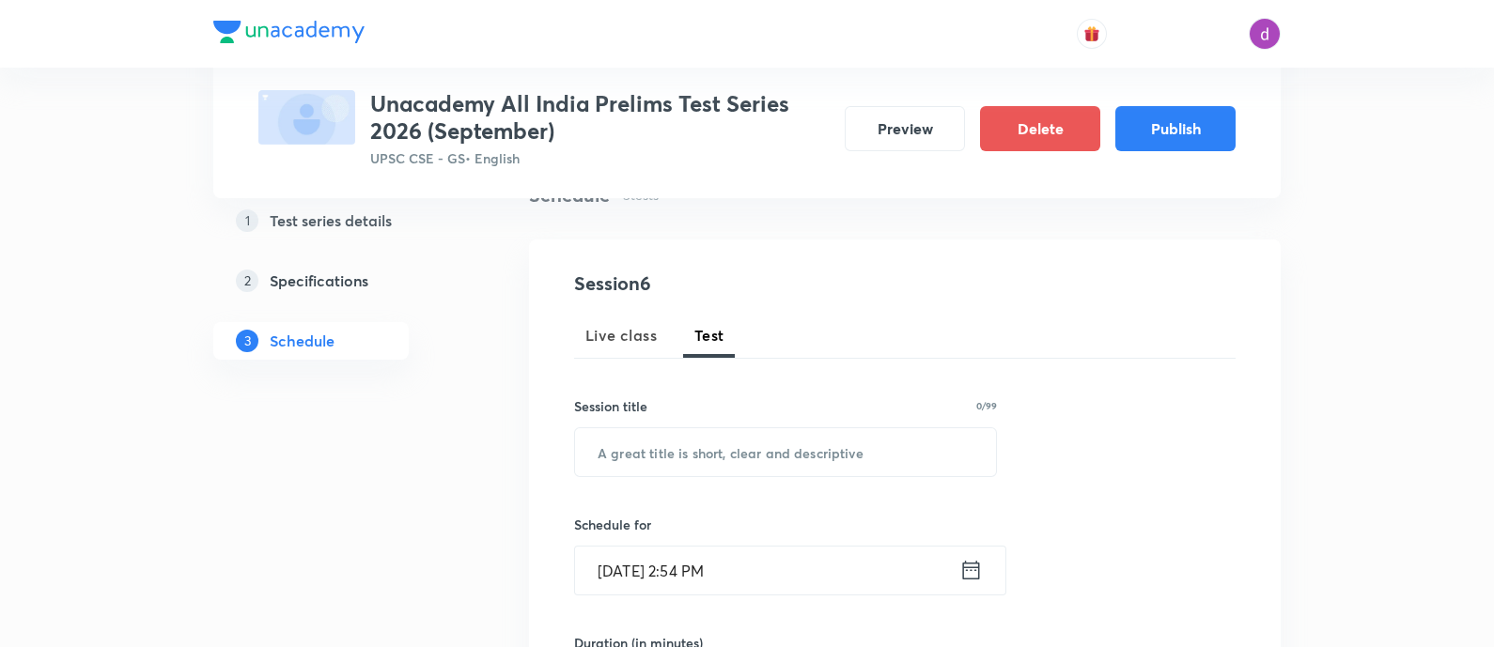
scroll to position [165, 0]
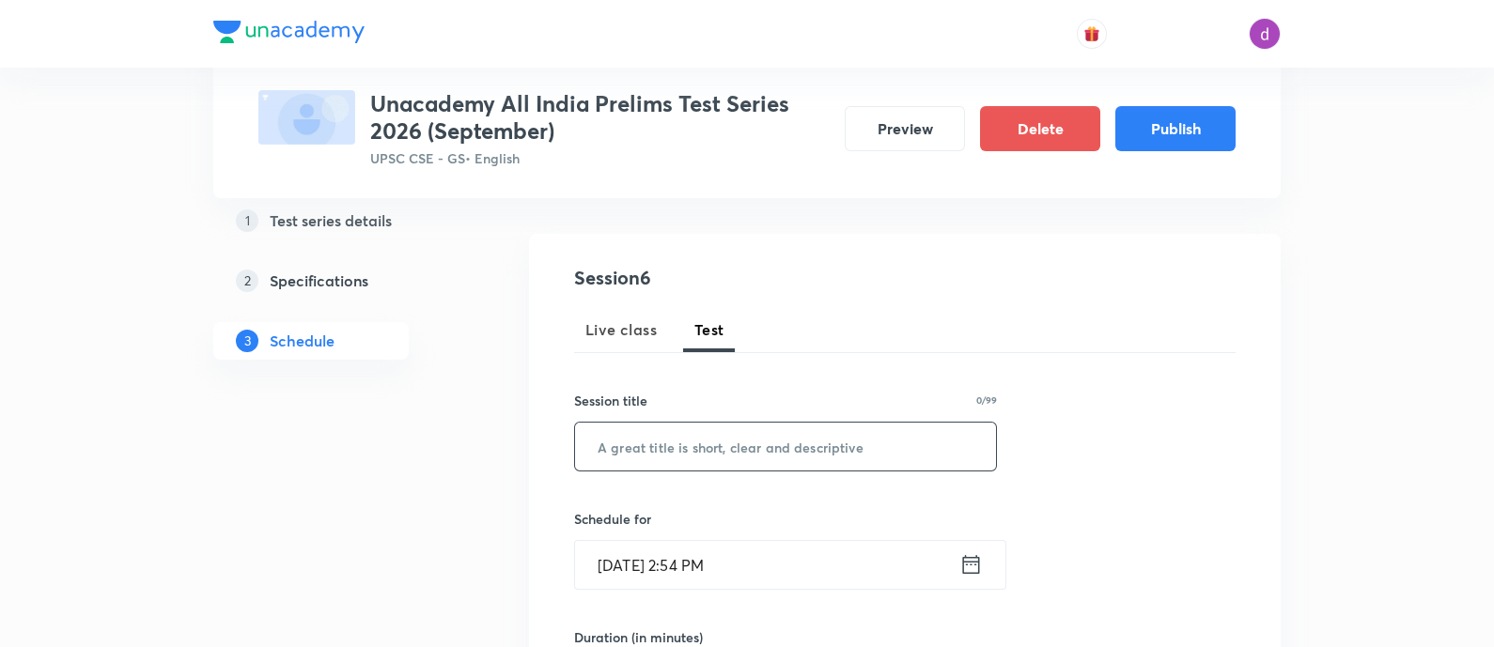
click at [831, 444] on input "text" at bounding box center [785, 447] width 421 height 48
paste input "Sectional Test 6 : Geography NCERTs"
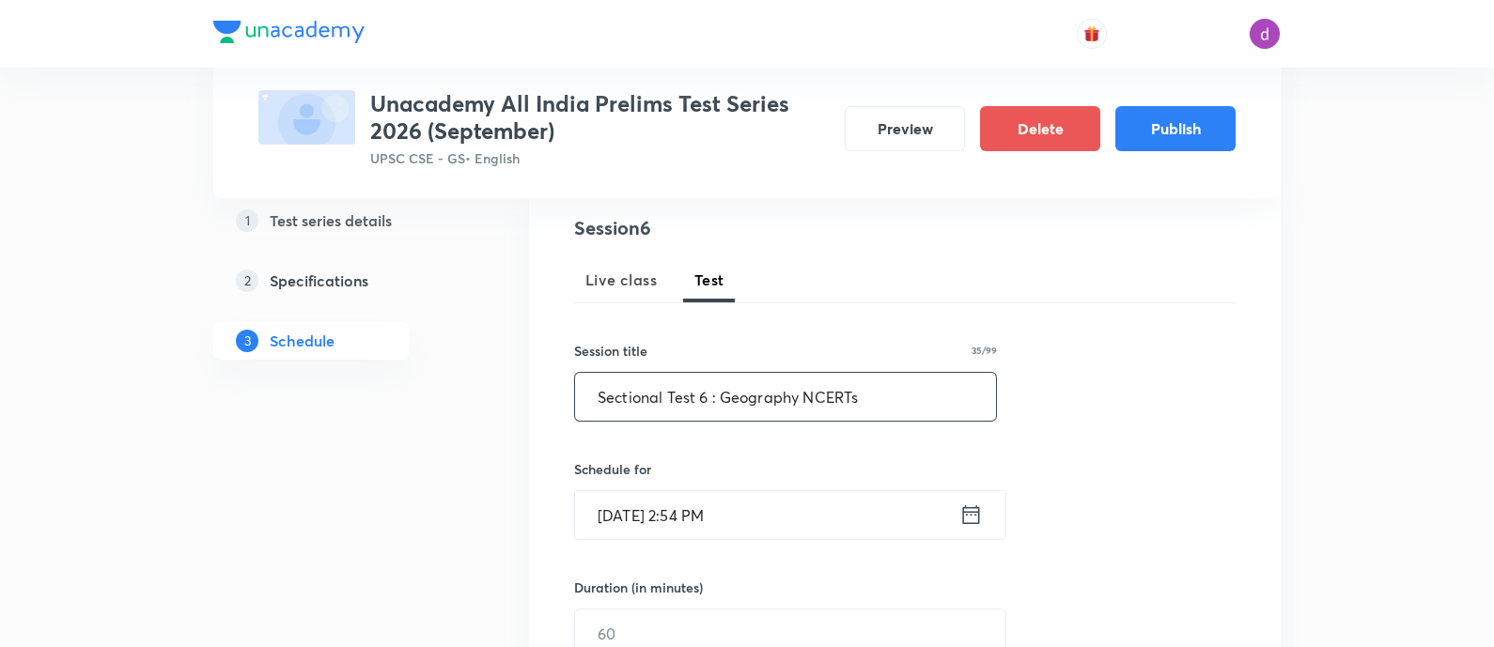
type input "Sectional Test 6 : Geography NCERTs"
click at [785, 523] on input "Sep 3, 2025, 2:54 PM" at bounding box center [767, 515] width 384 height 48
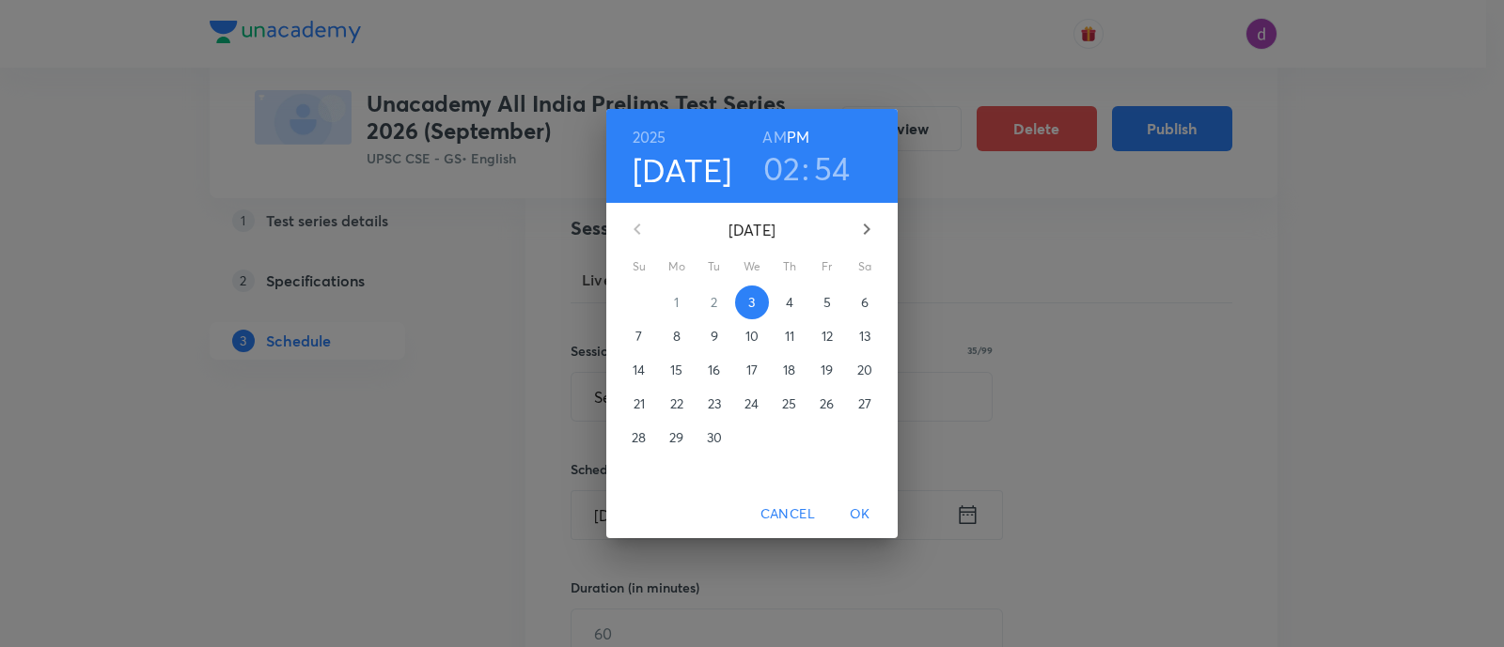
click at [869, 223] on icon "button" at bounding box center [866, 229] width 23 height 23
click at [636, 411] on p "19" at bounding box center [638, 404] width 12 height 19
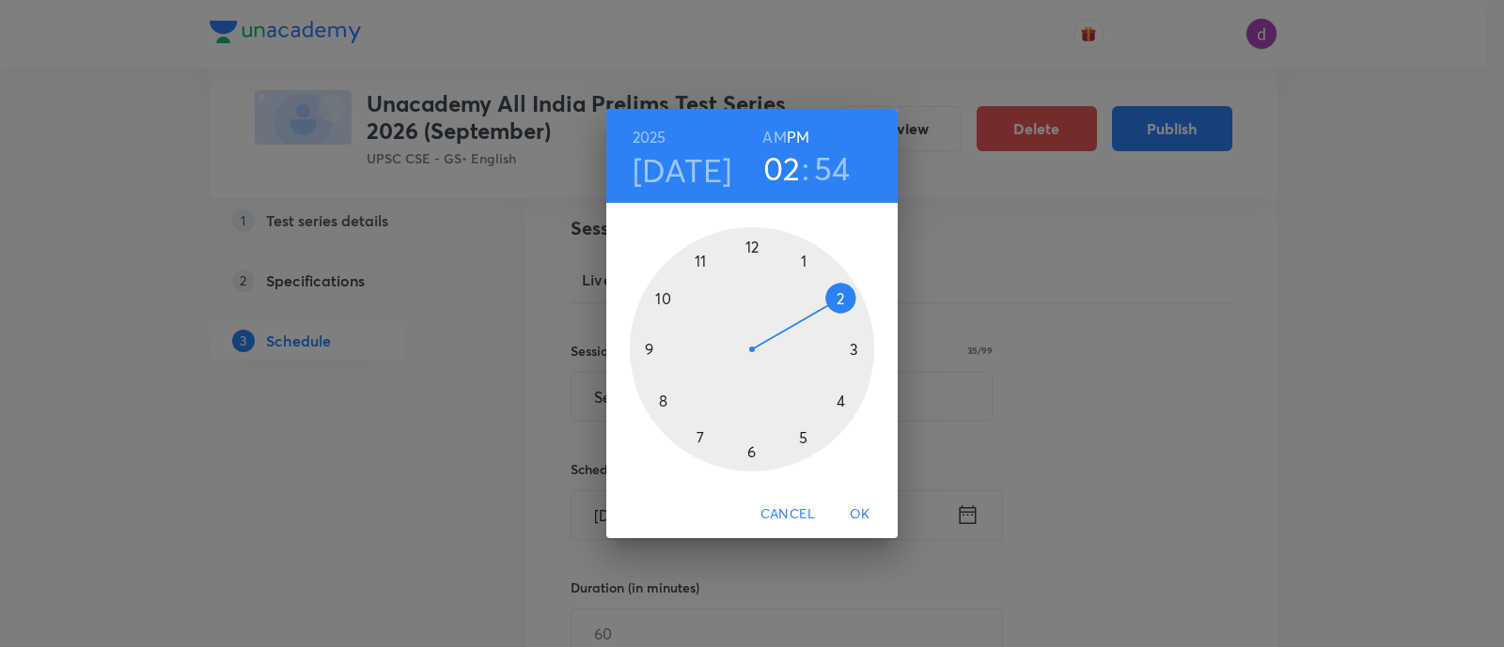
click at [646, 350] on div at bounding box center [752, 349] width 244 height 244
click at [750, 456] on div at bounding box center [752, 349] width 244 height 244
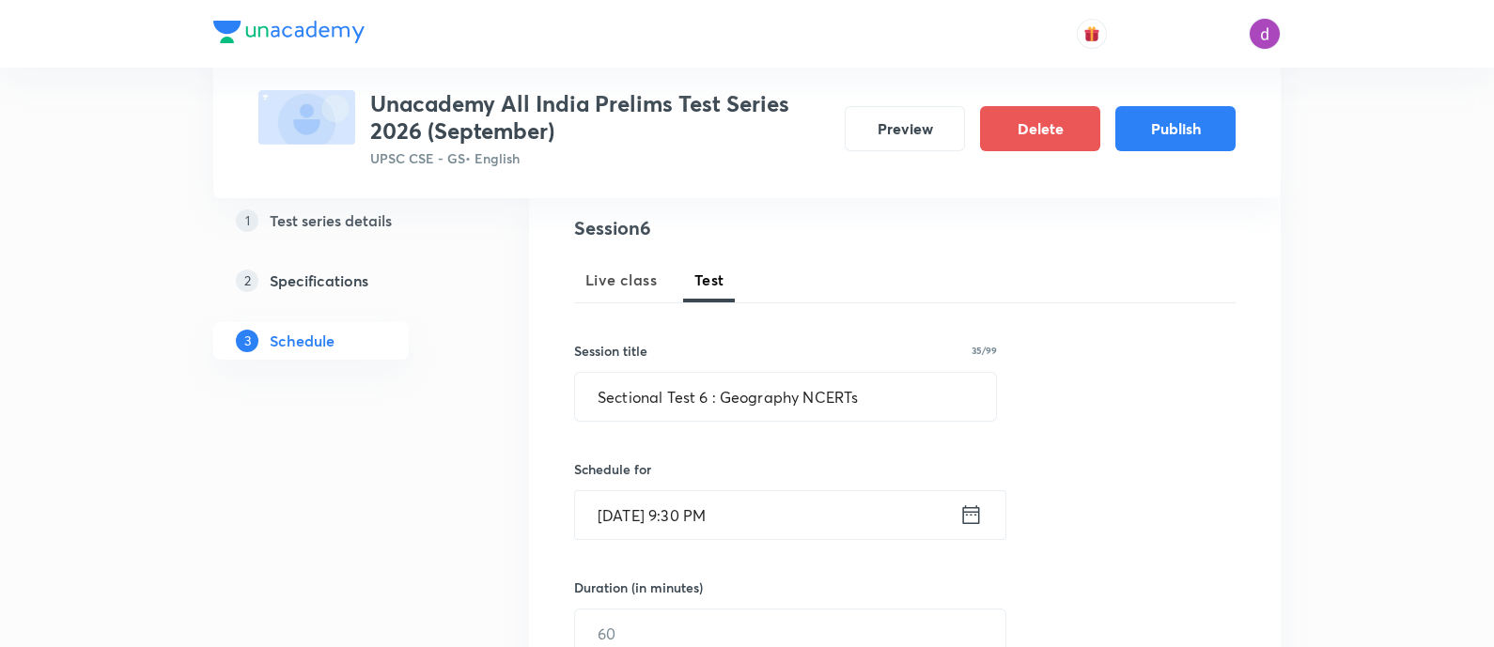
click at [742, 502] on input "Oct 19, 2025, 9:30 PM" at bounding box center [767, 515] width 384 height 48
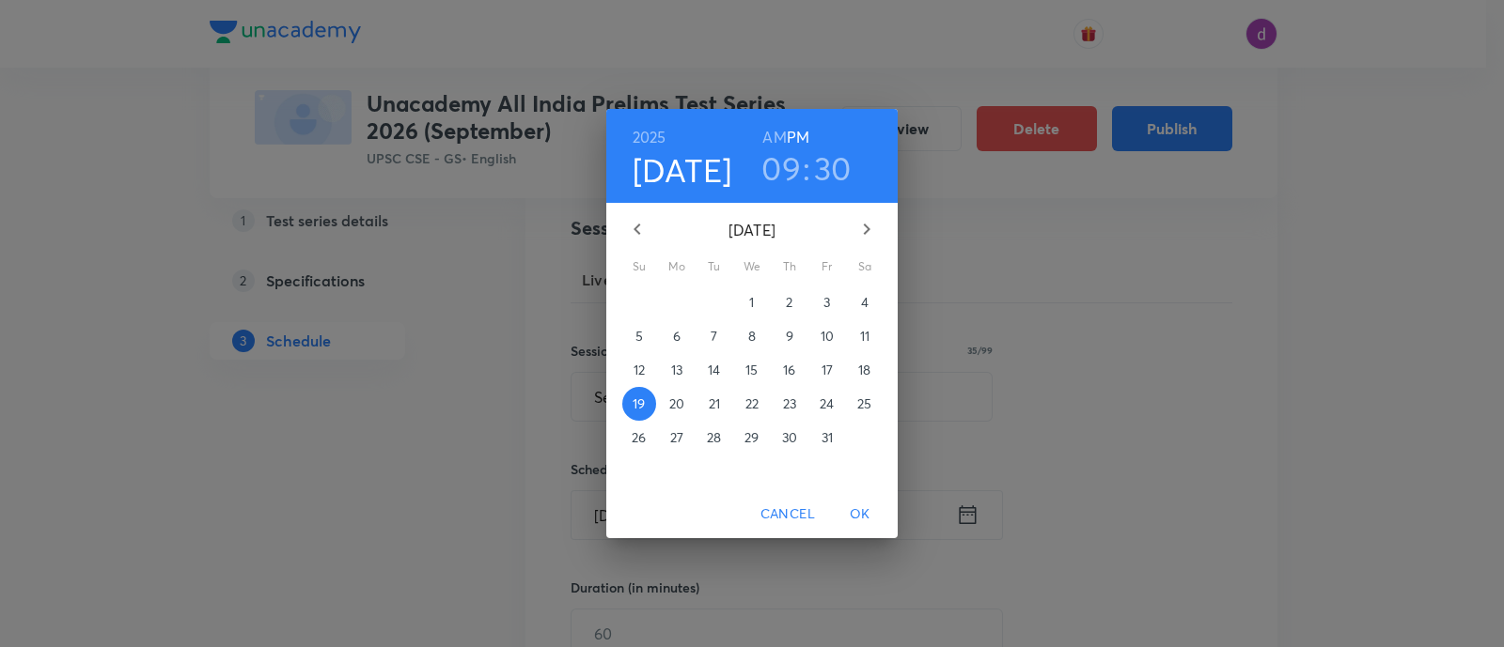
click at [775, 133] on h6 "AM" at bounding box center [773, 137] width 23 height 26
click at [851, 506] on span "OK" at bounding box center [859, 514] width 45 height 23
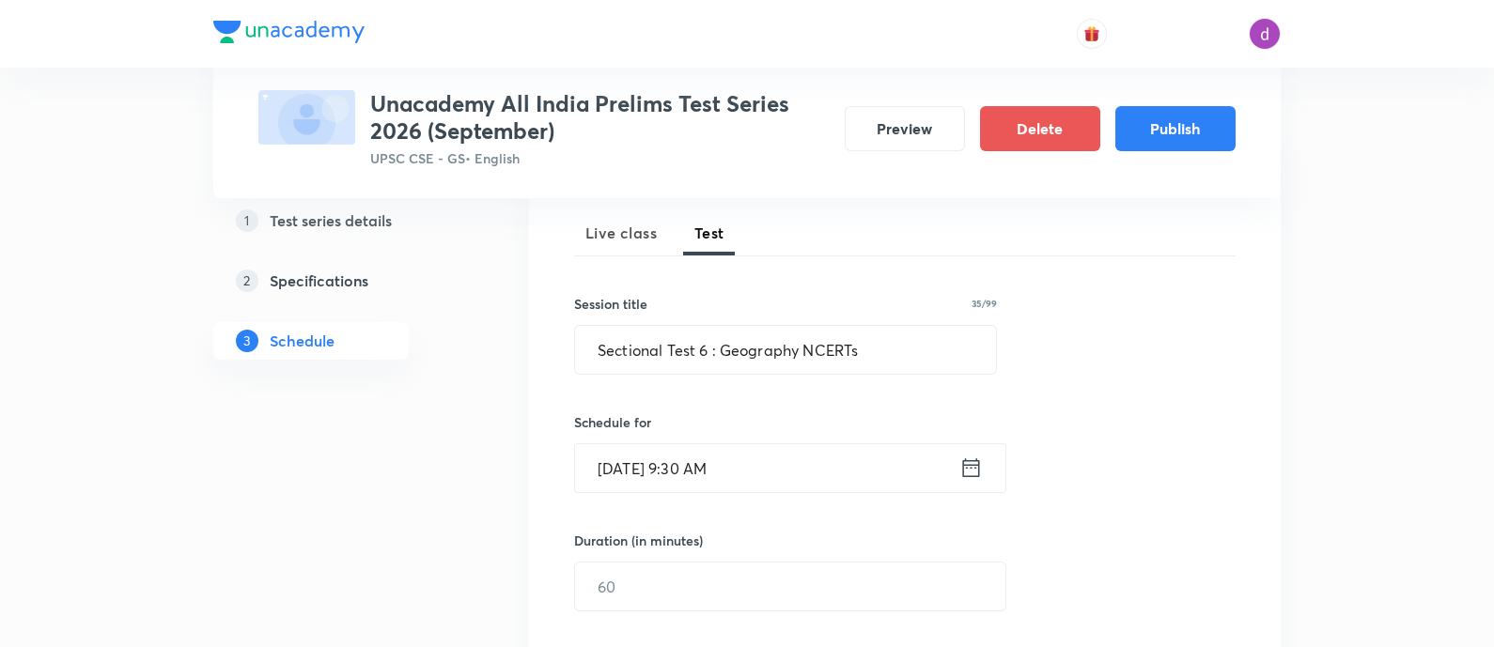
scroll to position [323, 0]
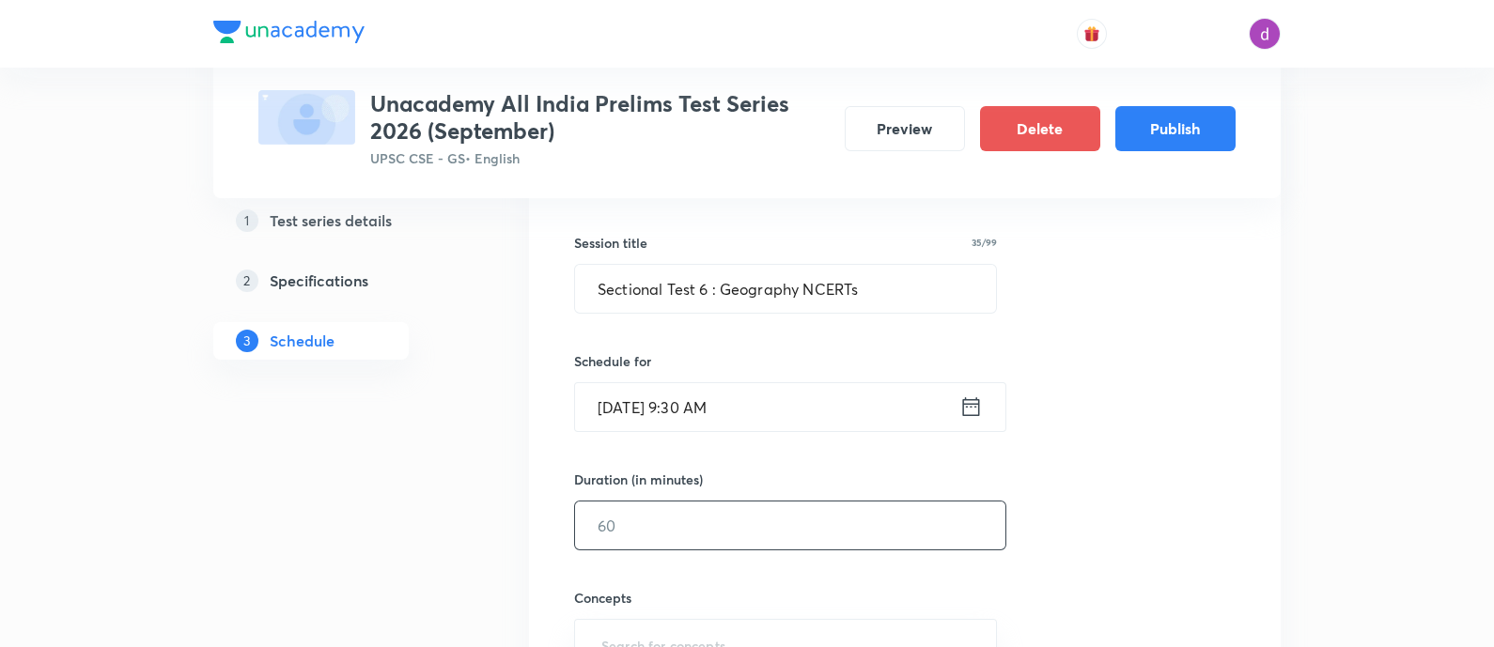
click at [809, 523] on input "text" at bounding box center [790, 526] width 430 height 48
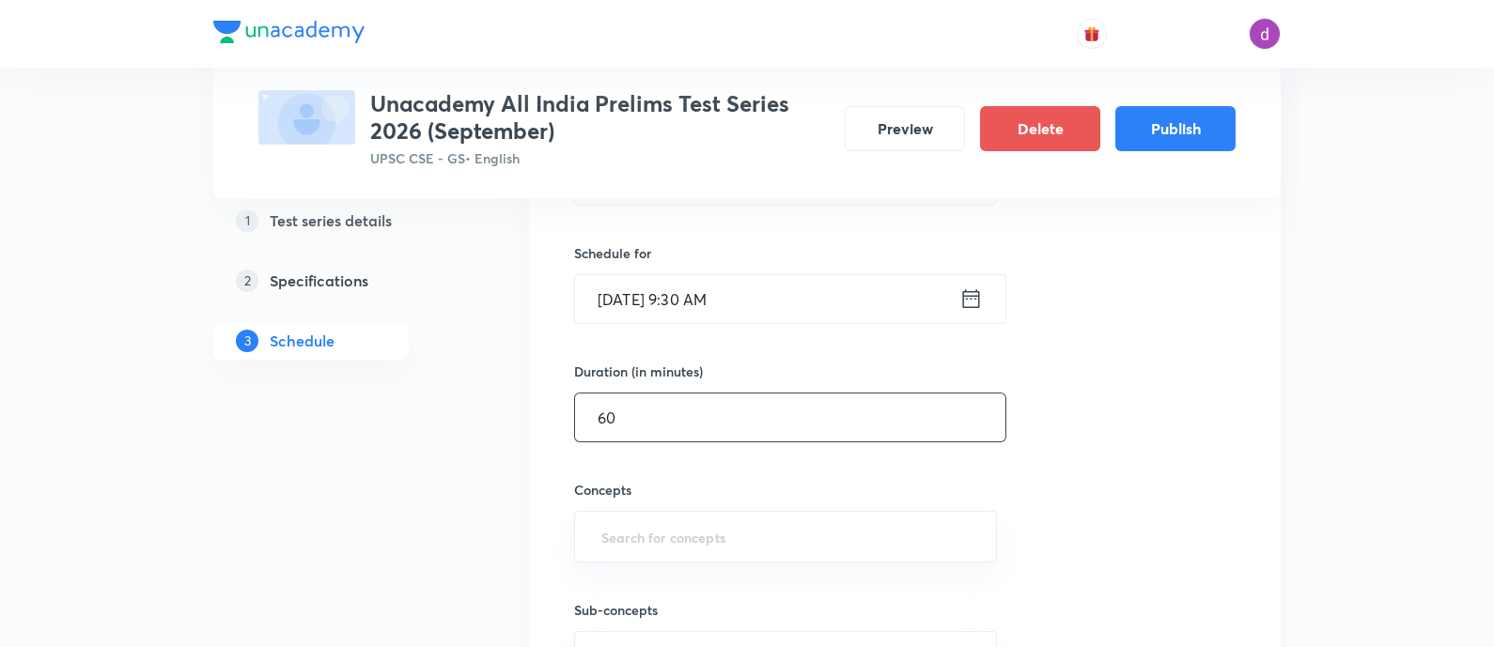
scroll to position [431, 0]
type input "60"
click at [797, 526] on input "text" at bounding box center [786, 537] width 376 height 35
type input "n"
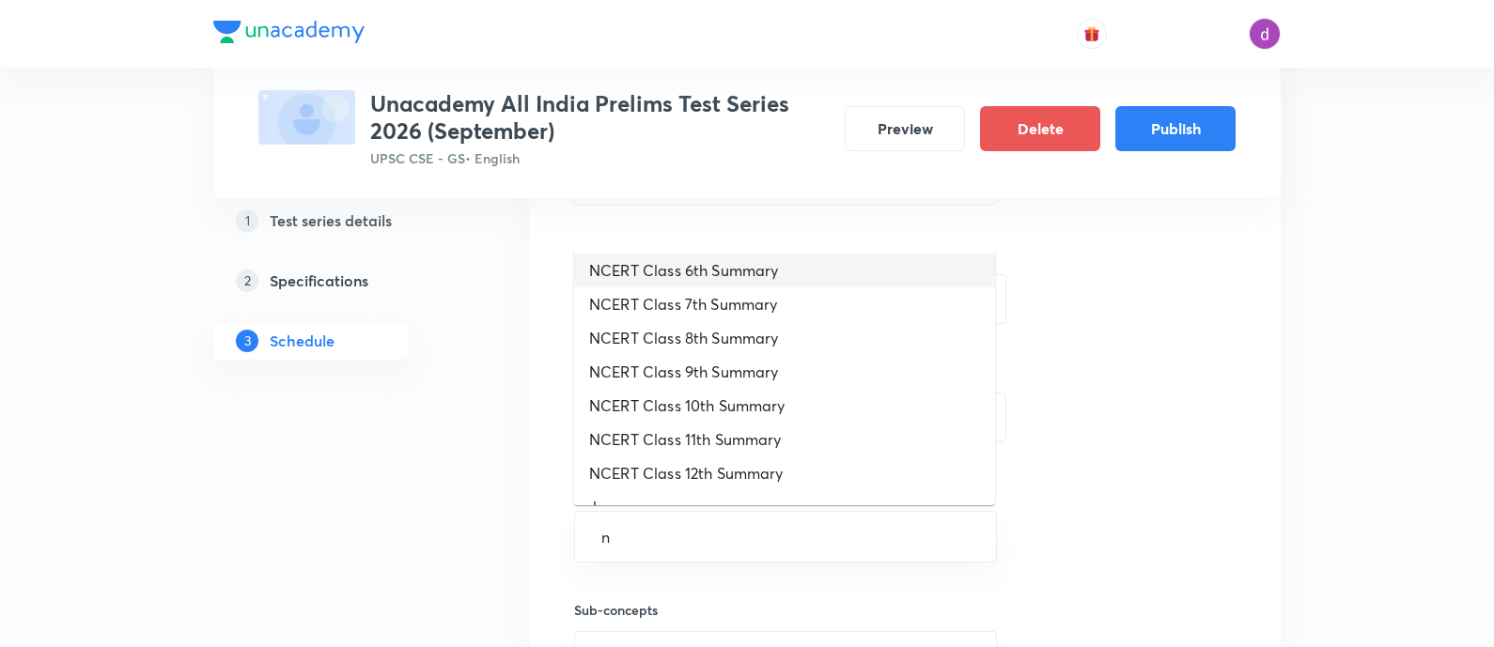
click at [806, 263] on li "NCERT Class 6th Summary" at bounding box center [784, 271] width 421 height 34
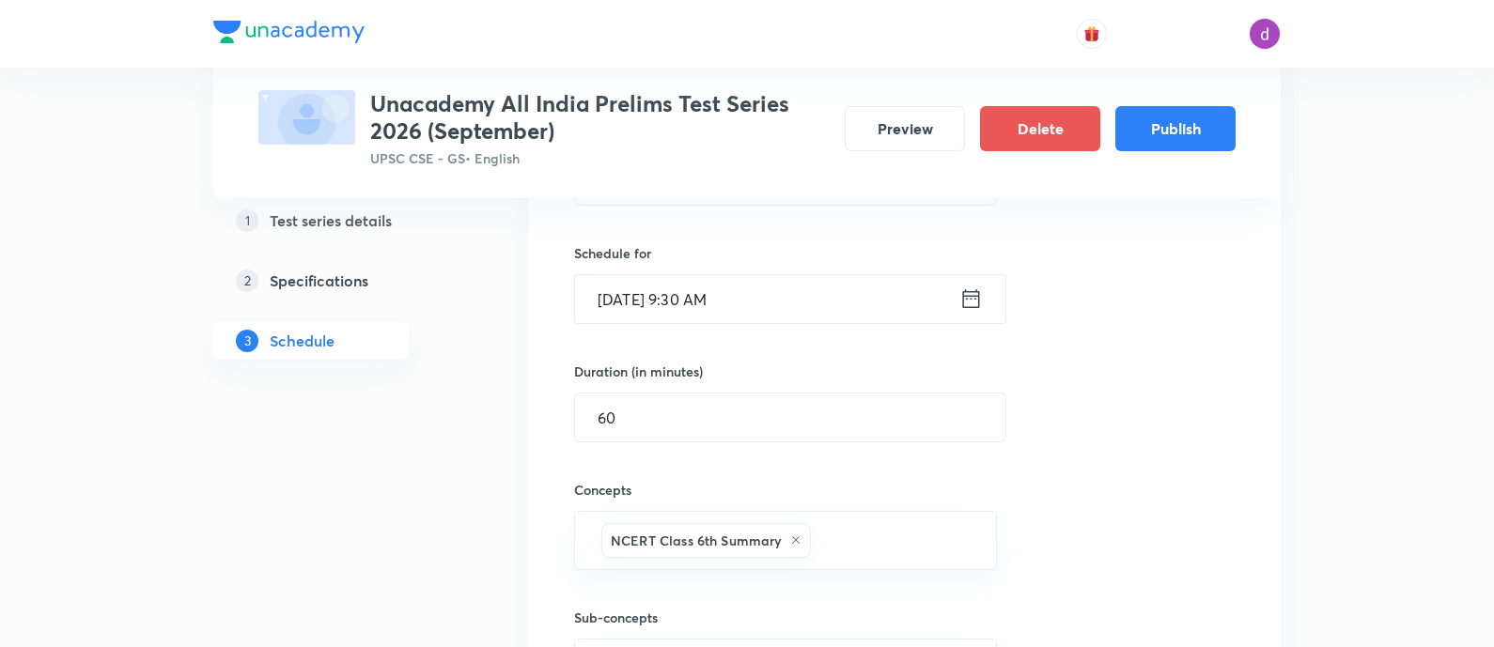
type input "n"
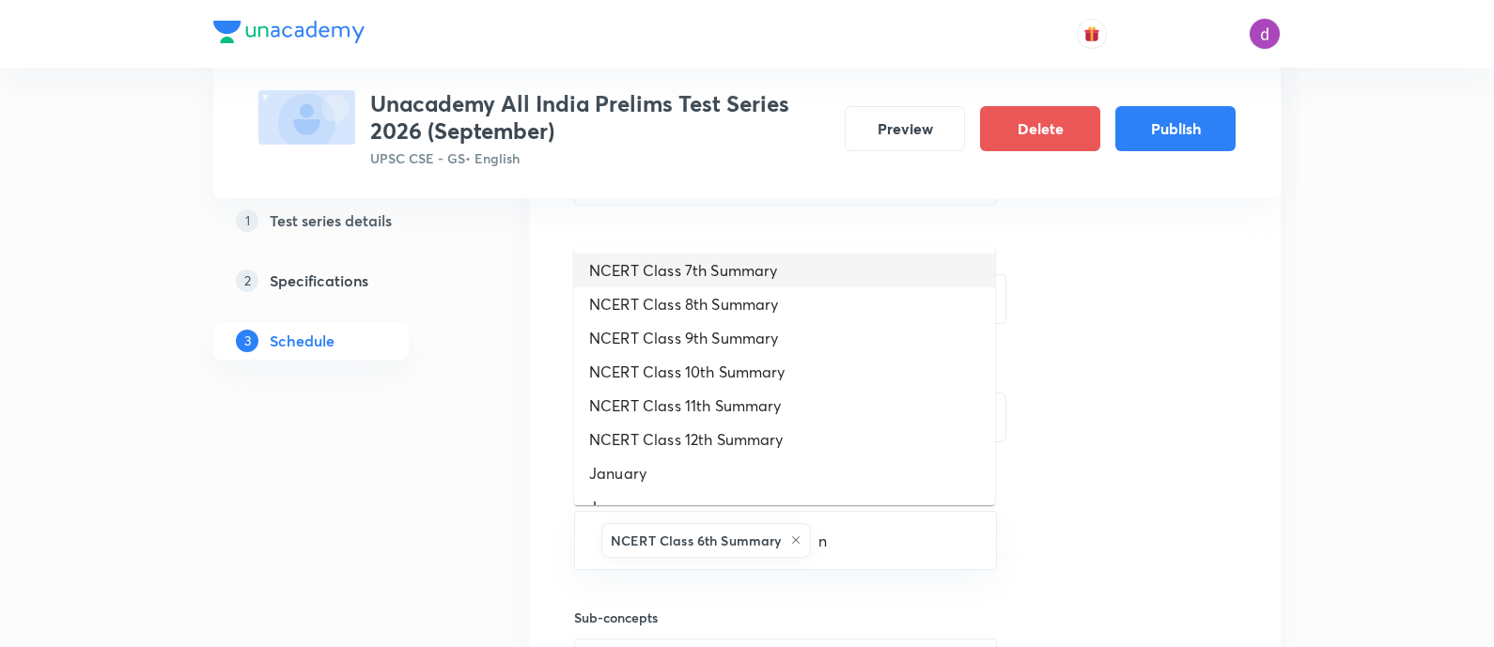
click at [806, 263] on li "NCERT Class 7th Summary" at bounding box center [784, 271] width 421 height 34
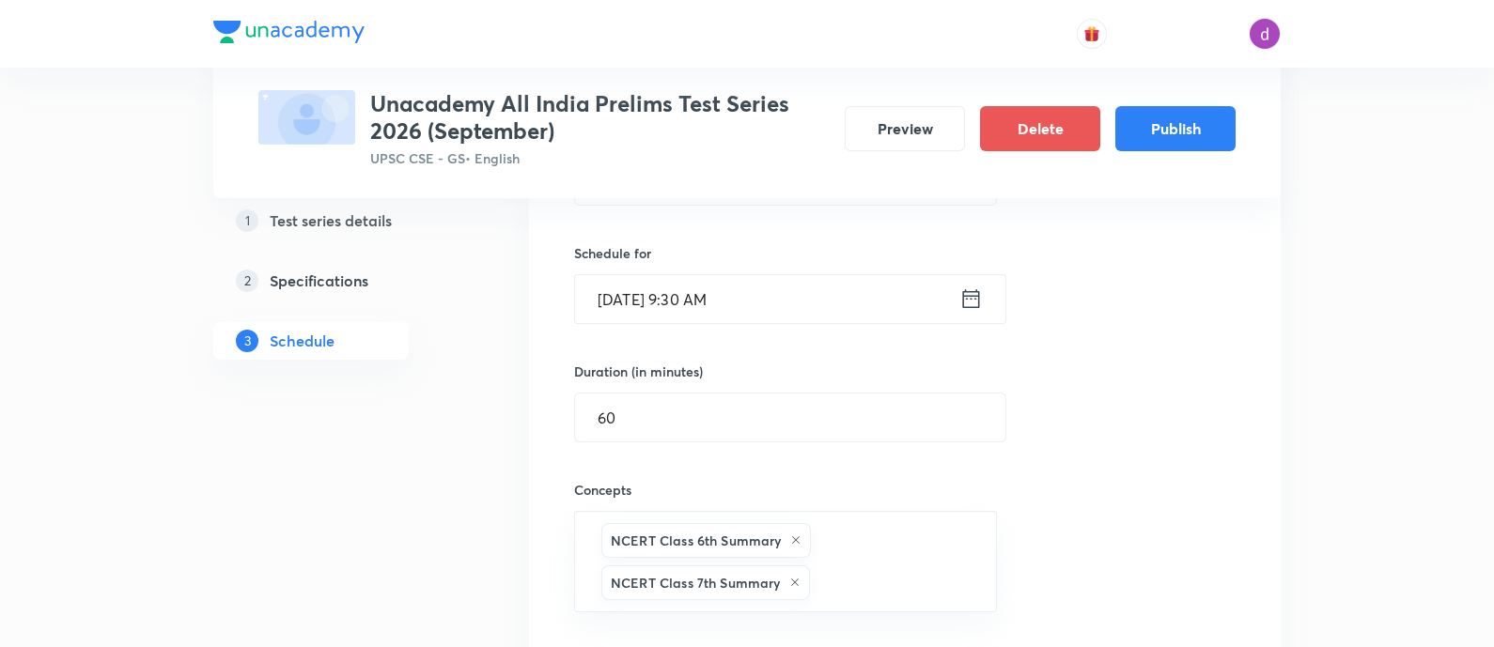
type input "n"
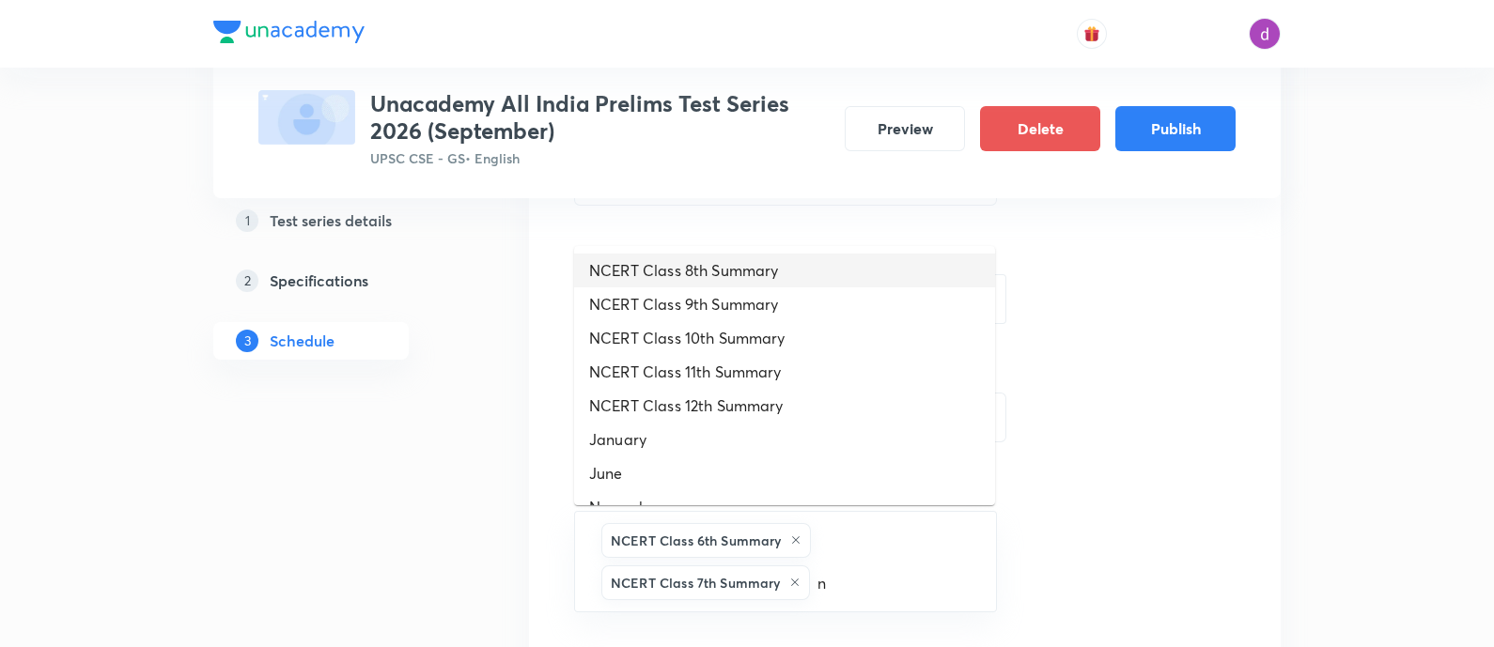
click at [806, 263] on li "NCERT Class 8th Summary" at bounding box center [784, 271] width 421 height 34
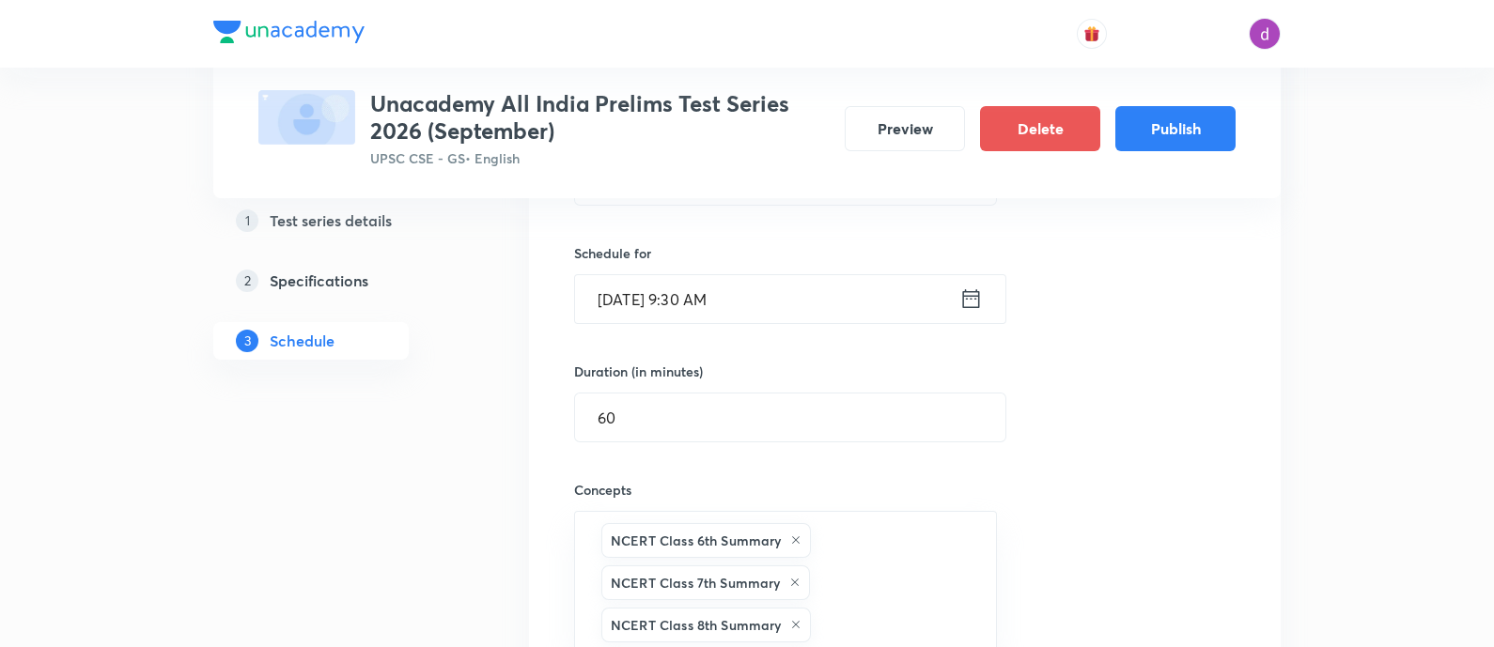
type input "n"
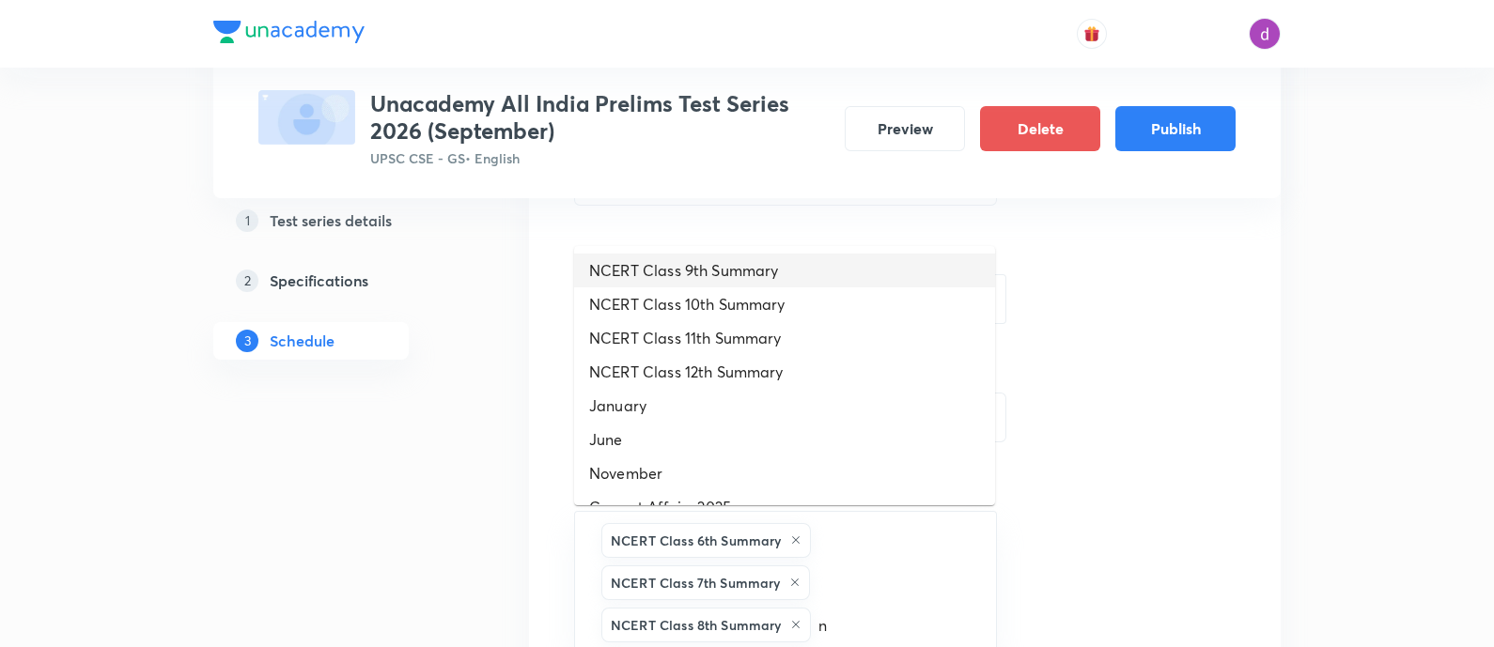
click at [806, 263] on li "NCERT Class 9th Summary" at bounding box center [784, 271] width 421 height 34
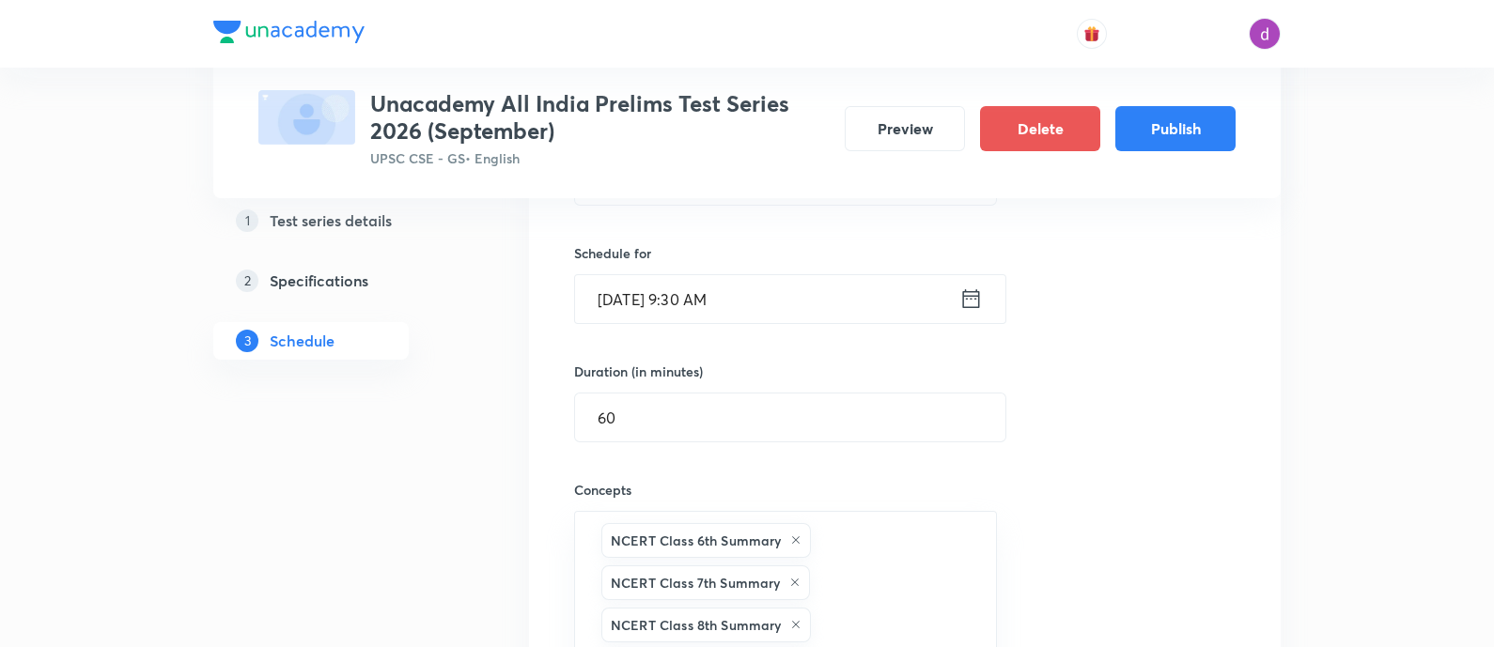
type input "n"
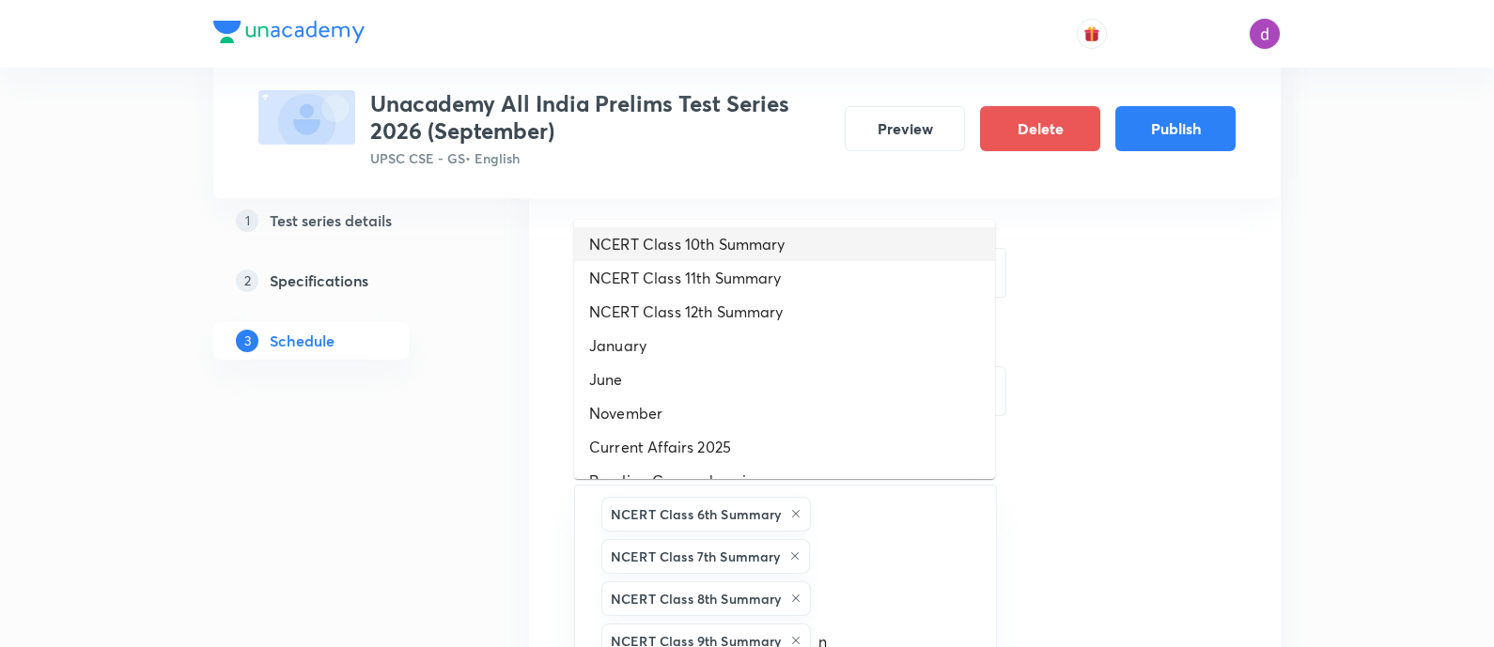
click at [801, 243] on li "NCERT Class 10th Summary" at bounding box center [784, 244] width 421 height 34
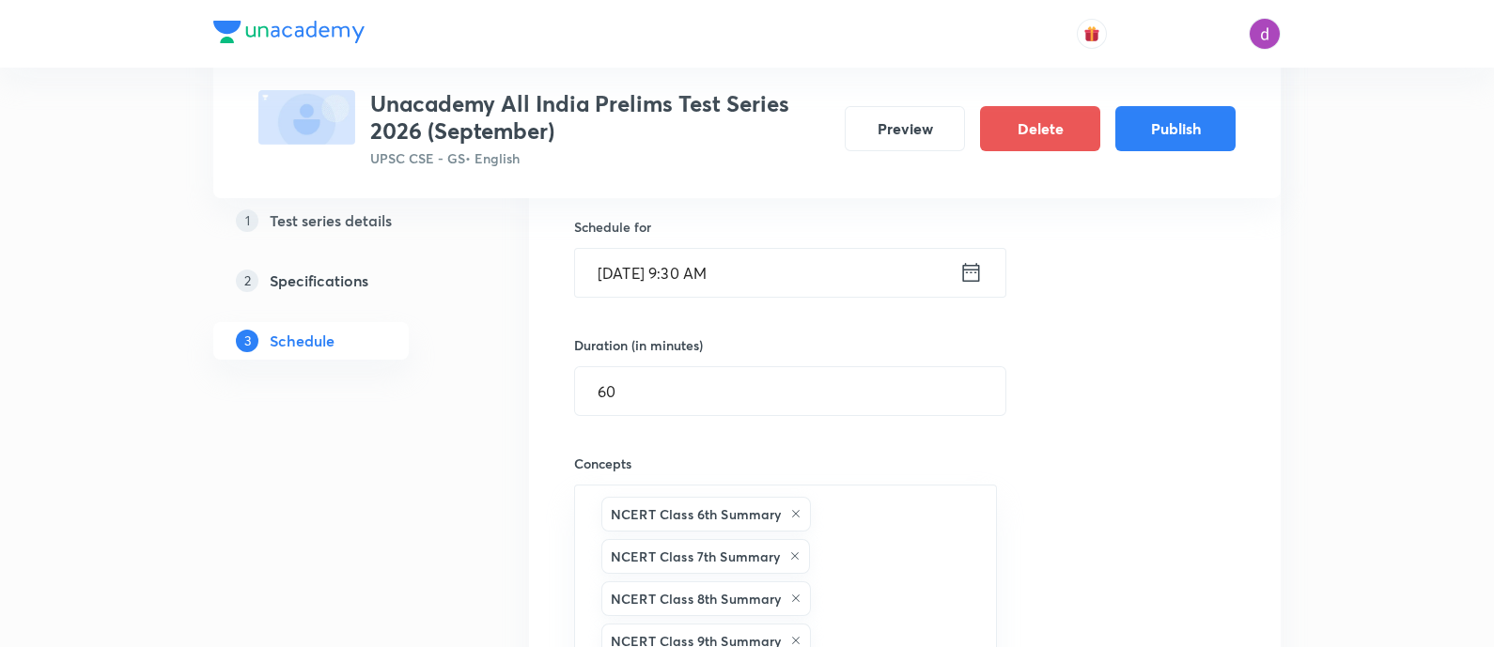
type input "n"
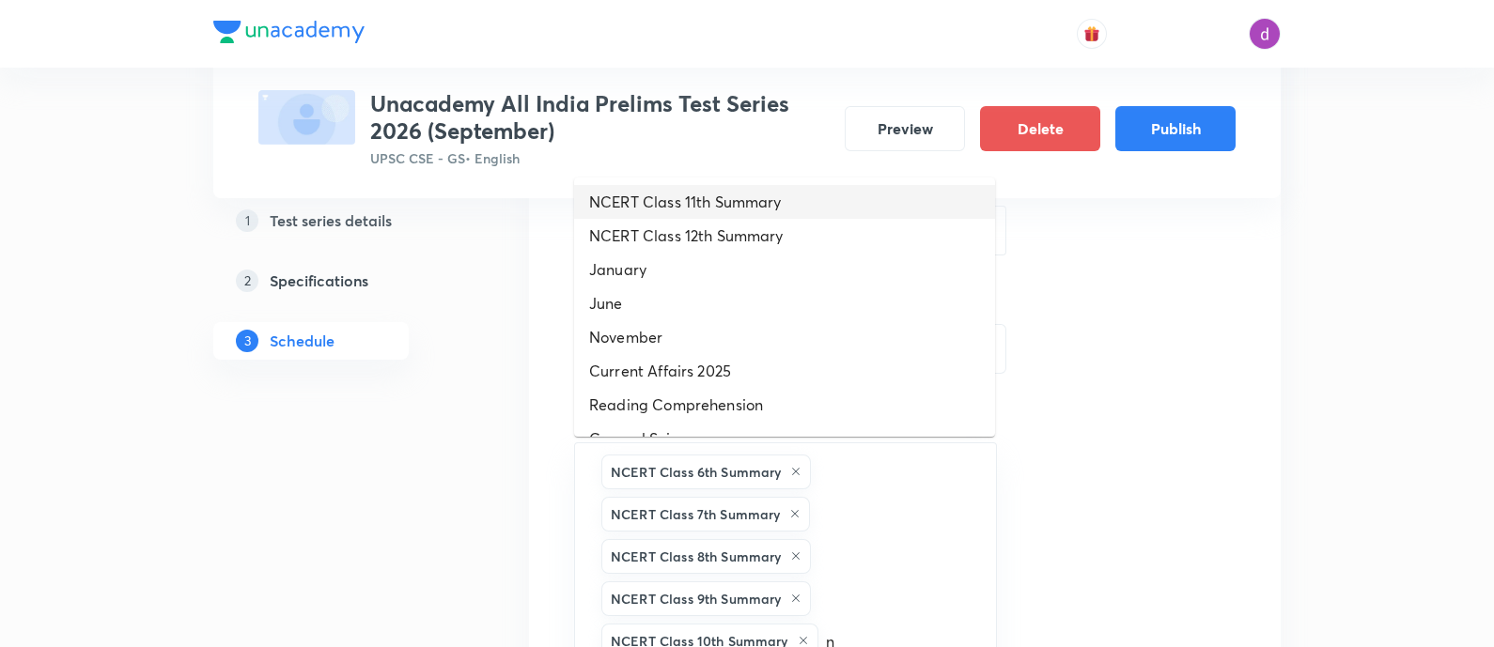
click at [787, 206] on li "NCERT Class 11th Summary" at bounding box center [784, 202] width 421 height 34
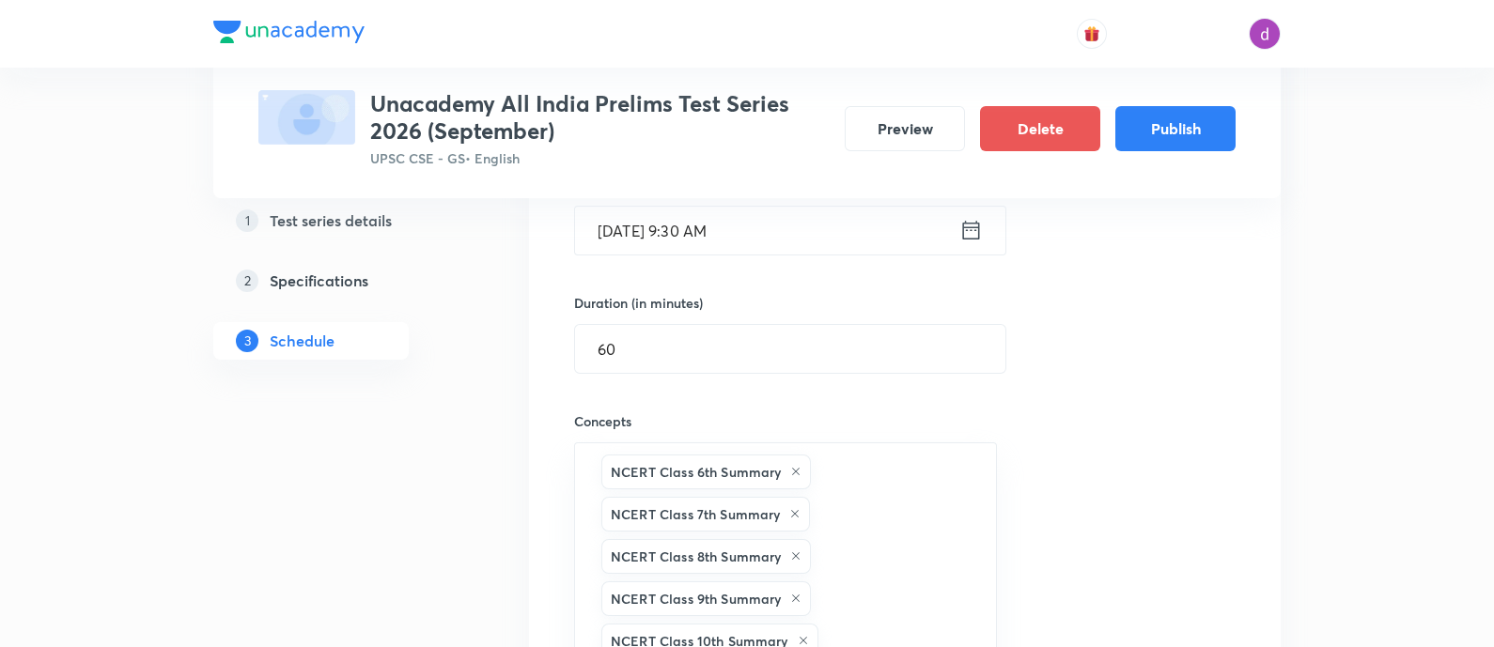
type input "n"
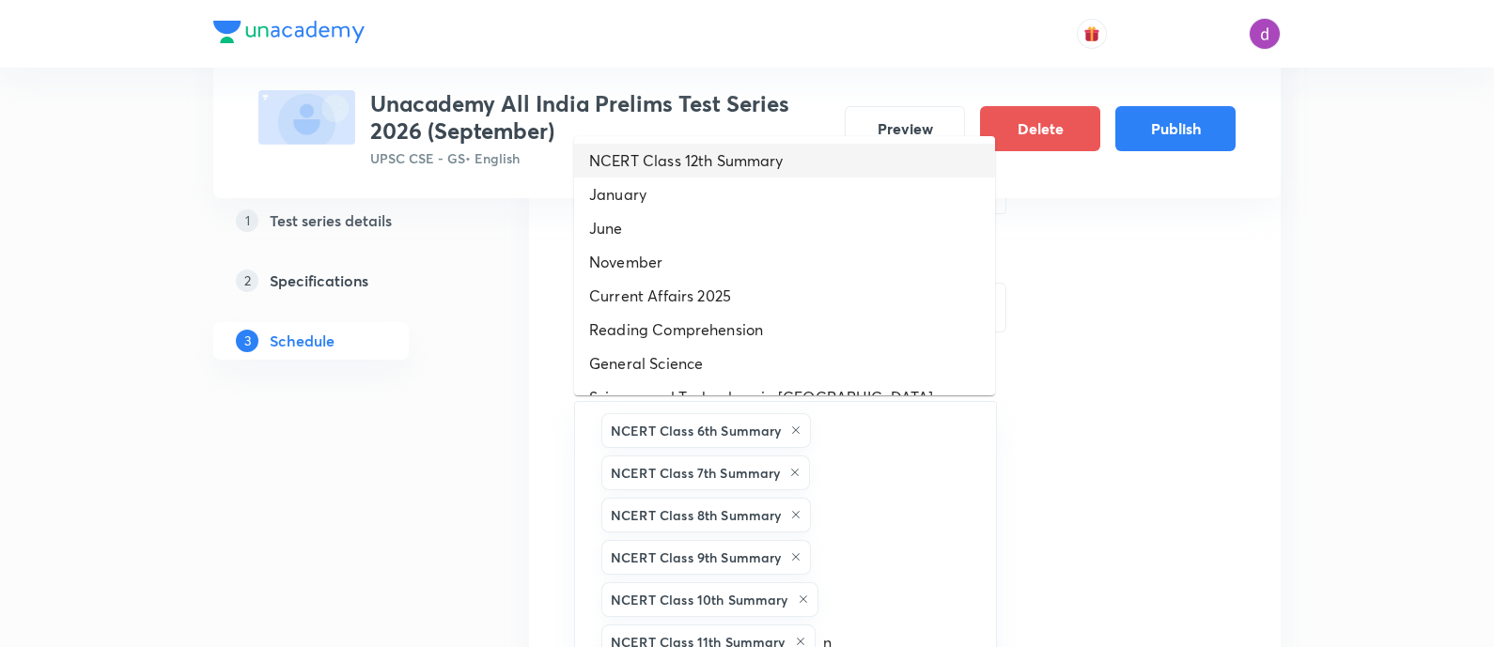
click at [779, 163] on li "NCERT Class 12th Summary" at bounding box center [784, 161] width 421 height 34
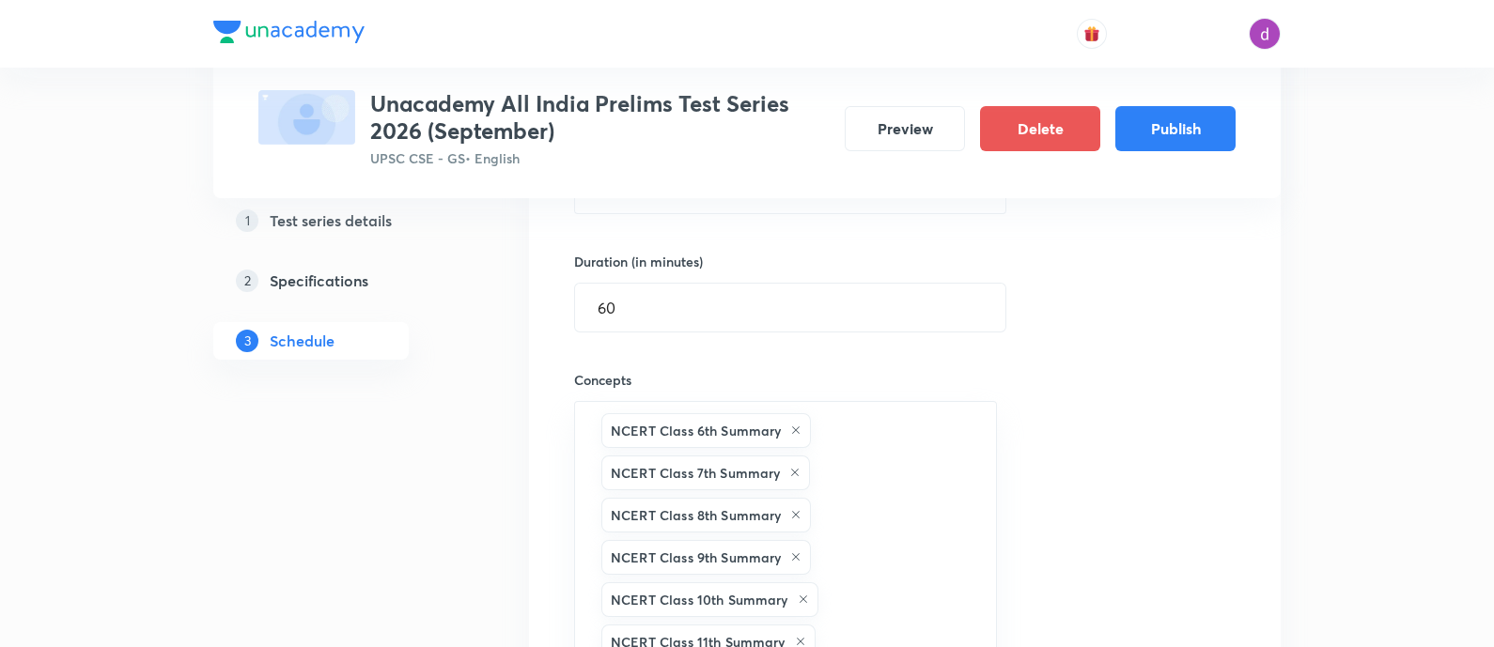
click at [1099, 355] on div "Session 6 Live class Test Session title 35/99 Sectional Test 6 : Geography NCER…" at bounding box center [905, 398] width 662 height 1021
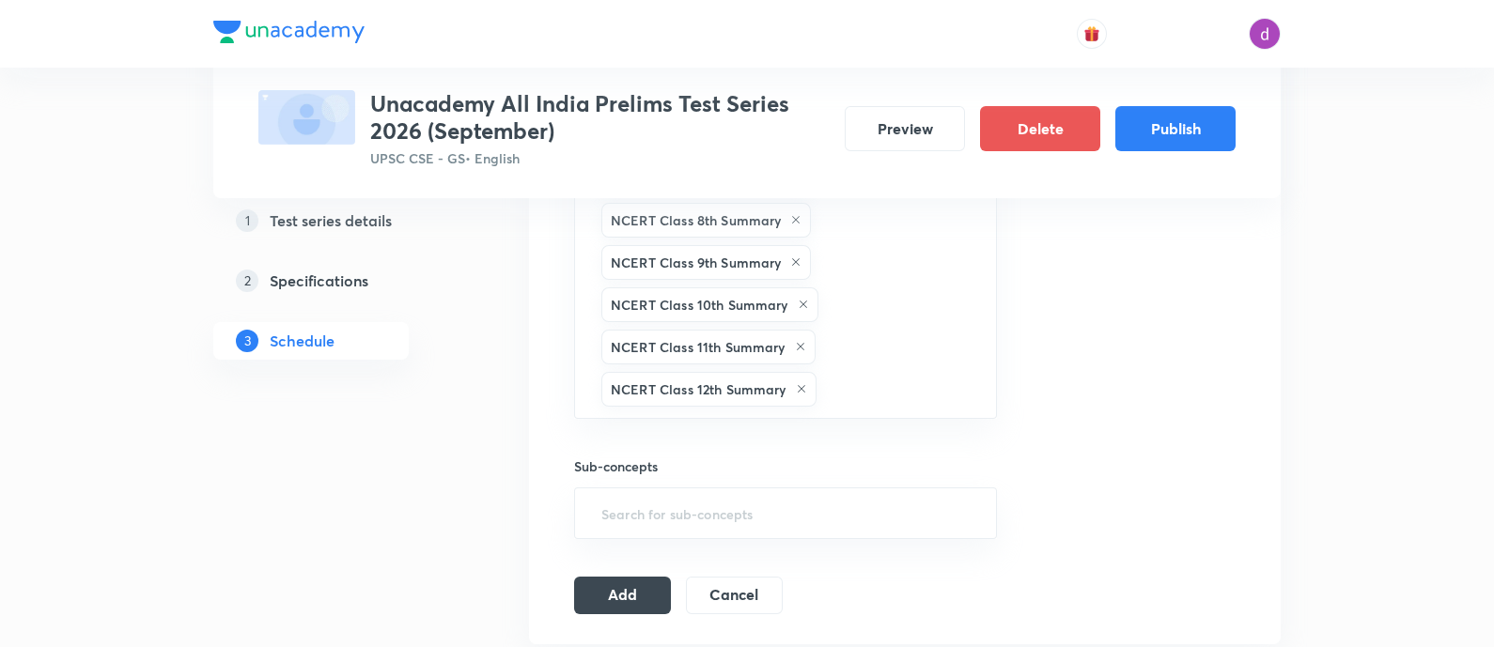
scroll to position [853, 0]
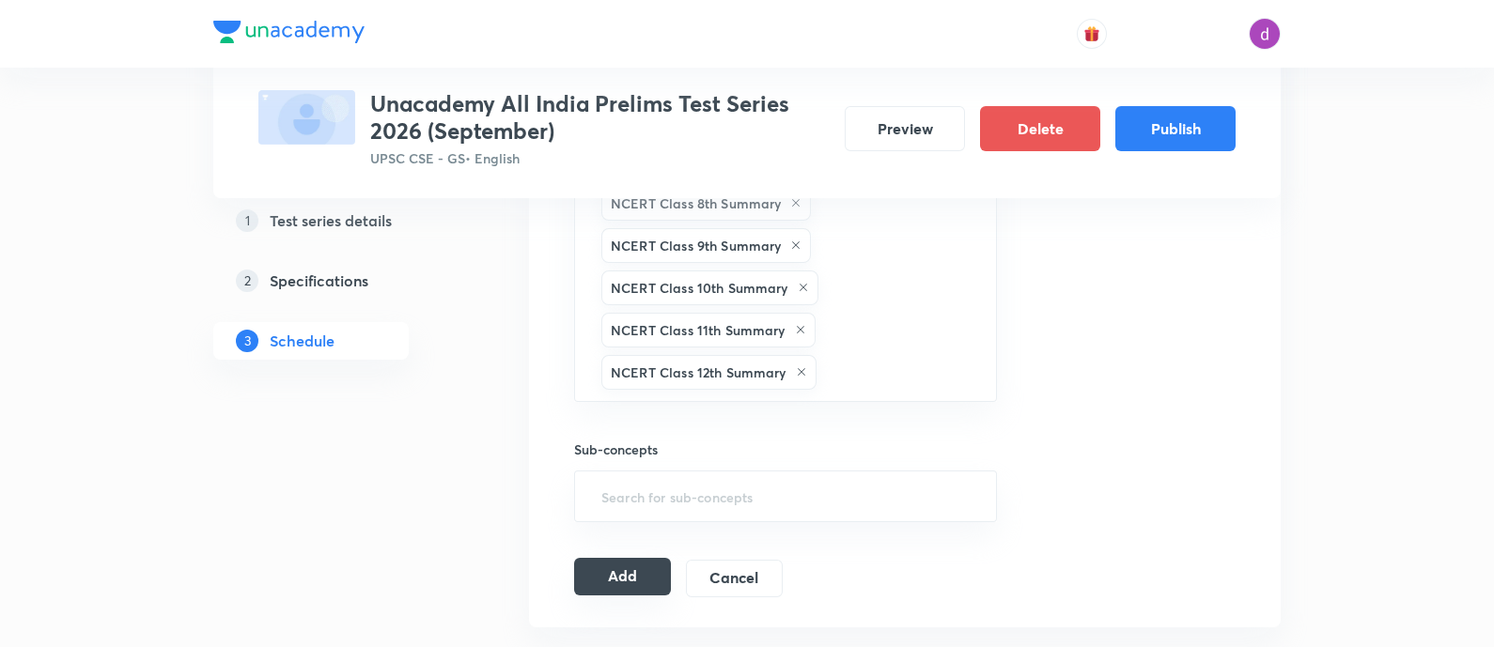
click at [607, 575] on button "Add" at bounding box center [622, 577] width 97 height 38
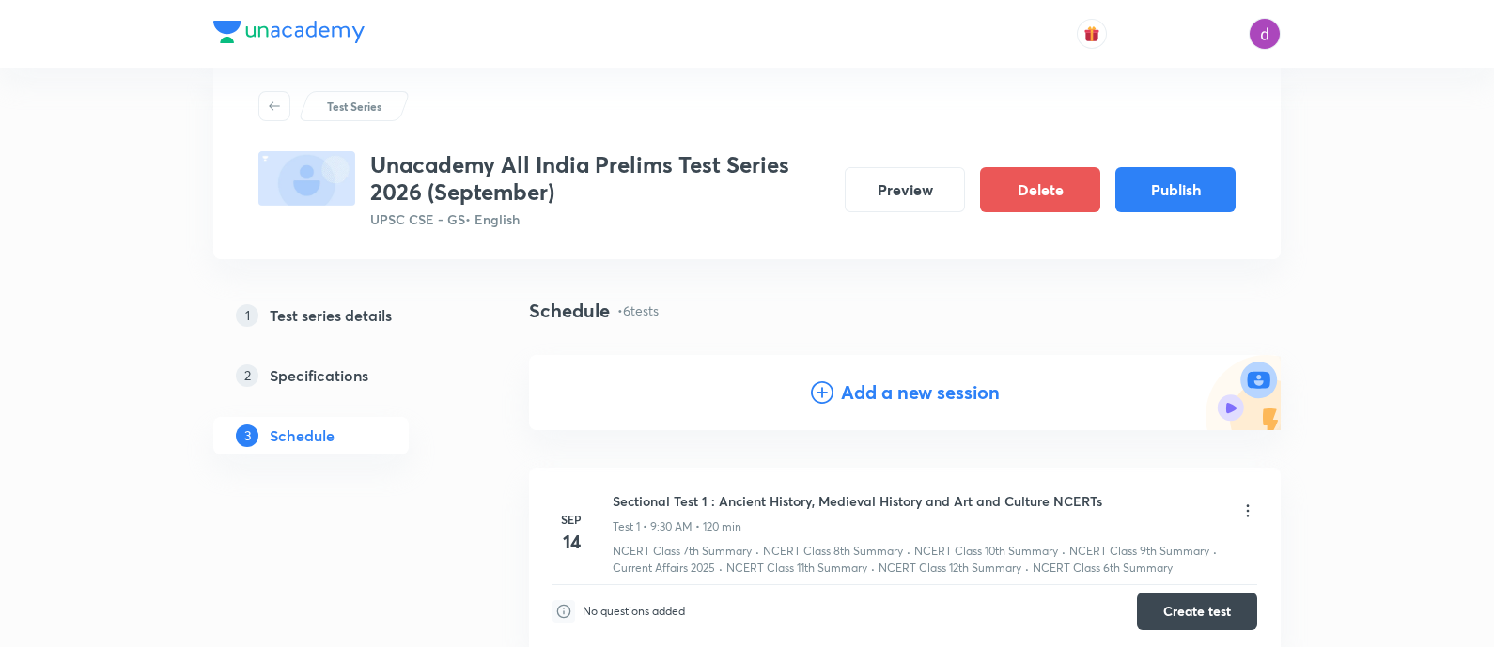
scroll to position [0, 0]
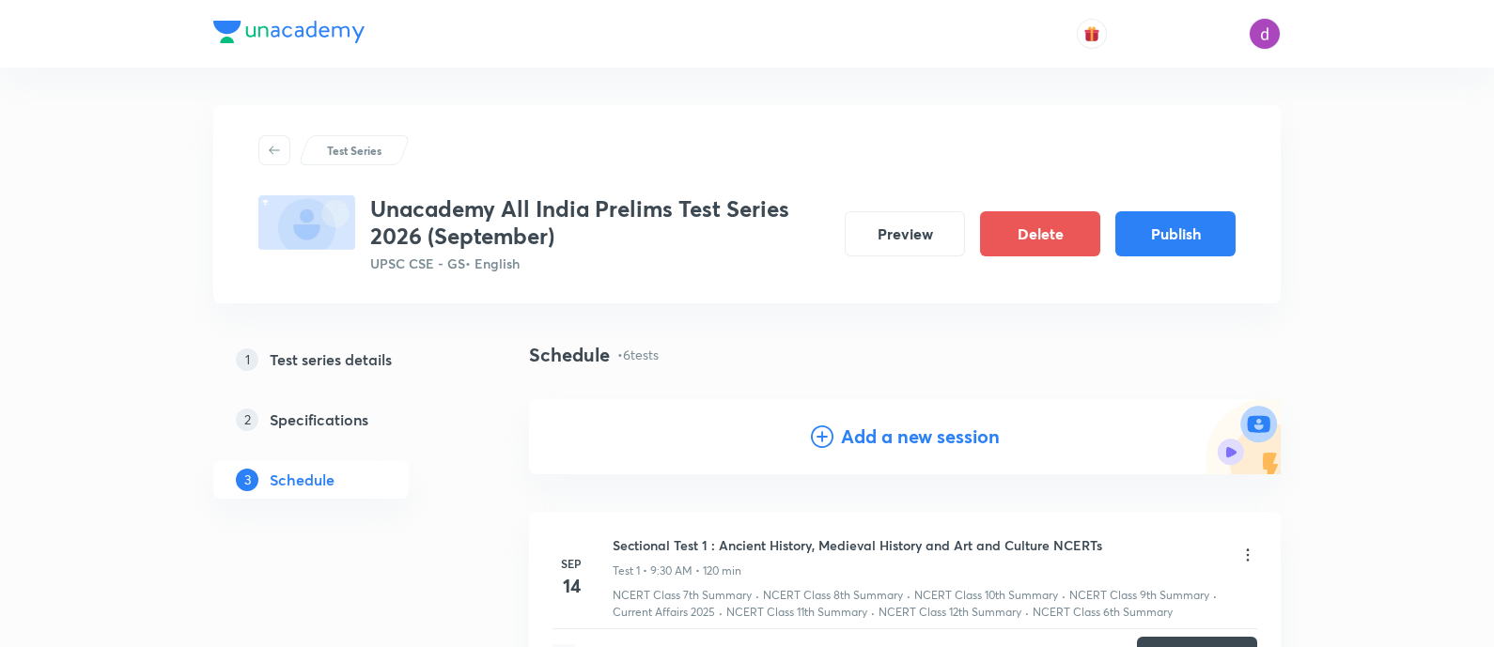
click at [883, 434] on h4 "Add a new session" at bounding box center [920, 437] width 159 height 28
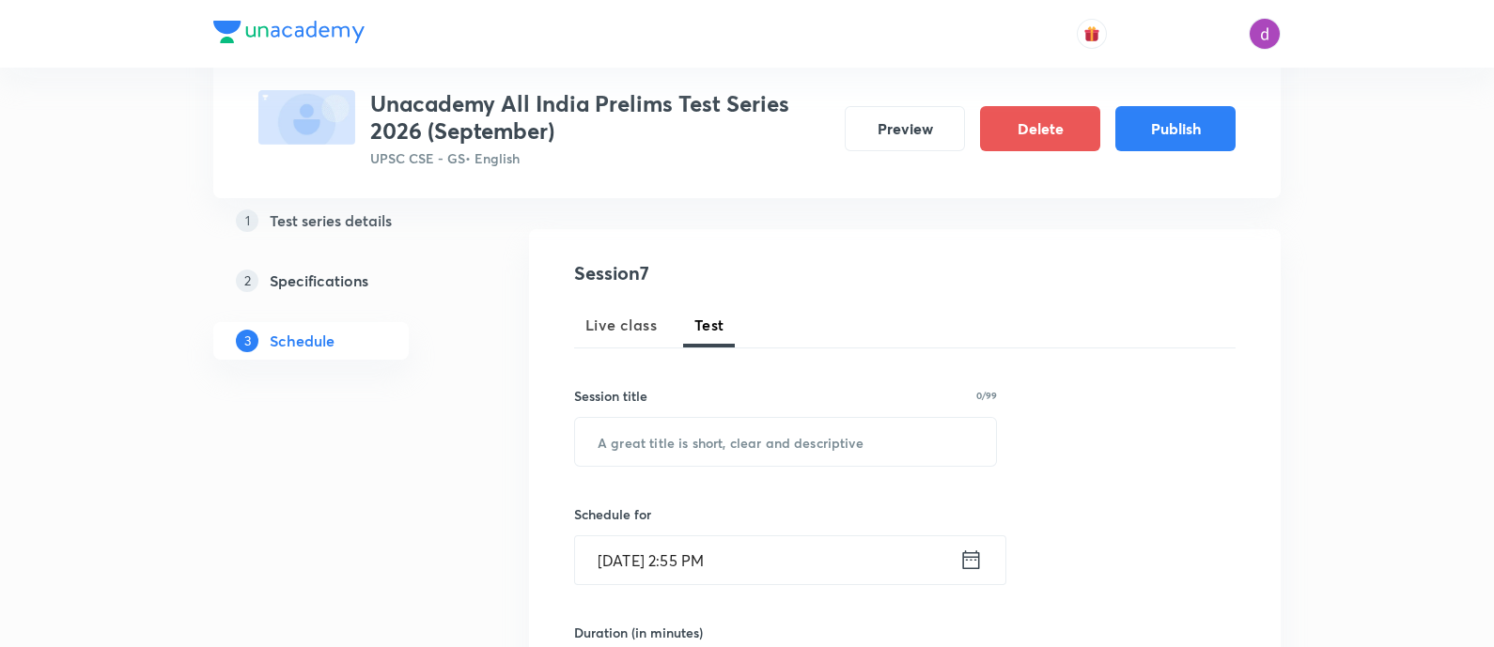
scroll to position [171, 0]
click at [709, 447] on input "text" at bounding box center [785, 441] width 421 height 48
paste input "Full Length Test 1: All NCERTs"
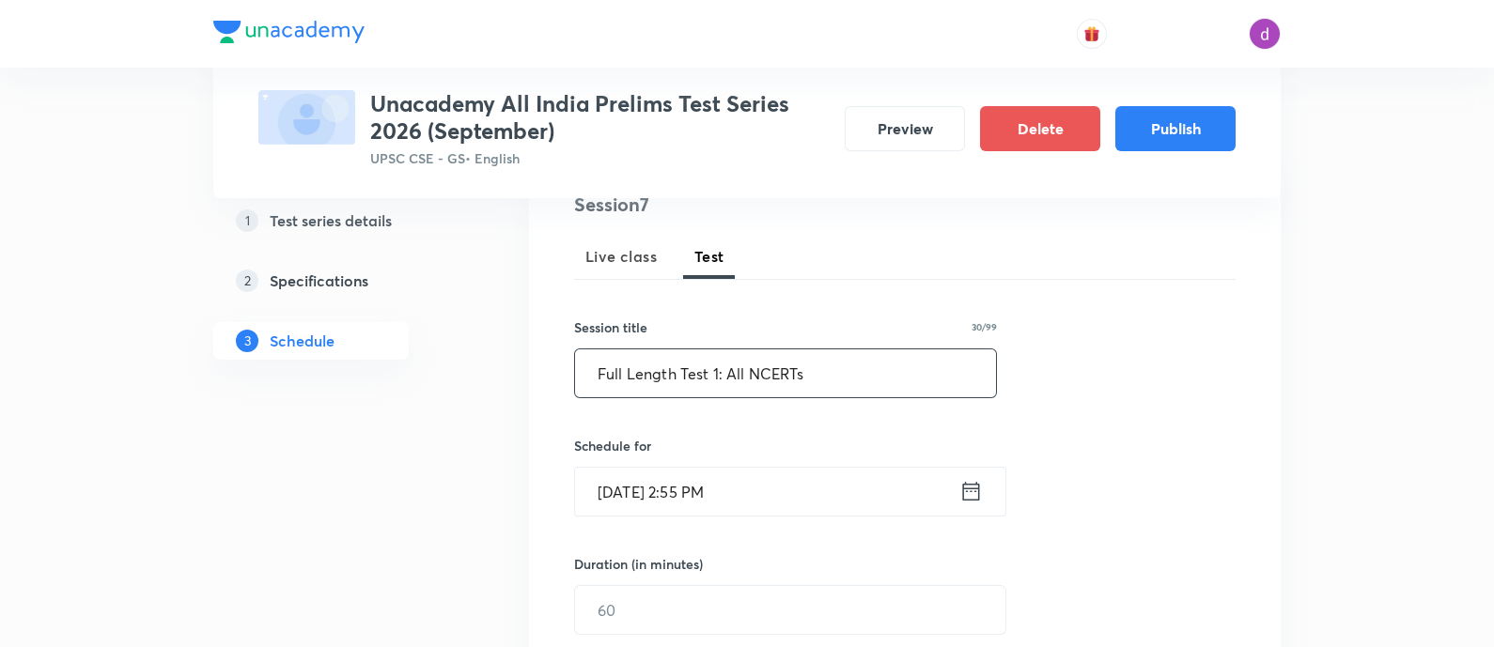
scroll to position [251, 0]
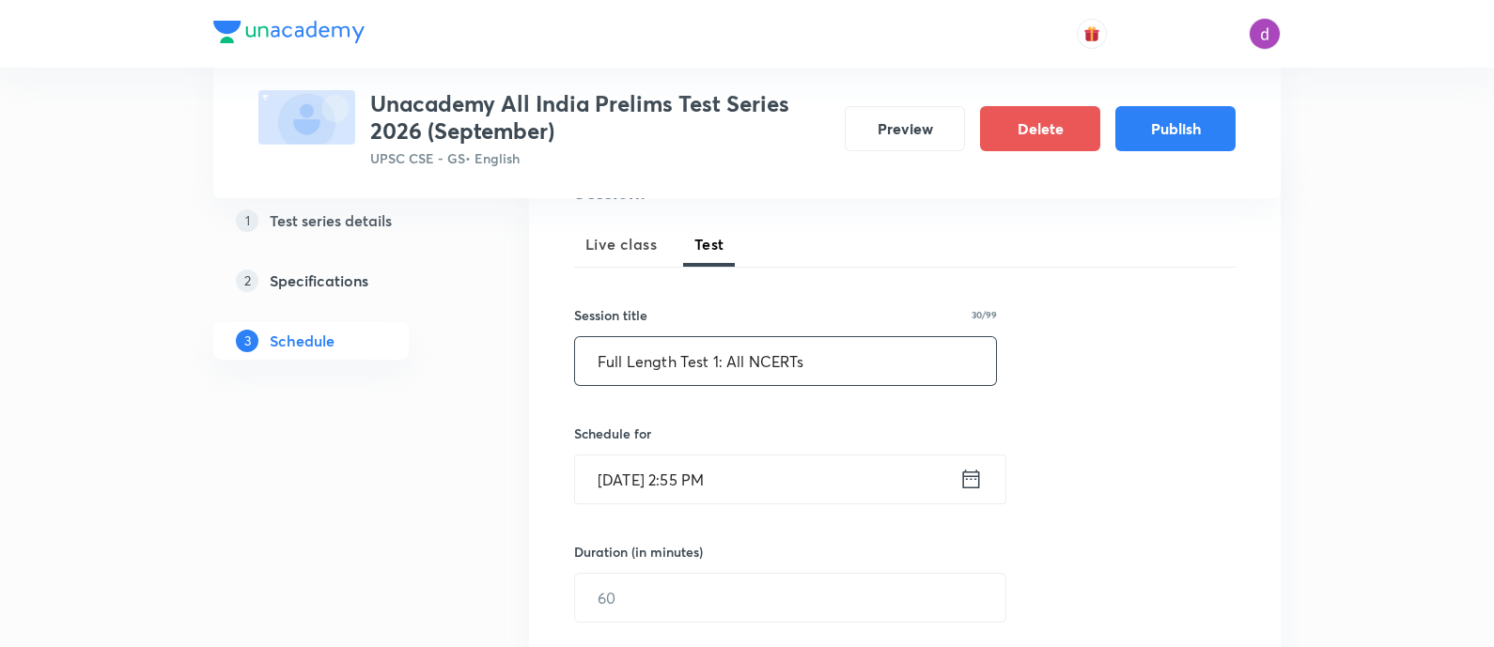
type input "Full Length Test 1: All NCERTs"
click at [784, 469] on input "Sep 3, 2025, 2:55 PM" at bounding box center [767, 480] width 384 height 48
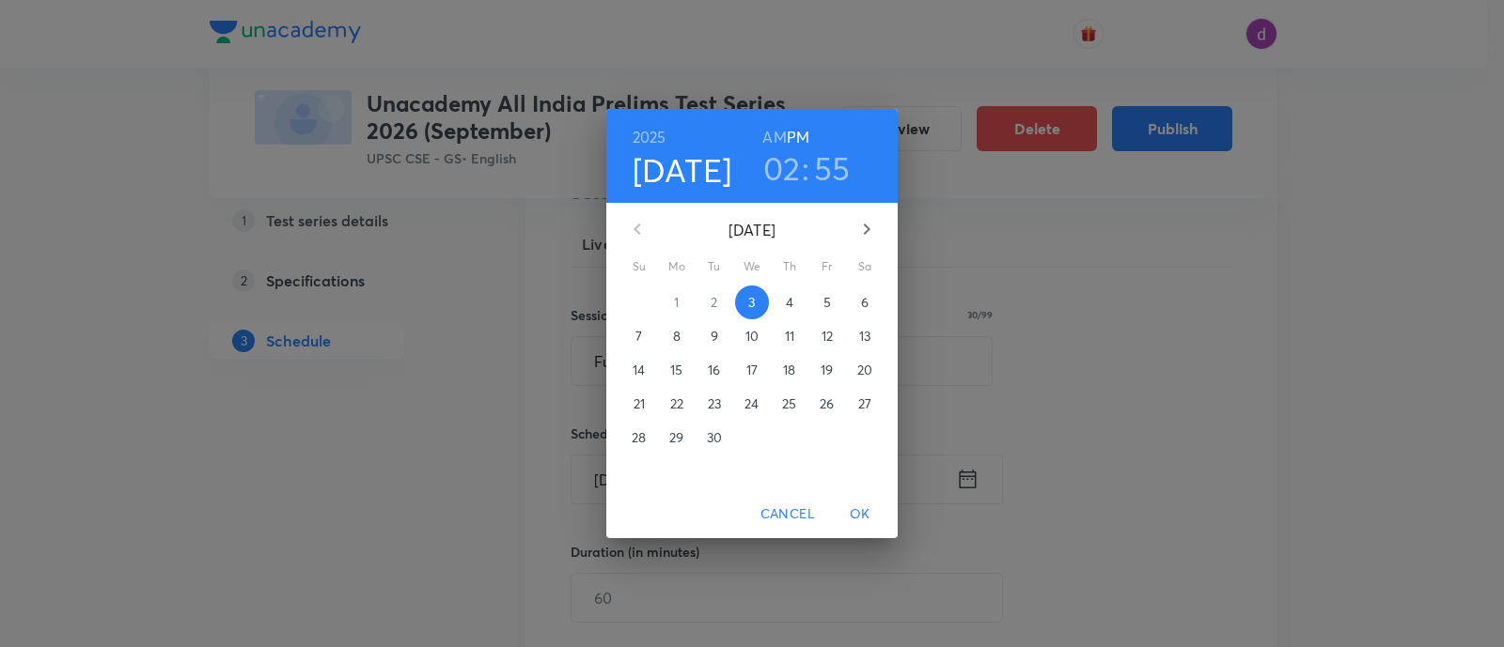
click at [865, 232] on icon "button" at bounding box center [867, 229] width 7 height 11
click at [646, 434] on p "26" at bounding box center [639, 438] width 14 height 19
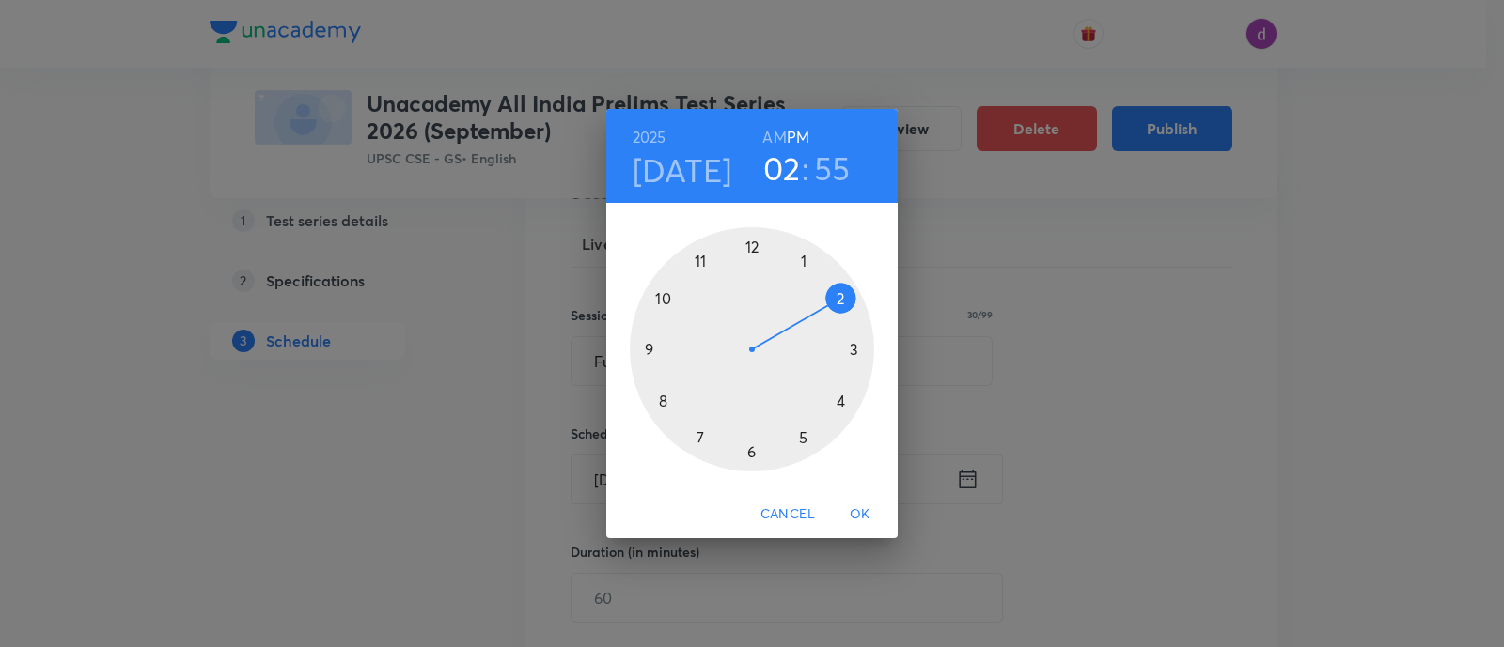
click at [646, 344] on div at bounding box center [752, 349] width 244 height 244
click at [773, 138] on h6 "AM" at bounding box center [773, 137] width 23 height 26
click at [752, 452] on div at bounding box center [752, 349] width 244 height 244
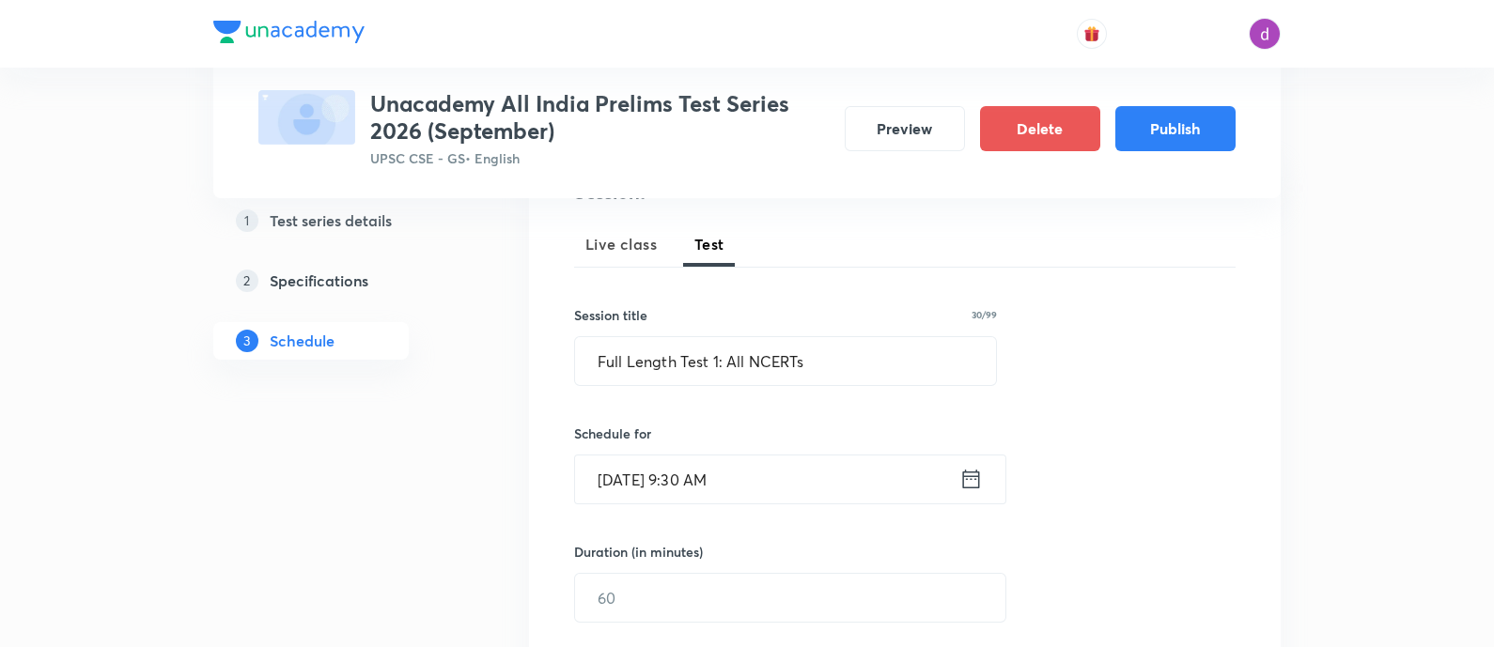
scroll to position [331, 0]
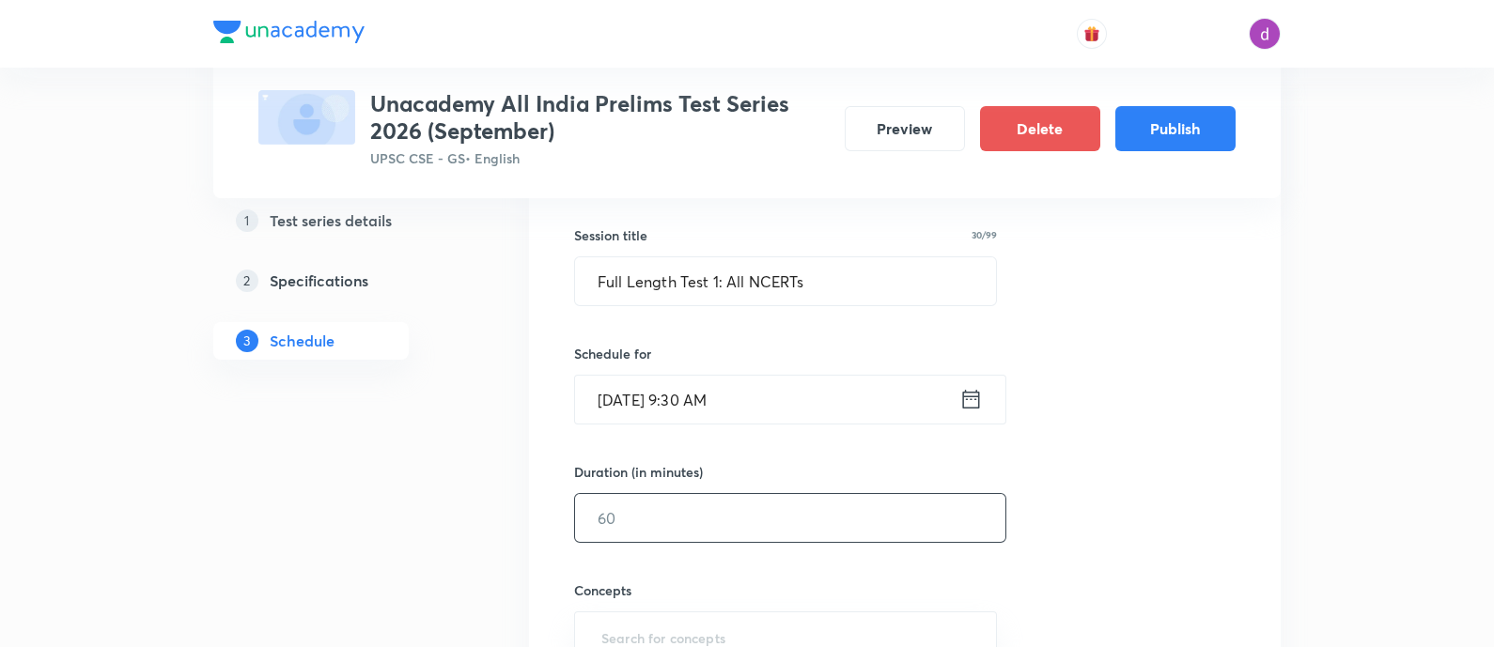
click at [709, 538] on input "text" at bounding box center [790, 518] width 430 height 48
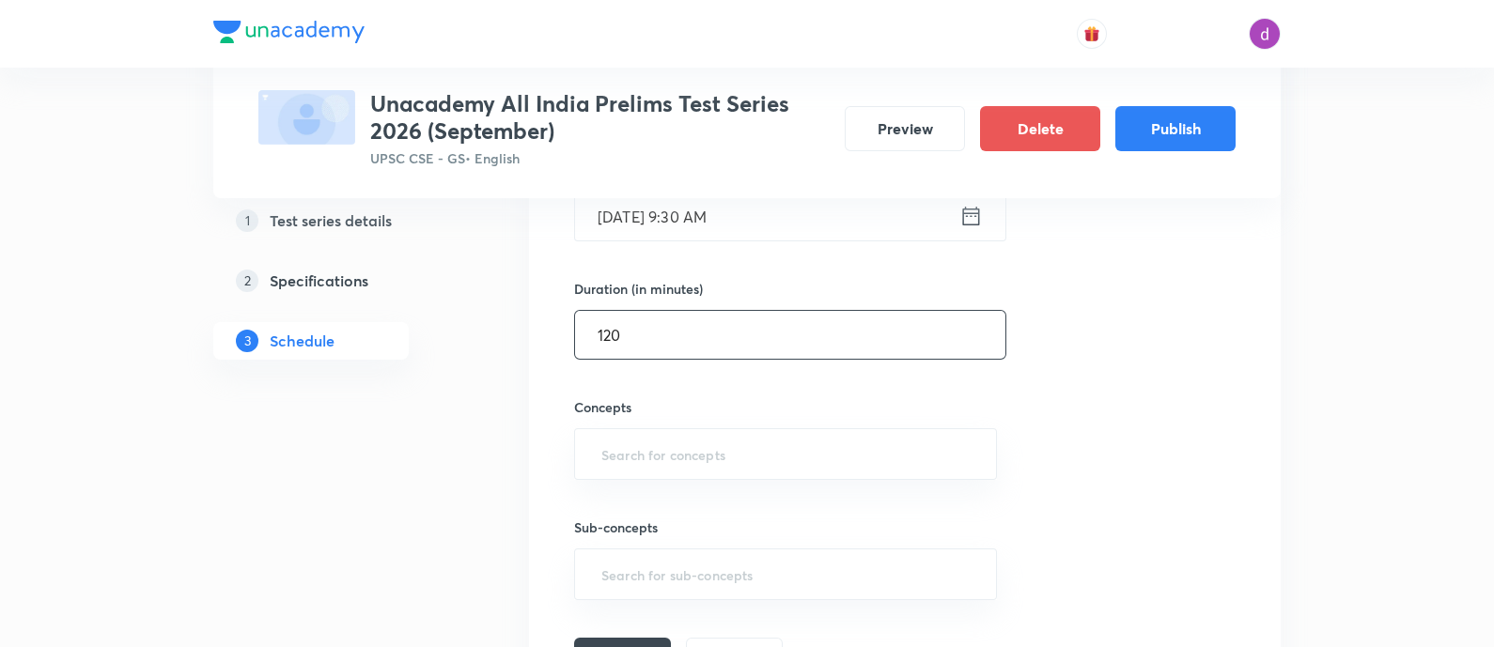
scroll to position [519, 0]
type input "120"
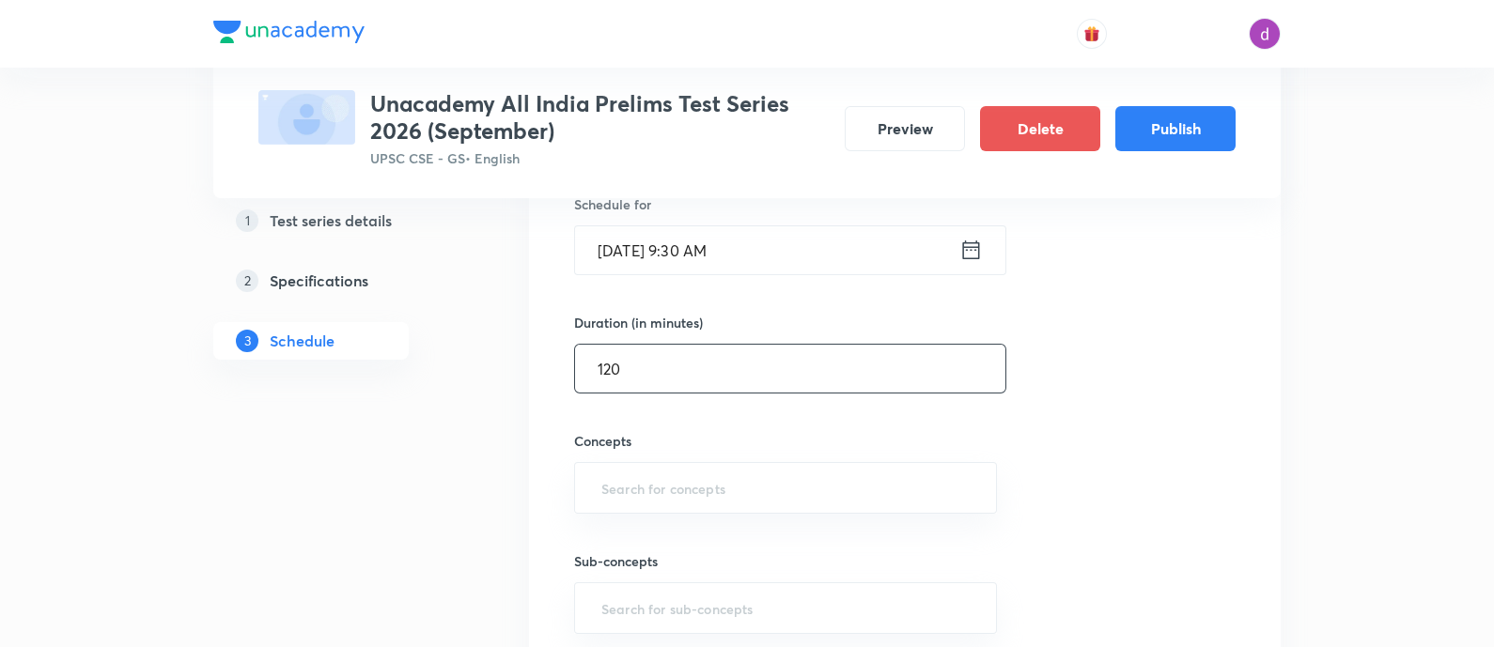
scroll to position [483, 0]
click at [763, 495] on input "text" at bounding box center [786, 485] width 376 height 35
type input "n"
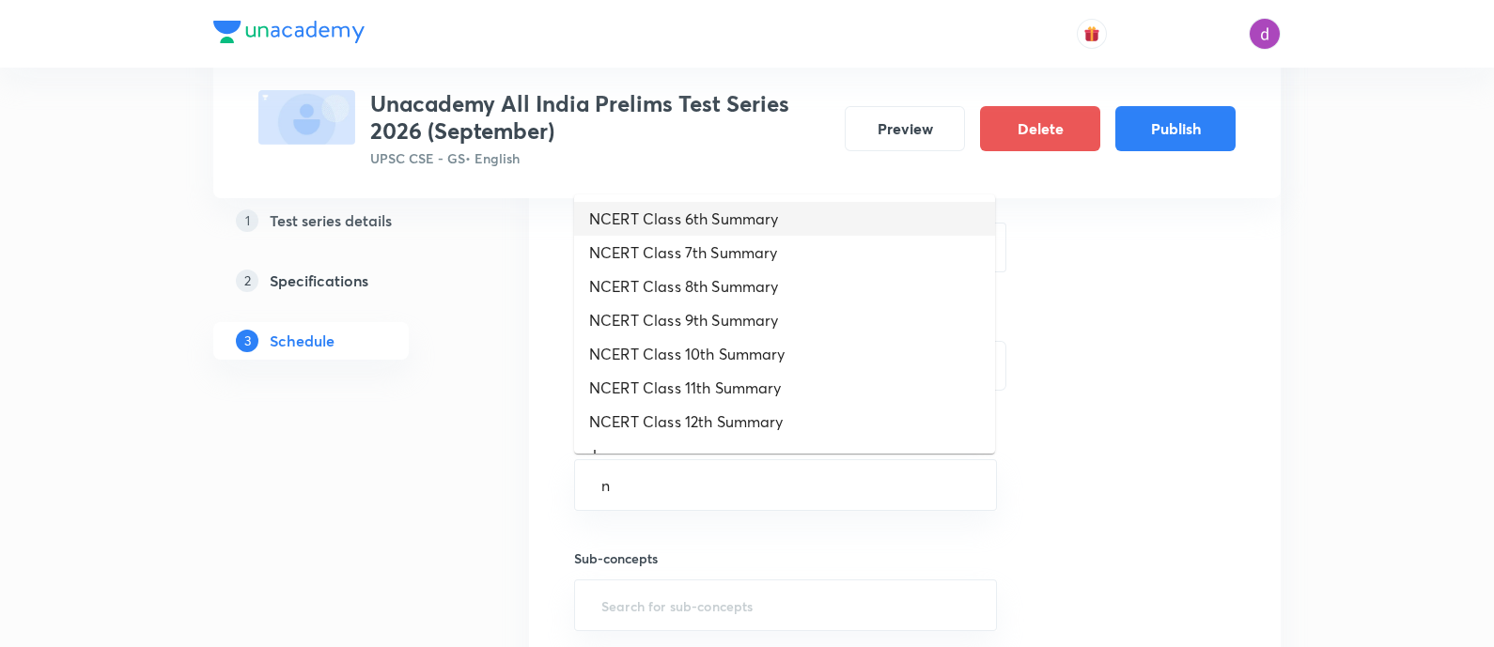
click at [772, 222] on li "NCERT Class 6th Summary" at bounding box center [784, 219] width 421 height 34
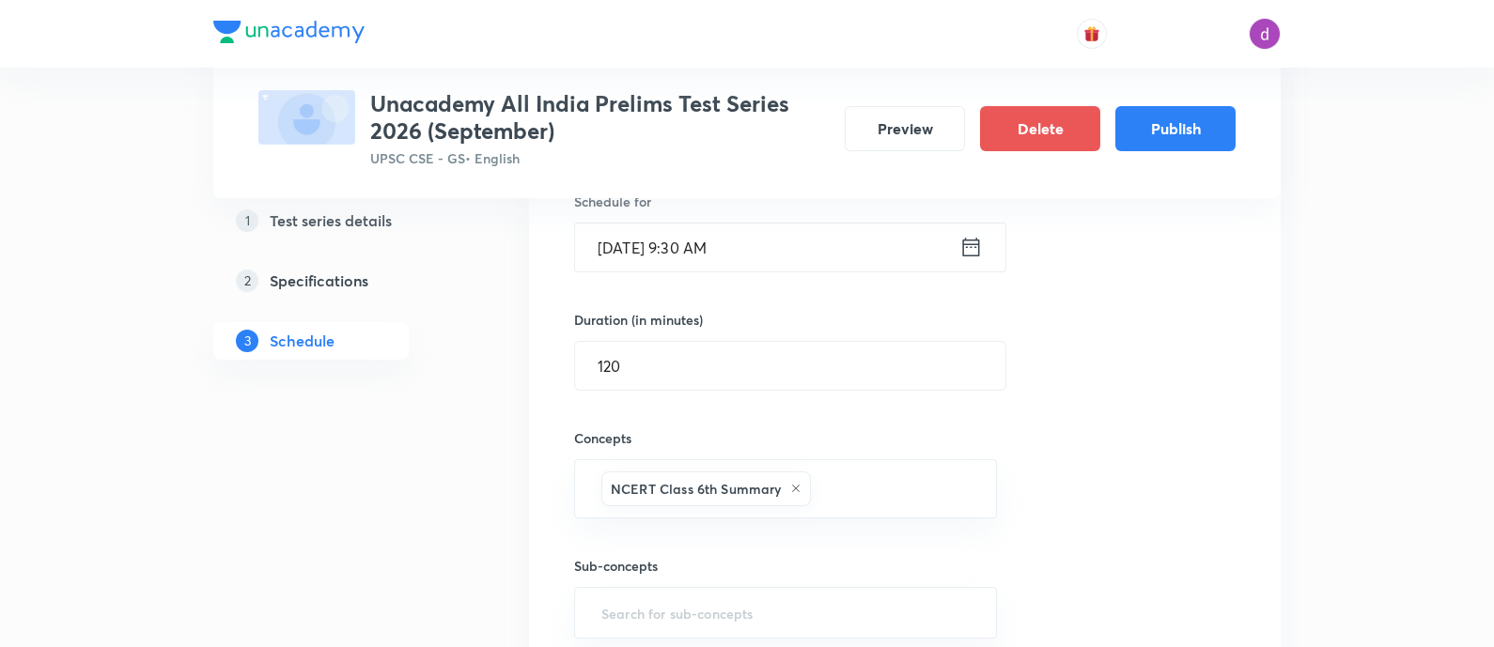
type input "n"
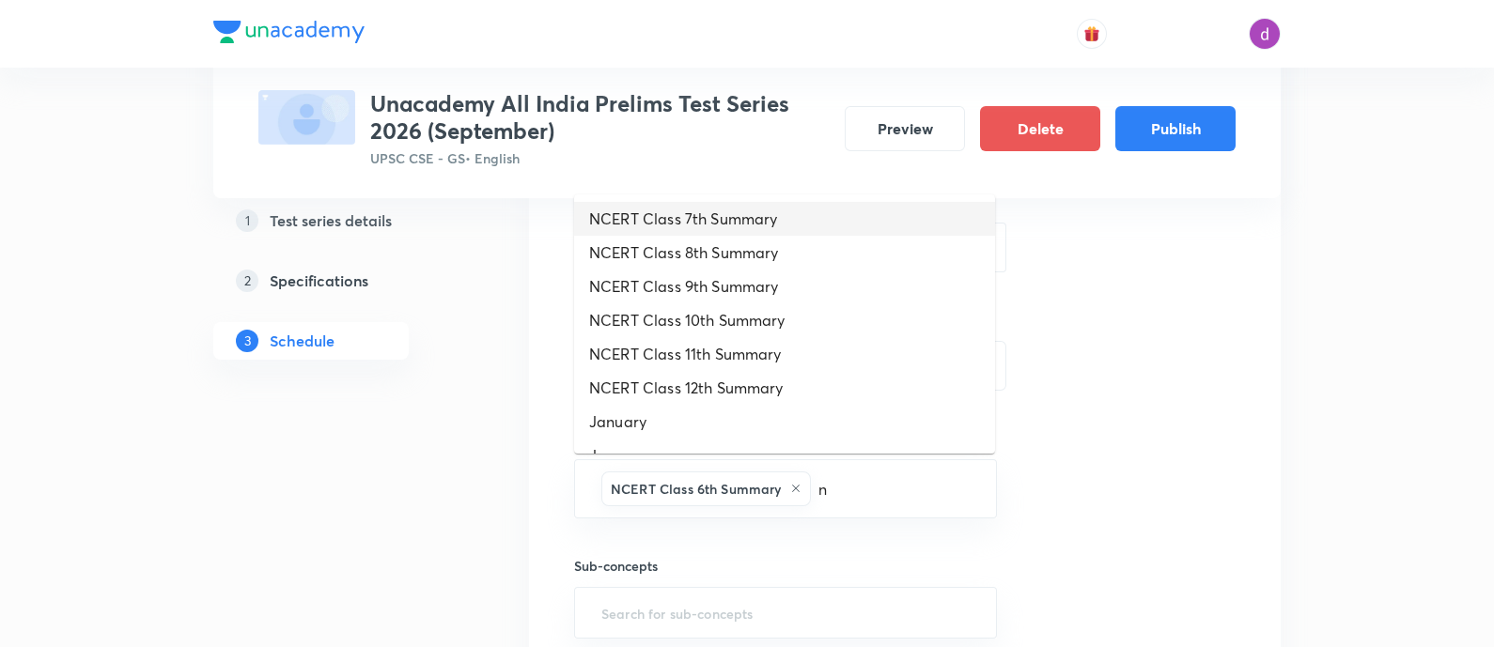
click at [772, 222] on li "NCERT Class 7th Summary" at bounding box center [784, 219] width 421 height 34
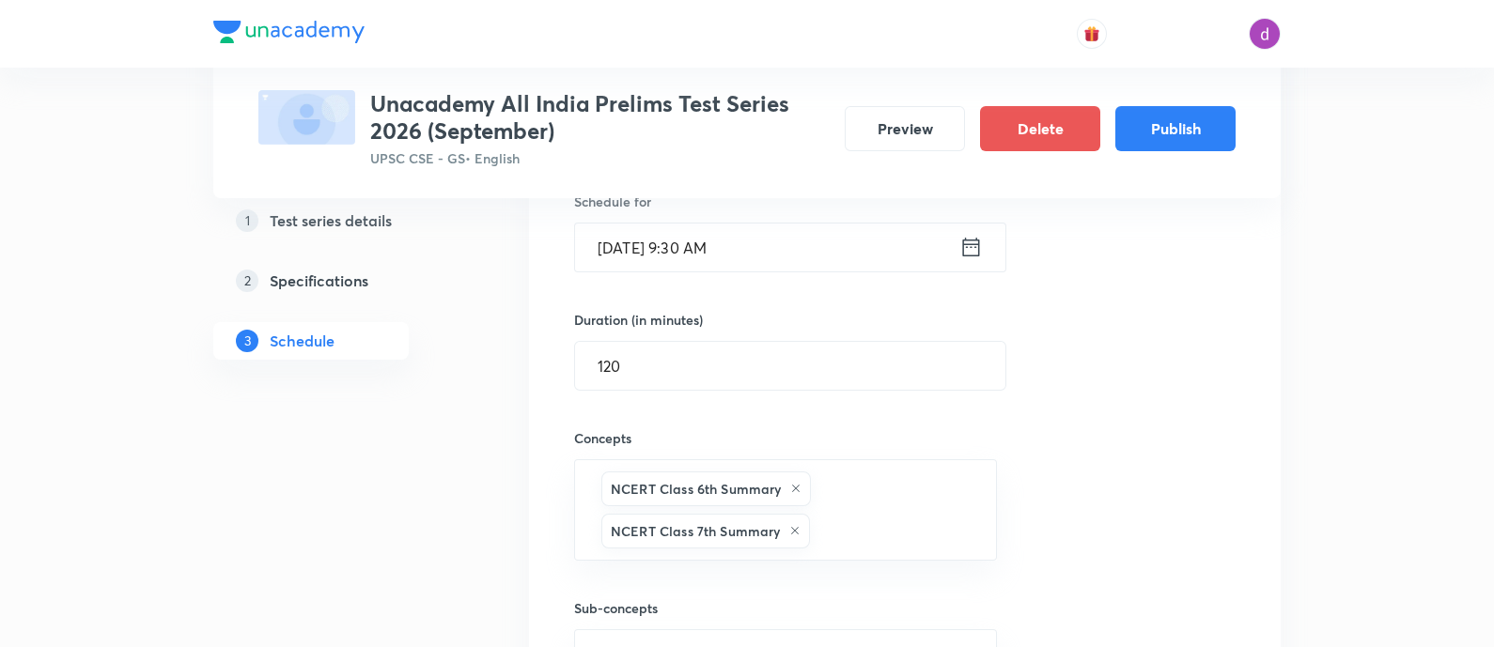
type input "n"
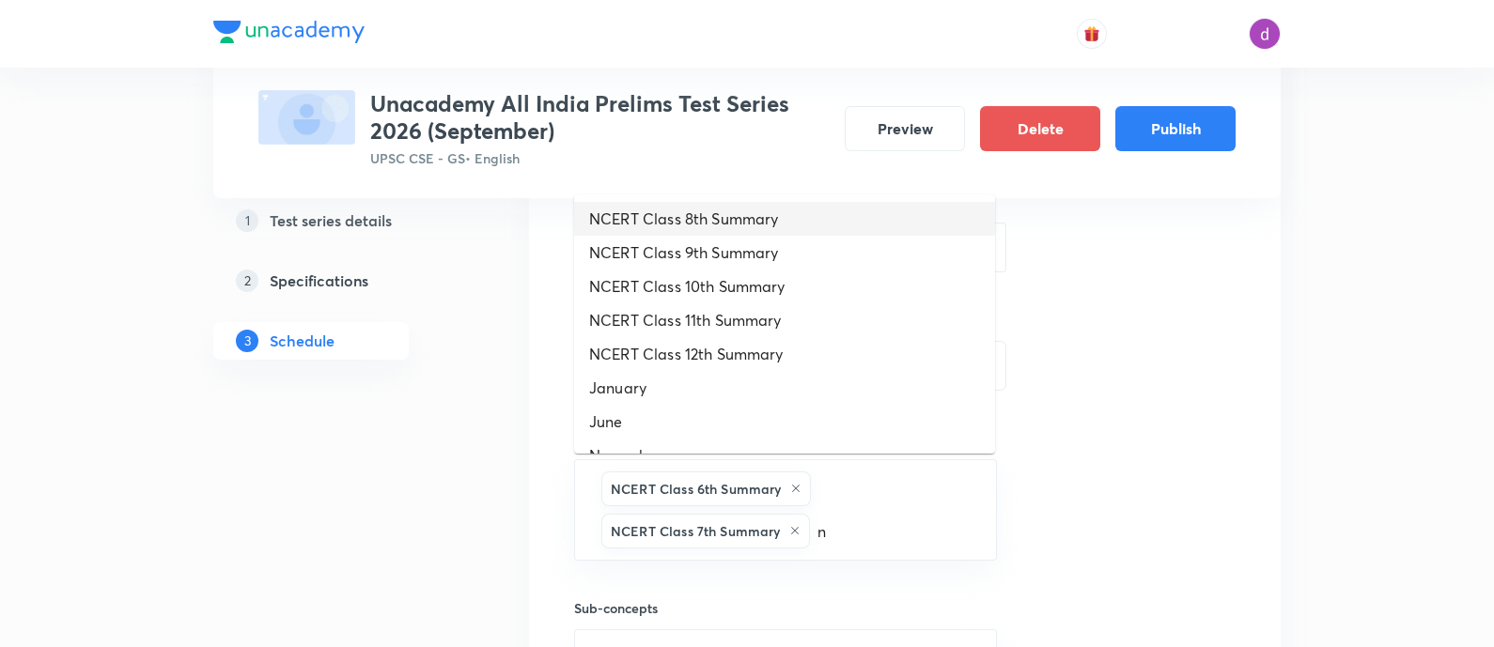
click at [772, 222] on li "NCERT Class 8th Summary" at bounding box center [784, 219] width 421 height 34
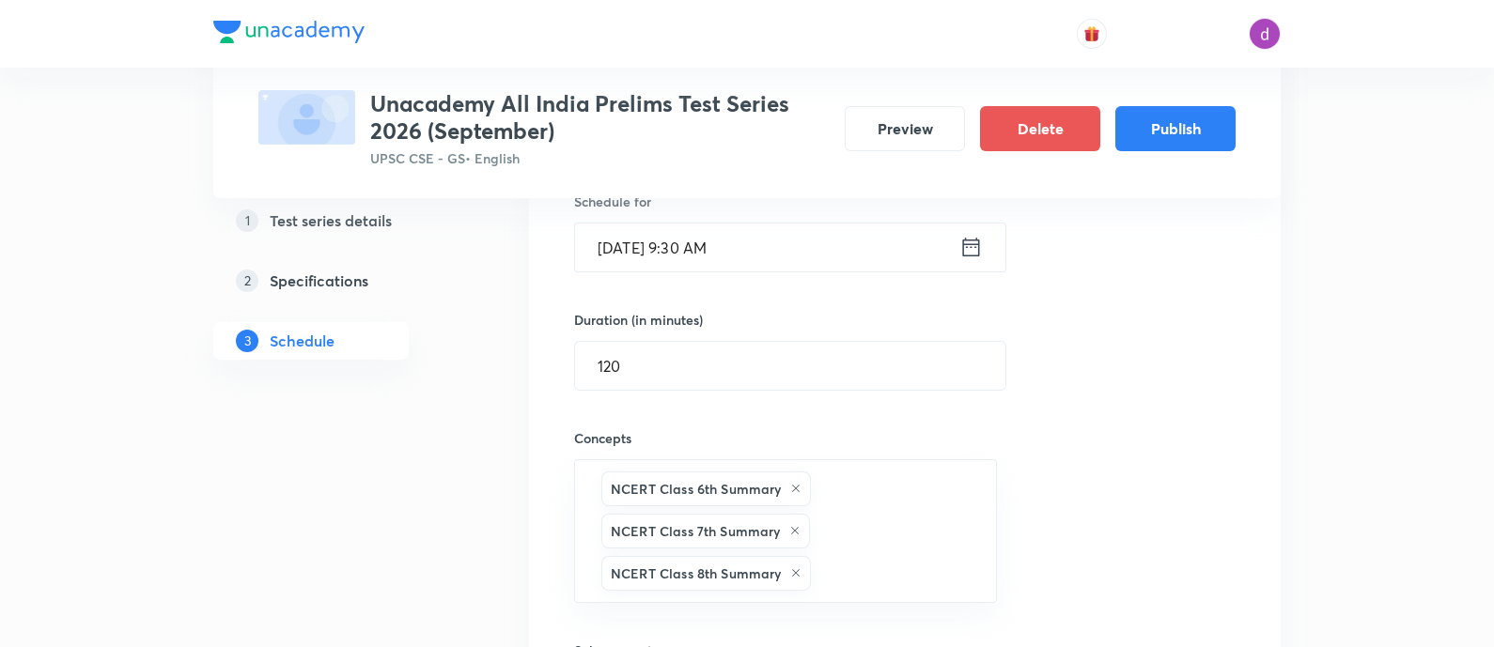
type input "n"
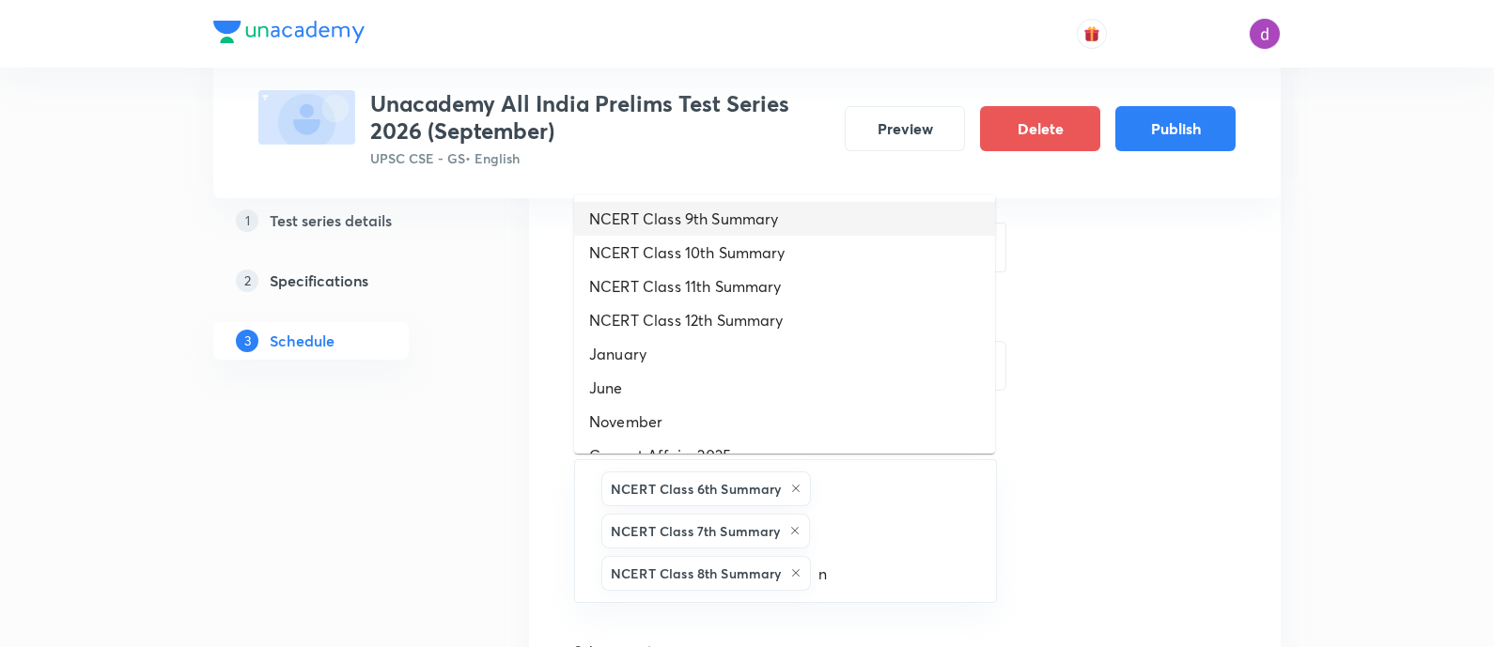
click at [770, 222] on li "NCERT Class 9th Summary" at bounding box center [784, 219] width 421 height 34
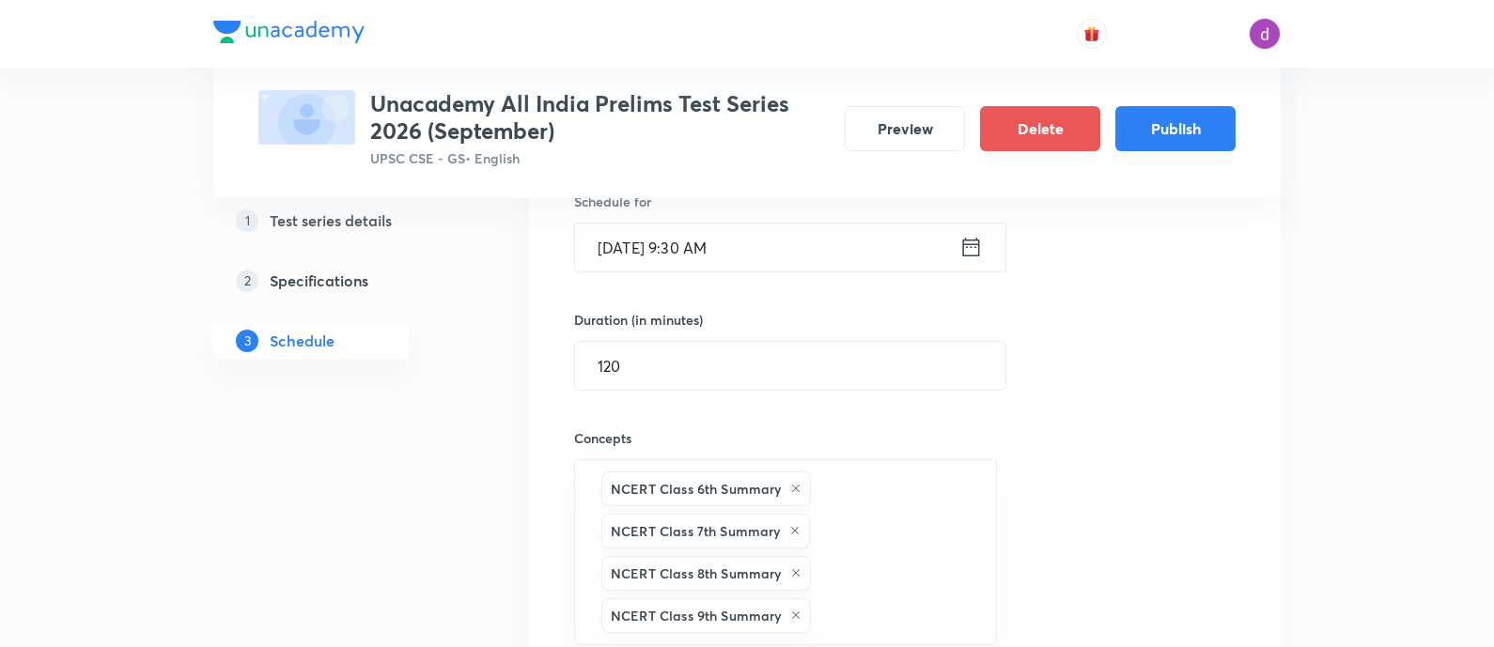
type input "n"
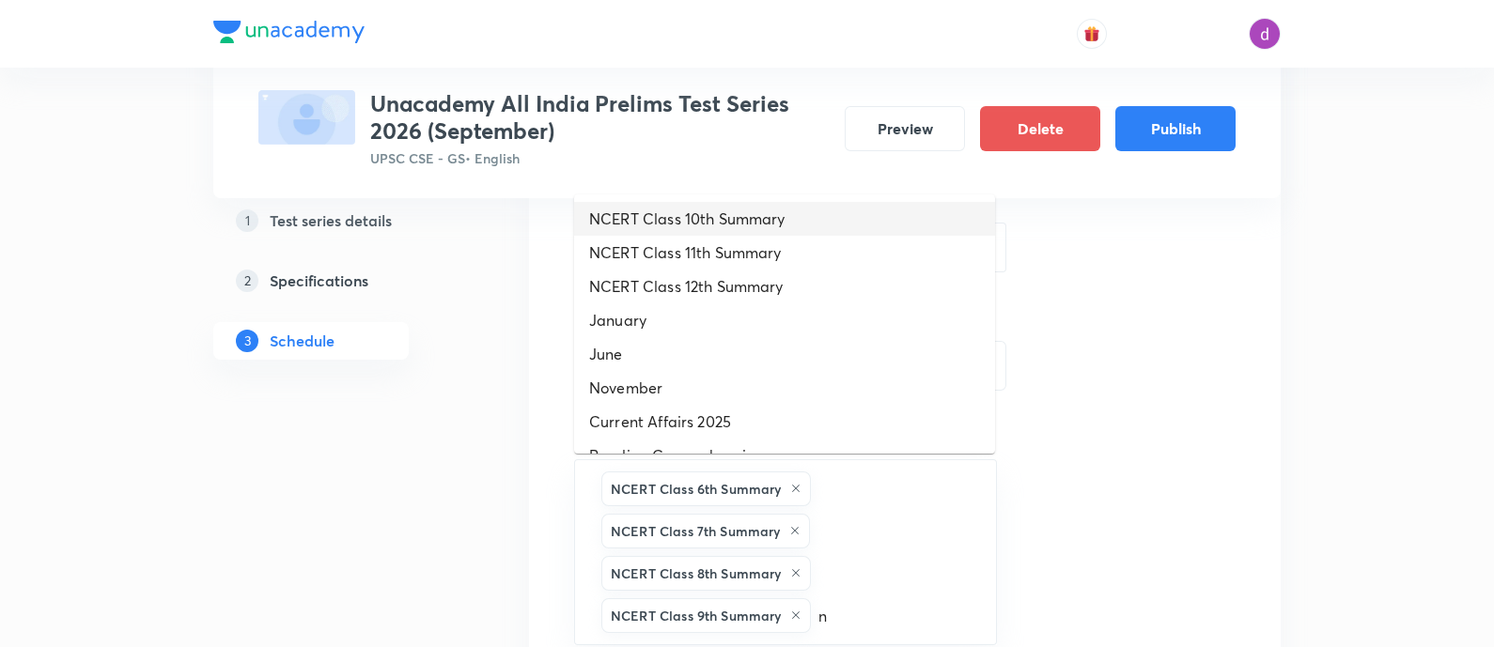
click at [770, 222] on li "NCERT Class 10th Summary" at bounding box center [784, 219] width 421 height 34
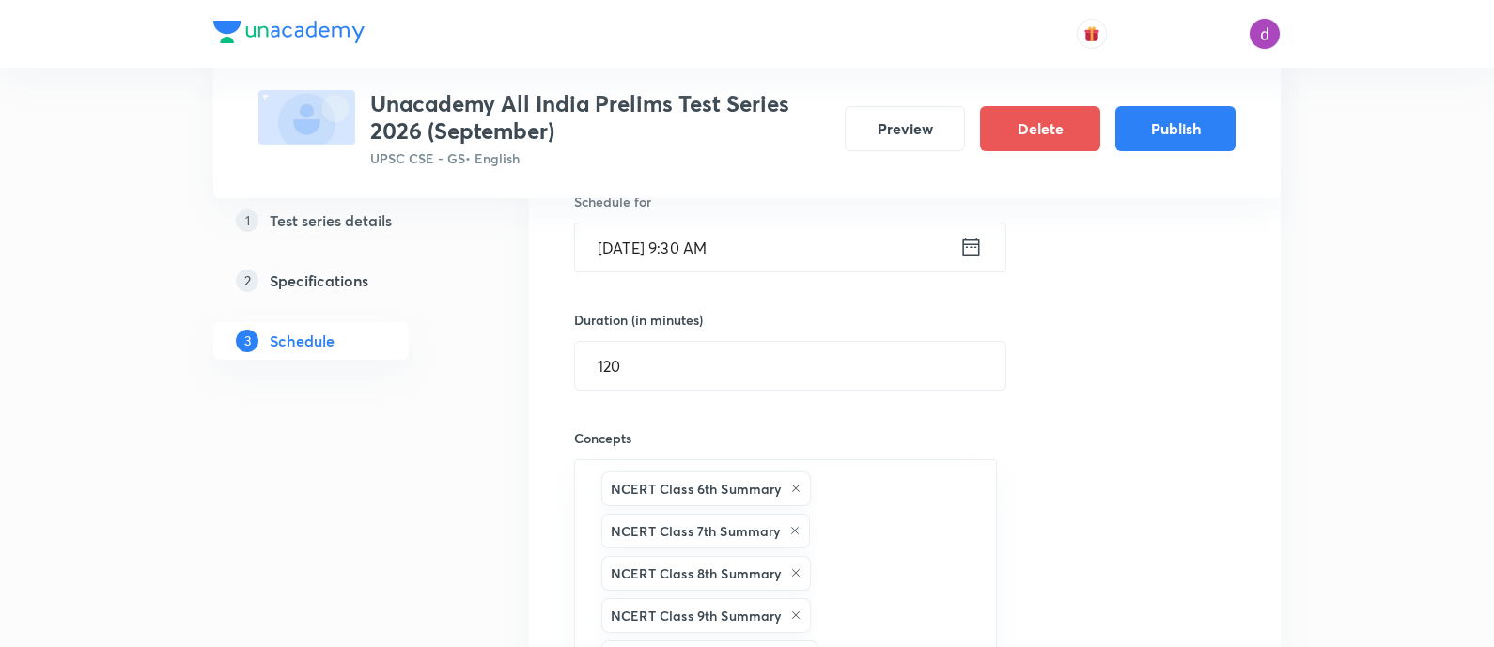
type input "n"
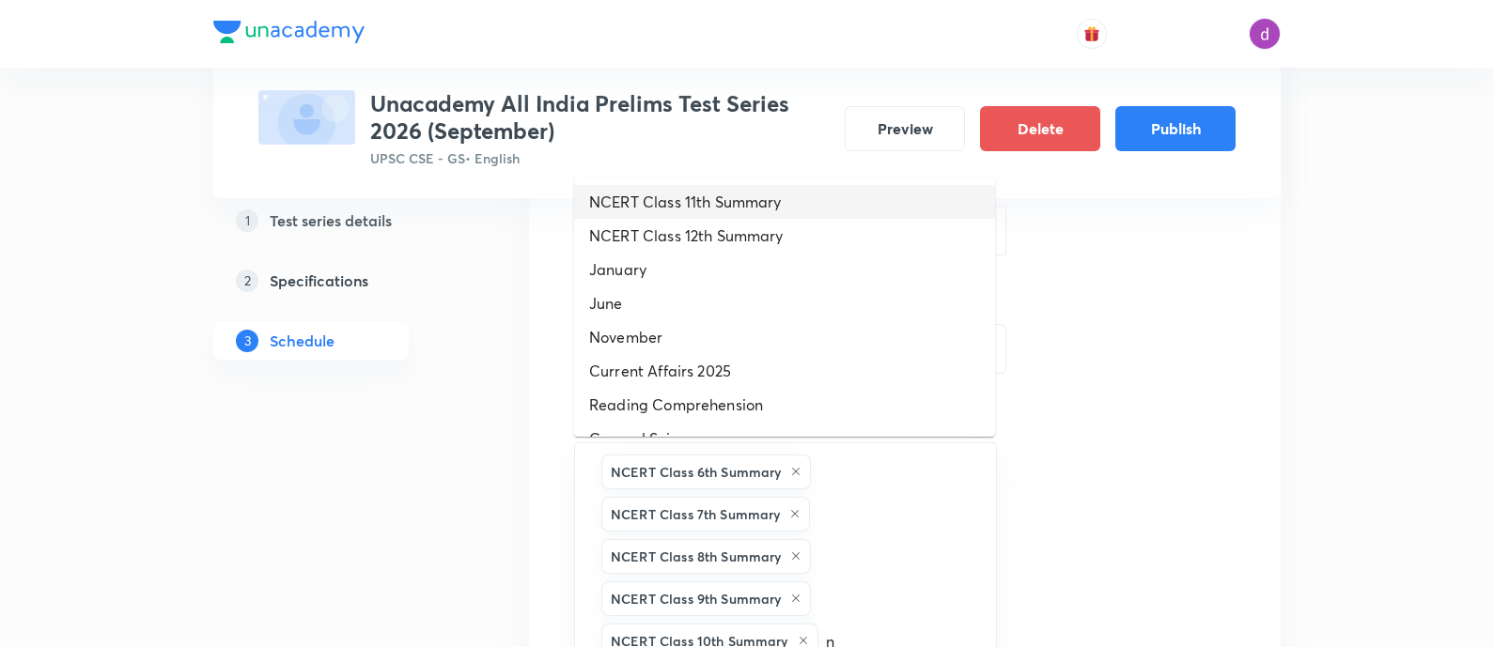
click at [766, 206] on li "NCERT Class 11th Summary" at bounding box center [784, 202] width 421 height 34
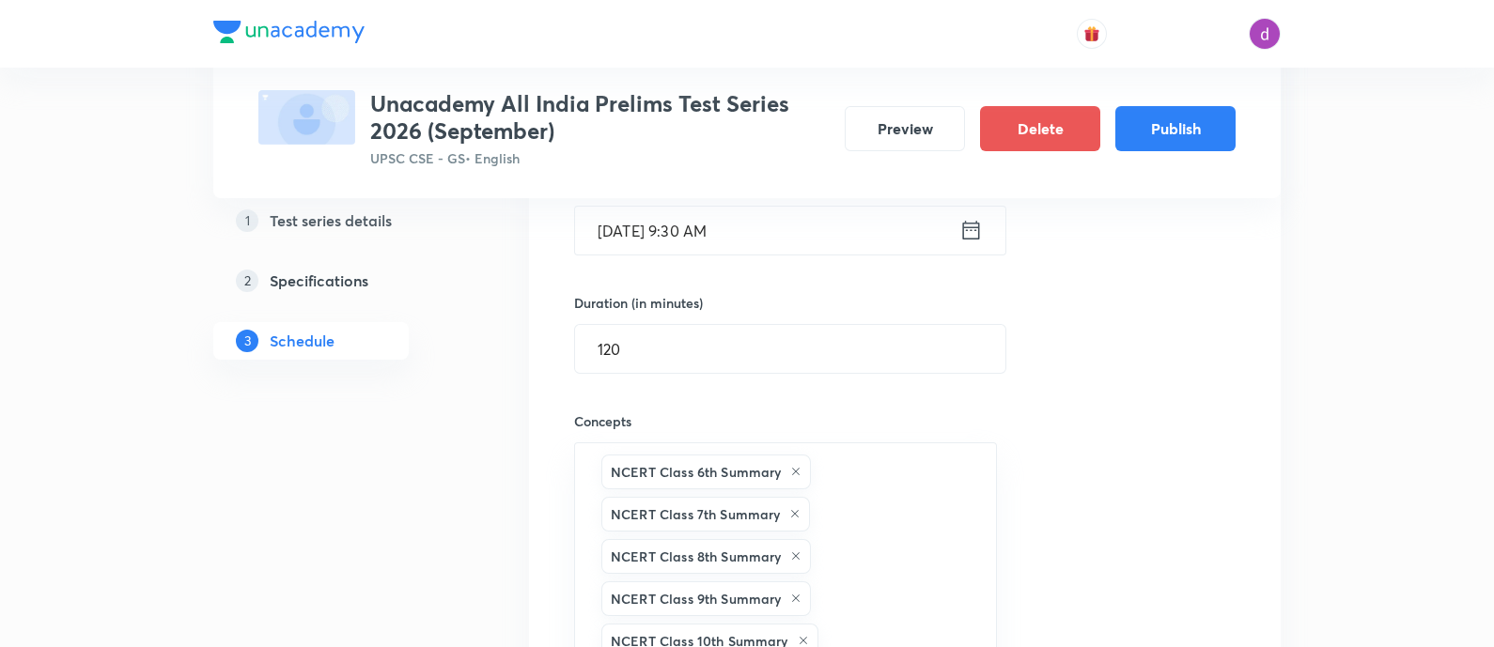
type input "n"
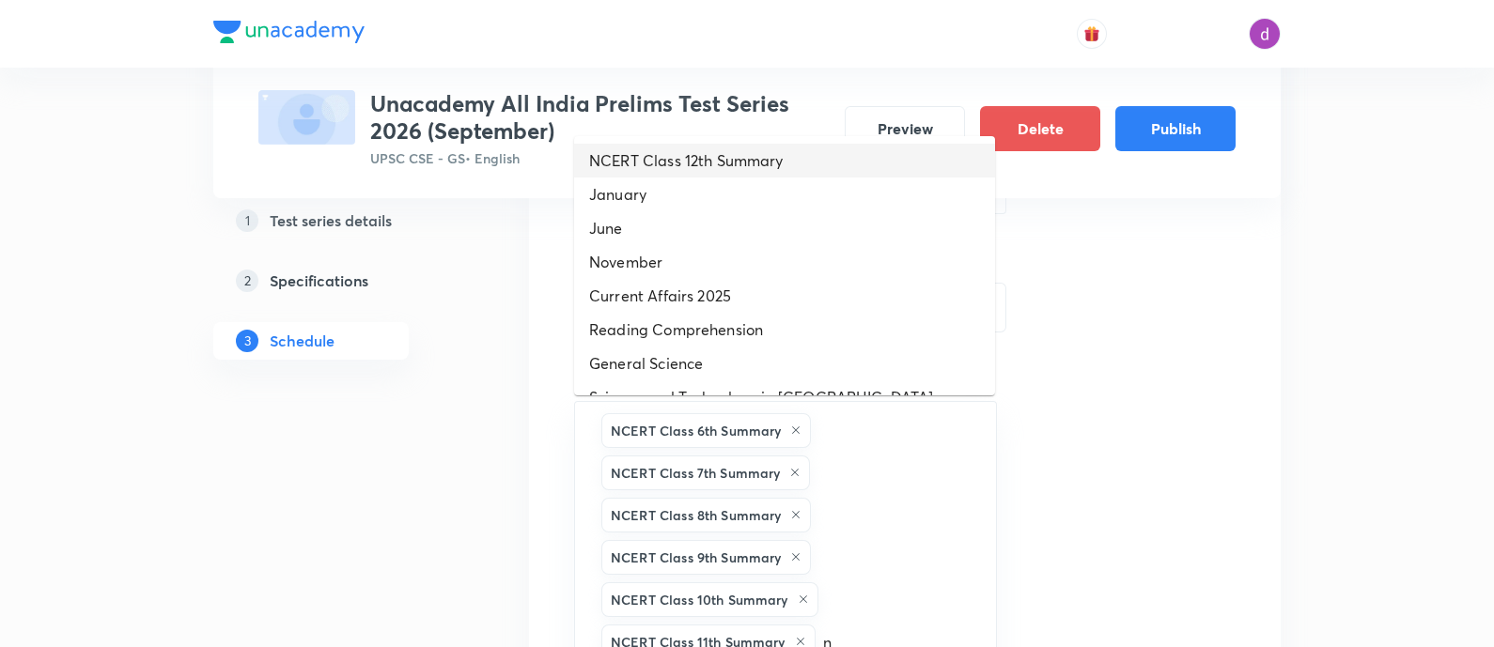
click at [761, 157] on li "NCERT Class 12th Summary" at bounding box center [784, 161] width 421 height 34
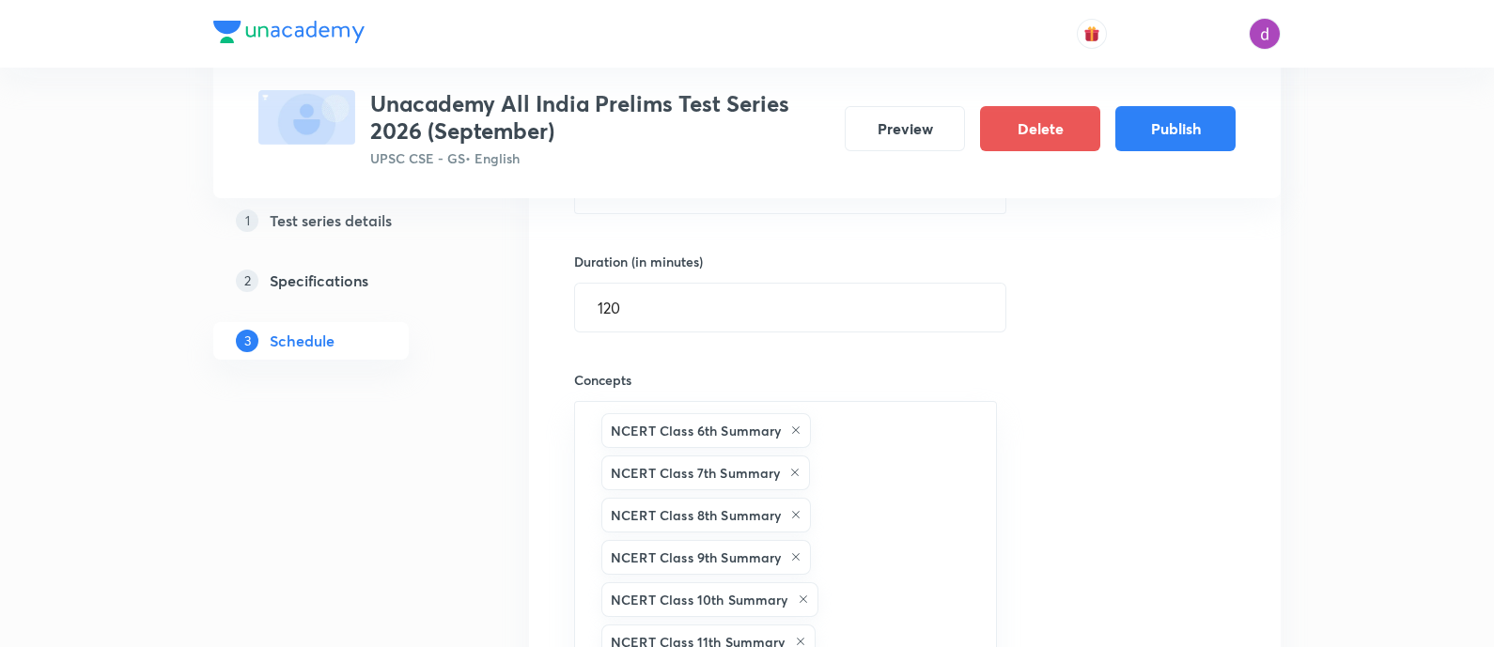
click at [1070, 366] on div "Session 7 Live class Test Session title 30/99 Full Length Test 1: All NCERTs ​ …" at bounding box center [905, 398] width 662 height 1021
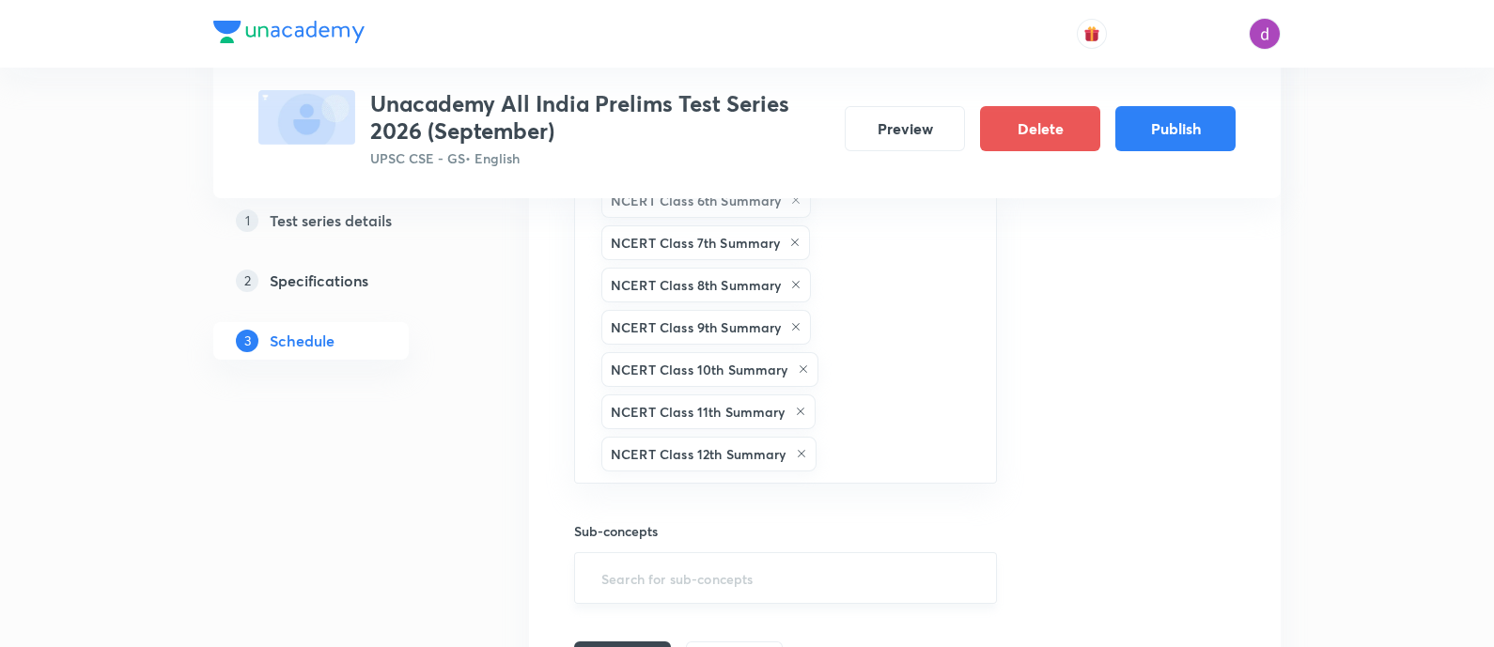
scroll to position [856, 0]
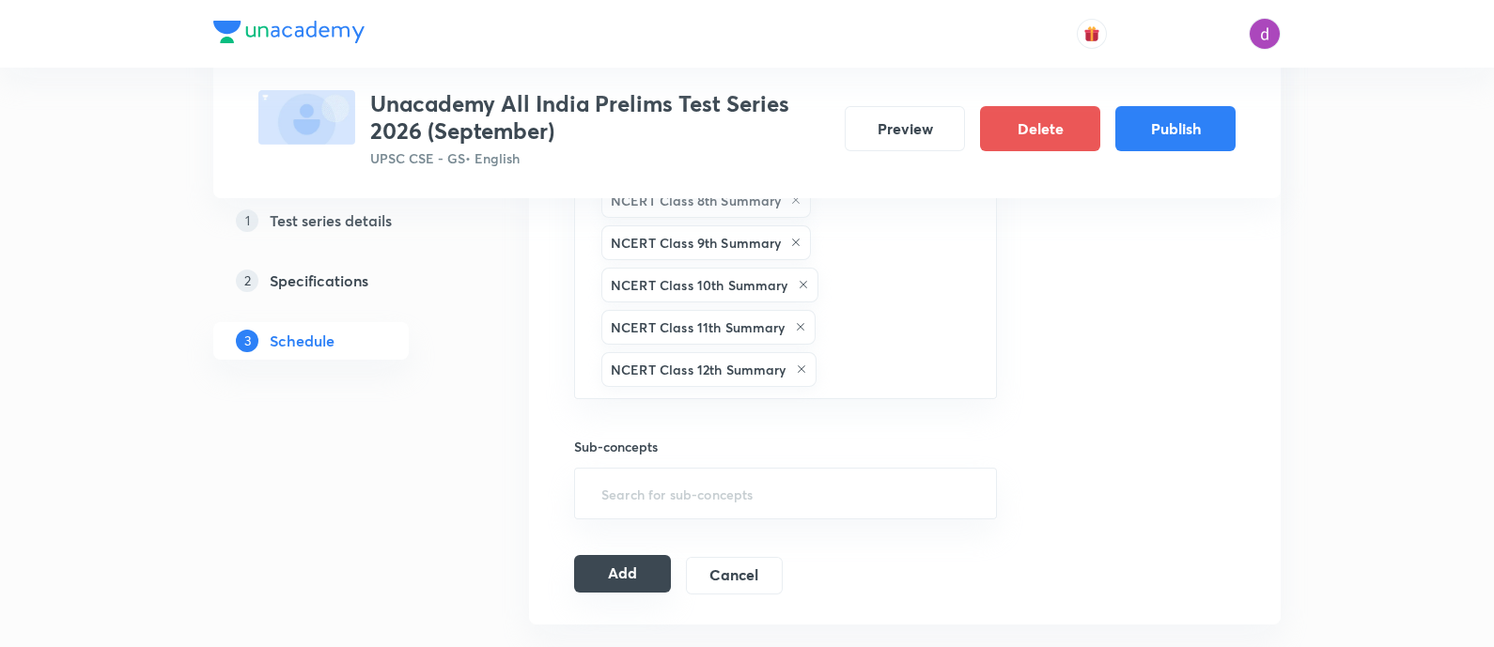
click at [633, 579] on button "Add" at bounding box center [622, 574] width 97 height 38
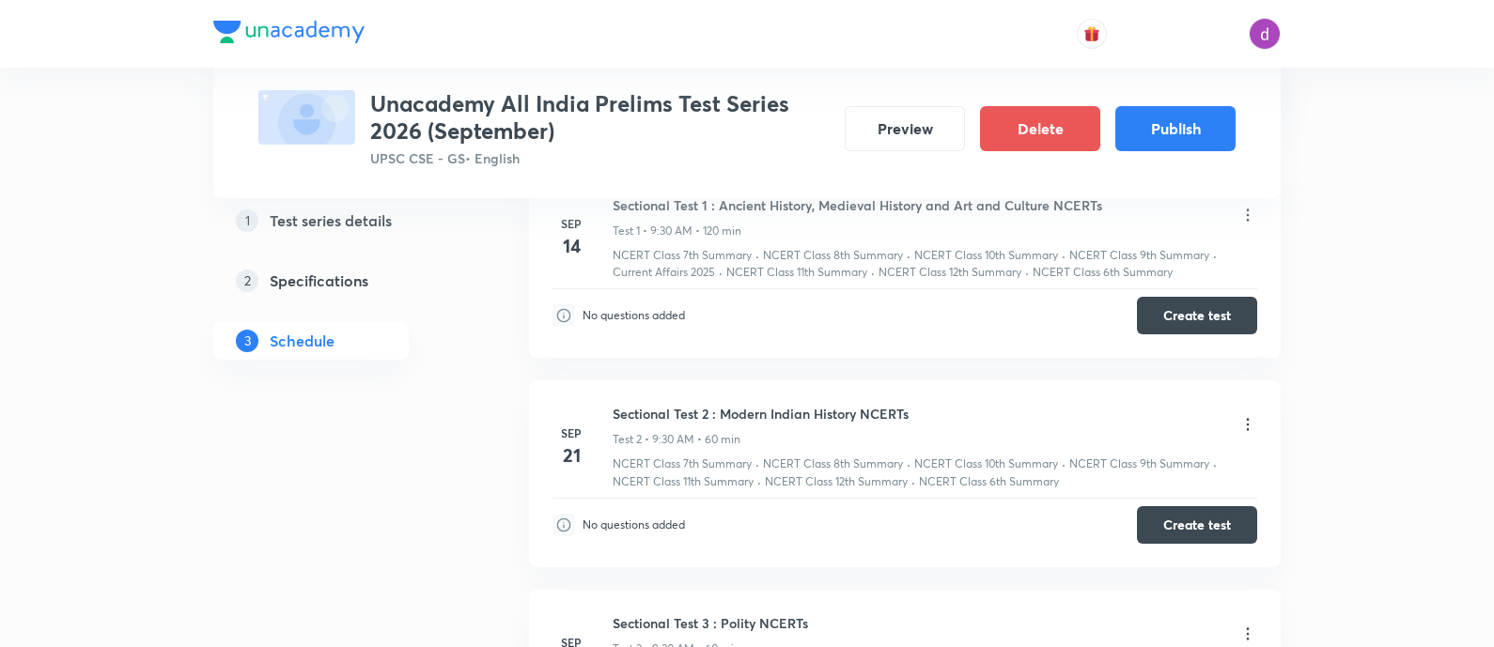
scroll to position [0, 0]
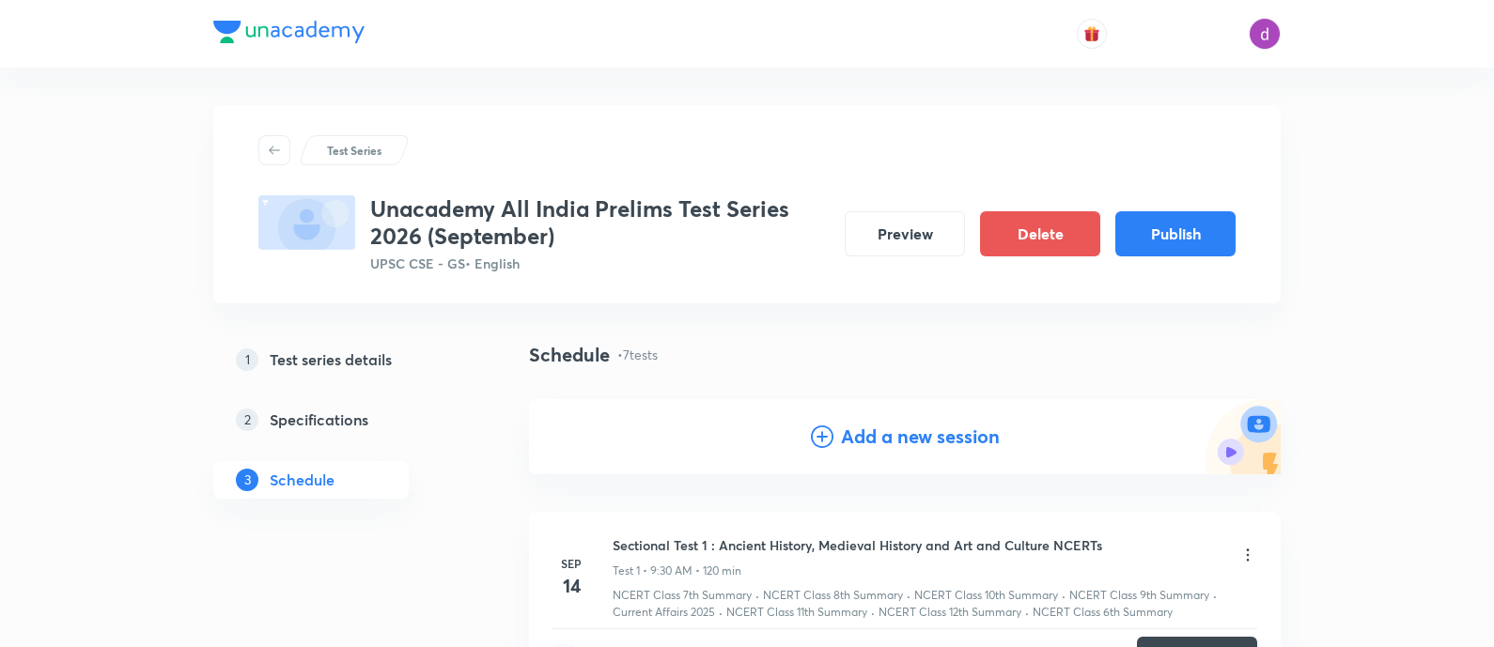
click at [925, 431] on h4 "Add a new session" at bounding box center [920, 437] width 159 height 28
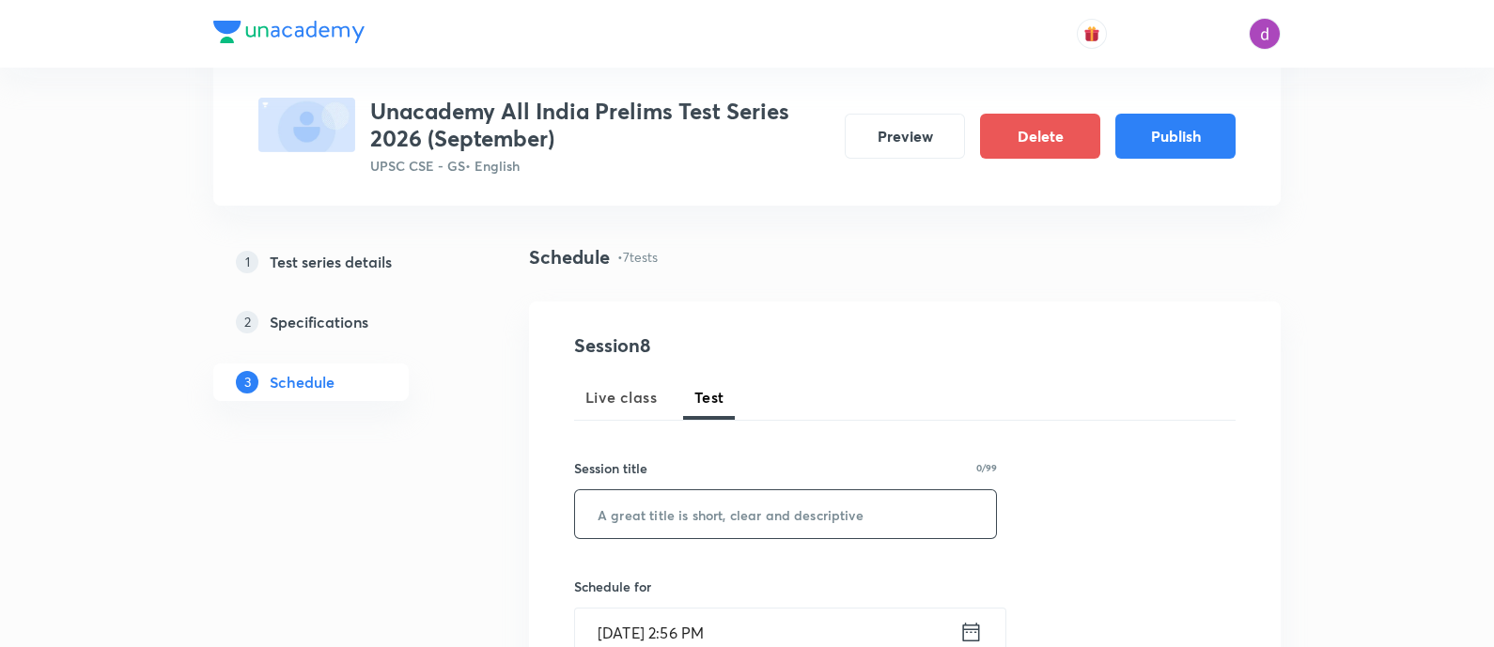
scroll to position [98, 0]
click at [803, 518] on input "text" at bounding box center [785, 515] width 421 height 48
paste input "Full Length Test 2 : All NCERTs"
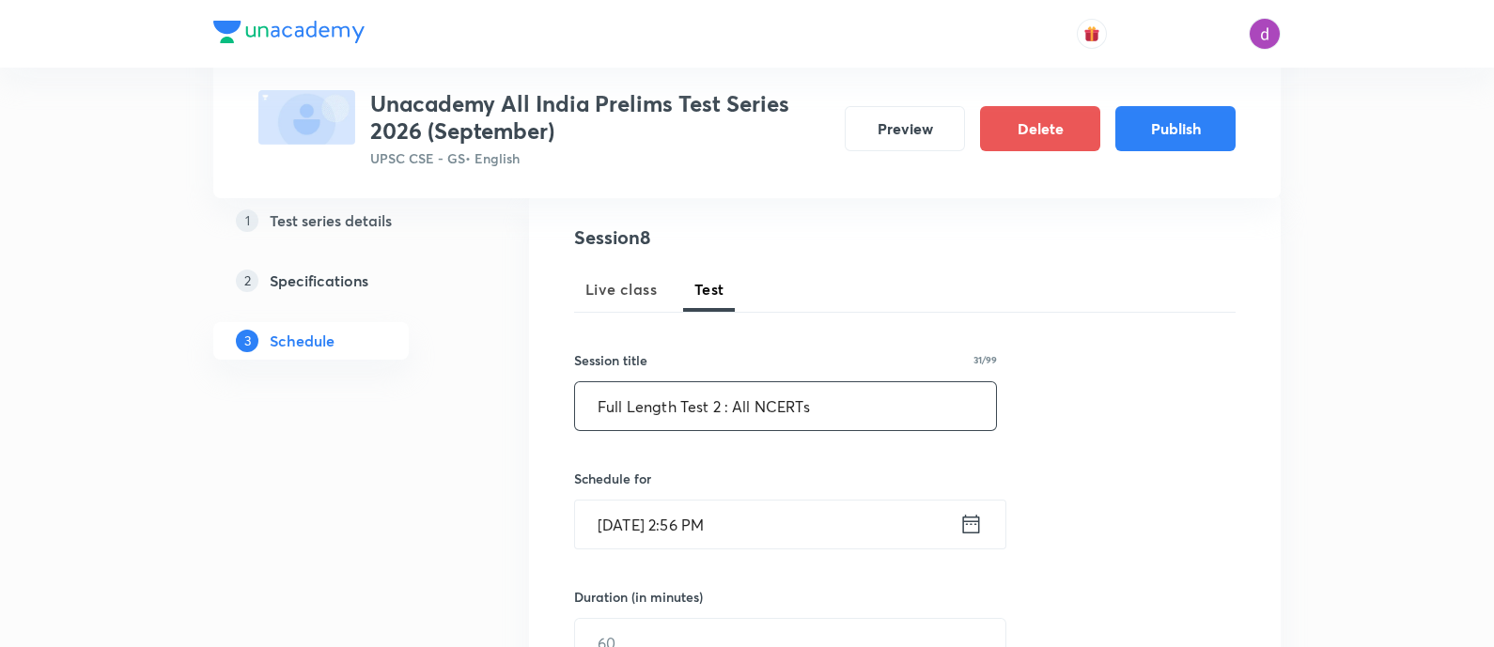
scroll to position [206, 0]
type input "Full Length Test 2 : All NCERTs"
click at [794, 518] on input "Sep 3, 2025, 2:56 PM" at bounding box center [767, 525] width 384 height 48
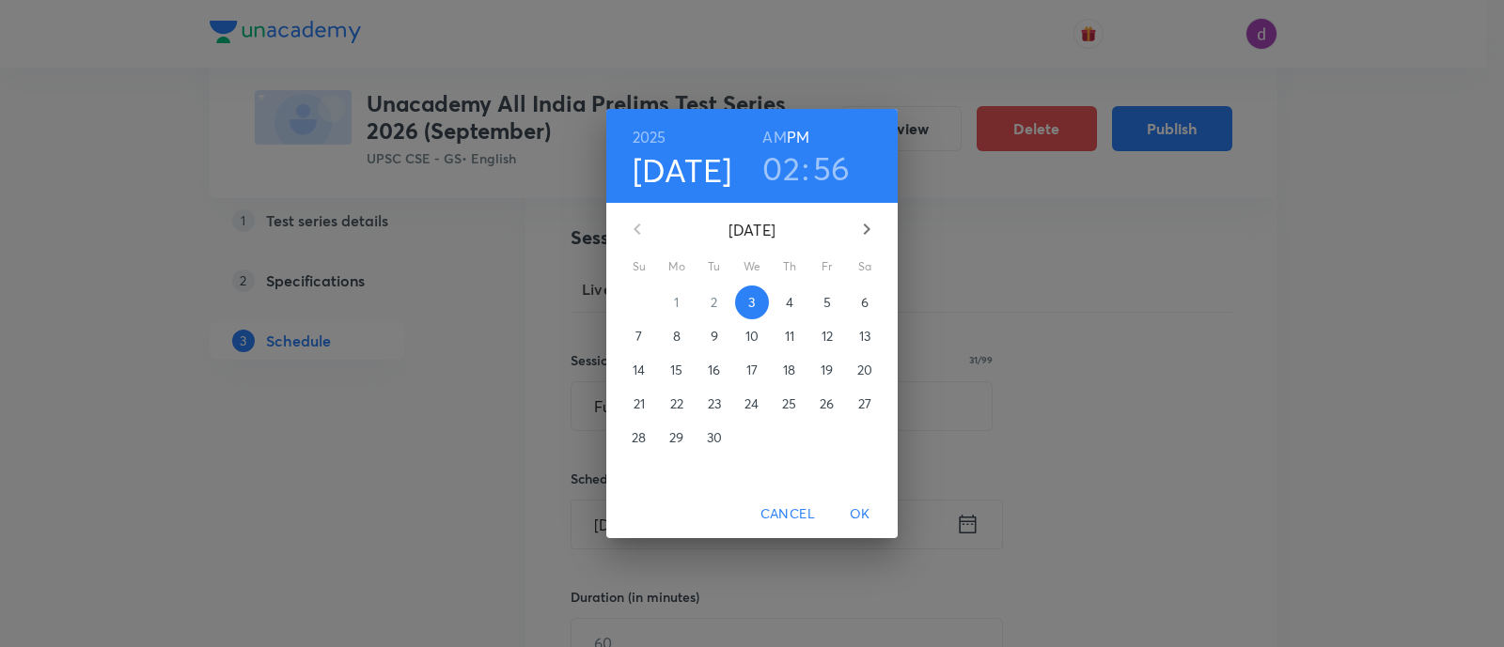
click at [869, 220] on icon "button" at bounding box center [866, 229] width 23 height 23
click at [644, 334] on span "2" at bounding box center [639, 336] width 34 height 19
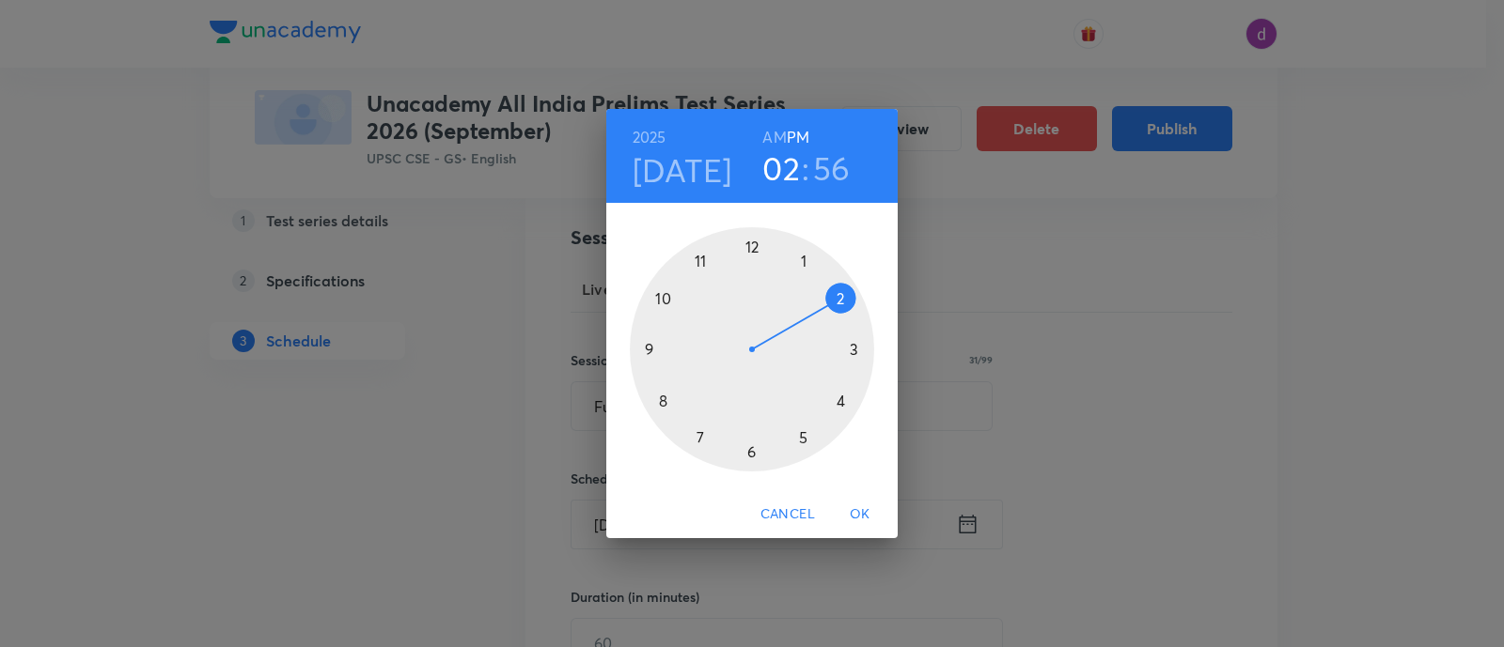
click at [784, 133] on h6 "AM" at bounding box center [773, 137] width 23 height 26
click at [650, 351] on div at bounding box center [752, 349] width 244 height 244
click at [756, 455] on div at bounding box center [752, 349] width 244 height 244
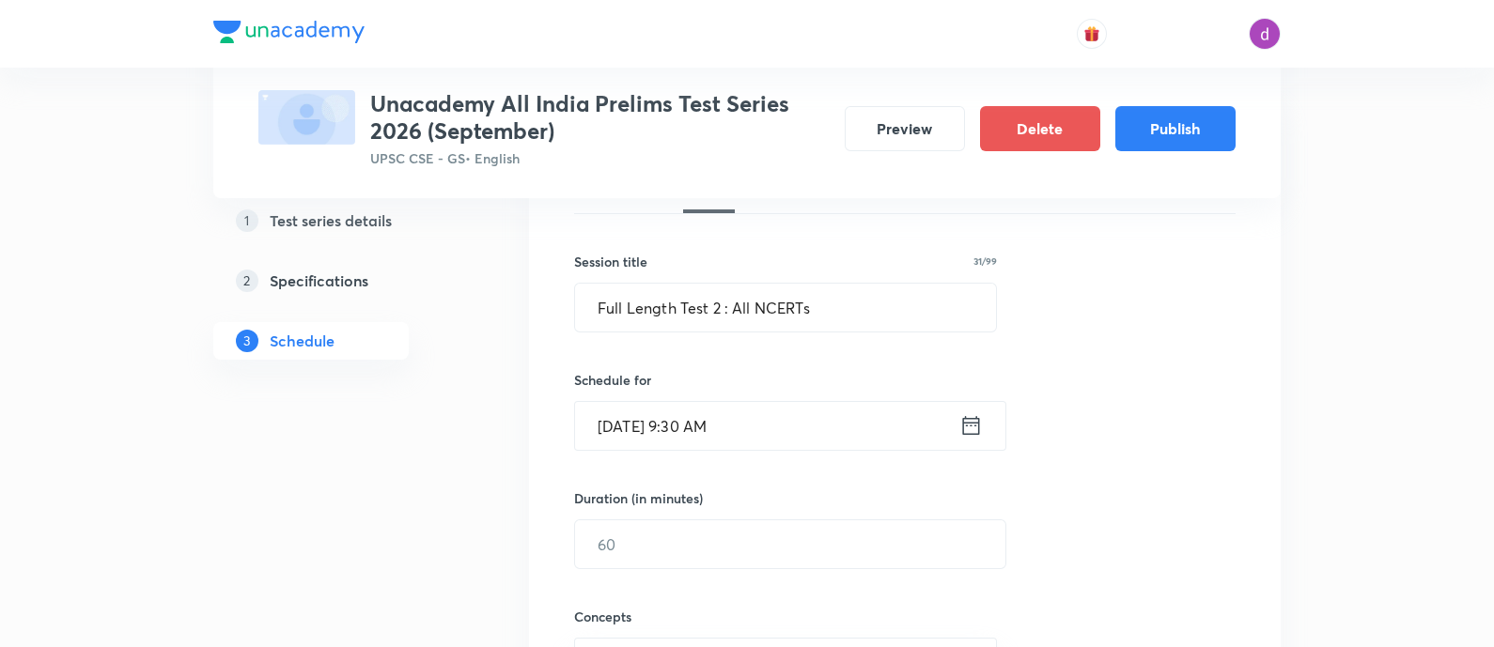
scroll to position [307, 0]
click at [724, 548] on input "text" at bounding box center [790, 542] width 430 height 48
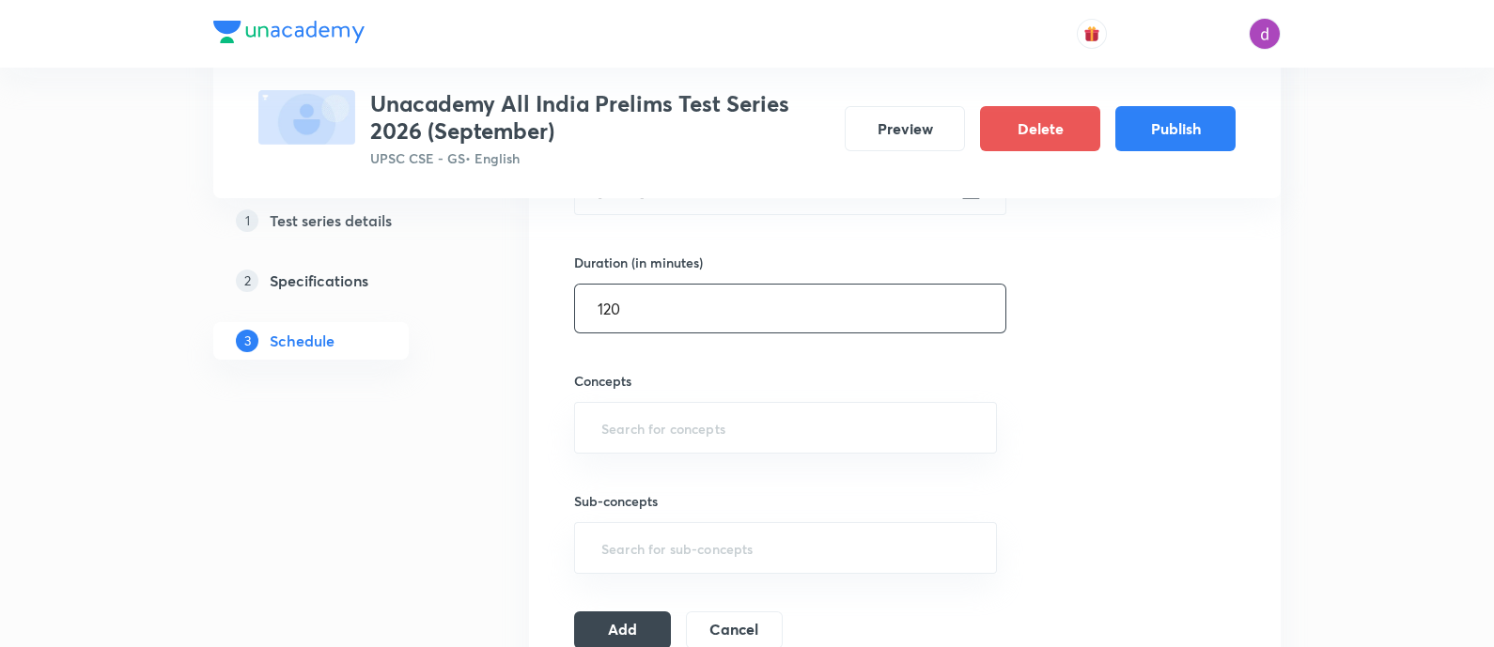
scroll to position [549, 0]
type input "120"
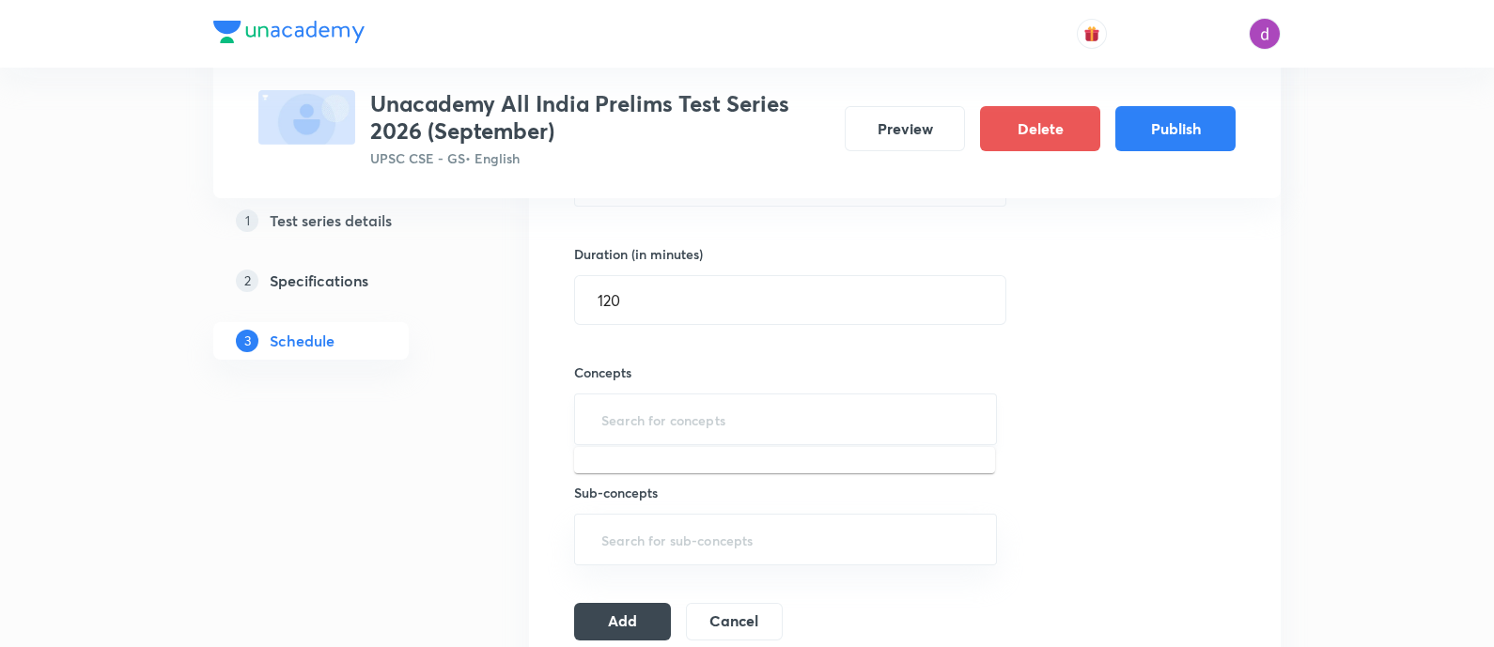
click at [805, 417] on input "text" at bounding box center [786, 419] width 376 height 35
type input "n"
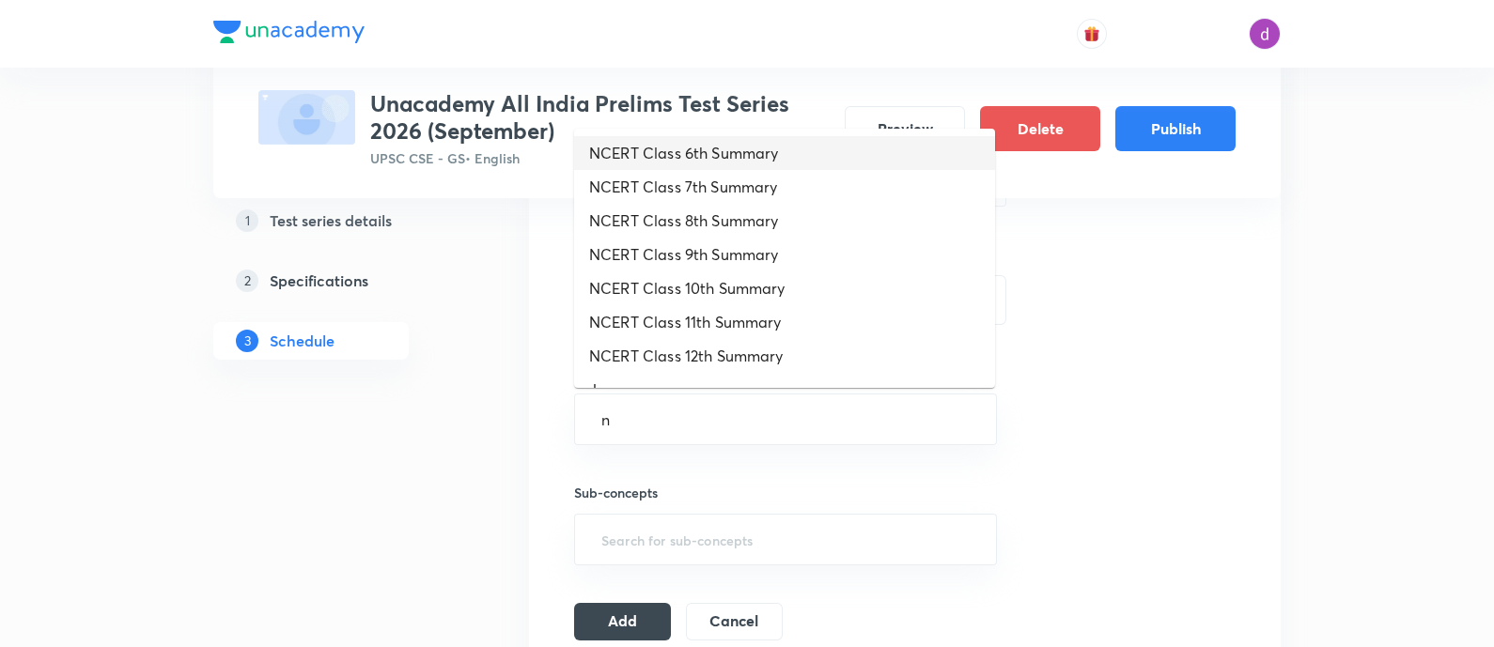
click at [869, 153] on li "NCERT Class 6th Summary" at bounding box center [784, 153] width 421 height 34
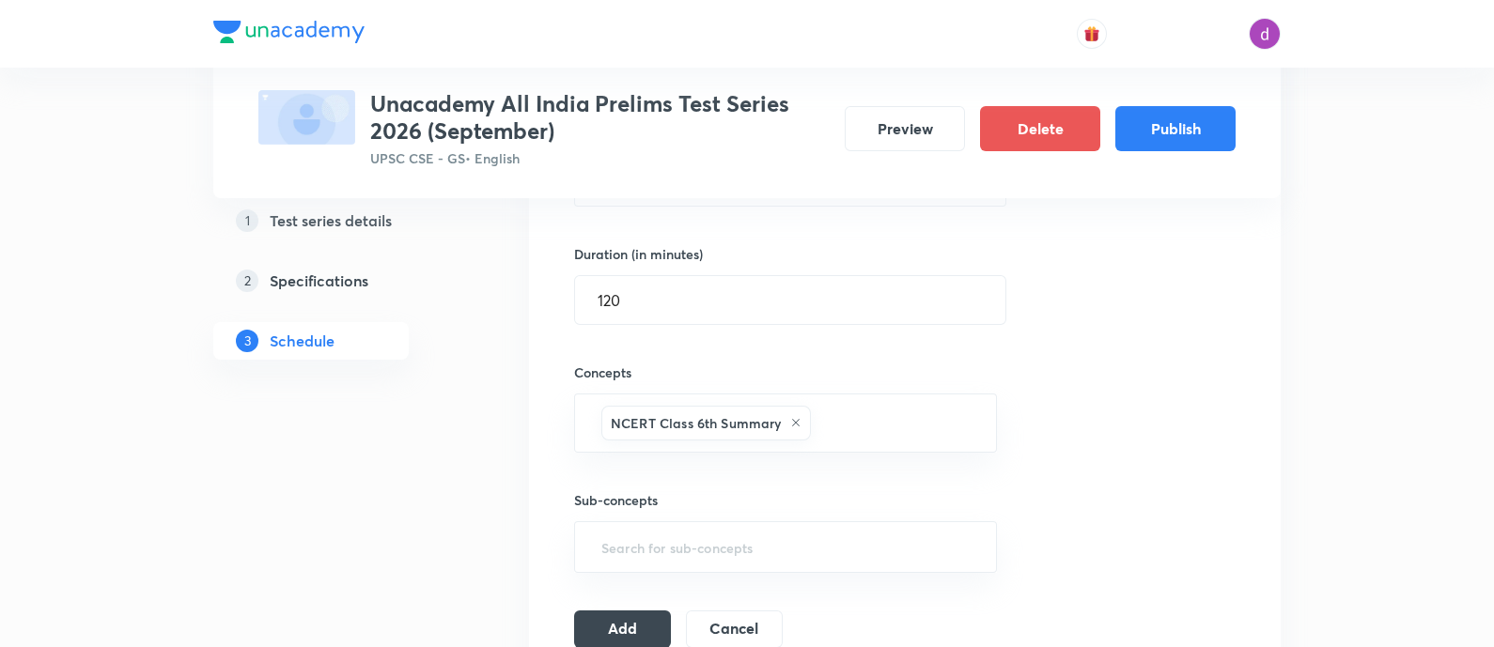
type input "n"
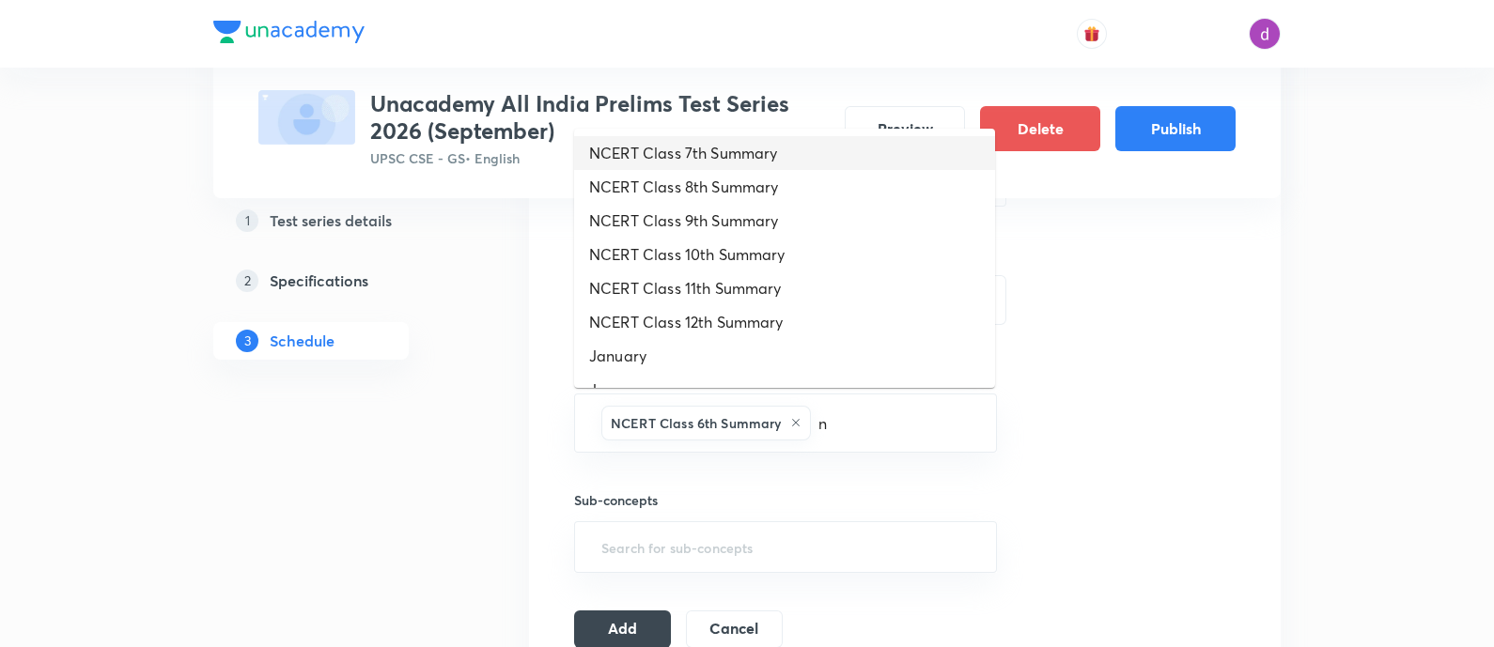
click at [869, 153] on li "NCERT Class 7th Summary" at bounding box center [784, 153] width 421 height 34
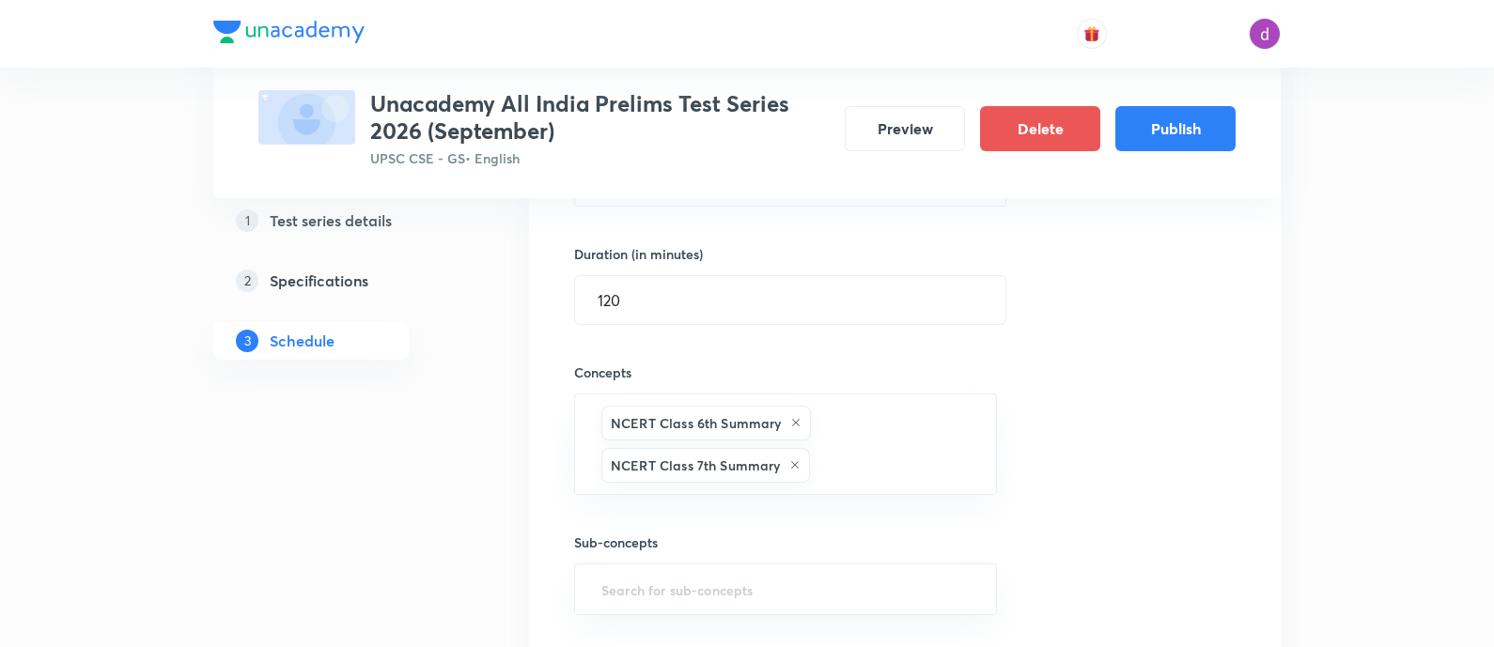
type input "n"
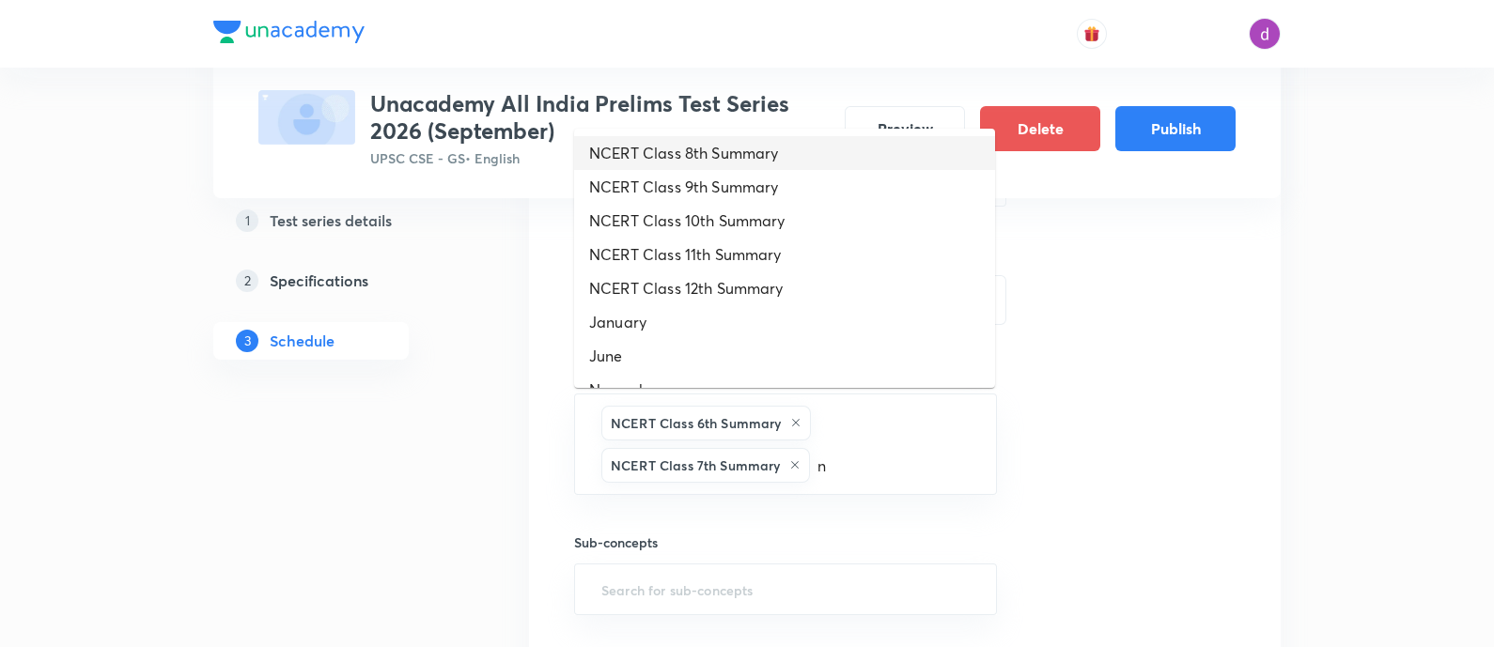
click at [869, 153] on li "NCERT Class 8th Summary" at bounding box center [784, 153] width 421 height 34
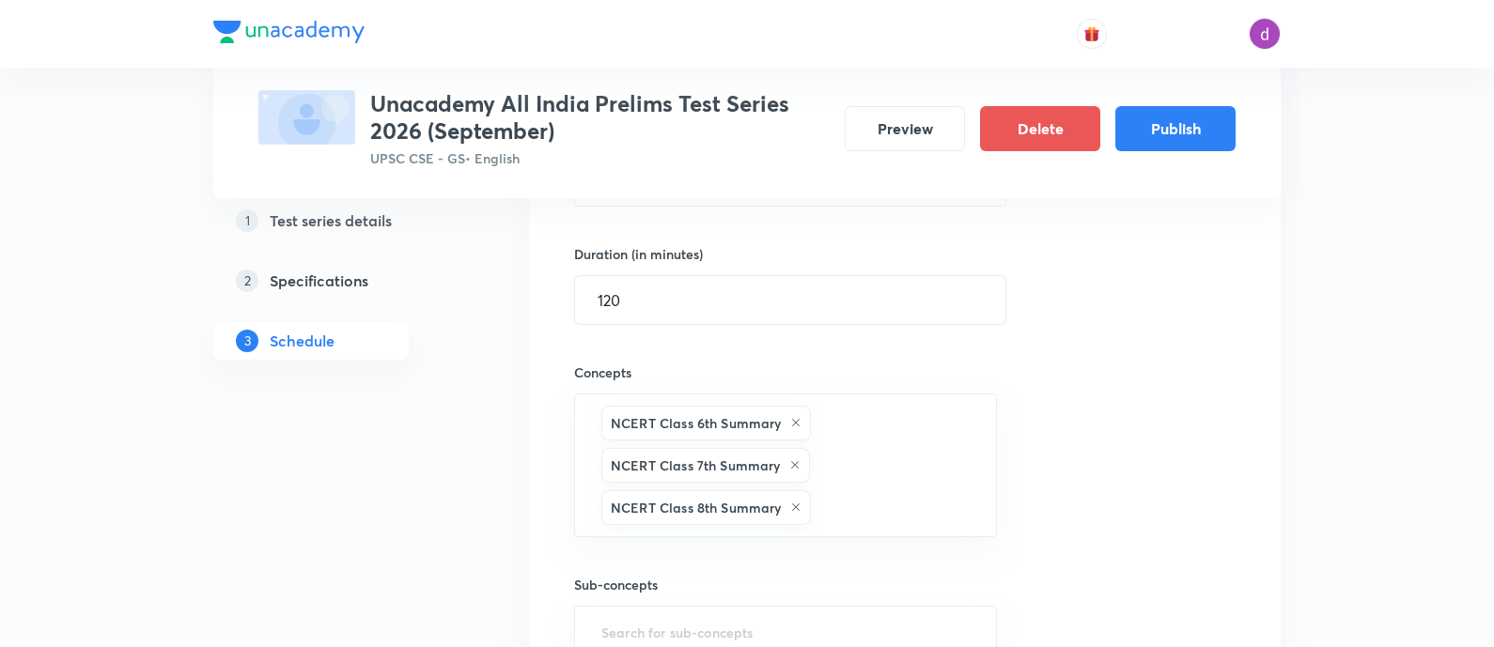
type input "n"
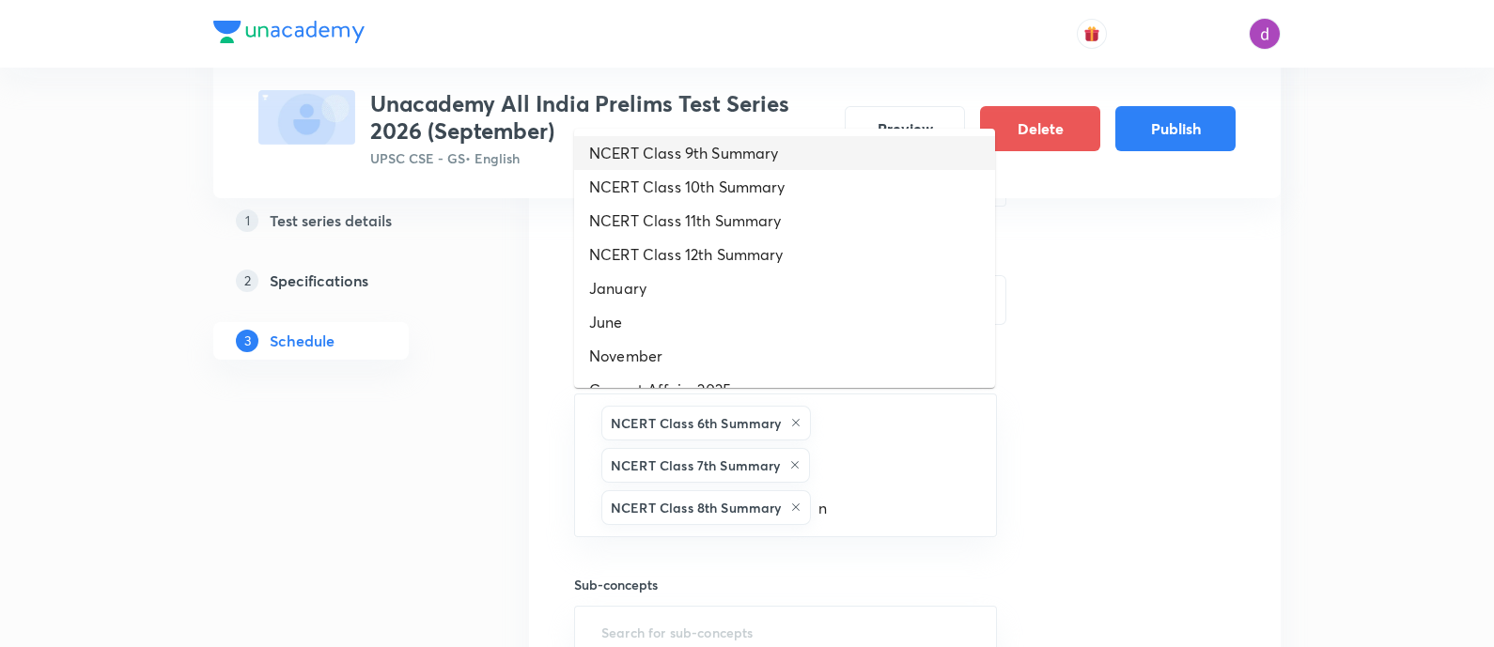
click at [869, 153] on li "NCERT Class 9th Summary" at bounding box center [784, 153] width 421 height 34
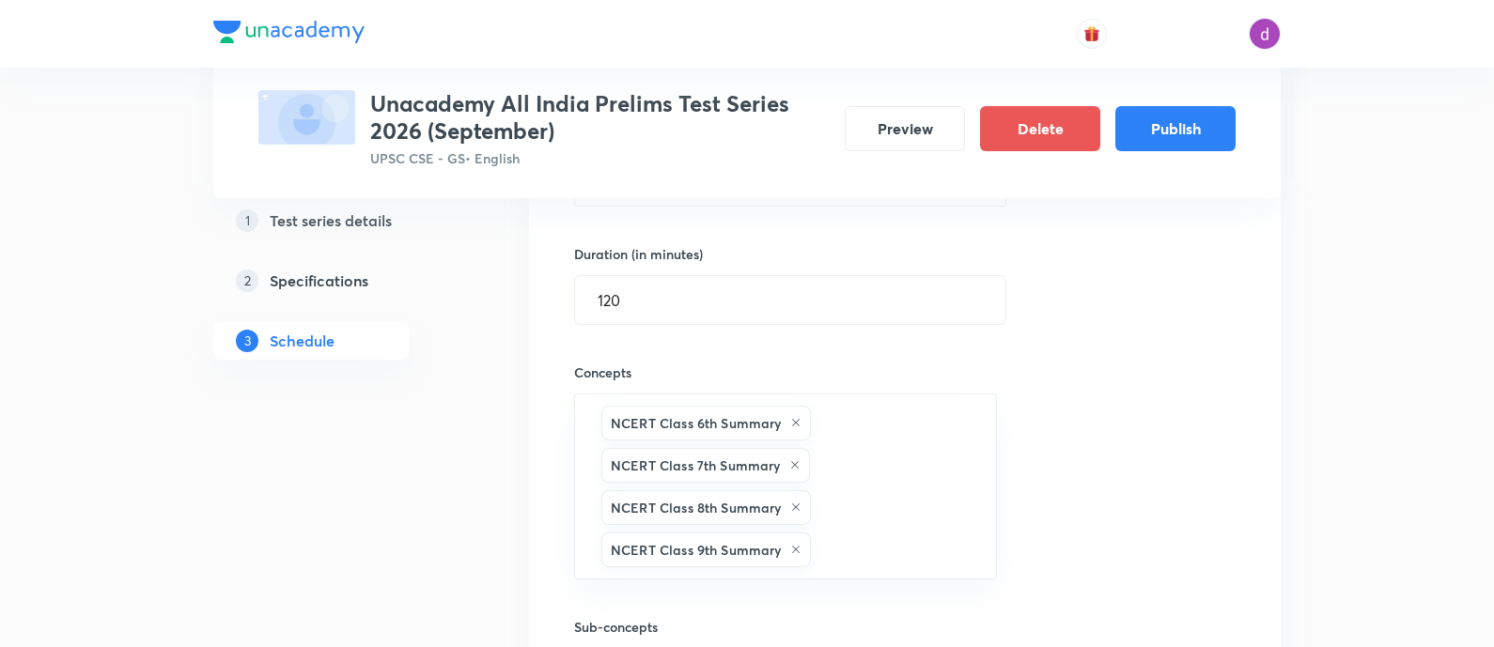
type input "n"
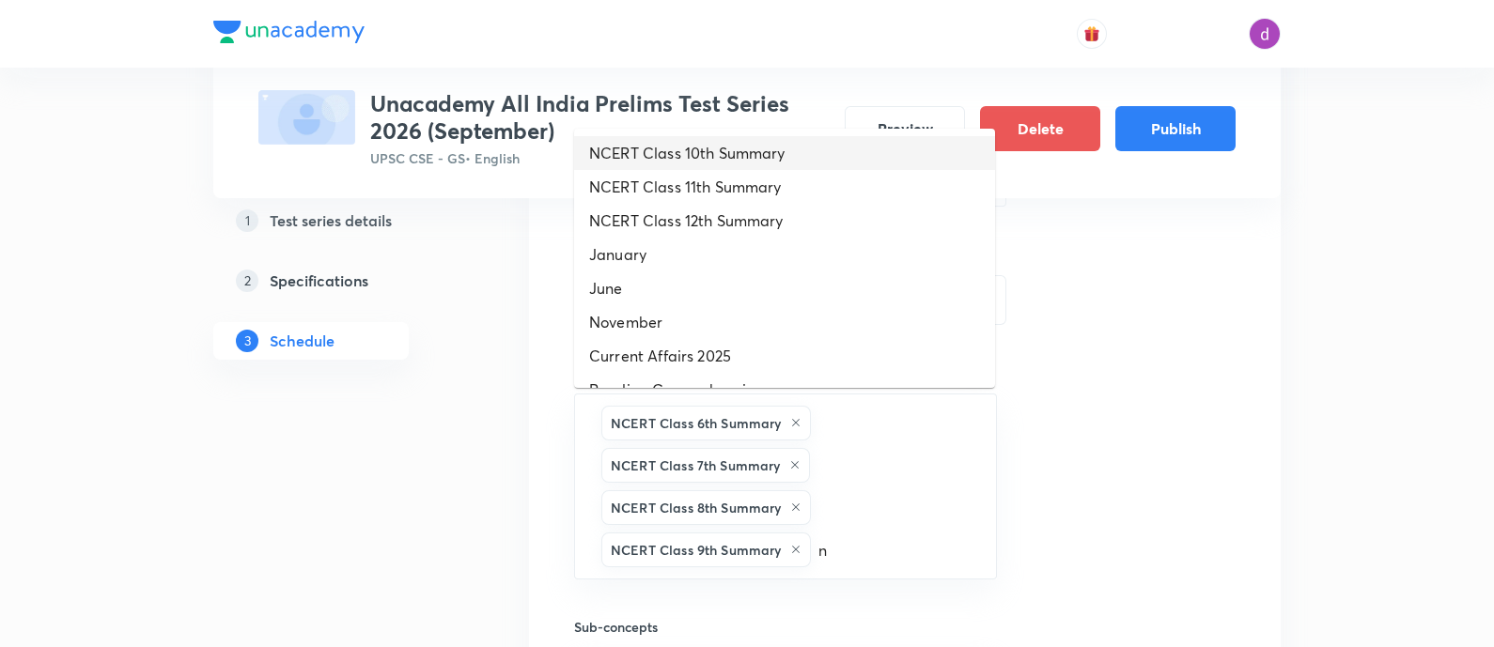
click at [869, 153] on li "NCERT Class 10th Summary" at bounding box center [784, 153] width 421 height 34
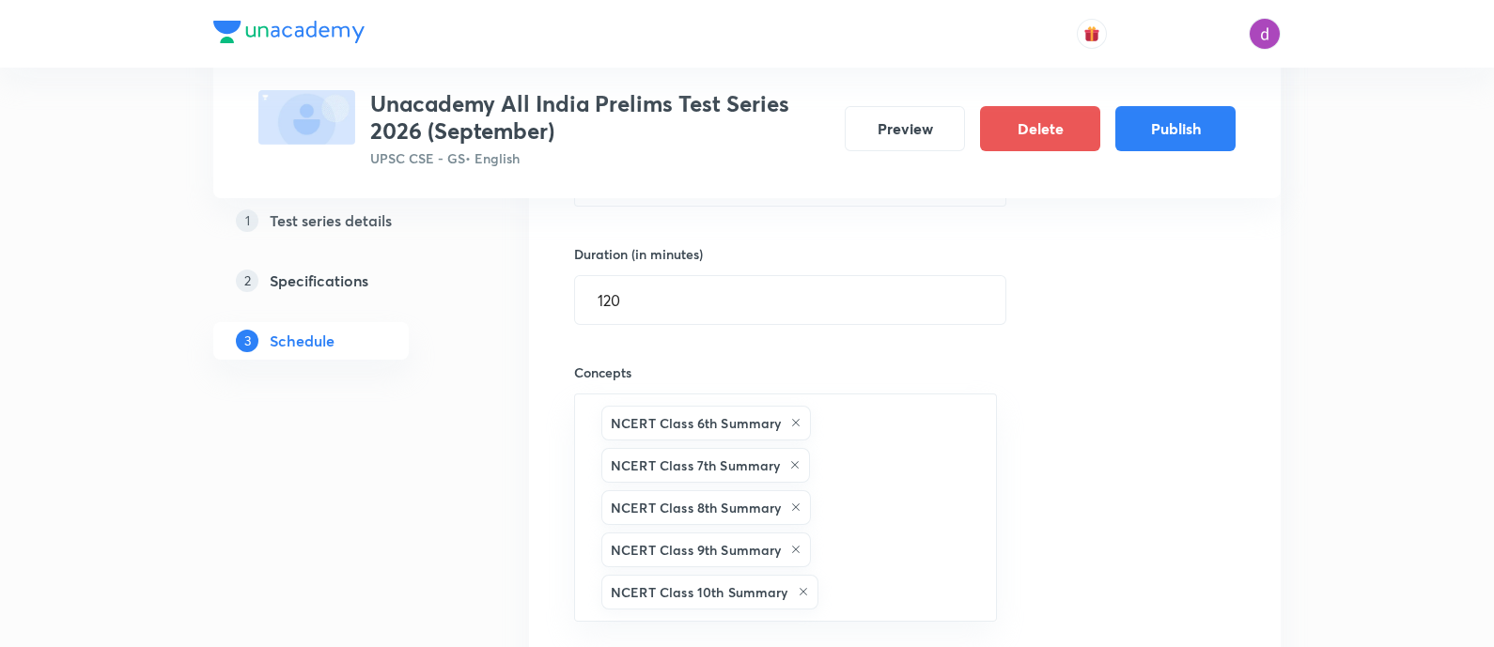
type input "n"
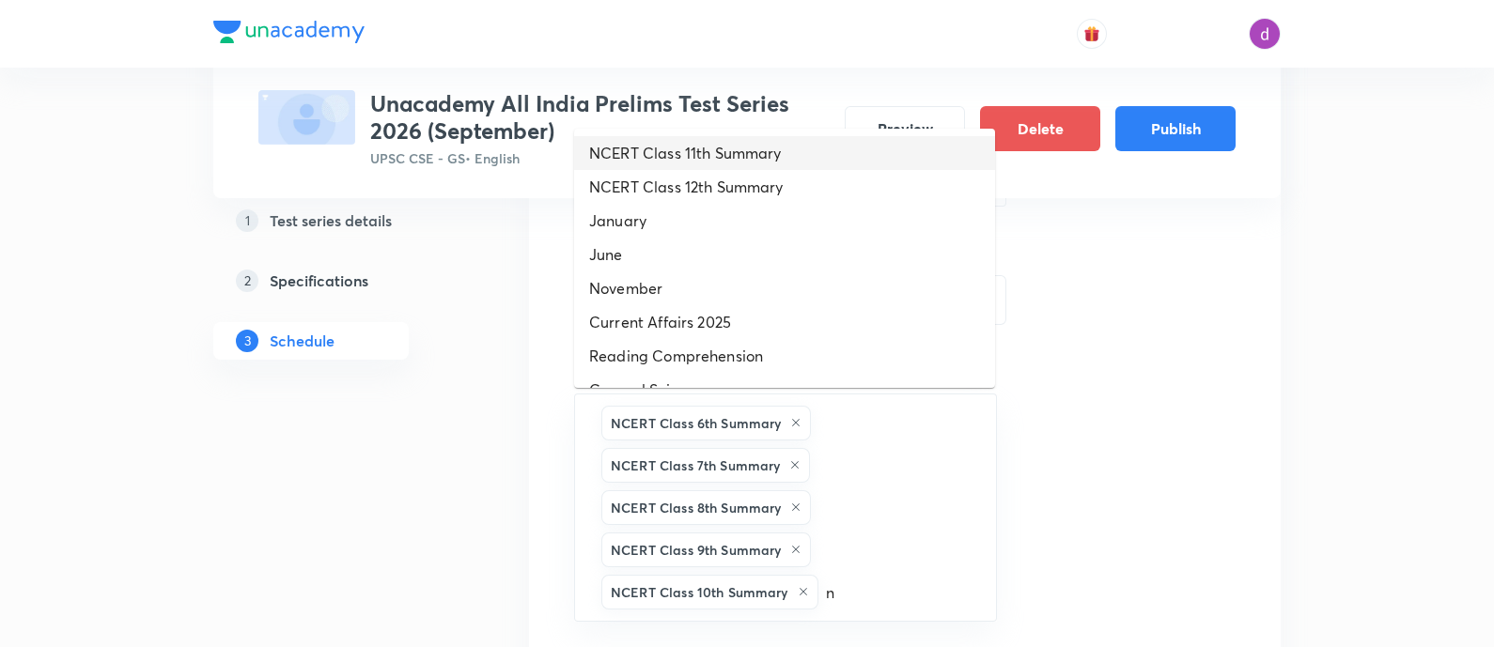
click at [869, 153] on li "NCERT Class 11th Summary" at bounding box center [784, 153] width 421 height 34
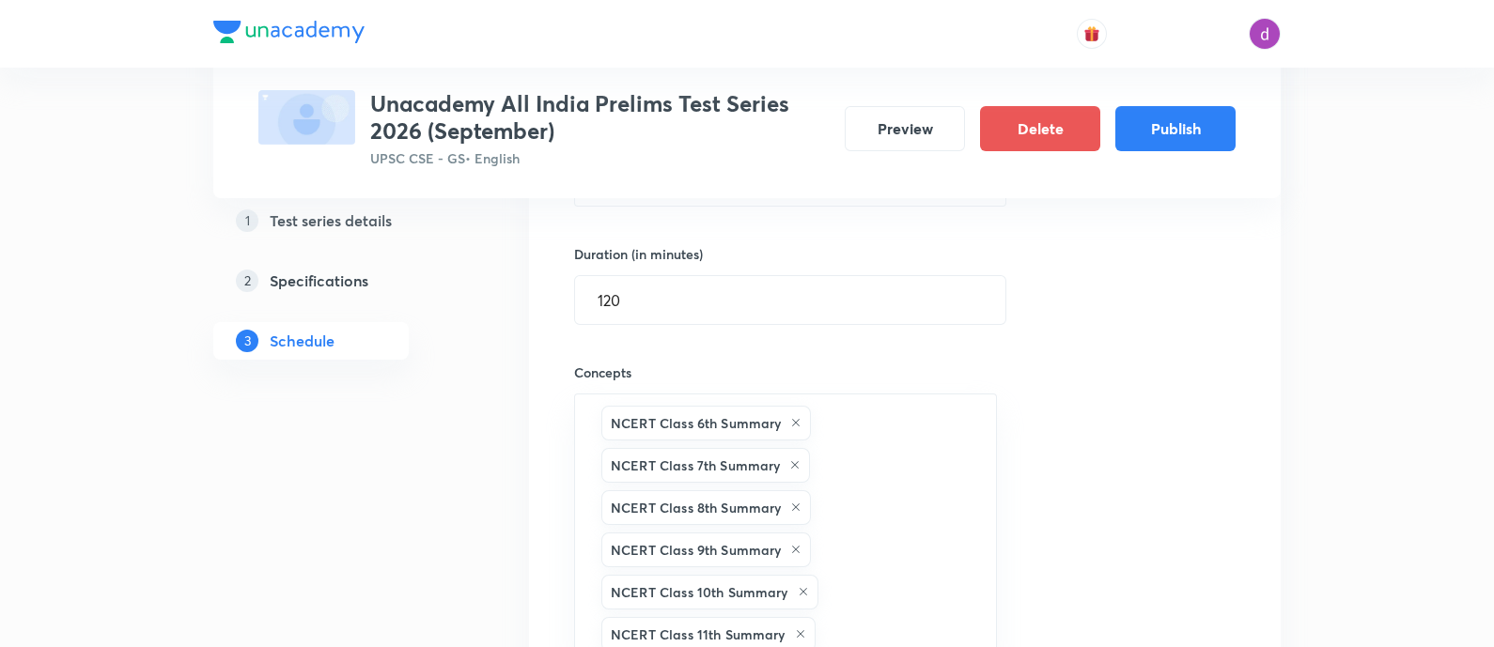
type input "n"
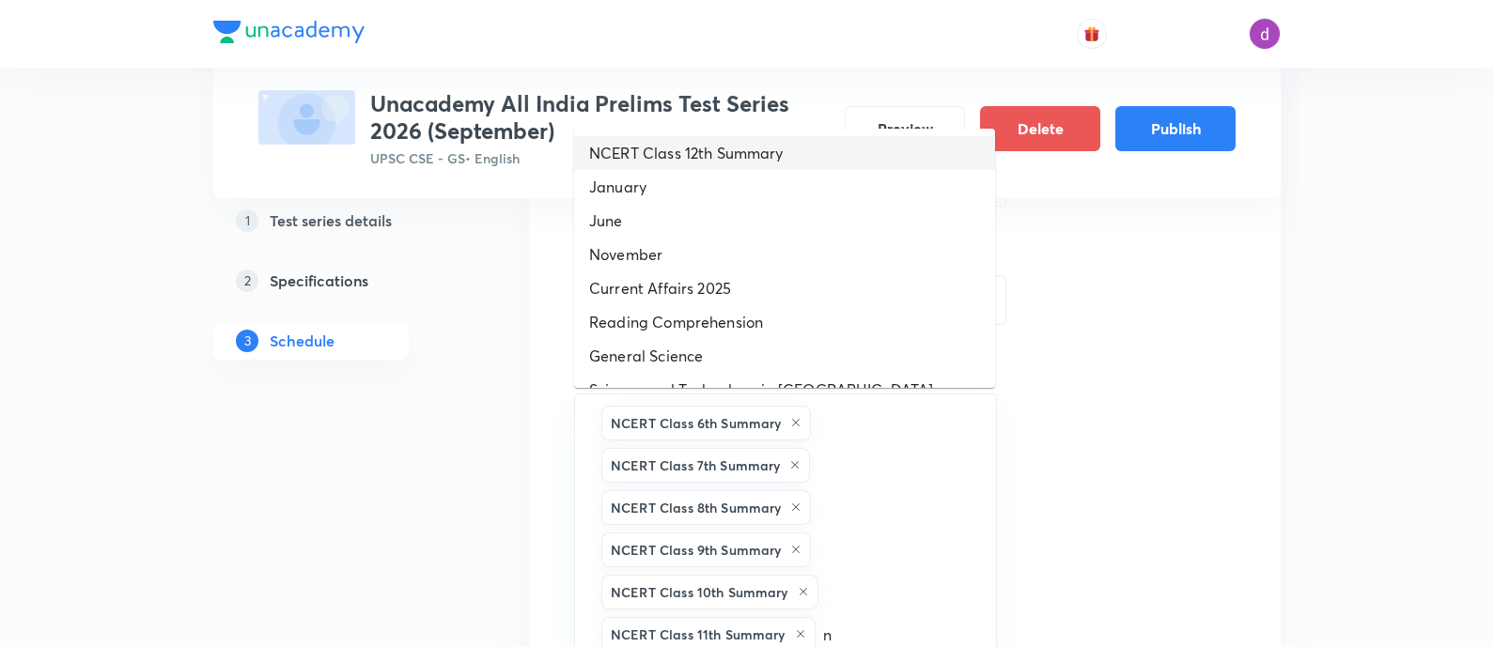
click at [869, 153] on li "NCERT Class 12th Summary" at bounding box center [784, 153] width 421 height 34
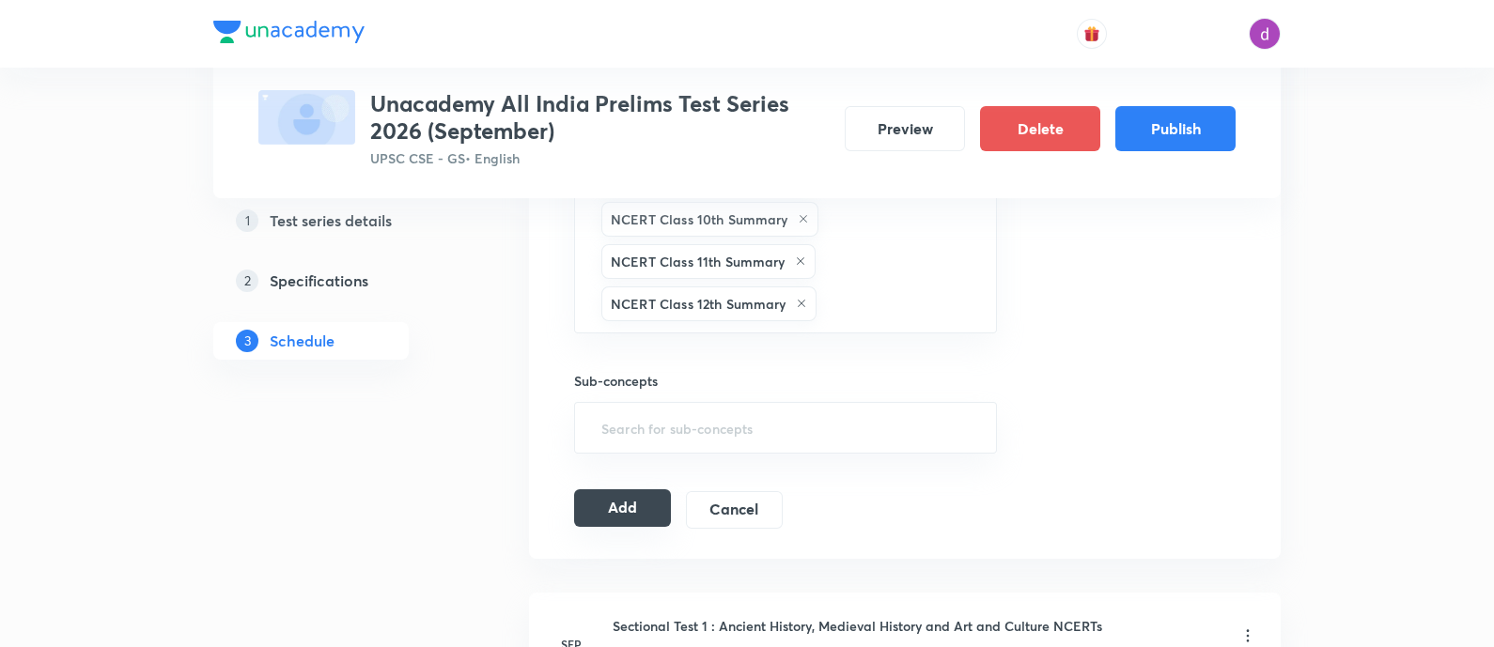
scroll to position [936, 0]
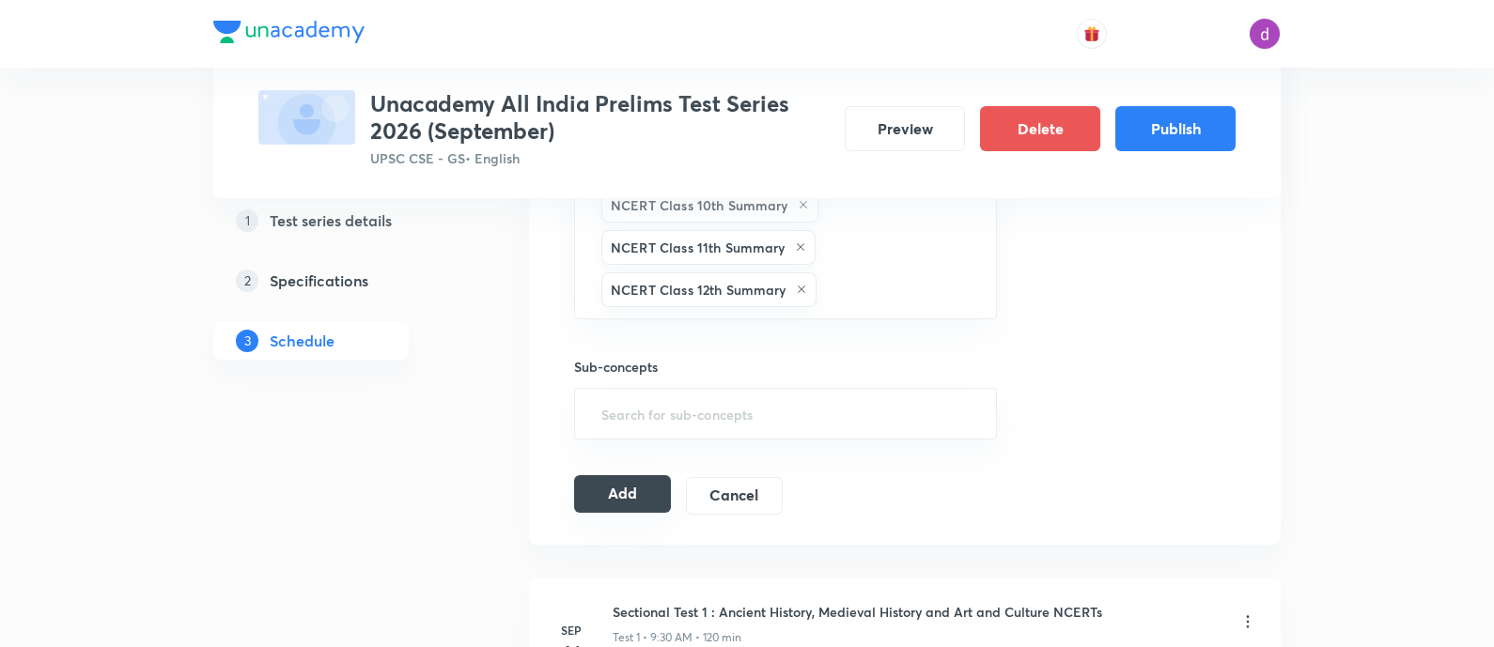
click at [592, 492] on button "Add" at bounding box center [622, 495] width 97 height 38
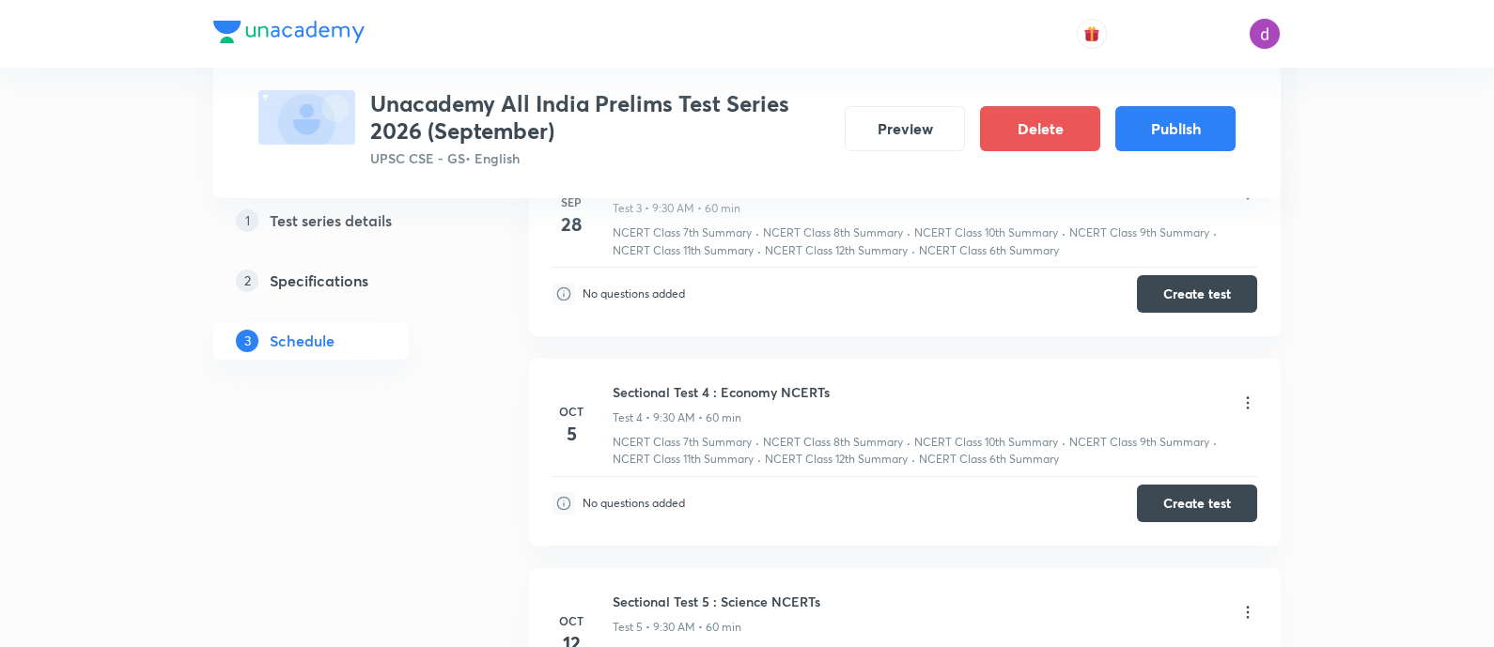
scroll to position [0, 0]
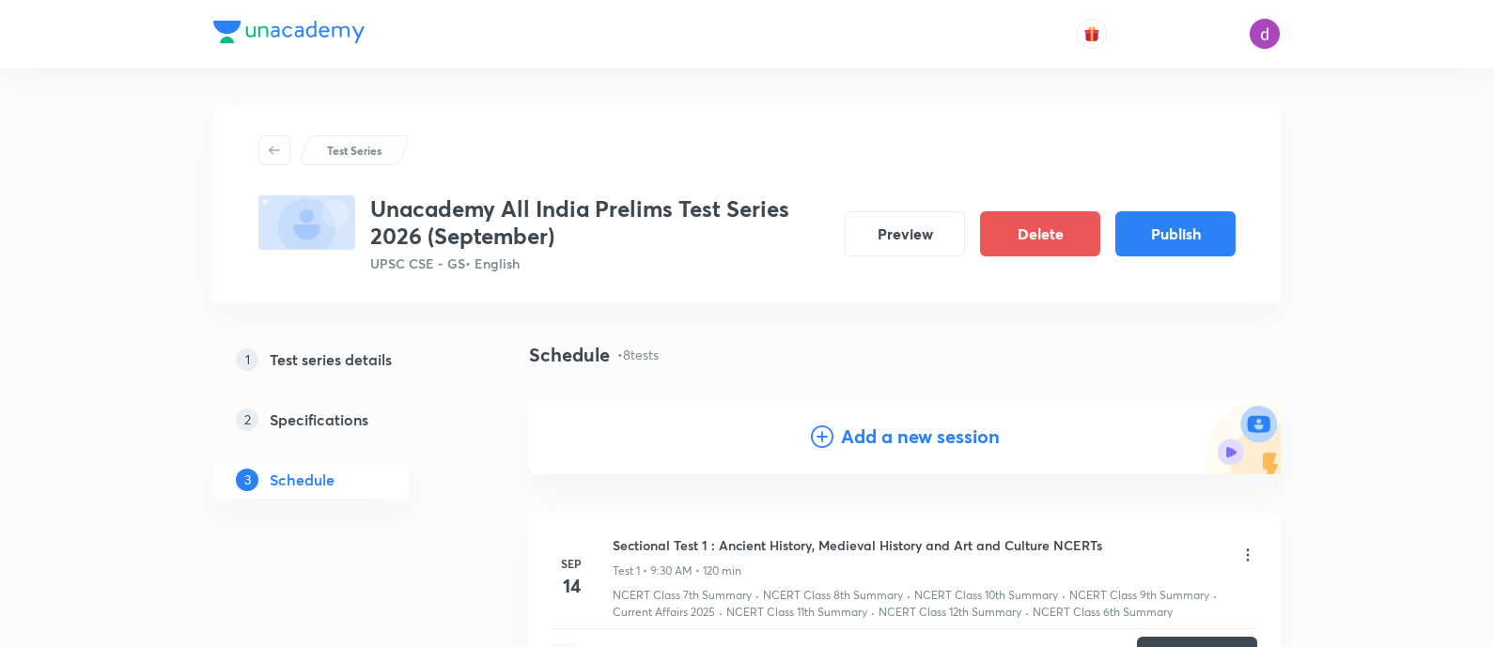
click at [875, 433] on h4 "Add a new session" at bounding box center [920, 437] width 159 height 28
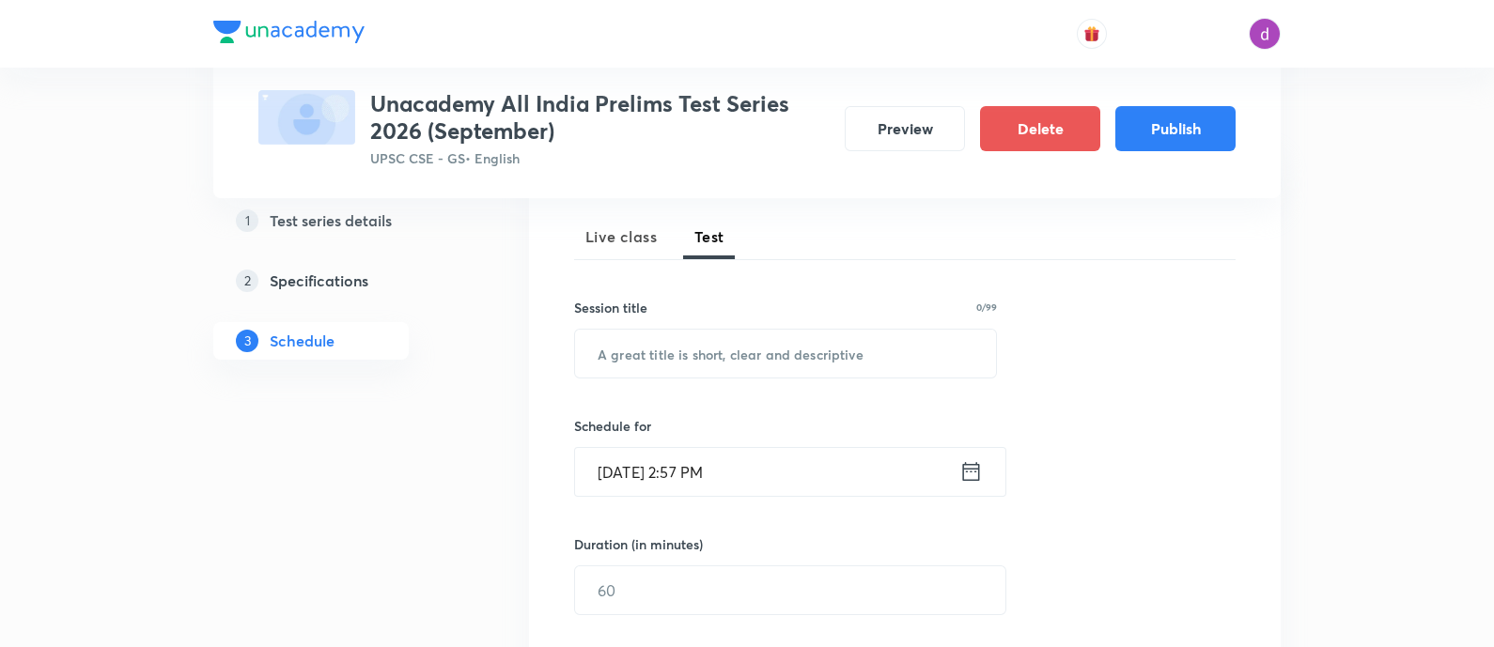
scroll to position [260, 0]
click at [812, 358] on input "text" at bounding box center [785, 352] width 421 height 48
paste input "Indian Polity + Current Affairs"
type input "Indian Polity + Current Affairs"
click at [779, 476] on input "Sep 3, 2025, 2:57 PM" at bounding box center [767, 470] width 384 height 48
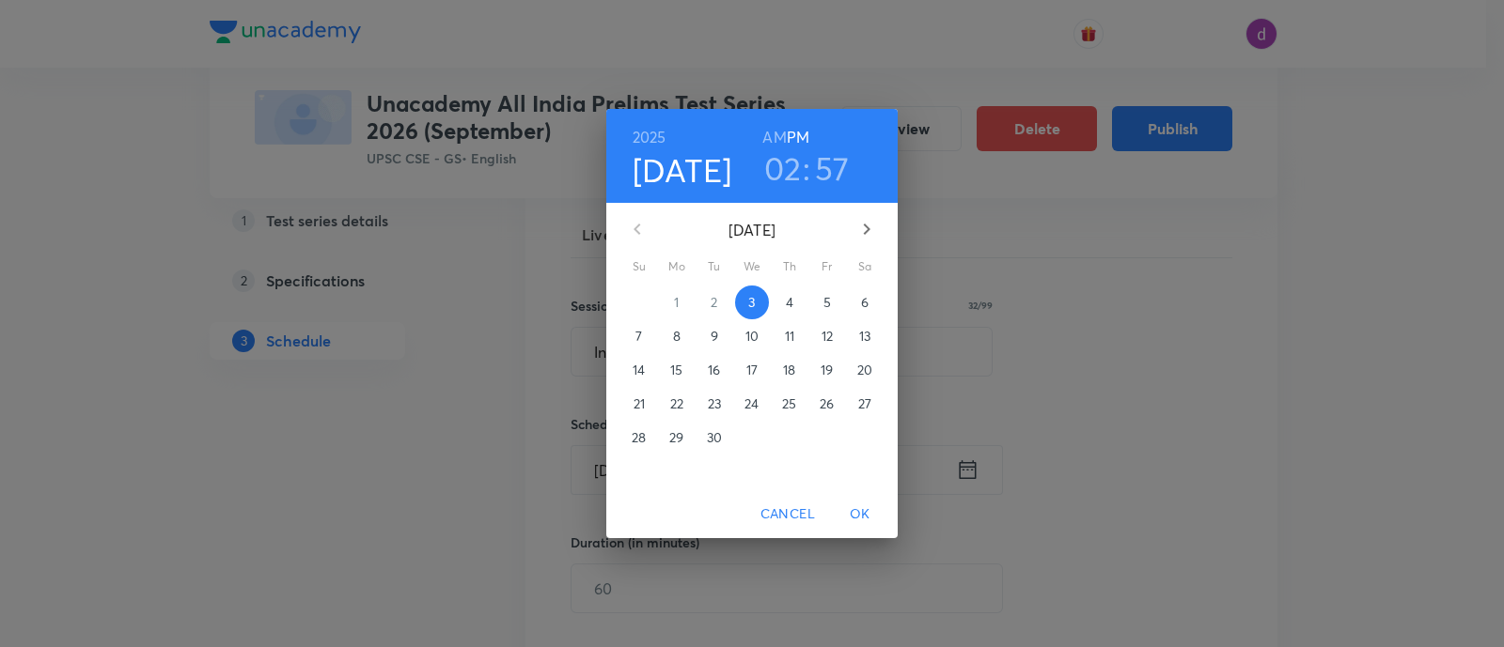
click at [865, 218] on icon "button" at bounding box center [866, 229] width 23 height 23
click at [639, 376] on p "9" at bounding box center [639, 370] width 8 height 19
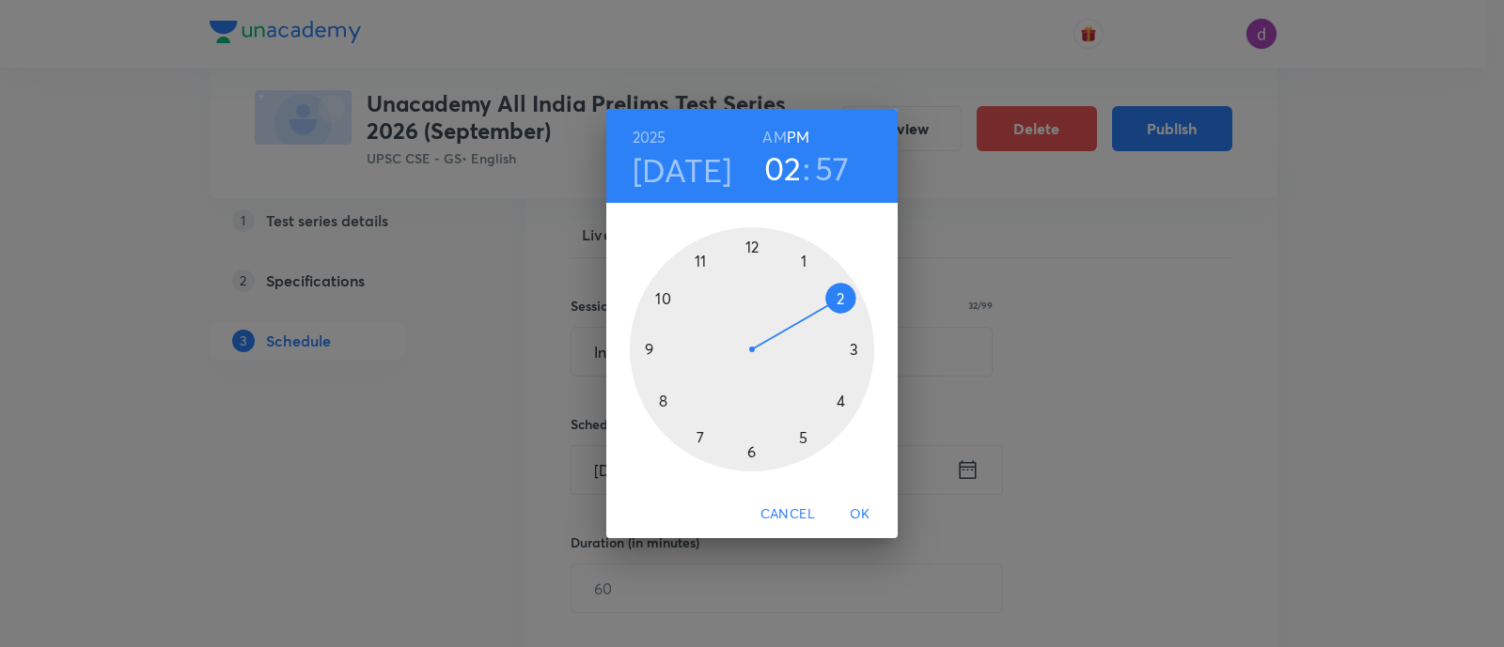
click at [773, 144] on h6 "AM" at bounding box center [773, 137] width 23 height 26
click at [650, 350] on div at bounding box center [752, 349] width 244 height 244
click at [752, 456] on div at bounding box center [752, 349] width 244 height 244
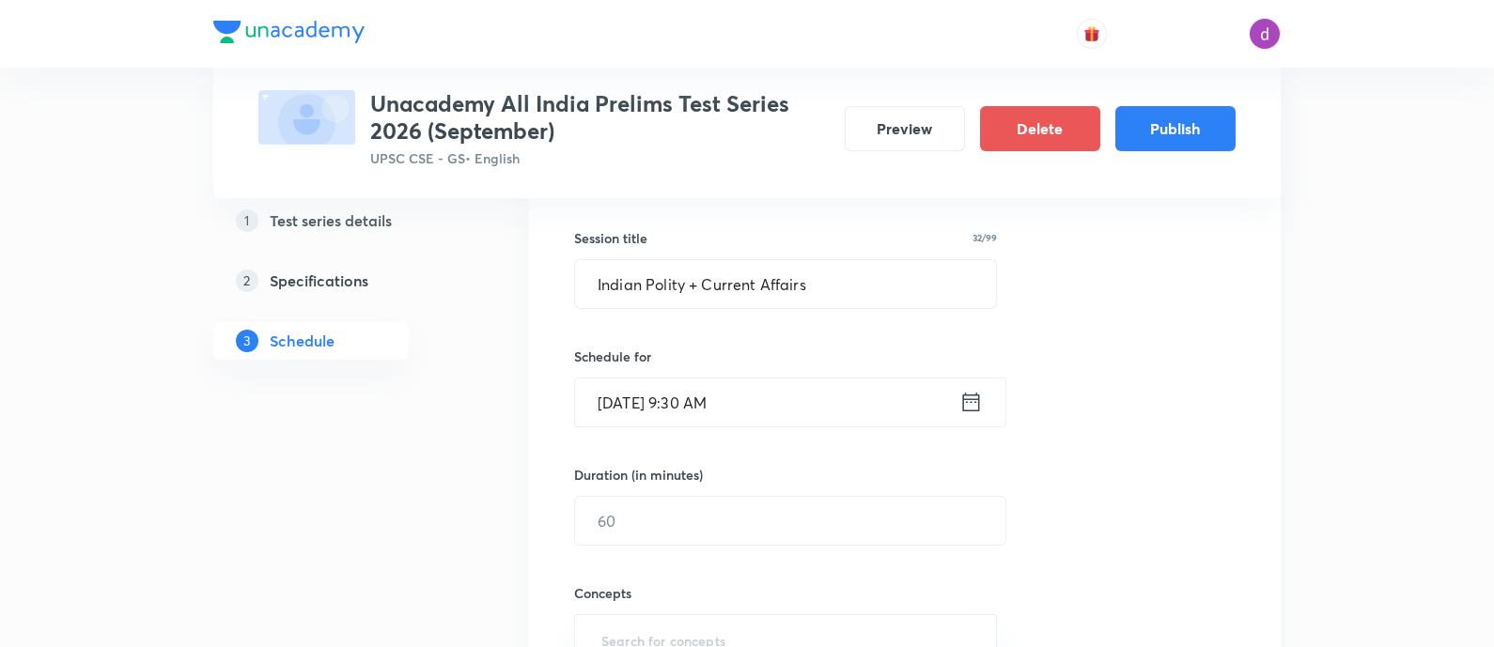
scroll to position [329, 0]
click at [704, 514] on input "text" at bounding box center [790, 520] width 430 height 48
type input "120"
click at [660, 632] on input "text" at bounding box center [786, 639] width 376 height 35
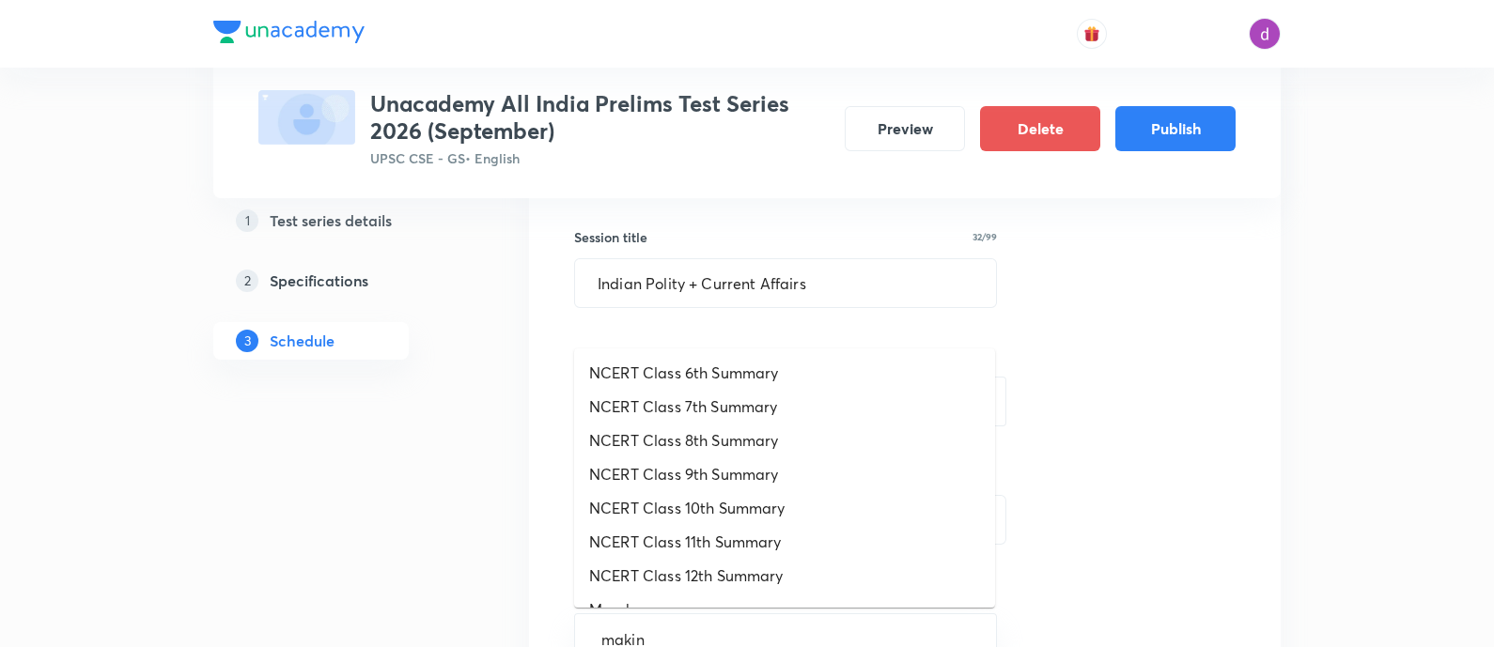
type input "making"
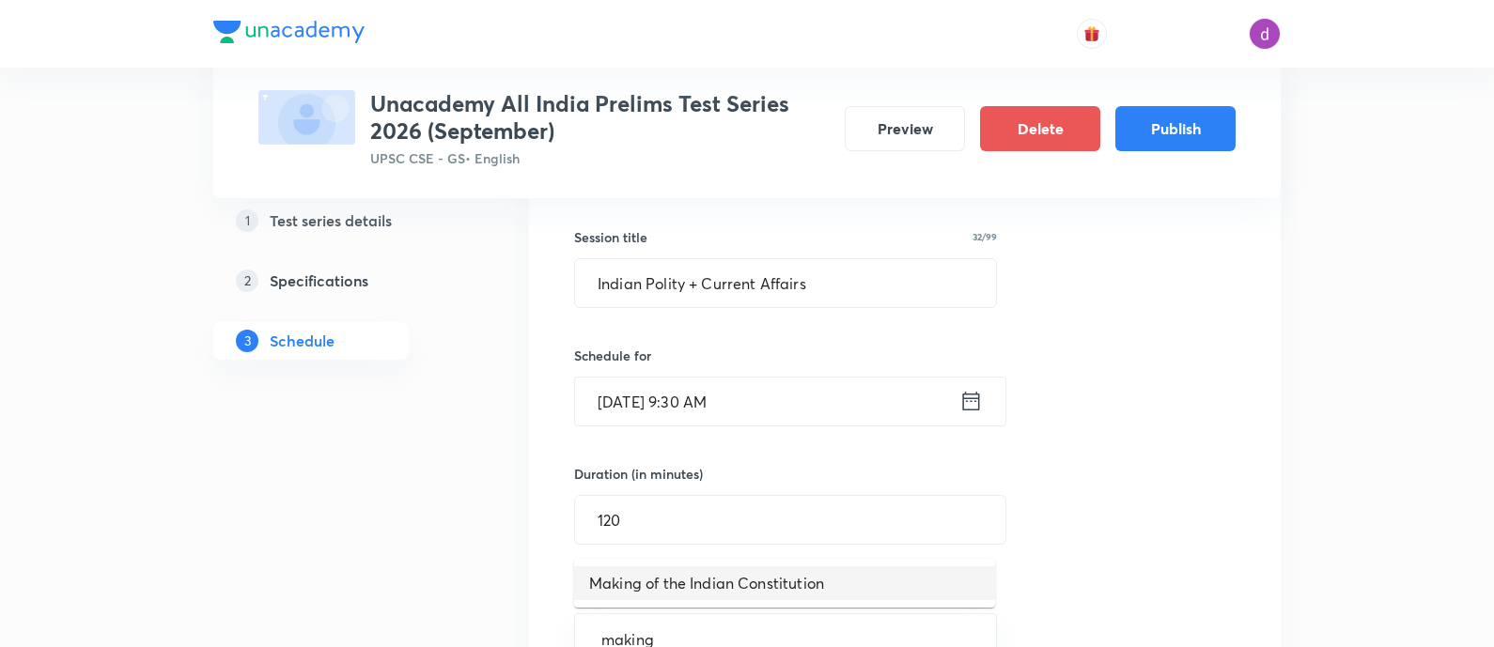
click at [782, 583] on li "Making of the Indian Constitution" at bounding box center [784, 584] width 421 height 34
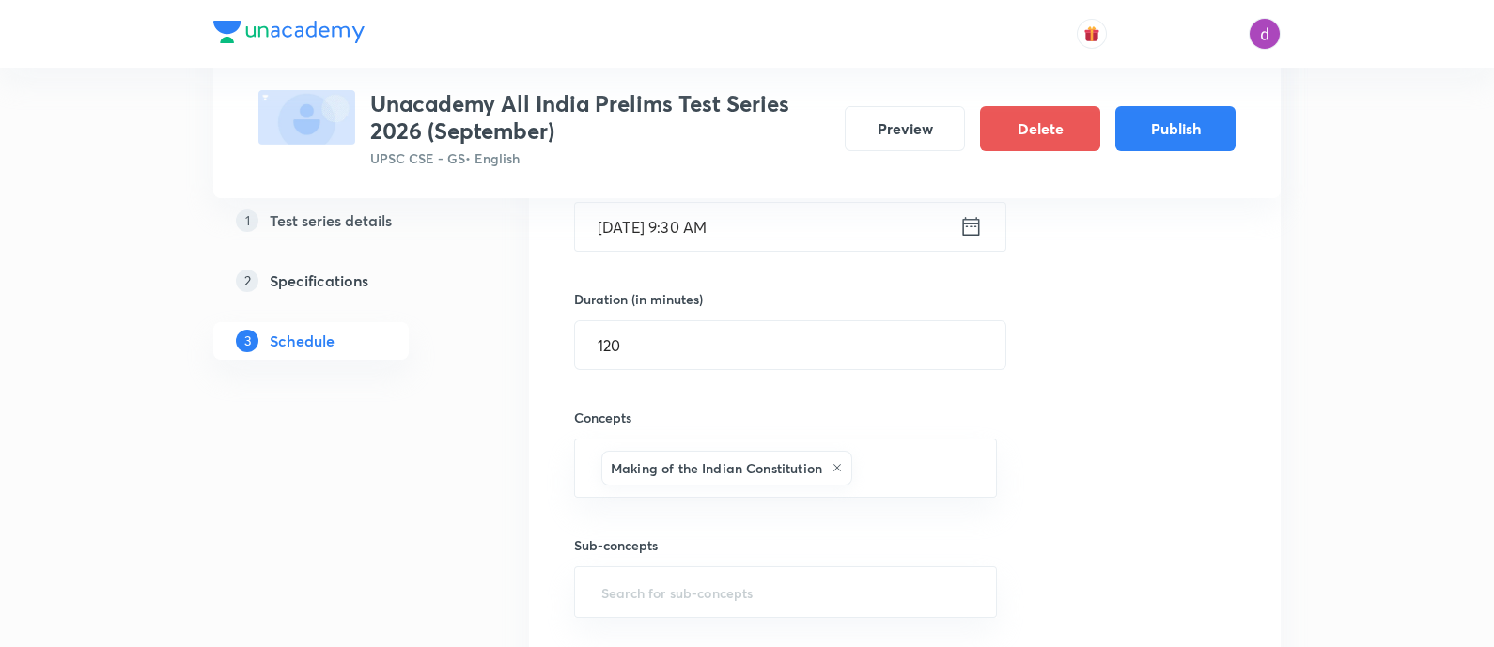
scroll to position [505, 0]
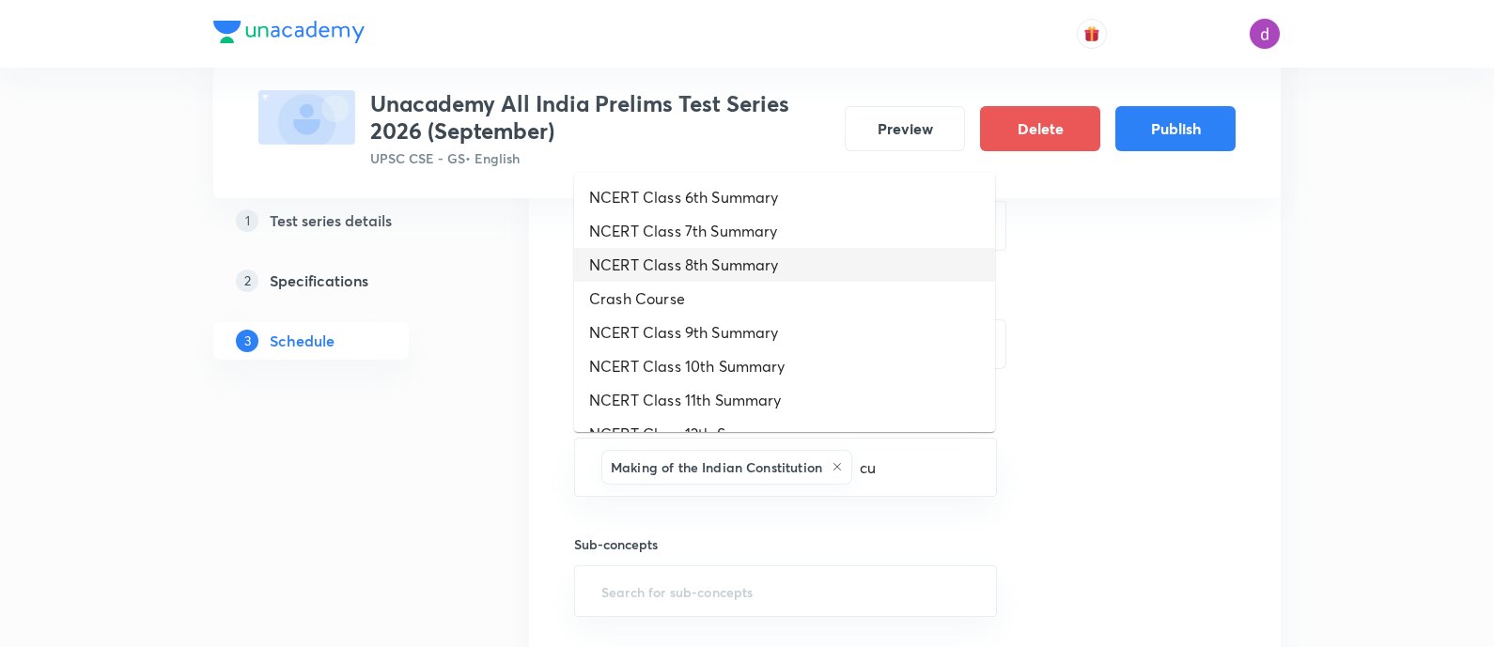
type input "cur"
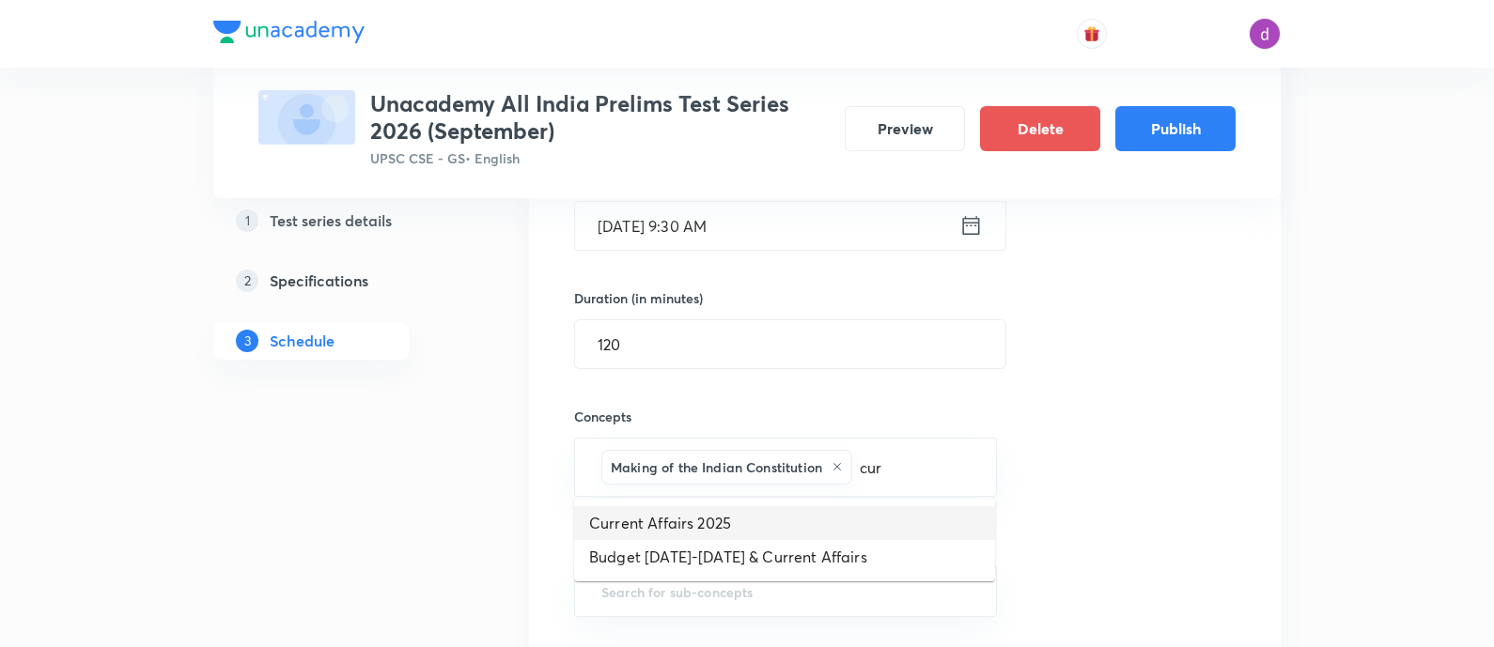
click at [723, 522] on li "Current Affairs 2025" at bounding box center [784, 524] width 421 height 34
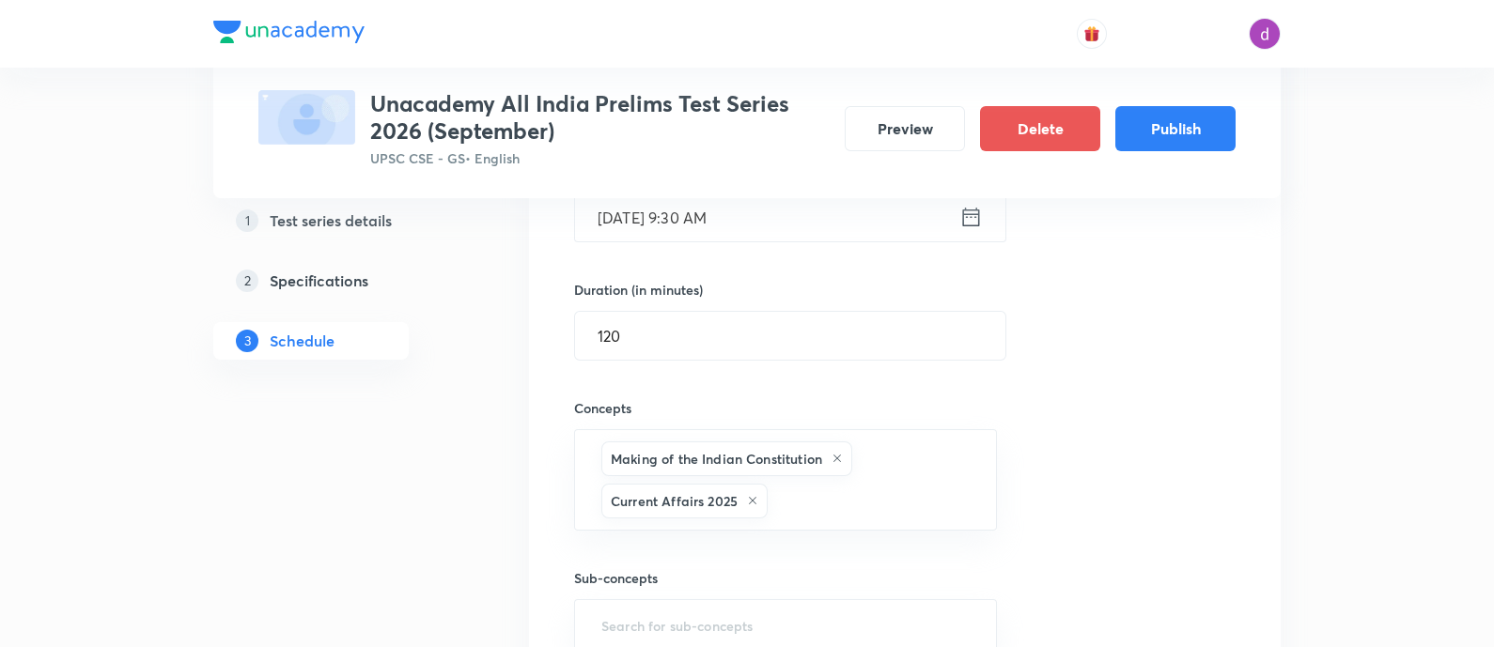
scroll to position [523, 0]
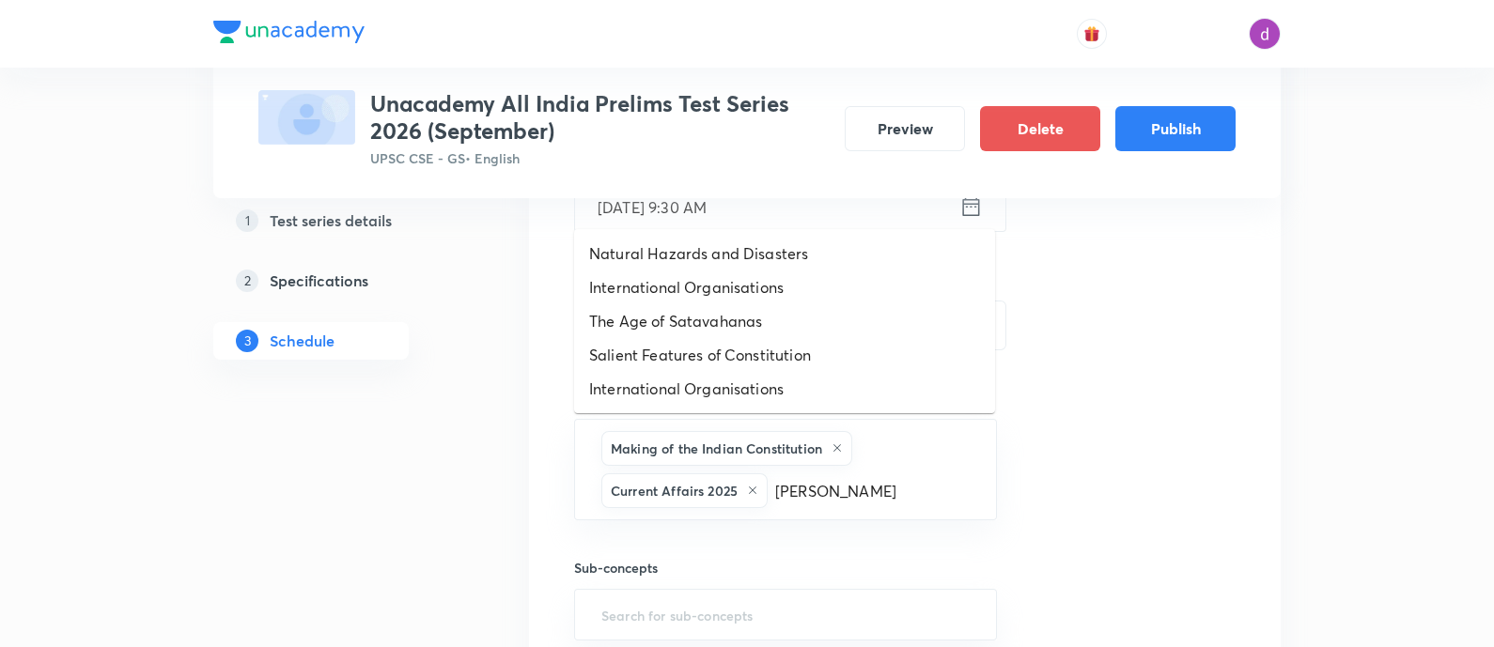
type input "sali"
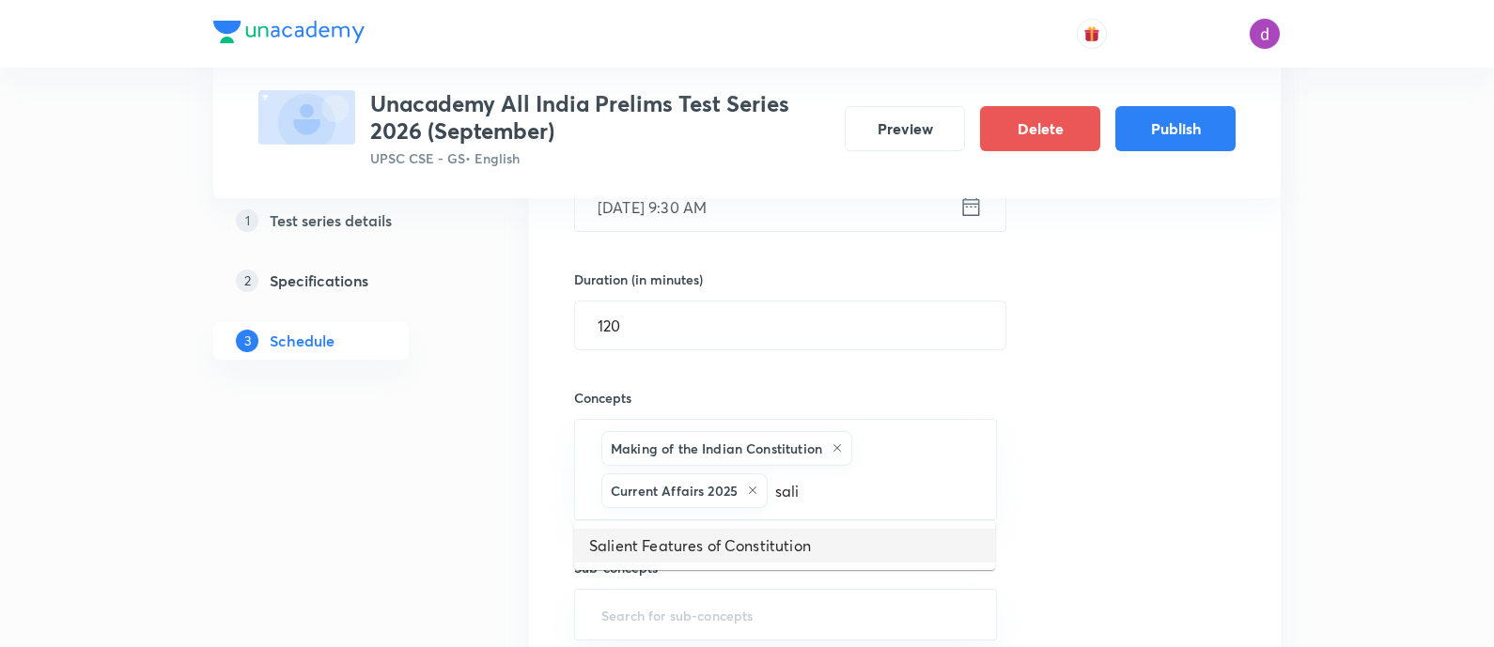
click at [851, 546] on li "Salient Features of Constitution" at bounding box center [784, 546] width 421 height 34
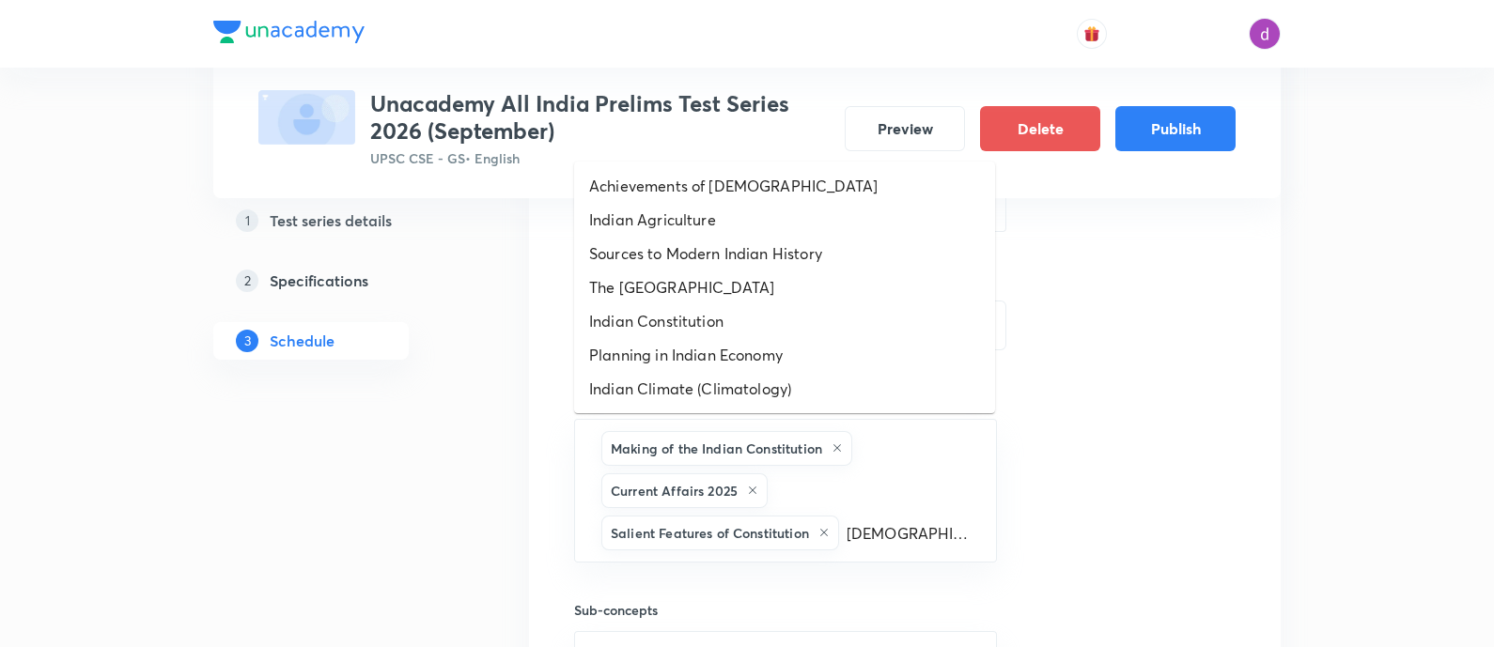
type input "indian c"
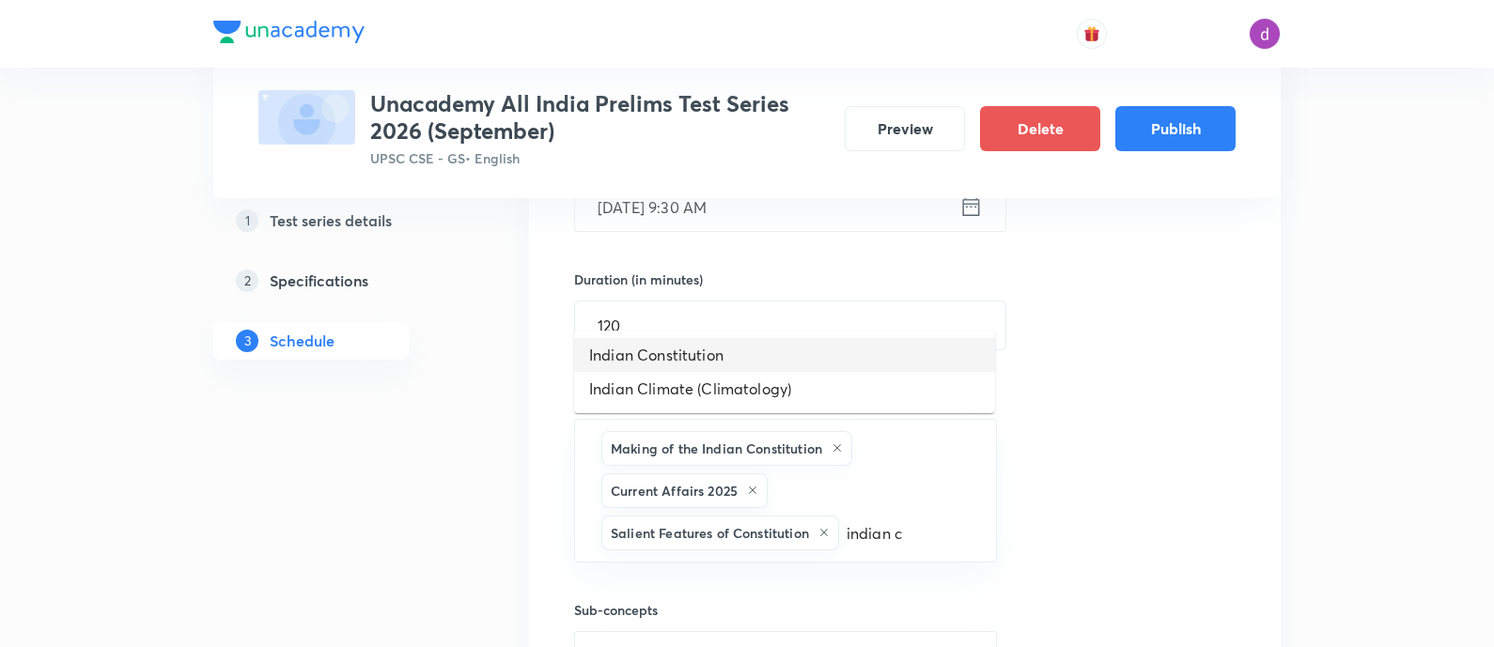
click at [698, 360] on li "Indian Constitution" at bounding box center [784, 355] width 421 height 34
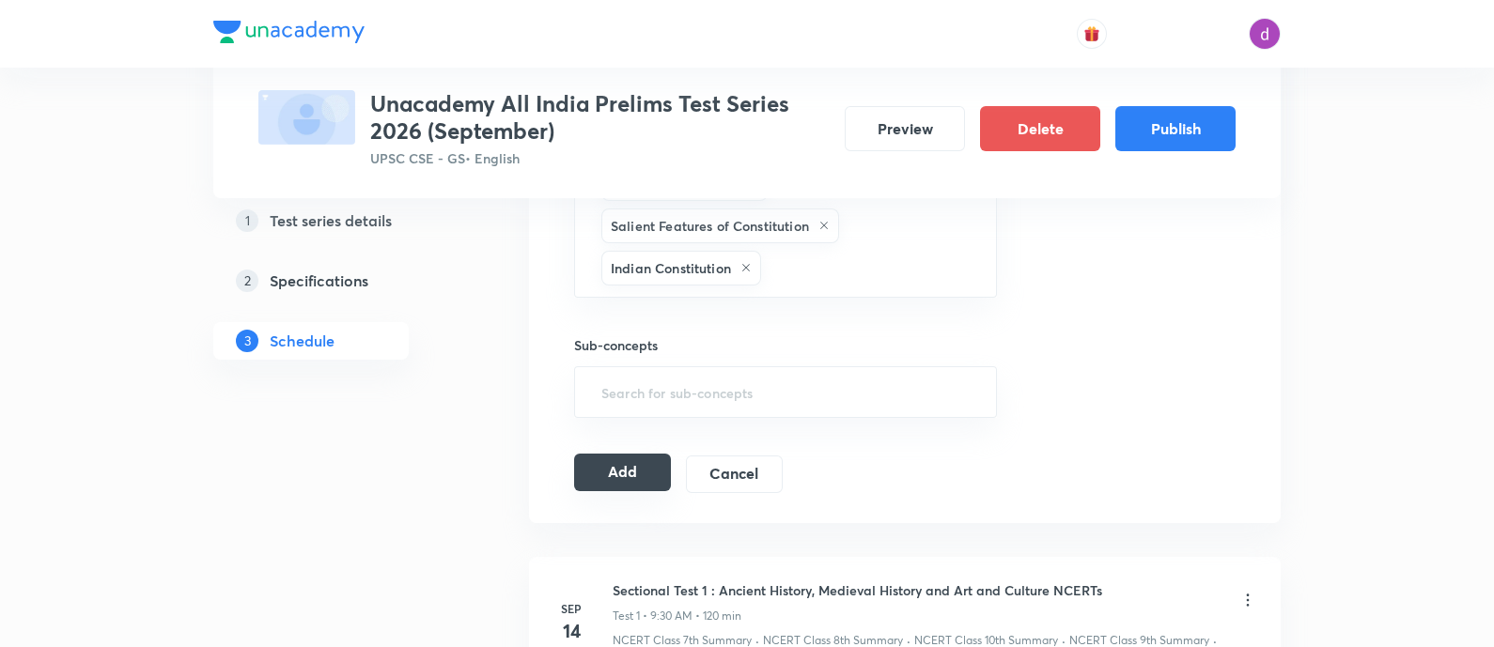
scroll to position [833, 0]
click at [620, 474] on button "Add" at bounding box center [622, 471] width 97 height 38
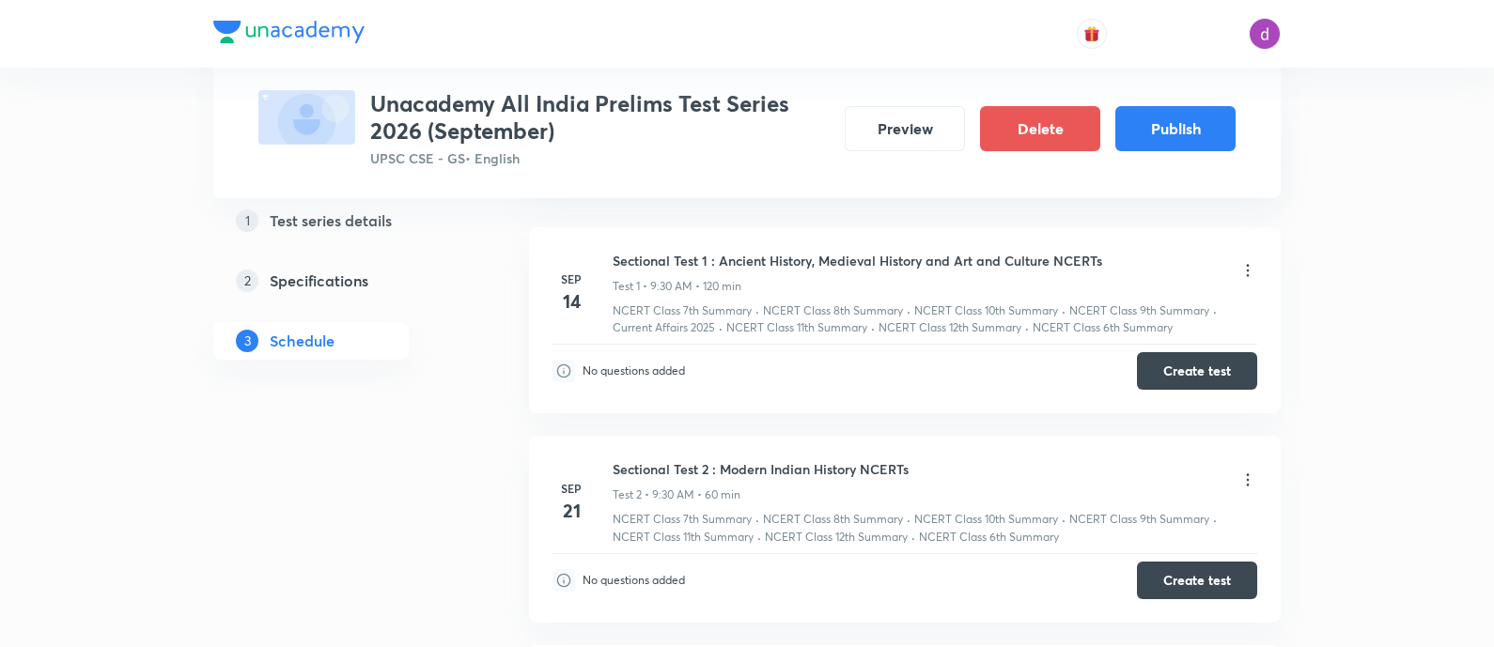
scroll to position [0, 0]
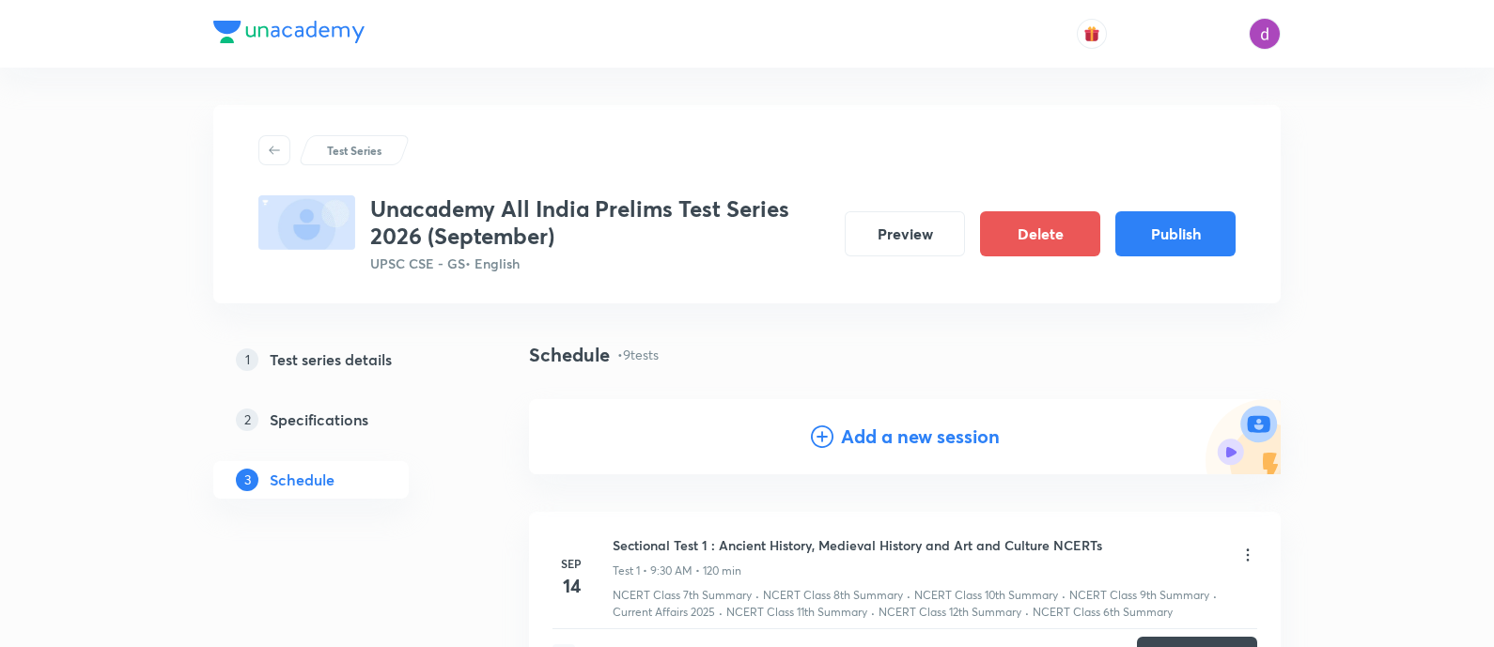
click at [884, 431] on h4 "Add a new session" at bounding box center [920, 437] width 159 height 28
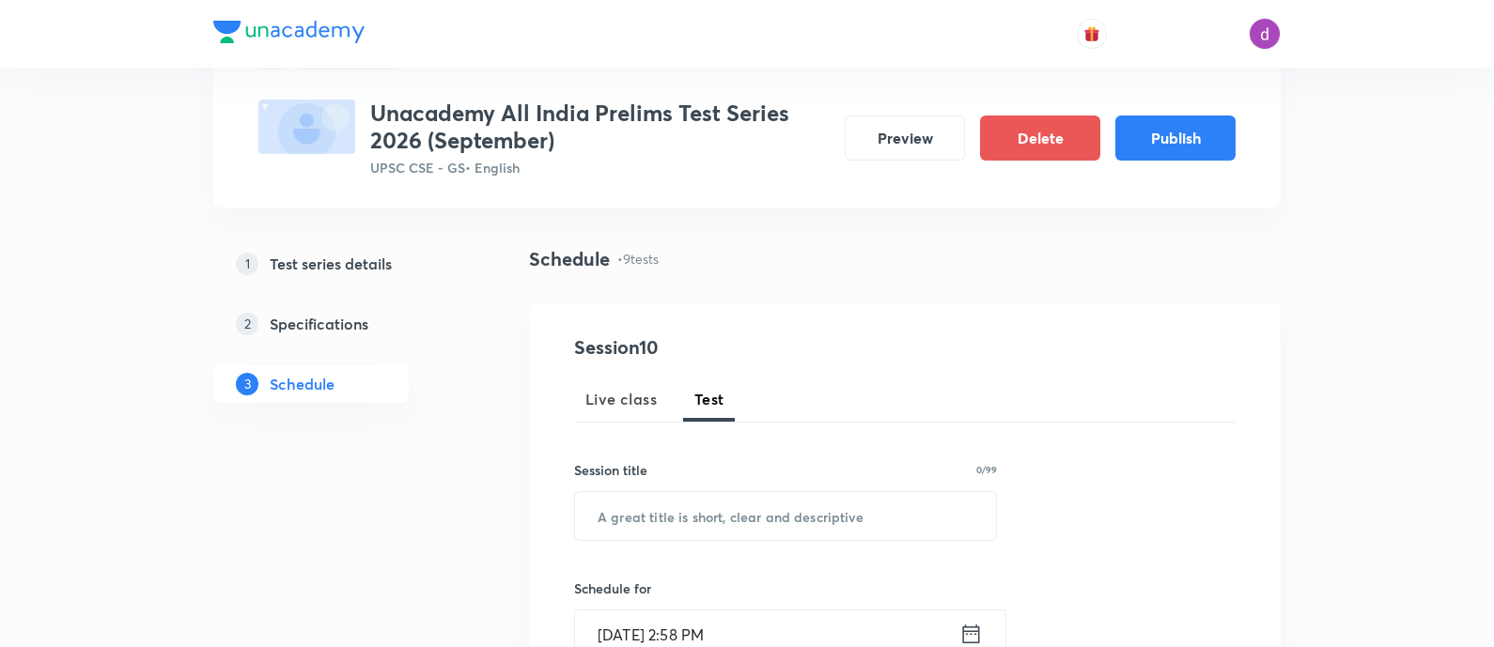
scroll to position [102, 0]
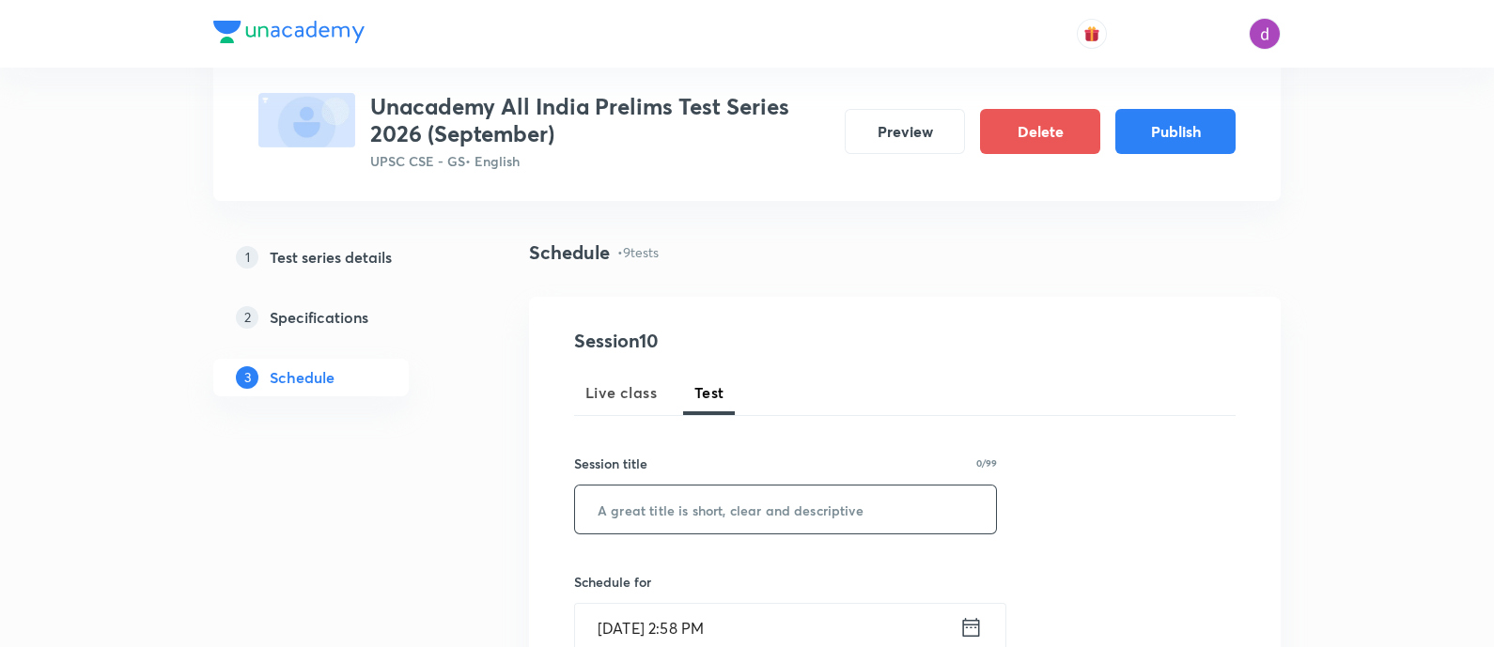
click at [734, 514] on input "text" at bounding box center [785, 510] width 421 height 48
paste input ""Indian Polity + Current Affairs ""
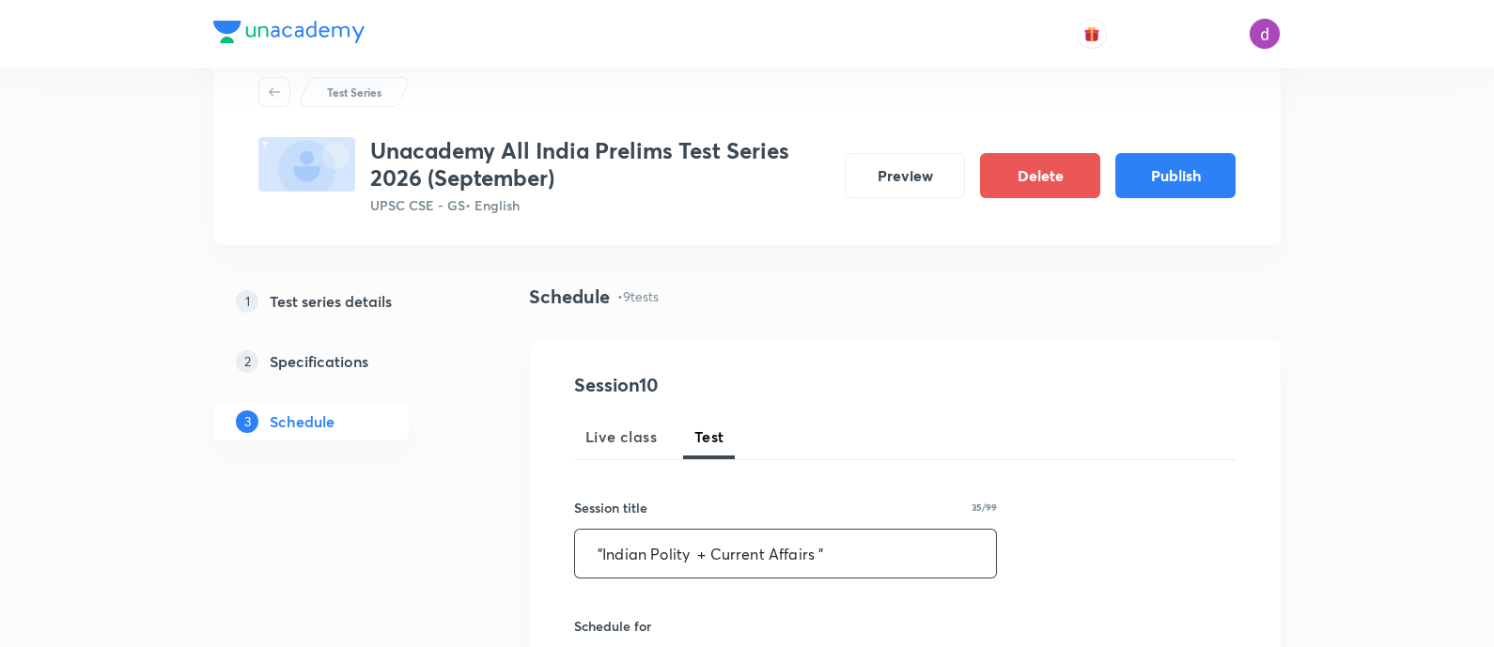
scroll to position [0, 0]
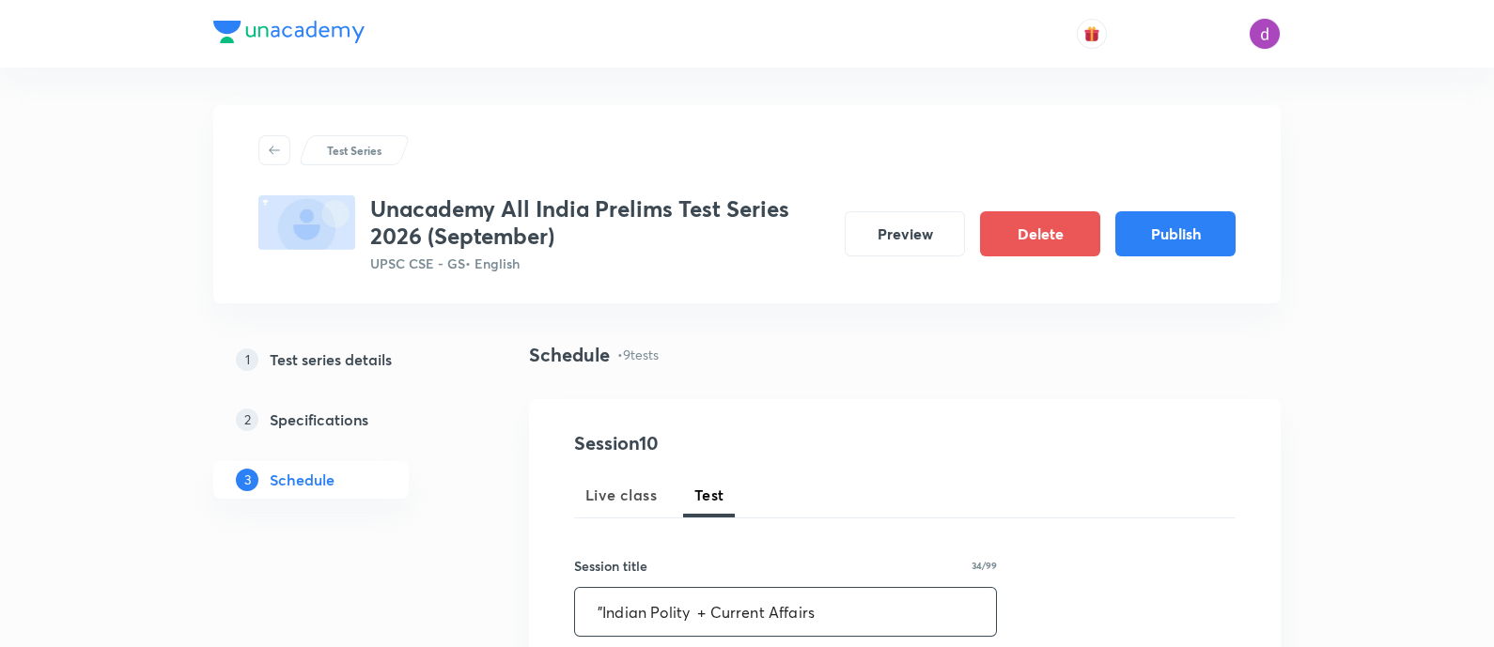
click at [597, 607] on input ""Indian Polity + Current Affairs" at bounding box center [785, 612] width 421 height 48
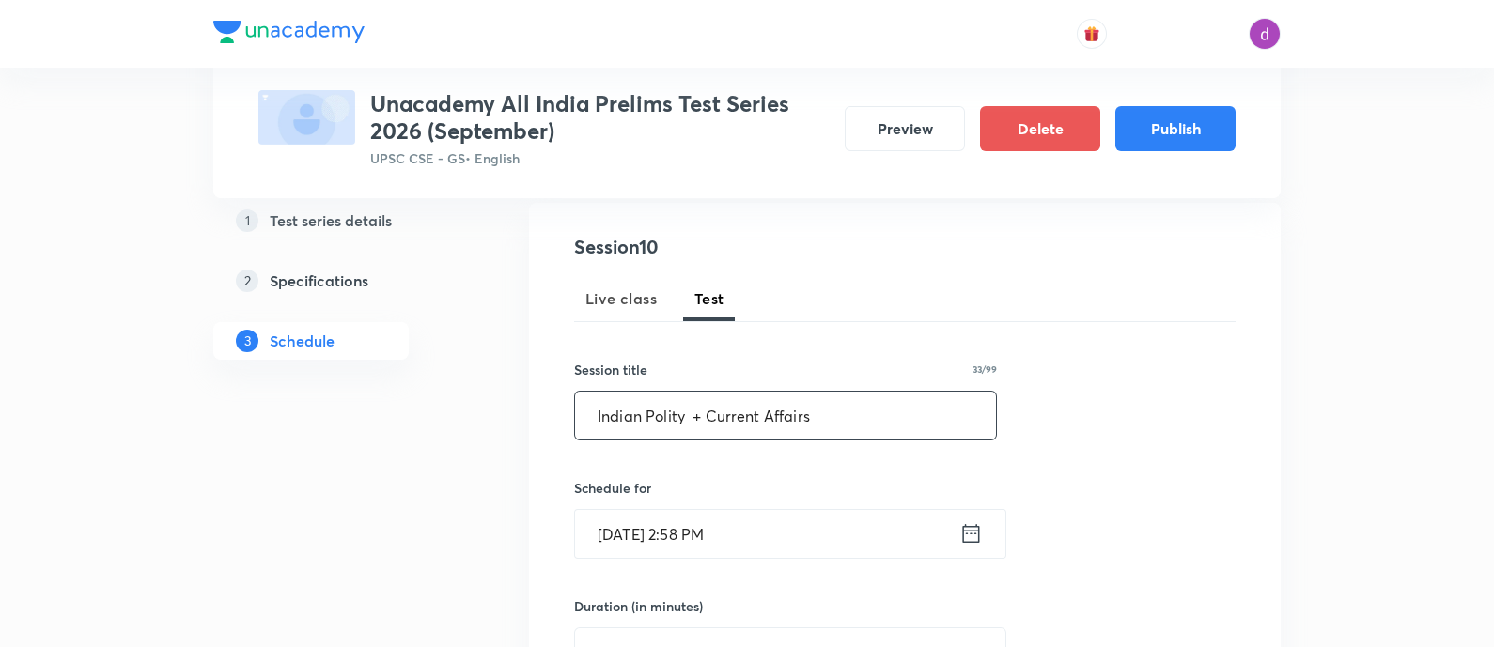
scroll to position [305, 0]
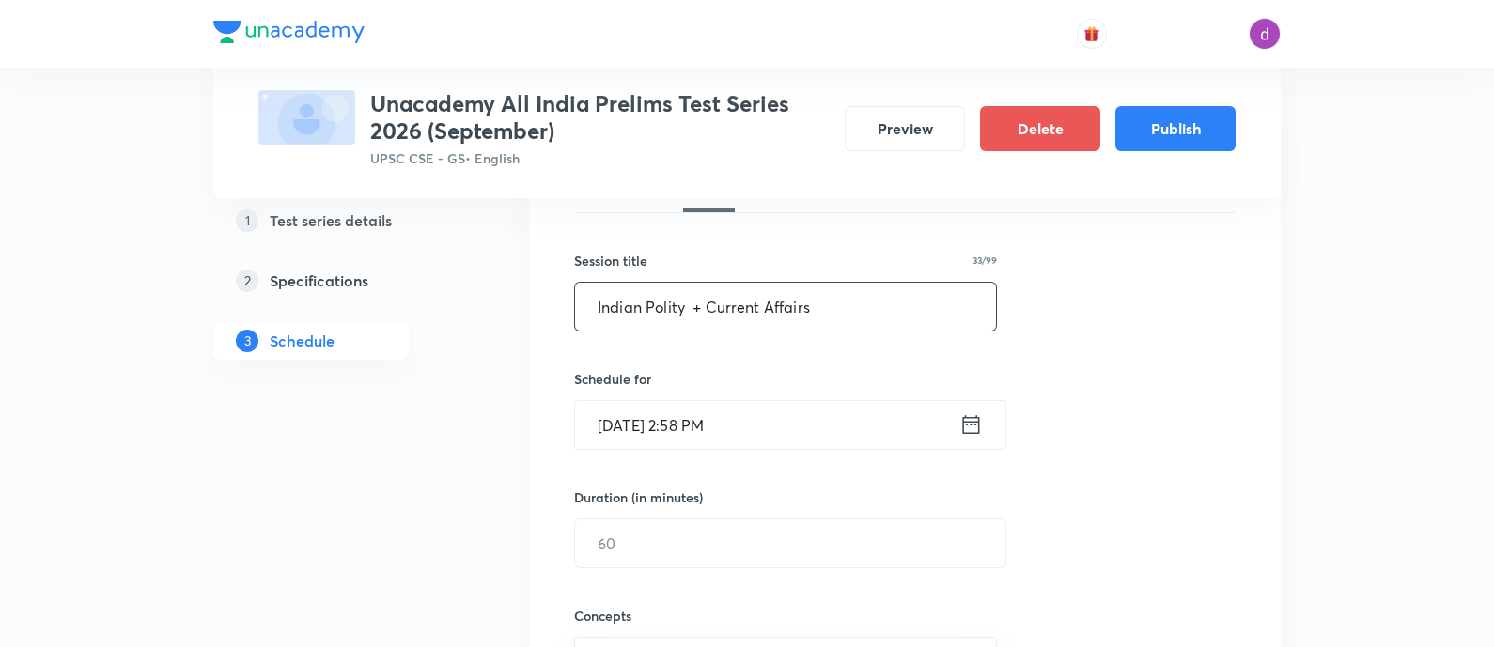
type input "Indian Polity + Current Affairs"
click at [760, 426] on input "Sep 3, 2025, 2:58 PM" at bounding box center [767, 425] width 384 height 48
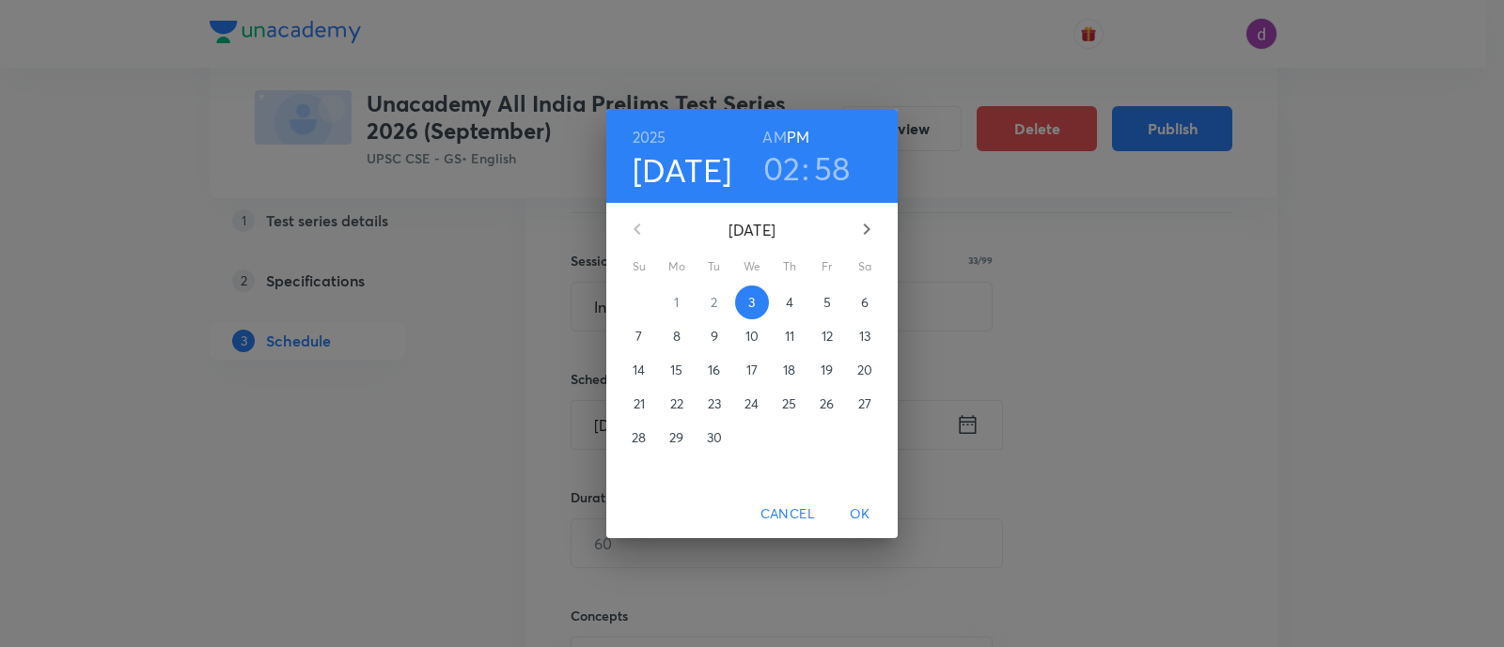
click at [857, 223] on icon "button" at bounding box center [866, 229] width 23 height 23
click at [638, 400] on p "16" at bounding box center [638, 404] width 12 height 19
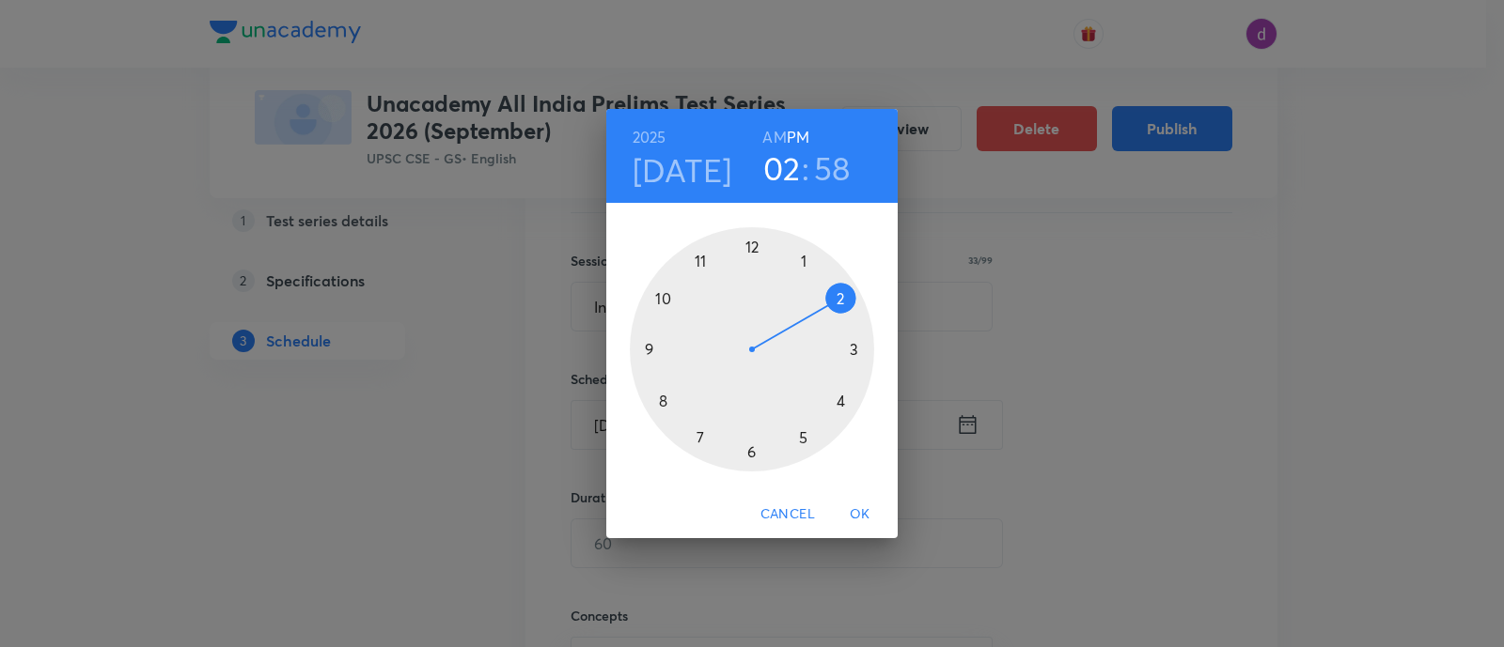
click at [771, 133] on h6 "AM" at bounding box center [773, 137] width 23 height 26
click at [643, 350] on div at bounding box center [752, 349] width 244 height 244
click at [750, 448] on div at bounding box center [752, 349] width 244 height 244
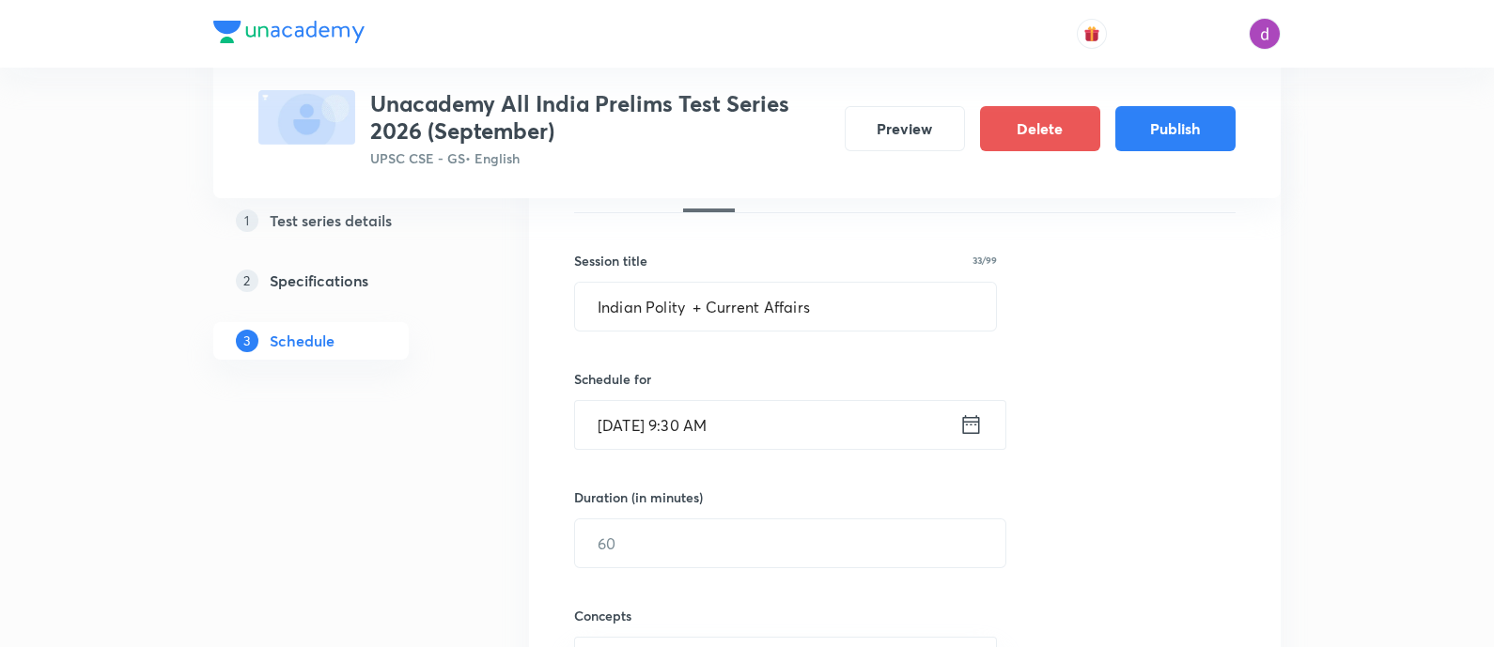
scroll to position [394, 0]
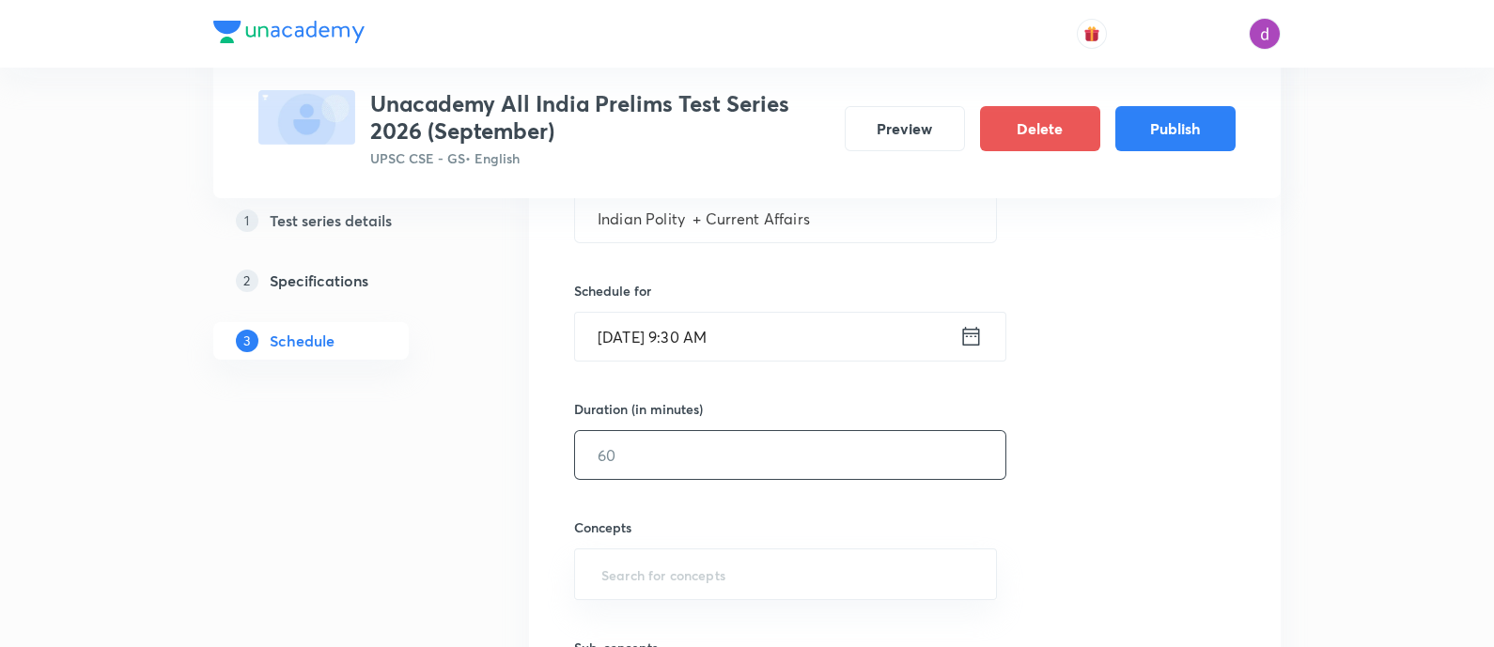
click at [735, 461] on input "text" at bounding box center [790, 455] width 430 height 48
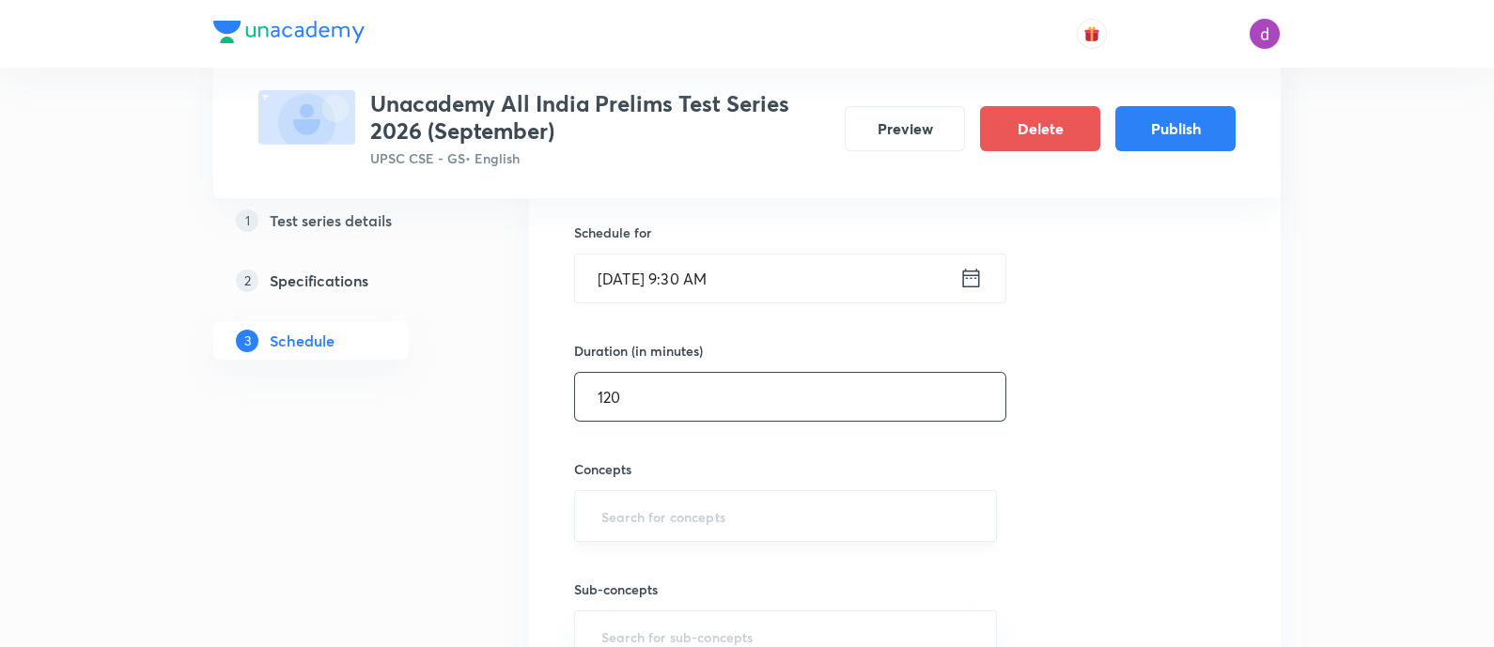
type input "120"
click at [727, 500] on input "text" at bounding box center [786, 516] width 376 height 35
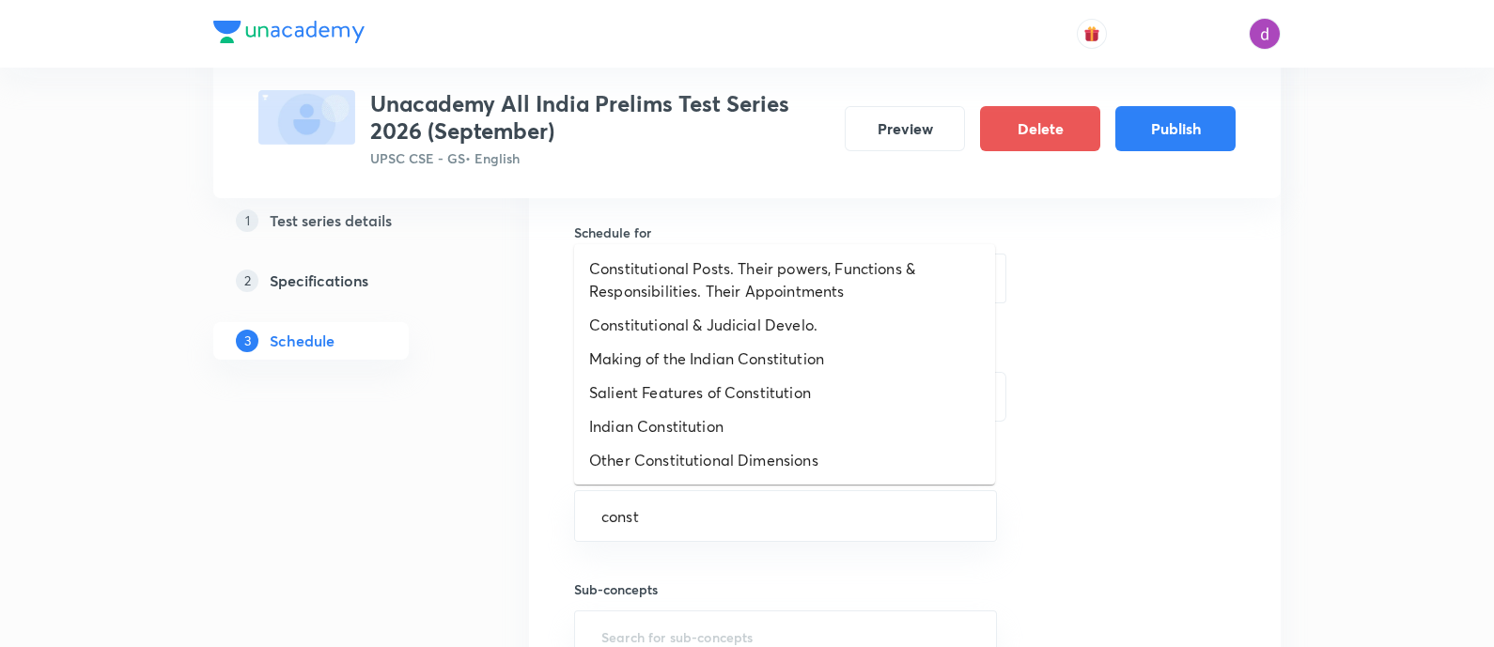
type input "const"
type input "constitui"
click at [700, 320] on li "Constitutional & Judicial Develo." at bounding box center [784, 325] width 421 height 34
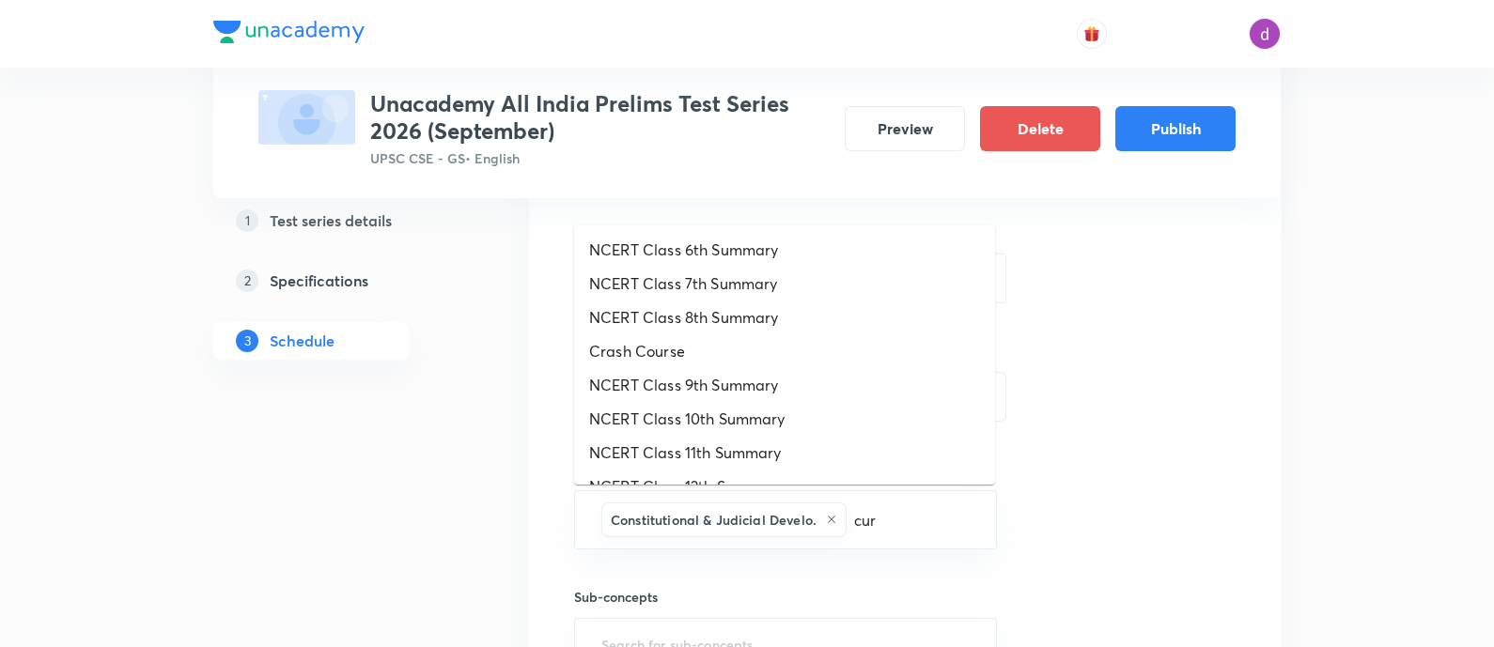
type input "curr"
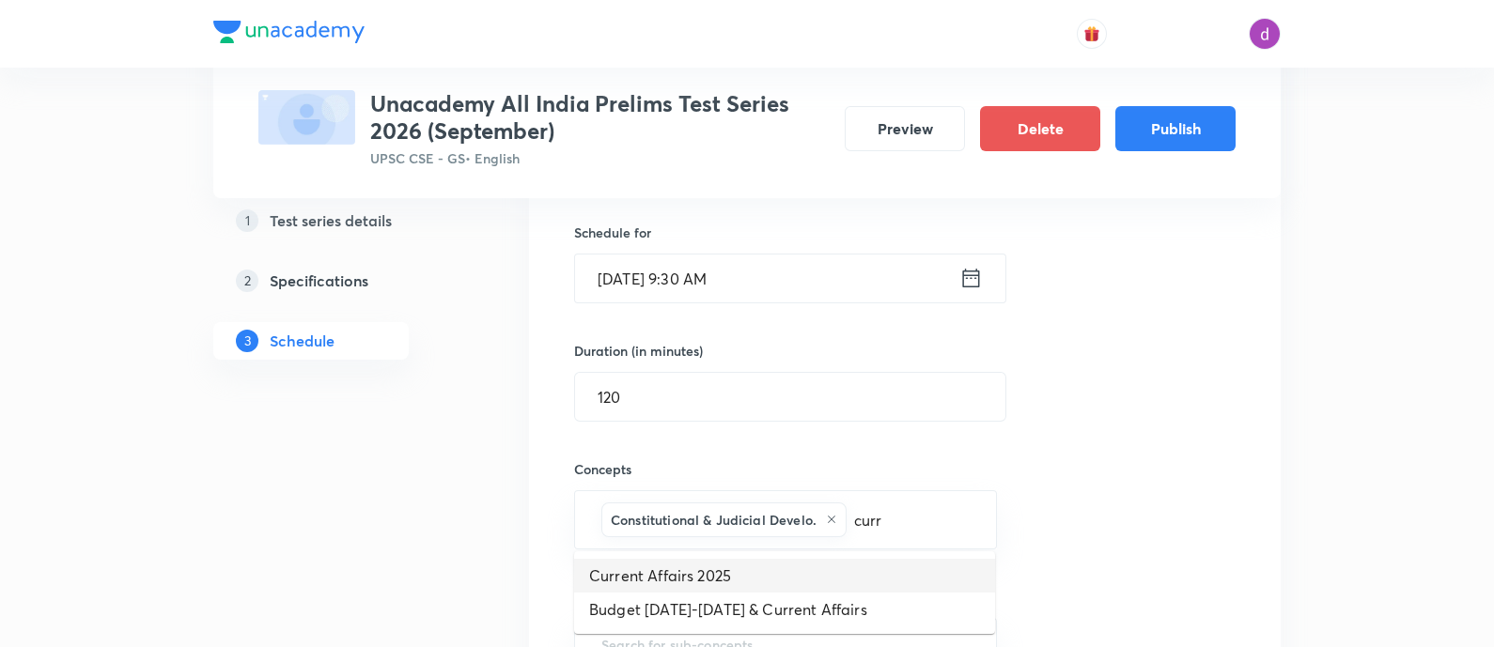
click at [681, 577] on li "Current Affairs 2025" at bounding box center [784, 576] width 421 height 34
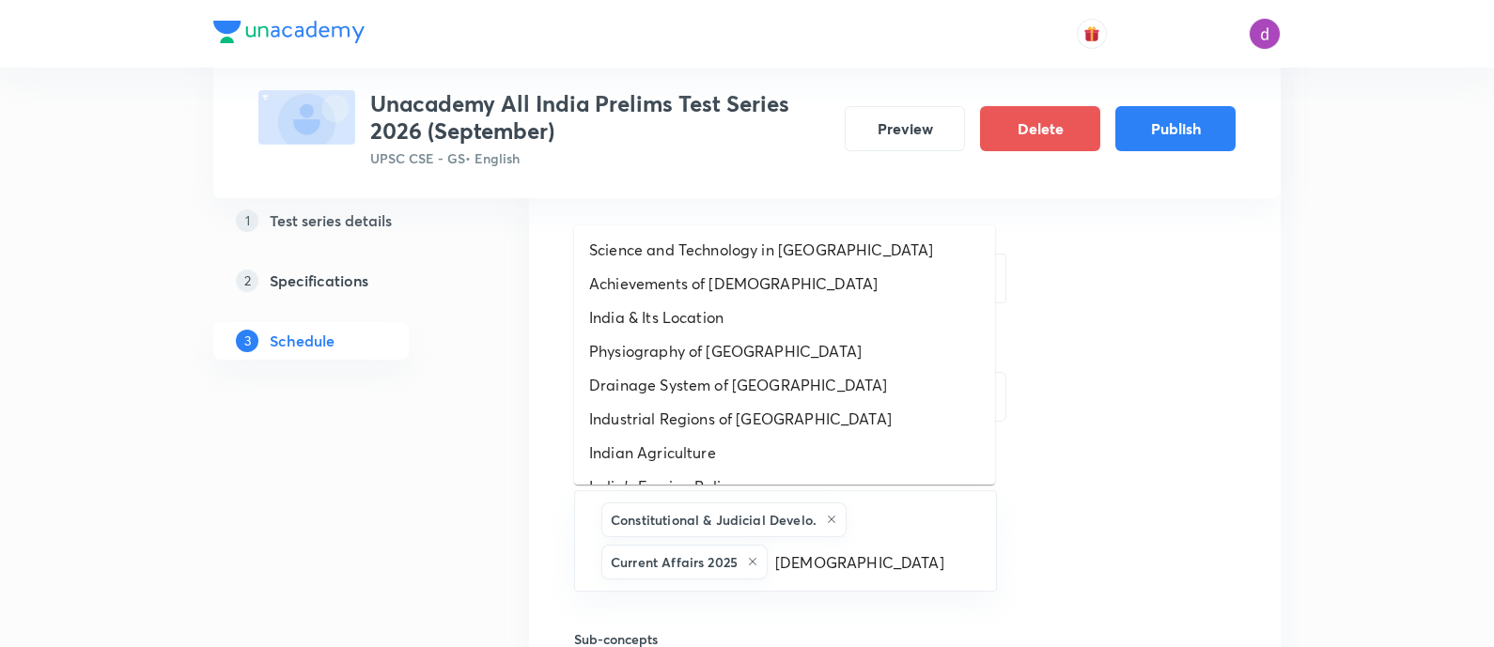
type input "indian c"
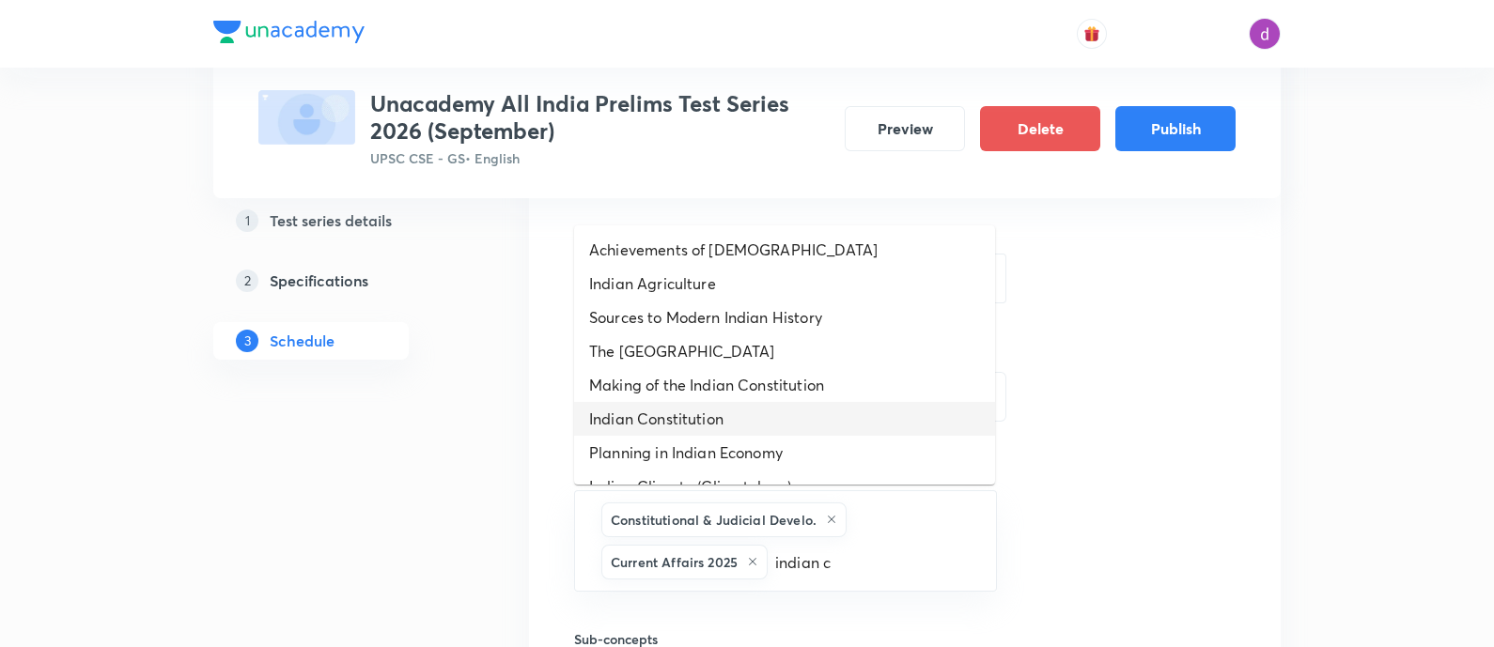
click at [716, 420] on li "Indian Constitution" at bounding box center [784, 419] width 421 height 34
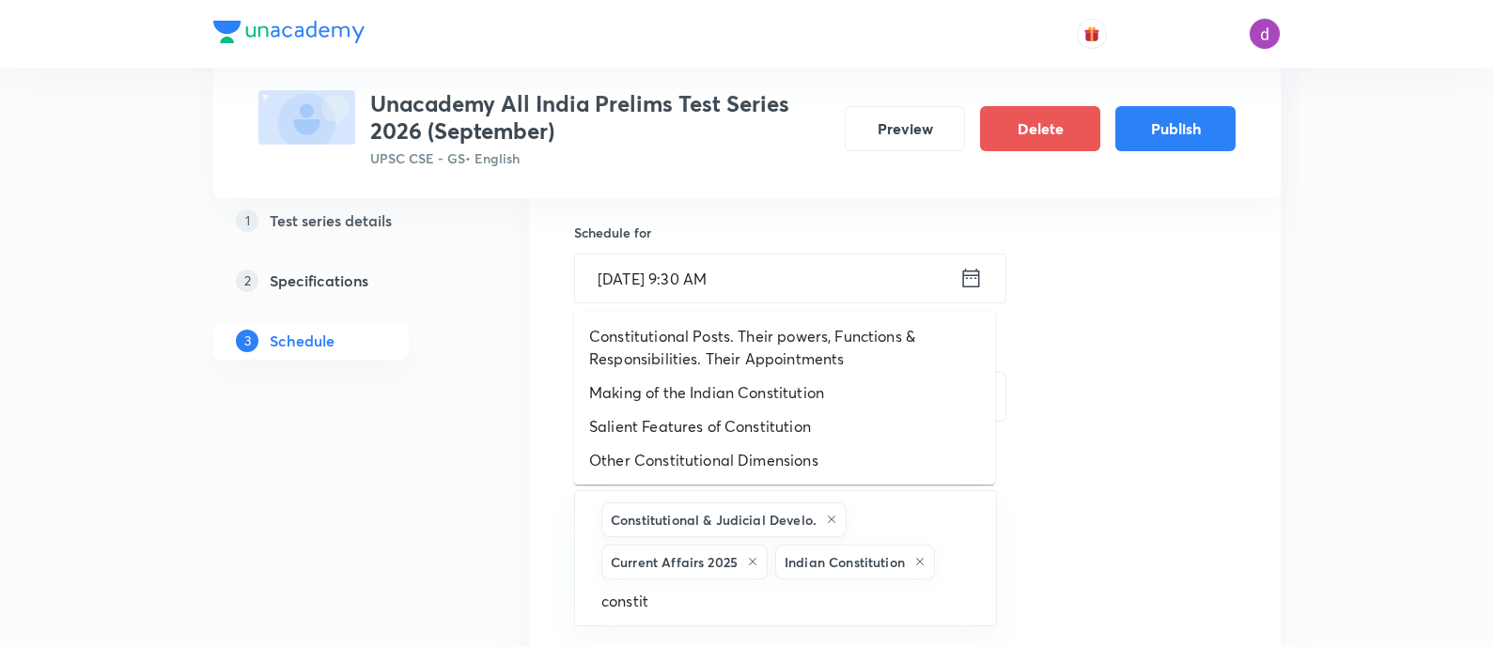
type input "constitu"
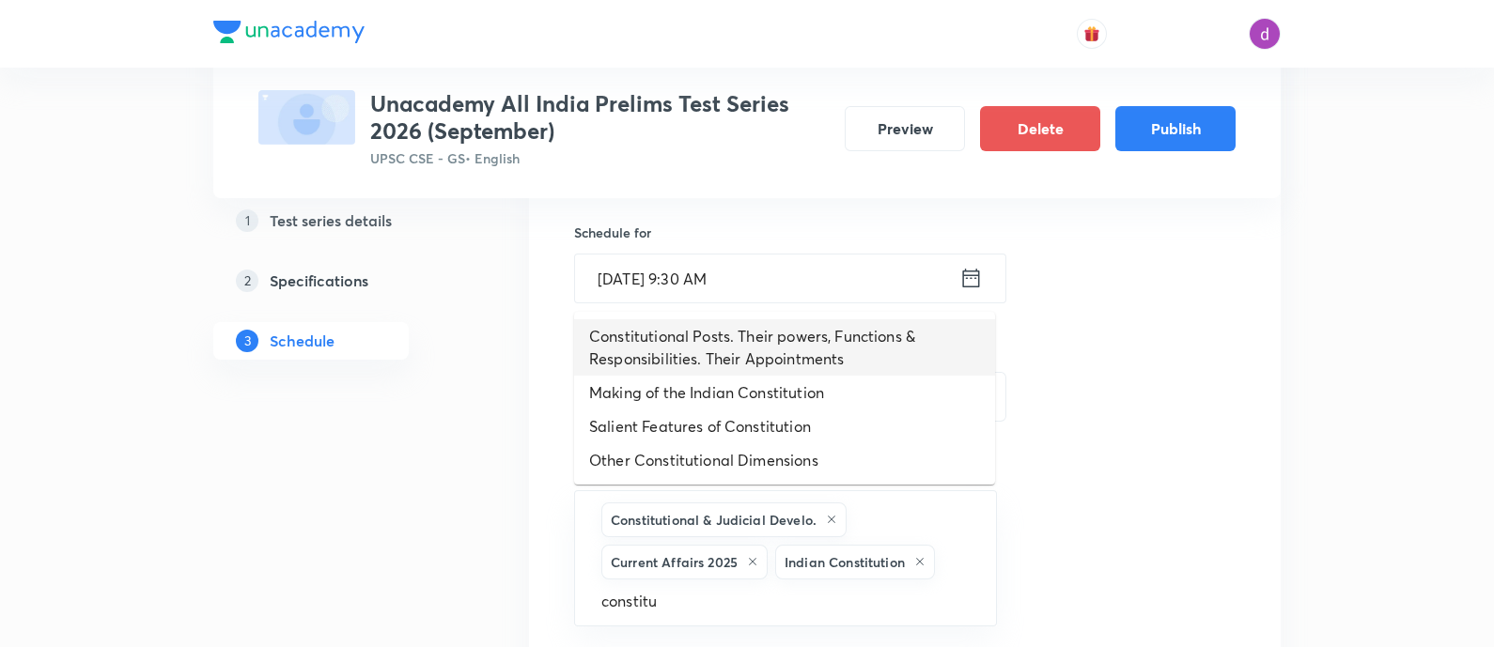
click at [803, 359] on li "Constitutional Posts. Their powers, Functions & Responsibilities. Their Appoint…" at bounding box center [784, 348] width 421 height 56
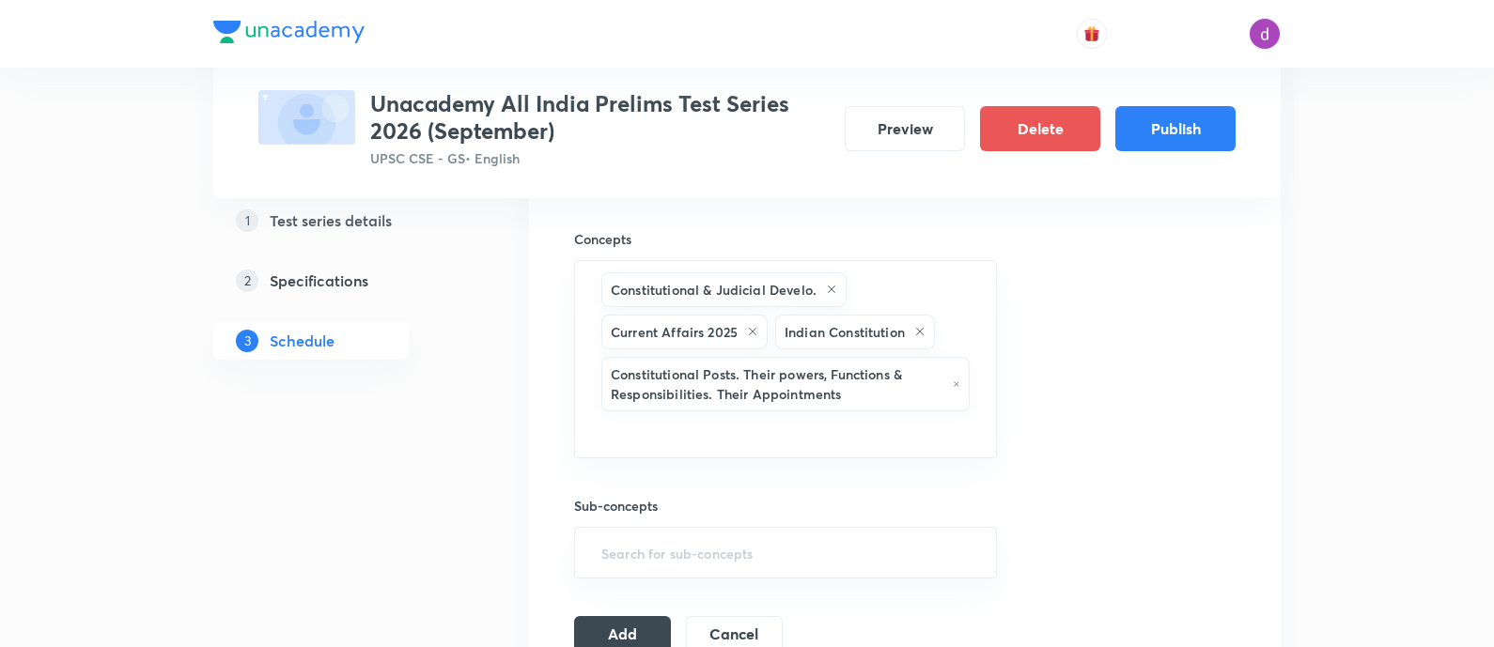
scroll to position [687, 0]
click at [647, 631] on button "Add" at bounding box center [622, 629] width 97 height 38
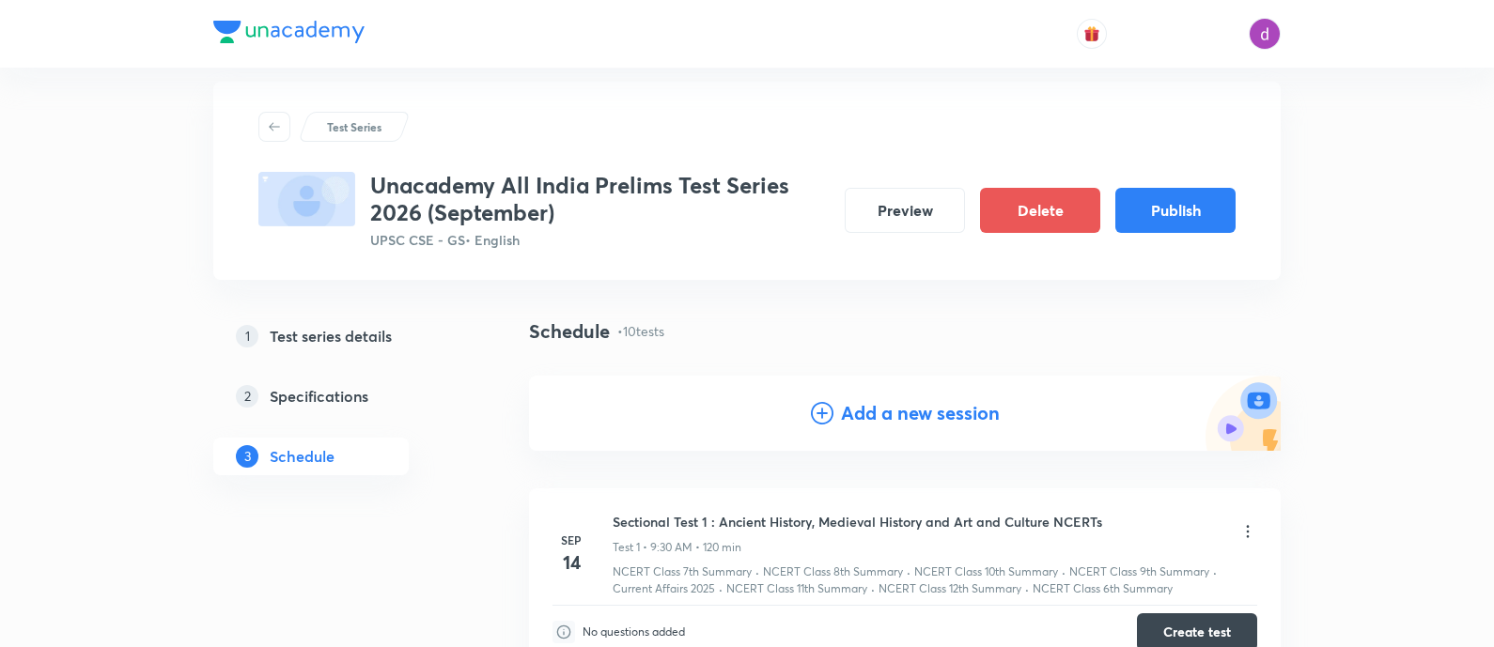
scroll to position [0, 0]
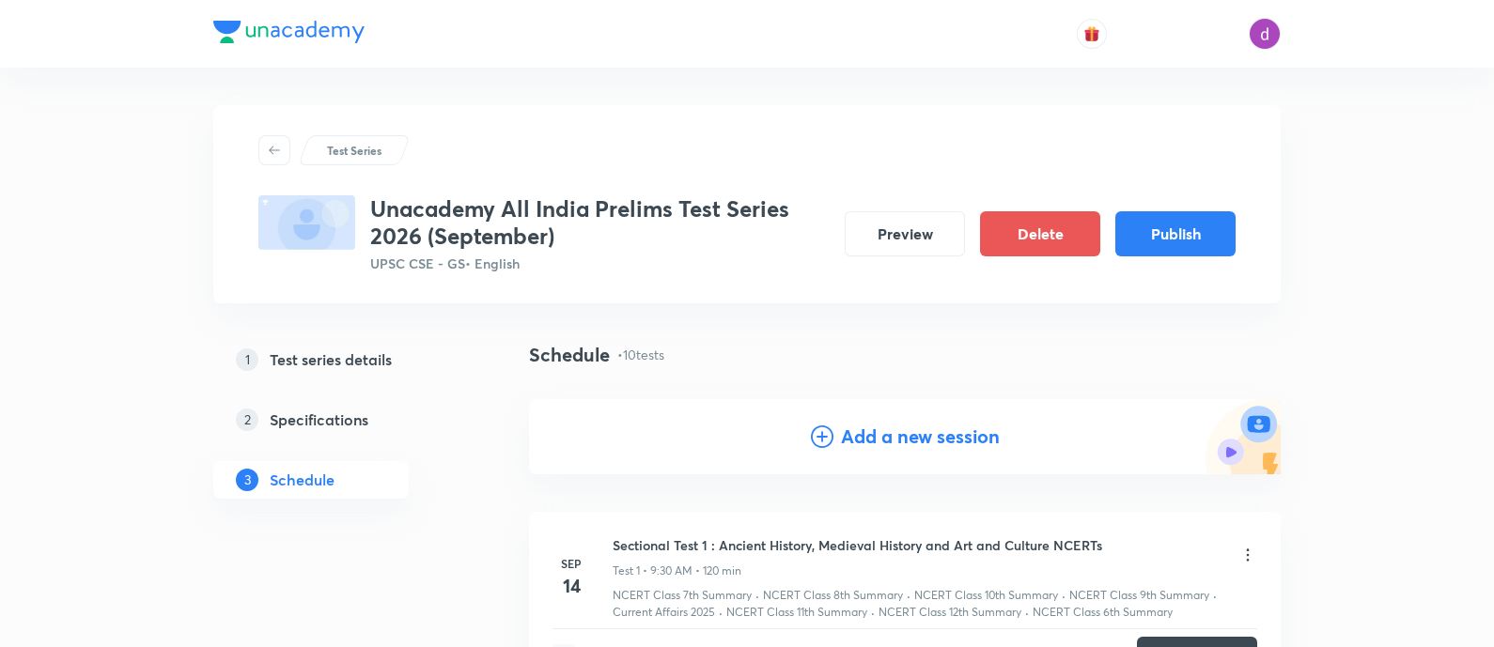
click at [947, 445] on h4 "Add a new session" at bounding box center [920, 437] width 159 height 28
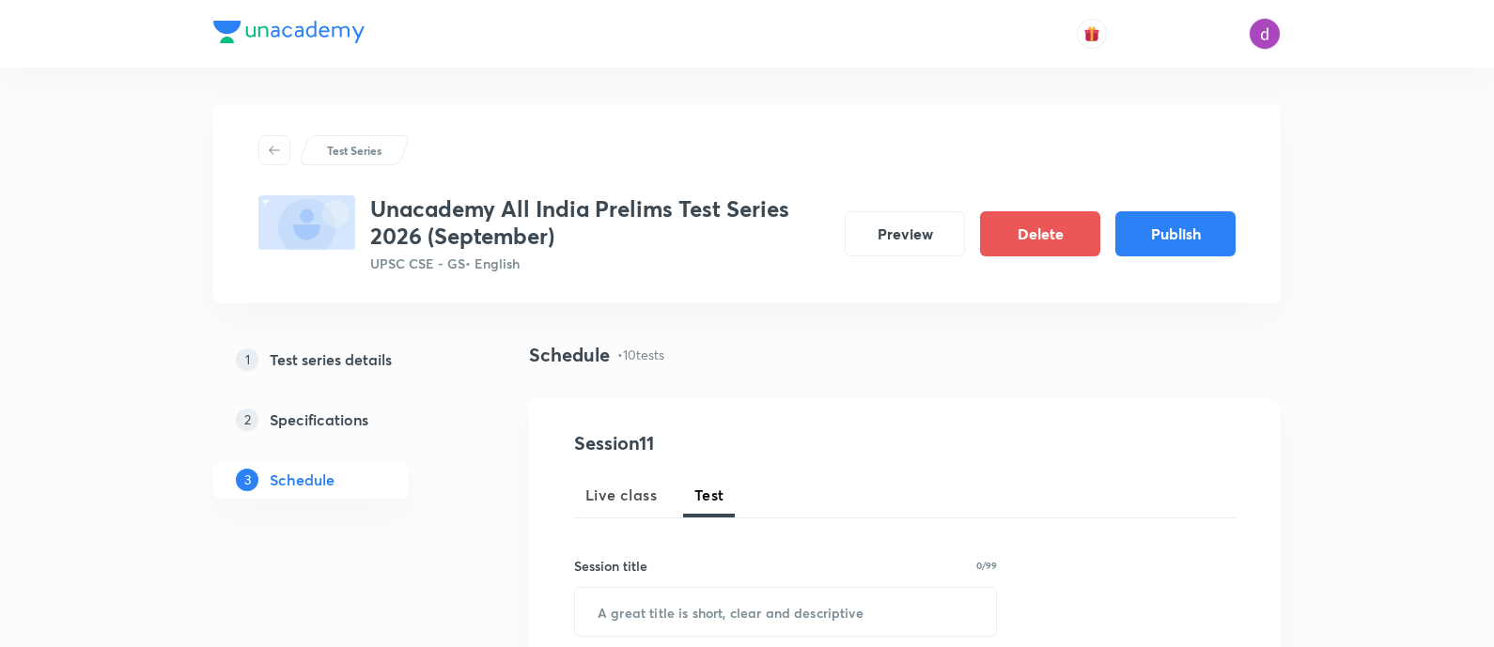
scroll to position [175, 0]
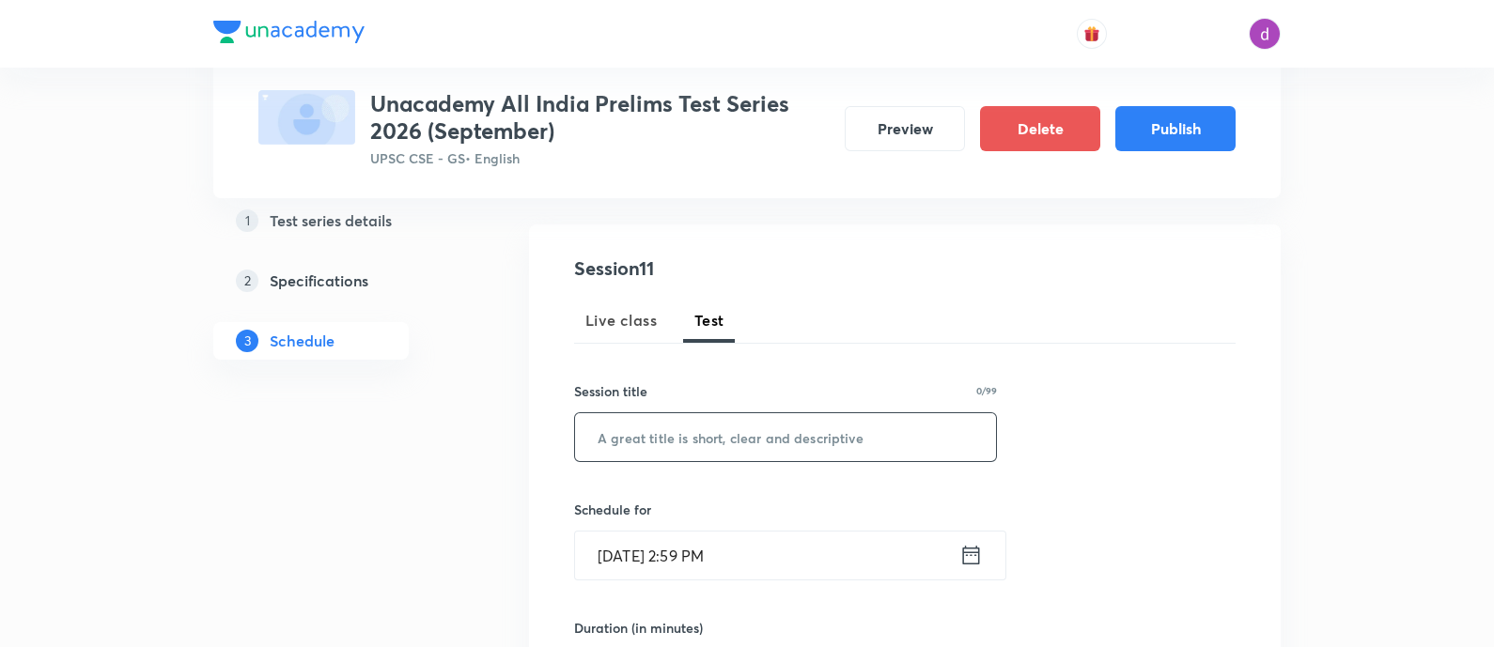
click at [719, 428] on input "text" at bounding box center [785, 437] width 421 height 48
paste input ""Ancient and Medieval History + Current Affairs ""
click at [610, 439] on input ""Ancient and Medieval History + Current Affairs" at bounding box center [785, 437] width 421 height 48
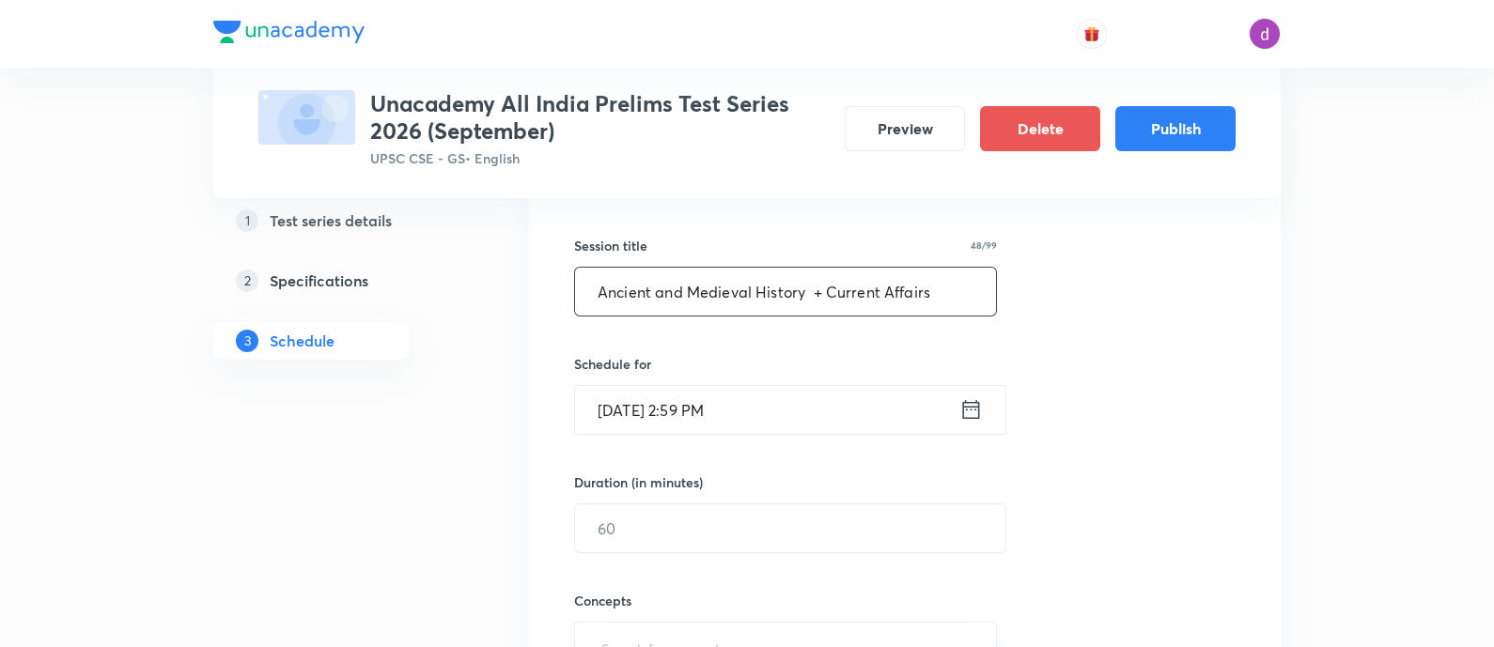
scroll to position [330, 0]
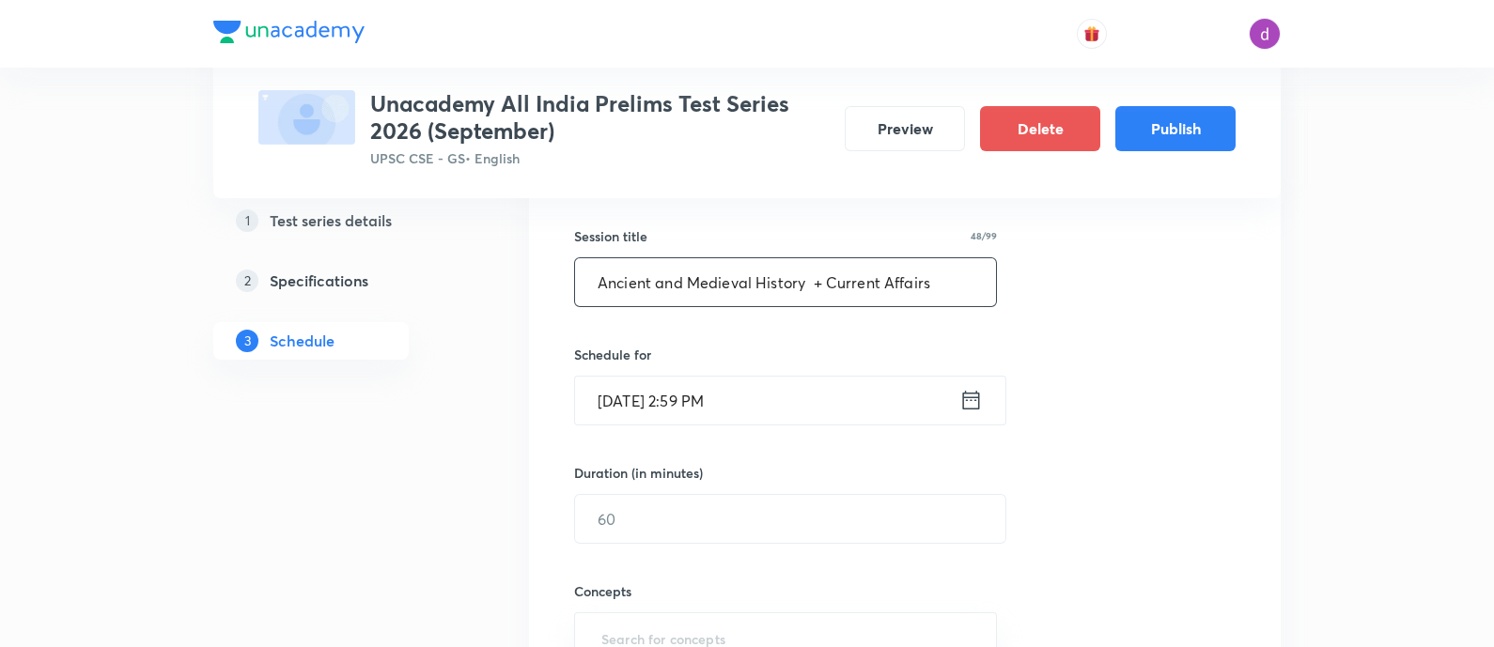
type input "Ancient and Medieval History + Current Affairs"
click at [799, 419] on input "Sep 3, 2025, 2:59 PM" at bounding box center [767, 401] width 384 height 48
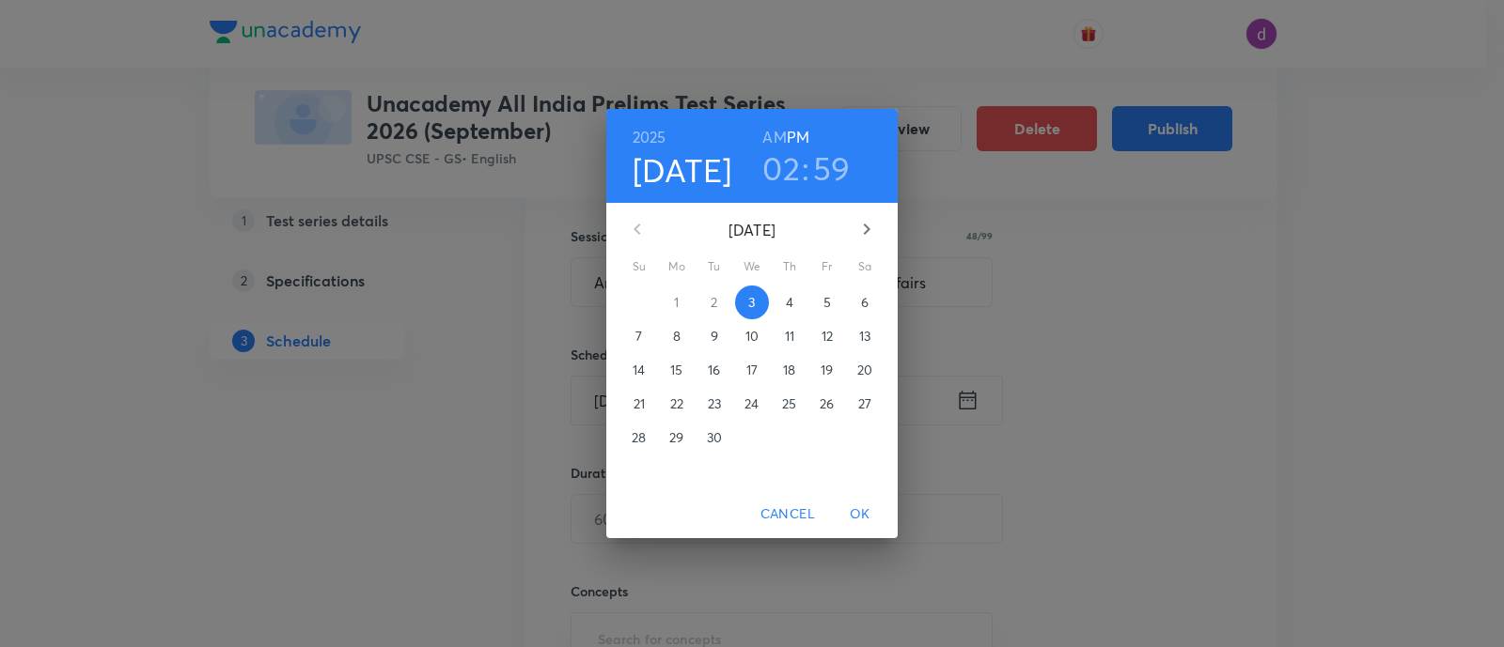
click at [874, 236] on icon "button" at bounding box center [866, 229] width 23 height 23
click at [639, 443] on p "23" at bounding box center [638, 438] width 13 height 19
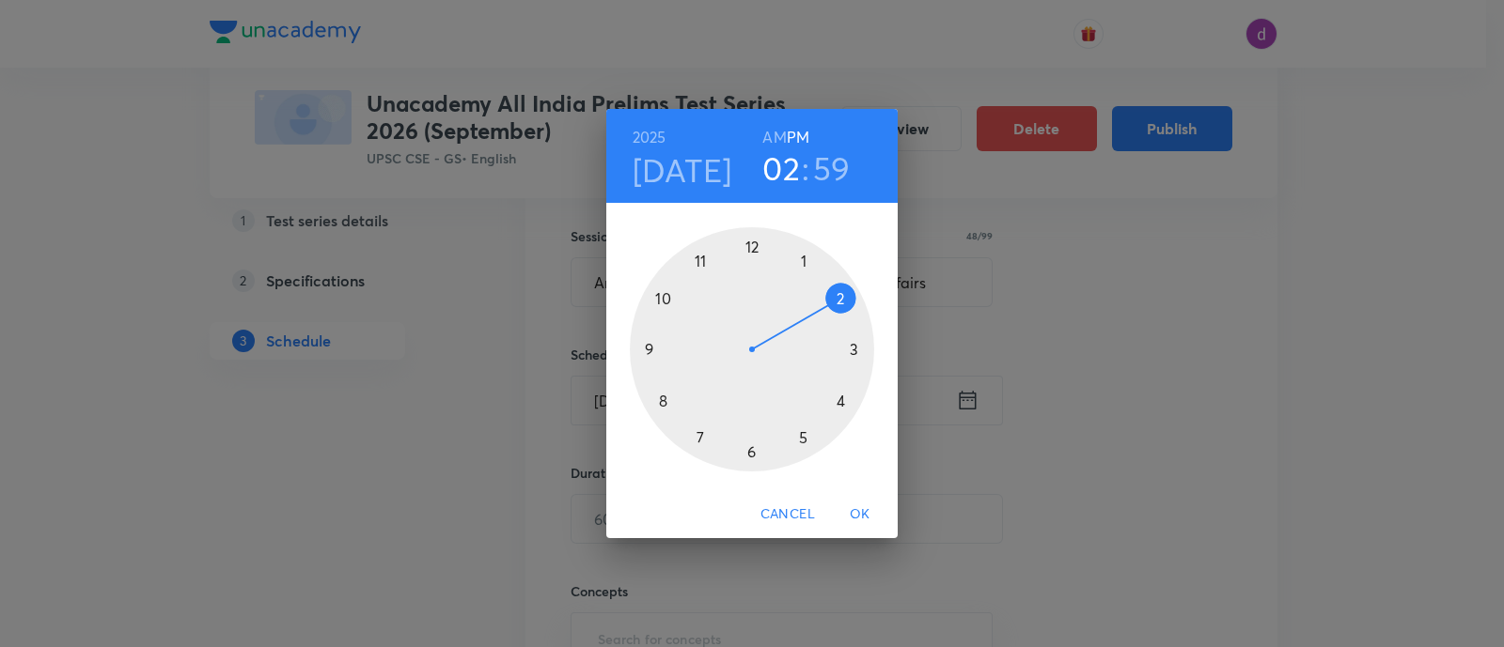
click at [772, 140] on h6 "AM" at bounding box center [773, 137] width 23 height 26
click at [654, 348] on div at bounding box center [752, 349] width 244 height 244
click at [752, 458] on div at bounding box center [752, 349] width 244 height 244
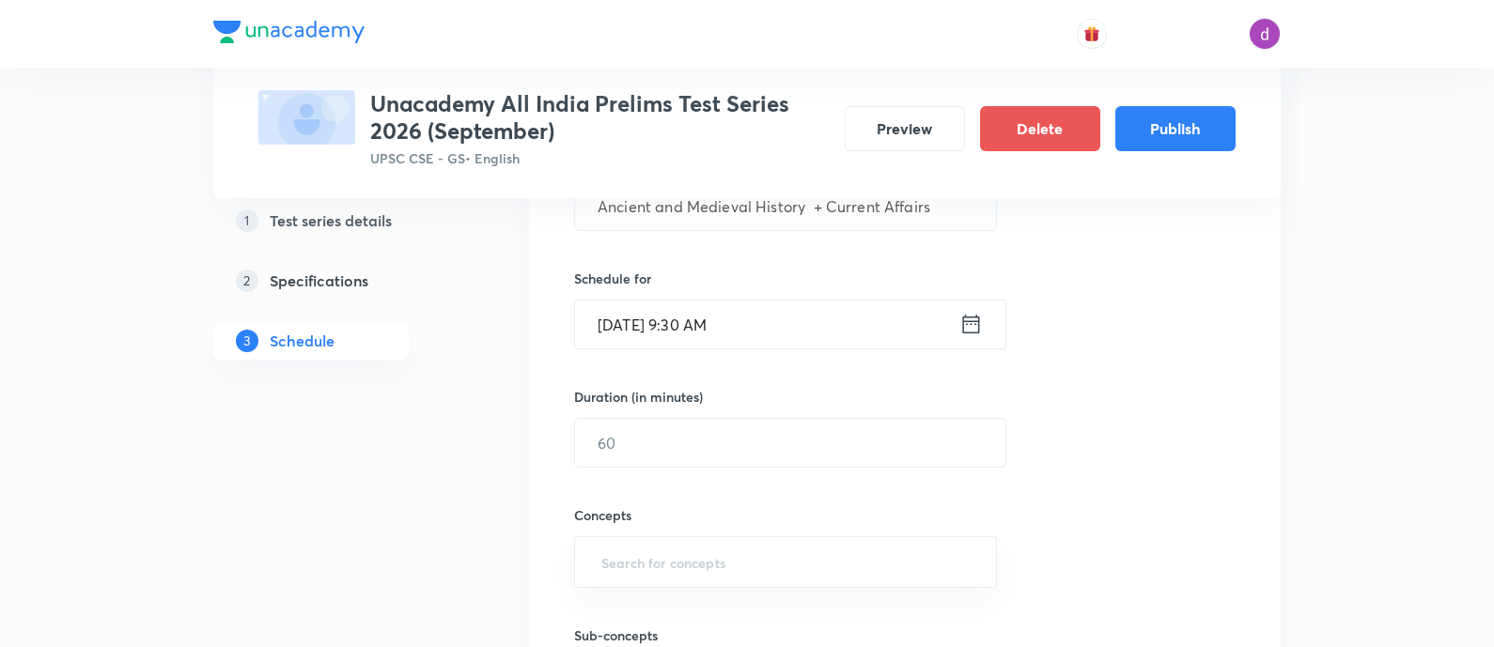
scroll to position [408, 0]
click at [719, 449] on input "text" at bounding box center [790, 441] width 430 height 48
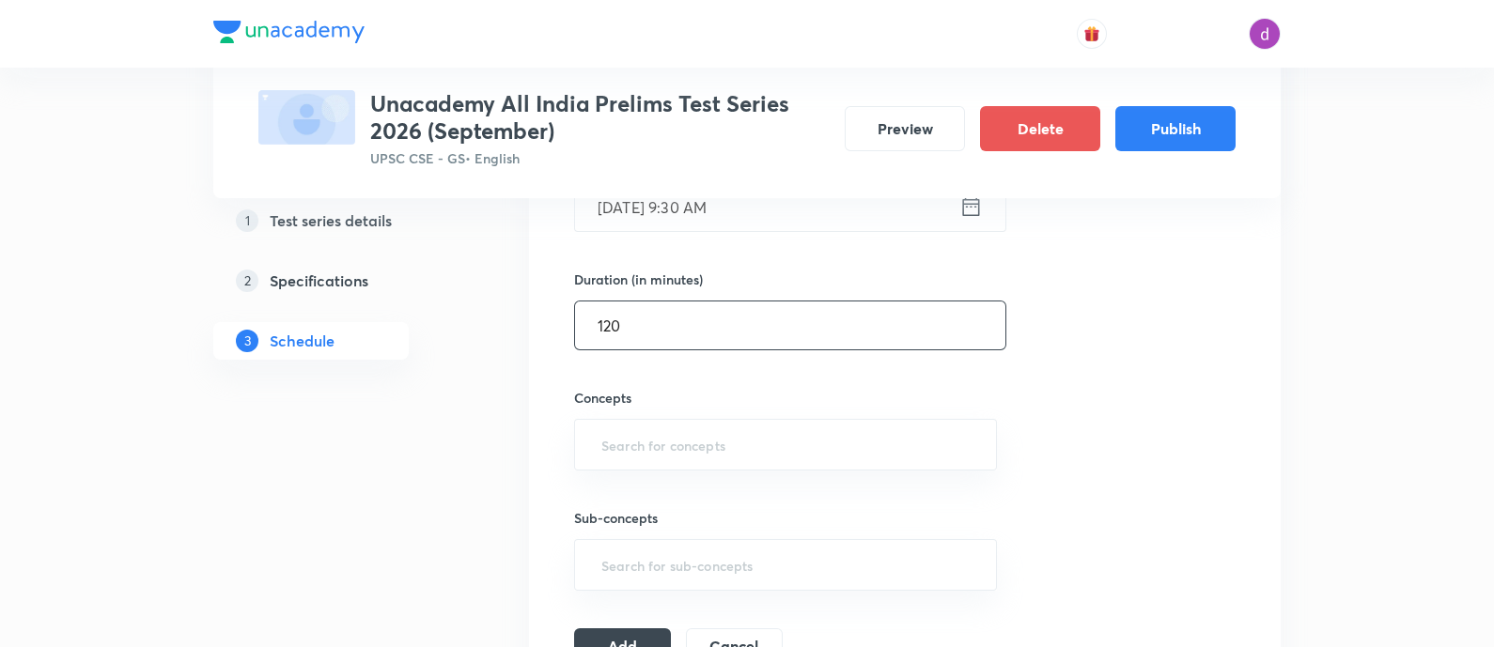
scroll to position [531, 0]
type input "120"
click at [711, 443] on input "text" at bounding box center [786, 437] width 376 height 35
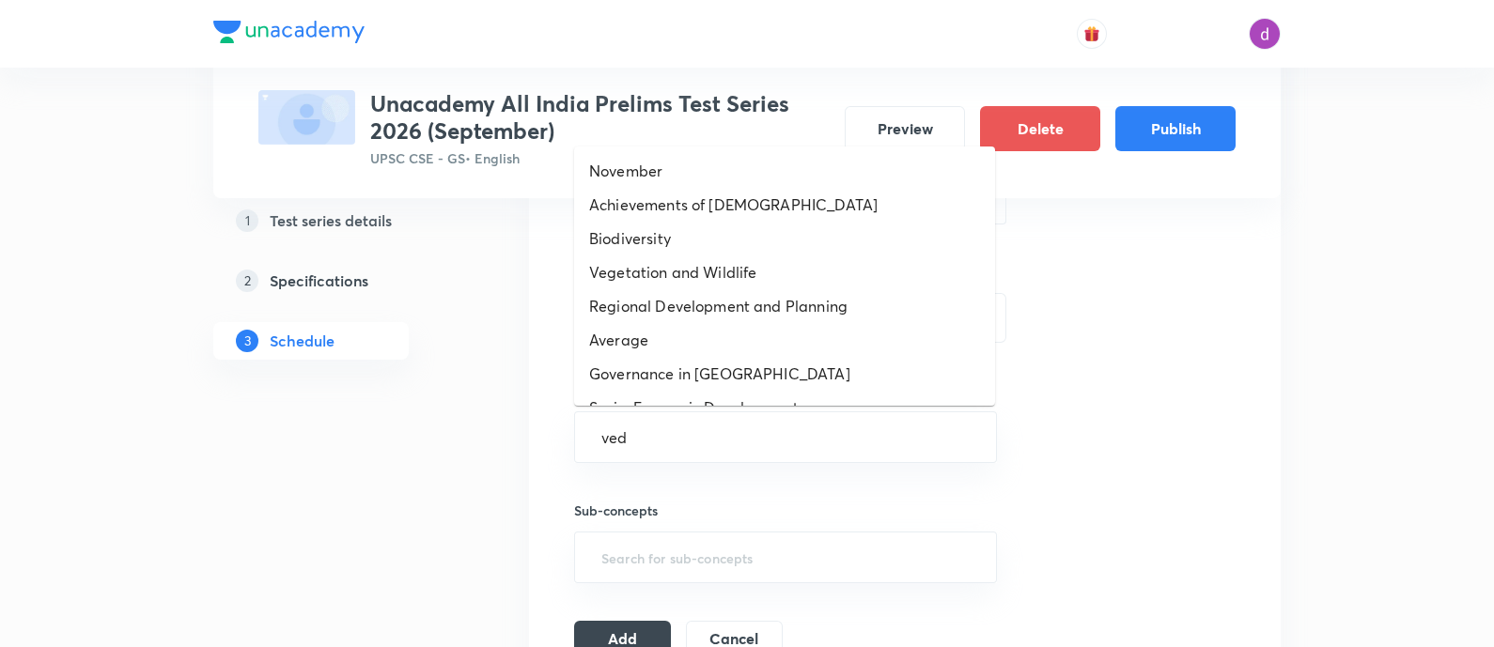
type input "vedi"
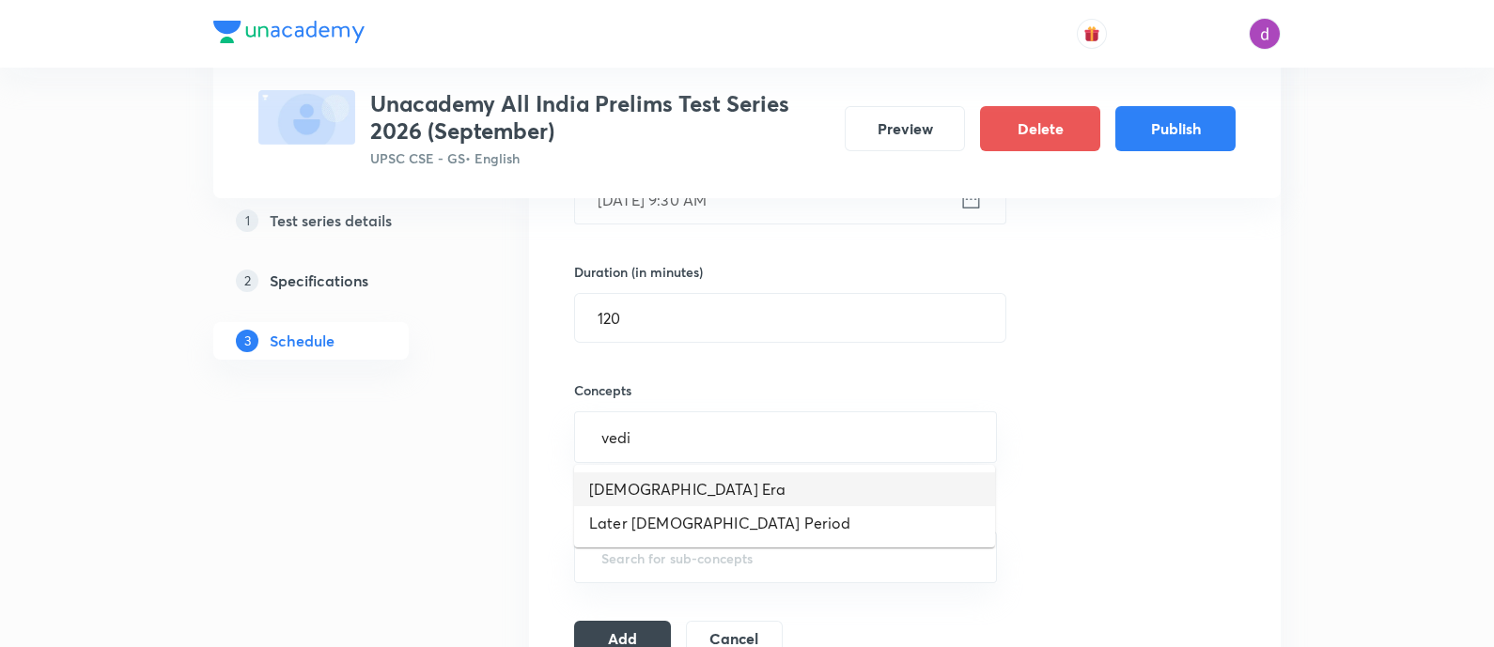
click at [644, 486] on li "[DEMOGRAPHIC_DATA] Era" at bounding box center [784, 490] width 421 height 34
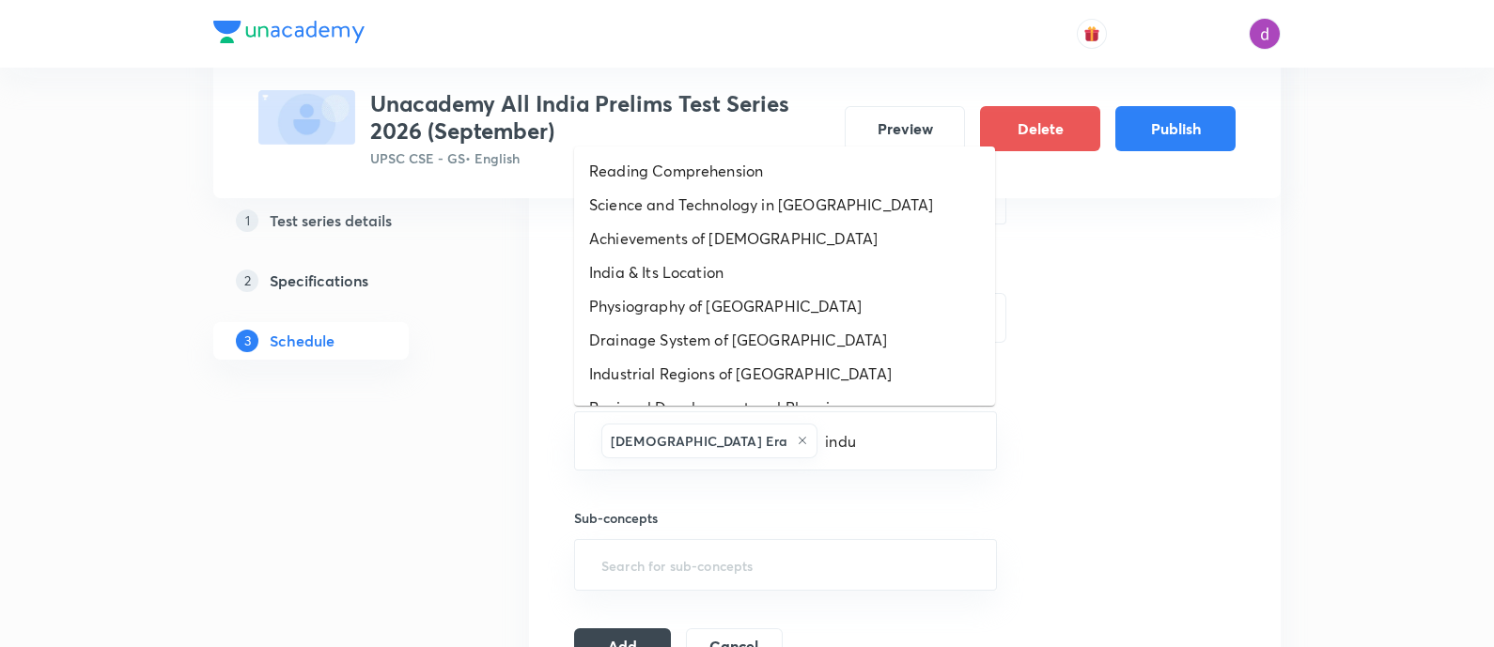
type input "indus"
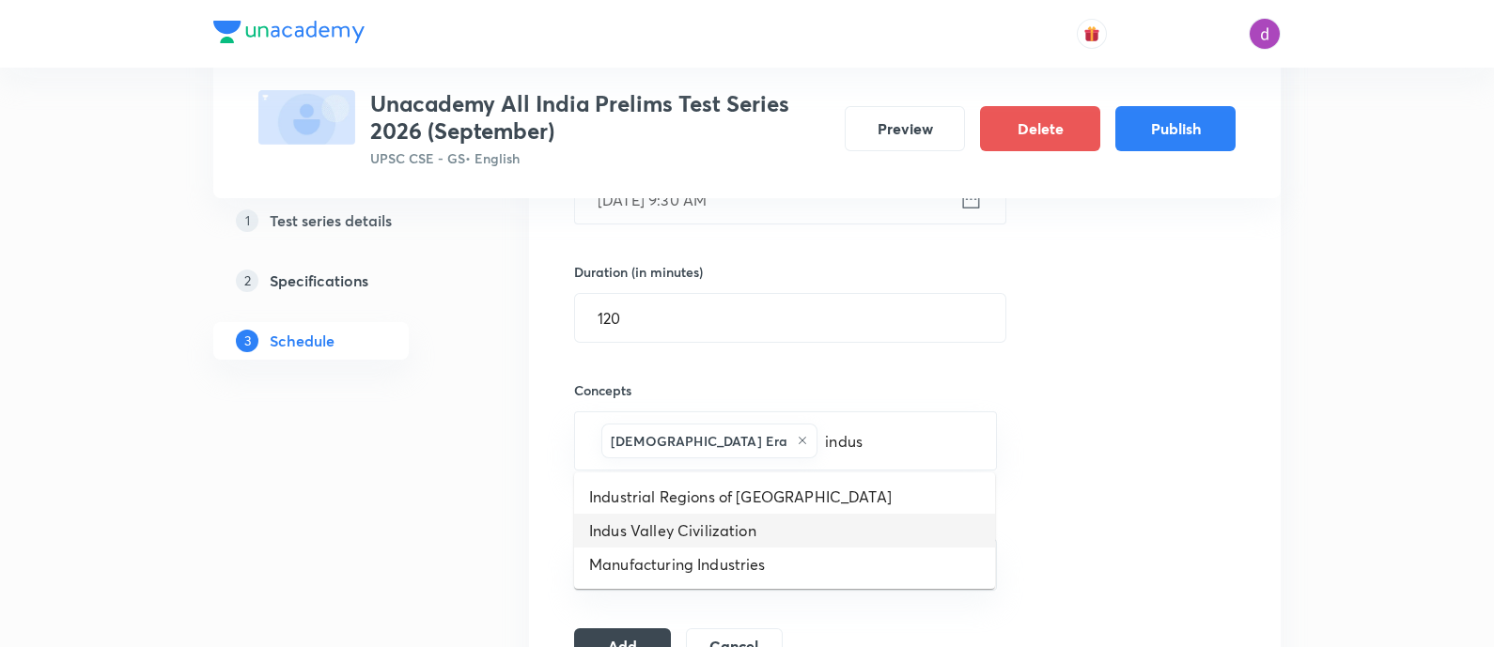
click at [678, 529] on li "Indus Valley Civilization" at bounding box center [784, 531] width 421 height 34
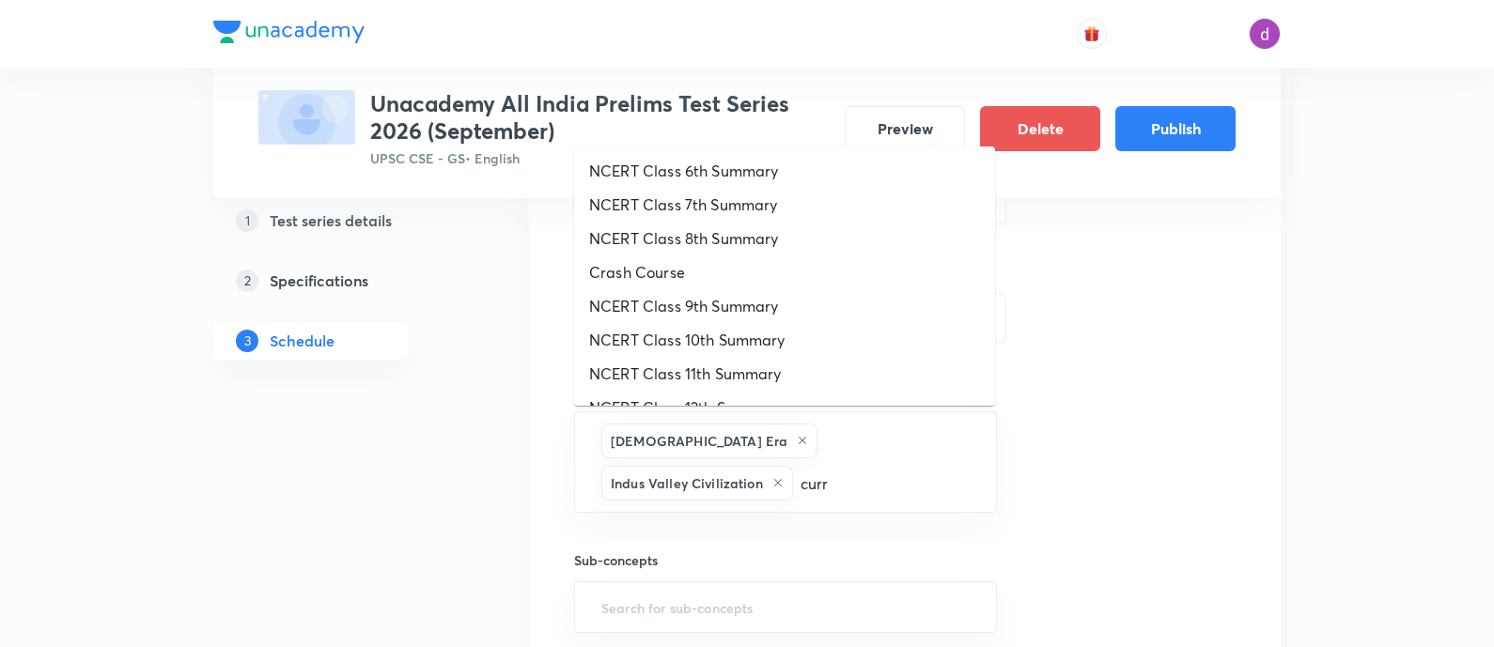
type input "curre"
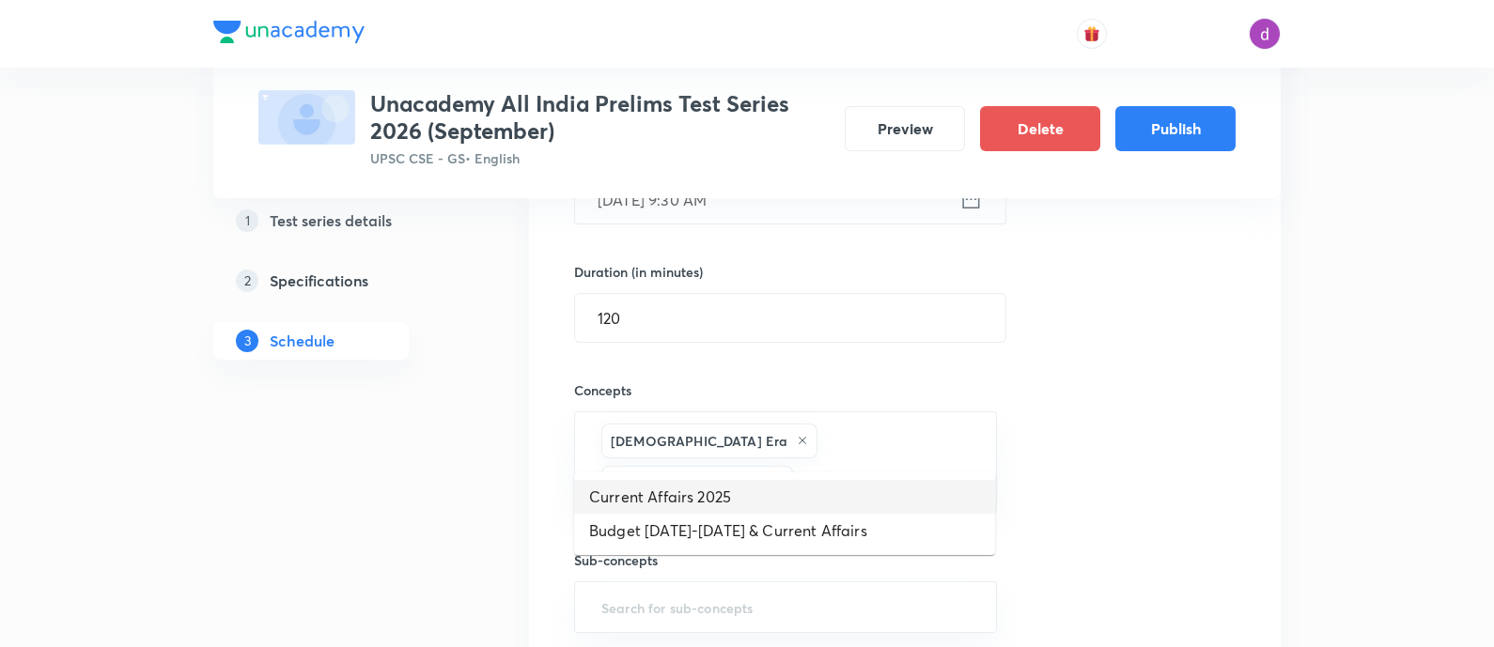
click at [738, 500] on li "Current Affairs 2025" at bounding box center [784, 497] width 421 height 34
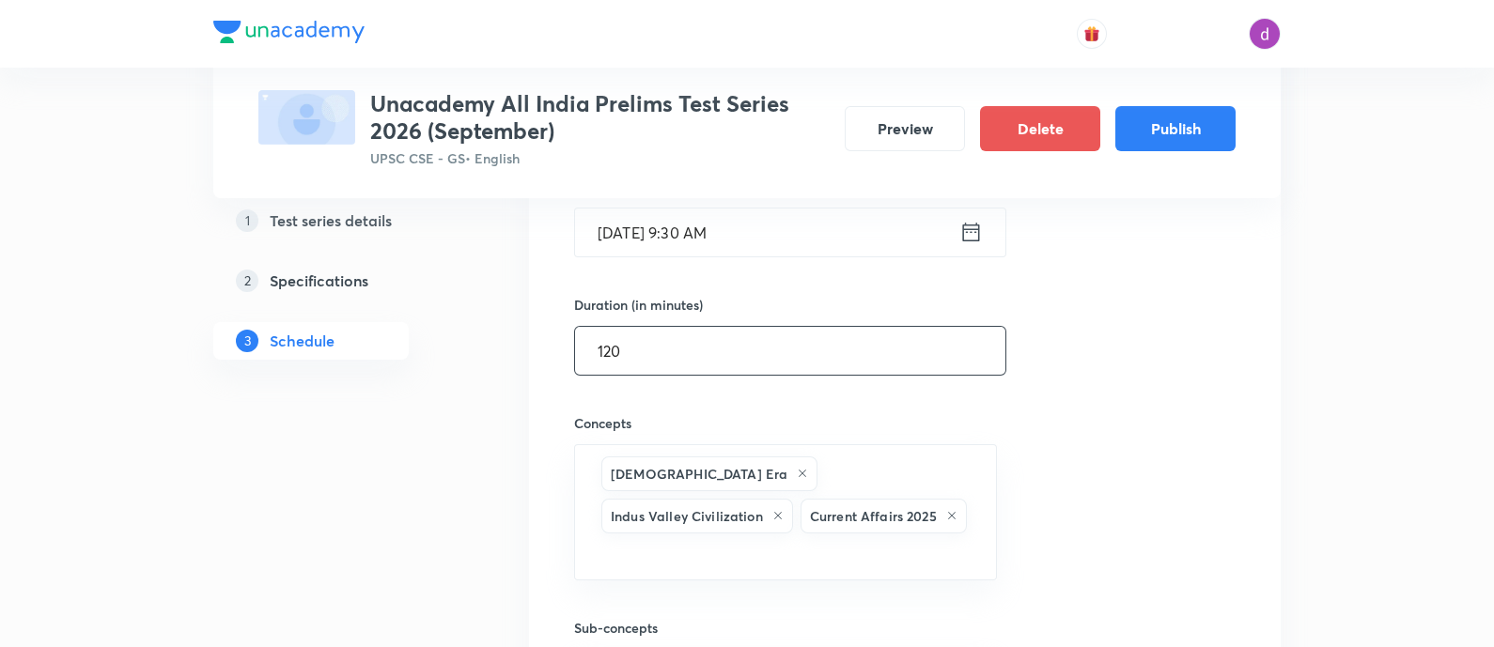
scroll to position [500, 0]
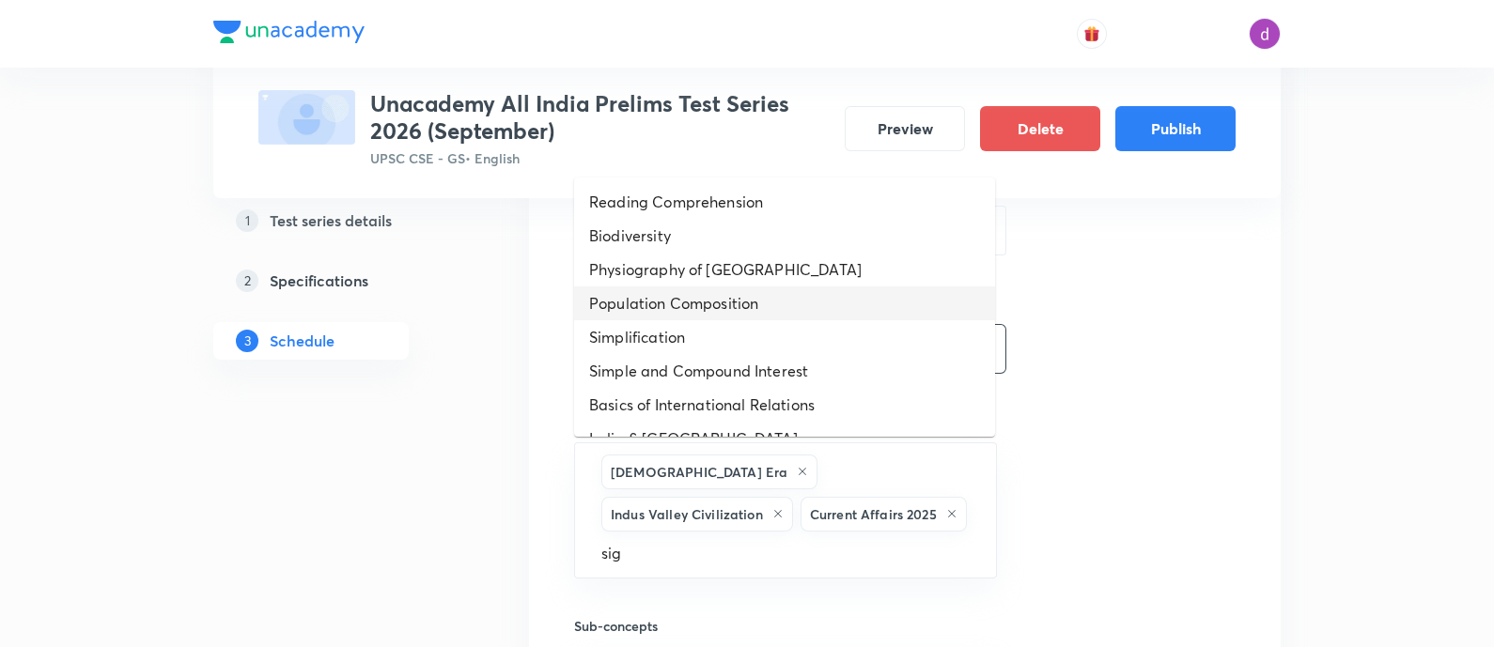
type input "sign"
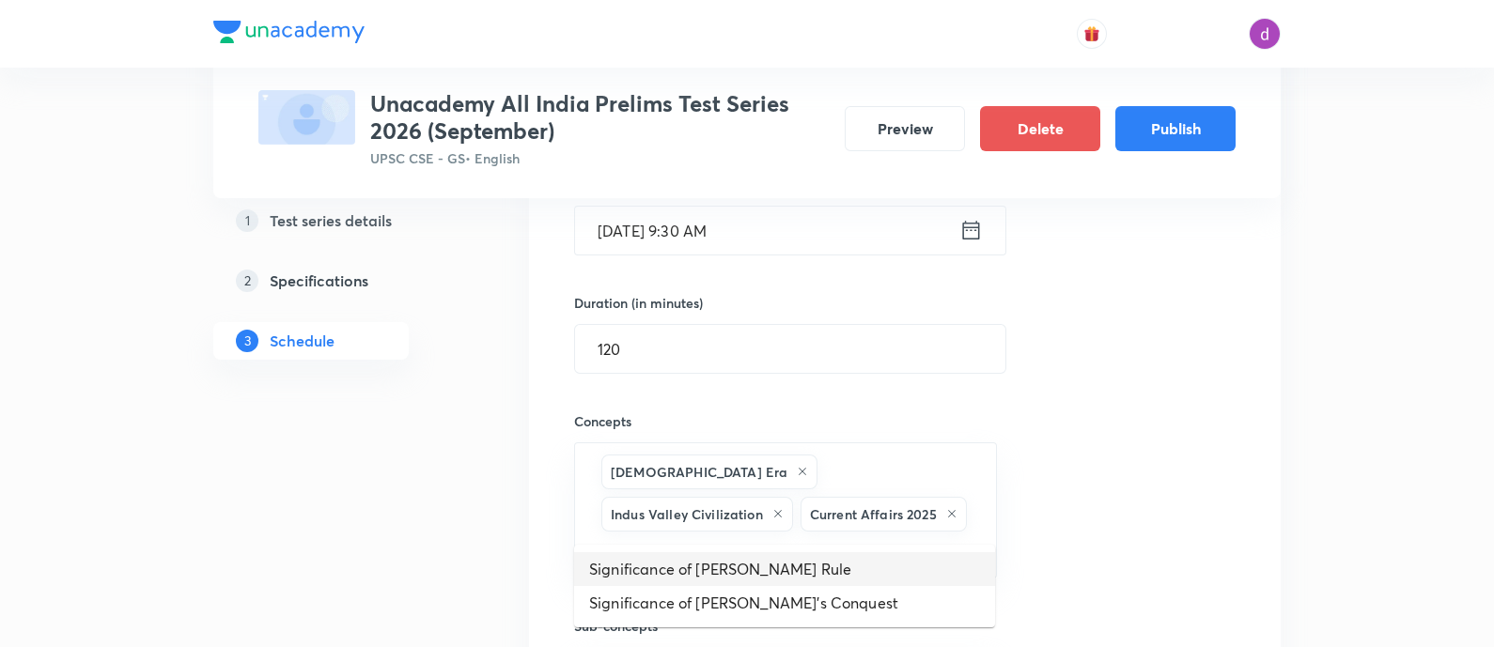
click at [799, 565] on li "Significance of [PERSON_NAME] Rule" at bounding box center [784, 570] width 421 height 34
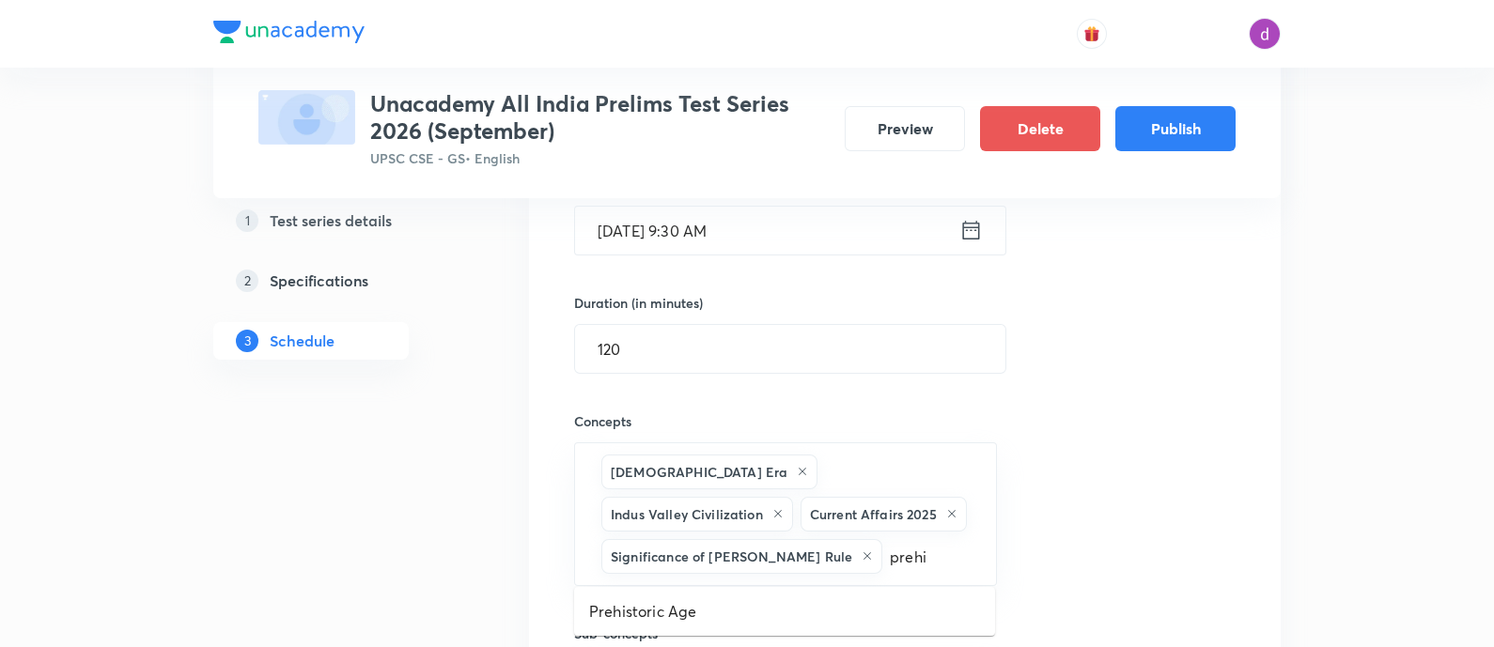
type input "prehis"
click at [634, 611] on li "Prehistoric Age" at bounding box center [784, 612] width 421 height 34
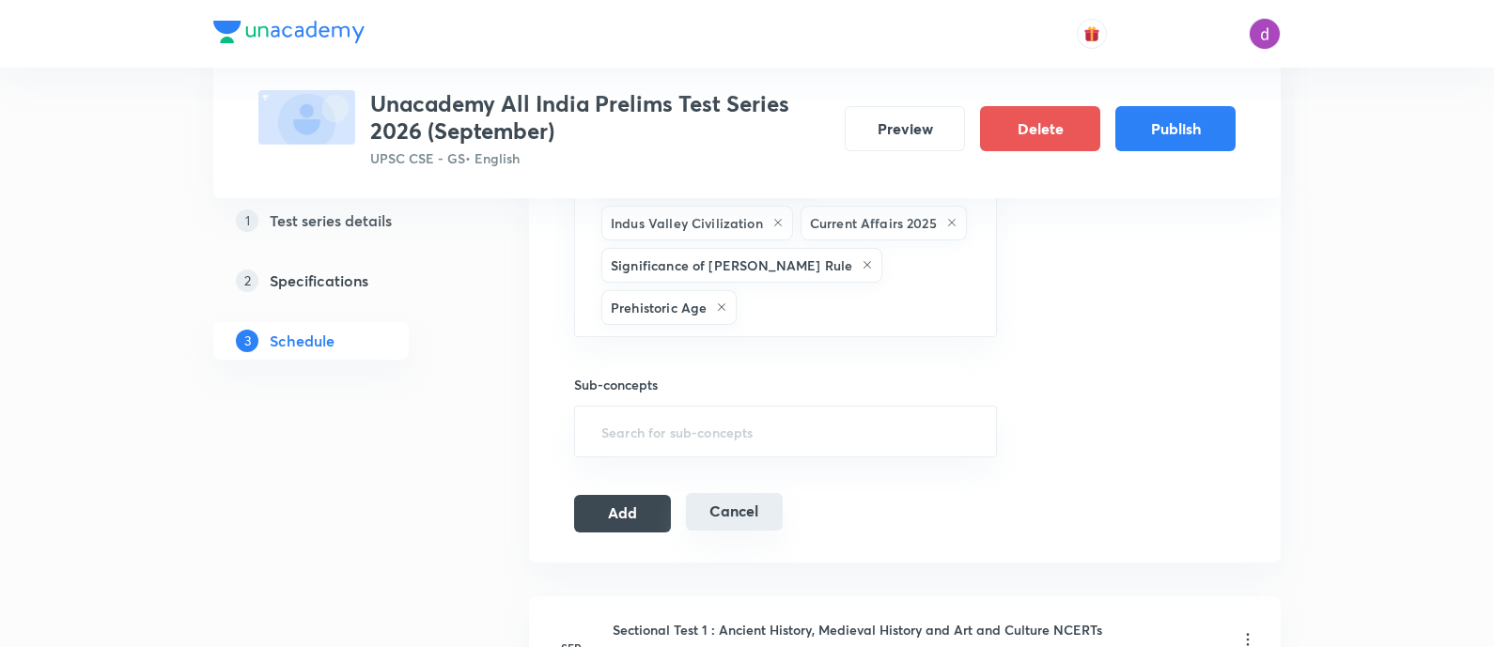
scroll to position [793, 0]
click at [614, 508] on button "Add" at bounding box center [622, 510] width 97 height 38
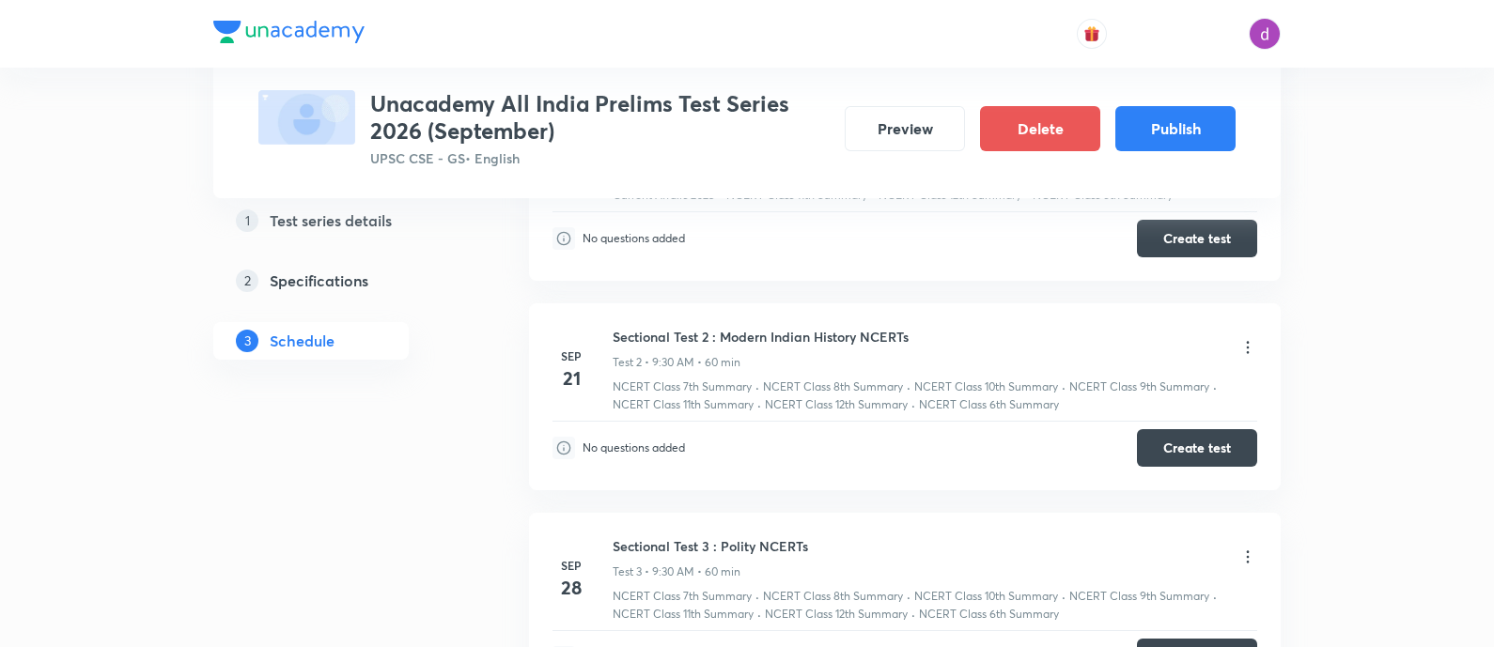
scroll to position [0, 0]
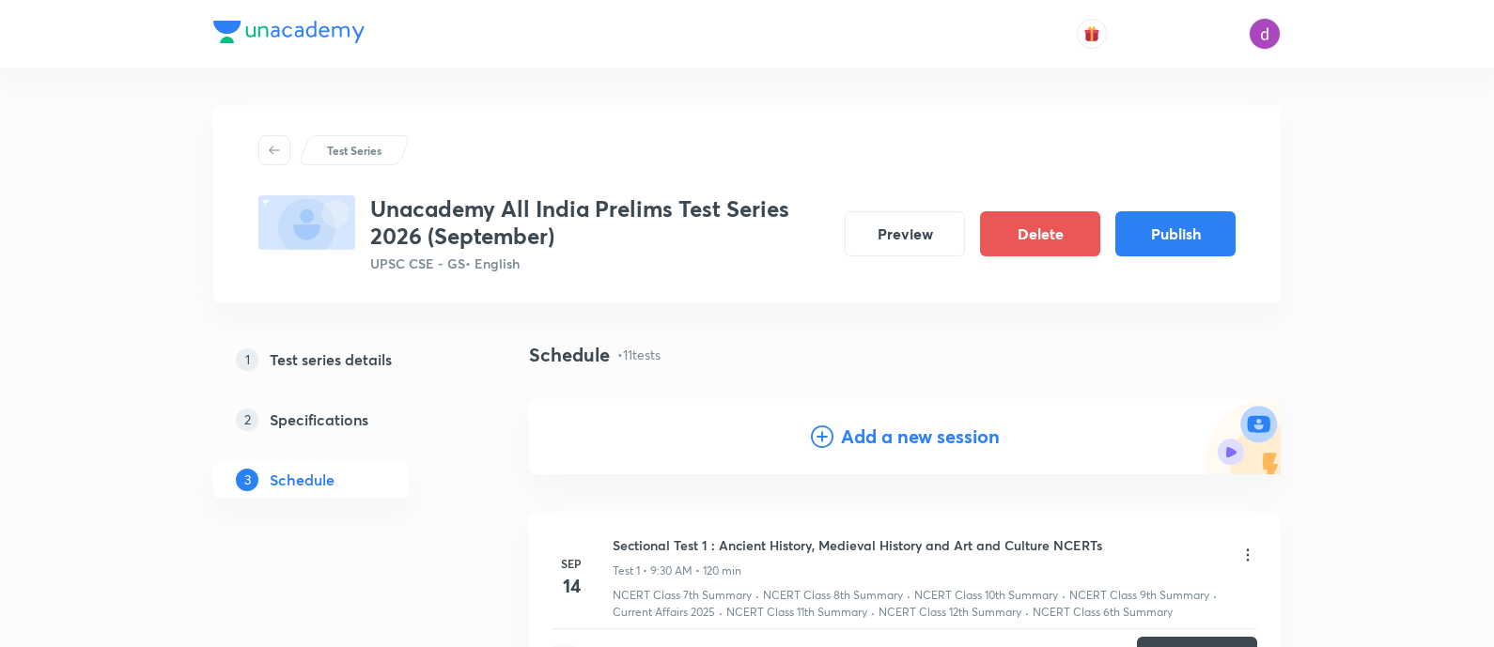
click at [826, 437] on icon at bounding box center [822, 437] width 23 height 23
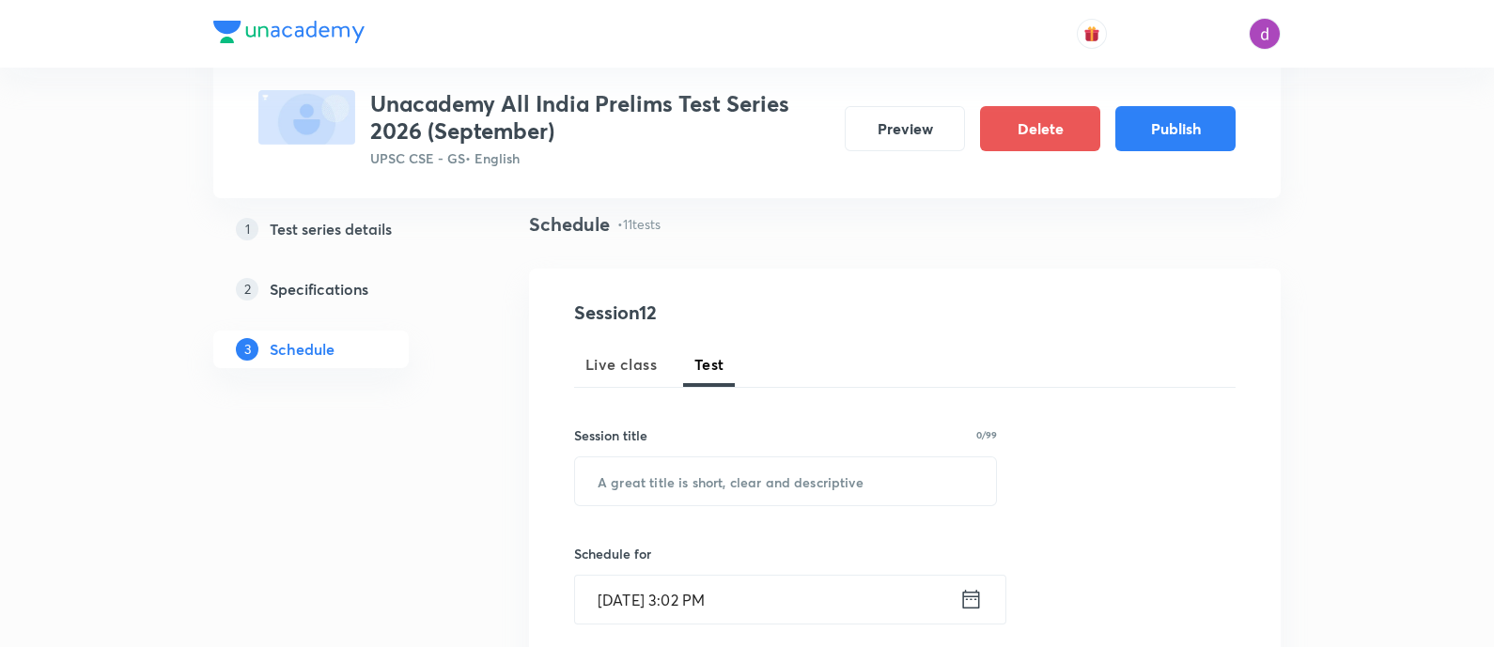
scroll to position [138, 0]
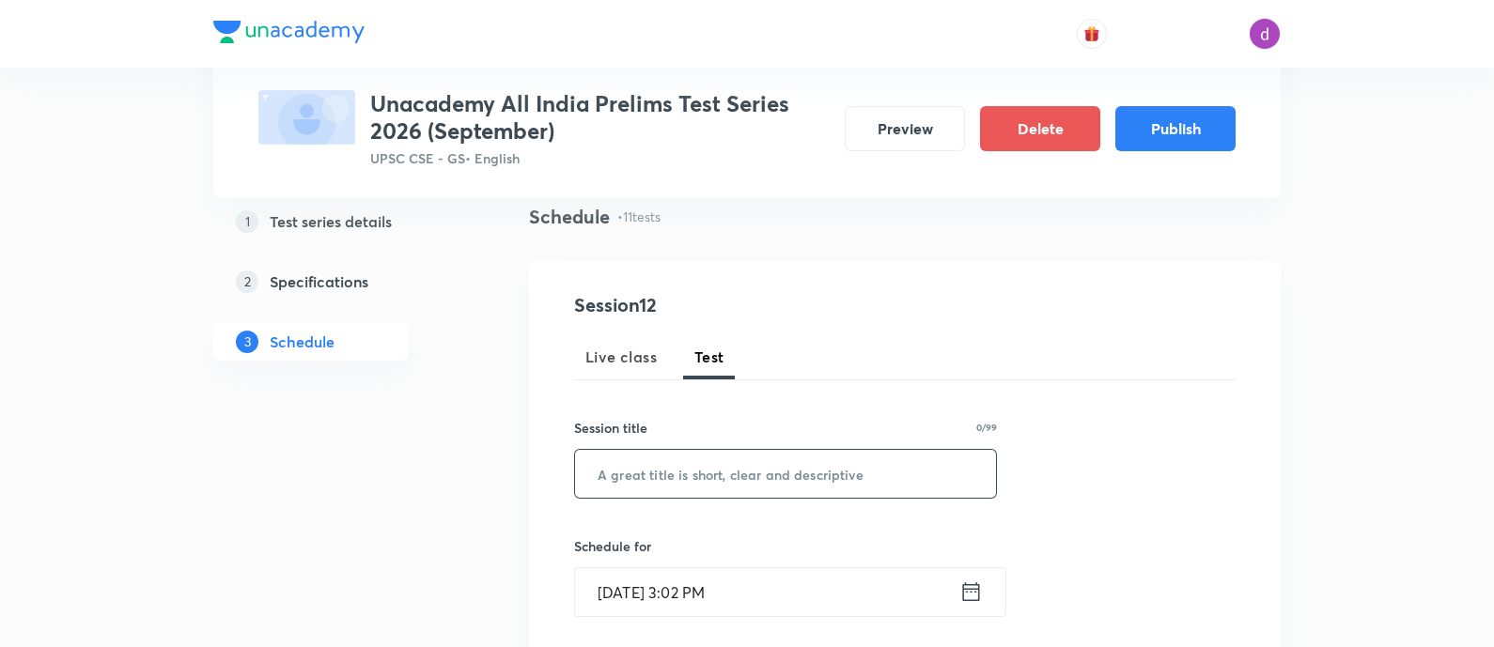
click at [791, 480] on input "text" at bounding box center [785, 474] width 421 height 48
paste input ""Art & Culture + Current Affairs ""
click at [607, 473] on input ""Art & Culture + Current Affairs" at bounding box center [785, 474] width 421 height 48
type input "Art & Culture + Current Affairs"
click at [752, 592] on input "Sep 3, 2025, 3:02 PM" at bounding box center [767, 593] width 384 height 48
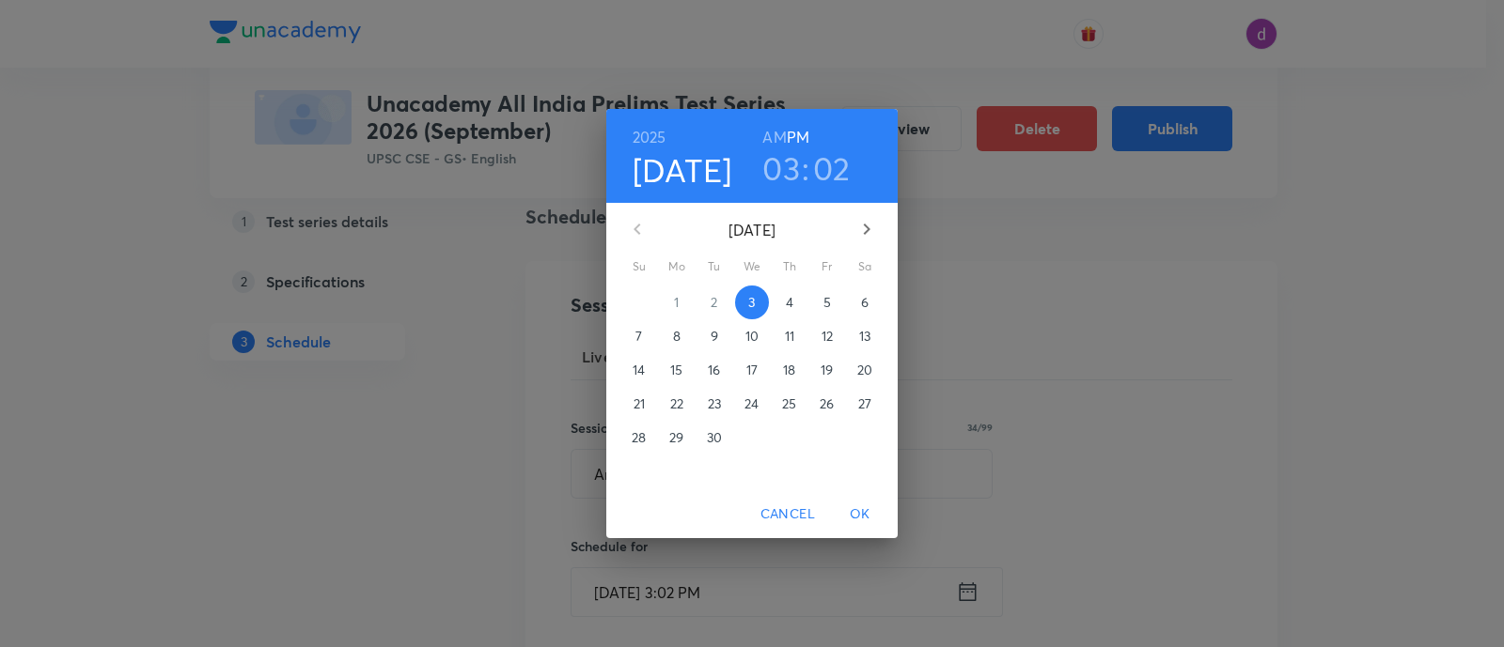
click at [860, 227] on icon "button" at bounding box center [866, 229] width 23 height 23
click at [639, 476] on p "30" at bounding box center [639, 471] width 15 height 19
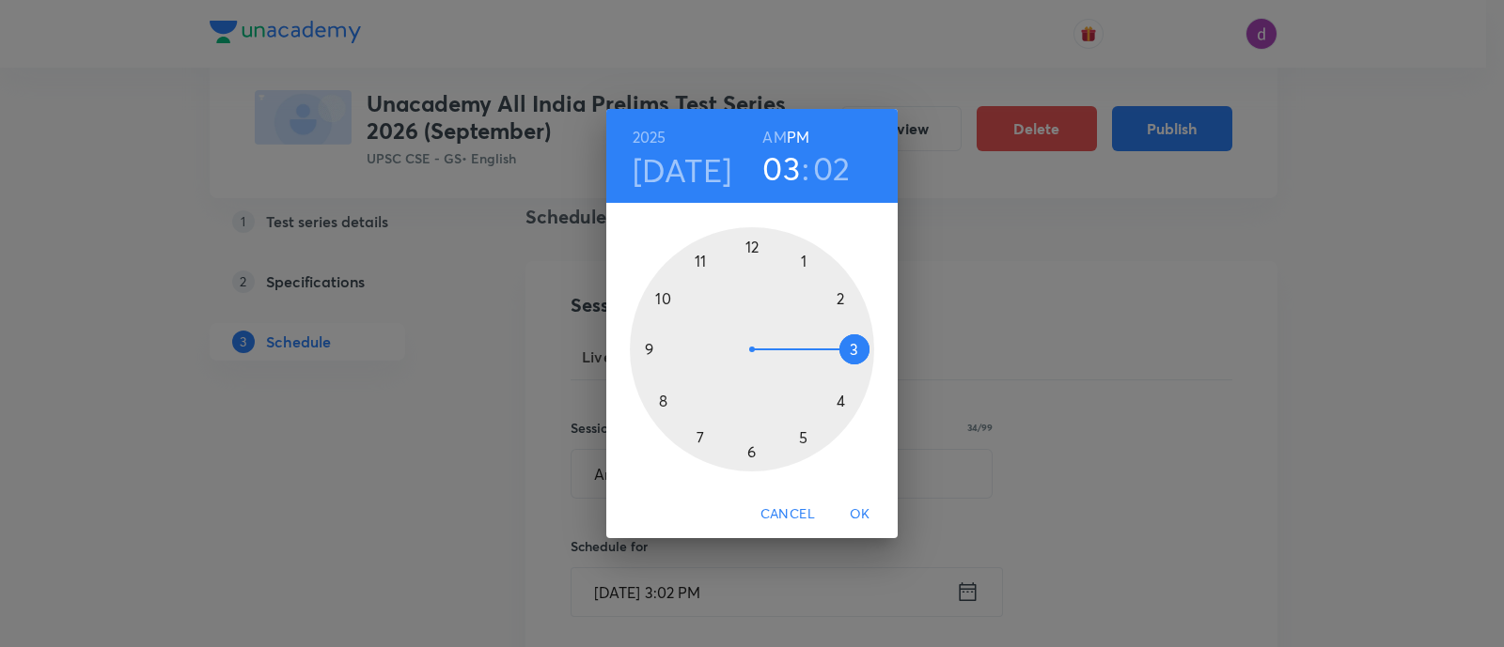
click at [771, 135] on h6 "AM" at bounding box center [773, 137] width 23 height 26
click at [652, 347] on div at bounding box center [752, 349] width 244 height 244
click at [752, 453] on div at bounding box center [752, 349] width 244 height 244
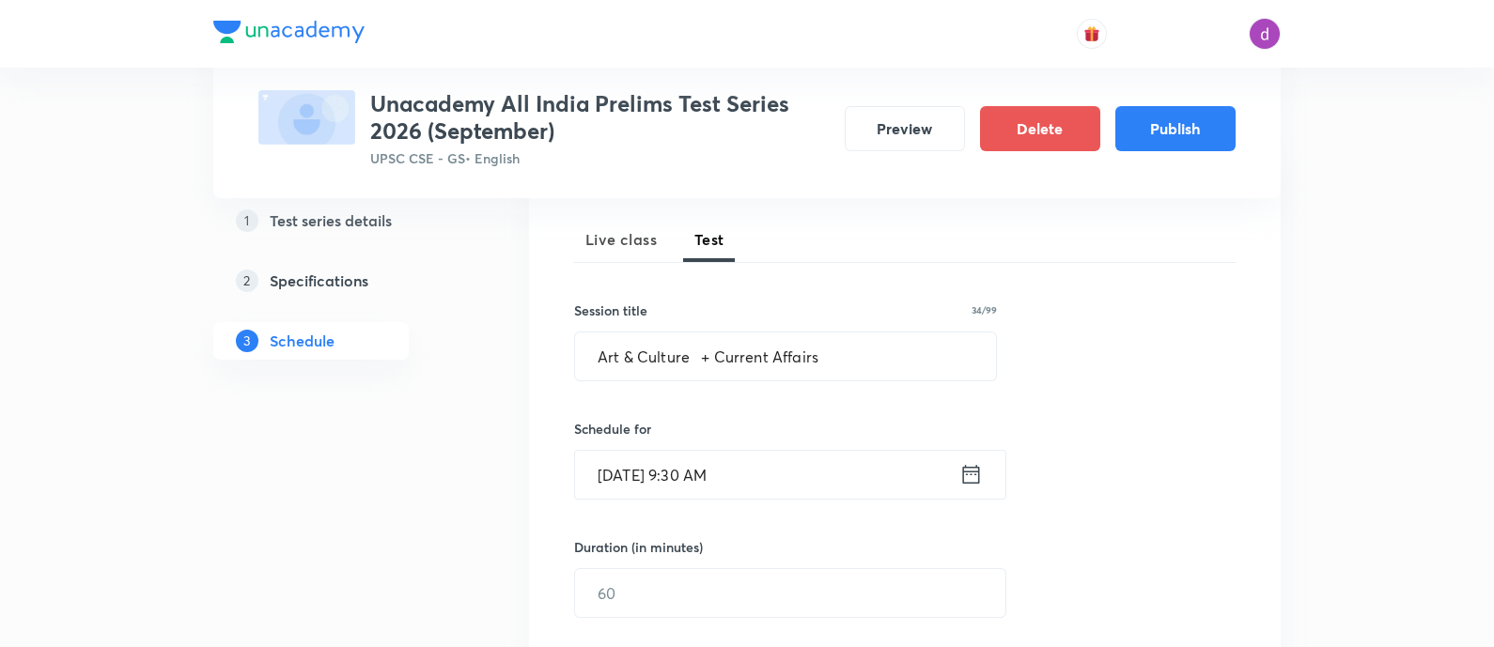
scroll to position [268, 0]
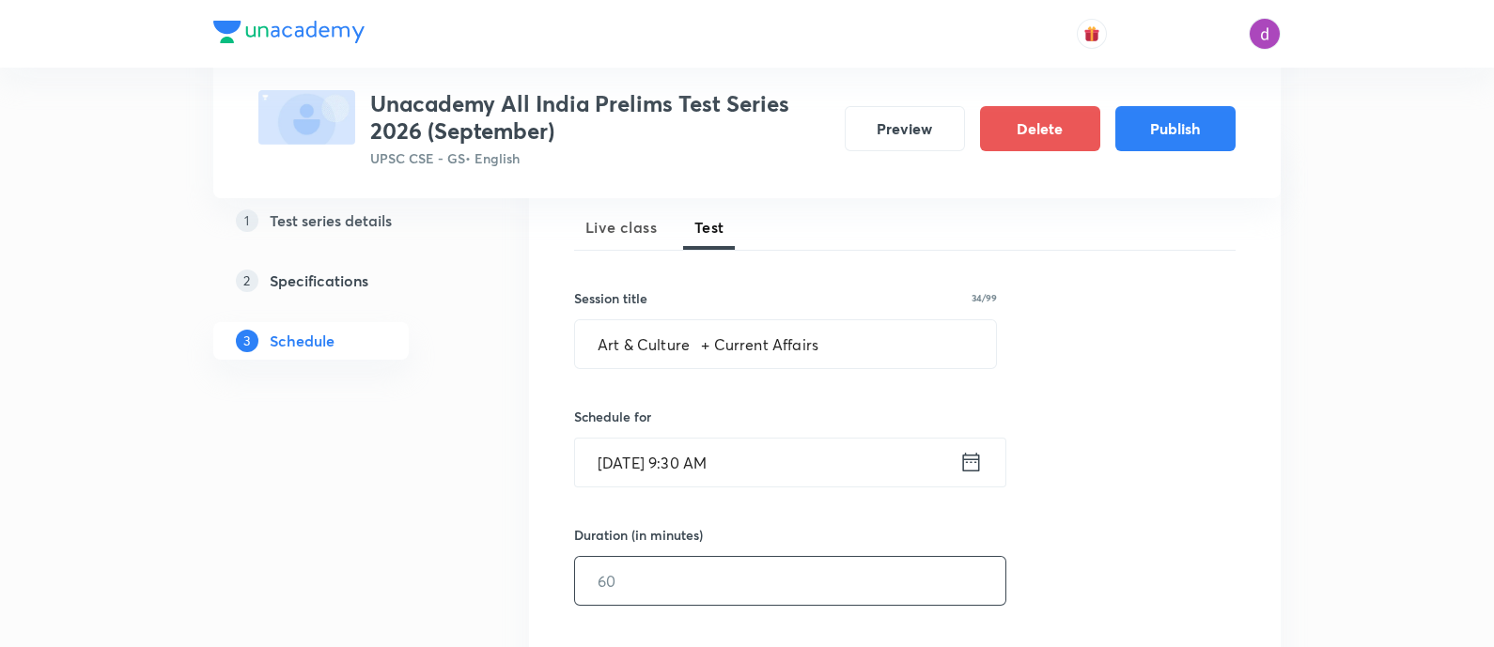
click at [661, 584] on input "text" at bounding box center [790, 581] width 430 height 48
type input "120"
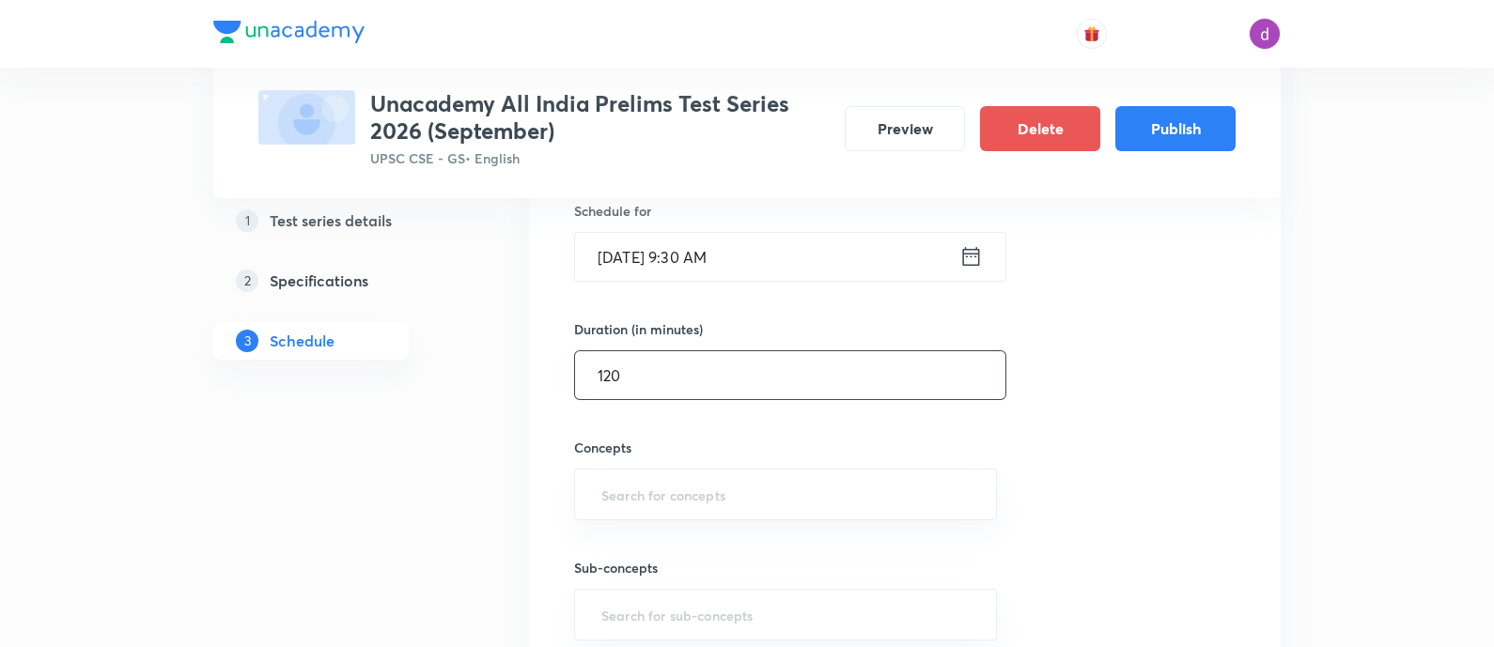
scroll to position [480, 0]
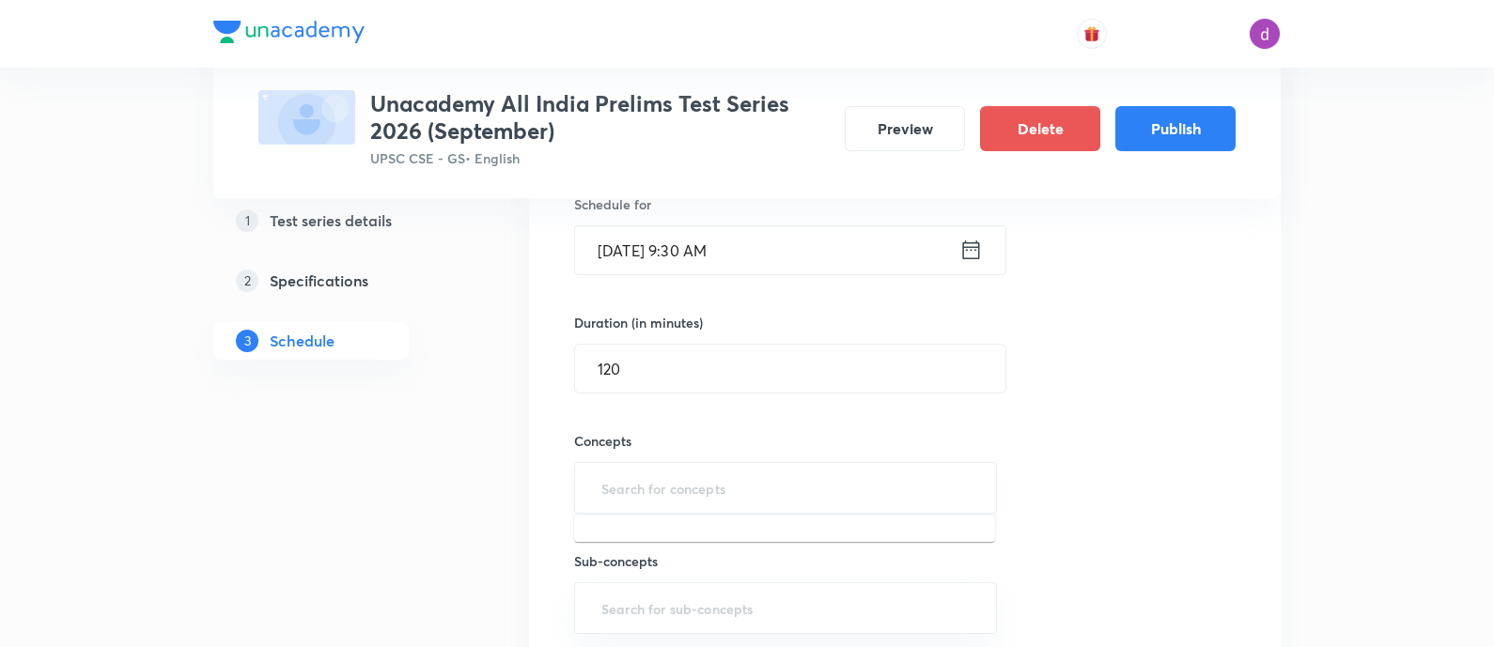
click at [677, 472] on input "text" at bounding box center [786, 488] width 376 height 35
type input "curre"
click at [667, 542] on li "Current Affairs 2025" at bounding box center [784, 540] width 421 height 34
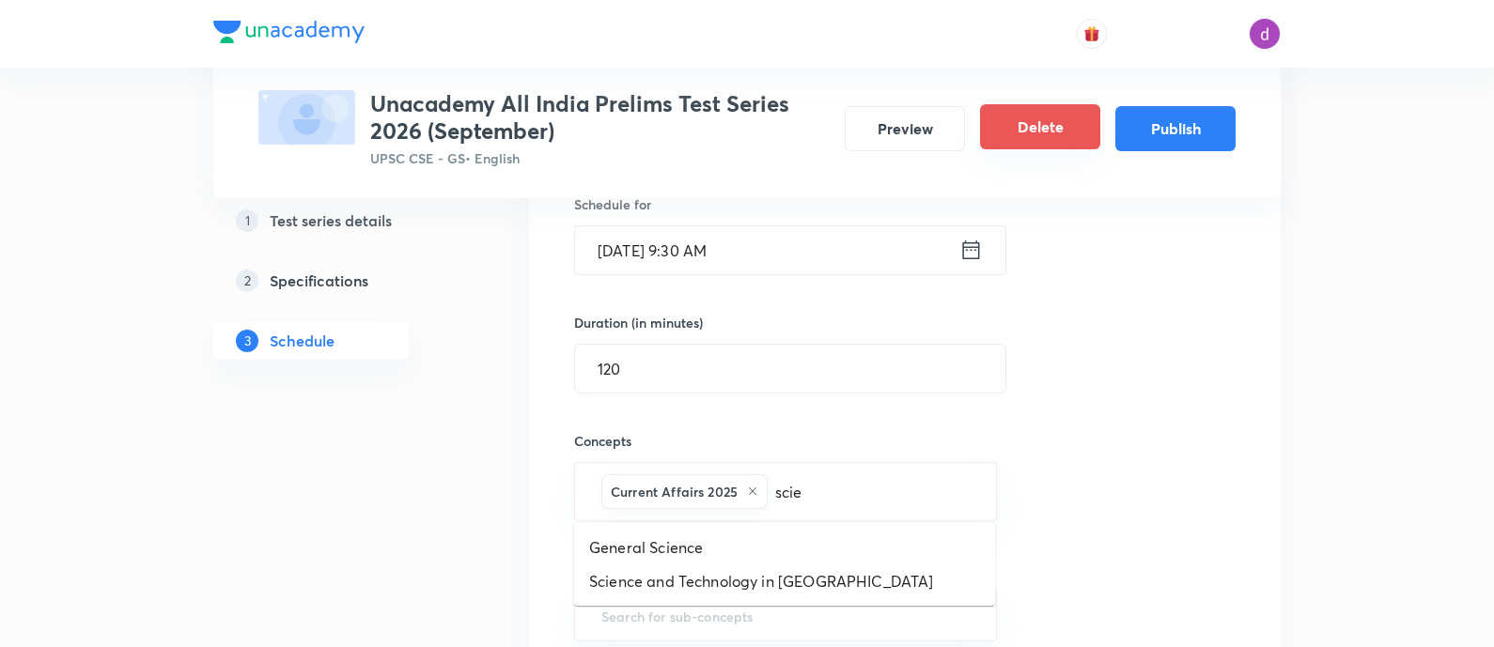
type input "scien"
click at [797, 594] on li "Science and Technology in [GEOGRAPHIC_DATA]" at bounding box center [784, 582] width 421 height 34
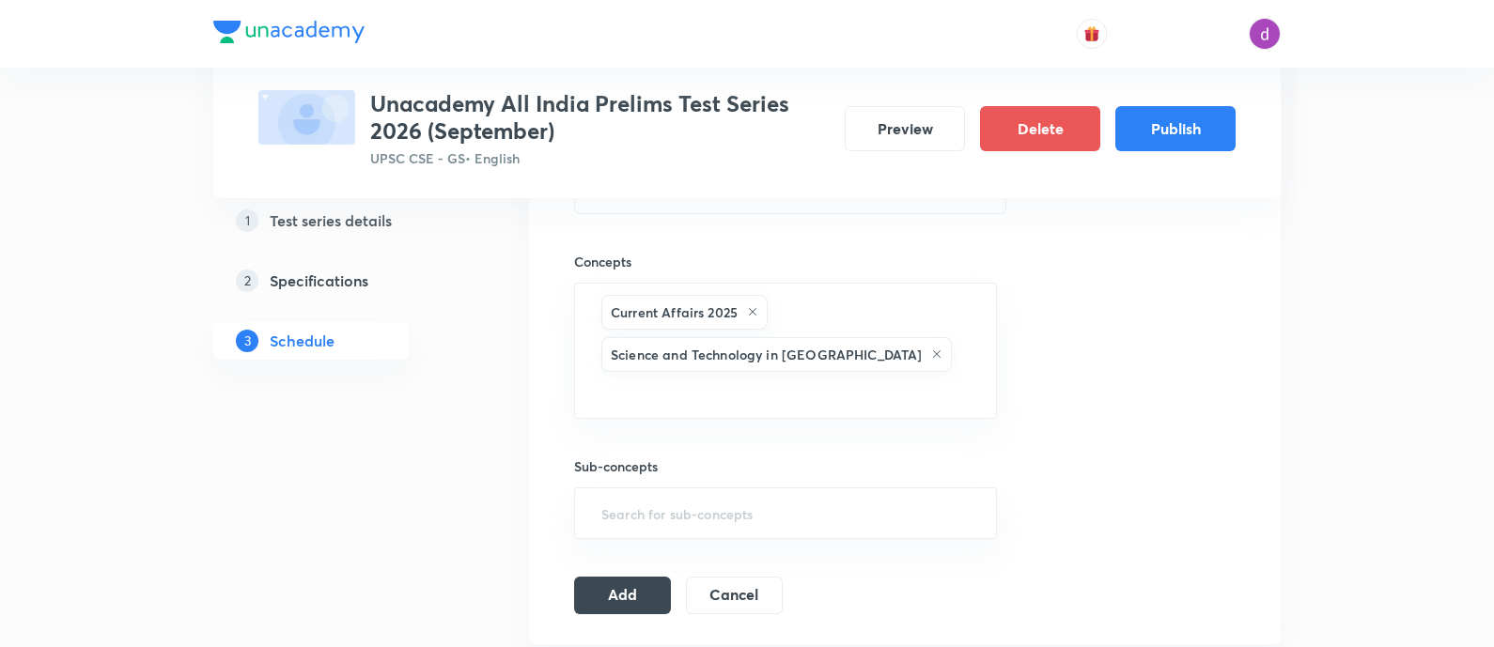
scroll to position [662, 0]
click at [638, 573] on button "Add" at bounding box center [622, 592] width 97 height 38
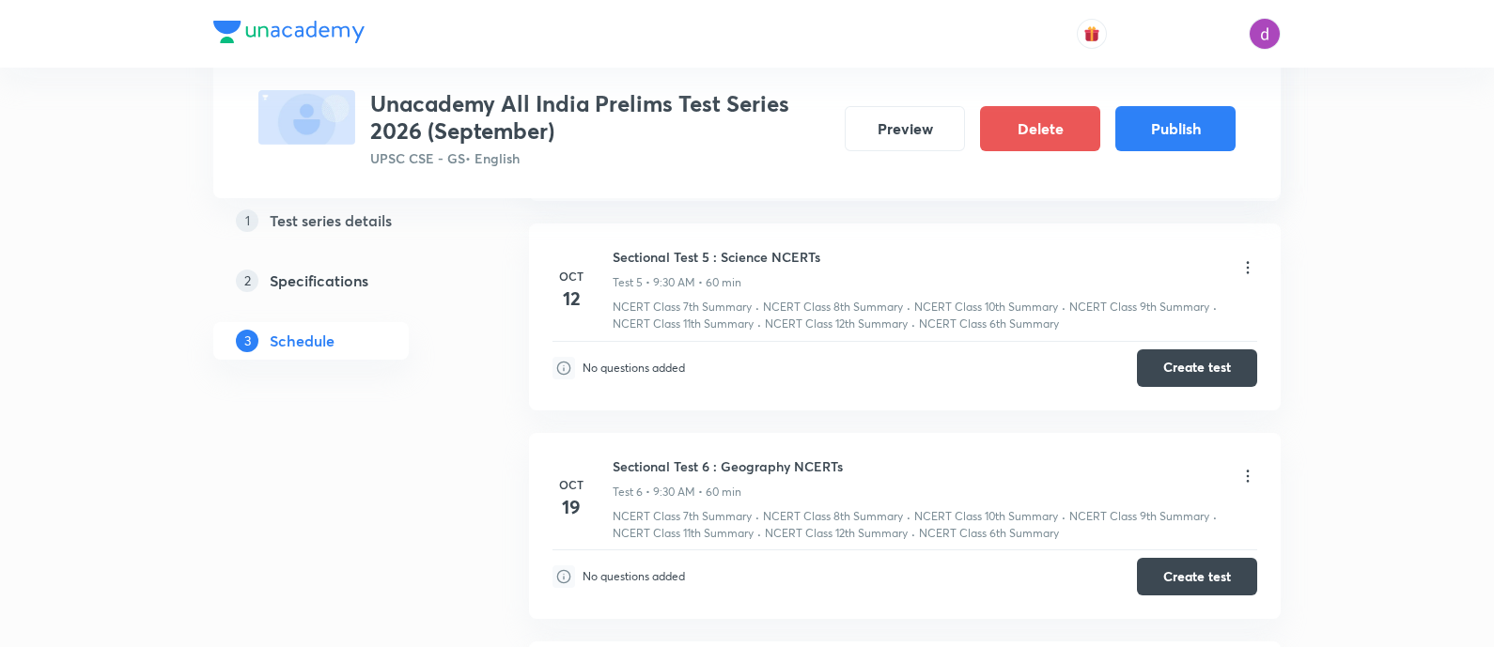
scroll to position [0, 0]
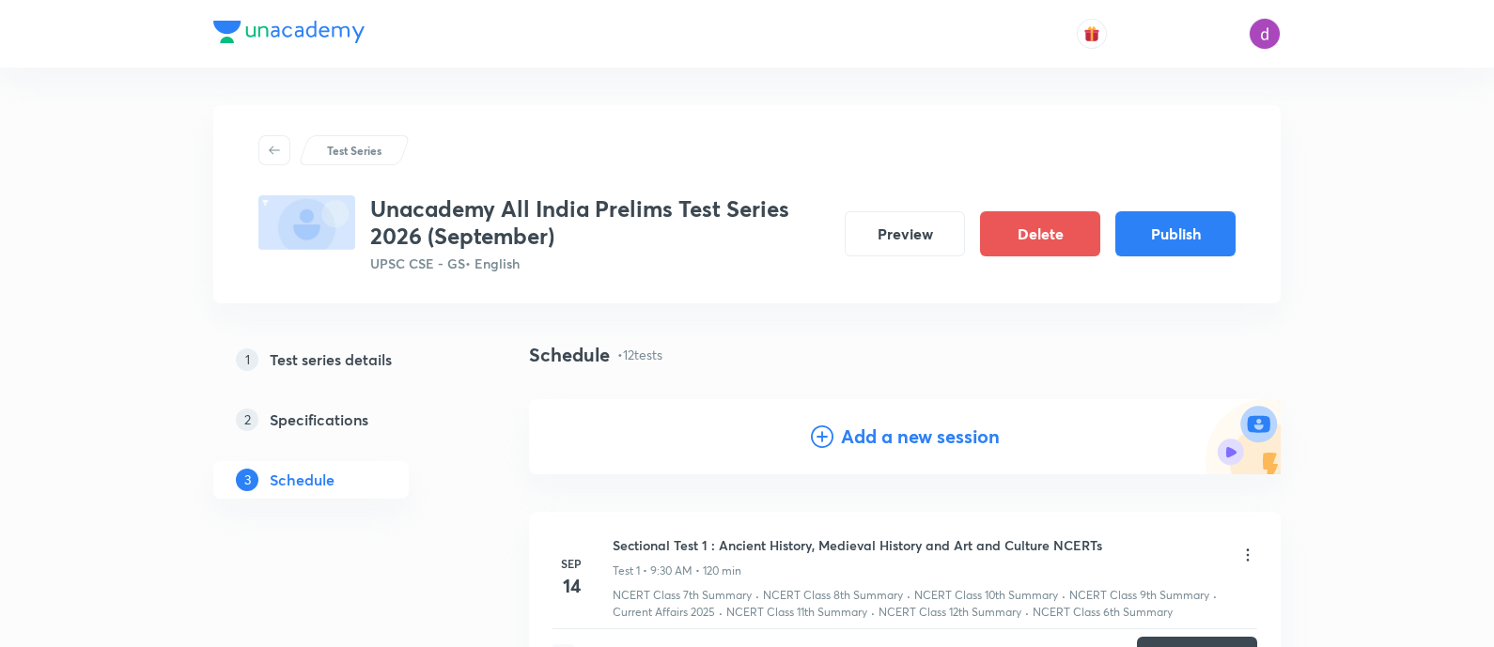
click at [863, 442] on h4 "Add a new session" at bounding box center [920, 437] width 159 height 28
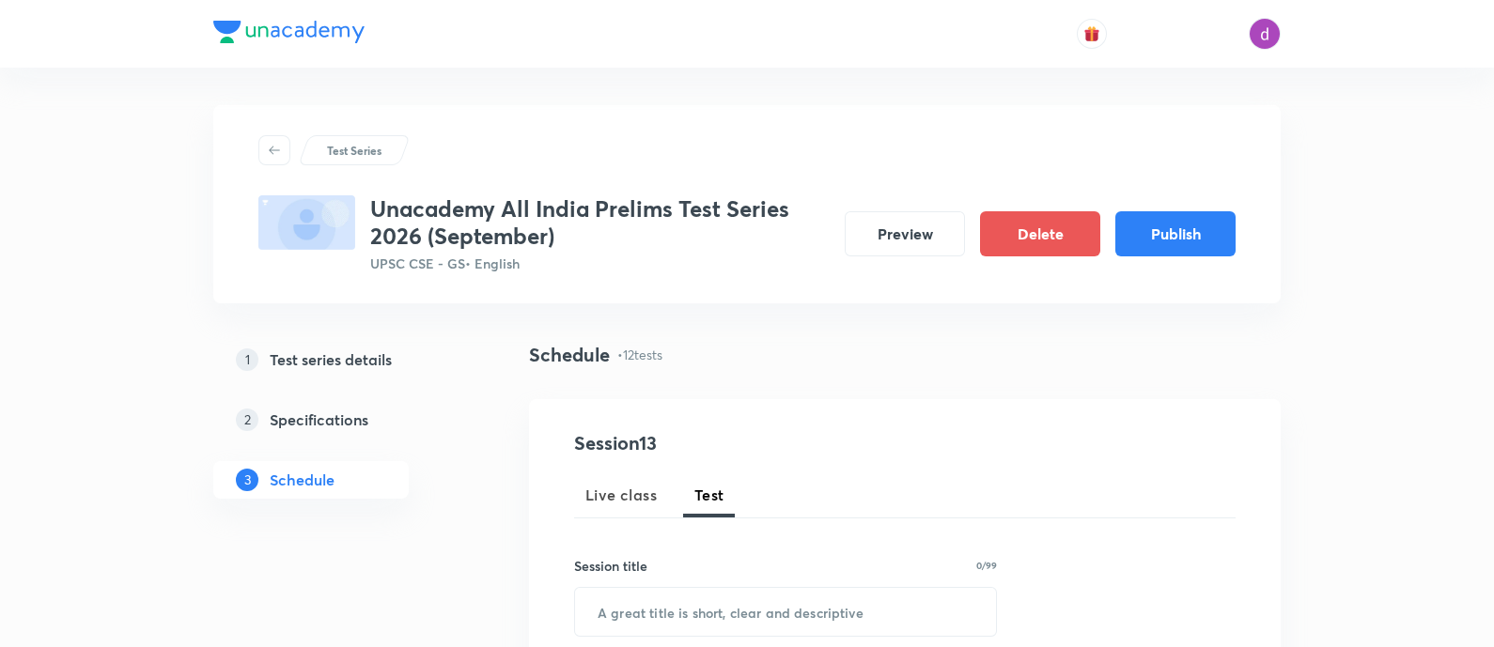
scroll to position [112, 0]
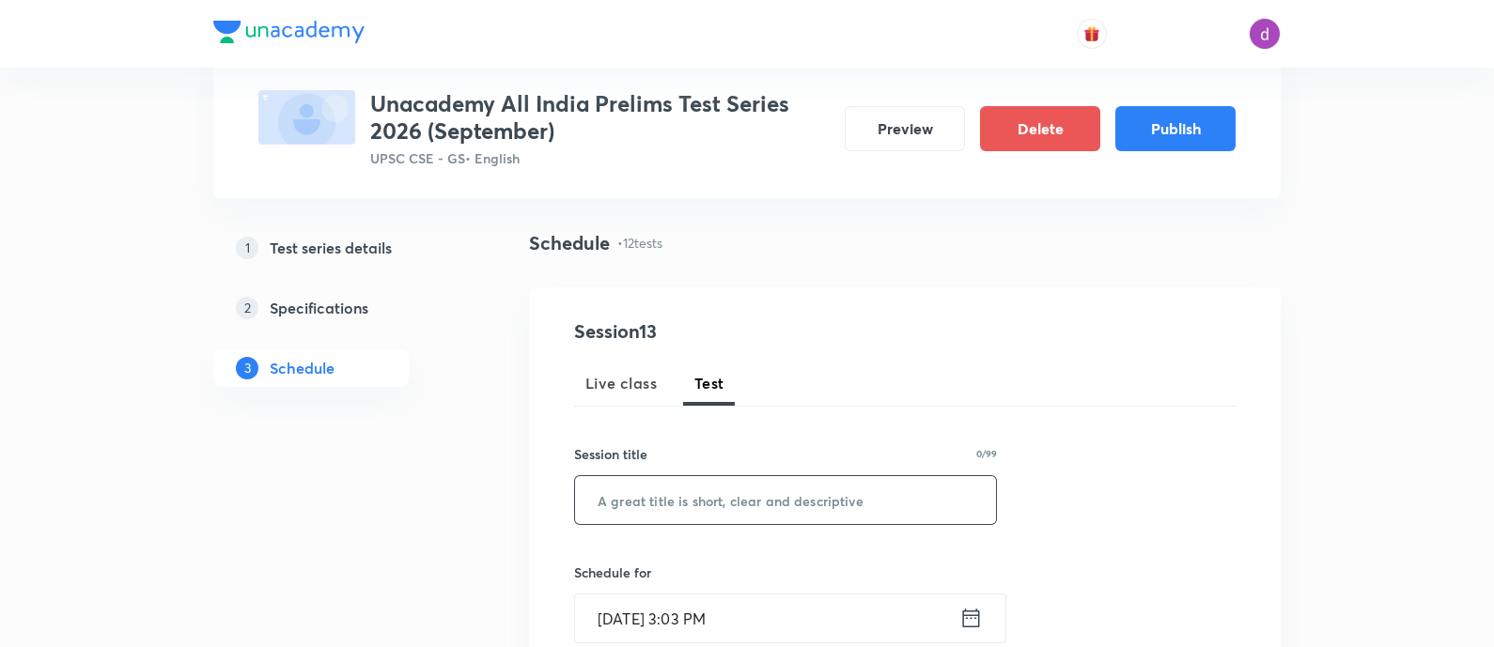
click at [793, 495] on input "text" at bounding box center [785, 500] width 421 height 48
paste input ""Modern History + Current Affairs ""
click at [606, 507] on input ""Modern History + Current Affairs" at bounding box center [785, 500] width 421 height 48
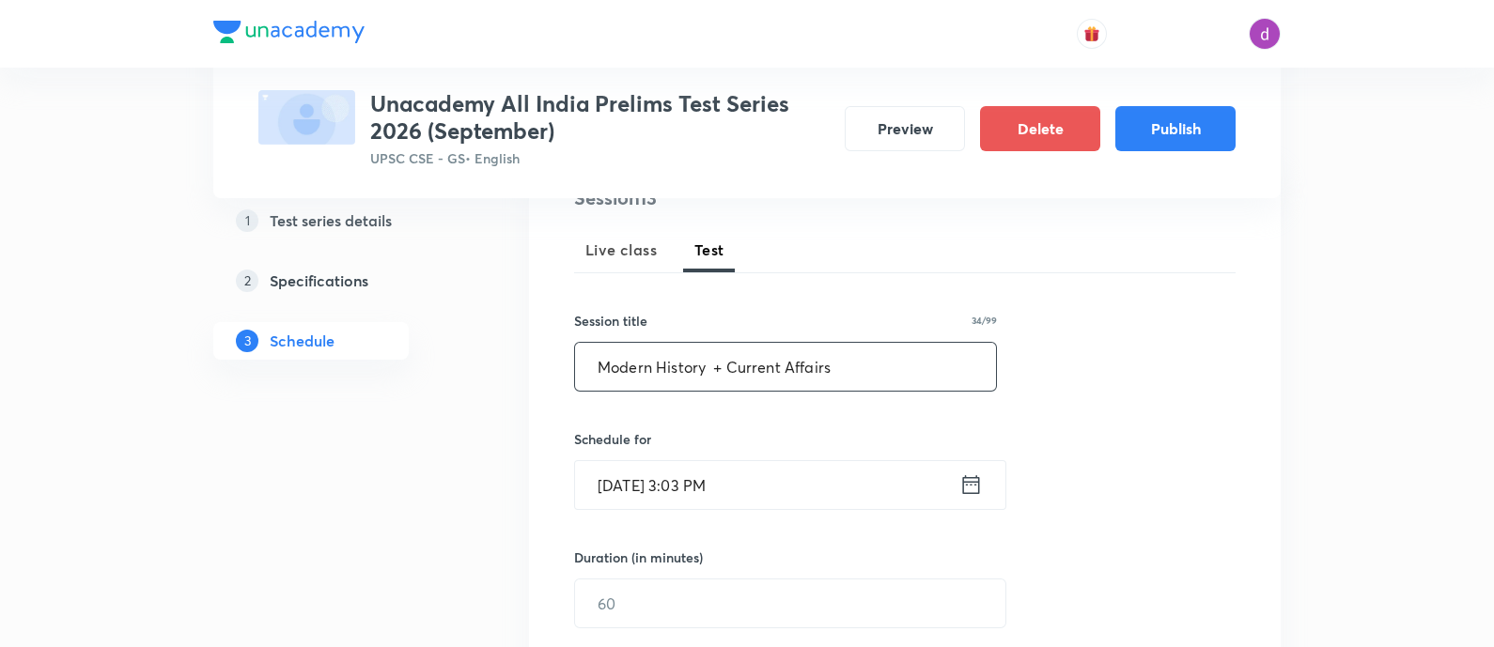
scroll to position [246, 0]
type input "Modern History + Current Affairs"
click at [746, 504] on input "Sep 3, 2025, 3:03 PM" at bounding box center [767, 484] width 384 height 48
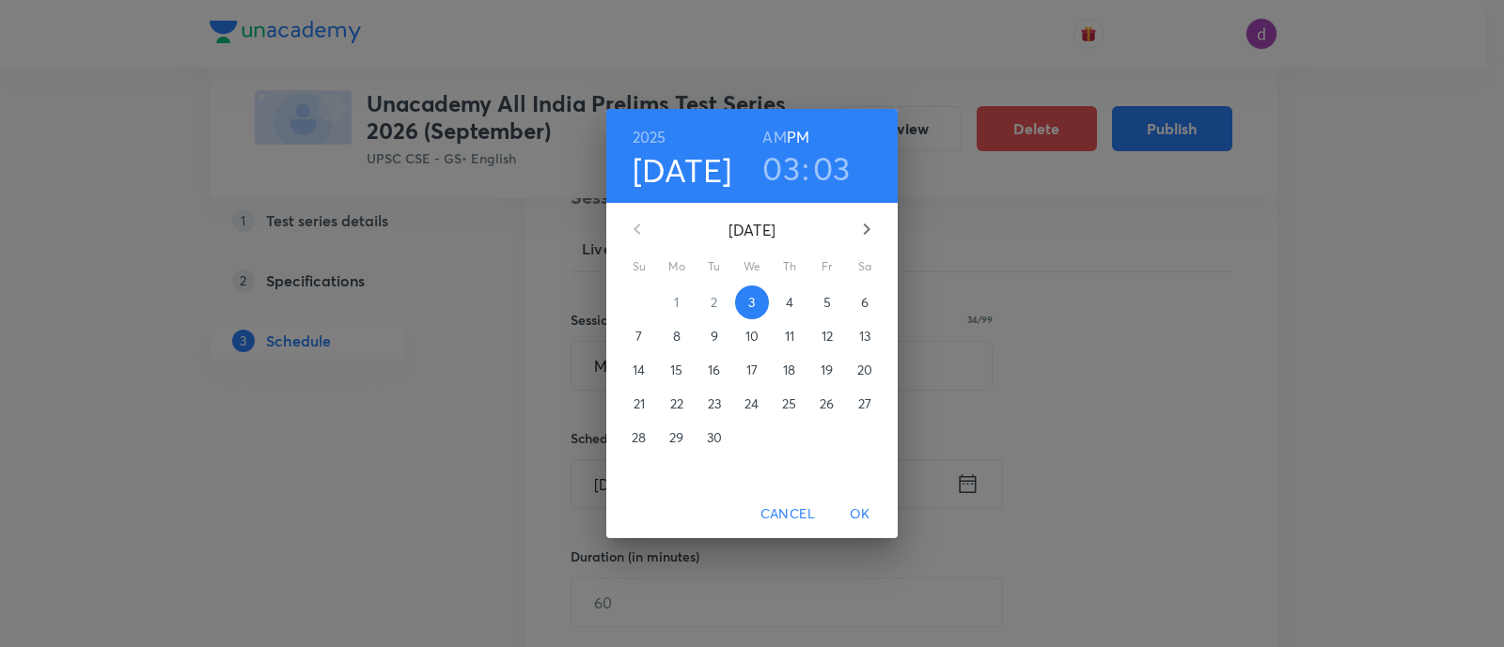
click at [865, 213] on button "button" at bounding box center [866, 229] width 45 height 45
click at [638, 335] on p "7" at bounding box center [638, 336] width 7 height 19
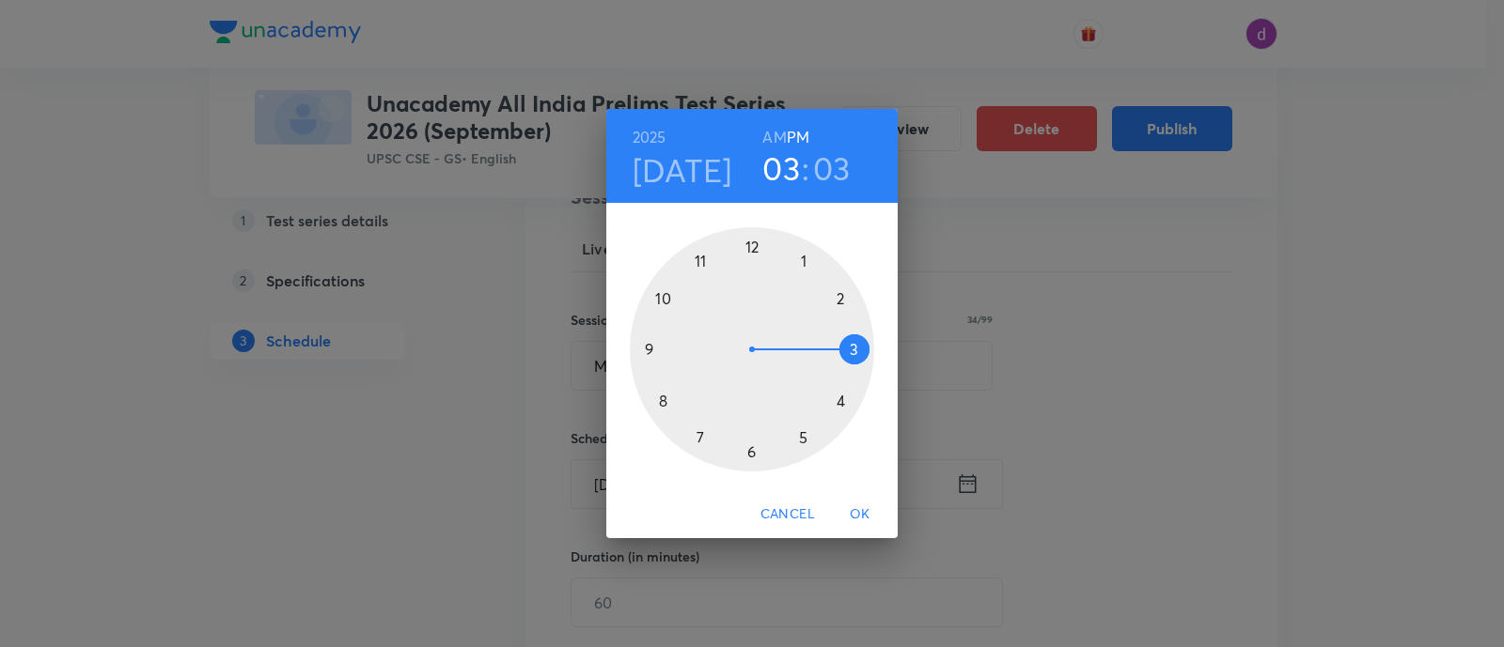
click at [774, 125] on h6 "AM" at bounding box center [773, 137] width 23 height 26
click at [648, 350] on div at bounding box center [752, 349] width 244 height 244
click at [752, 458] on div at bounding box center [752, 349] width 244 height 244
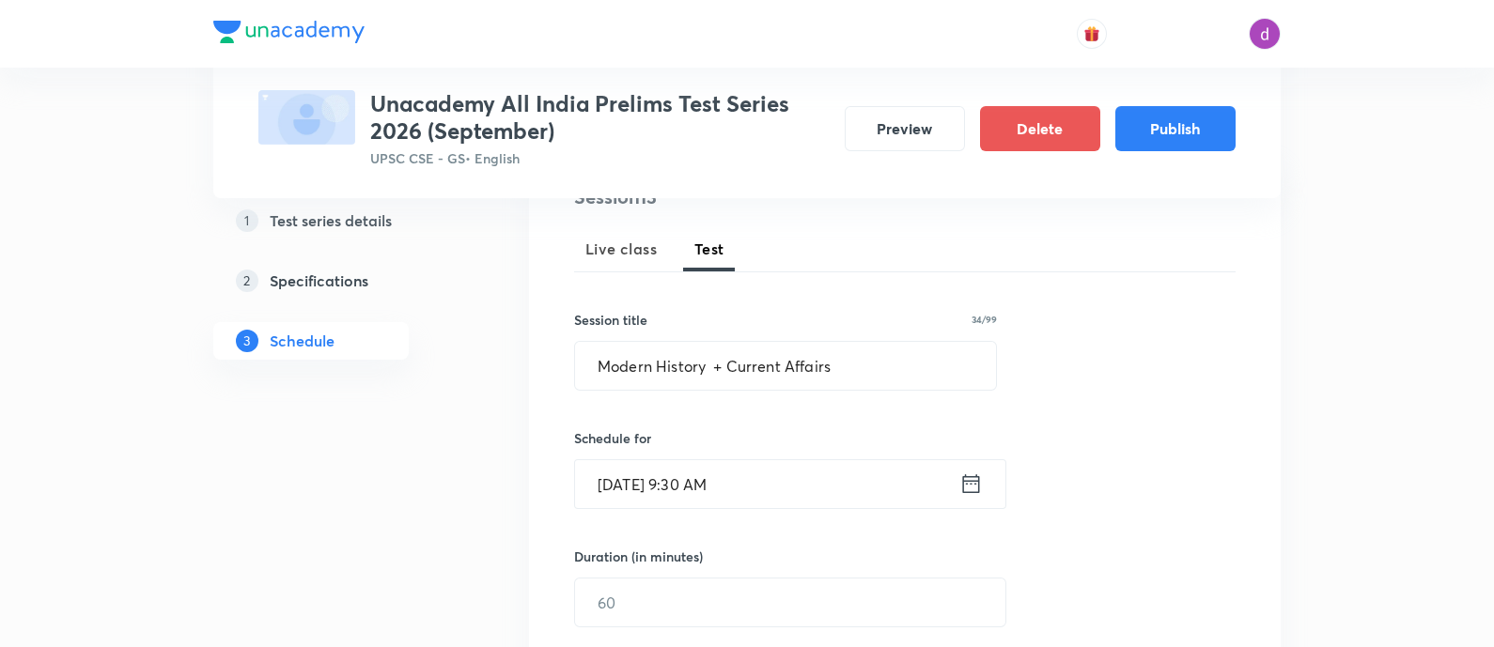
scroll to position [316, 0]
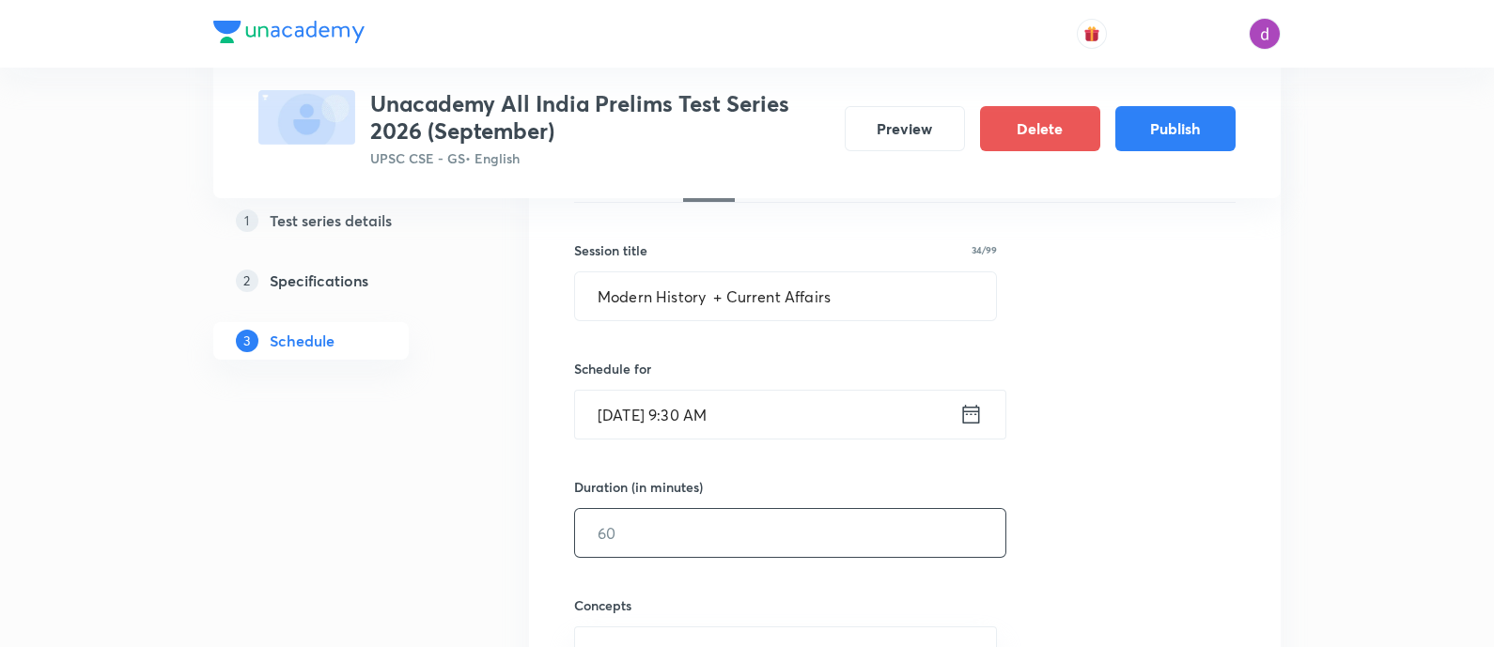
click at [715, 509] on input "text" at bounding box center [790, 533] width 430 height 48
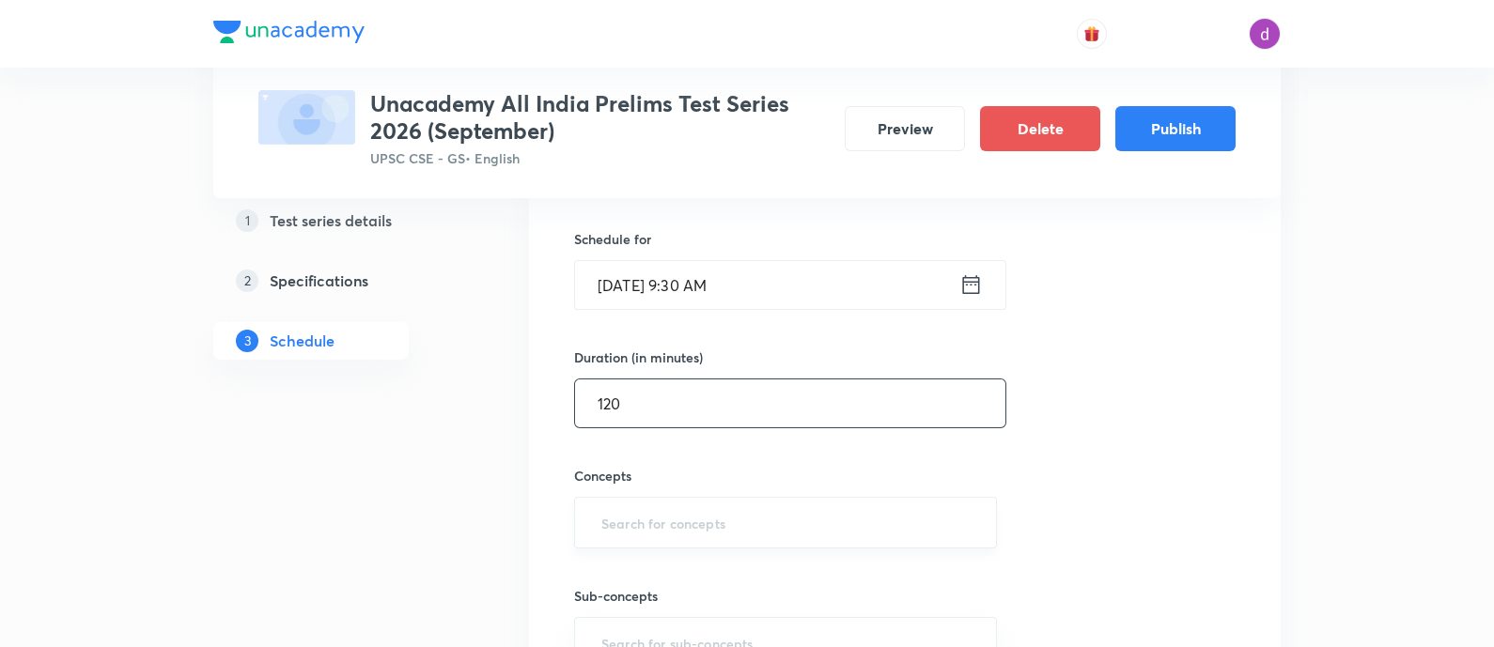
type input "120"
click at [709, 515] on input "text" at bounding box center [786, 523] width 376 height 35
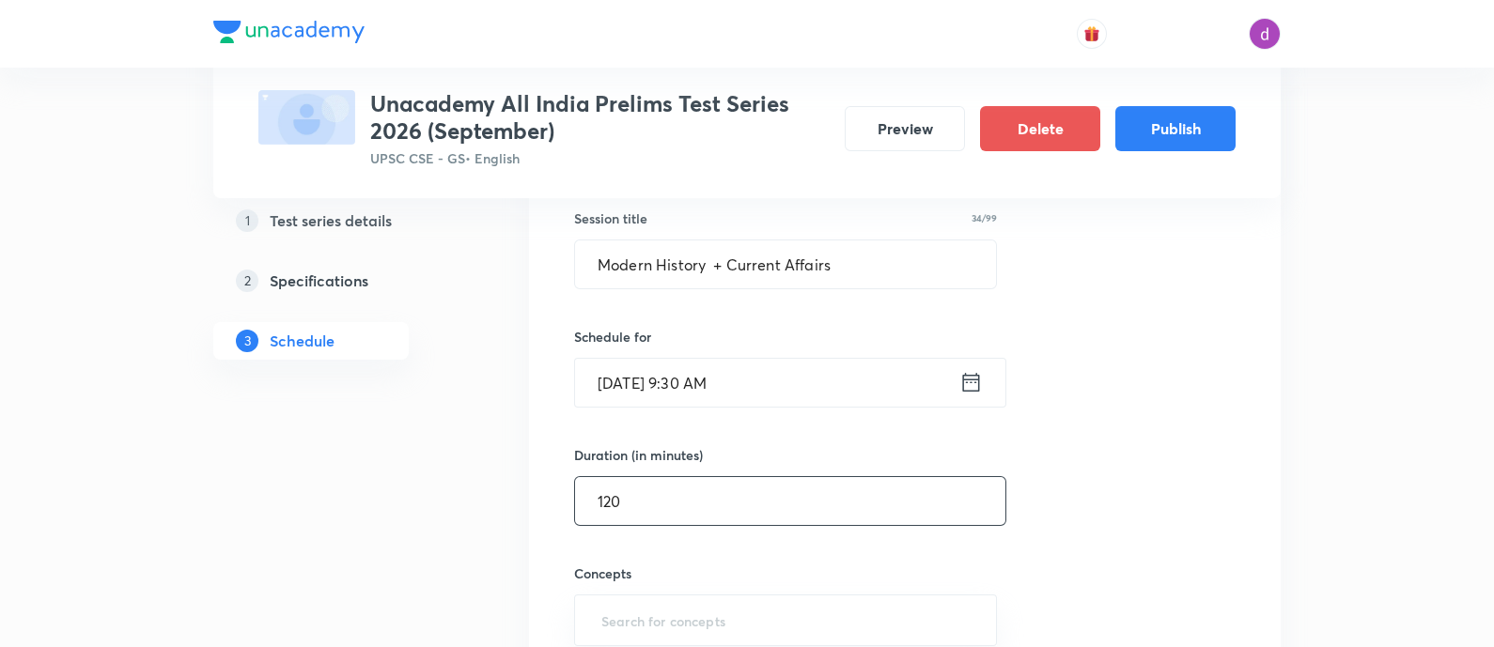
scroll to position [347, 0]
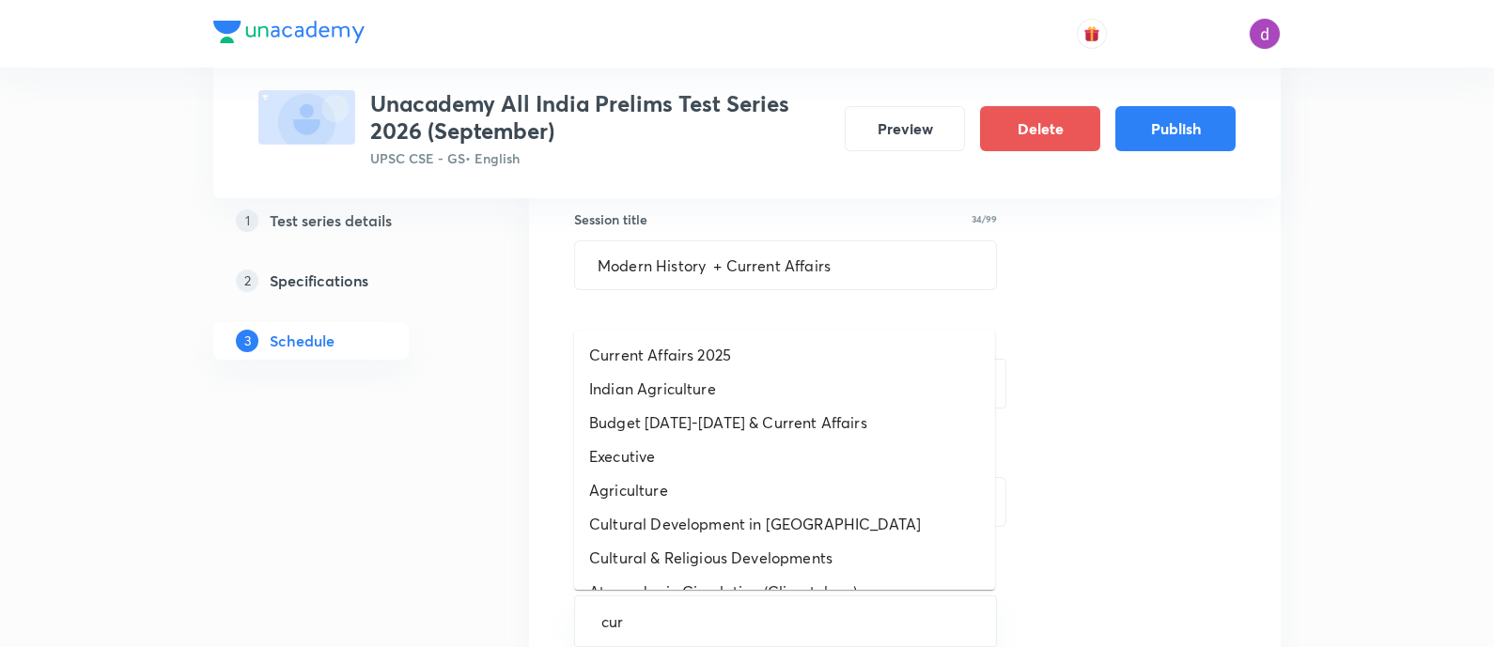
type input "curr"
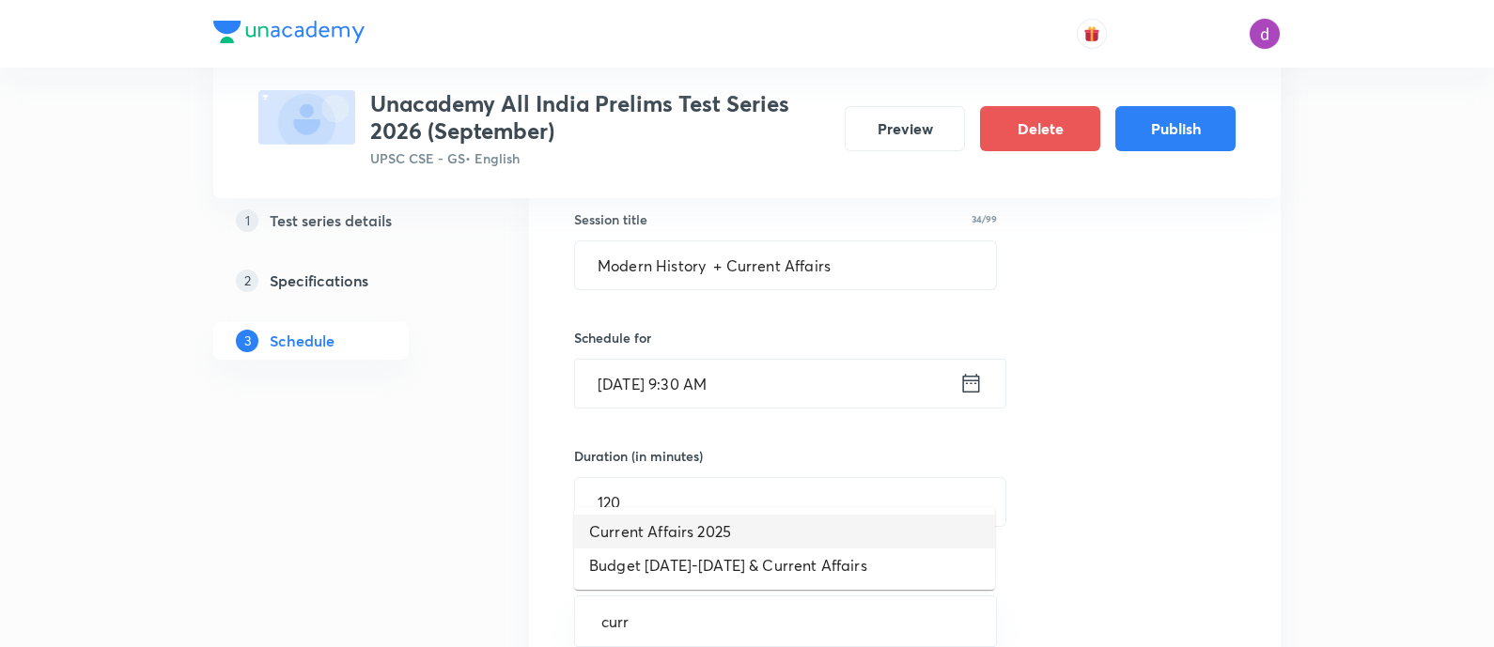
click at [691, 535] on li "Current Affairs 2025" at bounding box center [784, 532] width 421 height 34
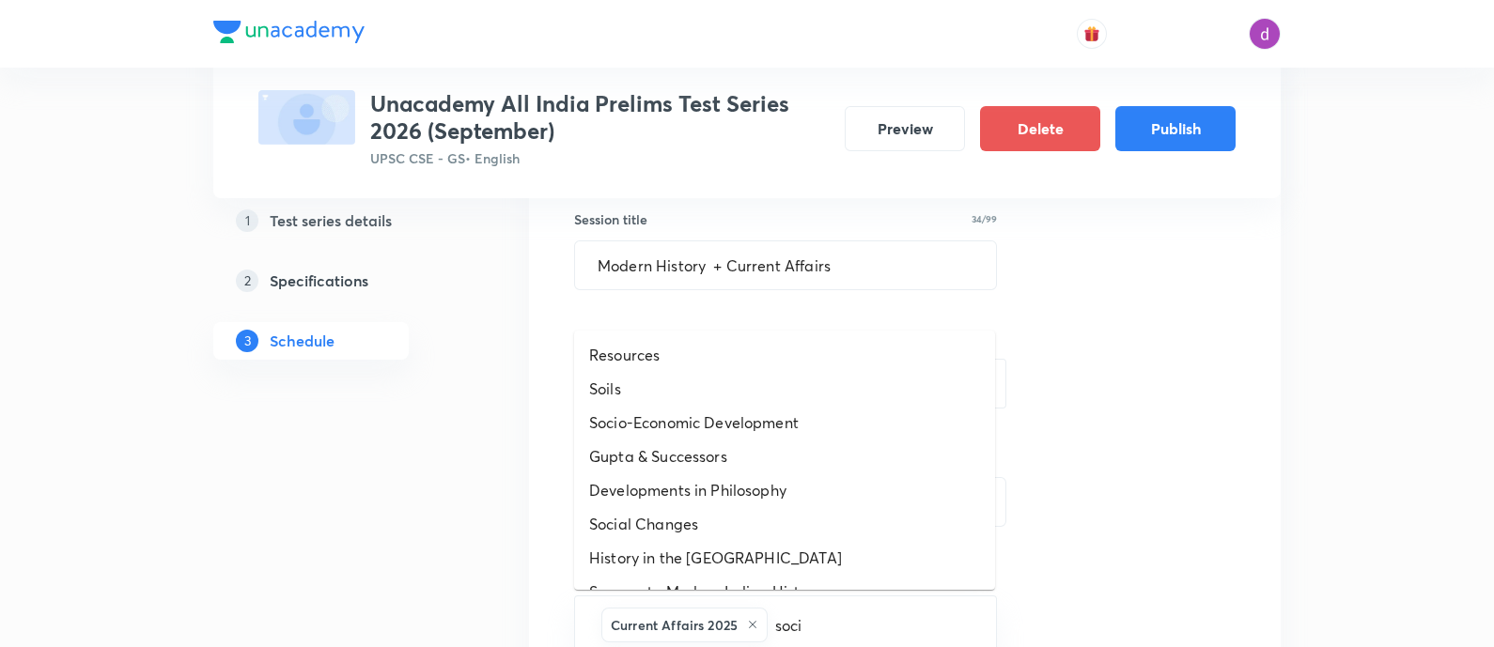
type input "socio"
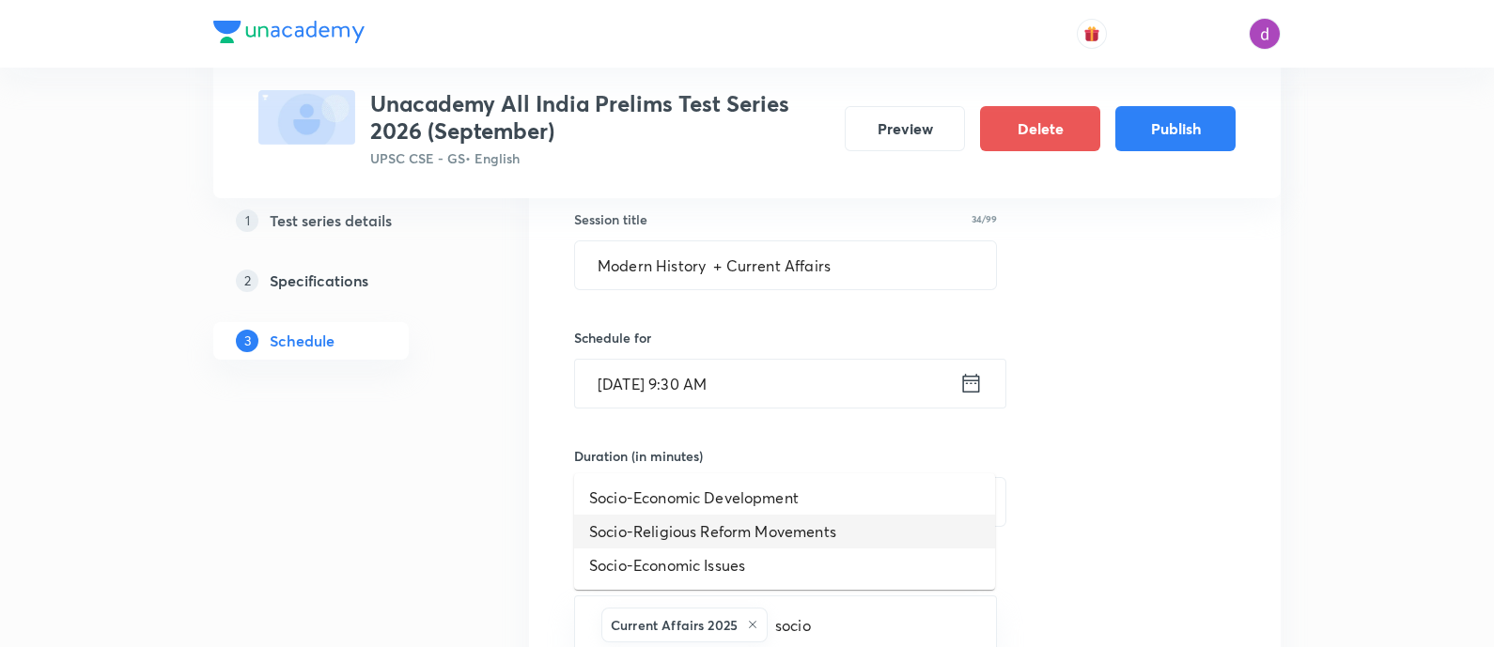
click at [677, 528] on li "Socio-Religious Reform Movements" at bounding box center [784, 532] width 421 height 34
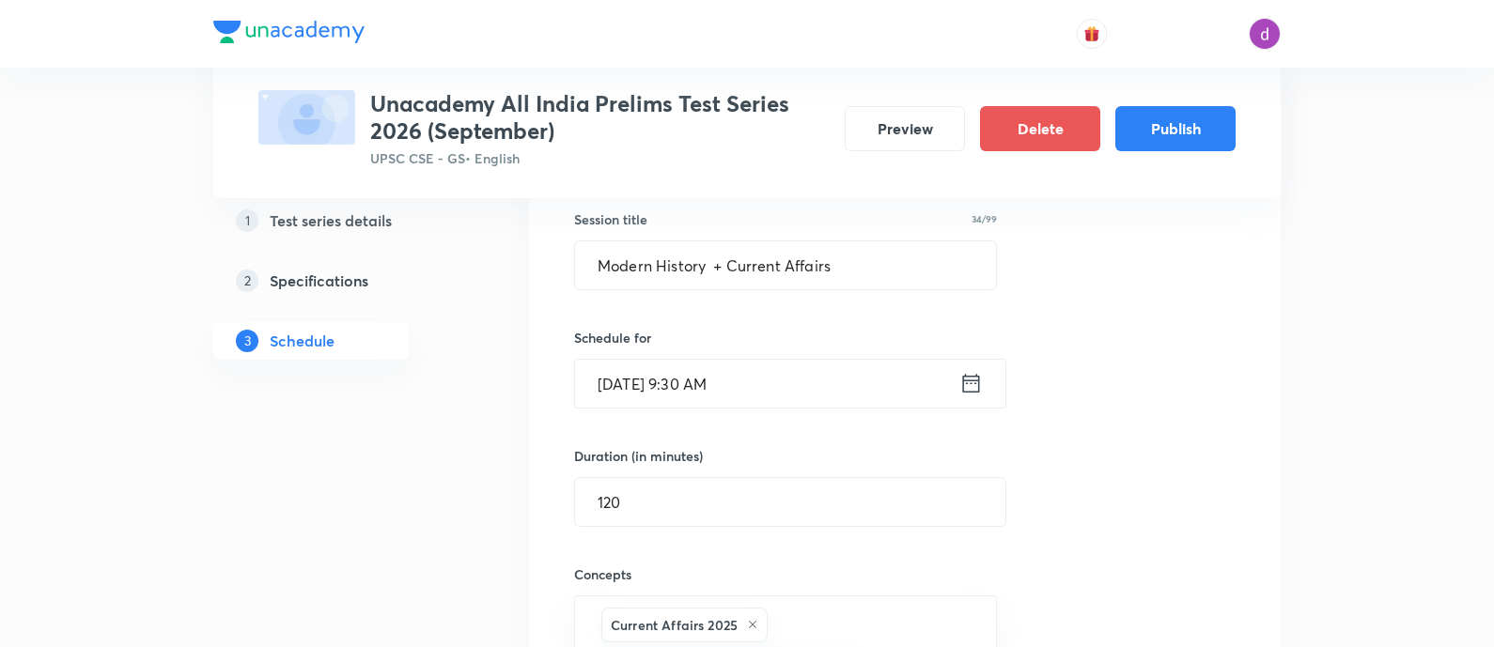
scroll to position [518, 0]
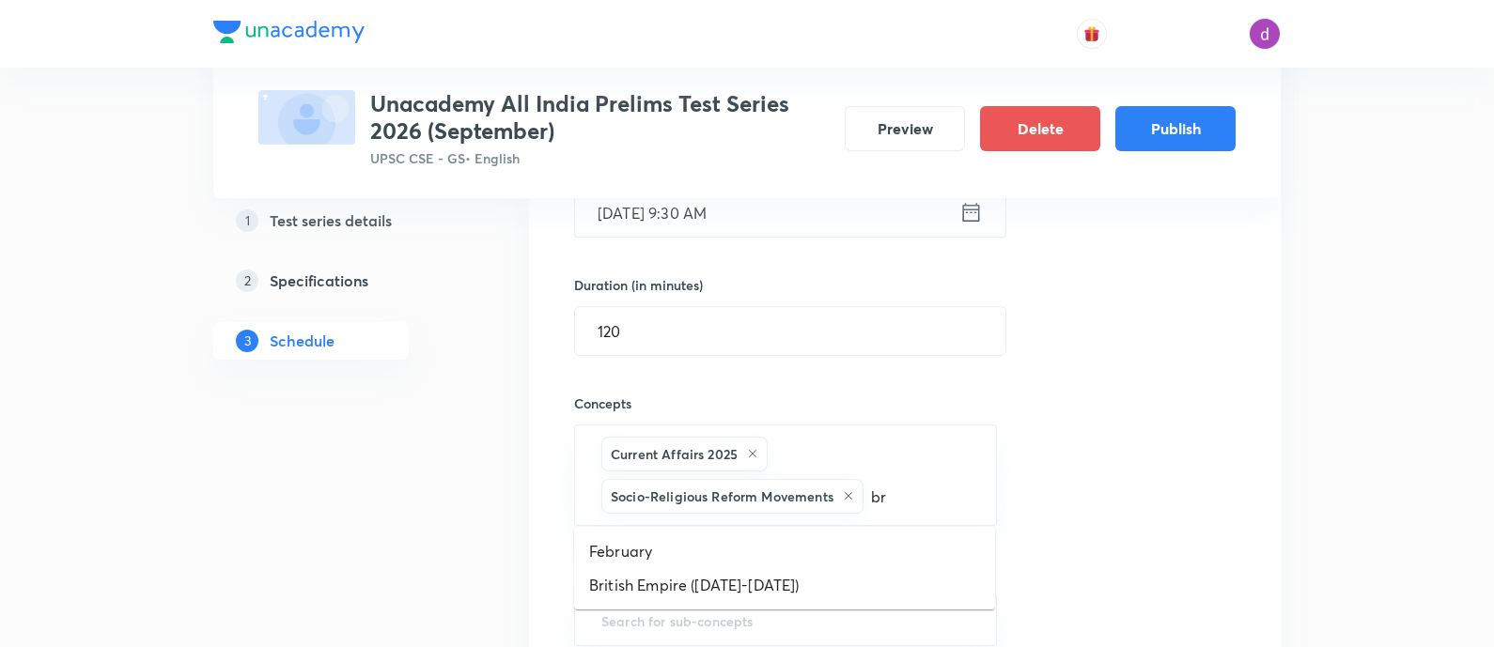
type input "bri"
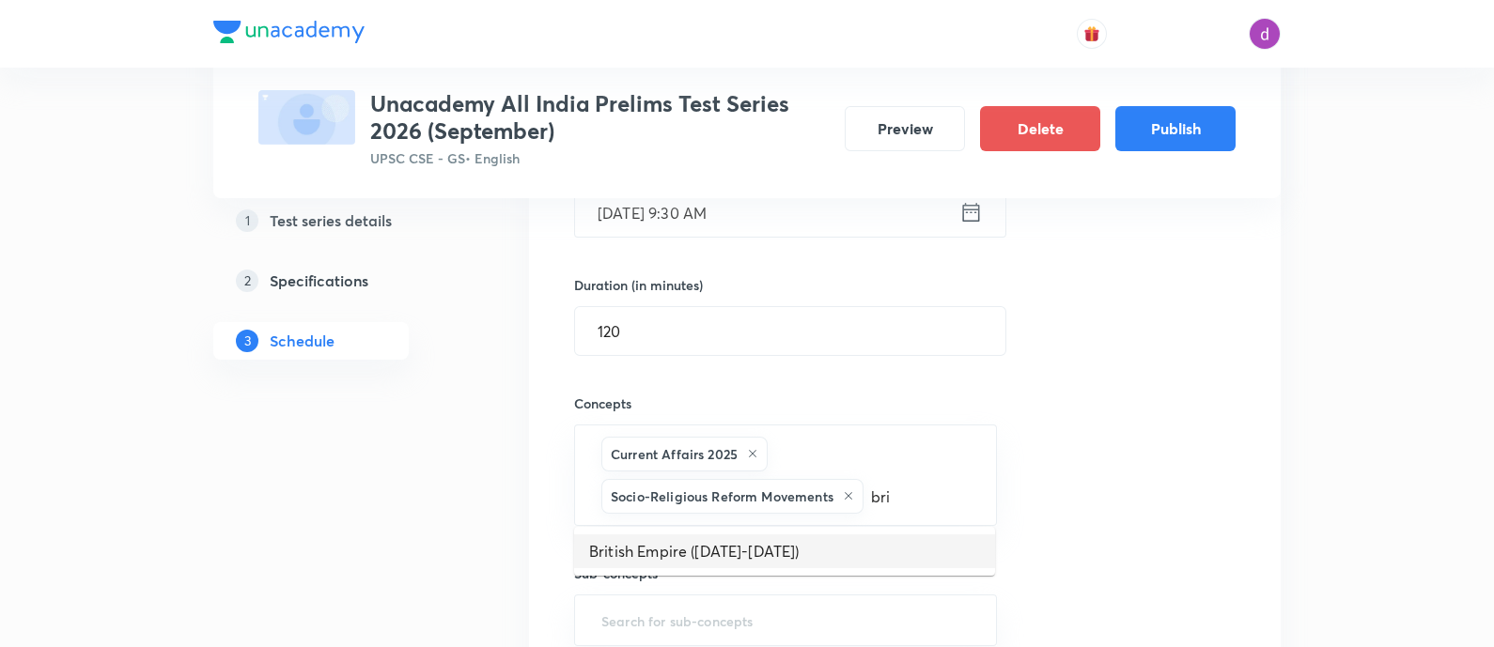
click at [626, 544] on li "British Empire ([DATE]-[DATE])" at bounding box center [784, 552] width 421 height 34
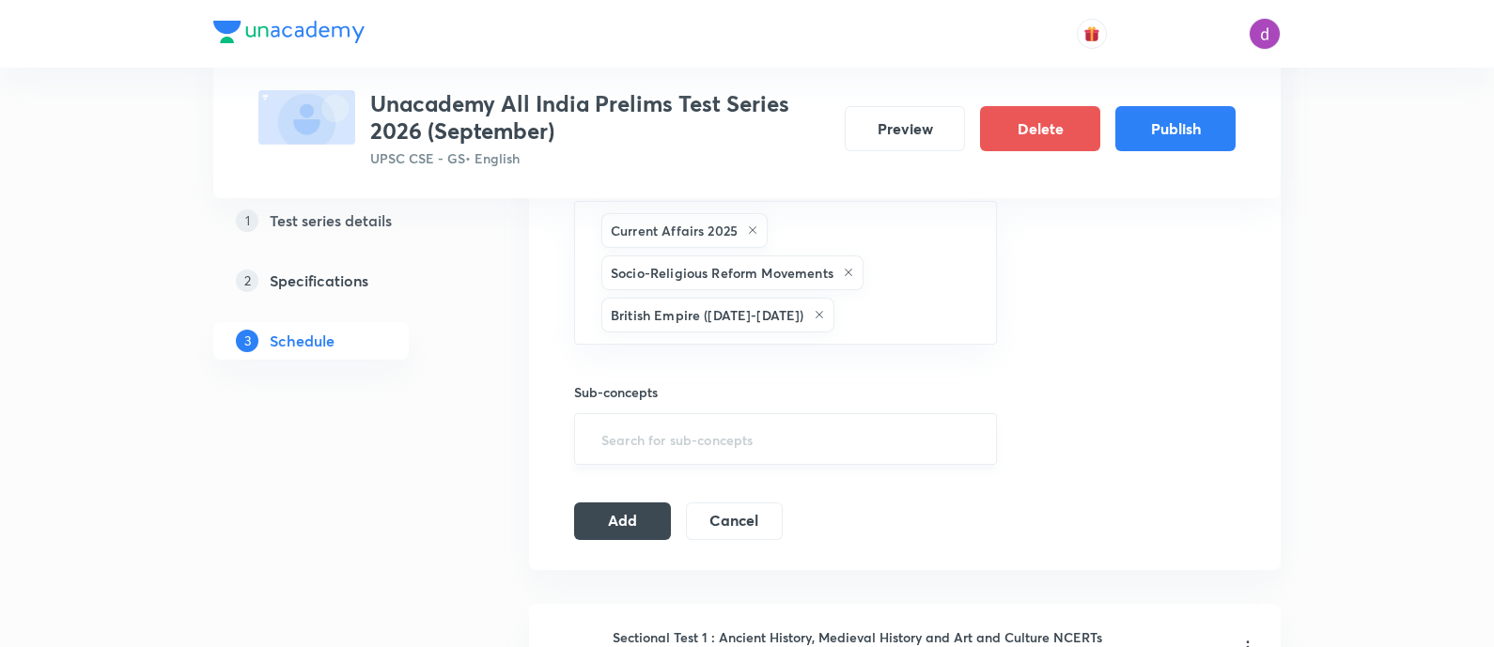
scroll to position [751, 0]
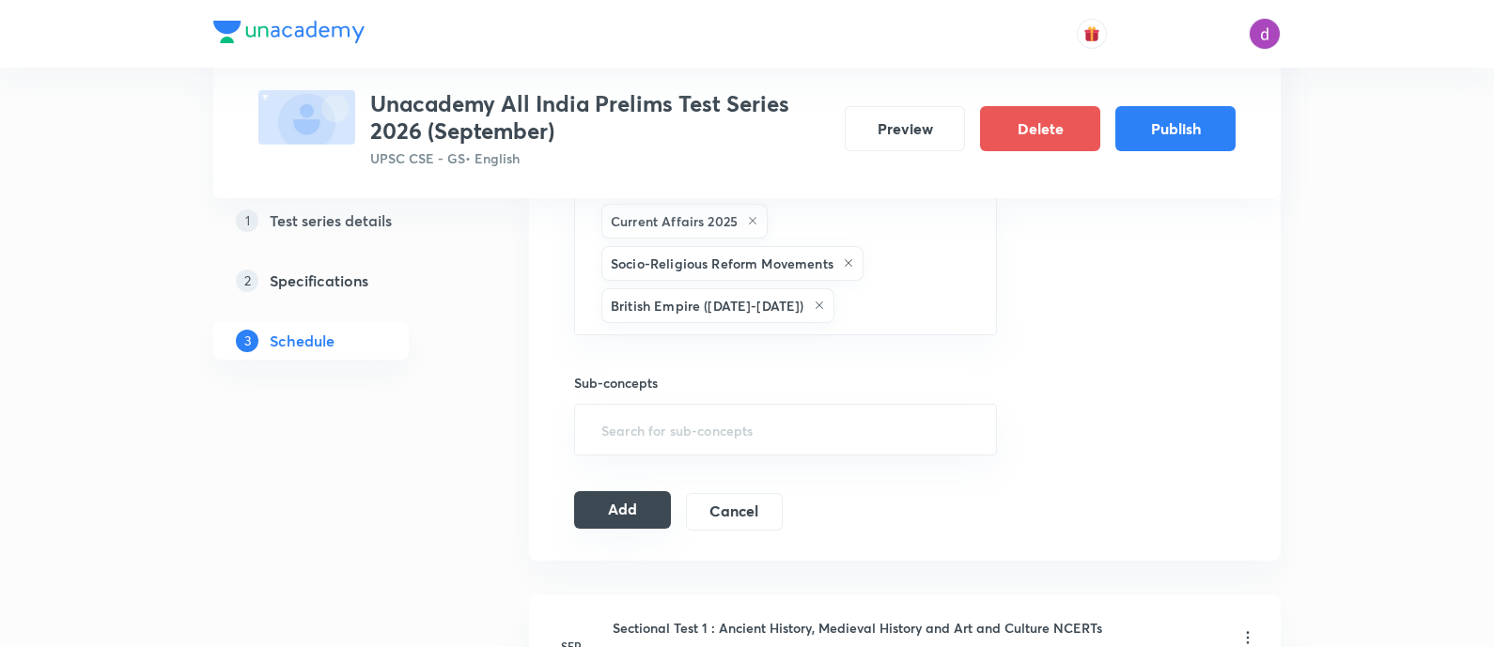
click at [616, 511] on button "Add" at bounding box center [622, 510] width 97 height 38
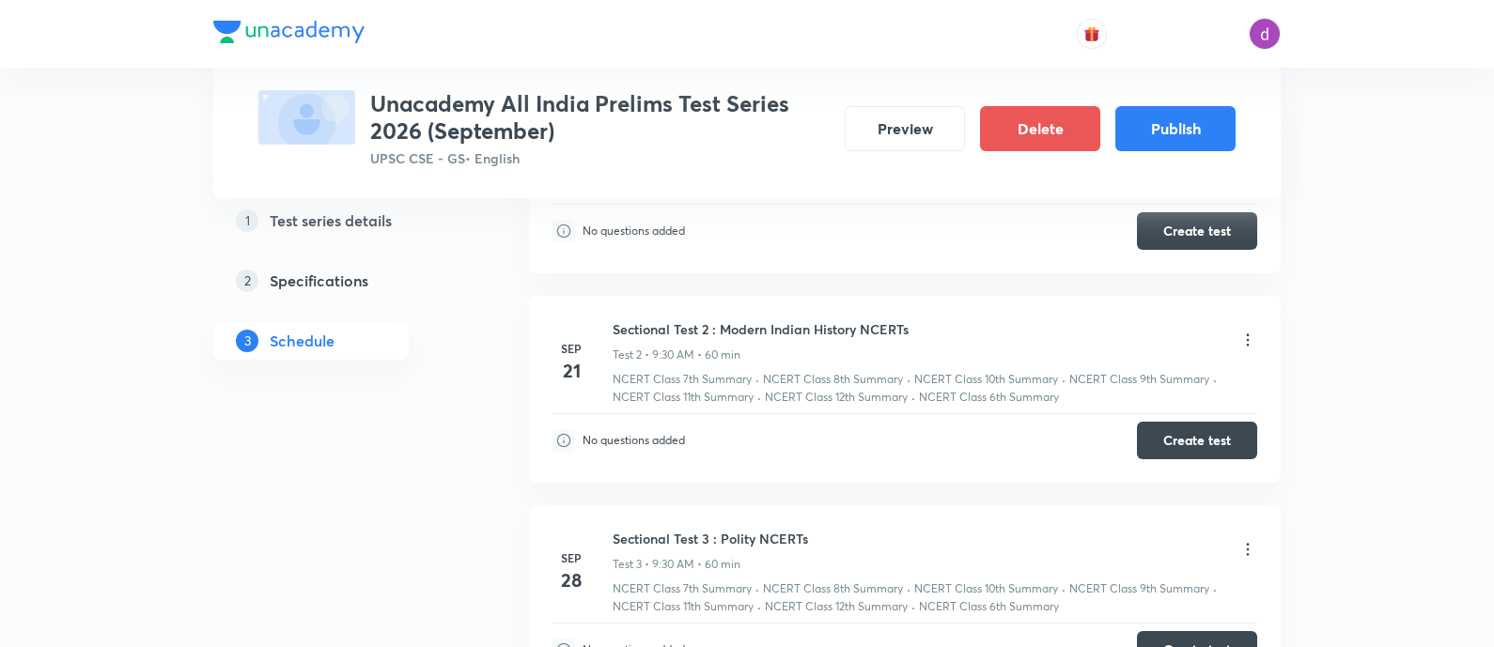
scroll to position [0, 0]
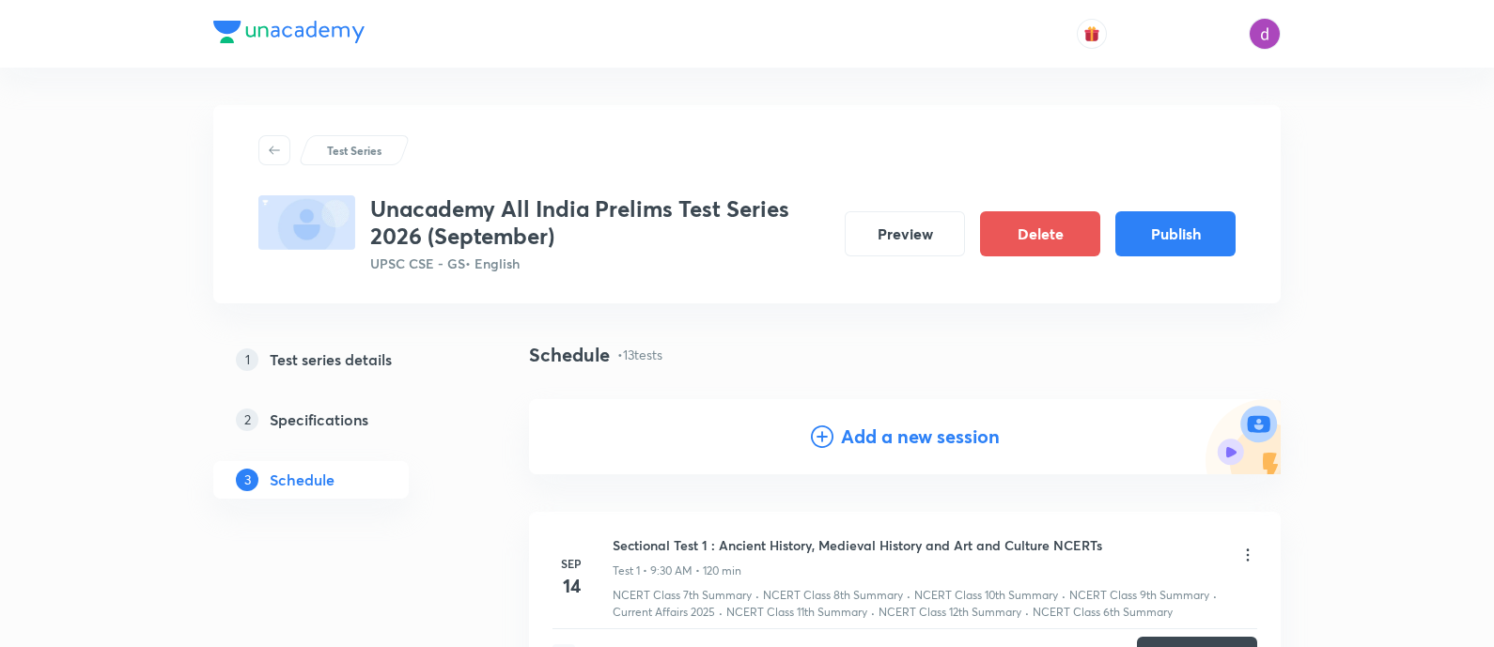
click at [873, 423] on h4 "Add a new session" at bounding box center [920, 437] width 159 height 28
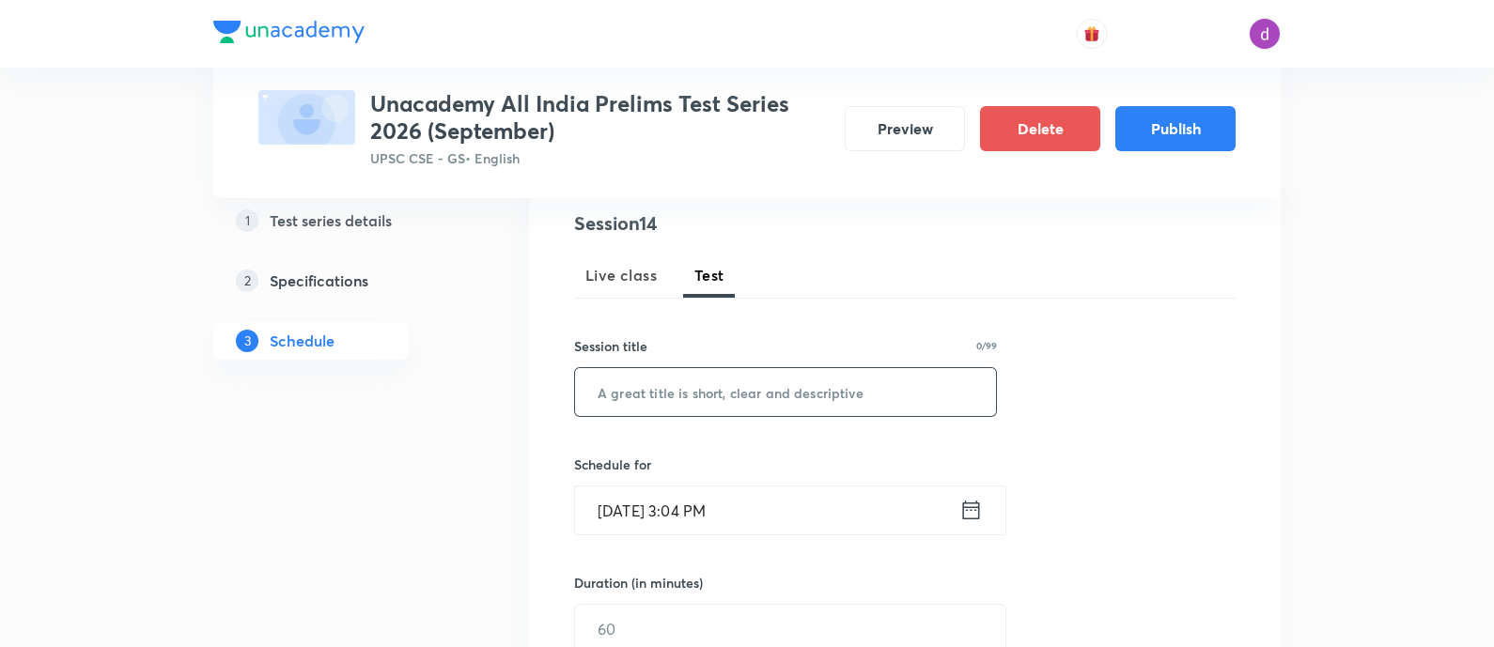
scroll to position [225, 0]
click at [787, 392] on input "text" at bounding box center [785, 388] width 421 height 48
paste input ""Modern History + Current Affairs""
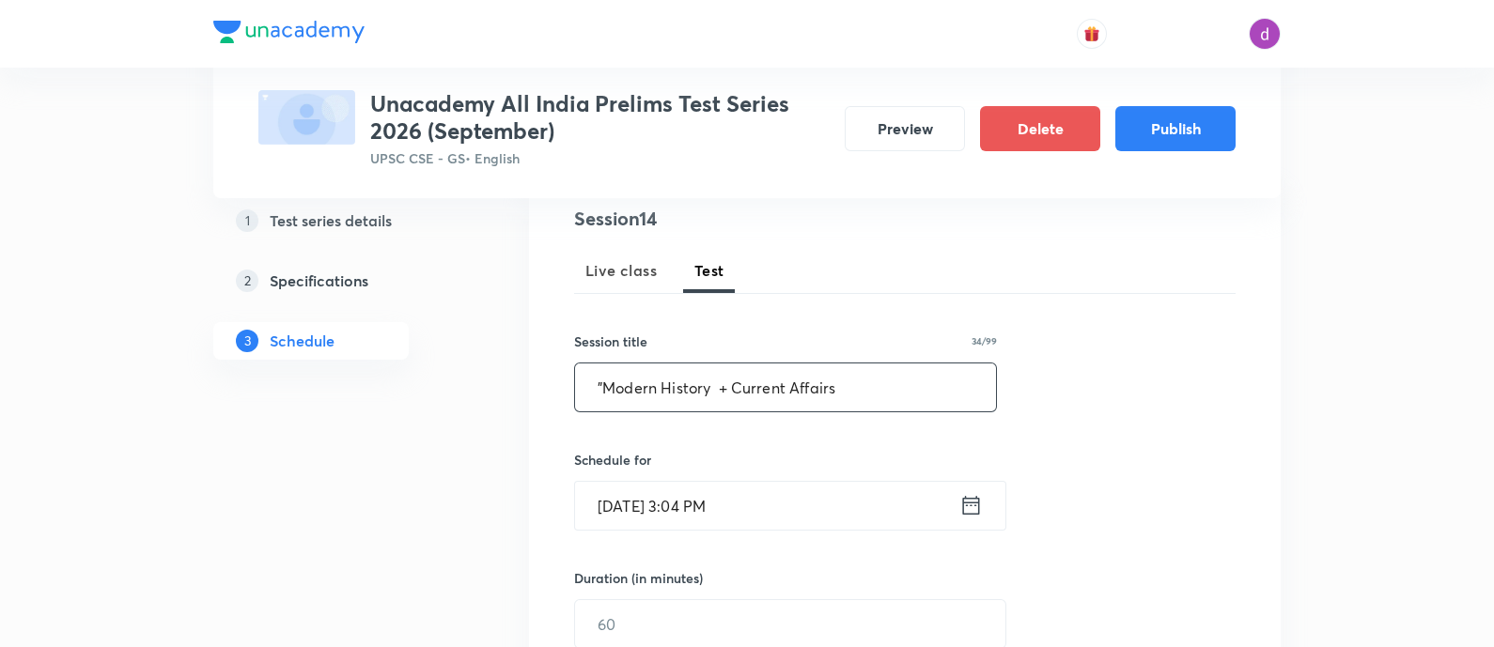
click at [603, 385] on input ""Modern History + Current Affairs" at bounding box center [785, 388] width 421 height 48
type input "Modern History + Current Affairs"
click at [836, 486] on input "Sep 3, 2025, 3:04 PM" at bounding box center [767, 506] width 384 height 48
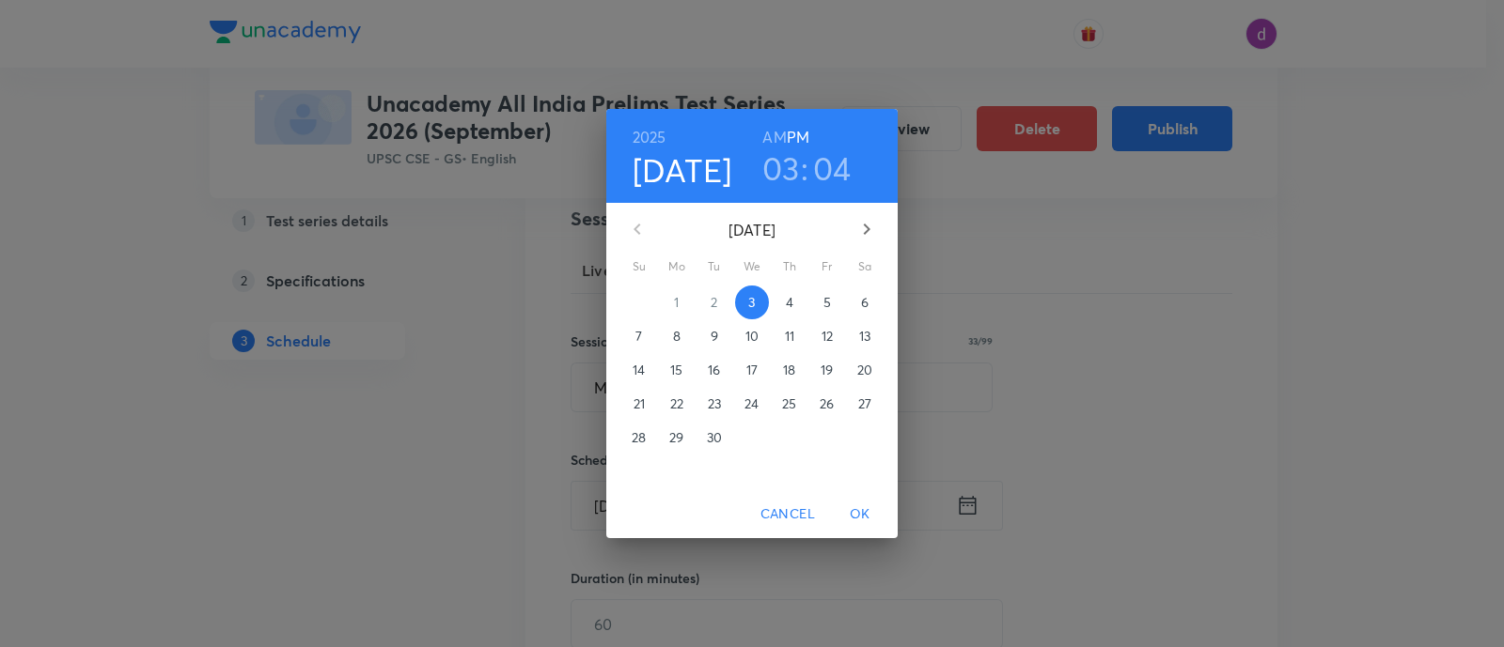
click at [868, 226] on icon "button" at bounding box center [866, 229] width 23 height 23
click at [637, 367] on p "14" at bounding box center [638, 370] width 12 height 19
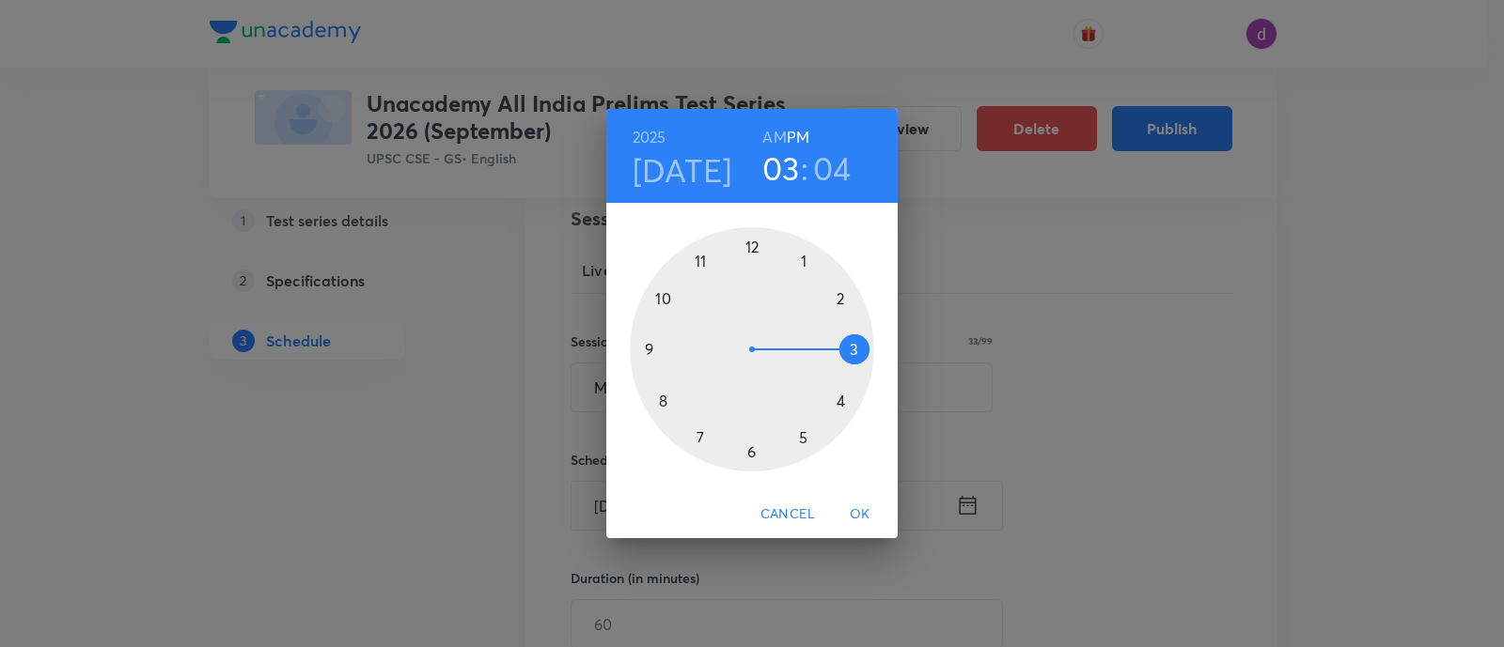
click at [770, 136] on h6 "AM" at bounding box center [773, 137] width 23 height 26
click at [654, 350] on div at bounding box center [752, 349] width 244 height 244
click at [747, 457] on div at bounding box center [752, 349] width 244 height 244
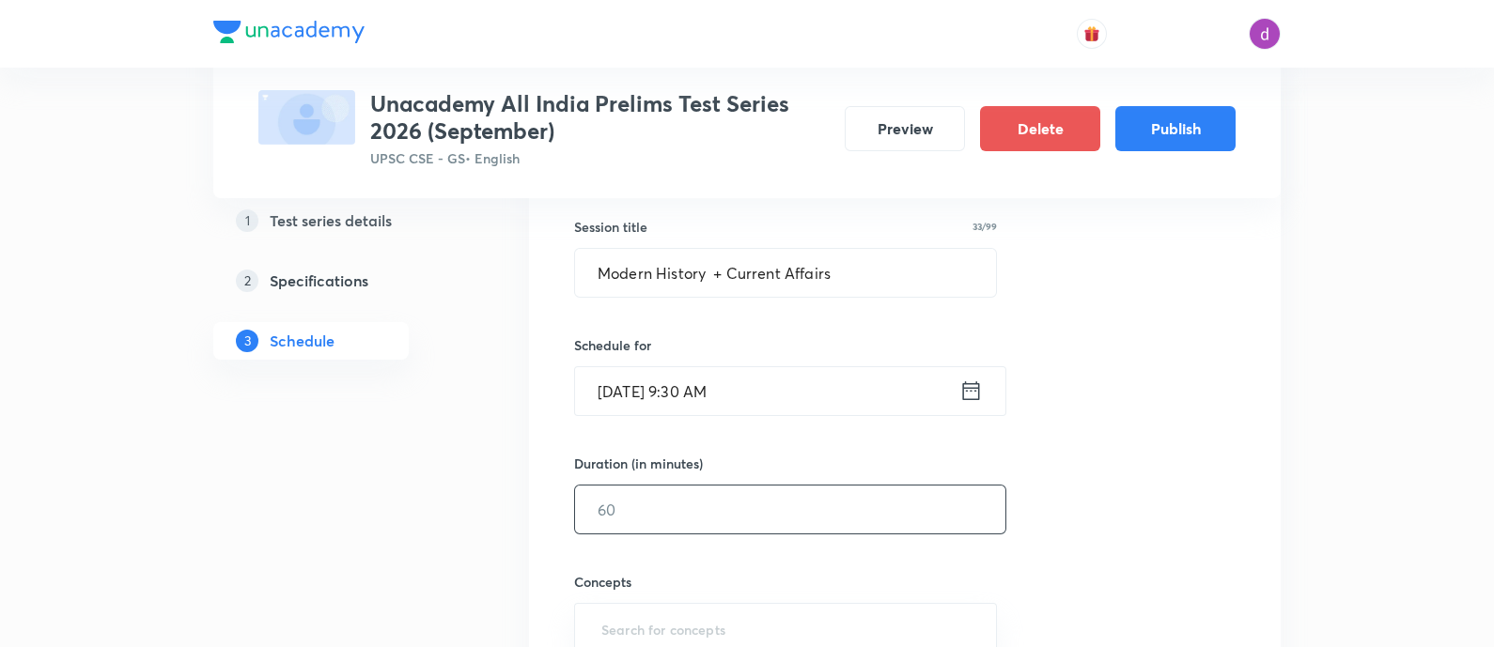
scroll to position [340, 0]
click at [702, 501] on input "text" at bounding box center [790, 509] width 430 height 48
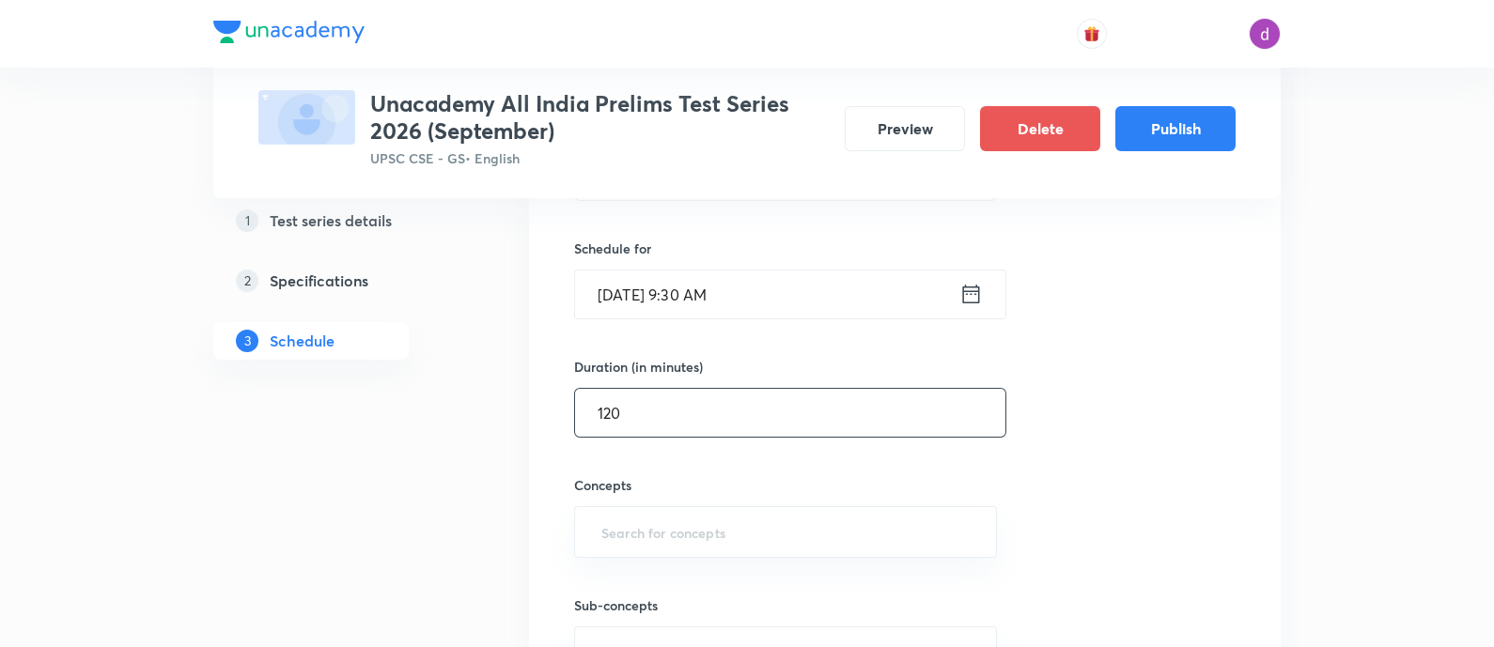
scroll to position [436, 0]
type input "120"
click at [694, 535] on input "text" at bounding box center [786, 532] width 376 height 35
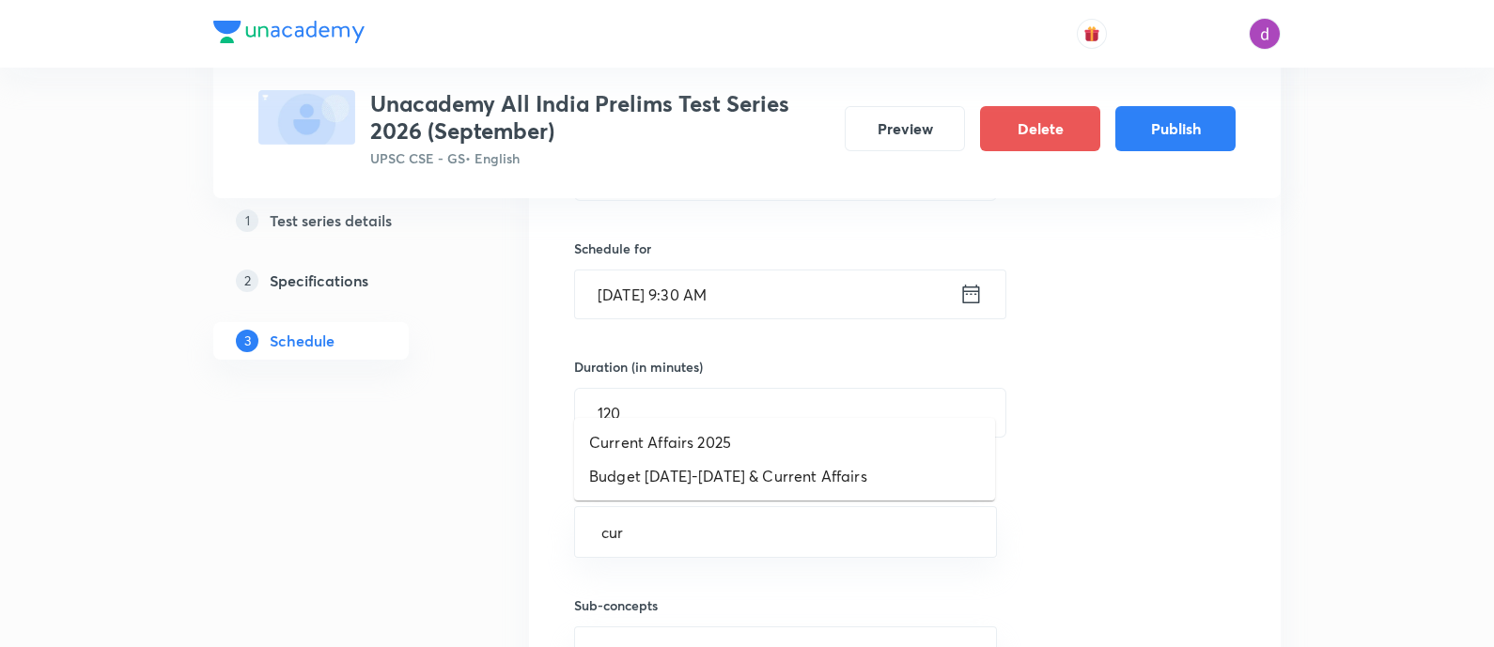
type input "curr"
click at [714, 441] on li "Current Affairs 2025" at bounding box center [784, 443] width 421 height 34
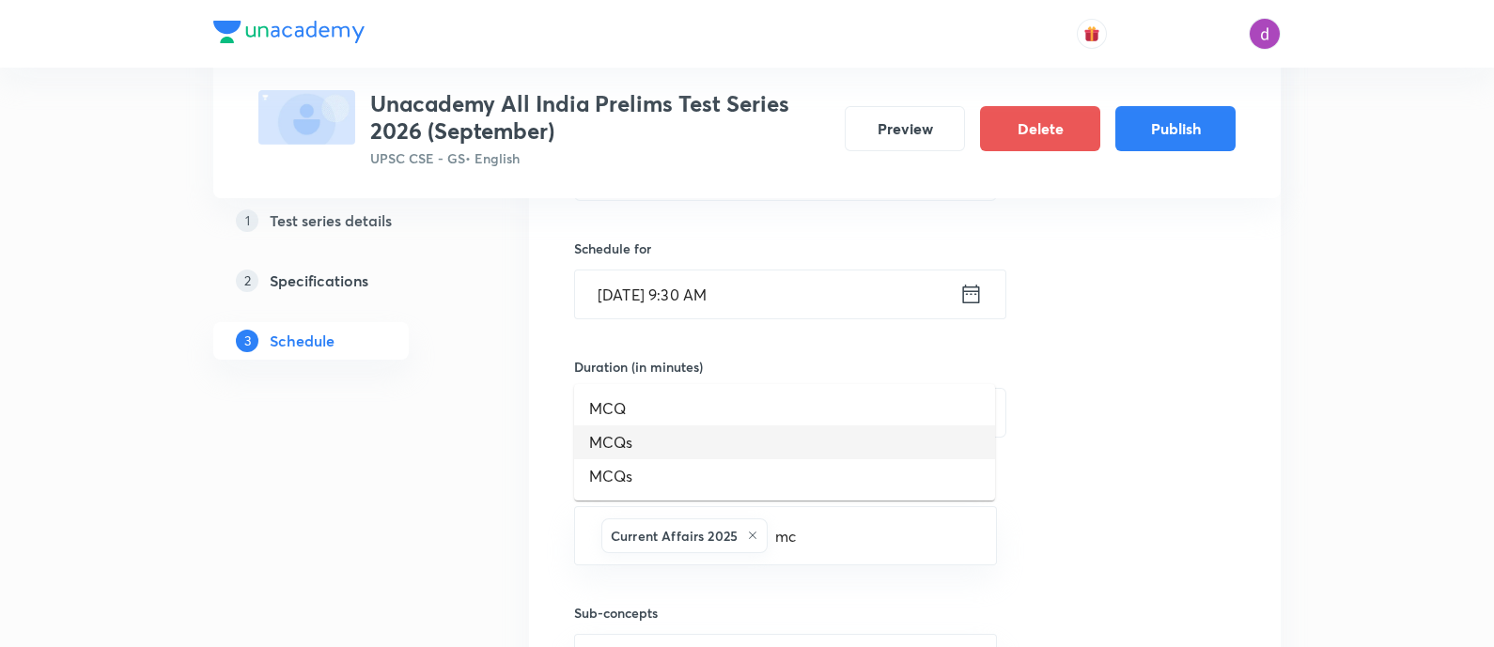
type input "mcq"
click at [659, 409] on li "MCQ" at bounding box center [784, 409] width 421 height 34
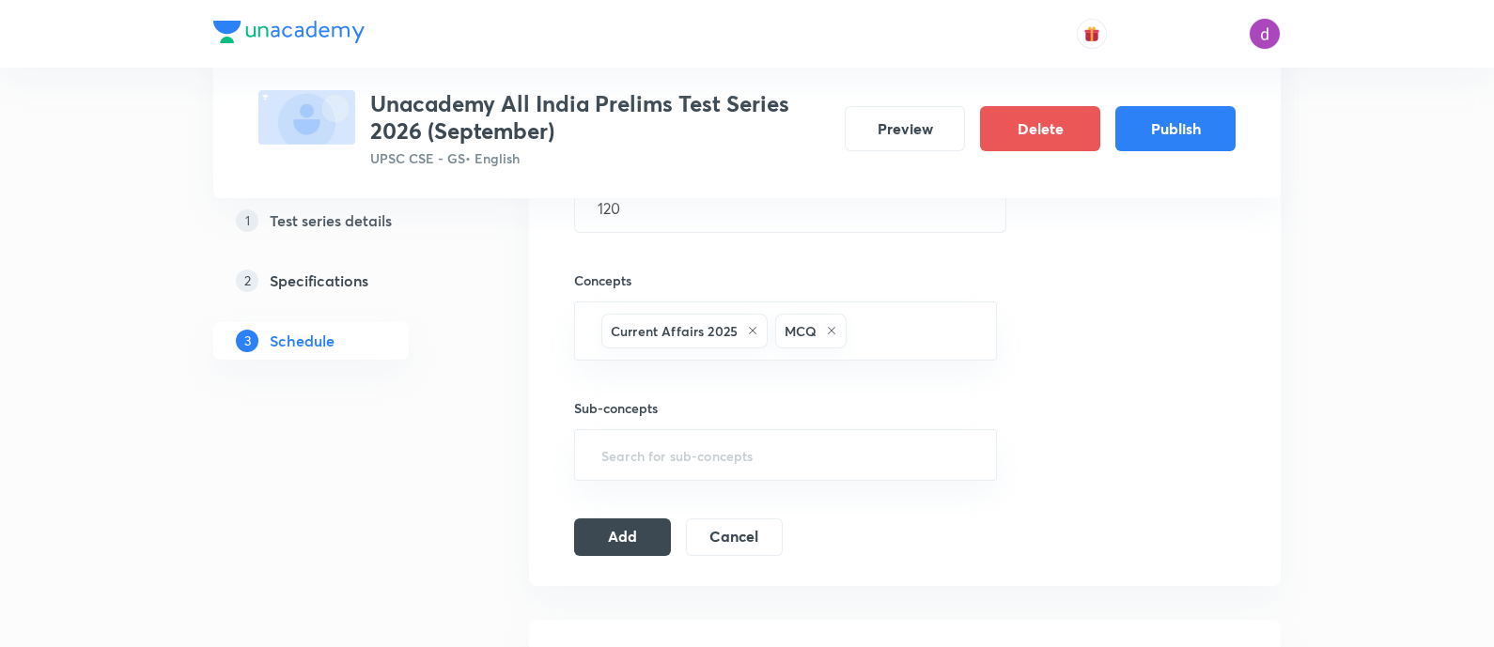
scroll to position [643, 0]
click at [625, 531] on button "Add" at bounding box center [622, 534] width 97 height 38
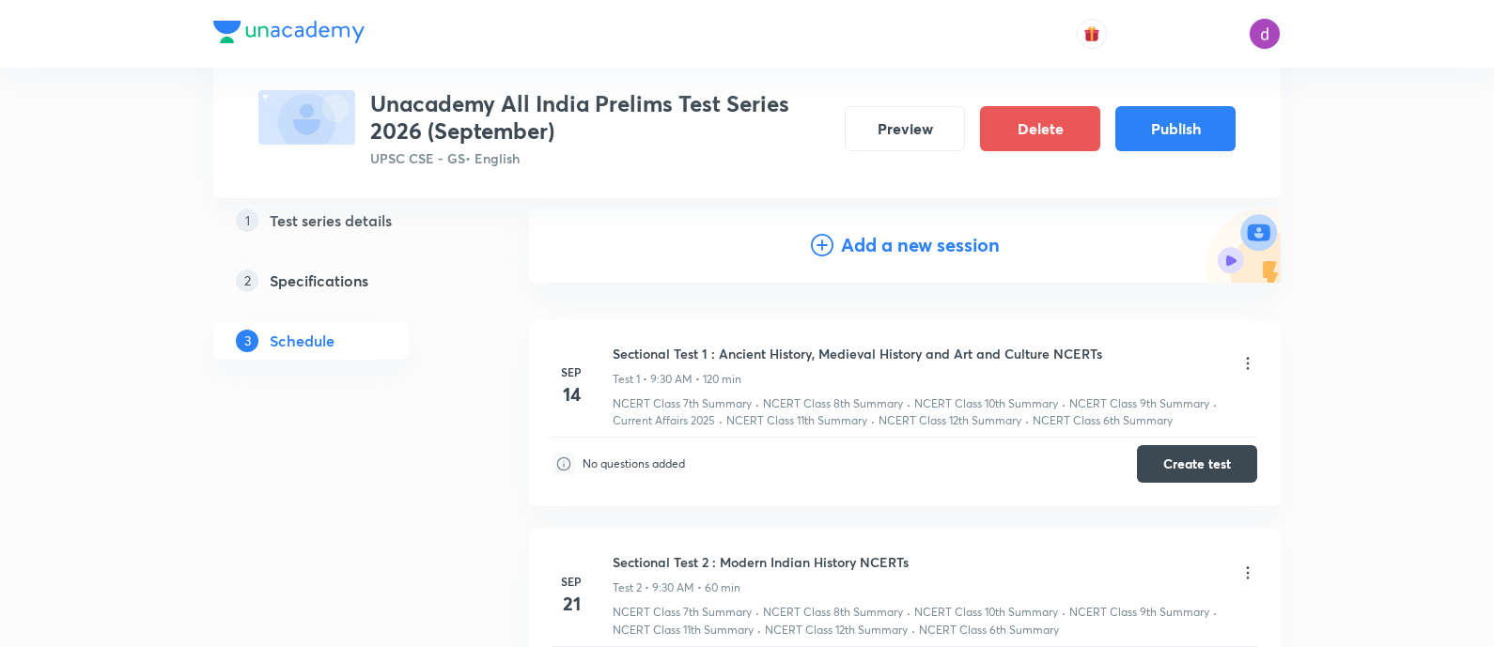
scroll to position [0, 0]
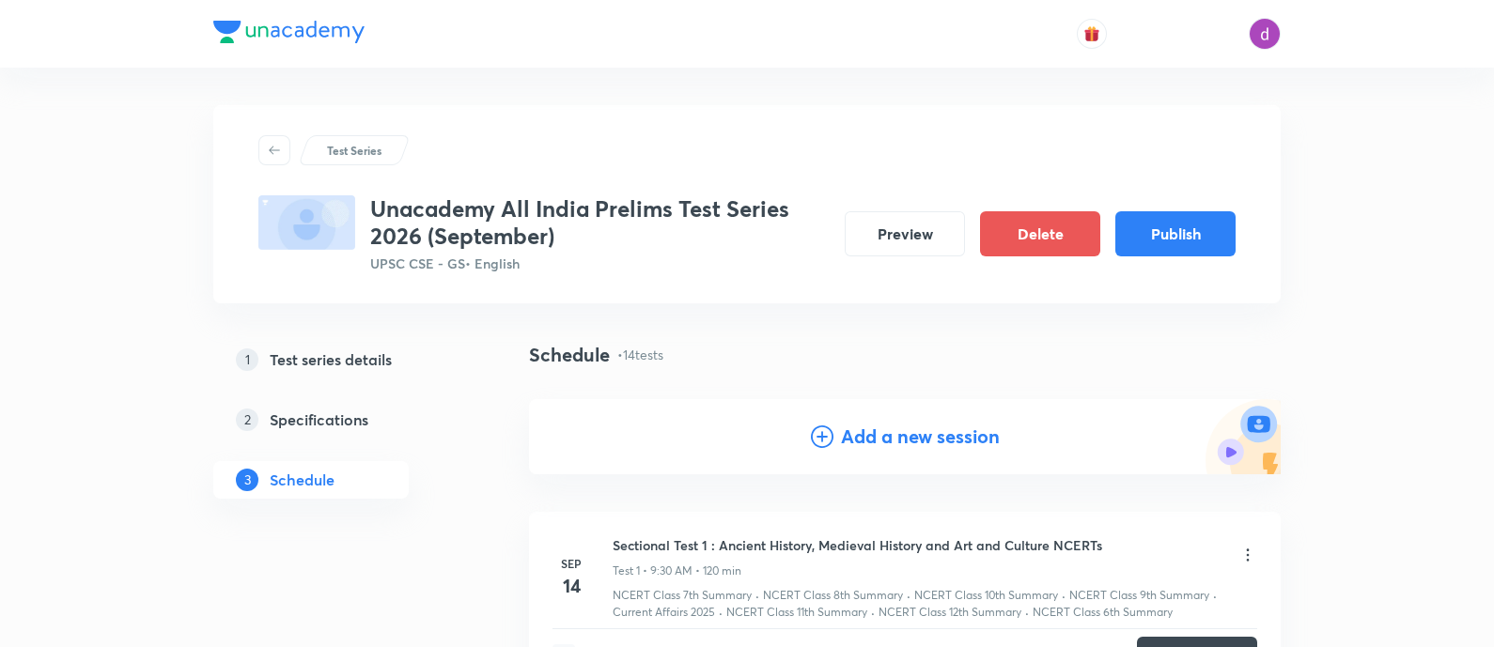
click at [877, 444] on h4 "Add a new session" at bounding box center [920, 437] width 159 height 28
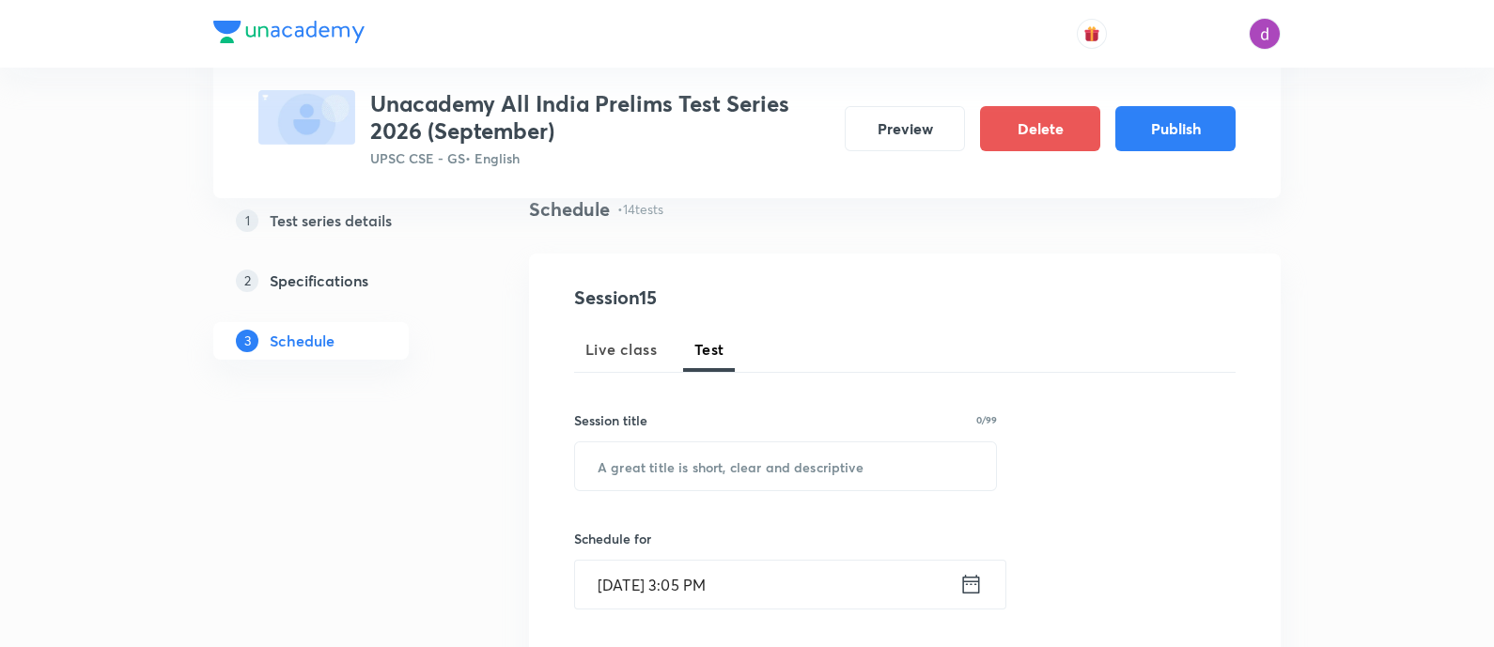
scroll to position [147, 0]
click at [826, 470] on input "text" at bounding box center [785, 466] width 421 height 48
paste input ""World Geography + Current Affairs ""
click at [609, 463] on input ""World Geography + Current Affairs" at bounding box center [785, 466] width 421 height 48
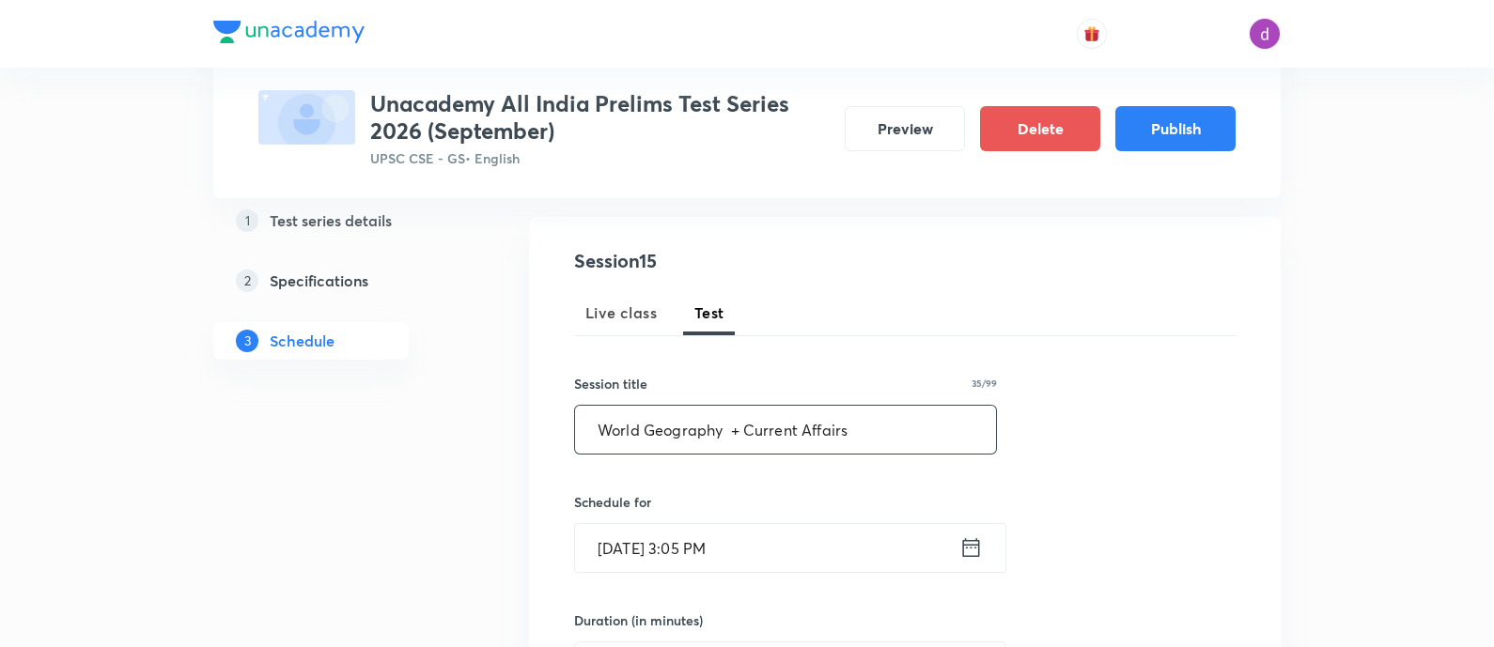
type input "World Geography + Current Affairs"
click at [756, 557] on input "Sep 3, 2025, 3:05 PM" at bounding box center [767, 548] width 384 height 48
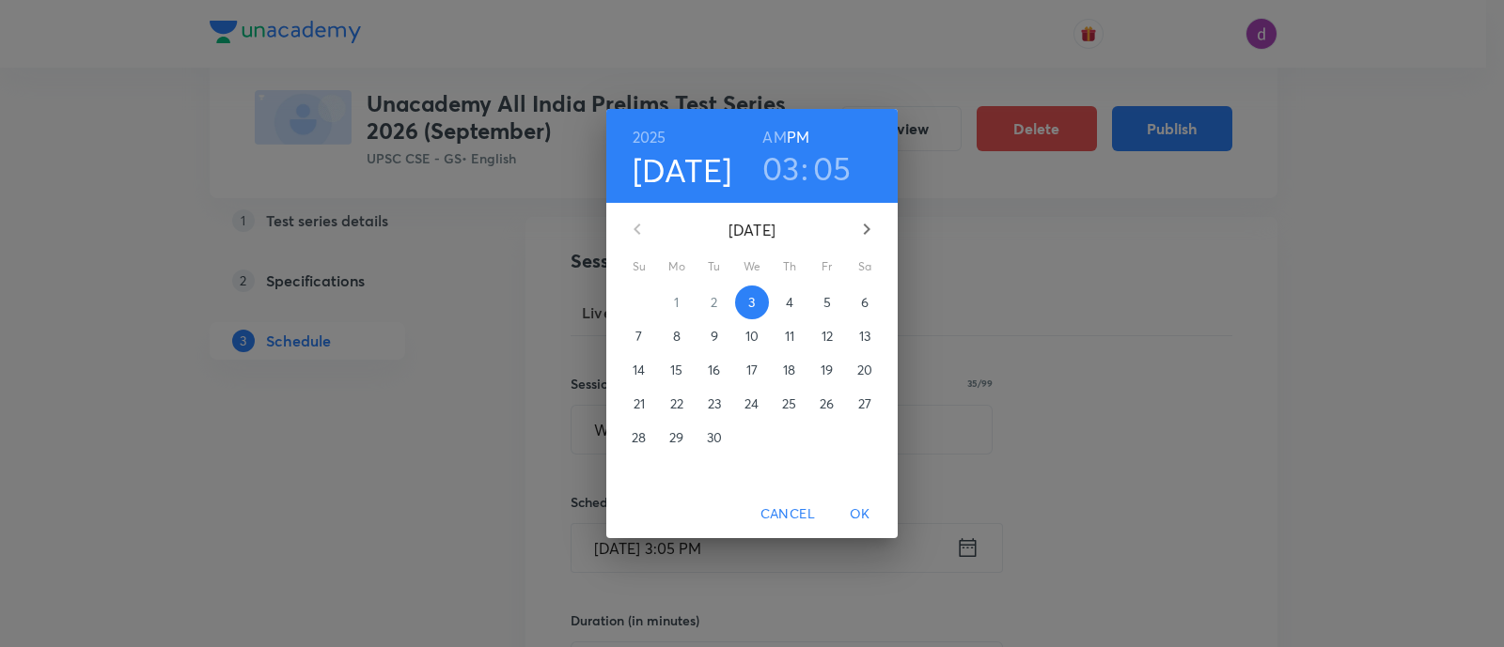
click at [865, 225] on icon "button" at bounding box center [866, 229] width 23 height 23
click at [633, 400] on p "21" at bounding box center [638, 404] width 11 height 19
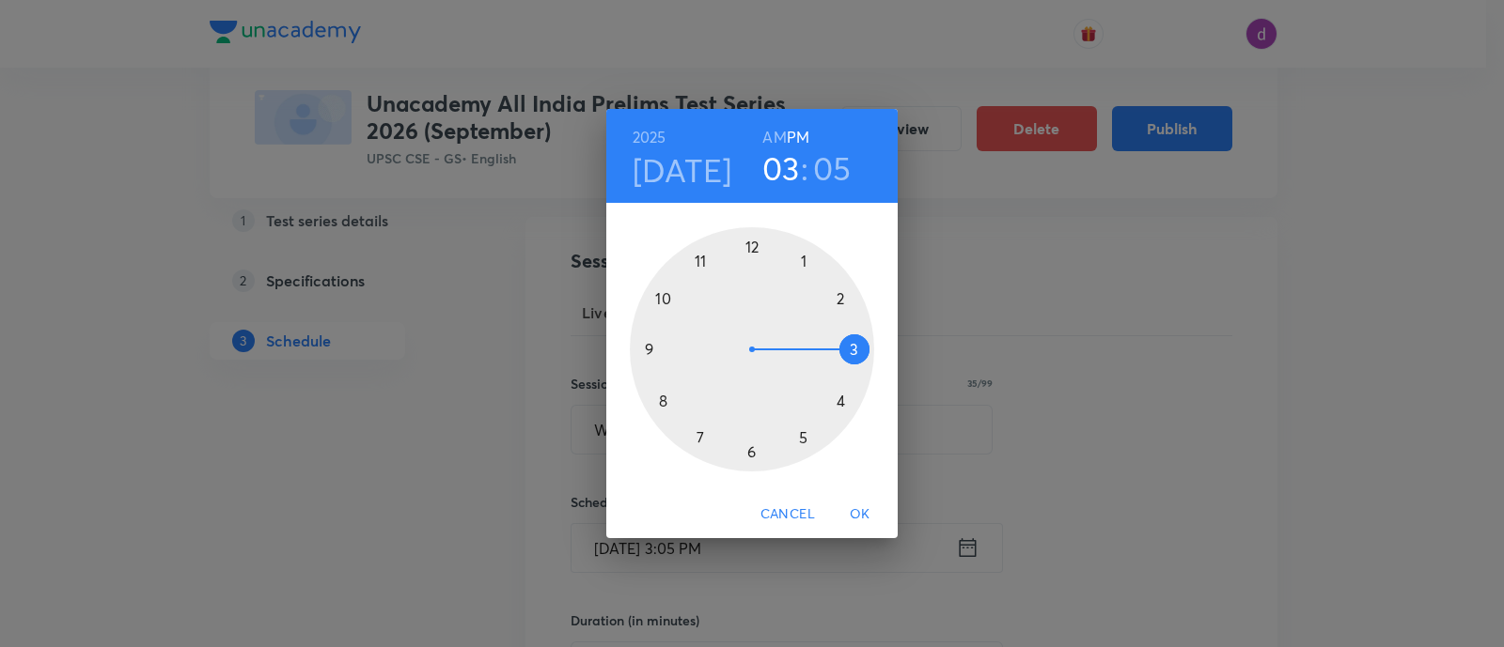
click at [771, 131] on h6 "AM" at bounding box center [773, 137] width 23 height 26
click at [648, 349] on div at bounding box center [752, 349] width 244 height 244
click at [752, 456] on div at bounding box center [752, 349] width 244 height 244
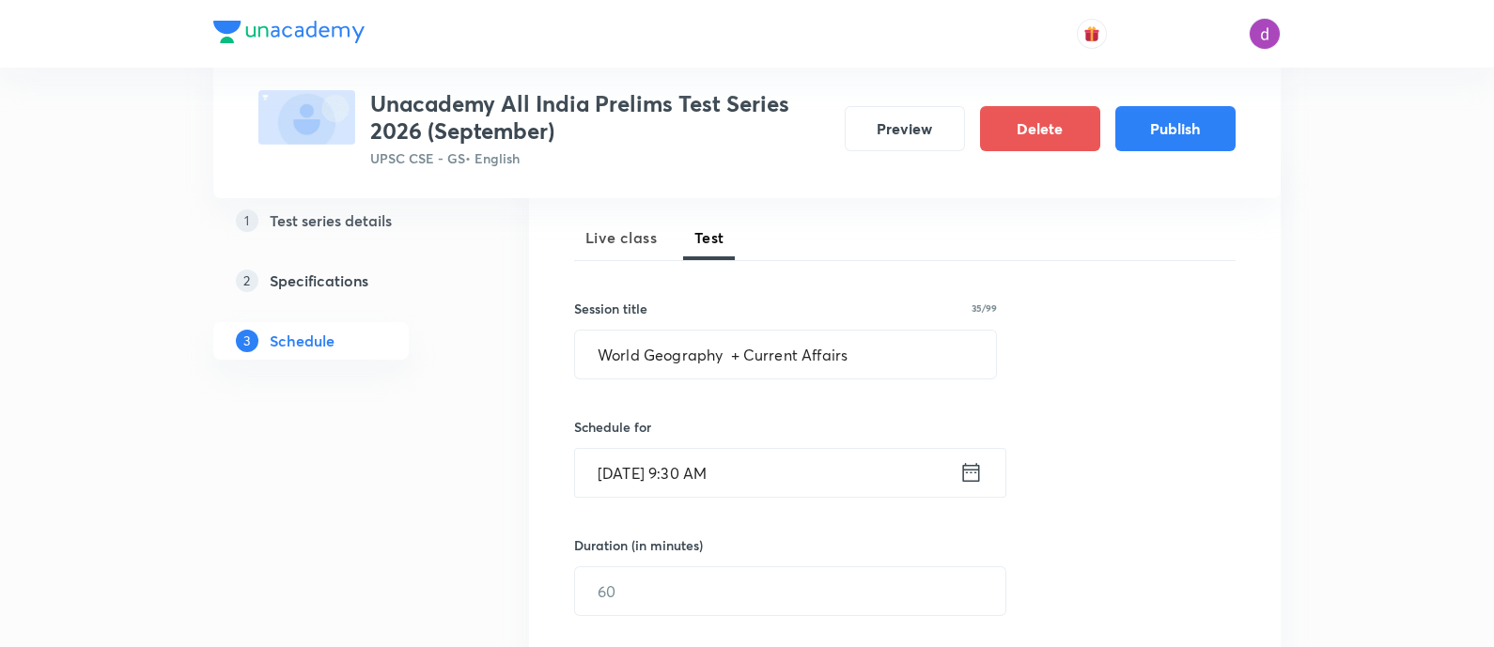
scroll to position [258, 0]
click at [662, 602] on input "text" at bounding box center [790, 591] width 430 height 48
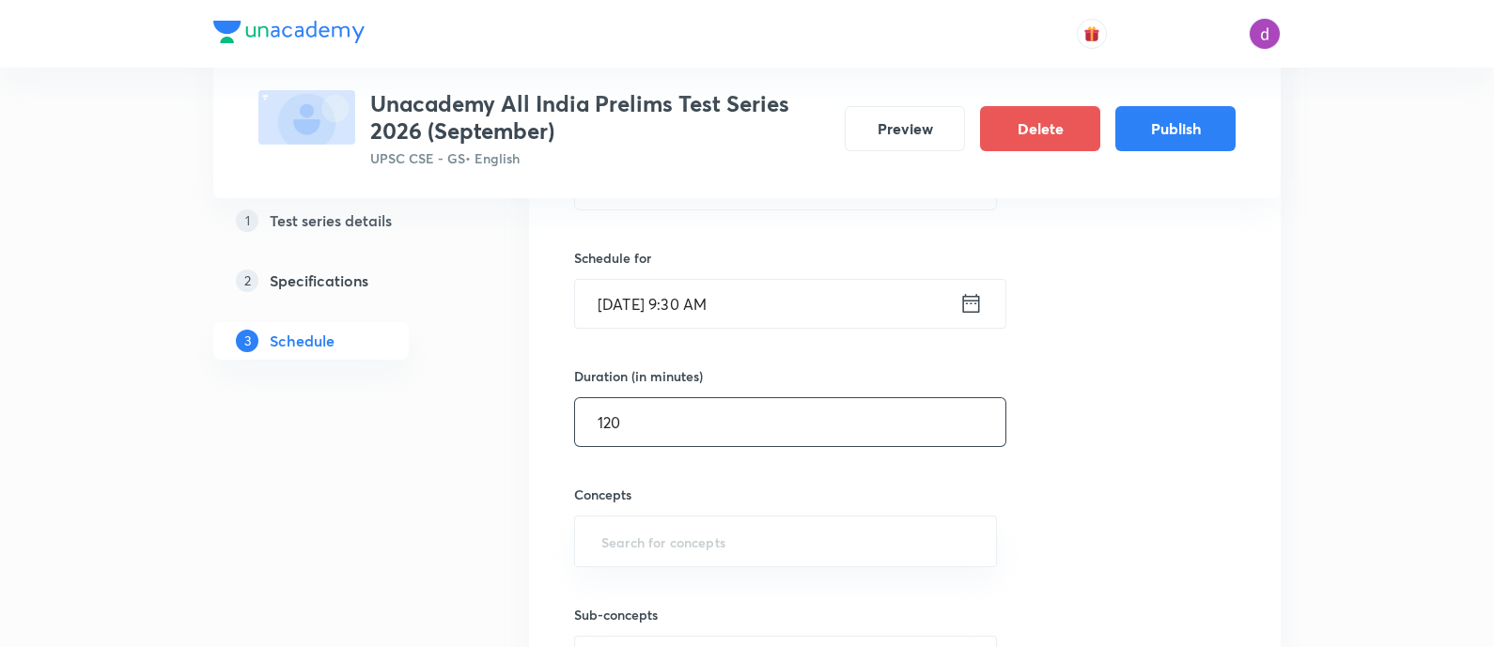
scroll to position [427, 0]
type input "120"
click at [663, 529] on input "text" at bounding box center [786, 541] width 376 height 35
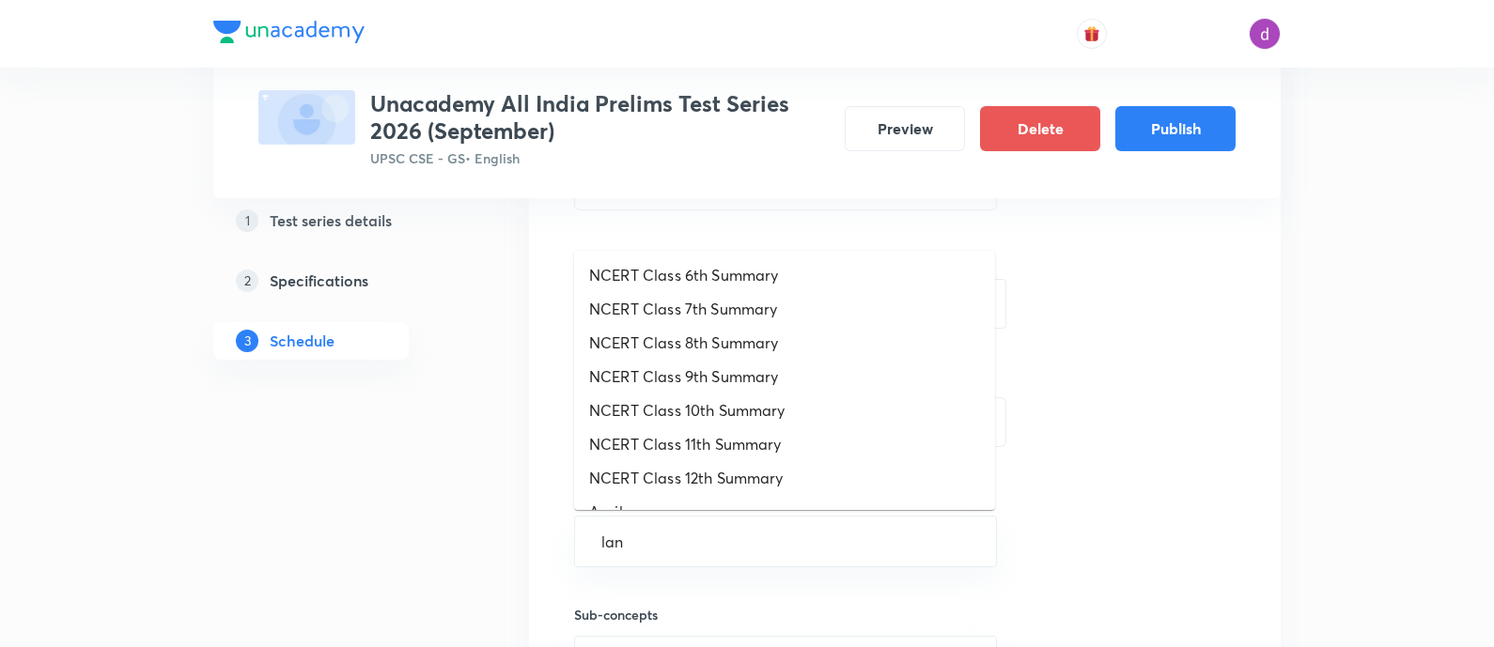
type input "land"
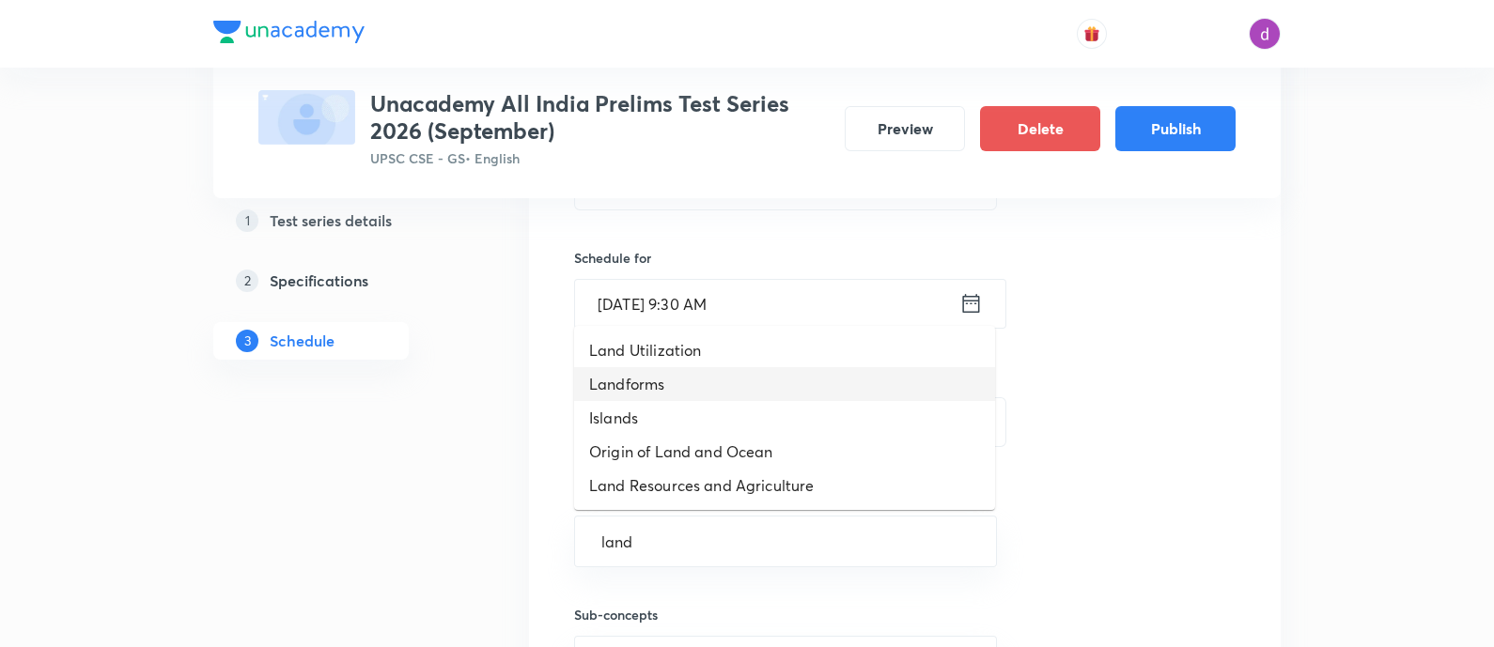
click at [681, 382] on li "Landforms" at bounding box center [784, 384] width 421 height 34
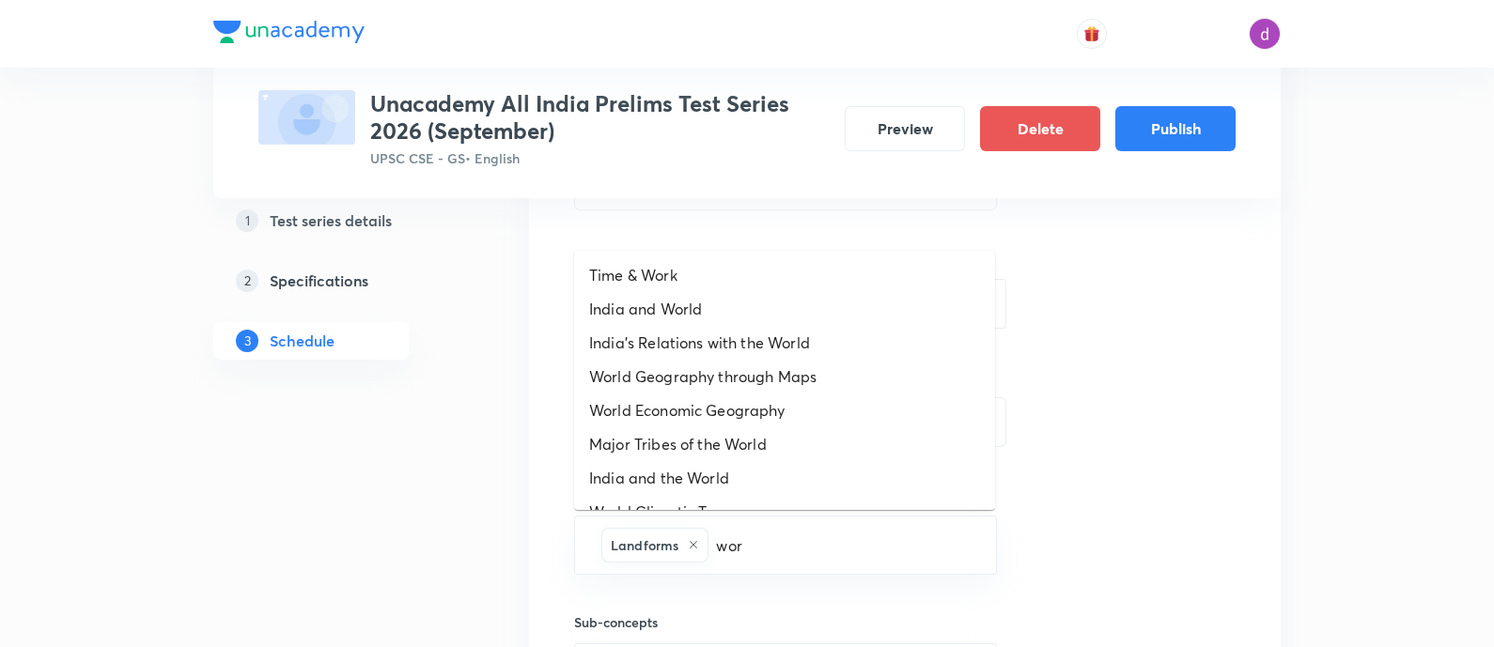
type input "worl"
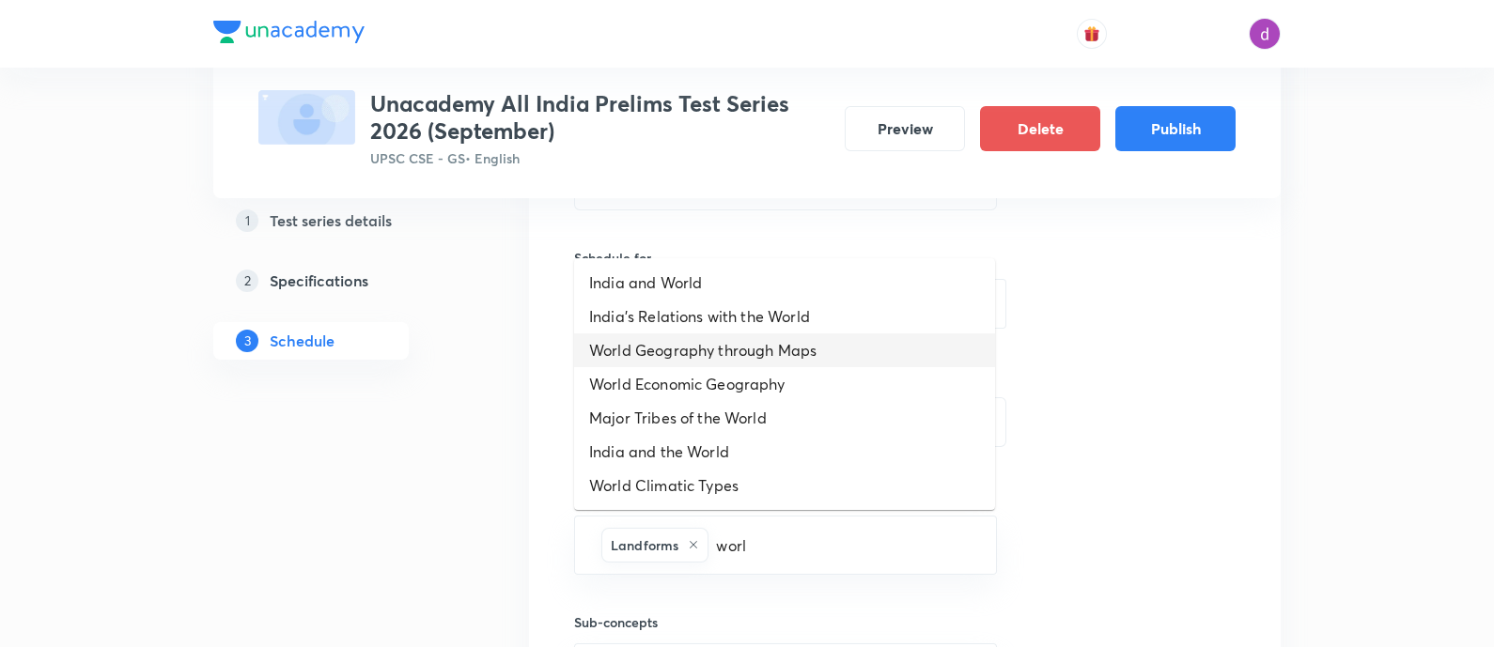
click at [700, 344] on li "World Geography through Maps" at bounding box center [784, 351] width 421 height 34
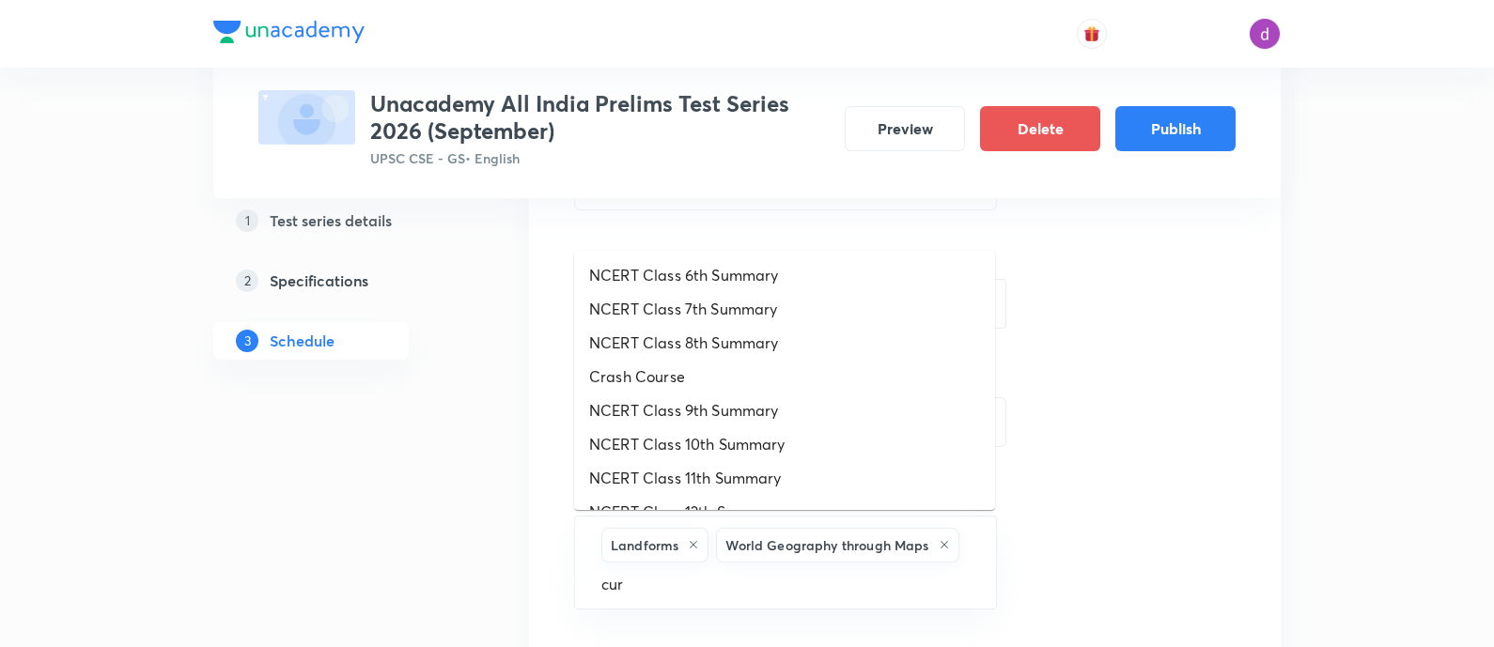
type input "curr"
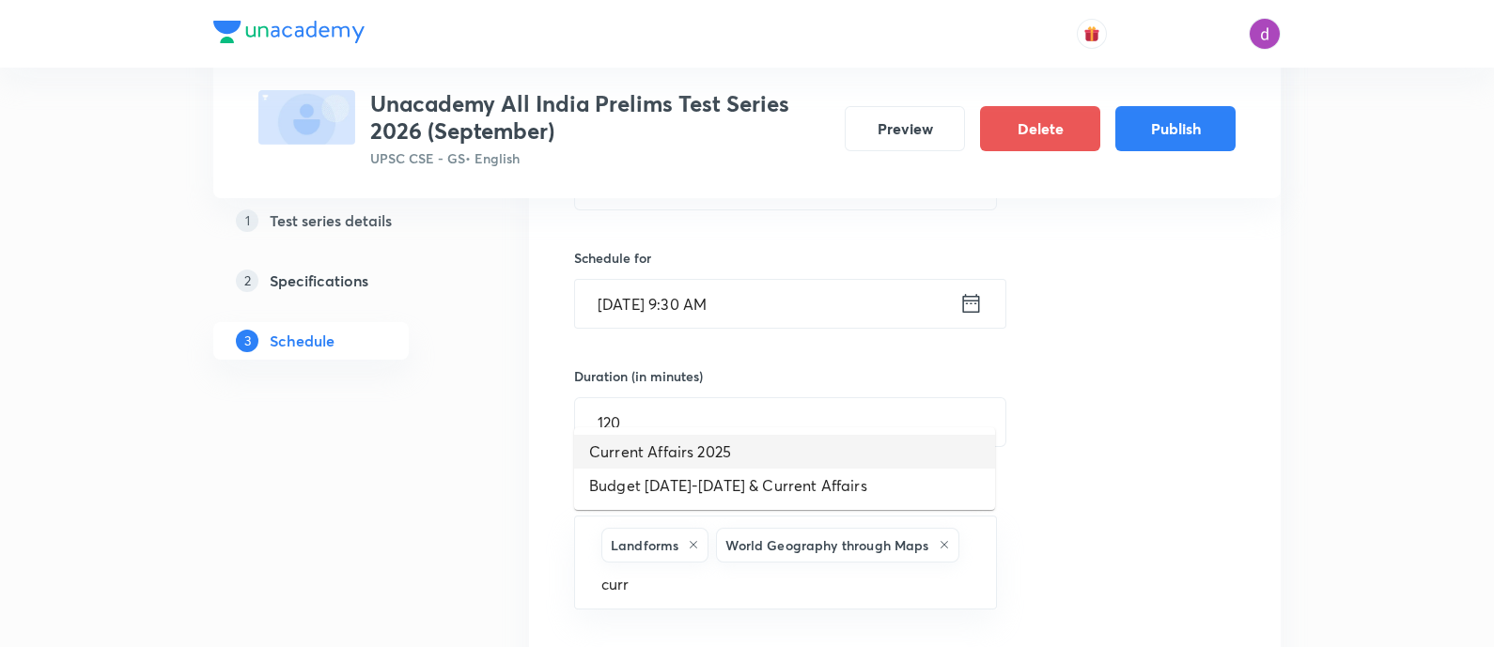
click at [689, 447] on li "Current Affairs 2025" at bounding box center [784, 452] width 421 height 34
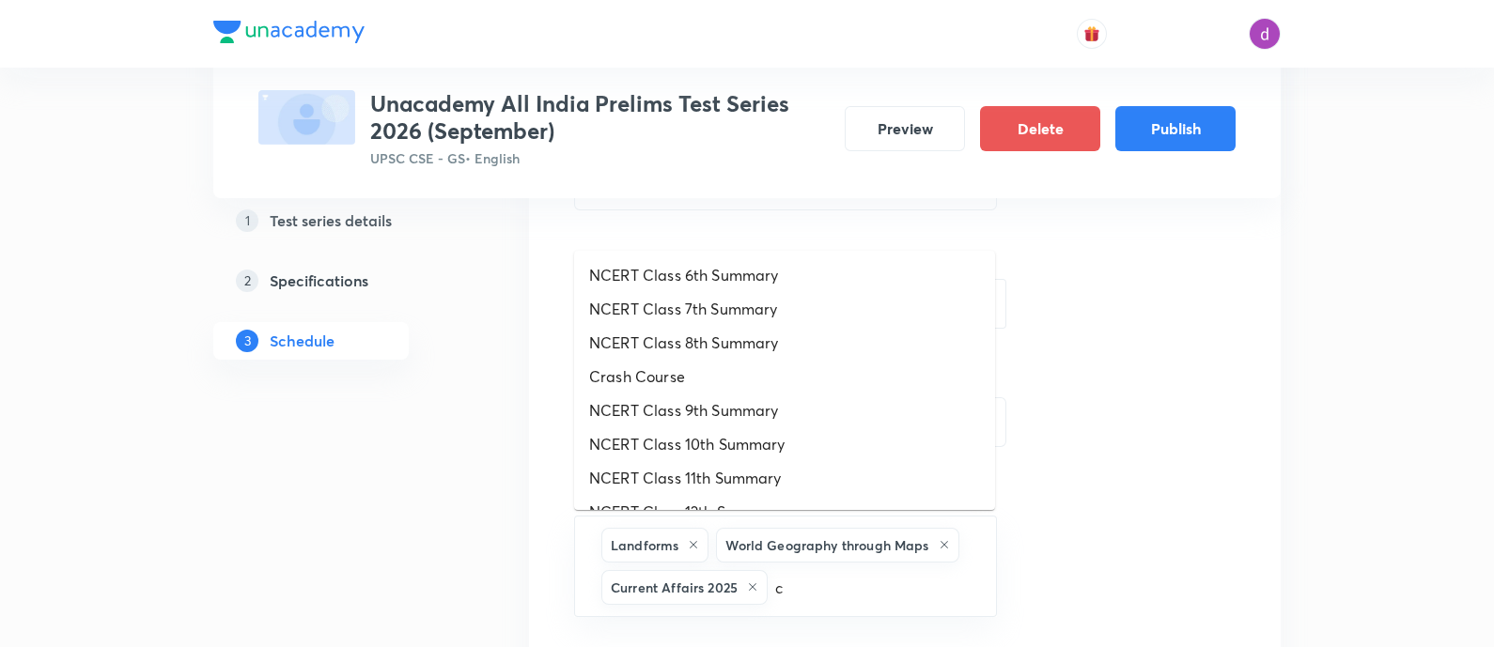
type input "c"
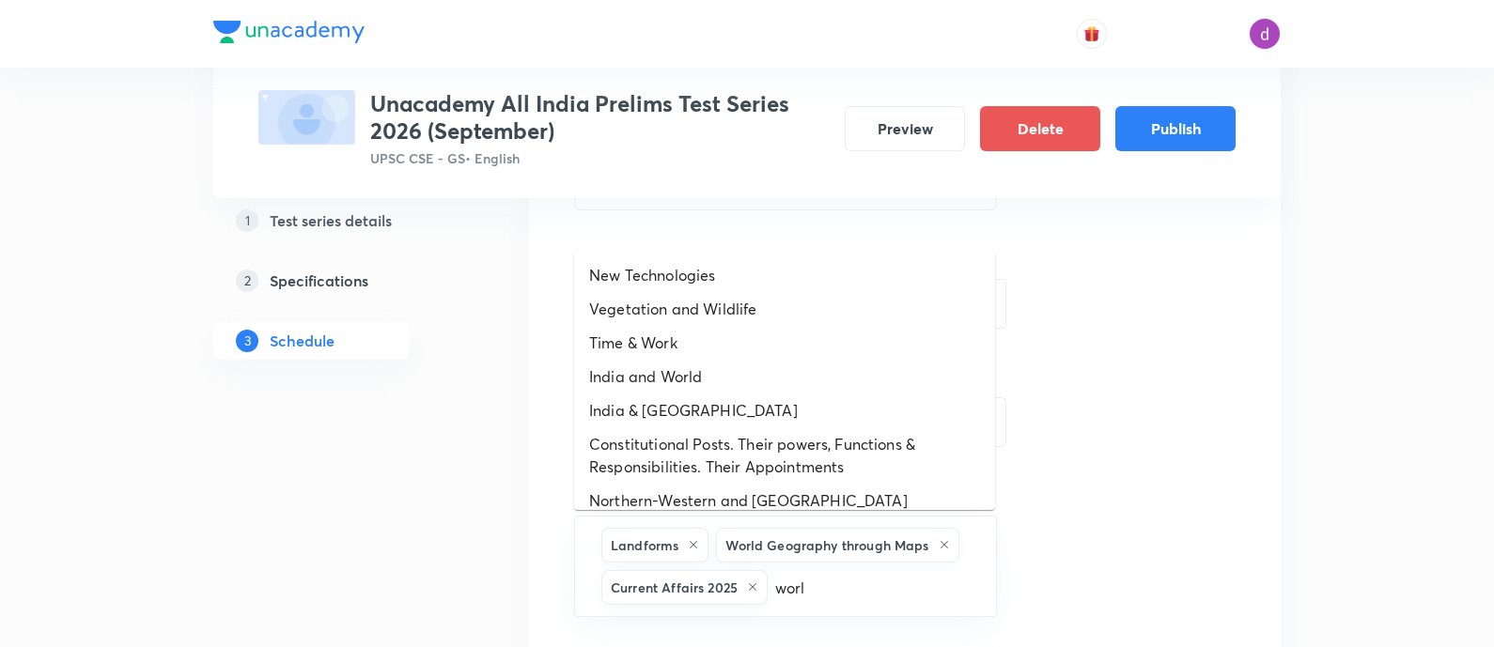
type input "world"
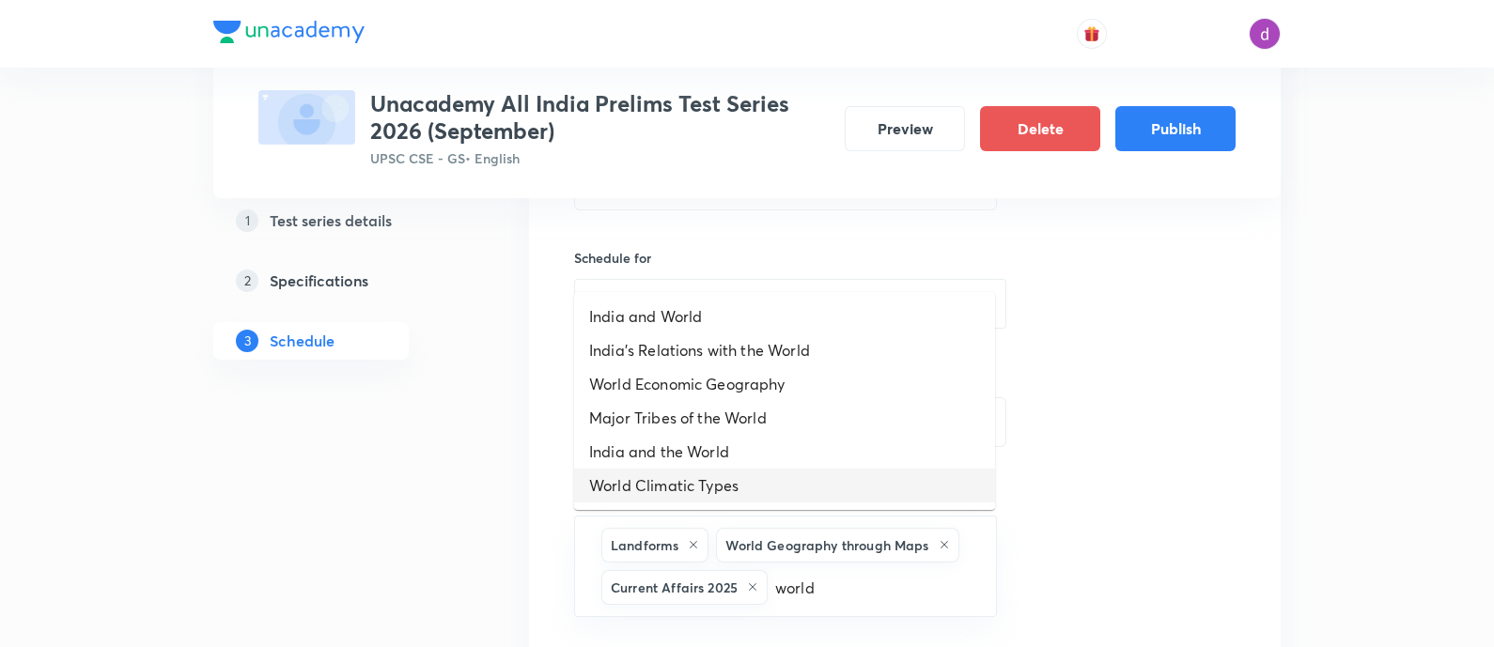
click at [782, 482] on li "World Climatic Types" at bounding box center [784, 486] width 421 height 34
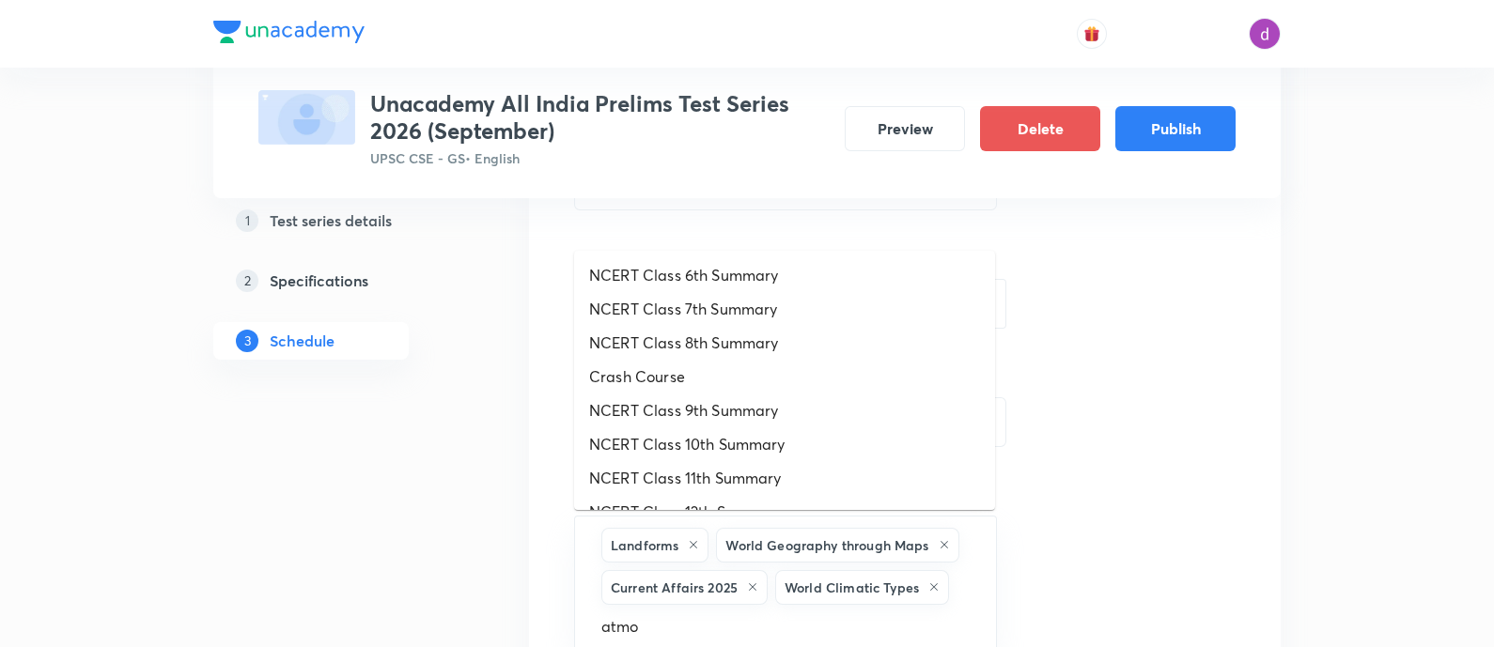
type input "atmos"
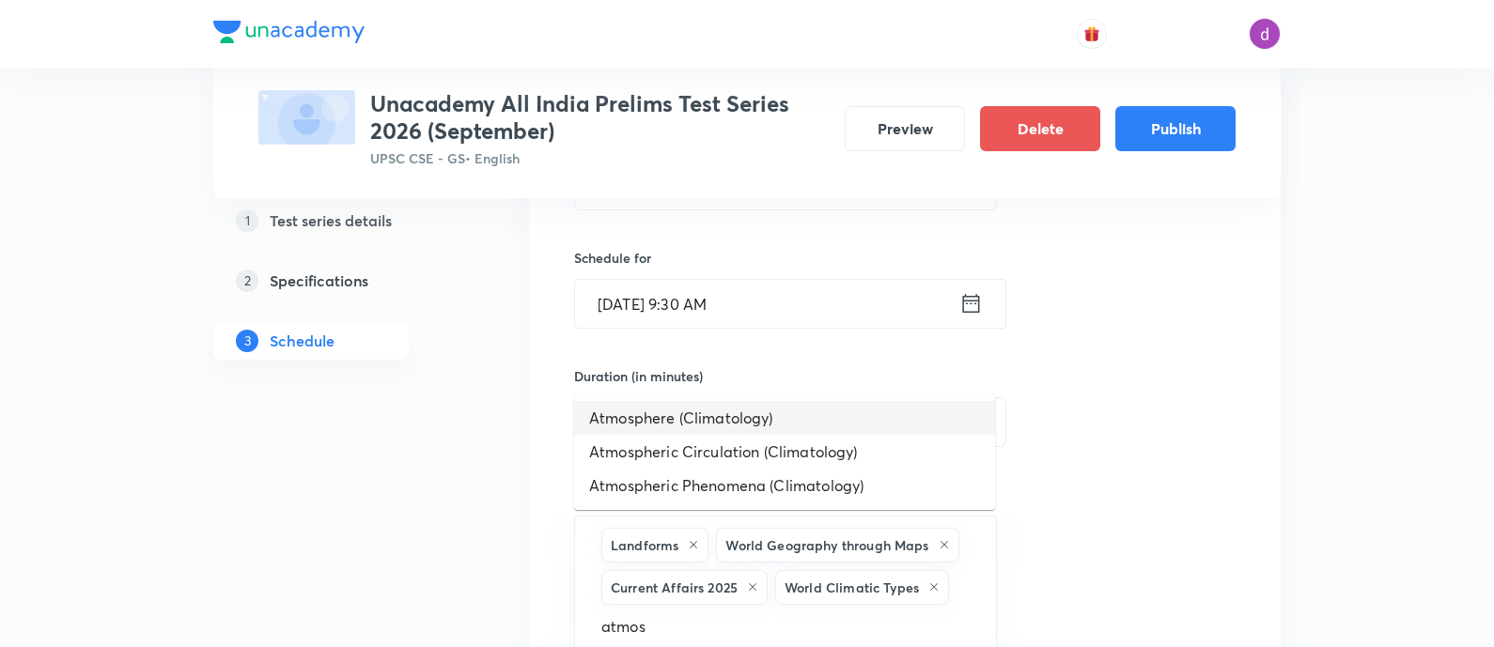
click at [731, 425] on li "Atmosphere (Climatology)" at bounding box center [784, 418] width 421 height 34
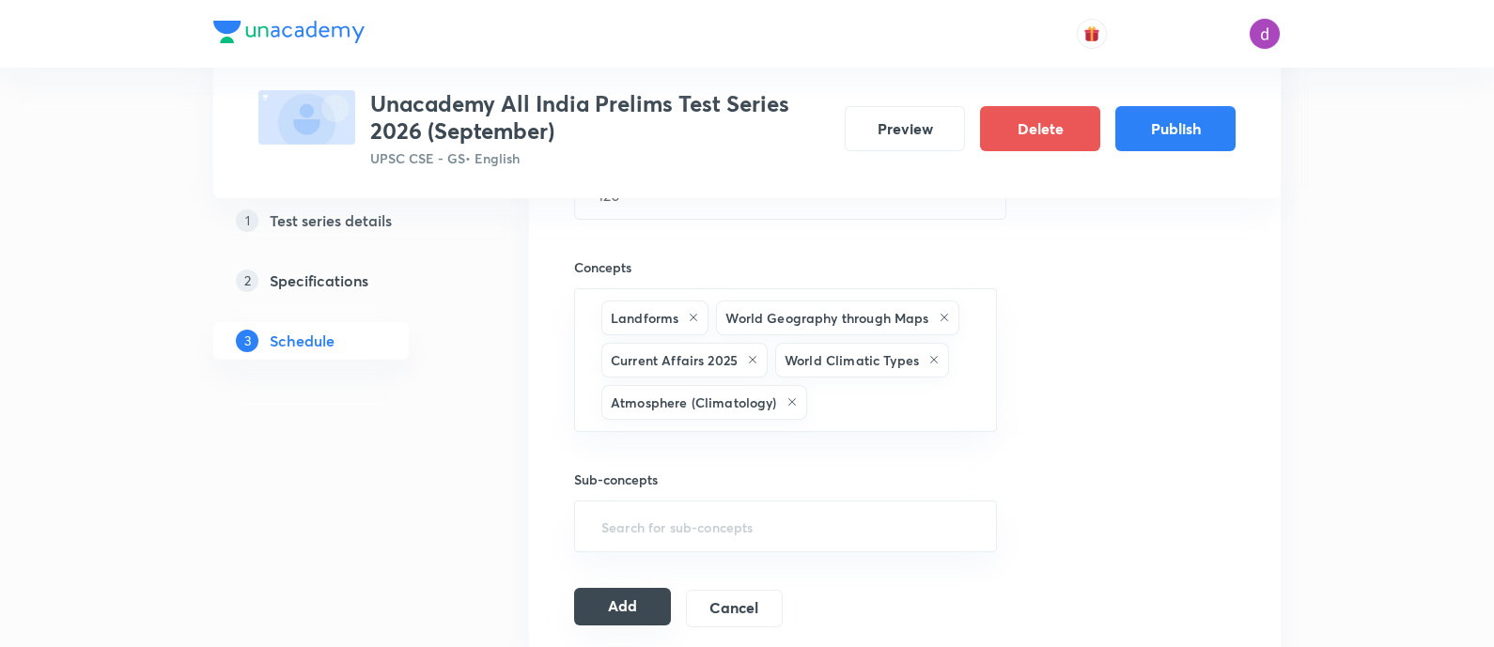
scroll to position [655, 0]
click at [617, 603] on button "Add" at bounding box center [622, 606] width 97 height 38
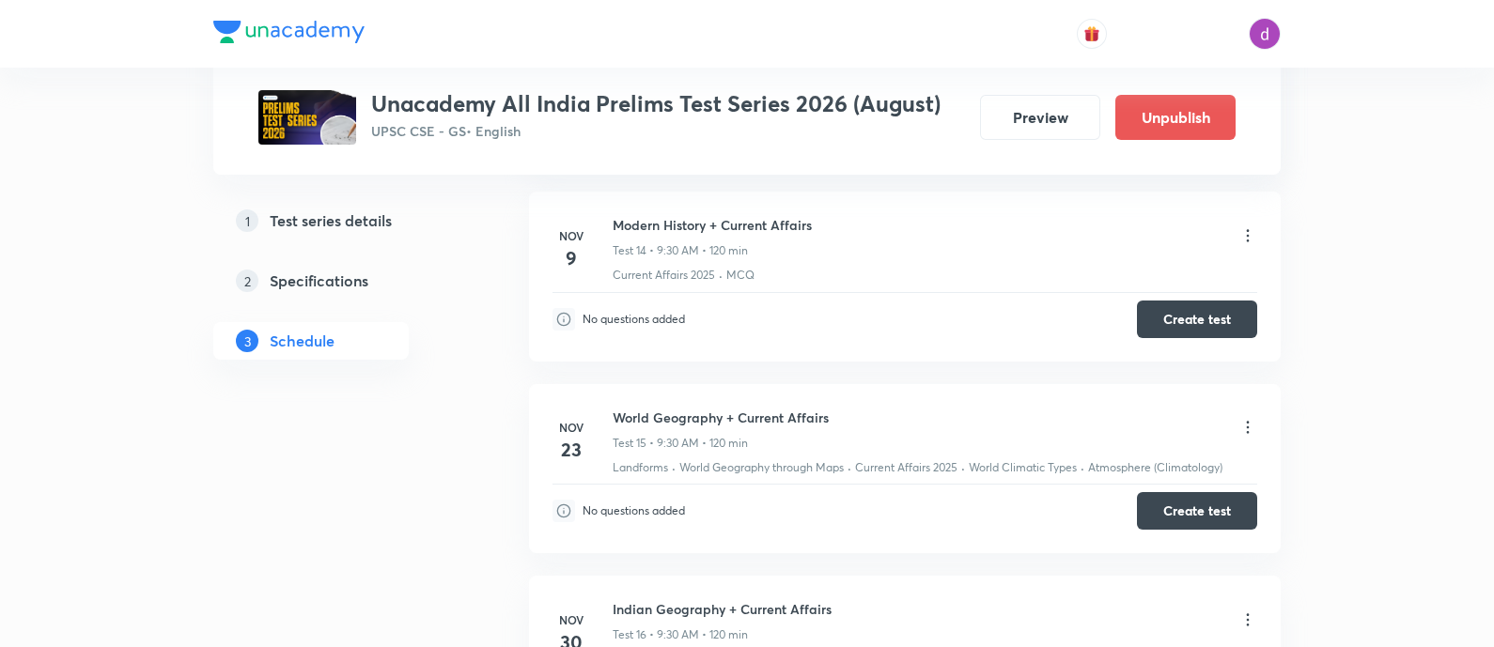
scroll to position [3546, 0]
